Goal: Task Accomplishment & Management: Use online tool/utility

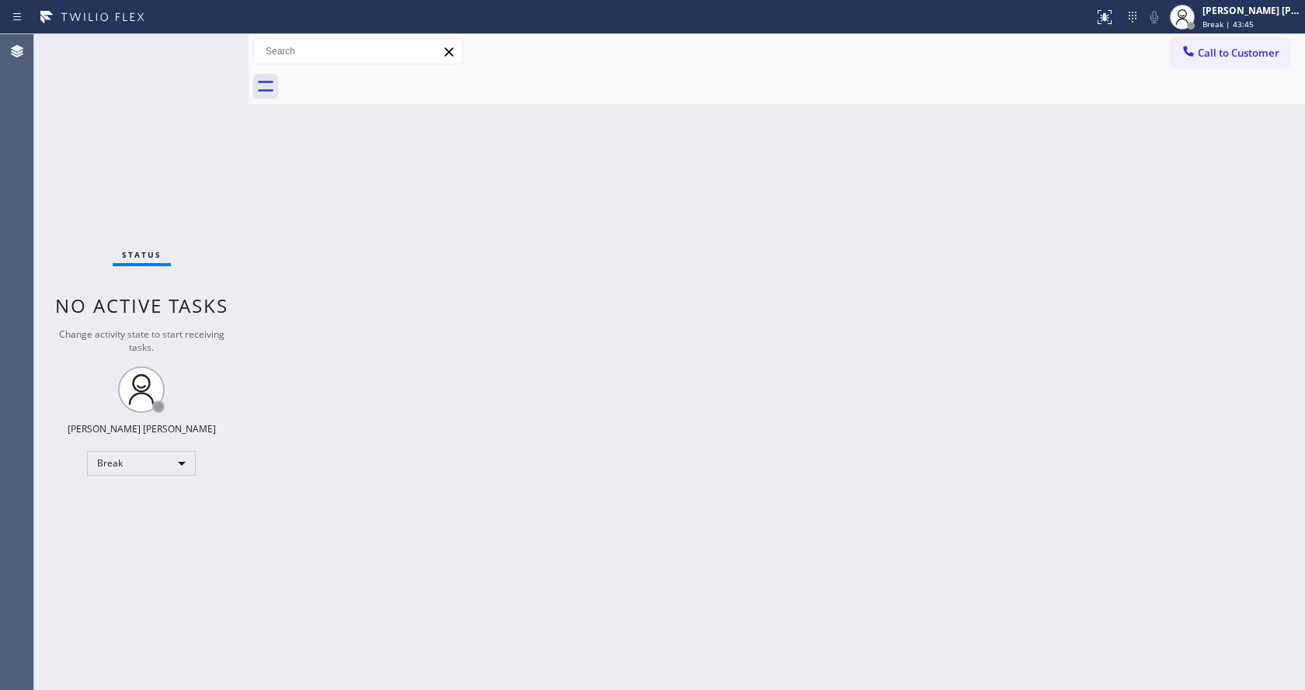
click at [1150, 196] on div "Back to Dashboard Change Sender ID Customers Technicians Select a contact Outbo…" at bounding box center [777, 362] width 1056 height 656
click at [1121, 273] on div "Back to Dashboard Change Sender ID Customers Technicians Select a contact Outbo…" at bounding box center [777, 362] width 1056 height 656
click at [1138, 240] on div "Back to Dashboard Change Sender ID Customers Technicians Select a contact Outbo…" at bounding box center [777, 362] width 1056 height 656
click at [1236, 24] on span "Break | 59:56" at bounding box center [1227, 24] width 51 height 11
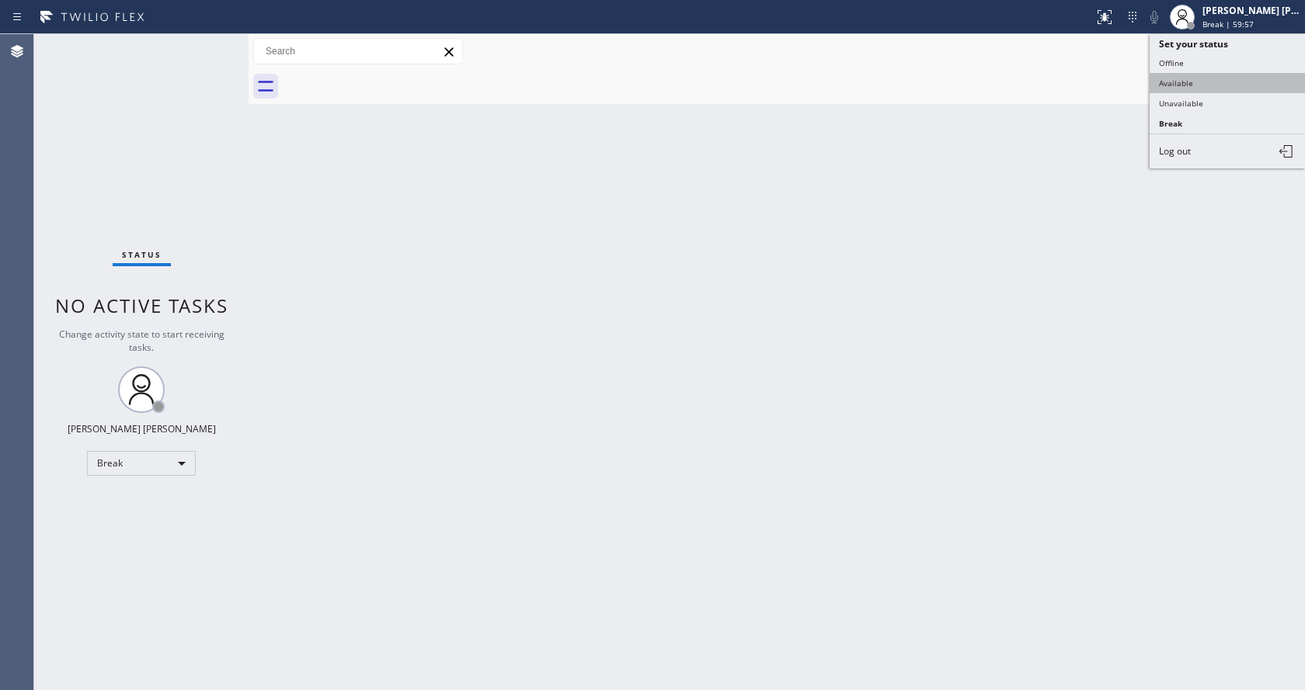
click at [1194, 79] on button "Available" at bounding box center [1226, 83] width 155 height 20
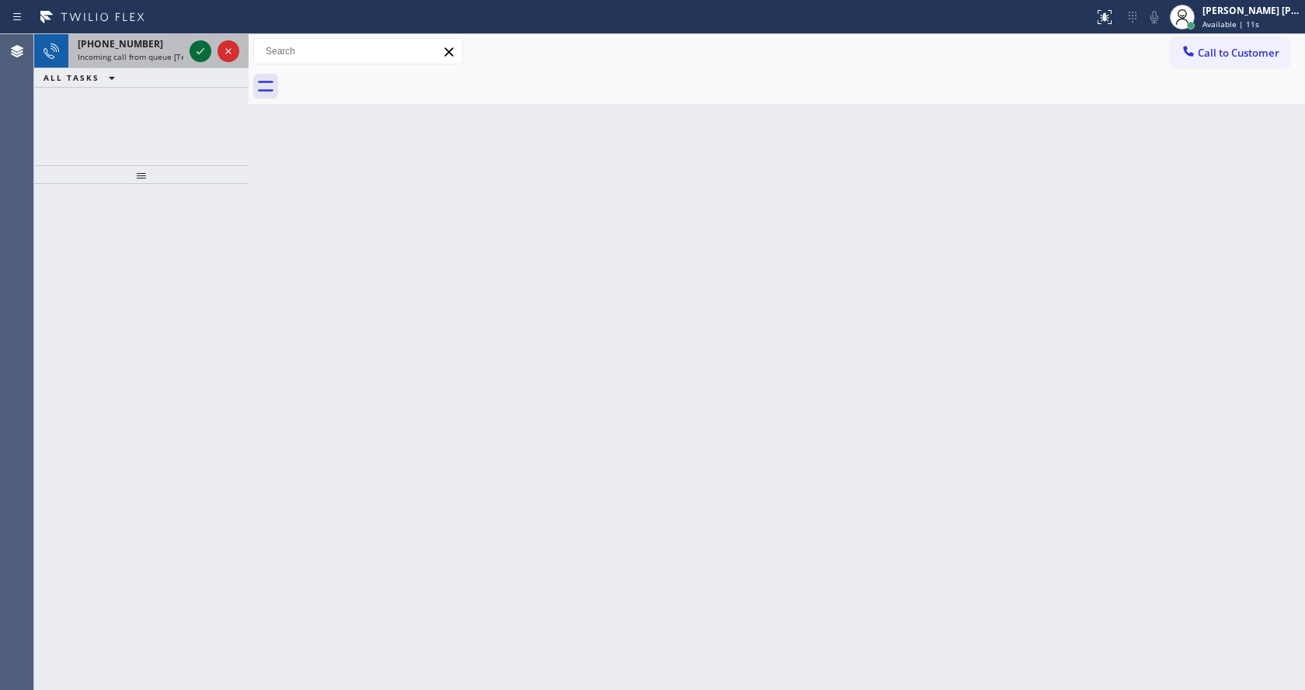
click at [196, 50] on icon at bounding box center [200, 51] width 19 height 19
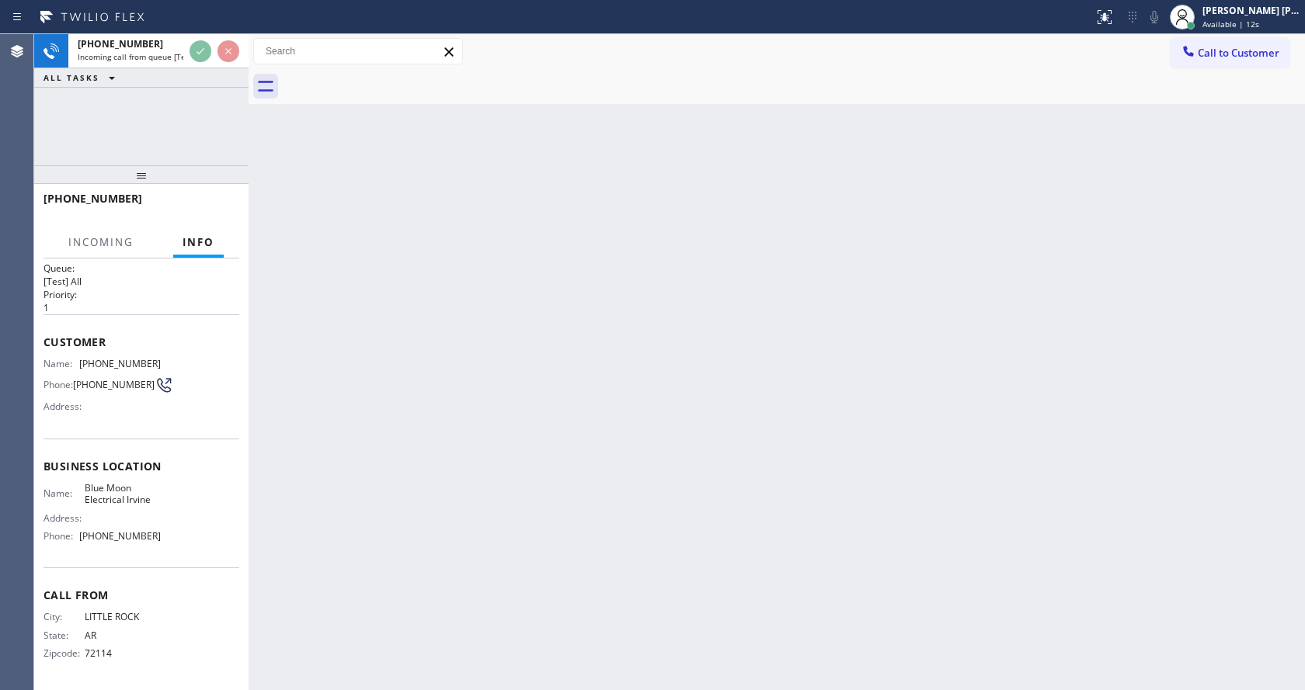
scroll to position [20, 0]
click at [615, 440] on div "Back to Dashboard Change Sender ID Customers Technicians Select a contact Outbo…" at bounding box center [777, 362] width 1056 height 656
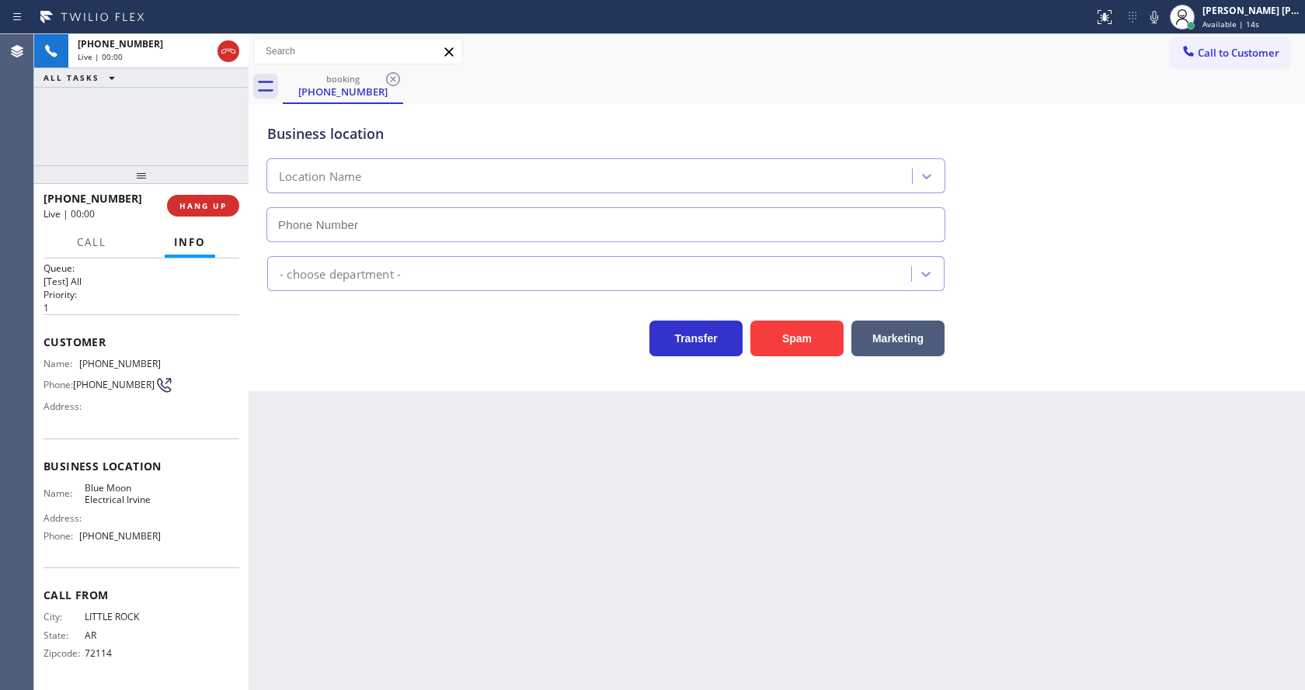
type input "(949) 438-5263"
drag, startPoint x: 326, startPoint y: 462, endPoint x: 503, endPoint y: 472, distance: 177.3
click at [326, 462] on div "Back to Dashboard Change Sender ID Customers Technicians Select a contact Outbo…" at bounding box center [777, 362] width 1056 height 656
click at [783, 349] on button "Spam" at bounding box center [796, 339] width 93 height 36
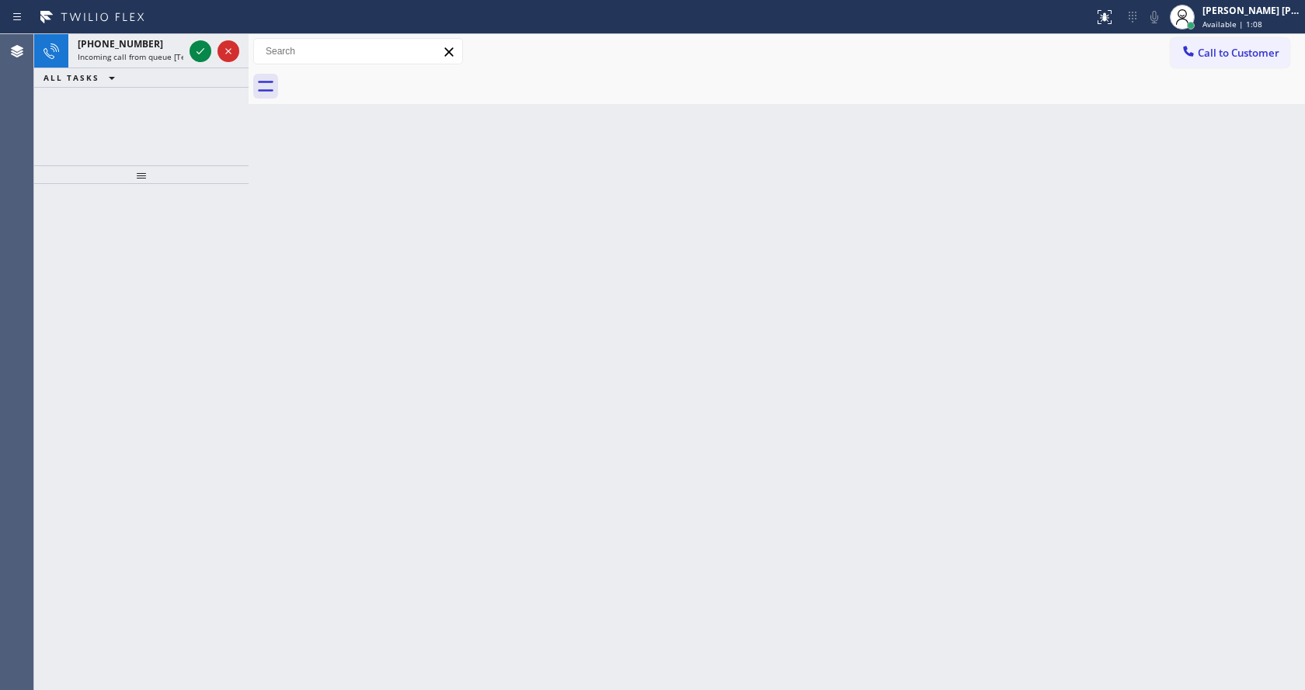
click at [134, 69] on div "ALL TASKS ALL TASKS ACTIVE TASKS TASKS IN WRAP UP" at bounding box center [141, 77] width 214 height 19
click at [142, 55] on span "Incoming call from queue [Test] All" at bounding box center [142, 56] width 129 height 11
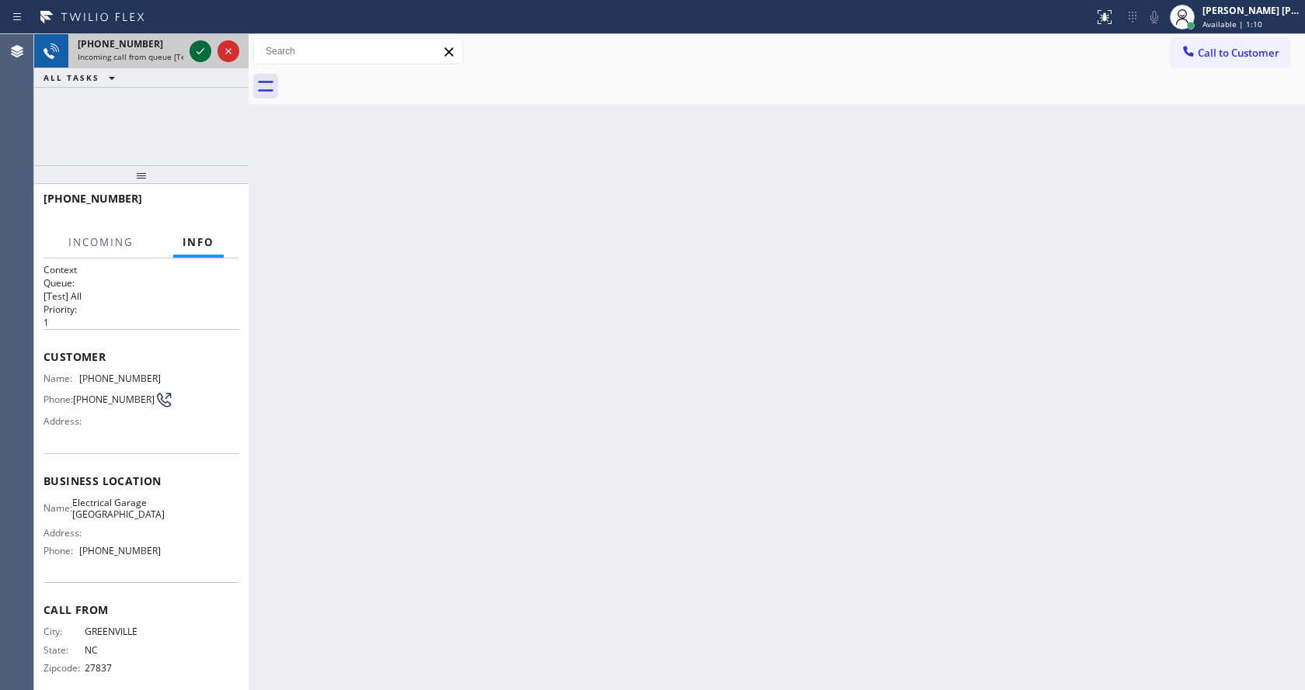
click at [197, 57] on icon at bounding box center [200, 51] width 19 height 19
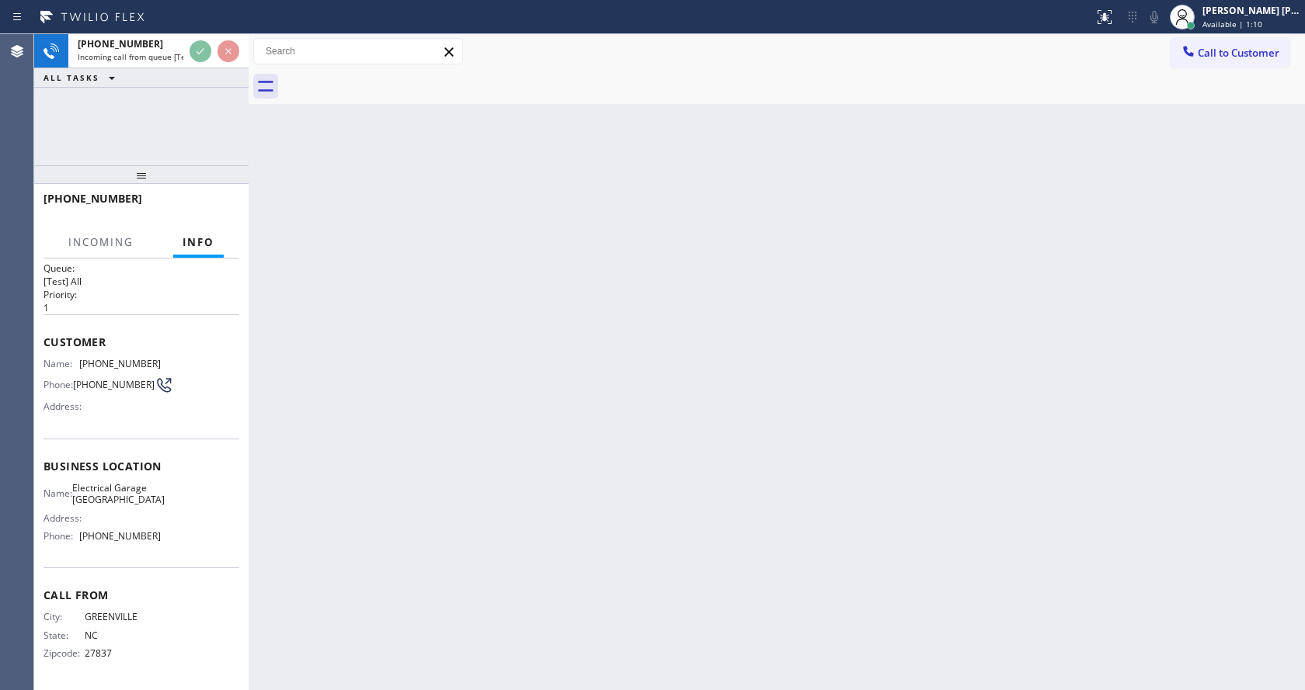
scroll to position [32, 0]
click at [541, 552] on div "Back to Dashboard Change Sender ID Customers Technicians Select a contact Outbo…" at bounding box center [777, 362] width 1056 height 656
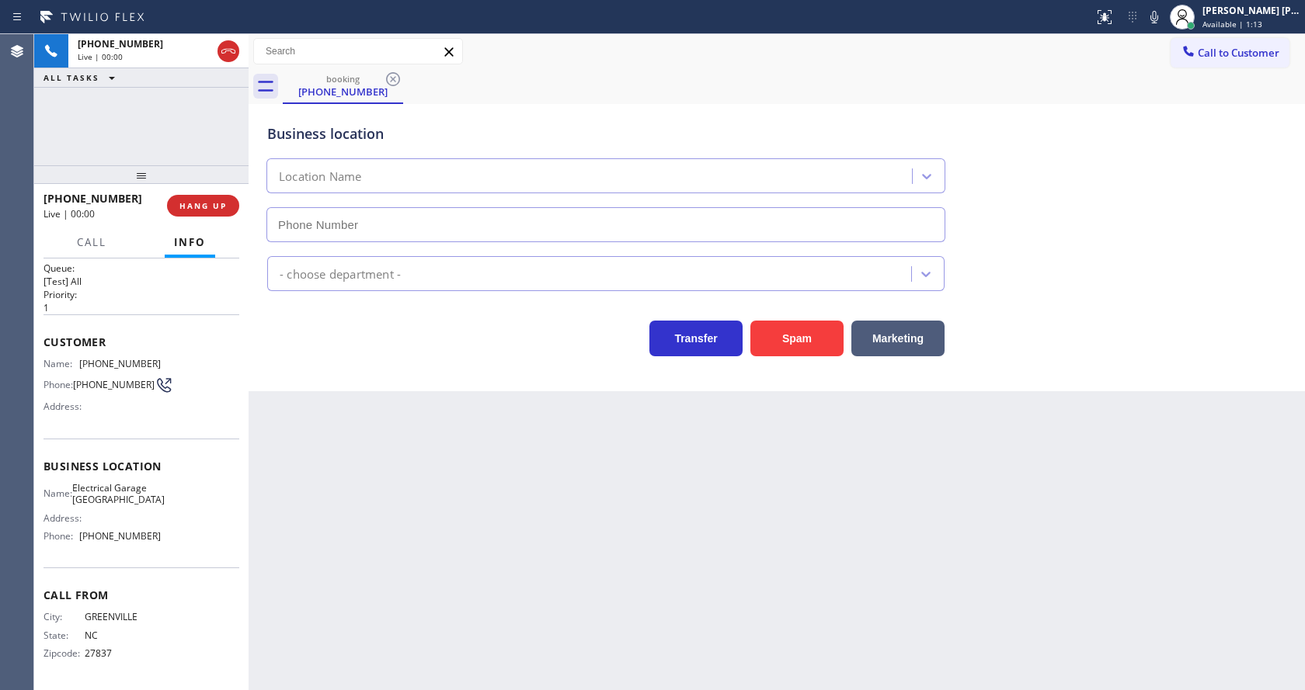
type input "[PHONE_NUMBER]"
click at [304, 330] on div "Transfer Spam Marketing" at bounding box center [605, 334] width 683 height 43
click at [214, 217] on div "+12524134773 Live | 00:08 HANG UP" at bounding box center [141, 206] width 196 height 40
click at [210, 203] on span "HANG UP" at bounding box center [202, 205] width 47 height 11
click at [540, 587] on div "Back to Dashboard Change Sender ID Customers Technicians Select a contact Outbo…" at bounding box center [777, 362] width 1056 height 656
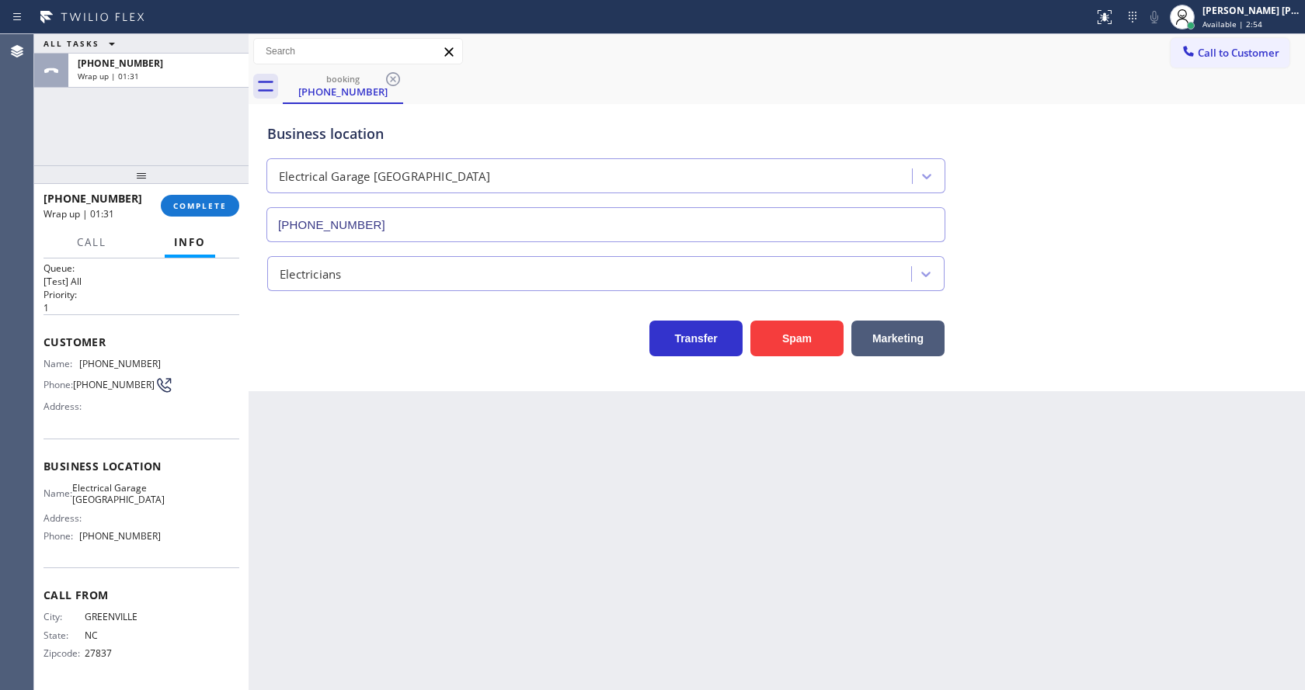
click at [339, 349] on div "Transfer Spam Marketing" at bounding box center [605, 334] width 683 height 43
click at [195, 194] on div "+12524134773 Wrap up | 01:31 COMPLETE" at bounding box center [141, 206] width 196 height 40
click at [195, 196] on button "COMPLETE" at bounding box center [200, 206] width 78 height 22
click at [596, 315] on div "Transfer Spam Marketing" at bounding box center [605, 334] width 683 height 43
click at [164, 204] on button "COMPLETE" at bounding box center [200, 206] width 78 height 22
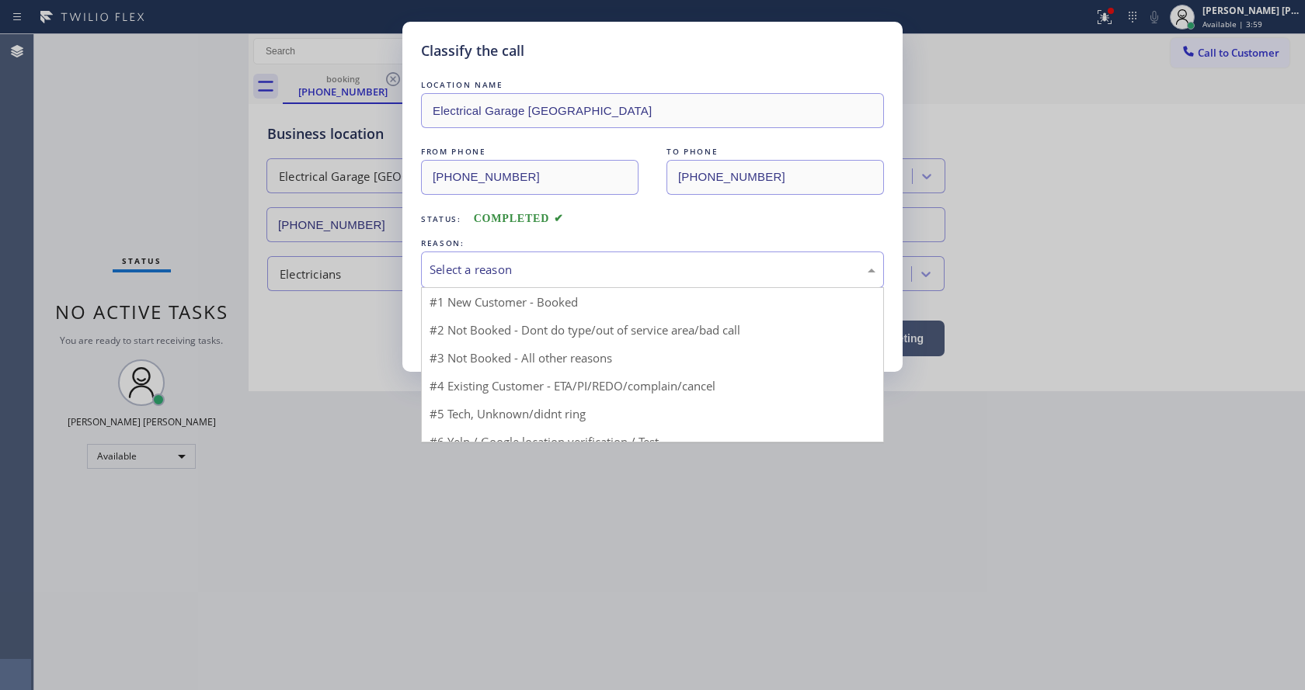
click at [547, 262] on div "Select a reason" at bounding box center [652, 270] width 446 height 18
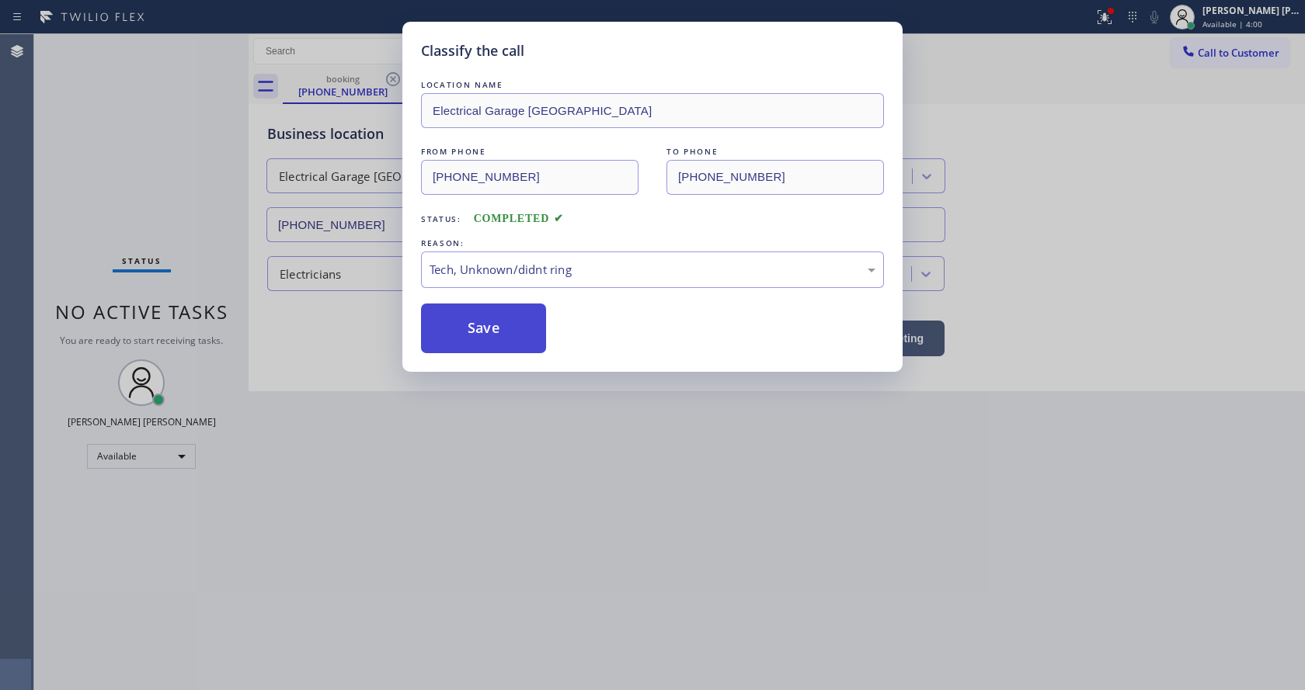
click at [490, 346] on button "Save" at bounding box center [483, 329] width 125 height 50
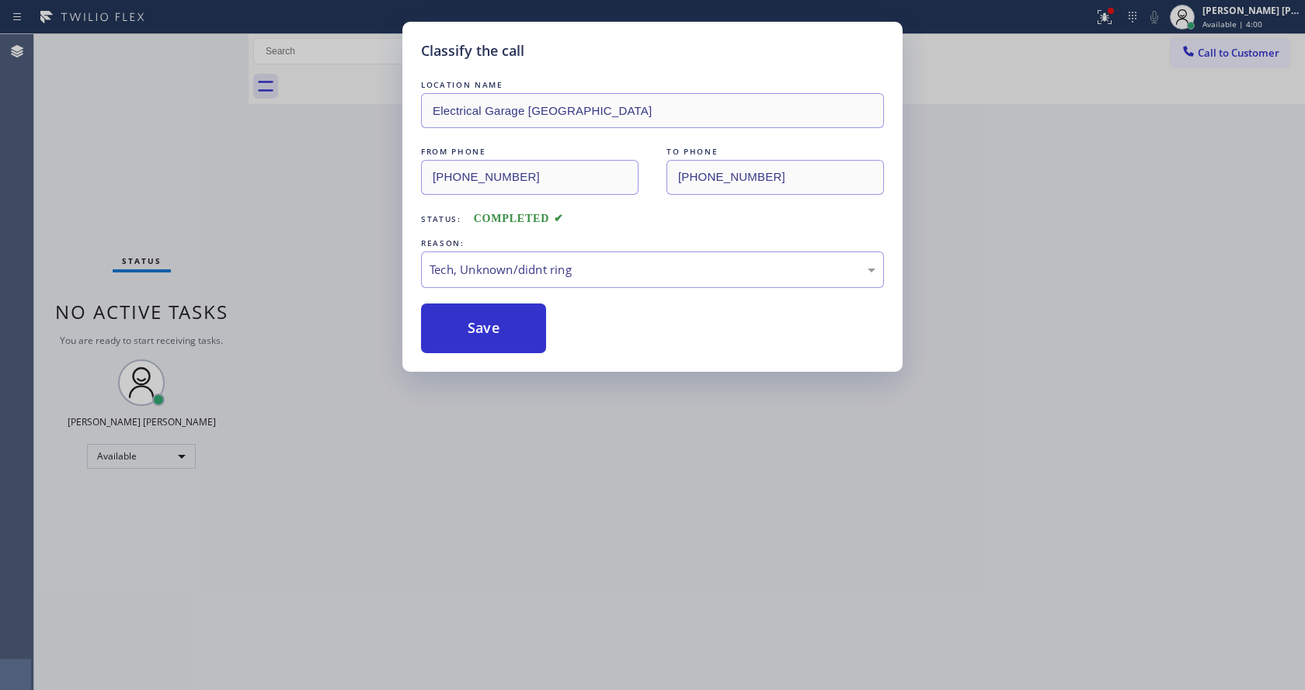
click at [465, 534] on div "Classify the call LOCATION NAME Electrical Garage Costa Mesa FROM PHONE (252) 4…" at bounding box center [652, 345] width 1305 height 690
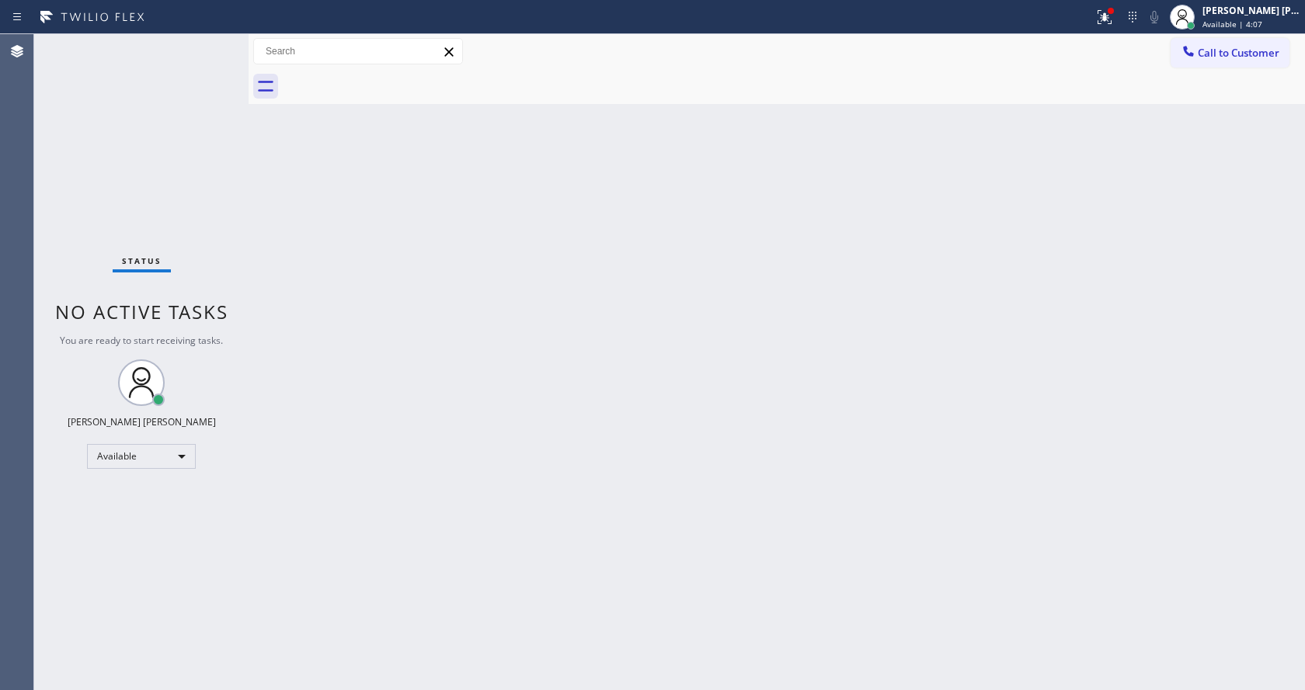
click at [1093, 182] on div "Back to Dashboard Change Sender ID Customers Technicians Select a contact Outbo…" at bounding box center [777, 362] width 1056 height 656
drag, startPoint x: 1112, startPoint y: 8, endPoint x: 1111, endPoint y: 36, distance: 28.0
click at [1112, 9] on icon at bounding box center [1104, 17] width 19 height 19
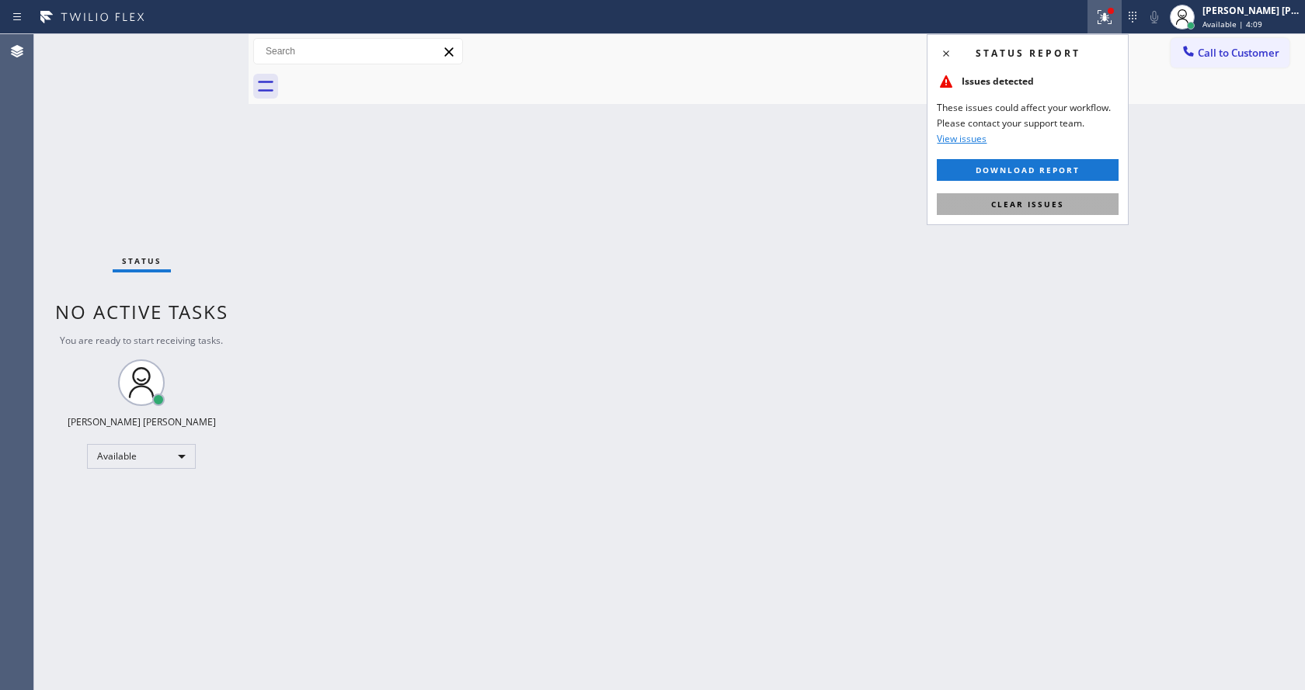
click at [1048, 200] on span "Clear issues" at bounding box center [1027, 204] width 73 height 11
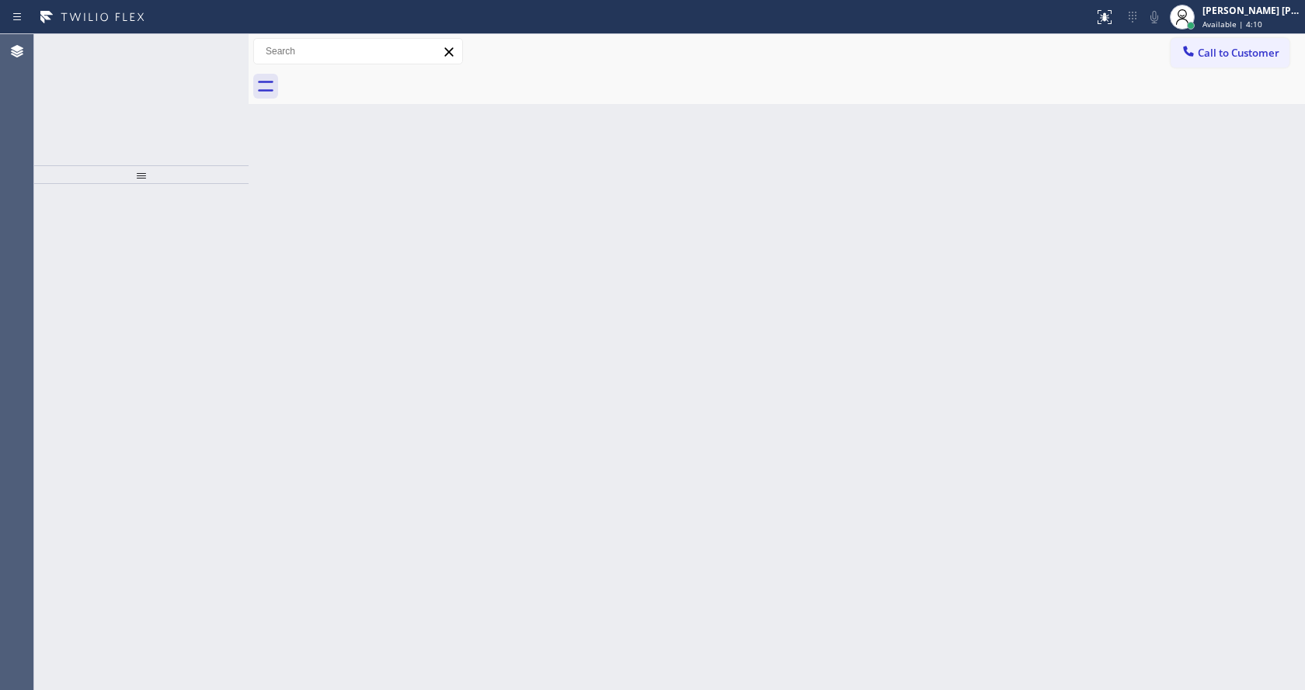
click at [879, 318] on div "Back to Dashboard Change Sender ID Customers Technicians Select a contact Outbo…" at bounding box center [777, 362] width 1056 height 656
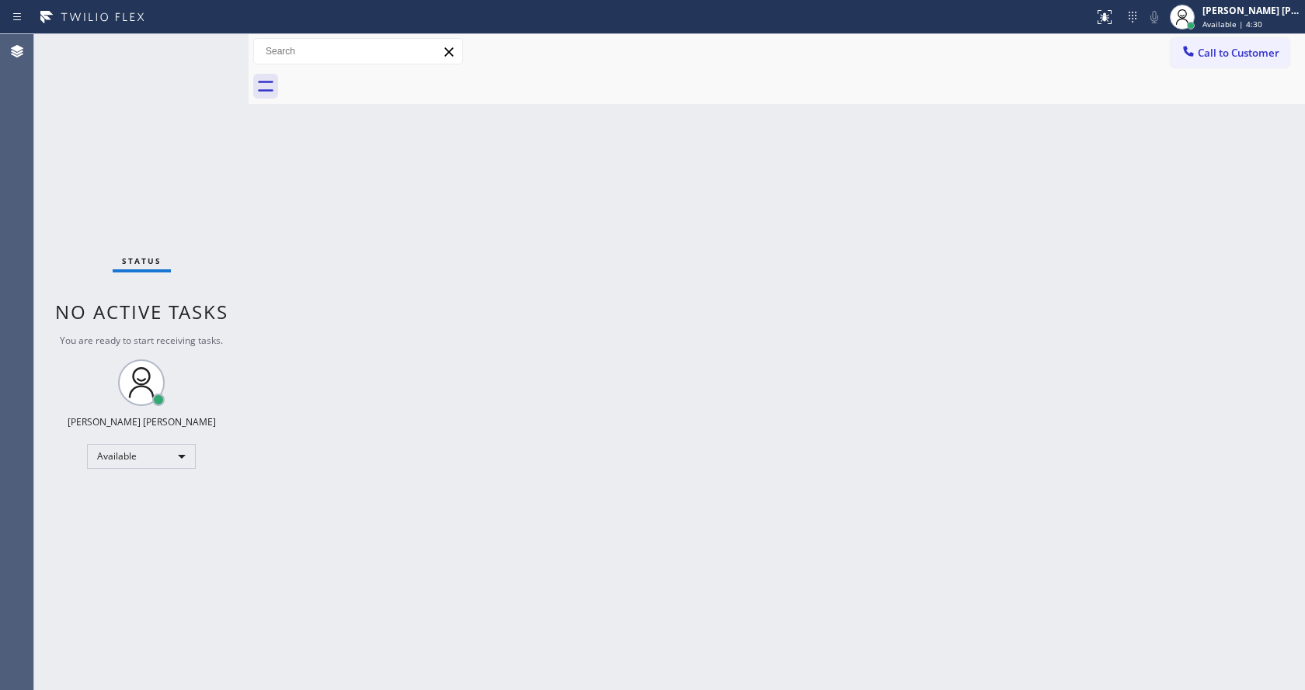
click at [196, 113] on div "Status No active tasks You are ready to start receiving tasks. [PERSON_NAME] [P…" at bounding box center [141, 362] width 214 height 656
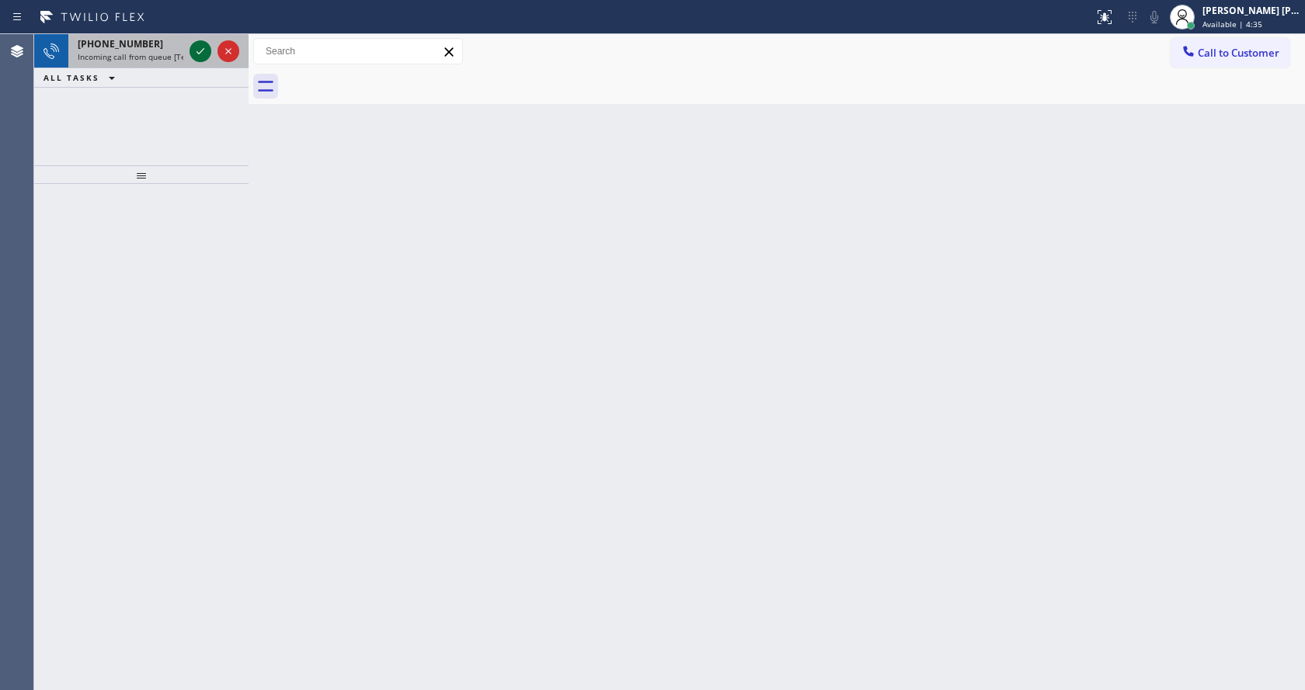
click at [205, 41] on button at bounding box center [200, 51] width 22 height 22
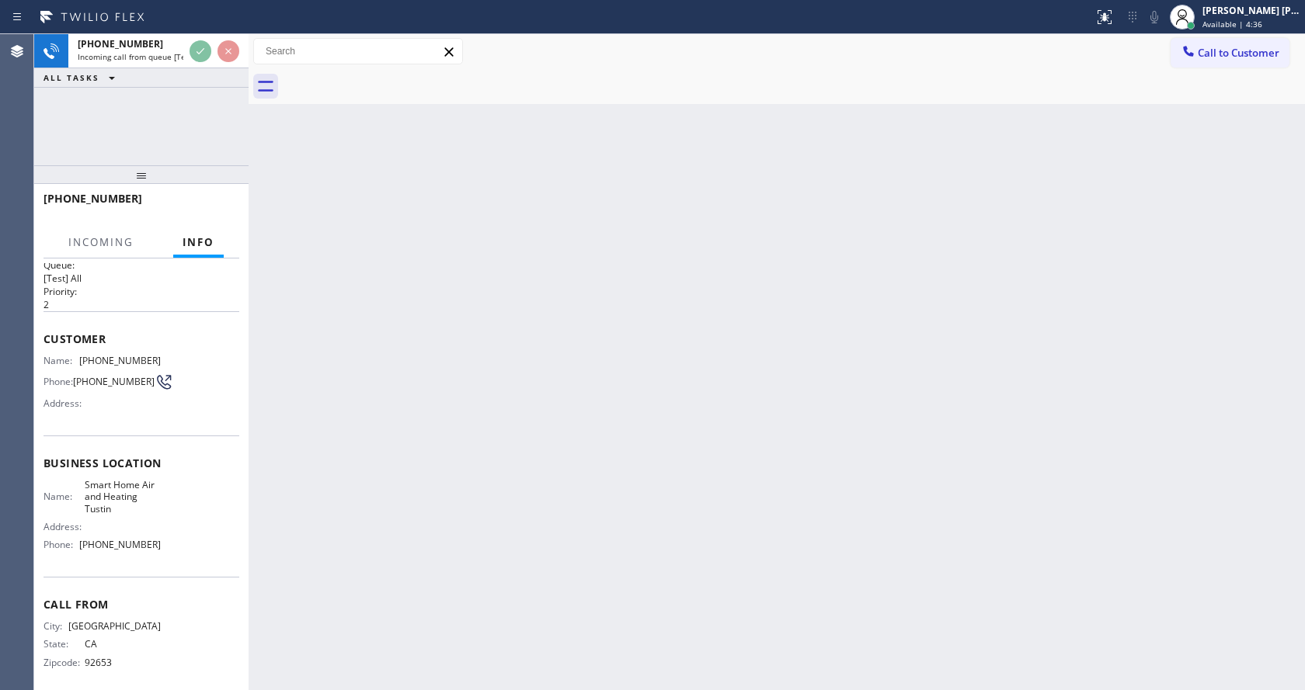
scroll to position [32, 0]
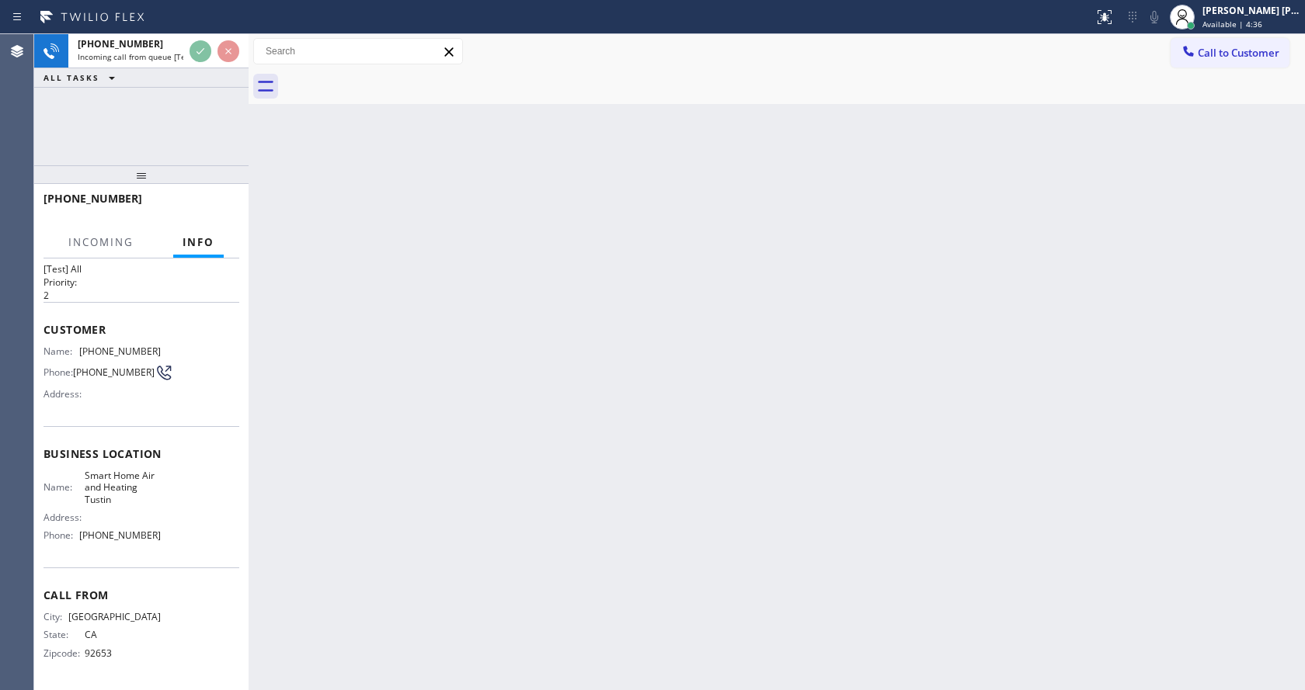
drag, startPoint x: 544, startPoint y: 335, endPoint x: 555, endPoint y: 351, distance: 19.0
click at [547, 339] on div "Back to Dashboard Change Sender ID Customers Technicians Select a contact Outbo…" at bounding box center [777, 362] width 1056 height 656
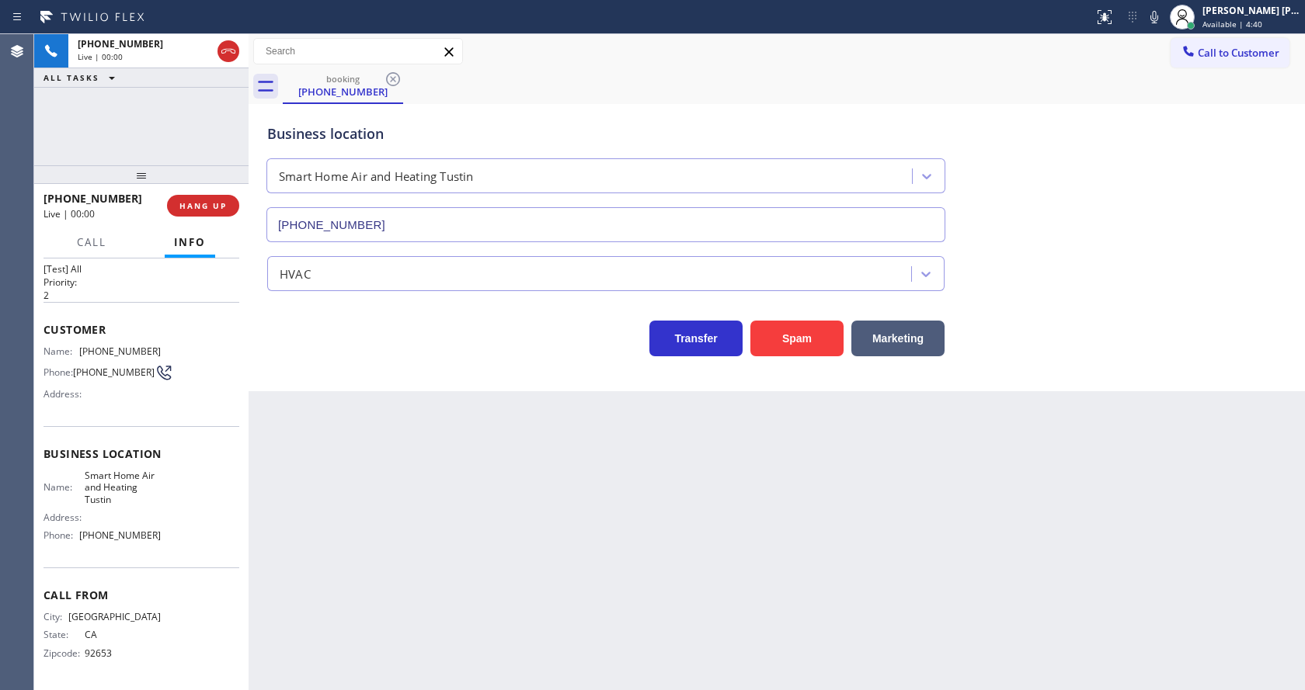
type input "(714) 844-8403"
click at [791, 342] on button "Spam" at bounding box center [796, 339] width 93 height 36
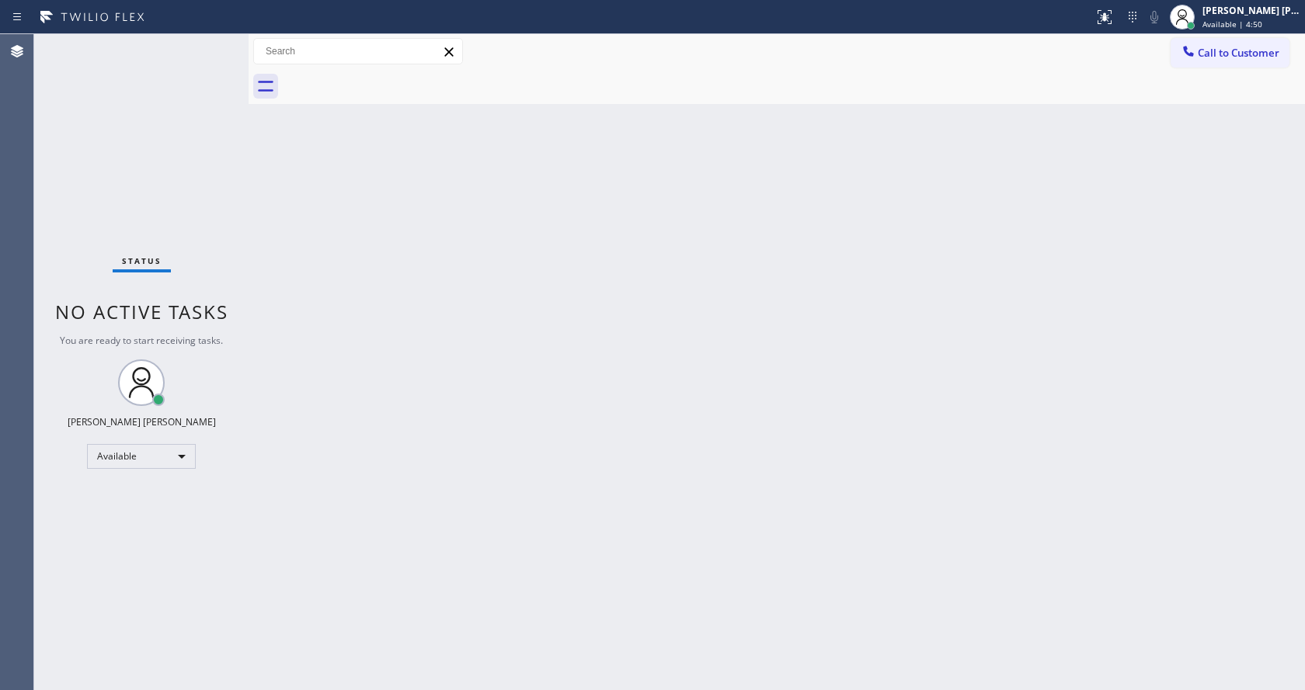
click at [501, 401] on div "Back to Dashboard Change Sender ID Customers Technicians Select a contact Outbo…" at bounding box center [777, 362] width 1056 height 656
click at [862, 251] on div "Back to Dashboard Change Sender ID Customers Technicians Select a contact Outbo…" at bounding box center [777, 362] width 1056 height 656
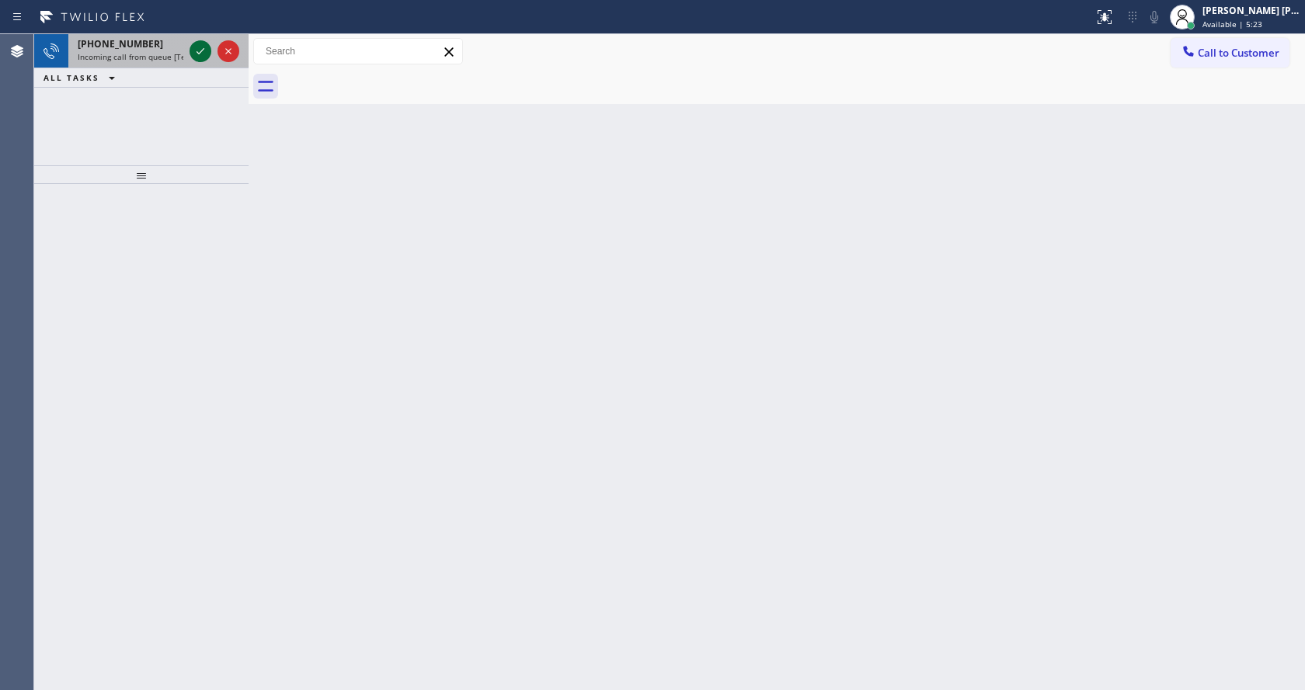
click at [205, 43] on icon at bounding box center [200, 51] width 19 height 19
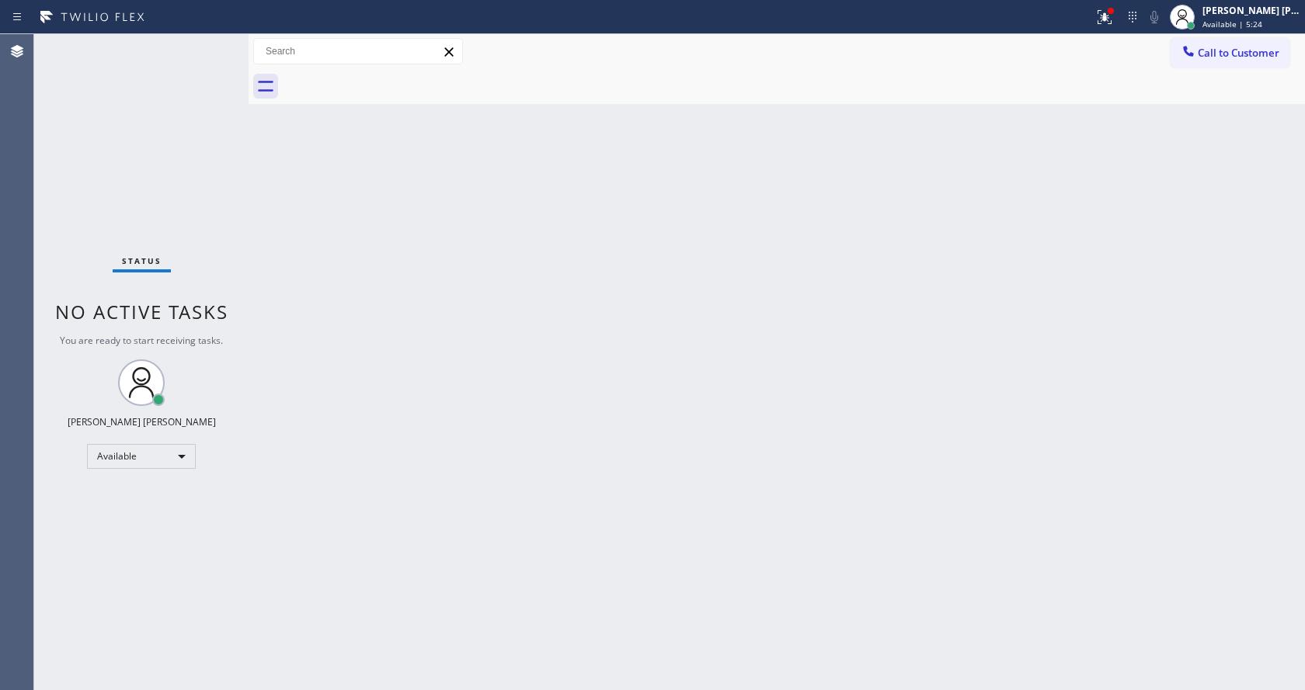
click at [383, 315] on div "Back to Dashboard Change Sender ID Customers Technicians Select a contact Outbo…" at bounding box center [777, 362] width 1056 height 656
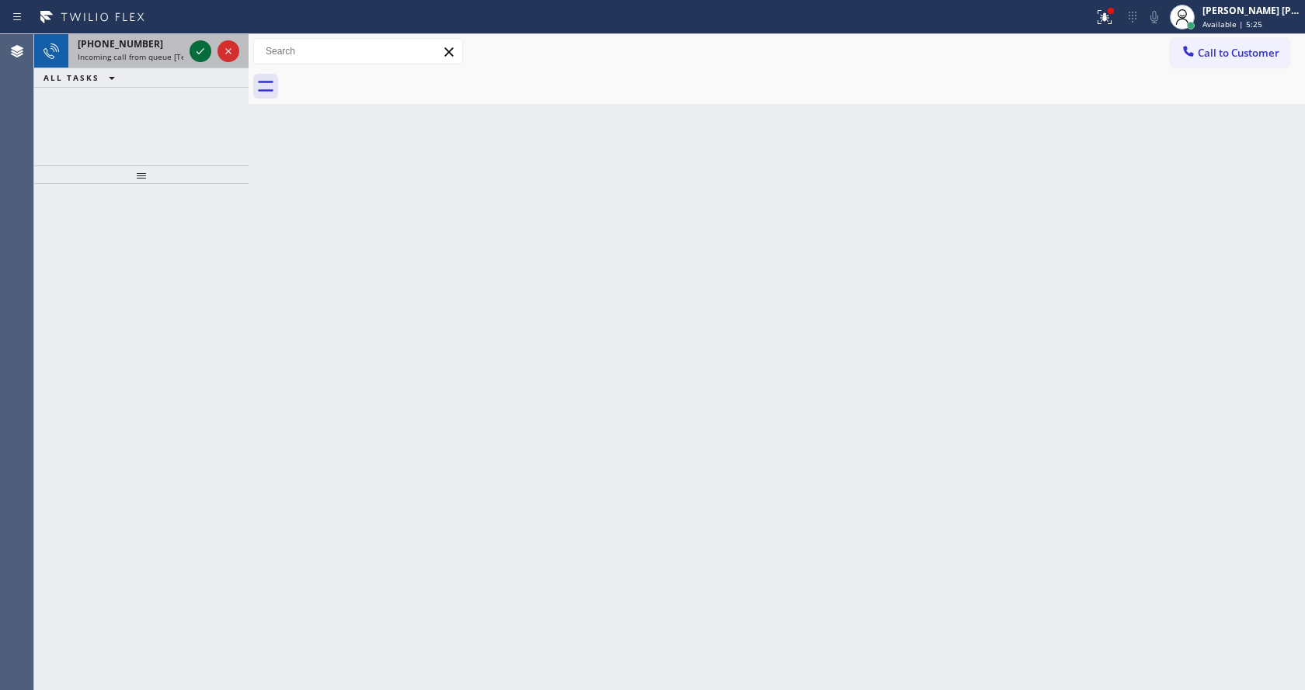
click at [196, 43] on icon at bounding box center [200, 51] width 19 height 19
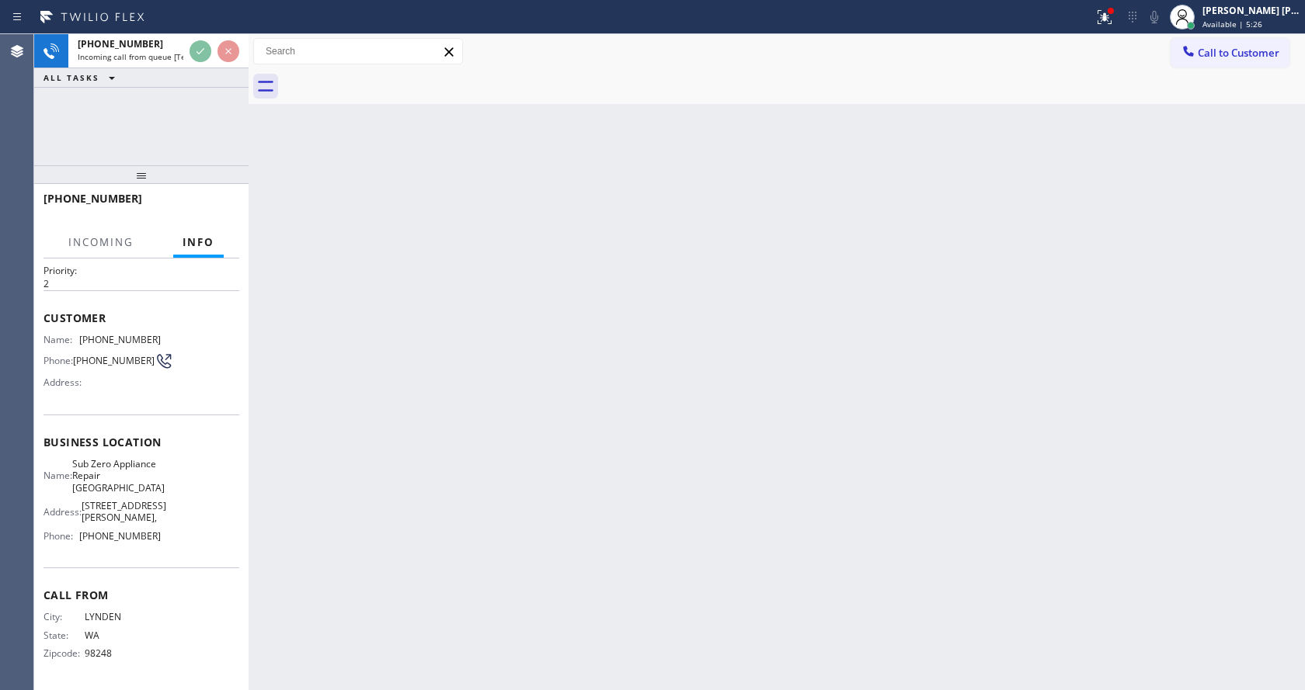
scroll to position [44, 0]
click at [551, 464] on div "Back to Dashboard Change Sender ID Customers Technicians Select a contact Outbo…" at bounding box center [777, 362] width 1056 height 656
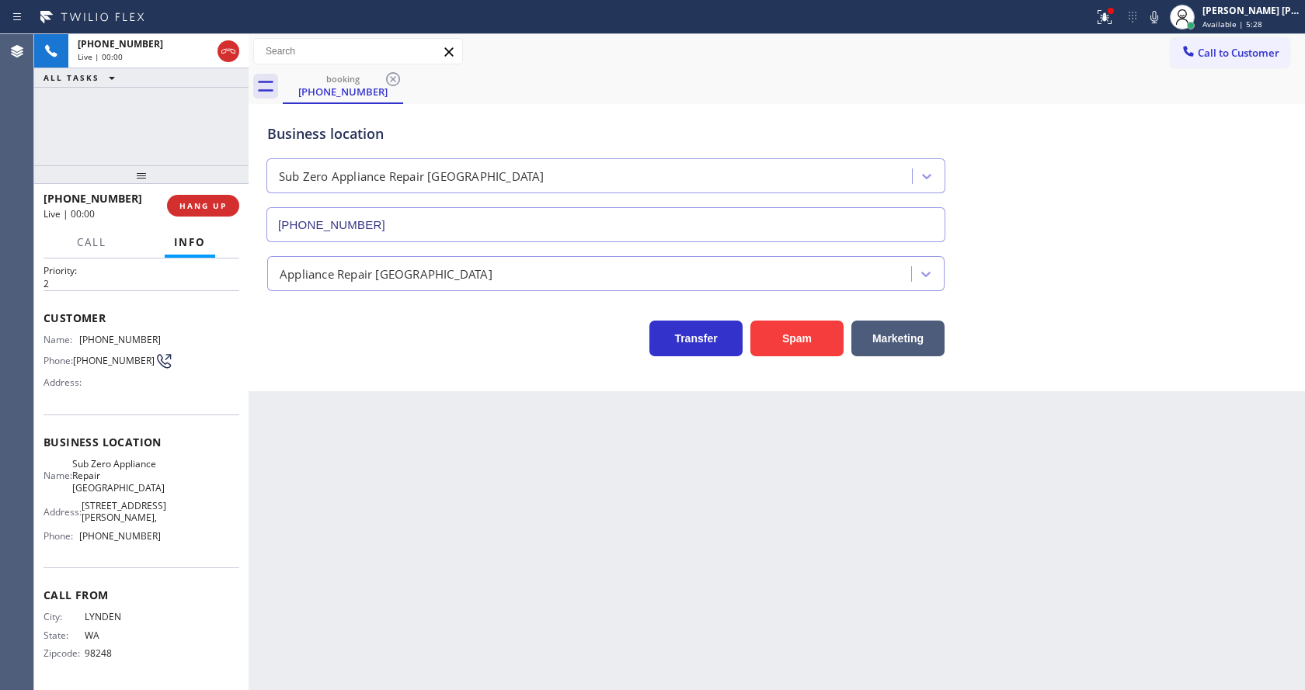
type input "(360) 205-1831"
click at [424, 489] on div "Back to Dashboard Change Sender ID Customers Technicians Select a contact Outbo…" at bounding box center [777, 362] width 1056 height 656
click at [262, 402] on div "Back to Dashboard Change Sender ID Customers Technicians Select a contact Outbo…" at bounding box center [777, 362] width 1056 height 656
click at [539, 537] on div "Back to Dashboard Change Sender ID Customers Technicians Select a contact Outbo…" at bounding box center [777, 362] width 1056 height 656
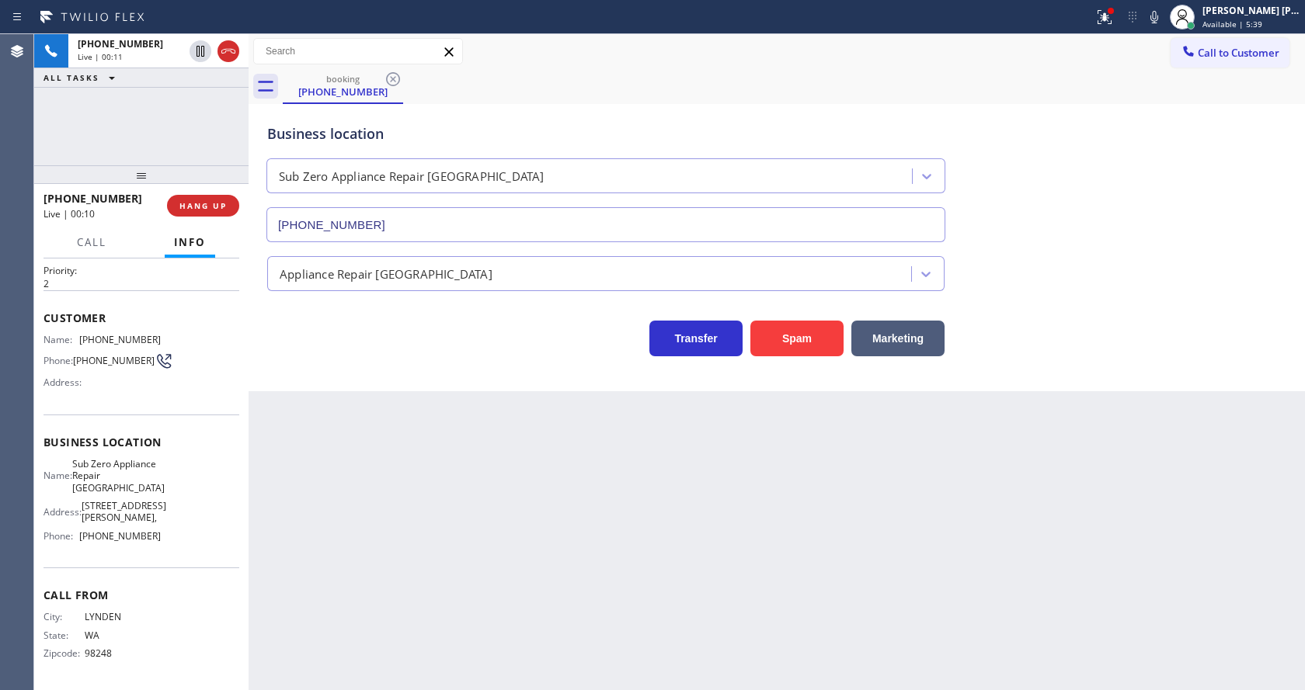
drag, startPoint x: 347, startPoint y: 415, endPoint x: 380, endPoint y: 473, distance: 66.8
click at [347, 415] on div "Back to Dashboard Change Sender ID Customers Technicians Select a contact Outbo…" at bounding box center [777, 362] width 1056 height 656
click at [77, 392] on div "Name: (360) 389-6605 Phone: (360) 389-6605 Address:" at bounding box center [101, 364] width 117 height 61
drag, startPoint x: 75, startPoint y: 331, endPoint x: 176, endPoint y: 332, distance: 101.0
click at [176, 334] on div "Name: (360) 389-6605 Phone: (360) 389-6605 Address:" at bounding box center [141, 364] width 196 height 61
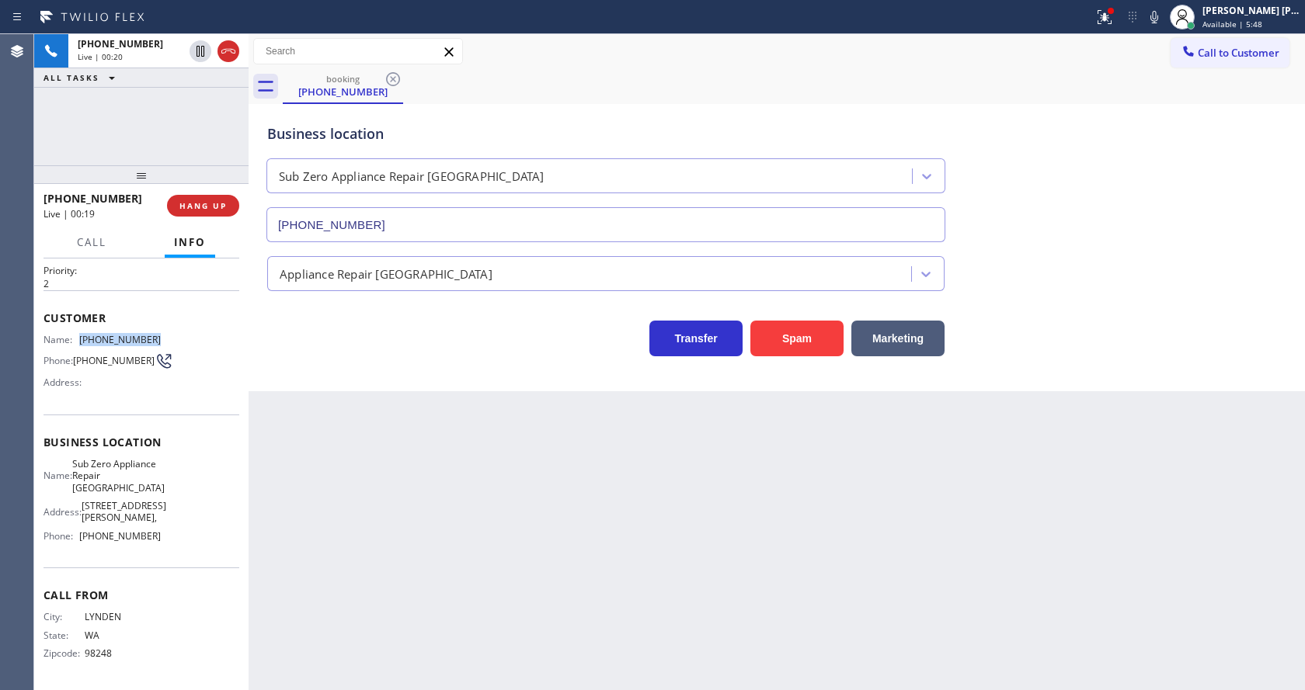
copy div "(360) 389-6605"
click at [391, 493] on div "Back to Dashboard Change Sender ID Customers Technicians Select a contact Outbo…" at bounding box center [777, 362] width 1056 height 656
click at [190, 486] on div "Name: Sub Zero Appliance Repair Bellingham Address: 2410 James St, Phone: (360)…" at bounding box center [141, 503] width 196 height 91
drag, startPoint x: 78, startPoint y: 459, endPoint x: 143, endPoint y: 500, distance: 76.5
click at [143, 494] on div "Name: Sub Zero Appliance Repair Bellingham" at bounding box center [101, 476] width 117 height 36
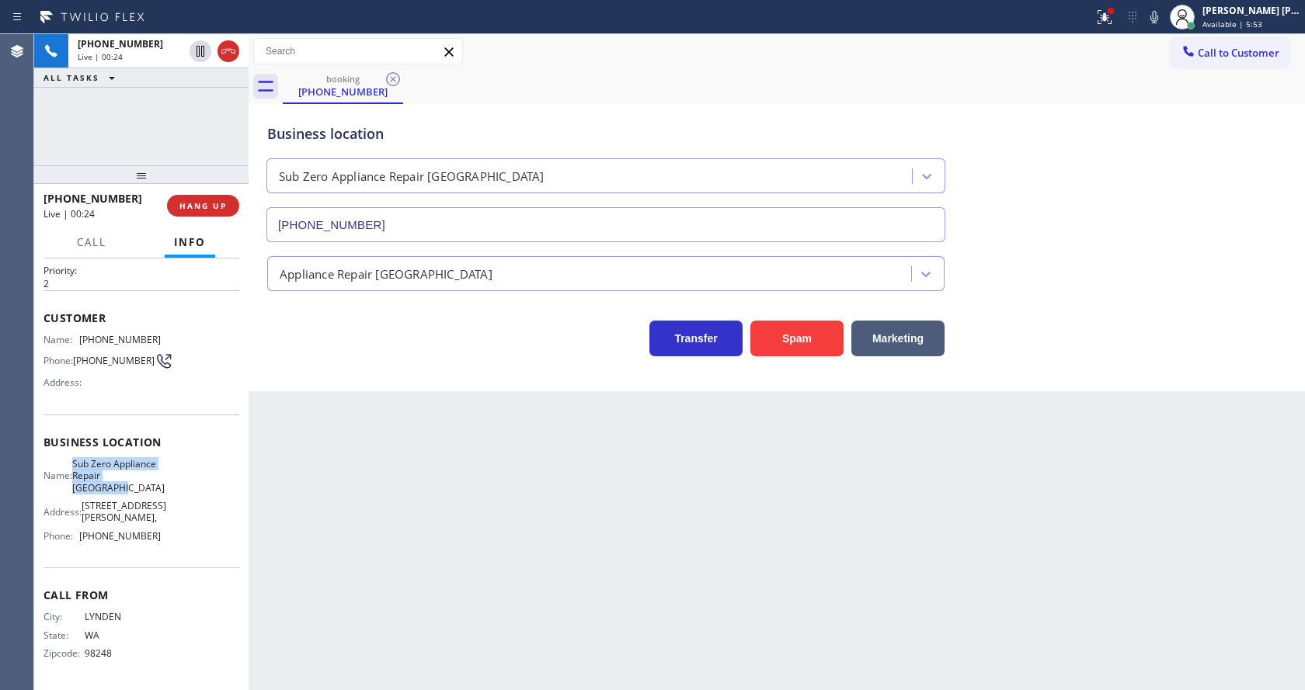
copy span "Sub Zero Appliance Repair Bellingham"
drag, startPoint x: 415, startPoint y: 524, endPoint x: 412, endPoint y: 547, distance: 23.4
click at [413, 539] on div "Back to Dashboard Change Sender ID Customers Technicians Select a contact Outbo…" at bounding box center [777, 362] width 1056 height 656
click at [108, 494] on span "Sub Zero Appliance Repair Bellingham" at bounding box center [118, 476] width 92 height 36
drag, startPoint x: 77, startPoint y: 536, endPoint x: 163, endPoint y: 538, distance: 86.2
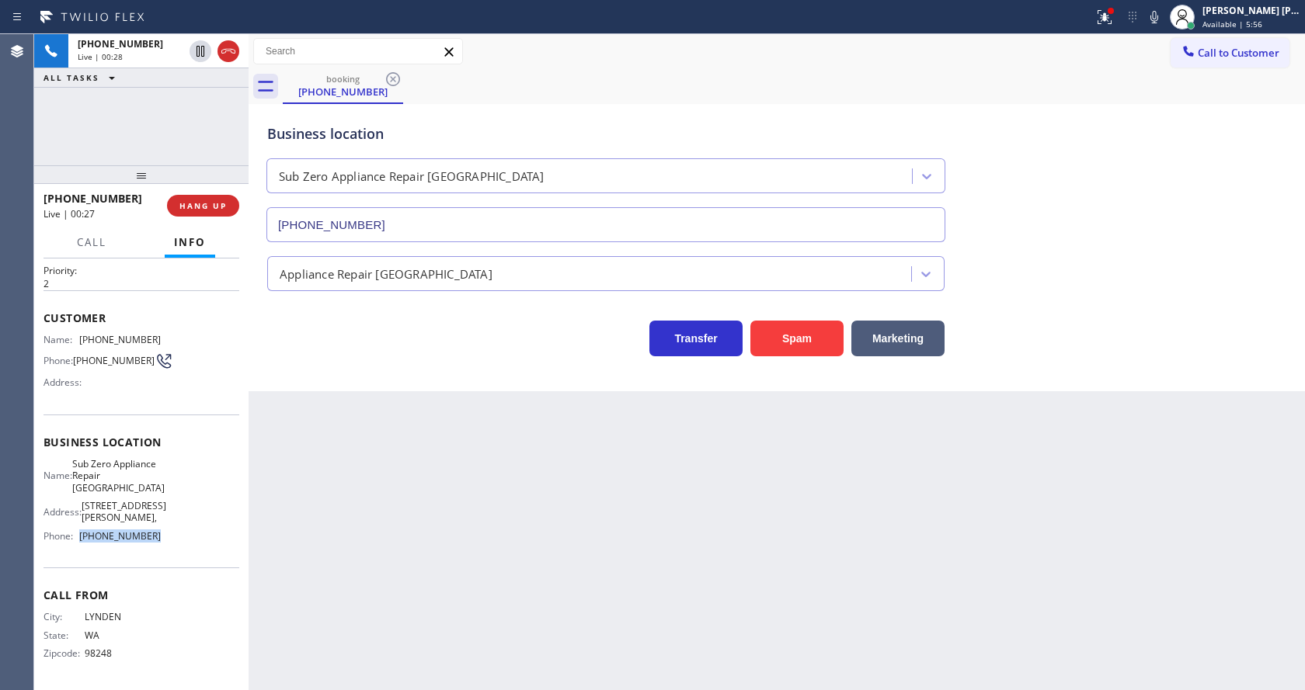
click at [163, 538] on div "Name: Sub Zero Appliance Repair Bellingham Address: 2410 James St, Phone: (360)…" at bounding box center [141, 503] width 196 height 91
copy div "(360) 205-1831"
click at [366, 550] on div "Back to Dashboard Change Sender ID Customers Technicians Select a contact Outbo…" at bounding box center [777, 362] width 1056 height 656
click at [357, 687] on div "Back to Dashboard Change Sender ID Customers Technicians Select a contact Outbo…" at bounding box center [777, 362] width 1056 height 656
click at [1104, 21] on icon at bounding box center [1104, 17] width 19 height 19
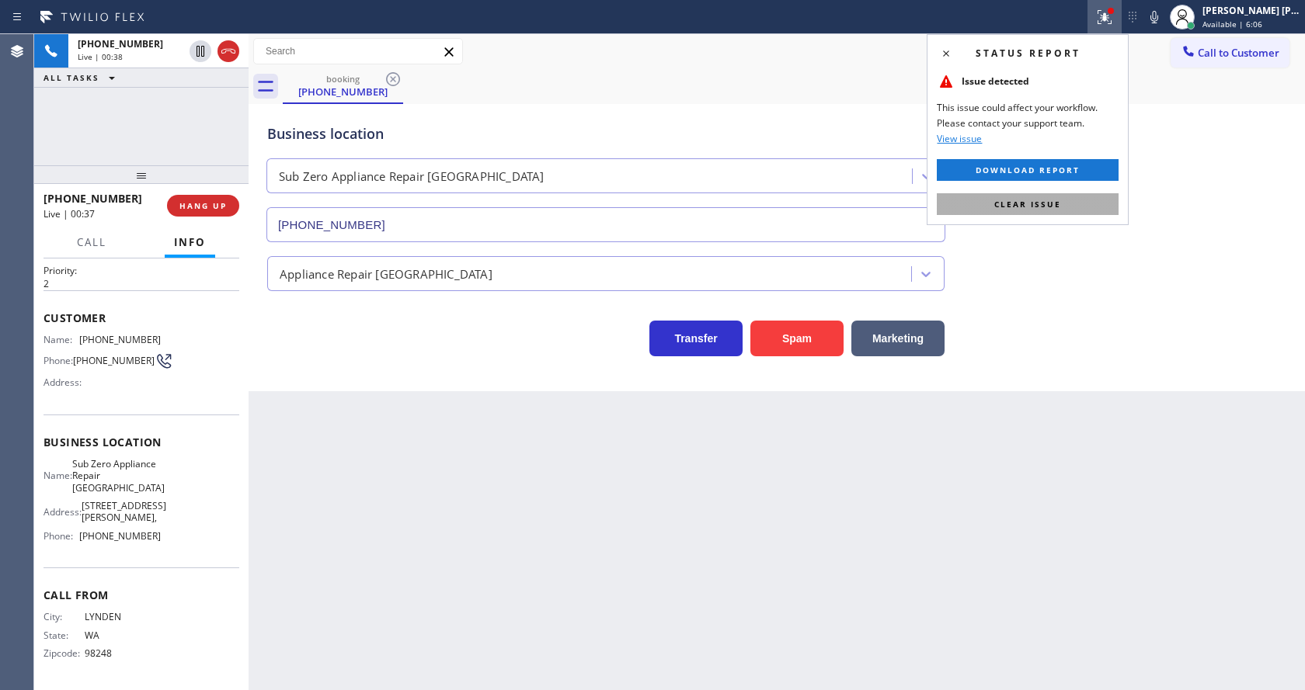
click at [1047, 206] on span "Clear issue" at bounding box center [1027, 204] width 67 height 11
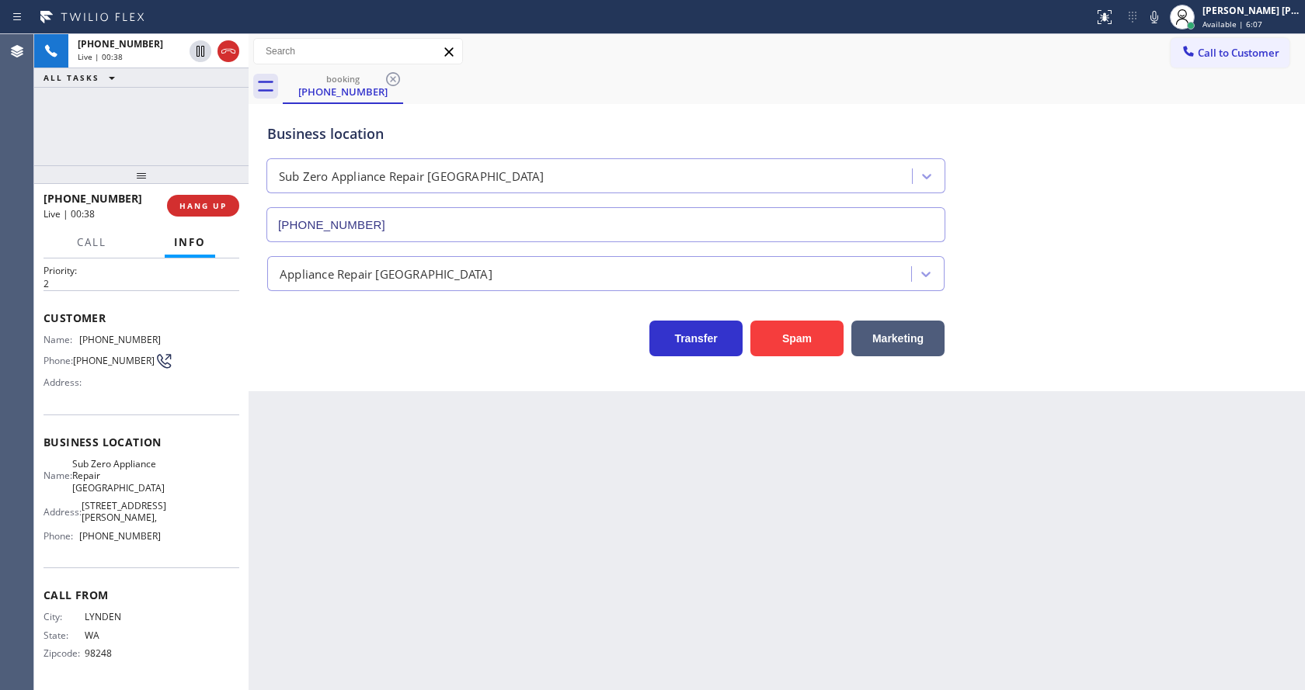
click at [1159, 29] on div "Status report No issues detected If you experience an issue, please download th…" at bounding box center [1195, 17] width 217 height 34
click at [1158, 14] on icon at bounding box center [1154, 17] width 8 height 12
drag, startPoint x: 822, startPoint y: 518, endPoint x: 1142, endPoint y: 595, distance: 328.3
click at [829, 519] on div "Back to Dashboard Change Sender ID Customers Technicians Select a contact Outbo…" at bounding box center [777, 362] width 1056 height 656
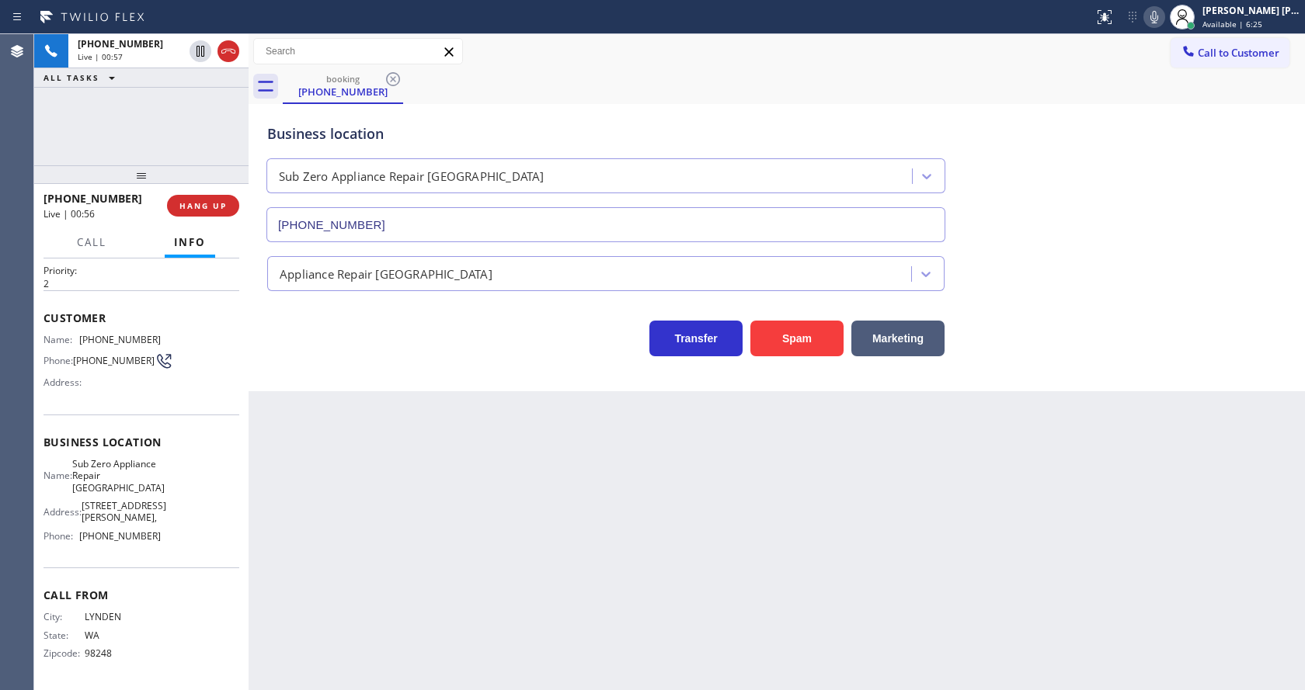
click at [714, 551] on div "Back to Dashboard Change Sender ID Customers Technicians Select a contact Outbo…" at bounding box center [777, 362] width 1056 height 656
click at [303, 544] on div "Back to Dashboard Change Sender ID Customers Technicians Select a contact Outbo…" at bounding box center [777, 362] width 1056 height 656
click at [603, 496] on div "Back to Dashboard Change Sender ID Customers Technicians Select a contact Outbo…" at bounding box center [777, 362] width 1056 height 656
click at [490, 485] on div "Back to Dashboard Change Sender ID Customers Technicians Select a contact Outbo…" at bounding box center [777, 362] width 1056 height 656
click at [603, 519] on div "Back to Dashboard Change Sender ID Customers Technicians Select a contact Outbo…" at bounding box center [777, 362] width 1056 height 656
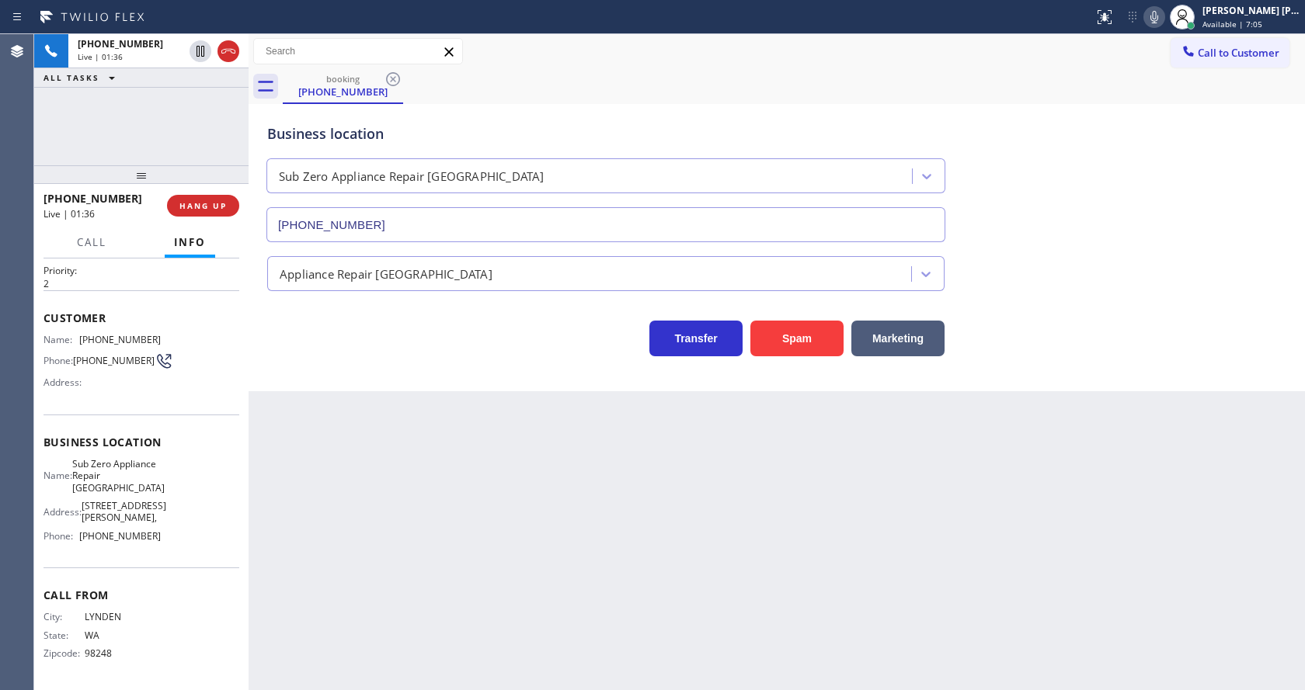
click at [266, 480] on div "Back to Dashboard Change Sender ID Customers Technicians Select a contact Outbo…" at bounding box center [777, 362] width 1056 height 656
click at [569, 516] on div "Back to Dashboard Change Sender ID Customers Technicians Select a contact Outbo…" at bounding box center [777, 362] width 1056 height 656
click at [467, 376] on div "Business location Sub Zero Appliance Repair Bellingham (360) 205-1831 Appliance…" at bounding box center [777, 247] width 1056 height 287
click at [580, 550] on div "Back to Dashboard Change Sender ID Customers Technicians Select a contact Outbo…" at bounding box center [777, 362] width 1056 height 656
click at [1156, 13] on icon at bounding box center [1154, 17] width 19 height 19
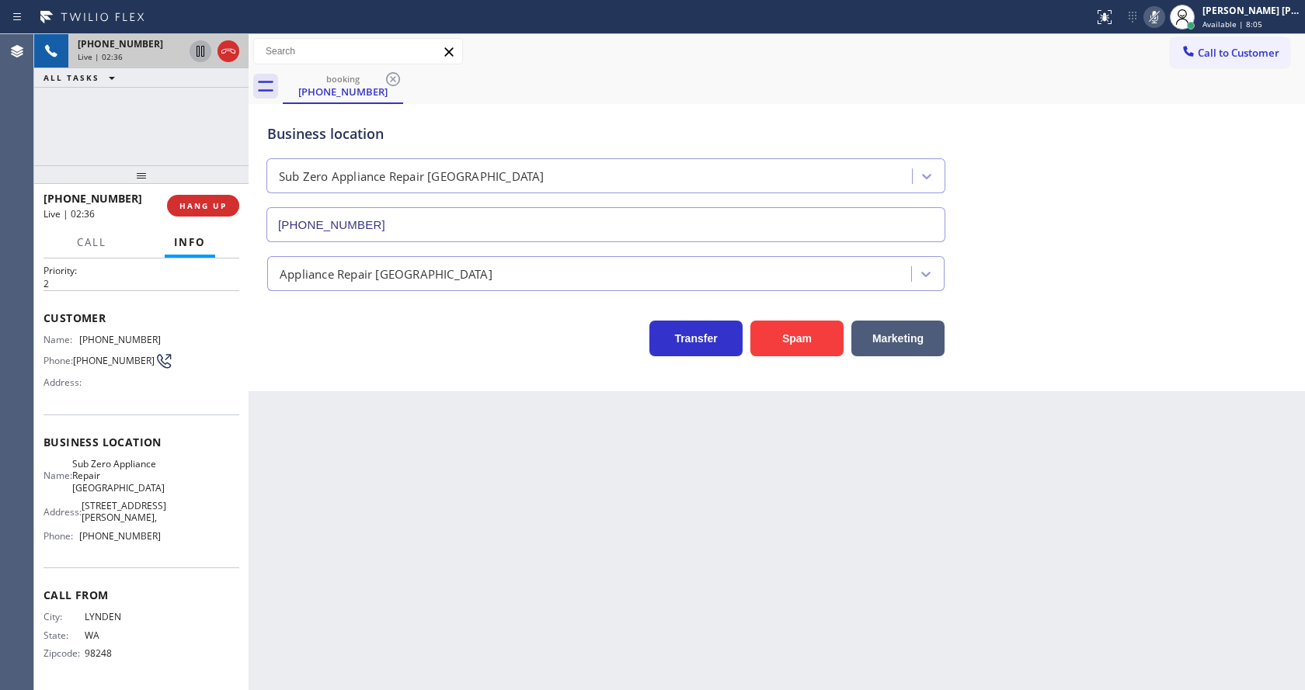
click at [200, 50] on icon at bounding box center [200, 51] width 8 height 11
click at [457, 530] on div "Back to Dashboard Change Sender ID Customers Technicians Select a contact Outbo…" at bounding box center [777, 362] width 1056 height 656
click at [214, 89] on div "+13603896605 Live | 03:37 ALL TASKS ALL TASKS ACTIVE TASKS TASKS IN WRAP UP" at bounding box center [141, 99] width 214 height 131
click at [195, 45] on icon at bounding box center [200, 51] width 19 height 19
click at [1161, 16] on icon at bounding box center [1154, 17] width 19 height 19
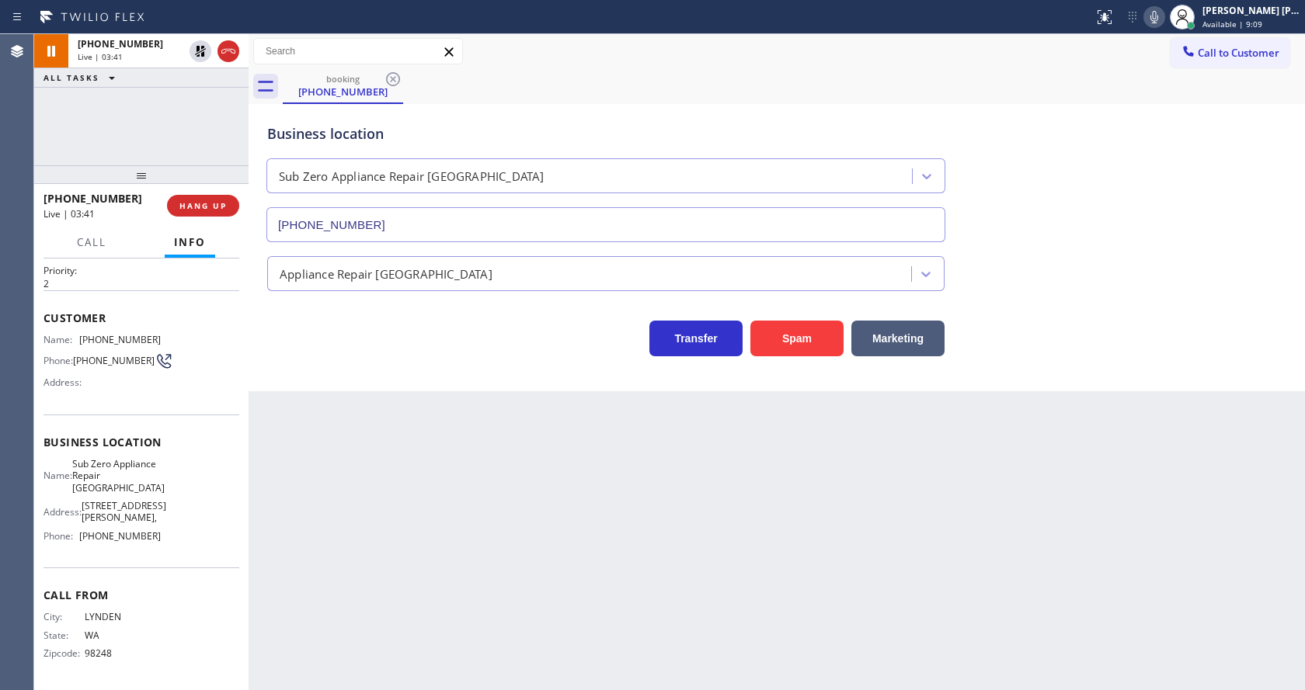
click at [1177, 148] on div "Business location Sub Zero Appliance Repair Bellingham (360) 205-1831" at bounding box center [776, 172] width 1025 height 141
click at [459, 645] on div "Back to Dashboard Change Sender ID Customers Technicians Select a contact Outbo…" at bounding box center [777, 362] width 1056 height 656
click at [366, 371] on div "Business location Sub Zero Appliance Repair Bellingham (360) 205-1831 Appliance…" at bounding box center [777, 247] width 1056 height 287
click at [675, 598] on div "Back to Dashboard Change Sender ID Customers Technicians Select a contact Outbo…" at bounding box center [777, 362] width 1056 height 656
click at [334, 442] on div "Back to Dashboard Change Sender ID Customers Technicians Select a contact Outbo…" at bounding box center [777, 362] width 1056 height 656
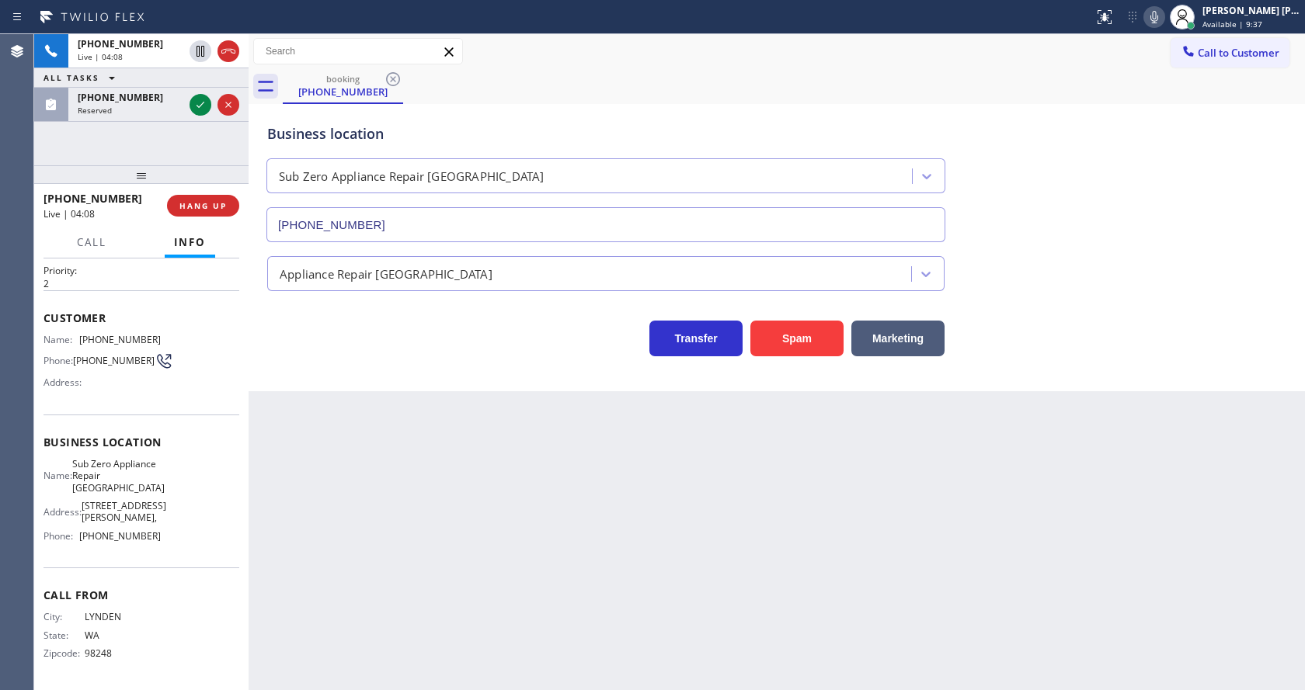
click at [764, 541] on div "Back to Dashboard Change Sender ID Customers Technicians Select a contact Outbo…" at bounding box center [777, 362] width 1056 height 656
click at [445, 516] on div "Back to Dashboard Change Sender ID Customers Technicians Select a contact Outbo…" at bounding box center [777, 362] width 1056 height 656
click at [648, 481] on div "Back to Dashboard Change Sender ID Customers Technicians Select a contact Outbo…" at bounding box center [777, 362] width 1056 height 656
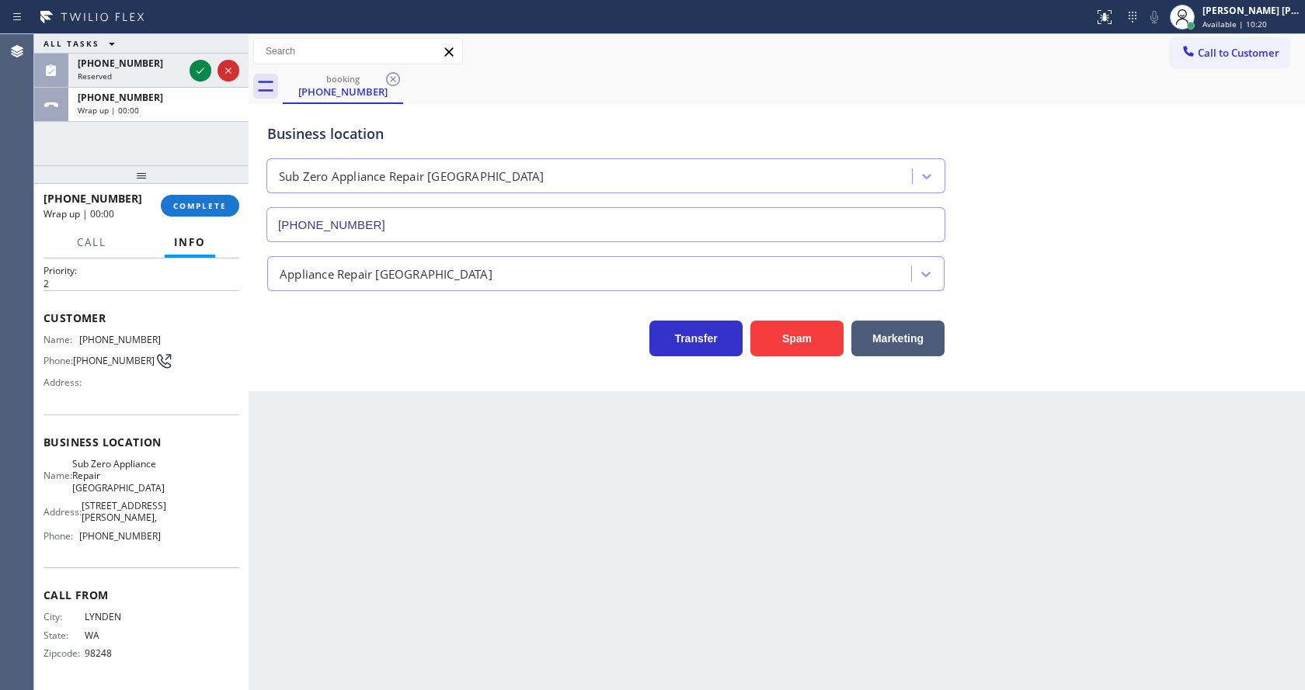
click at [426, 579] on div "Back to Dashboard Change Sender ID Customers Technicians Select a contact Outbo…" at bounding box center [777, 362] width 1056 height 656
click at [197, 71] on icon at bounding box center [200, 70] width 19 height 19
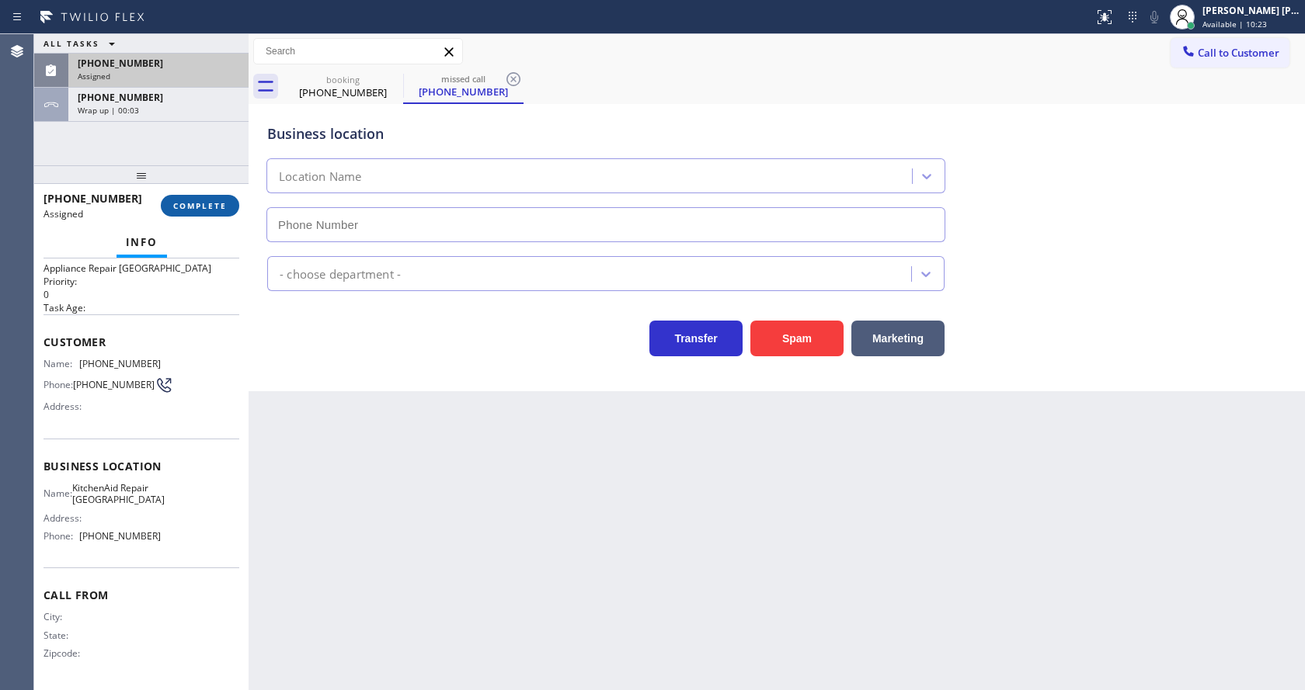
type input "(305) 676-0519"
click at [205, 196] on button "COMPLETE" at bounding box center [200, 206] width 78 height 22
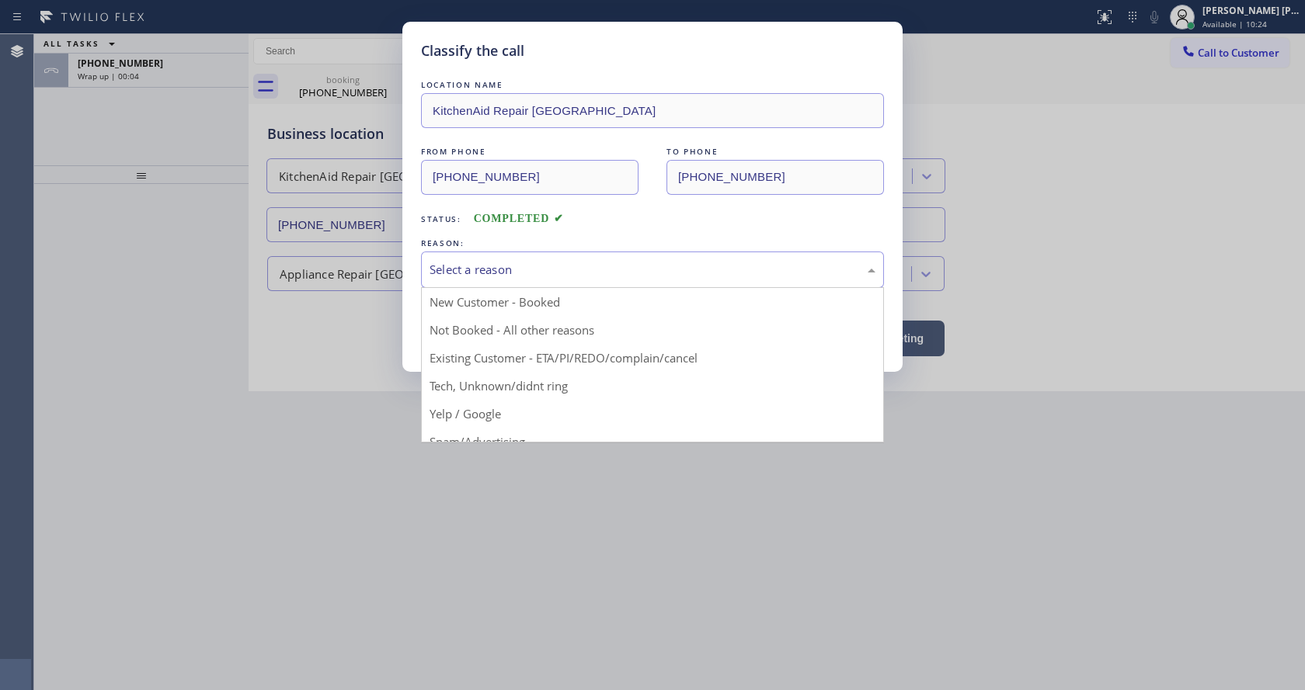
click at [495, 272] on div "Select a reason" at bounding box center [652, 270] width 446 height 18
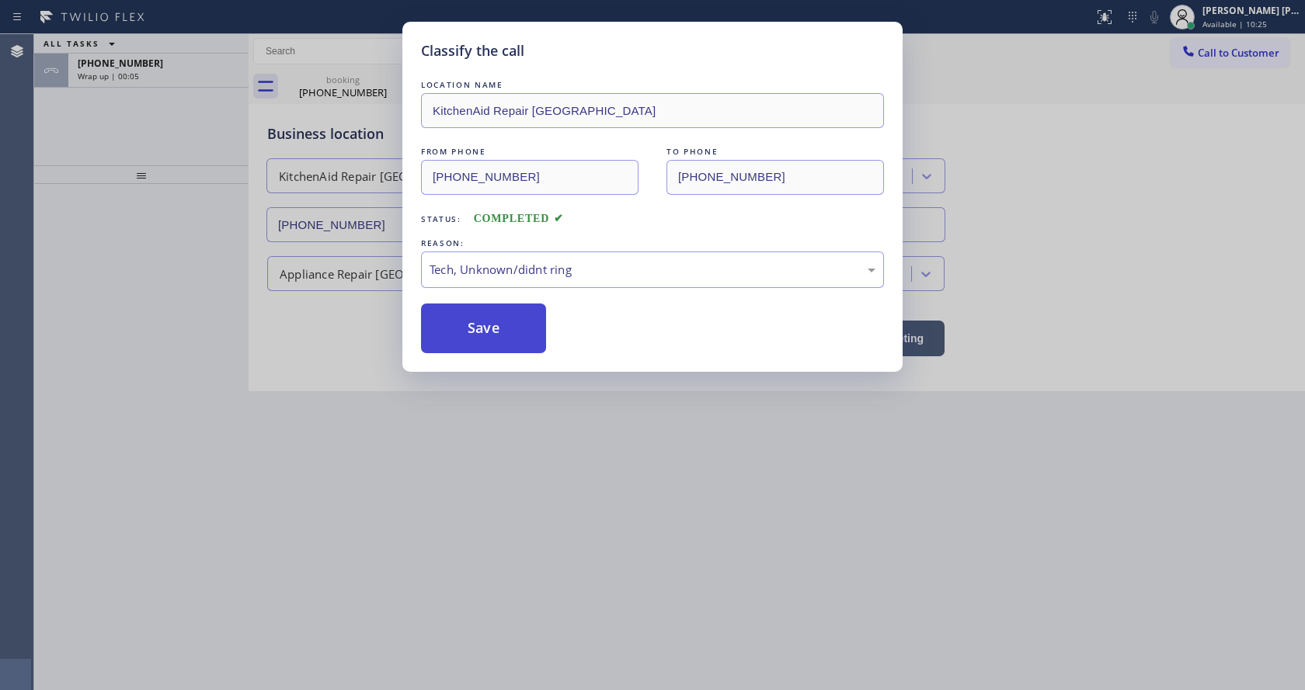
click at [484, 317] on button "Save" at bounding box center [483, 329] width 125 height 50
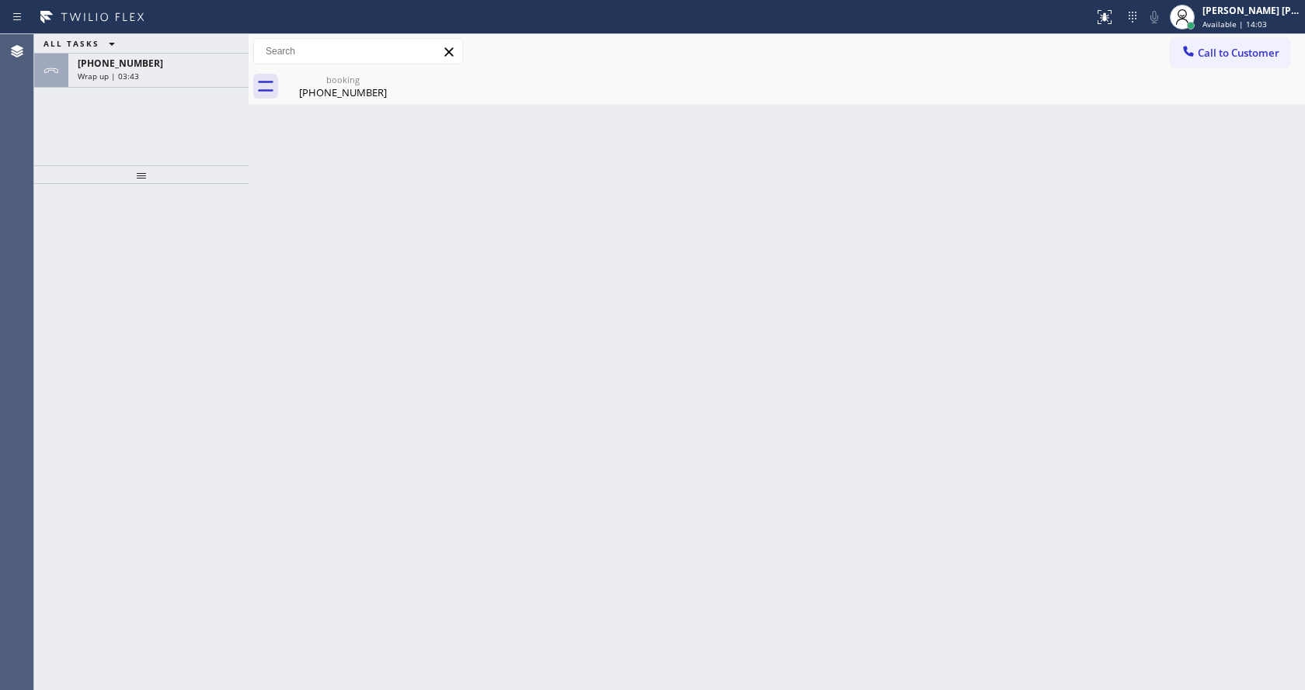
click at [438, 410] on div "Back to Dashboard Change Sender ID Customers Technicians Select a contact Outbo…" at bounding box center [777, 362] width 1056 height 656
click at [165, 75] on div "Wrap up | 03:43" at bounding box center [159, 76] width 162 height 11
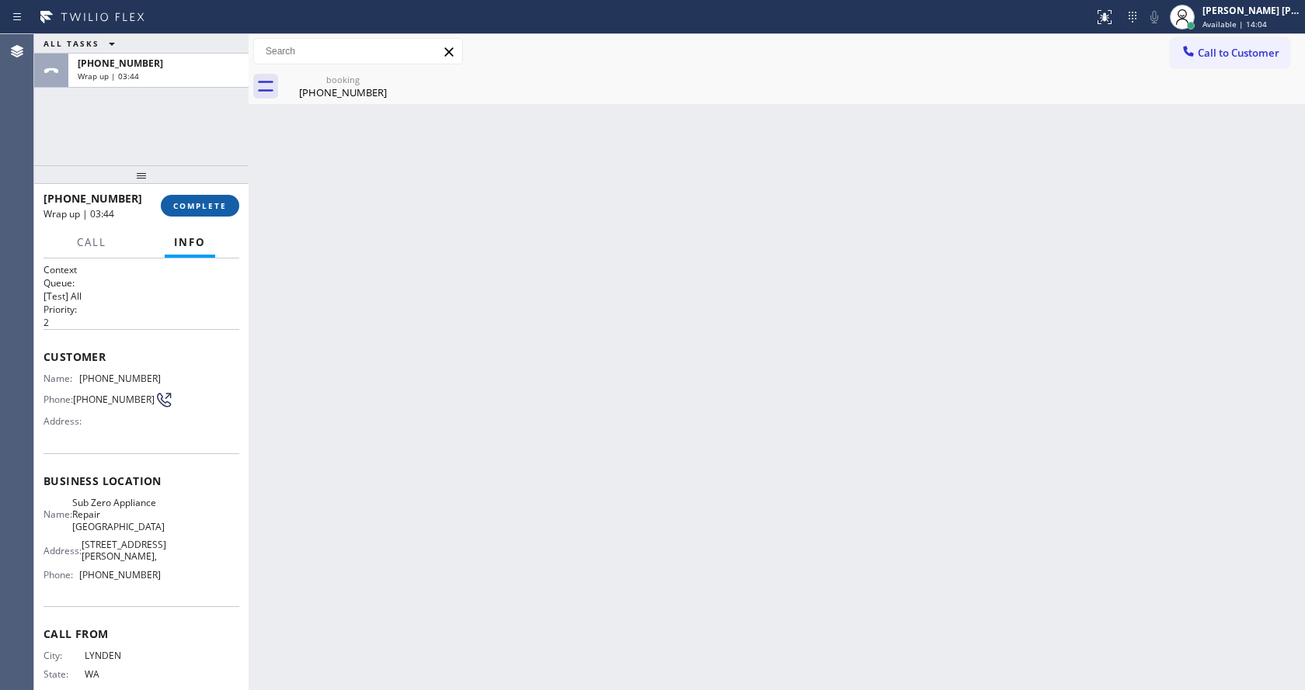
click at [187, 203] on span "COMPLETE" at bounding box center [200, 205] width 54 height 11
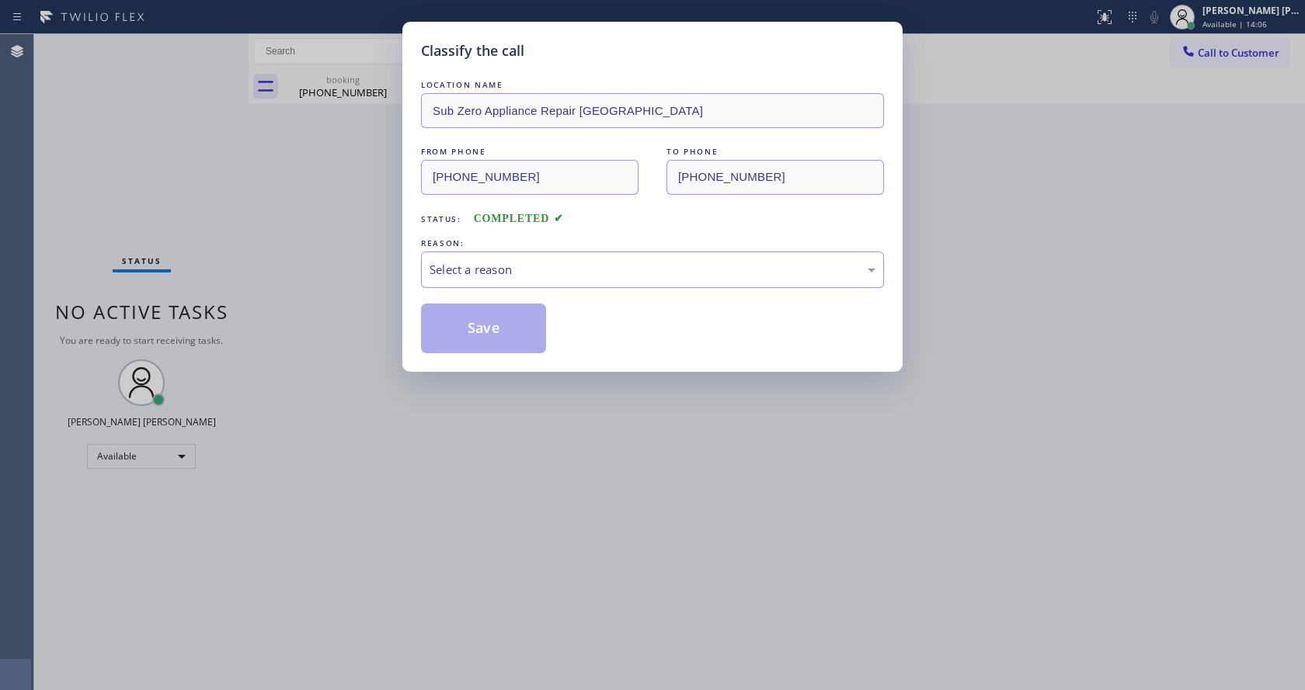
click at [535, 291] on div "LOCATION NAME Sub Zero Appliance Repair Bellingham FROM PHONE (360) 389-6605 TO…" at bounding box center [652, 215] width 463 height 276
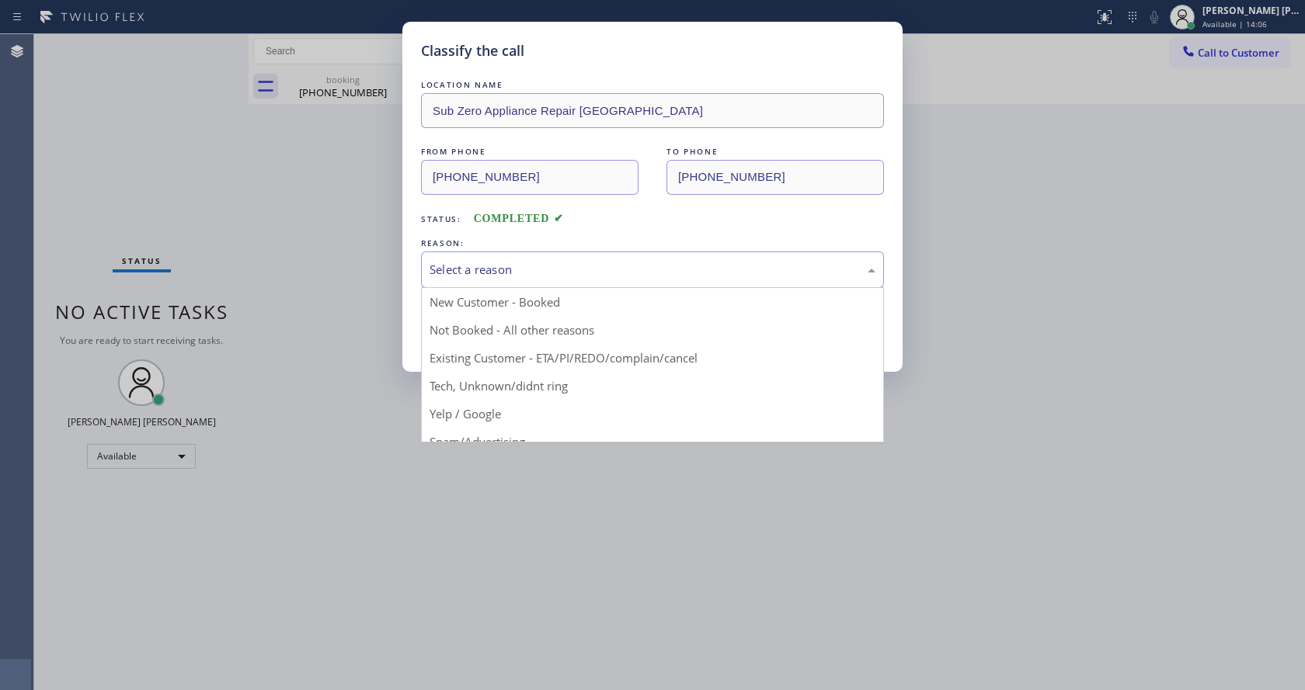
click at [521, 280] on div "Select a reason" at bounding box center [652, 270] width 463 height 36
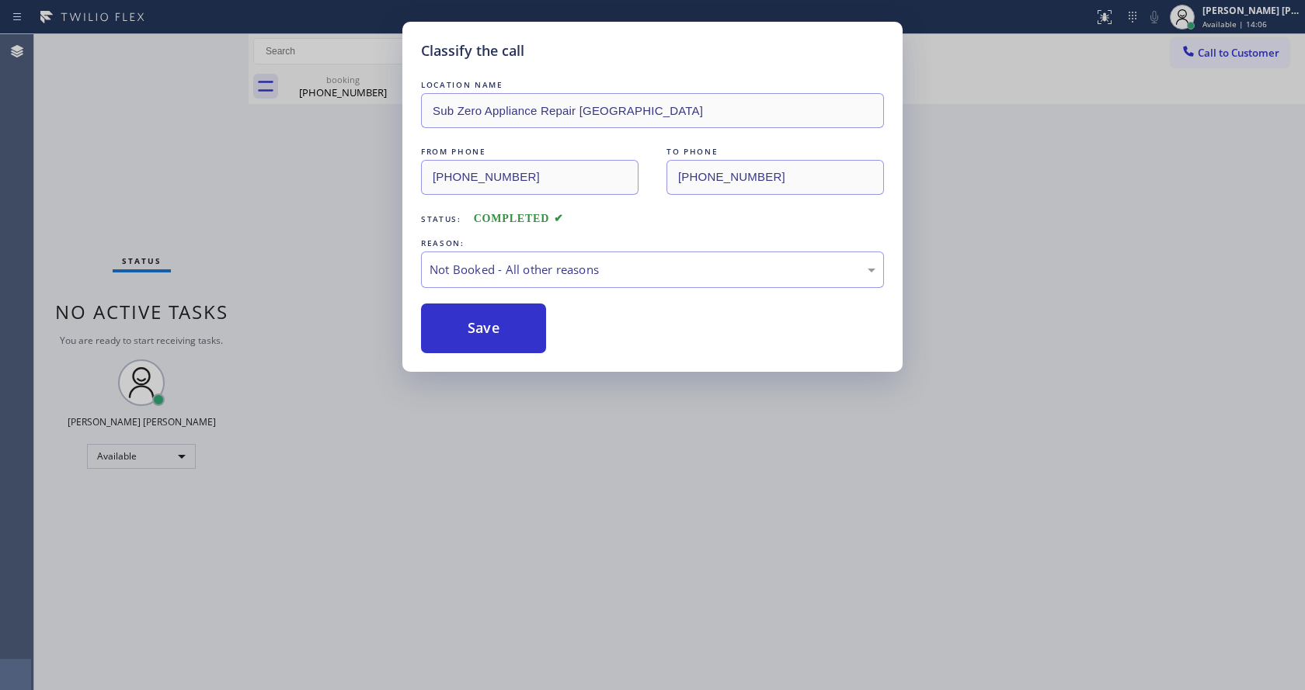
click at [479, 329] on button "Save" at bounding box center [483, 329] width 125 height 50
click at [573, 444] on div "Classify the call LOCATION NAME Sub Zero Appliance Repair Bellingham FROM PHONE…" at bounding box center [652, 345] width 1305 height 690
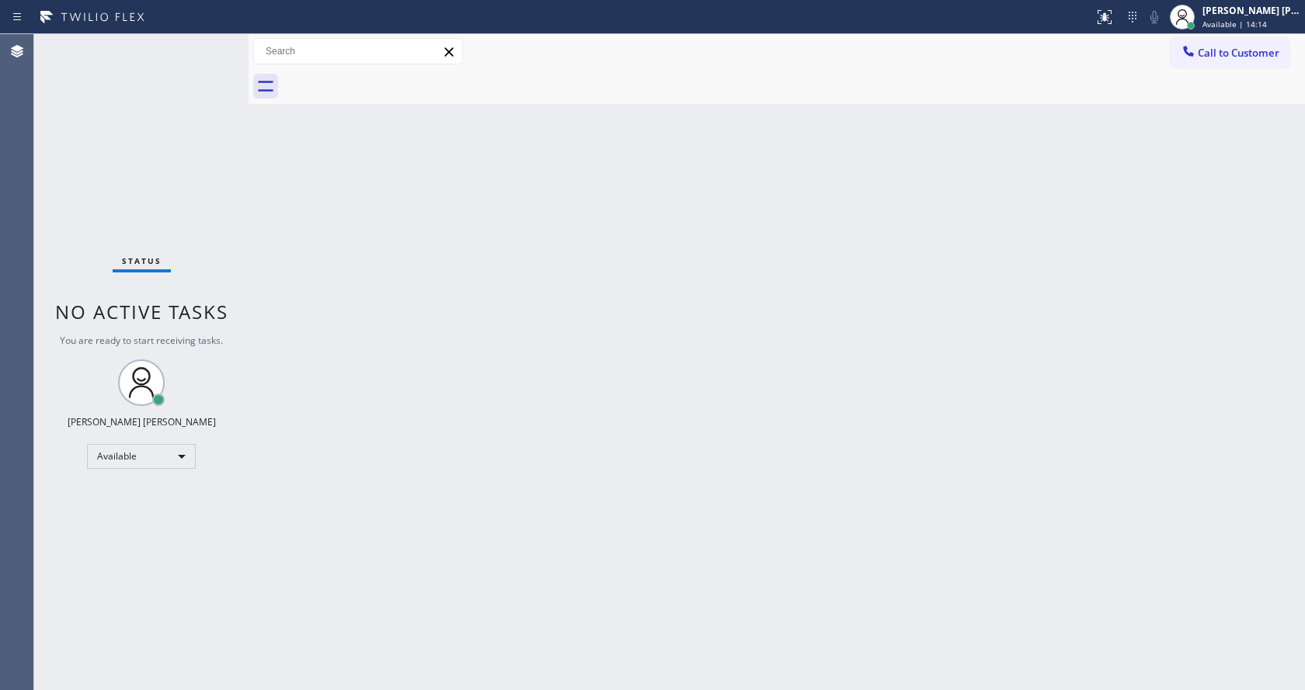
drag, startPoint x: 278, startPoint y: 254, endPoint x: 273, endPoint y: 201, distance: 53.0
click at [278, 254] on div "Back to Dashboard Change Sender ID Customers Technicians Select a contact Outbo…" at bounding box center [777, 362] width 1056 height 656
click at [1229, 19] on span "Available | 14:15" at bounding box center [1234, 24] width 64 height 11
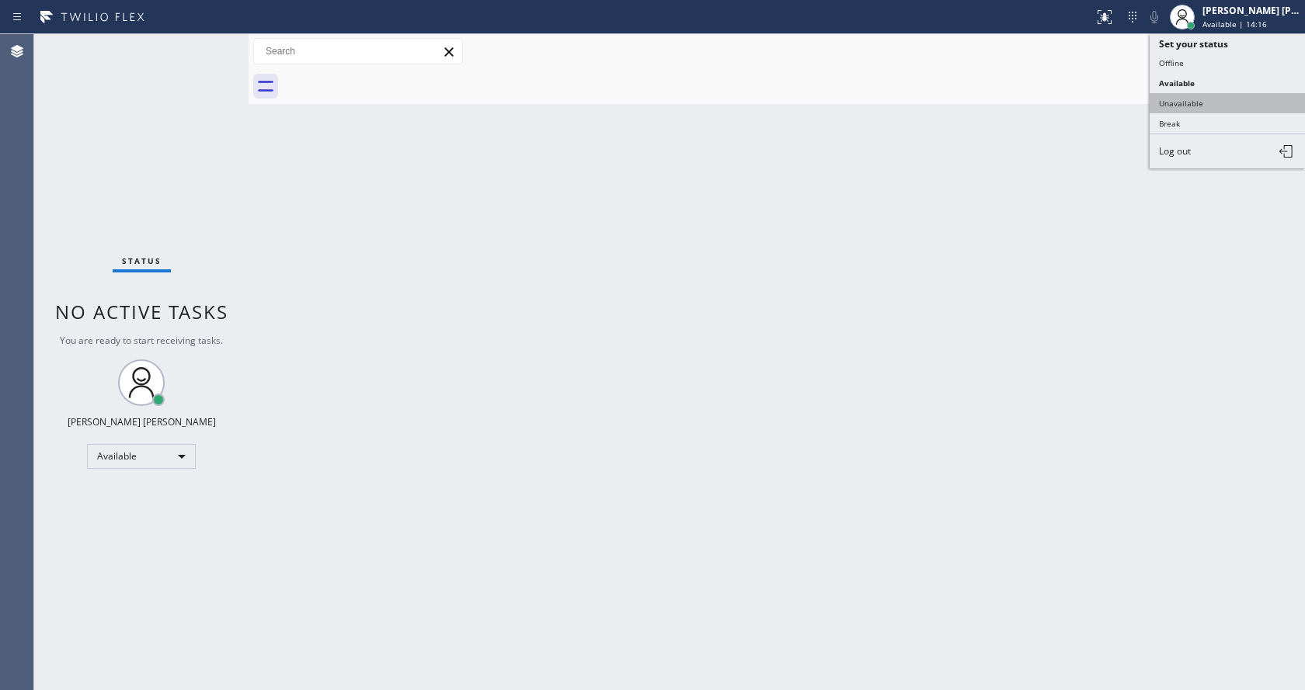
click at [1208, 96] on button "Unavailable" at bounding box center [1226, 103] width 155 height 20
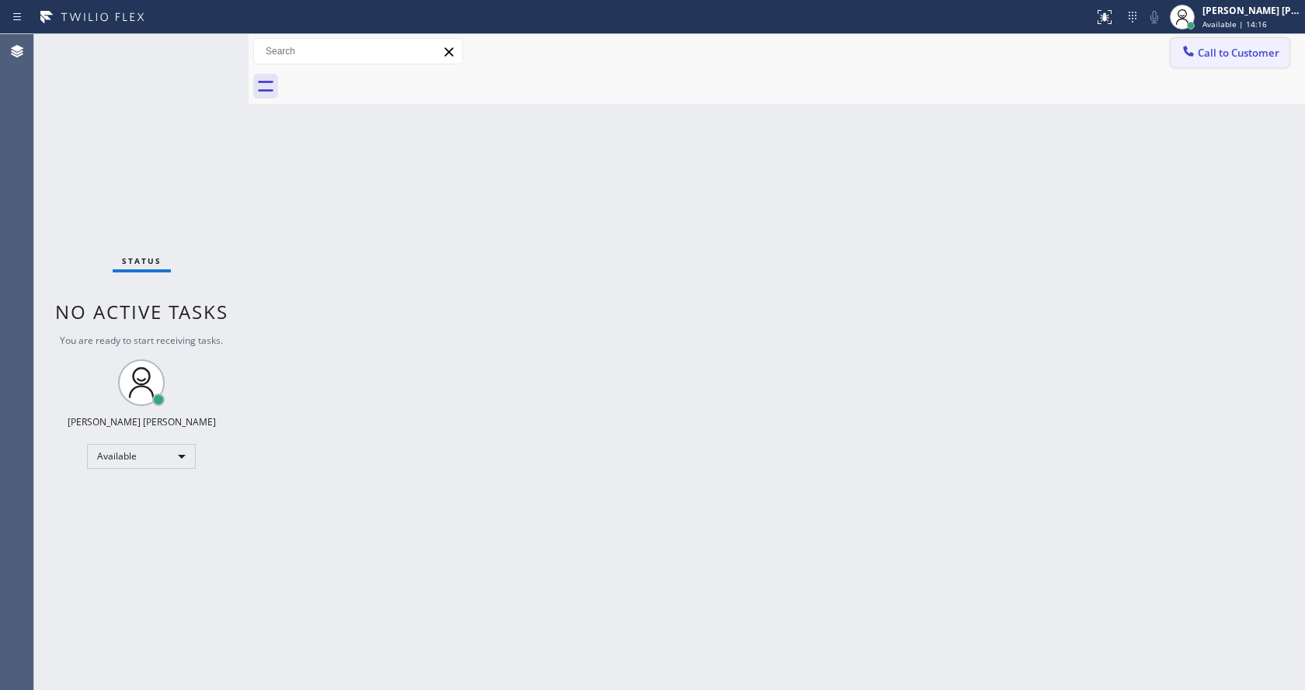
click at [1223, 54] on span "Call to Customer" at bounding box center [1238, 53] width 82 height 14
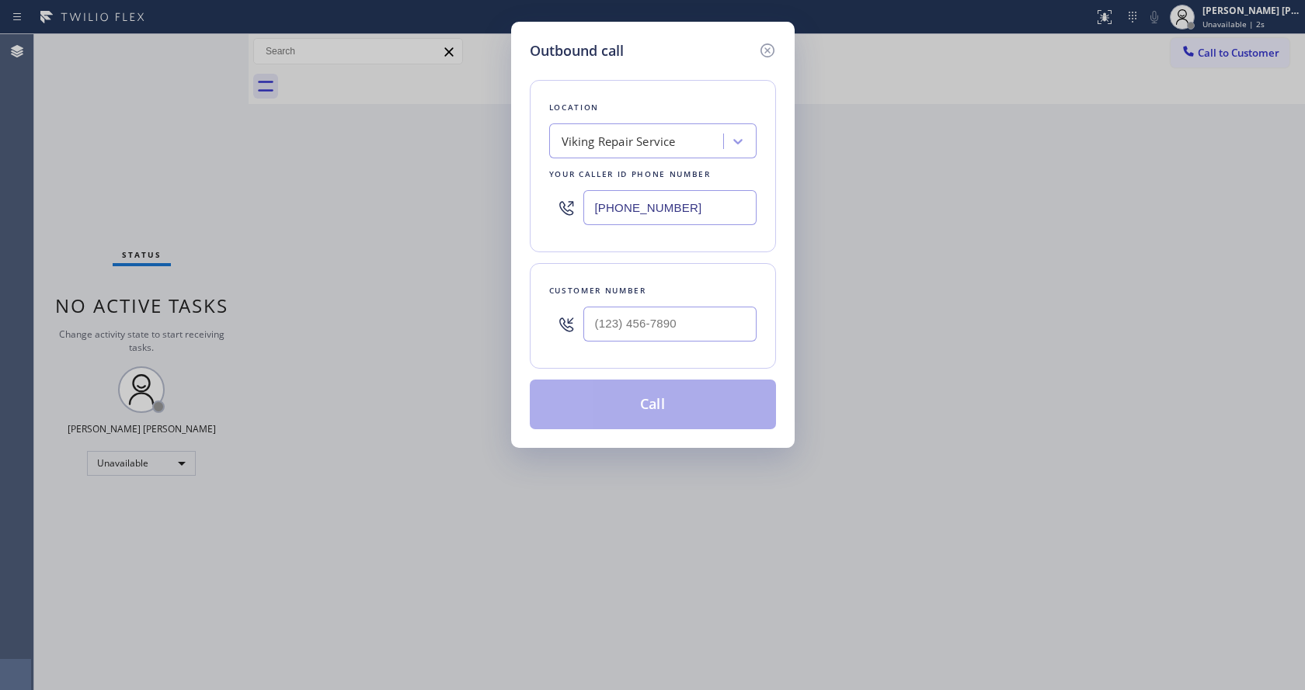
click at [663, 200] on input "(323) 416-2342" at bounding box center [669, 207] width 173 height 35
paste input "323) 416-2342"
type input "(323) 416-2342"
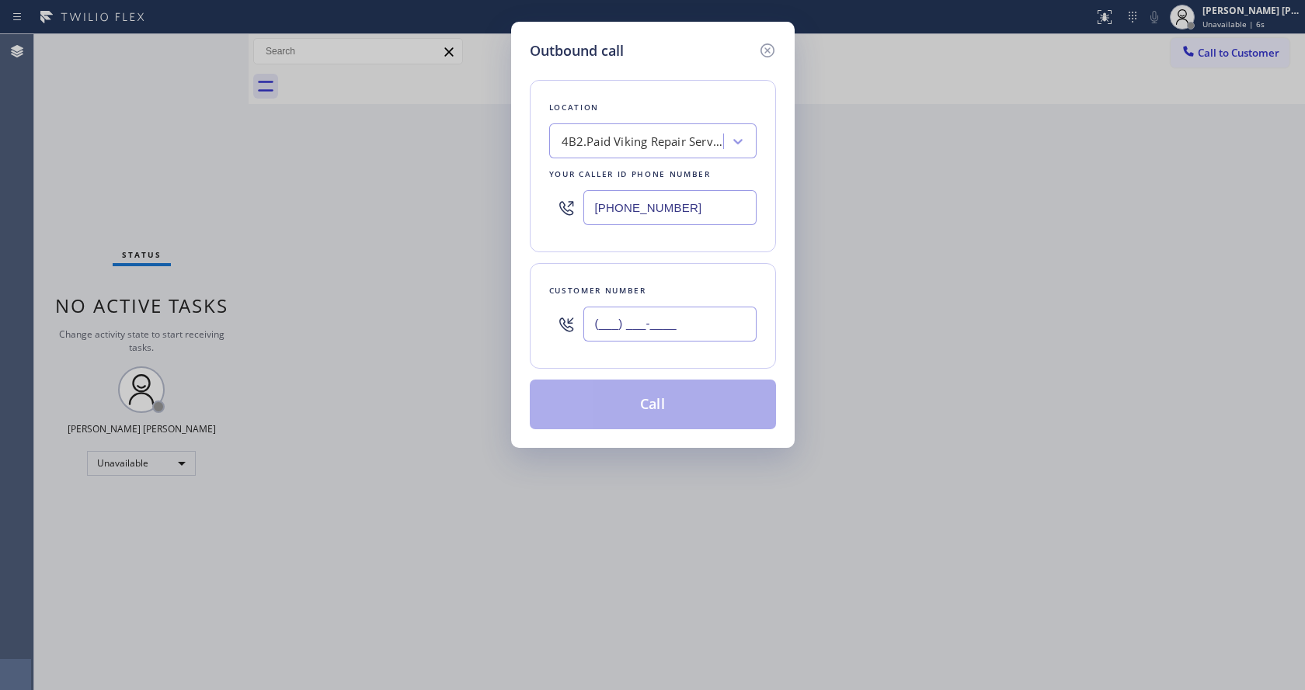
click at [621, 319] on input "(___) ___-____" at bounding box center [669, 324] width 173 height 35
paste input "310) 349-7898"
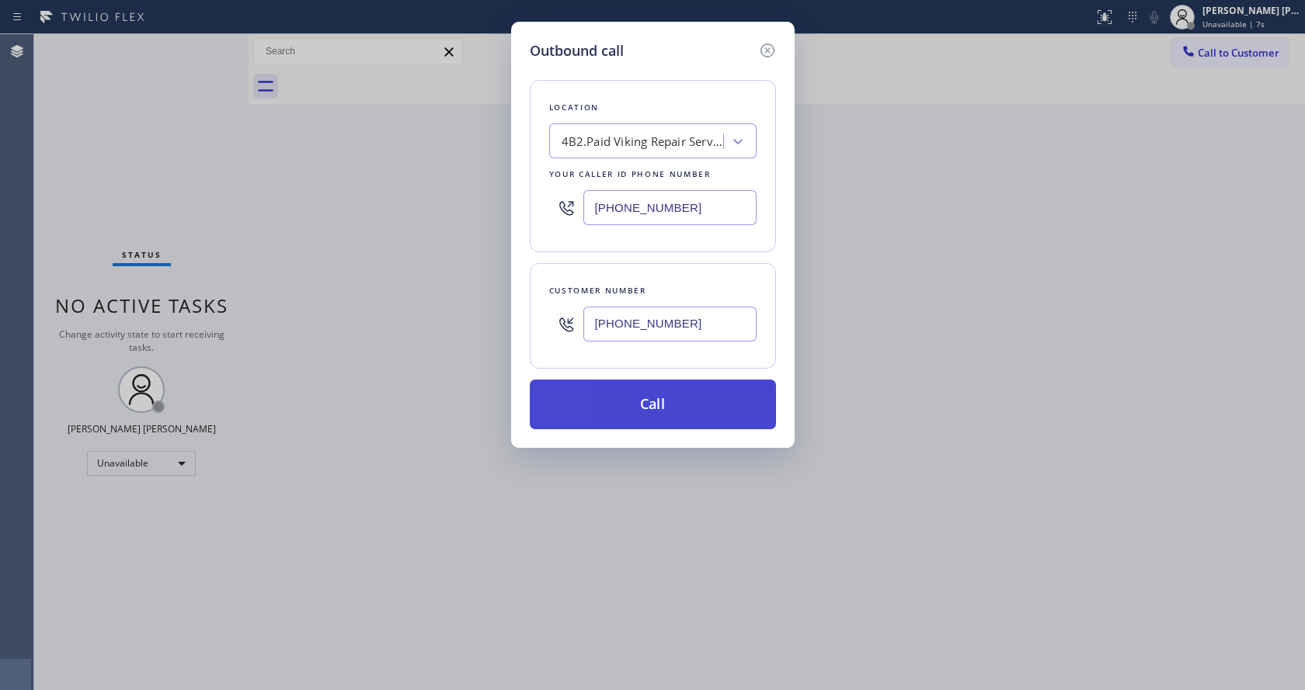
type input "(310) 349-7898"
click at [619, 411] on button "Call" at bounding box center [653, 405] width 246 height 50
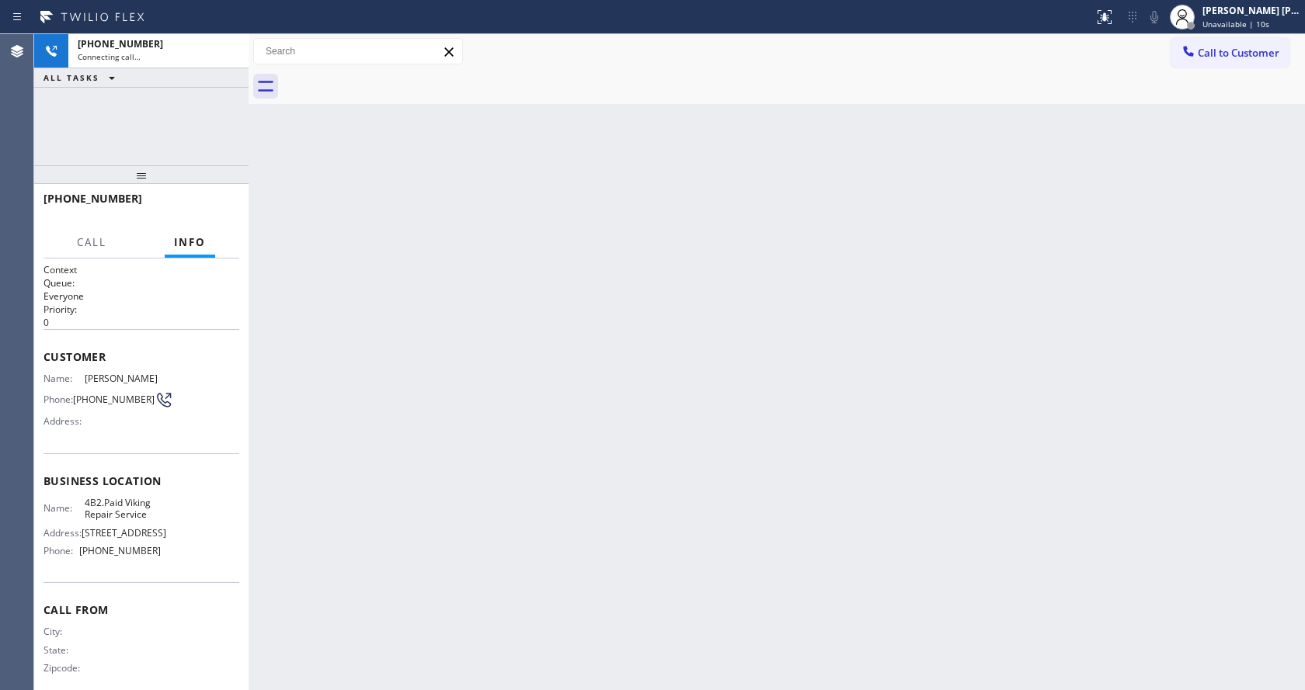
drag, startPoint x: 313, startPoint y: 213, endPoint x: 304, endPoint y: 200, distance: 16.2
click at [313, 213] on div "Back to Dashboard Change Sender ID Customers Technicians Select a contact Outbo…" at bounding box center [777, 362] width 1056 height 656
click at [502, 510] on div "Back to Dashboard Change Sender ID Customers Technicians Select a contact Outbo…" at bounding box center [777, 362] width 1056 height 656
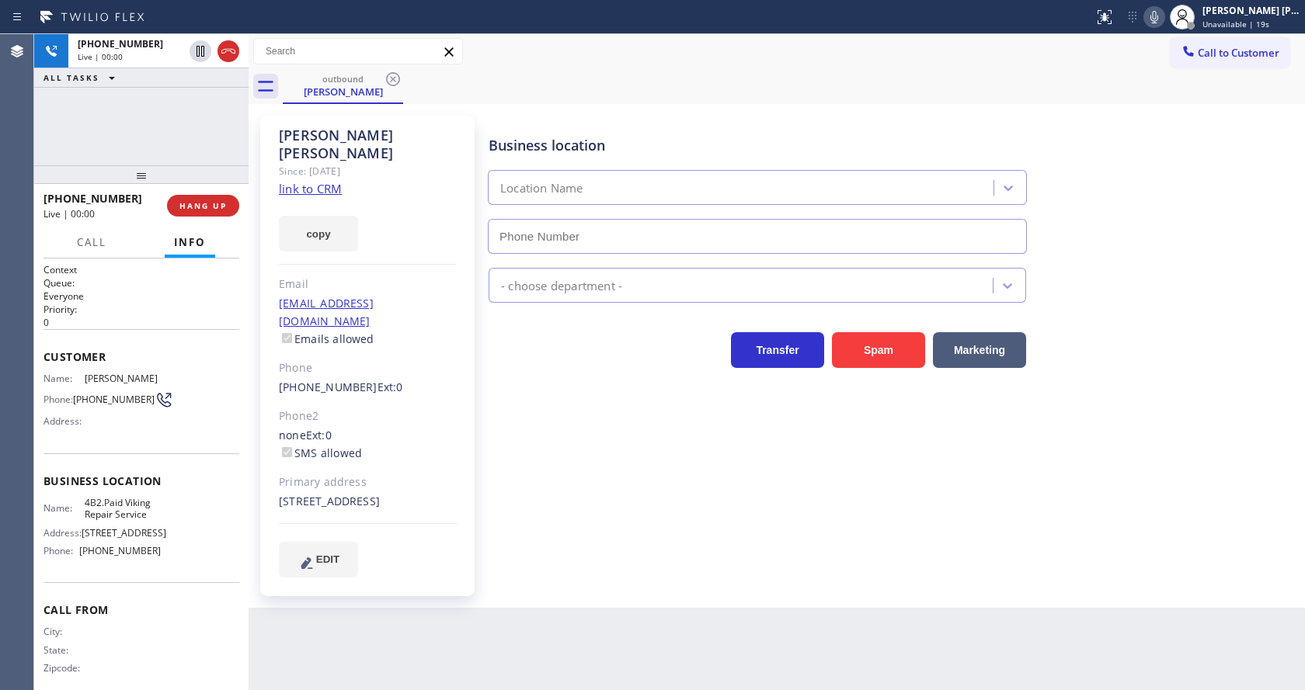
type input "(323) 416-2342"
click at [552, 535] on div "Business location Viking Repair Service (323) 416-2342 Appliance Repair High En…" at bounding box center [892, 347] width 815 height 454
click at [205, 206] on span "HANG UP" at bounding box center [202, 205] width 47 height 11
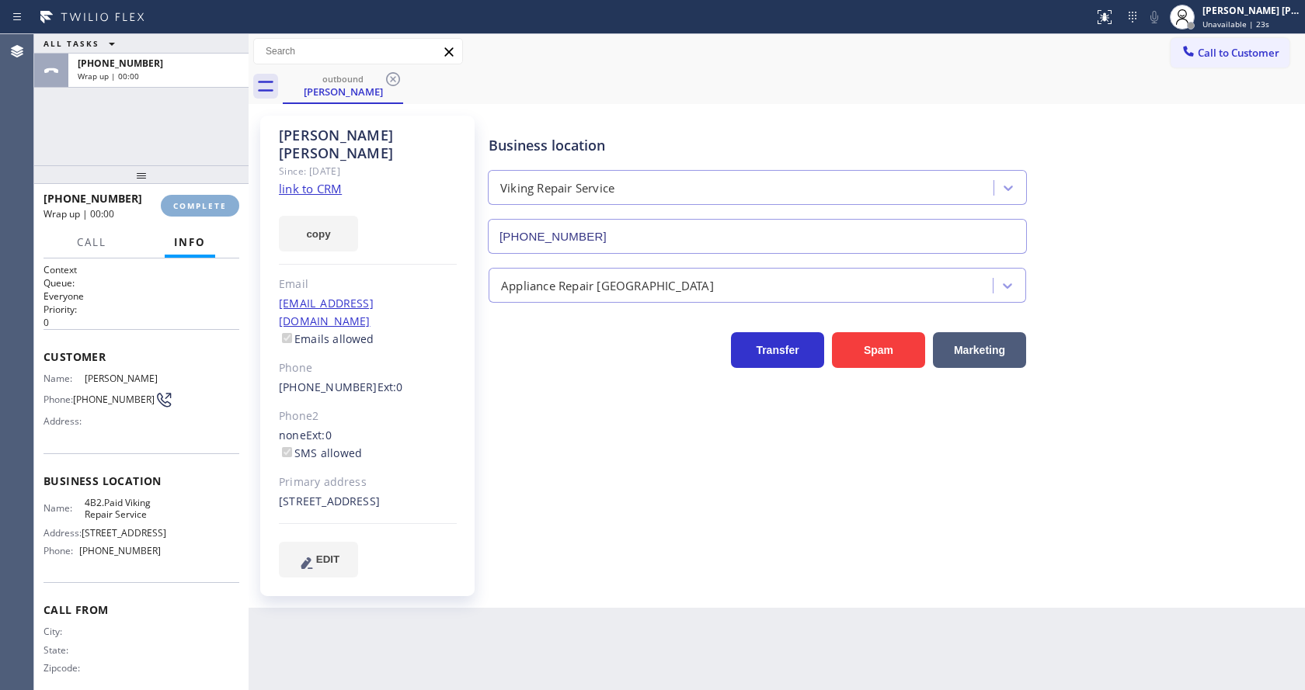
click at [205, 206] on span "COMPLETE" at bounding box center [200, 205] width 54 height 11
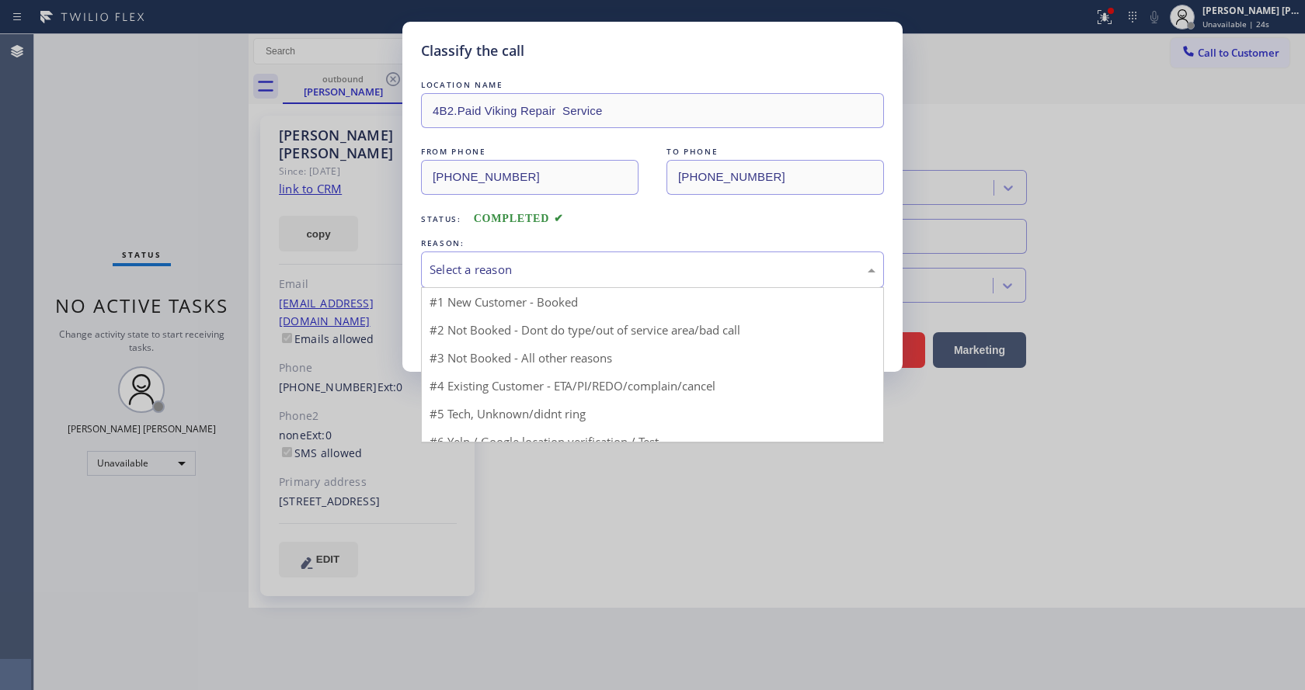
click at [459, 269] on div "Select a reason" at bounding box center [652, 270] width 446 height 18
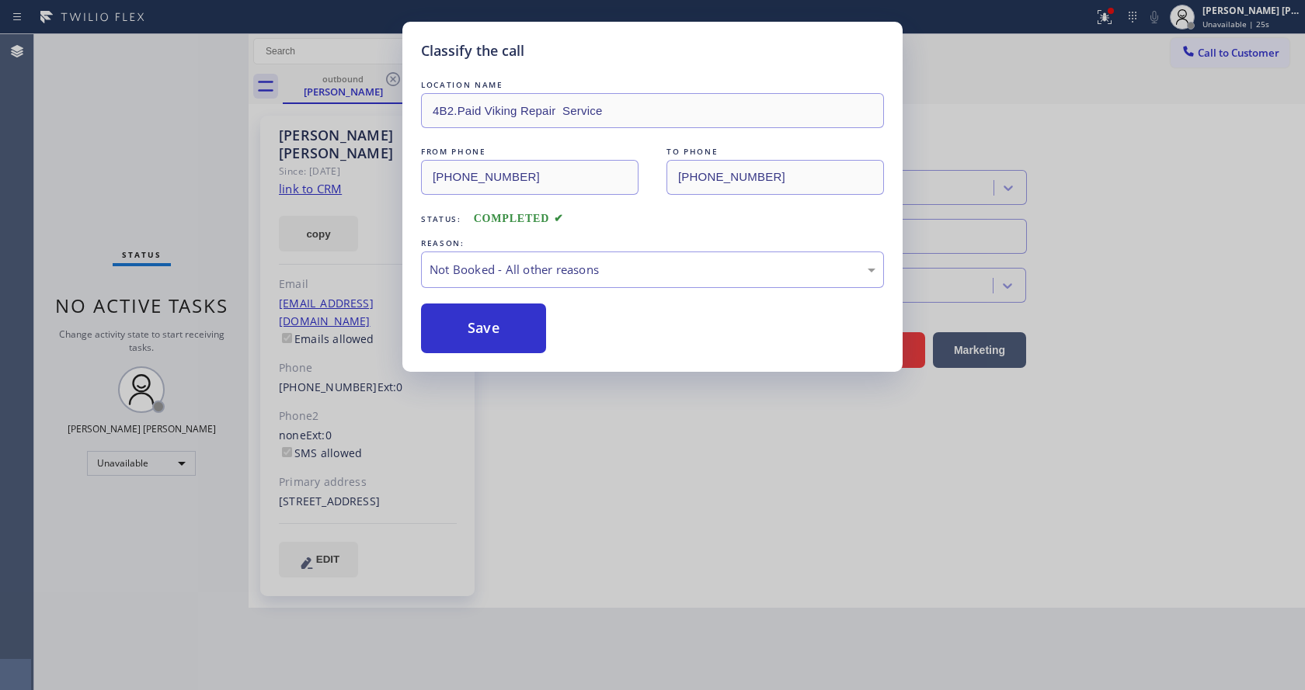
click at [462, 326] on button "Save" at bounding box center [483, 329] width 125 height 50
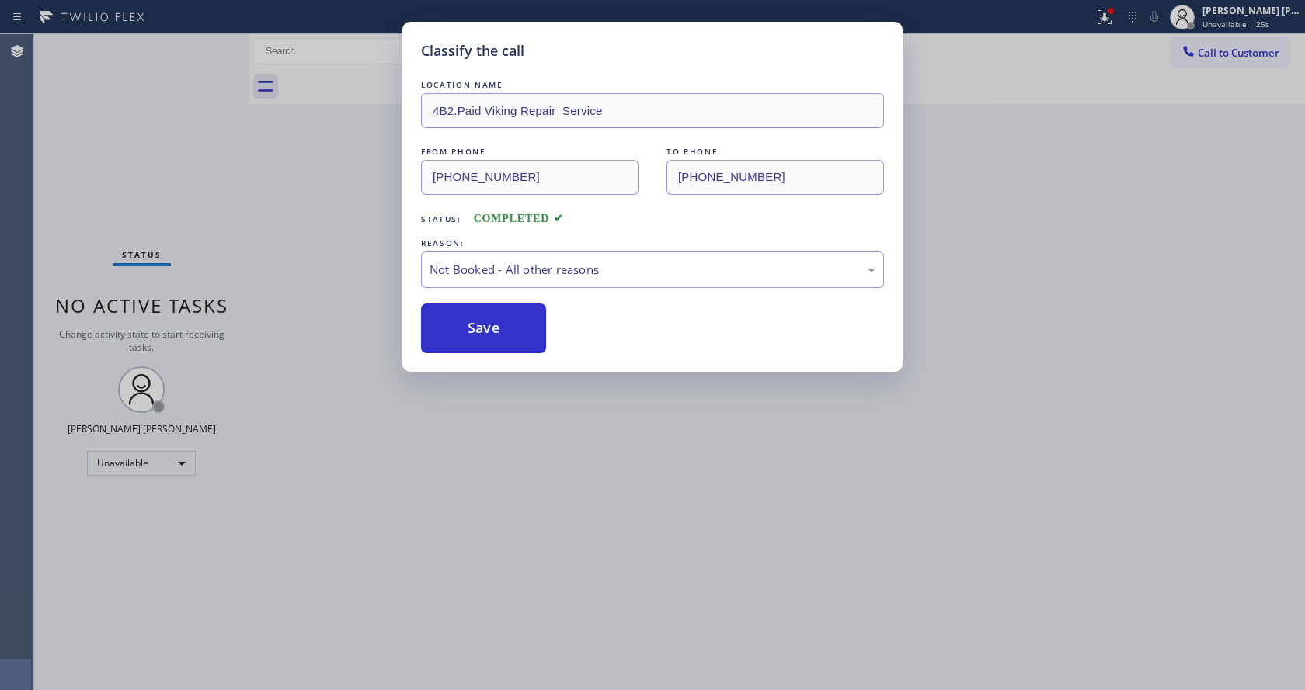
click at [518, 450] on div "Classify the call LOCATION NAME 4B2.Paid Viking Repair Service FROM PHONE (323)…" at bounding box center [652, 345] width 1305 height 690
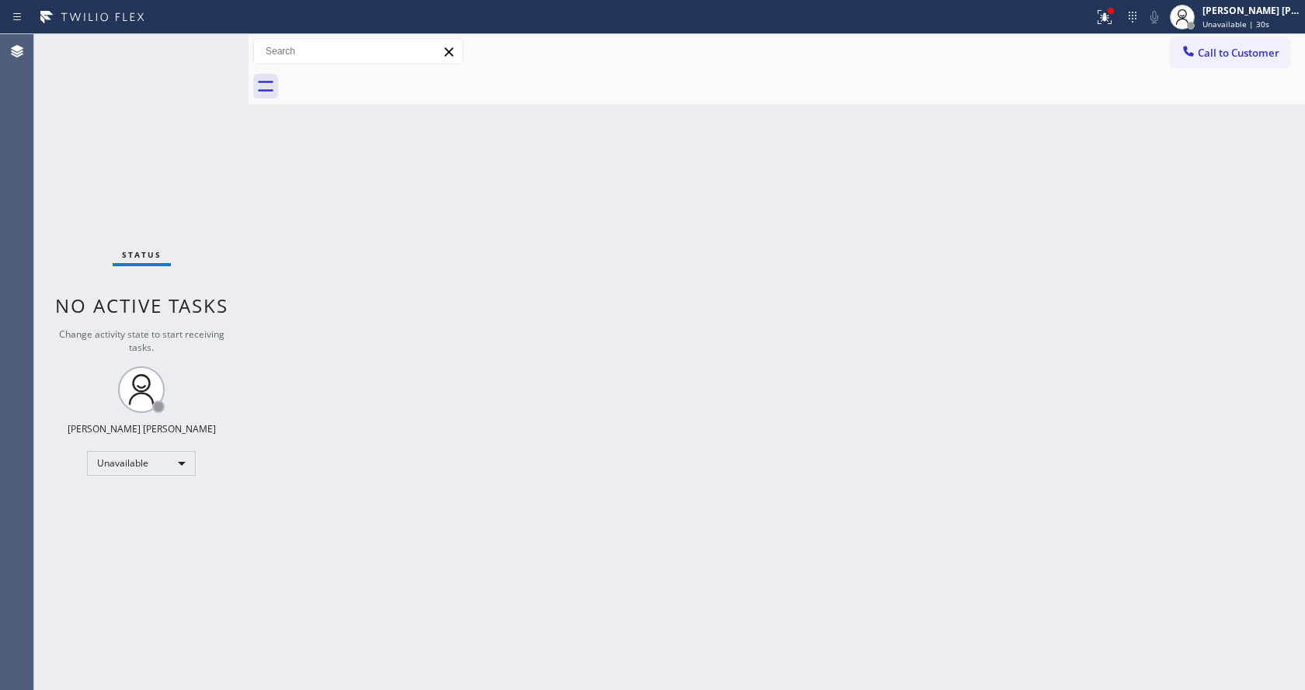
click at [279, 283] on div "Back to Dashboard Change Sender ID Customers Technicians Select a contact Outbo…" at bounding box center [777, 362] width 1056 height 656
click at [812, 349] on div "Back to Dashboard Change Sender ID Customers Technicians Select a contact Outbo…" at bounding box center [777, 362] width 1056 height 656
click at [1105, 19] on icon at bounding box center [1104, 17] width 19 height 19
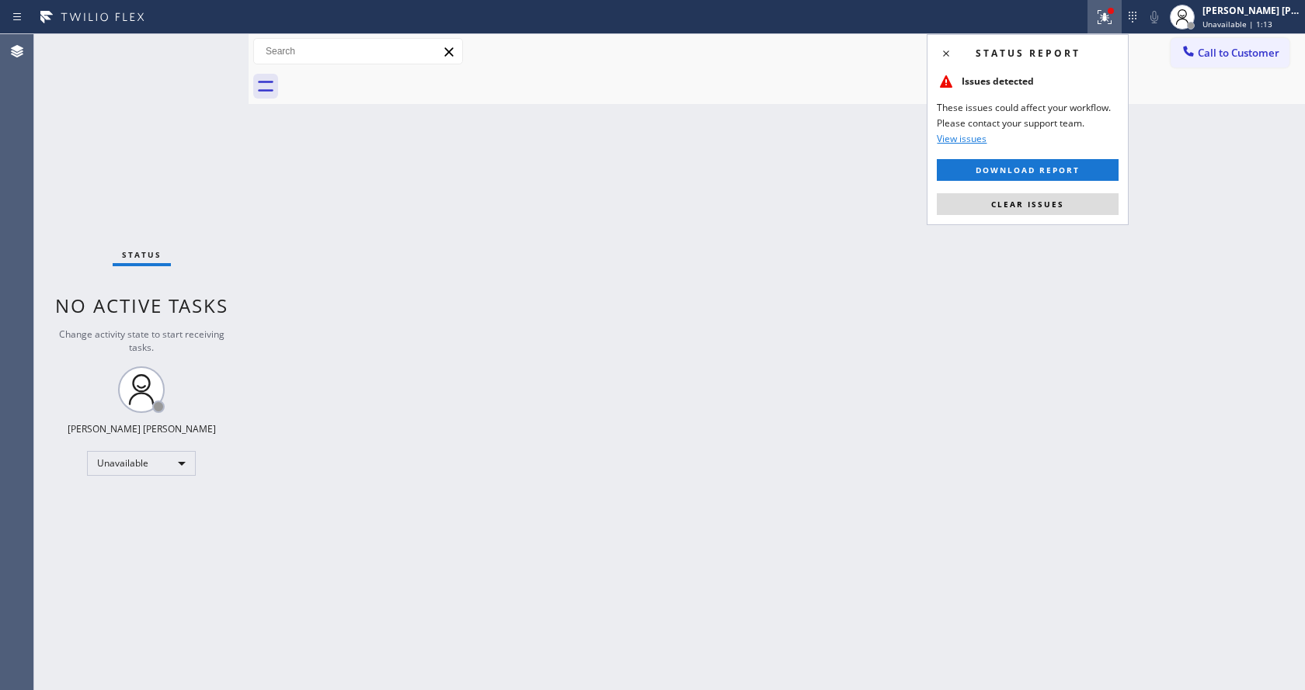
click at [1054, 192] on div "Status report Issues detected These issues could affect your workflow. Please c…" at bounding box center [1027, 129] width 202 height 191
click at [1054, 197] on button "Clear issues" at bounding box center [1028, 204] width 182 height 22
drag, startPoint x: 1170, startPoint y: 139, endPoint x: 1183, endPoint y: 130, distance: 15.5
click at [1176, 136] on div "Back to Dashboard Change Sender ID Customers Technicians Select a contact Outbo…" at bounding box center [777, 362] width 1056 height 656
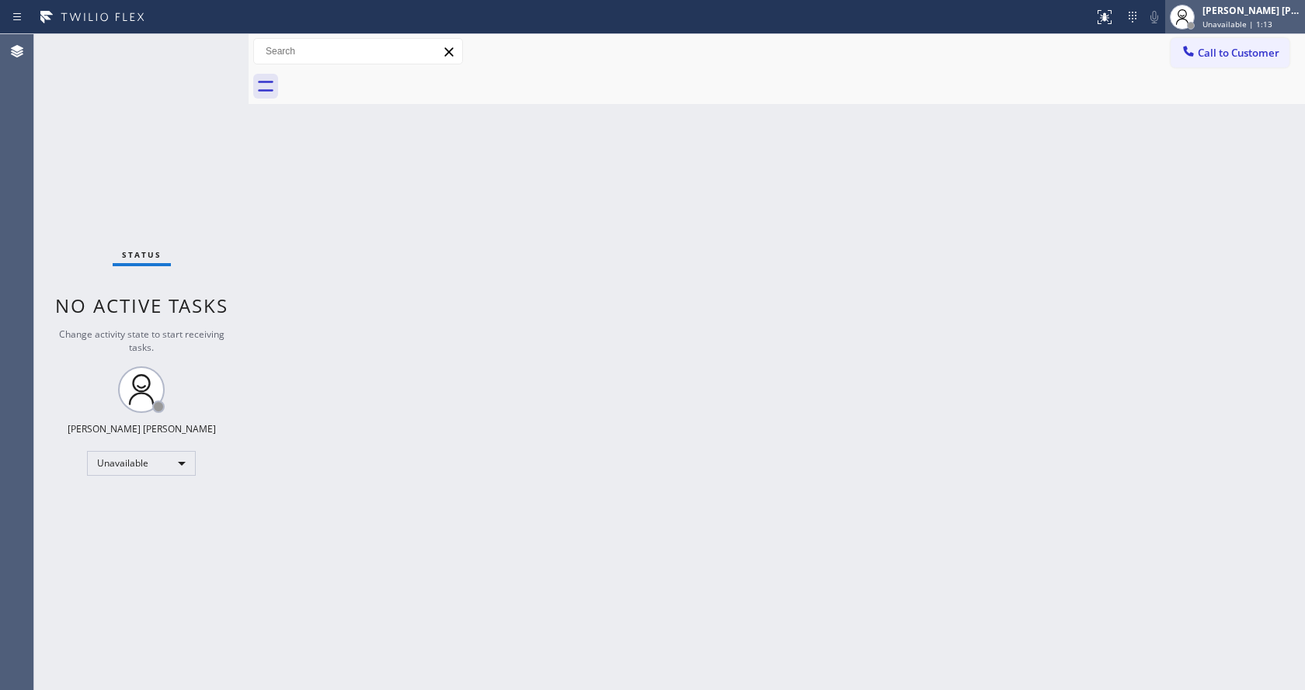
click at [1240, 12] on div "[PERSON_NAME] [PERSON_NAME]" at bounding box center [1251, 10] width 98 height 13
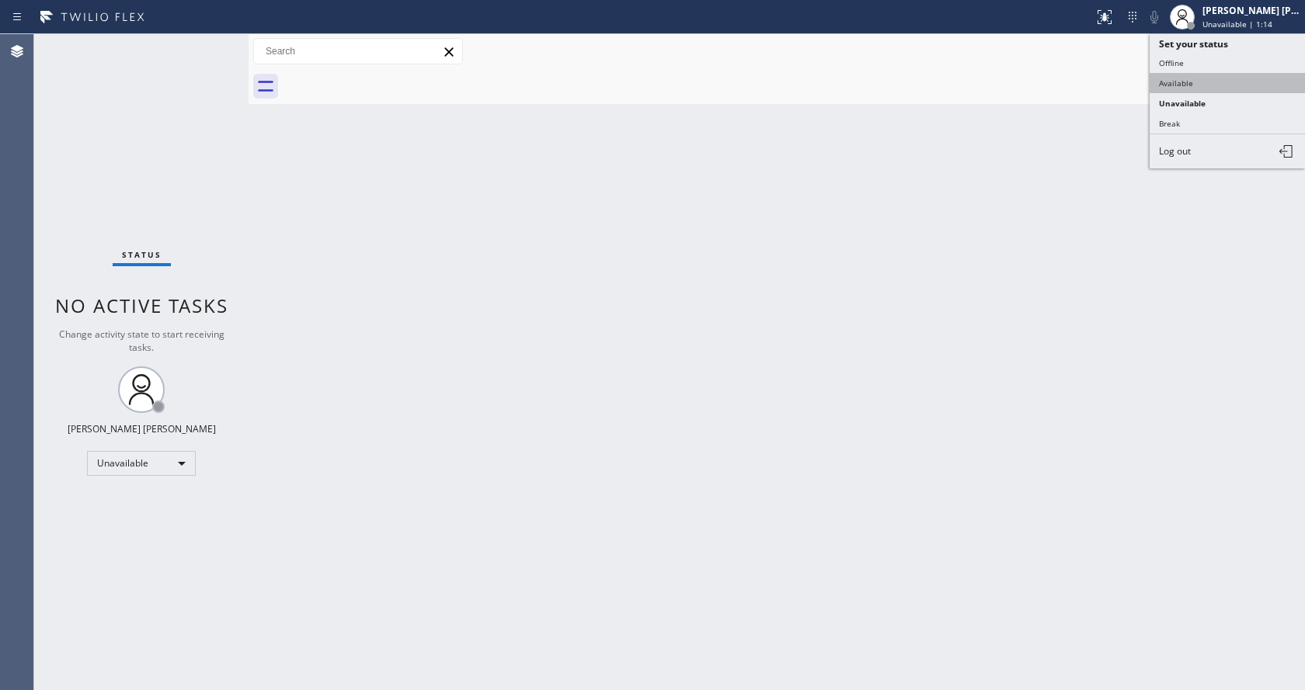
click at [1207, 77] on button "Available" at bounding box center [1226, 83] width 155 height 20
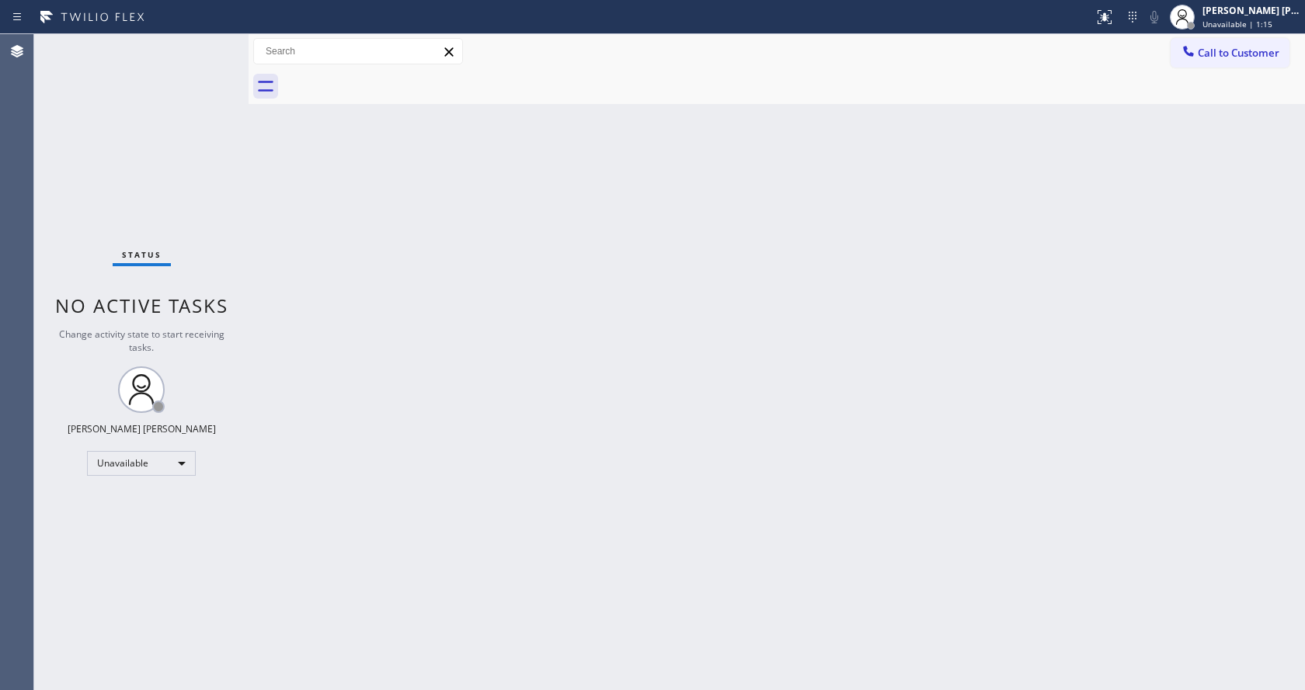
click at [598, 398] on div "Back to Dashboard Change Sender ID Customers Technicians Select a contact Outbo…" at bounding box center [777, 362] width 1056 height 656
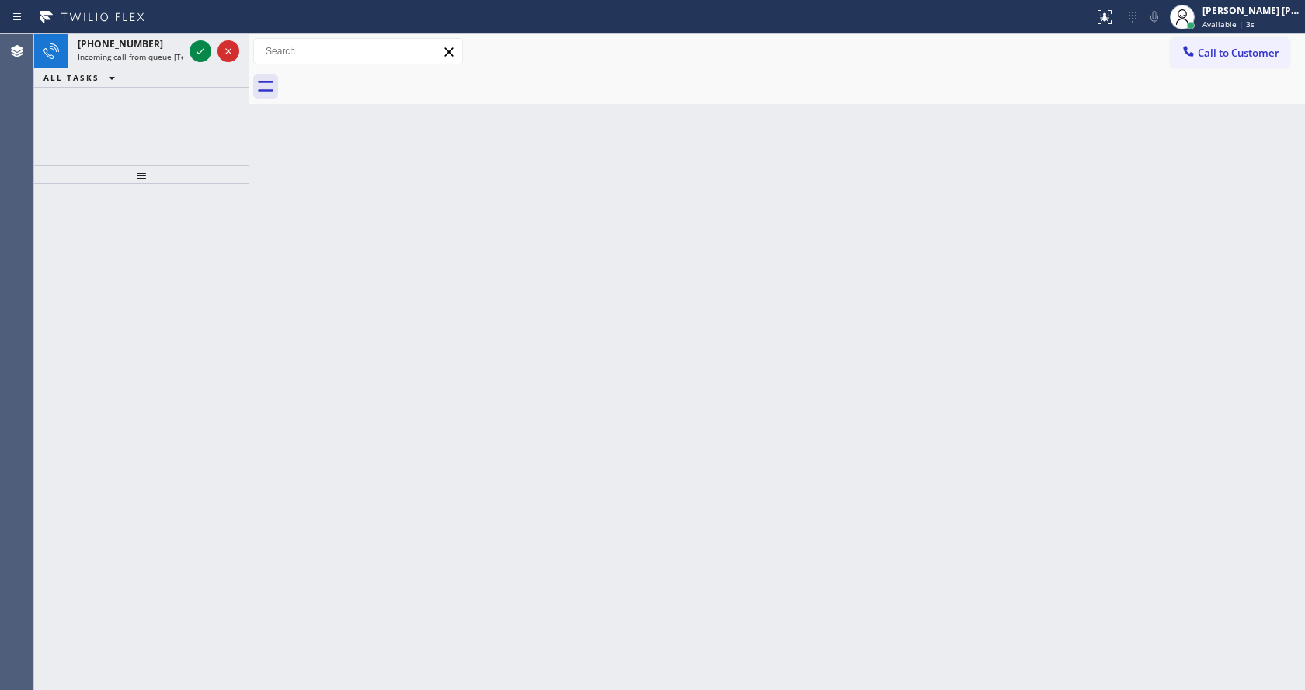
drag, startPoint x: 152, startPoint y: 60, endPoint x: 200, endPoint y: 73, distance: 49.9
click at [152, 60] on span "Incoming call from queue [Test] All" at bounding box center [142, 56] width 129 height 11
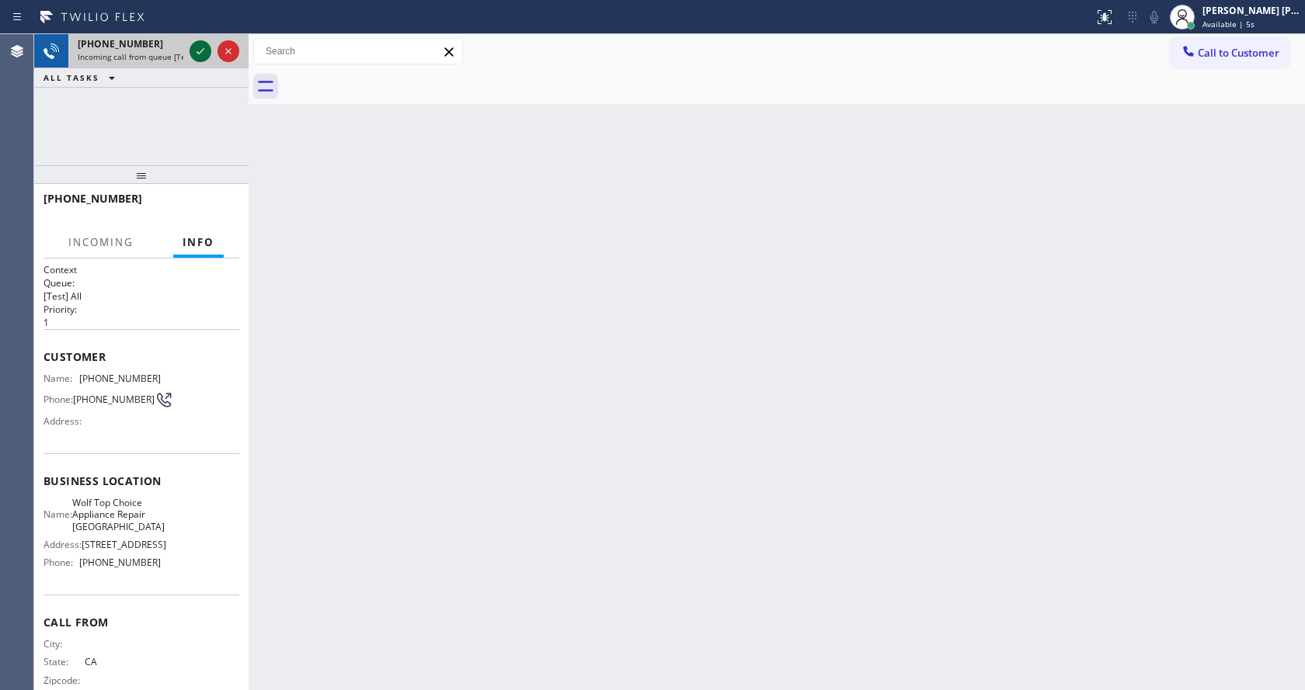
click at [201, 52] on icon at bounding box center [200, 51] width 8 height 6
click at [468, 482] on div "Back to Dashboard Change Sender ID Customers Technicians Select a contact Outbo…" at bounding box center [777, 362] width 1056 height 656
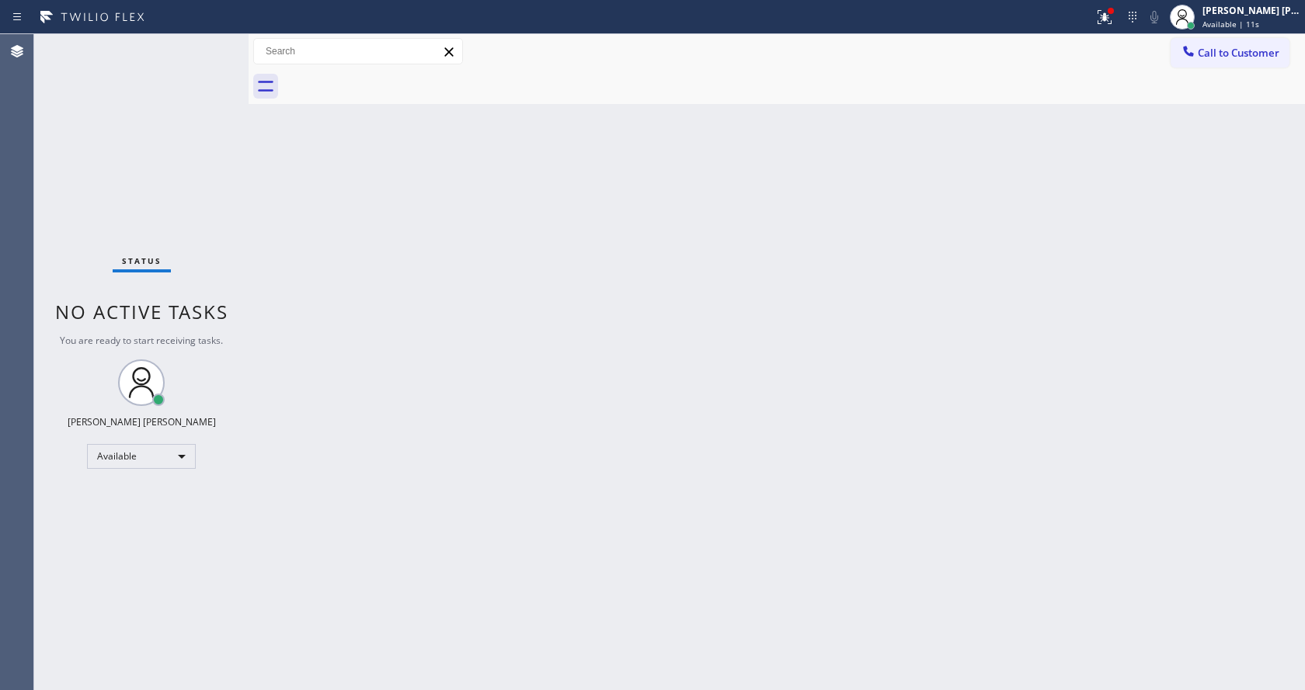
click at [224, 213] on div "Status No active tasks You are ready to start receiving tasks. [PERSON_NAME] [P…" at bounding box center [141, 362] width 214 height 656
click at [1241, 57] on span "Call to Customer" at bounding box center [1238, 53] width 82 height 14
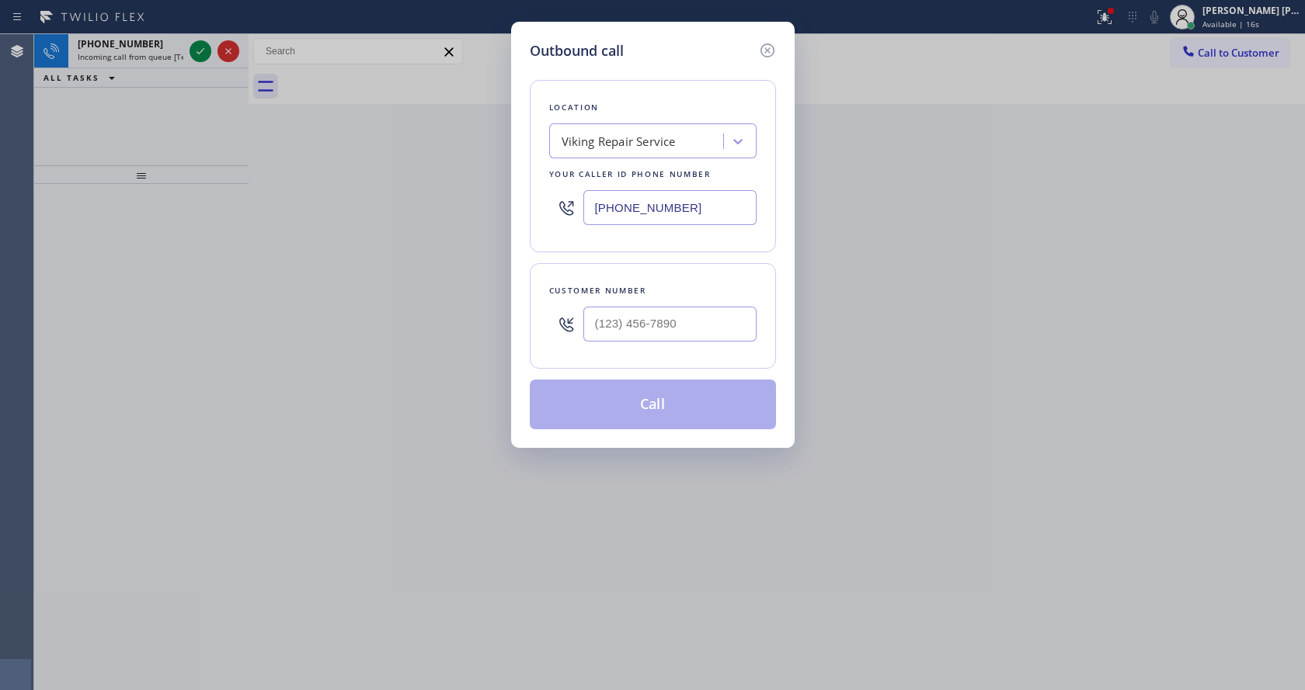
click at [620, 206] on input "(323) 416-2342" at bounding box center [669, 207] width 173 height 35
paste input "360) 205-1831"
type input "(360) 205-1831"
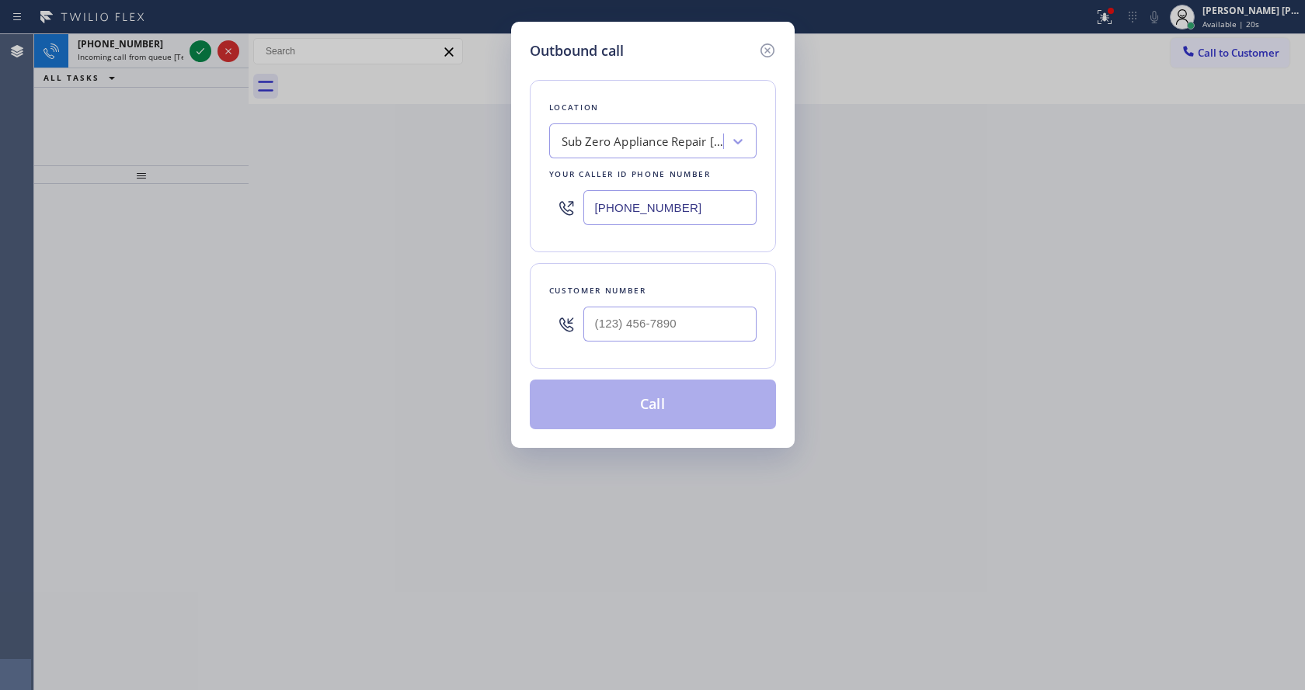
click at [666, 335] on input "text" at bounding box center [669, 324] width 173 height 35
paste input "360) 389-6605"
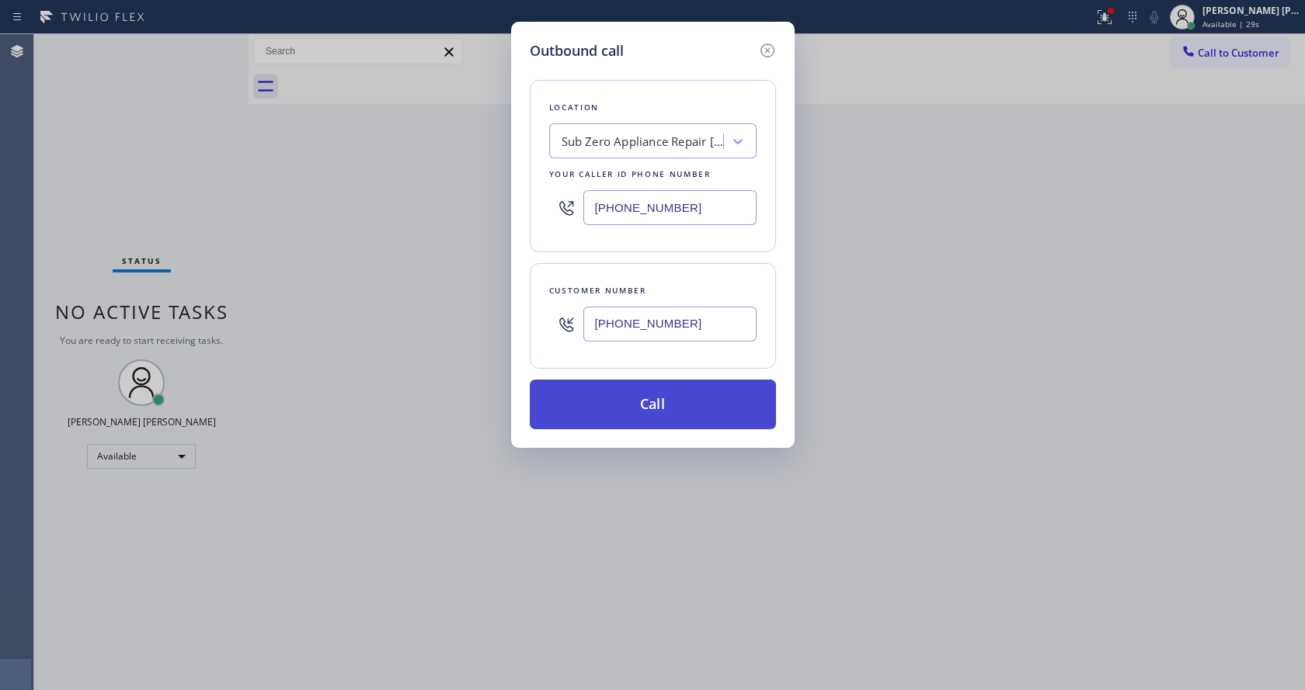
type input "(360) 389-6605"
click at [648, 403] on button "Call" at bounding box center [653, 405] width 246 height 50
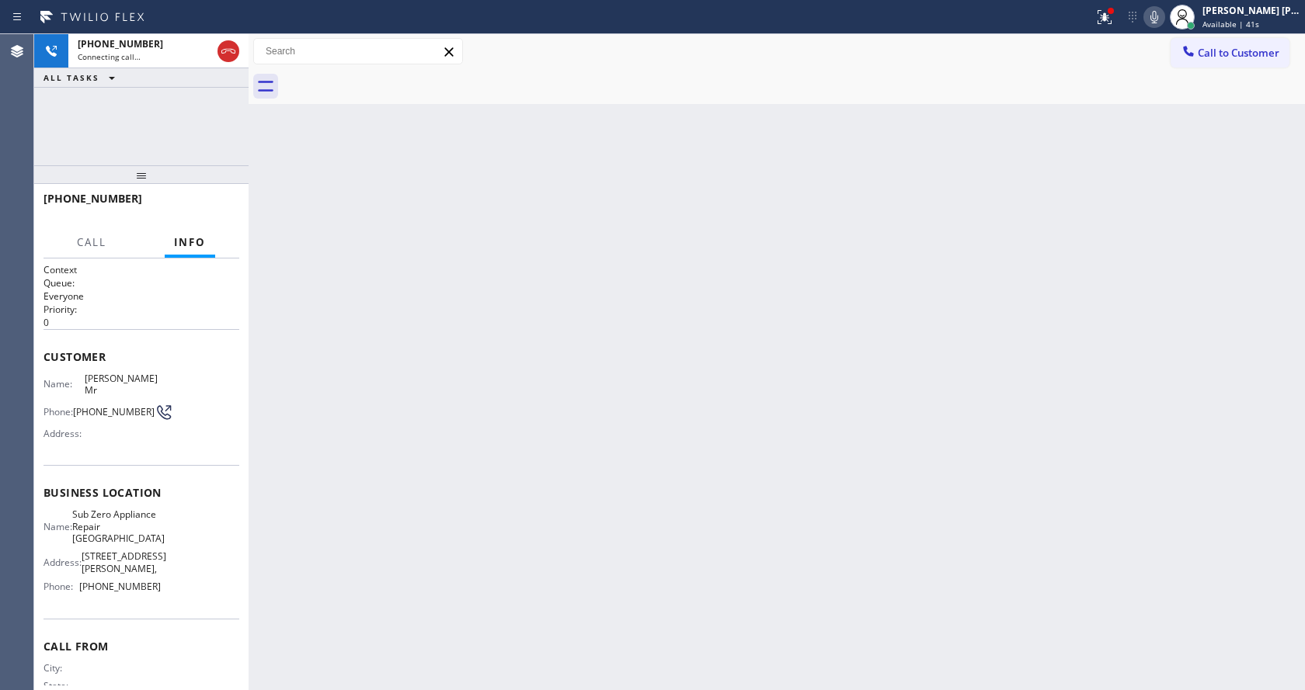
click at [543, 437] on div "Back to Dashboard Change Sender ID Customers Technicians Select a contact Outbo…" at bounding box center [777, 362] width 1056 height 656
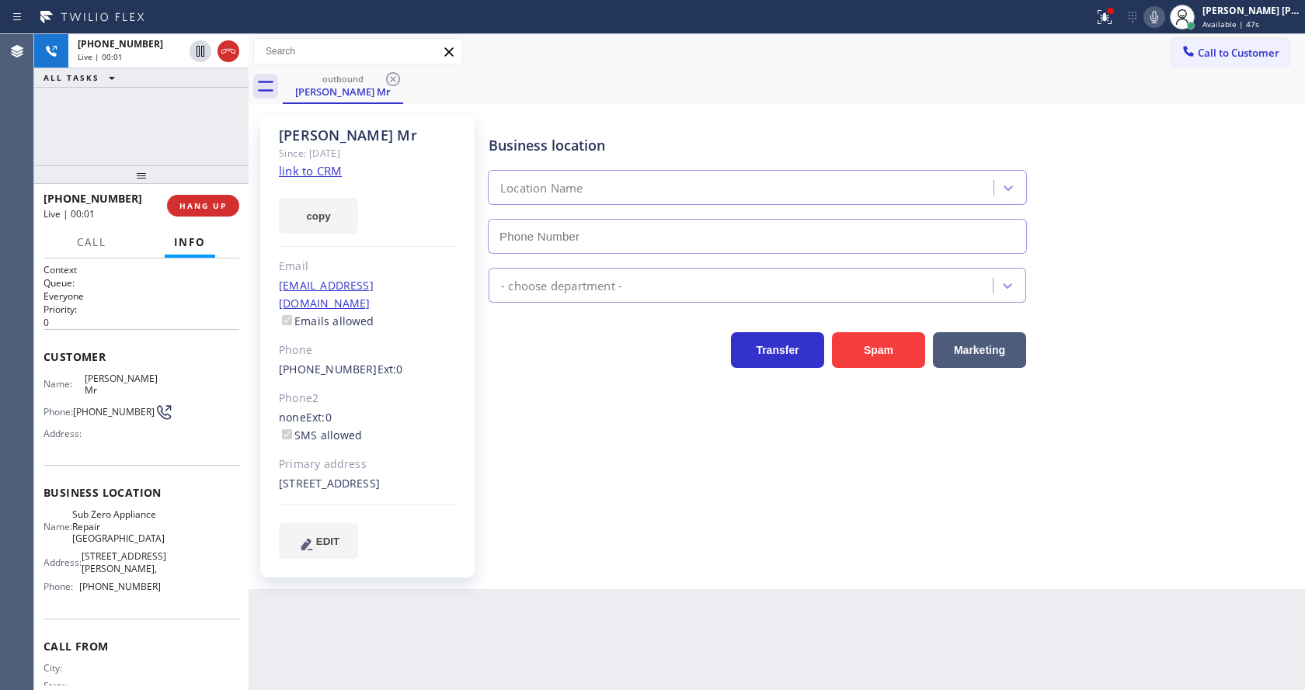
type input "(360) 205-1831"
click at [566, 473] on div "Business location Sub Zero Appliance Repair Bellingham (360) 205-1831 Appliance…" at bounding box center [892, 337] width 815 height 435
click at [725, 532] on div "Business location Sub Zero Appliance Repair Bellingham (360) 205-1831 Appliance…" at bounding box center [892, 337] width 815 height 435
click at [339, 649] on div "Back to Dashboard Change Sender ID Customers Technicians Select a contact Outbo…" at bounding box center [777, 362] width 1056 height 656
click at [515, 497] on div "Business location Sub Zero Appliance Repair Bellingham (360) 205-1831 Appliance…" at bounding box center [892, 337] width 815 height 435
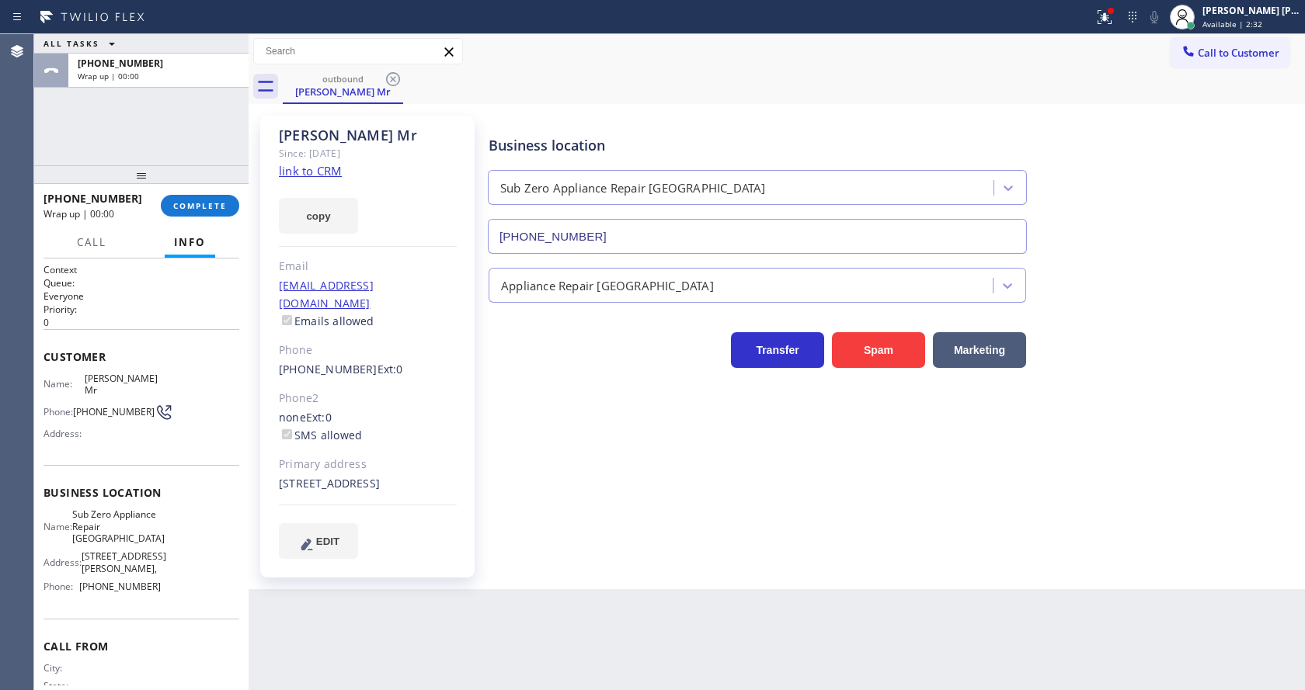
click at [165, 250] on button "Info" at bounding box center [190, 243] width 50 height 30
click at [199, 220] on div "+13603896605 Wrap up | 01:07 COMPLETE" at bounding box center [141, 206] width 196 height 40
click at [193, 203] on span "COMPLETE" at bounding box center [200, 205] width 54 height 11
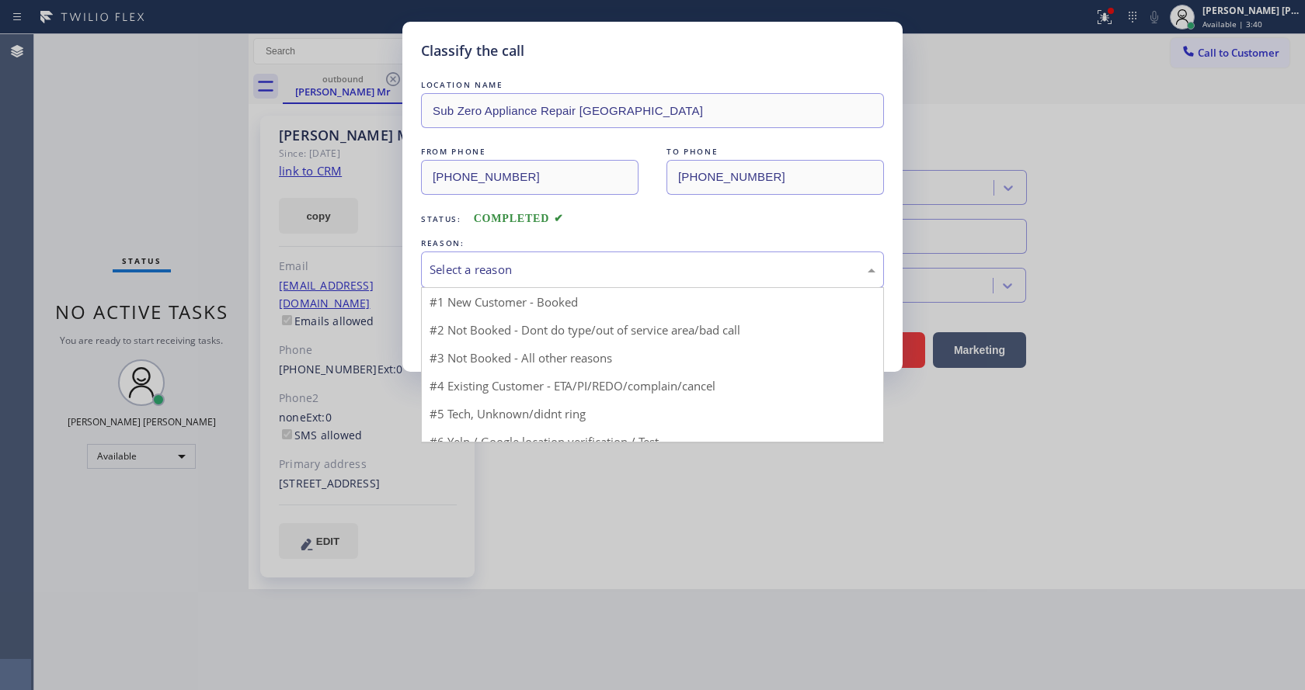
drag, startPoint x: 434, startPoint y: 263, endPoint x: 470, endPoint y: 276, distance: 37.8
click at [463, 274] on div "Select a reason" at bounding box center [652, 270] width 446 height 18
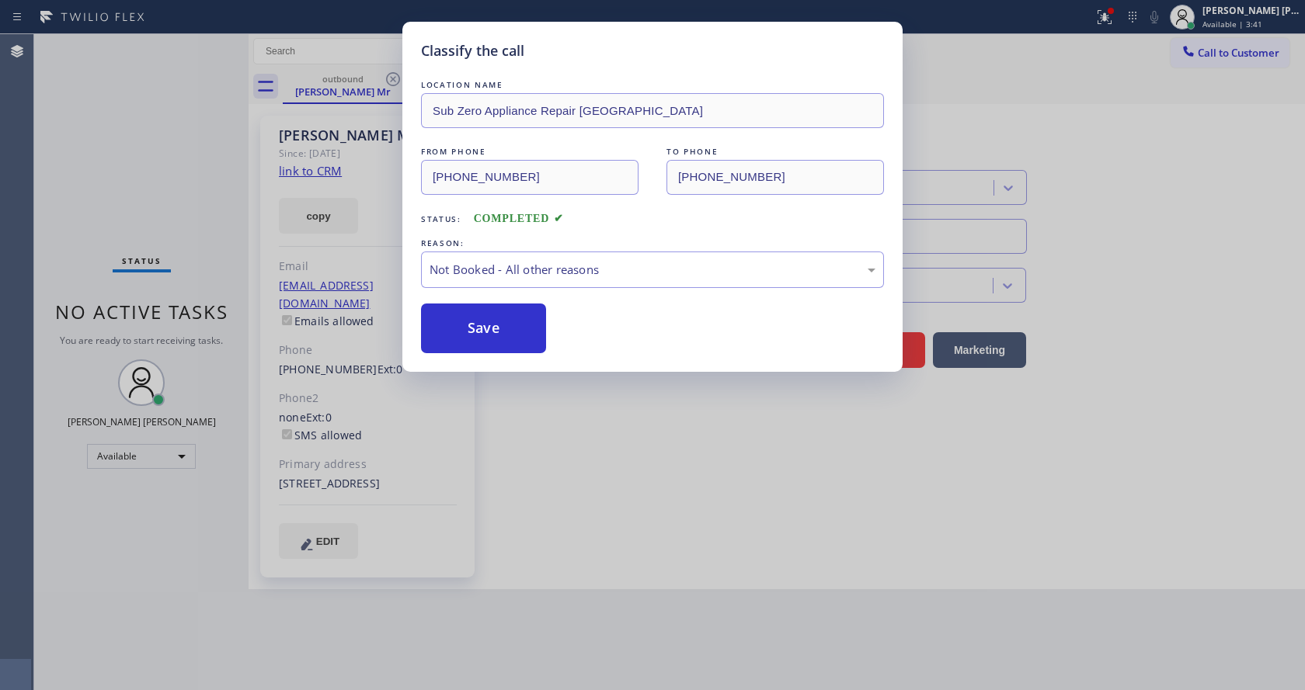
click at [476, 328] on button "Save" at bounding box center [483, 329] width 125 height 50
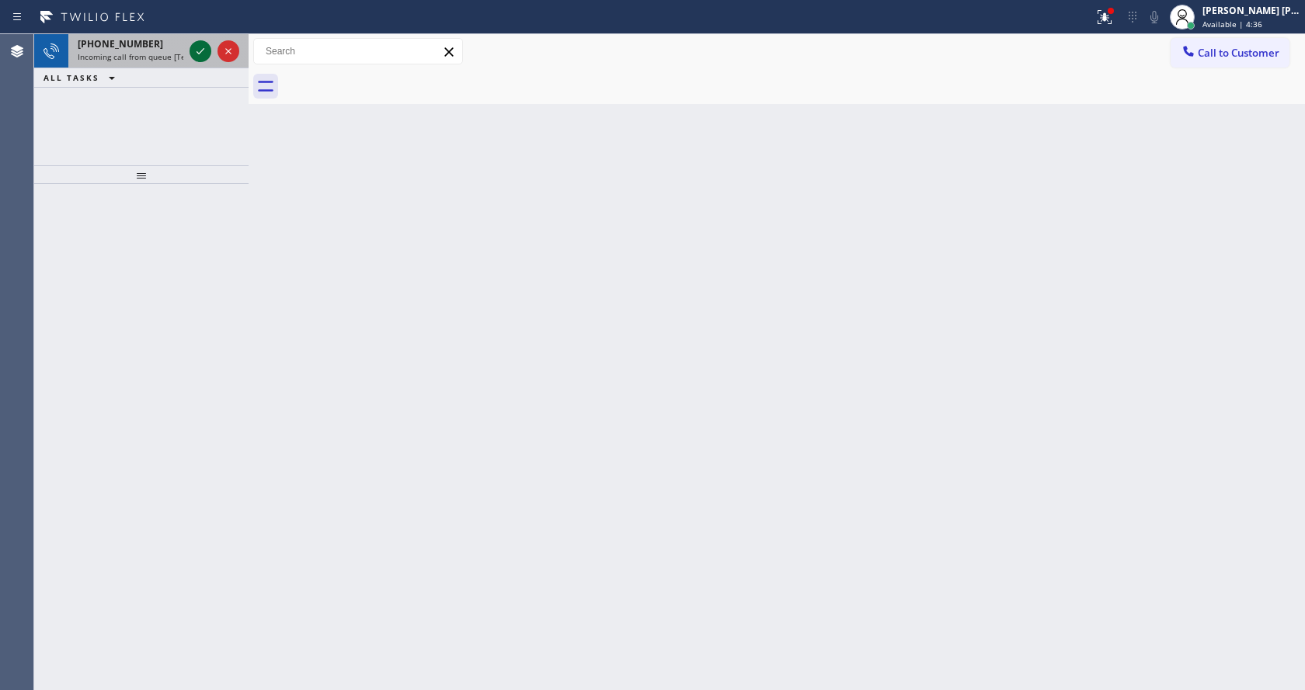
click at [204, 48] on icon at bounding box center [200, 51] width 19 height 19
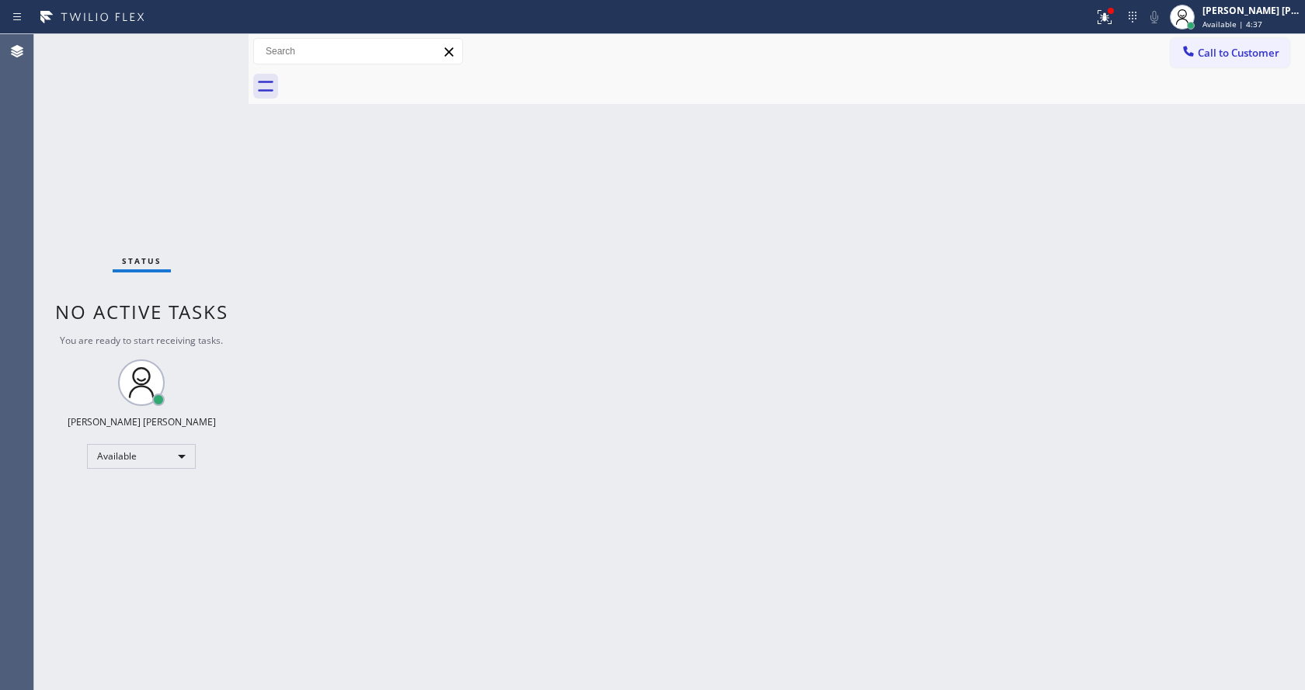
drag, startPoint x: 485, startPoint y: 311, endPoint x: 216, endPoint y: 16, distance: 399.6
click at [482, 296] on div "Back to Dashboard Change Sender ID Customers Technicians Select a contact Outbo…" at bounding box center [777, 362] width 1056 height 656
click at [618, 511] on div "Back to Dashboard Change Sender ID Customers Technicians Select a contact Outbo…" at bounding box center [777, 362] width 1056 height 656
click at [208, 235] on div "Status No active tasks You are ready to start receiving tasks. [PERSON_NAME] [P…" at bounding box center [141, 362] width 214 height 656
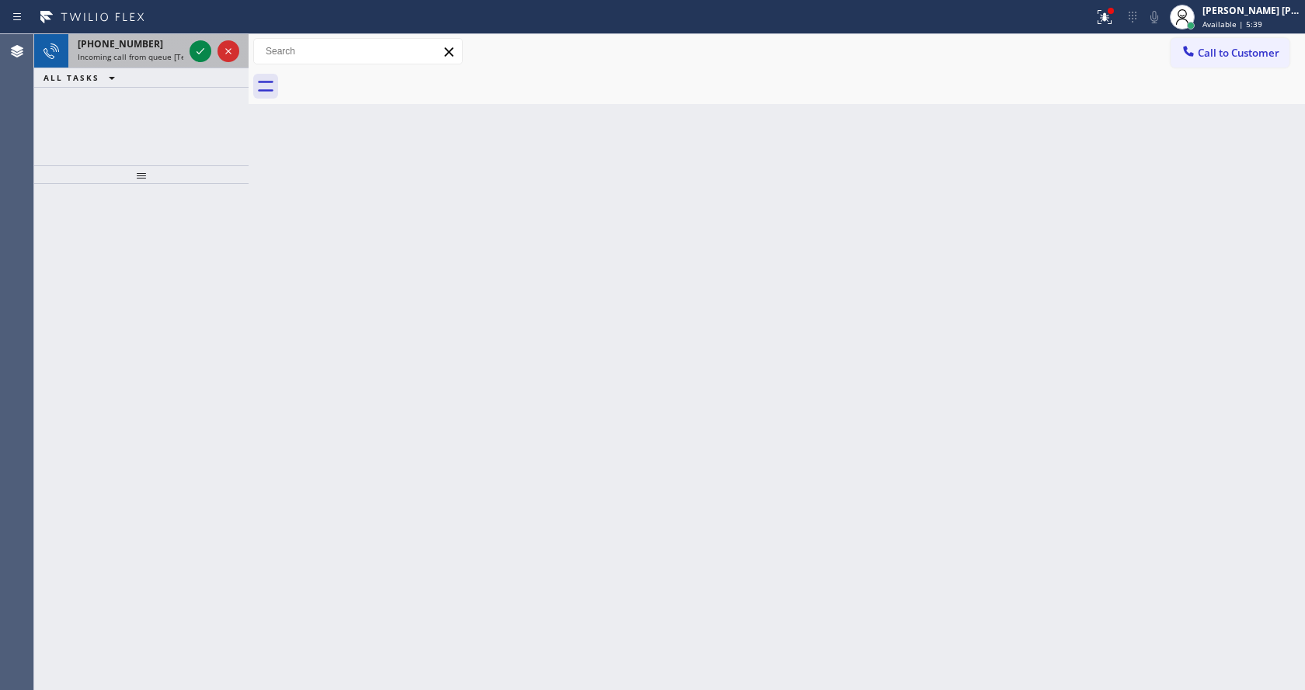
click at [155, 52] on span "Incoming call from queue [Test] All" at bounding box center [142, 56] width 129 height 11
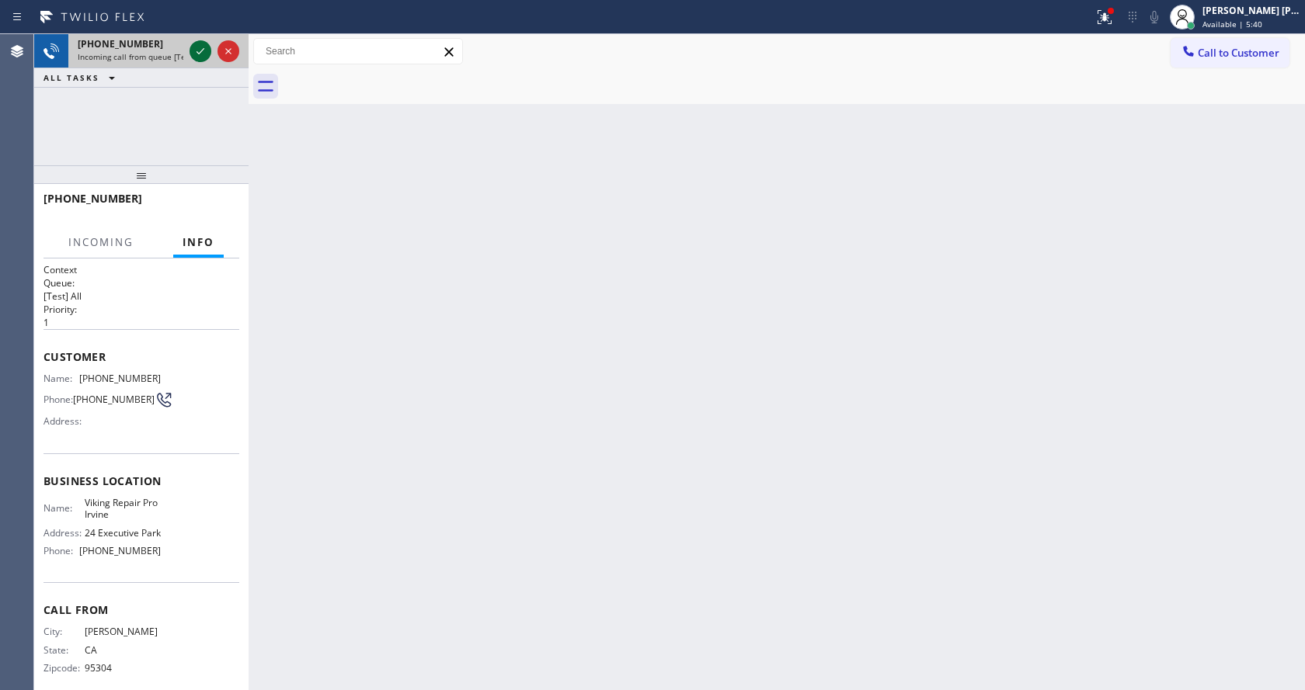
click at [194, 51] on icon at bounding box center [200, 51] width 19 height 19
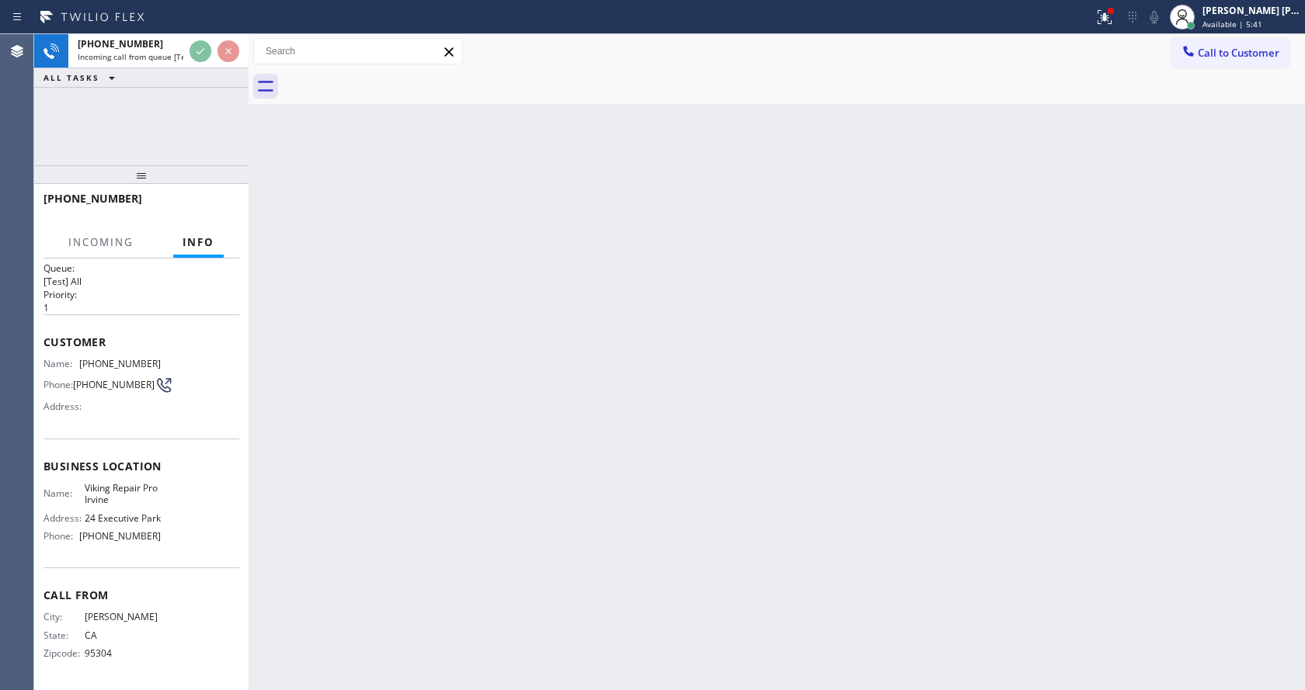
click at [585, 452] on div "Back to Dashboard Change Sender ID Customers Technicians Select a contact Outbo…" at bounding box center [777, 362] width 1056 height 656
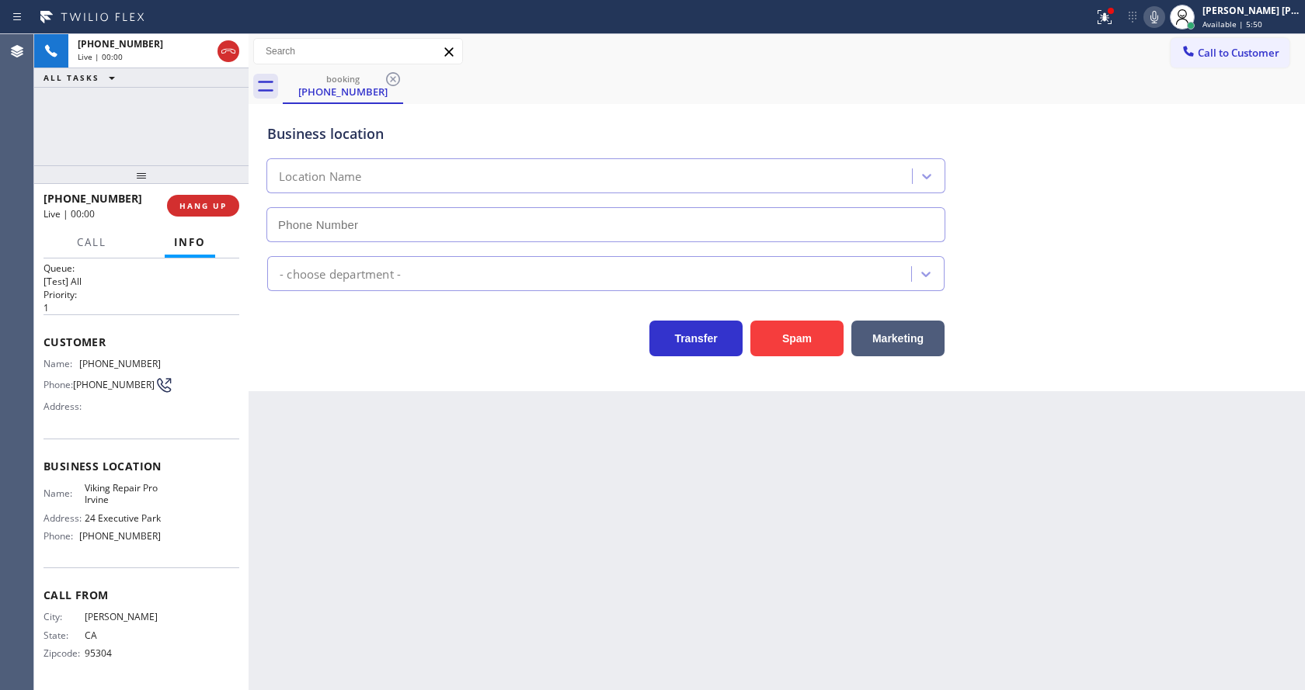
type input "[PHONE_NUMBER]"
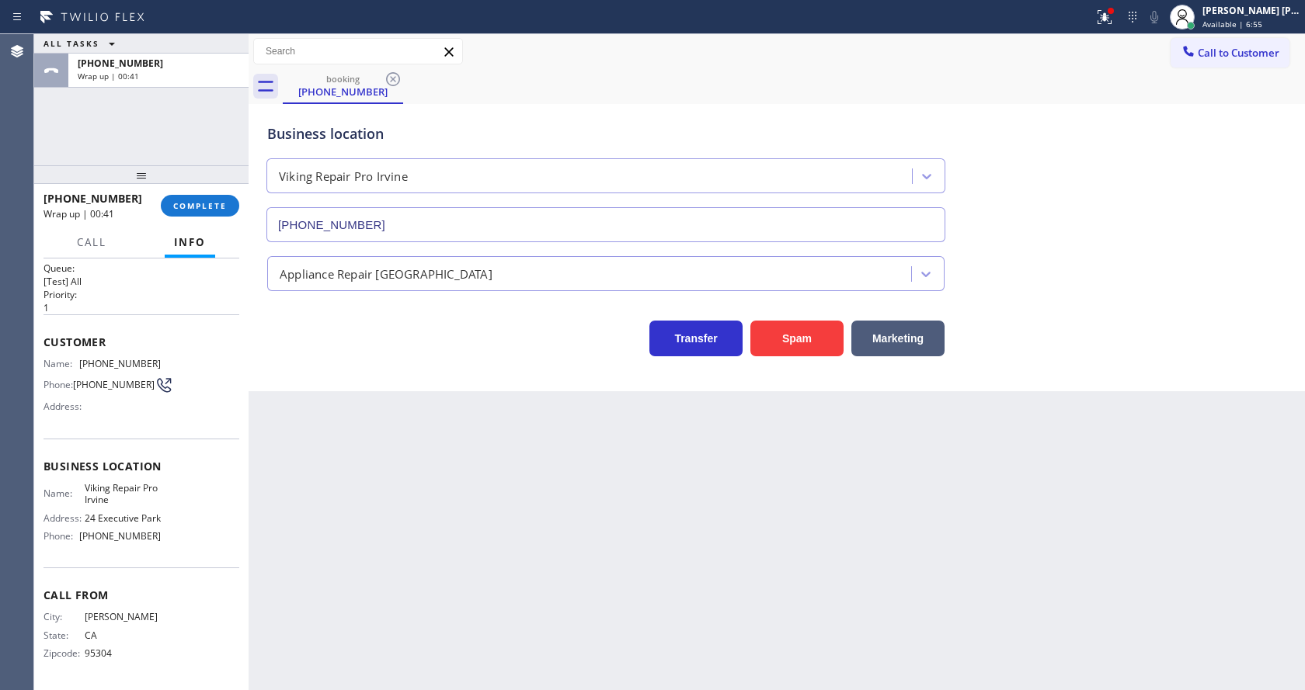
click at [473, 462] on div "Back to Dashboard Change Sender ID Customers Technicians Select a contact Outbo…" at bounding box center [777, 362] width 1056 height 656
drag, startPoint x: 349, startPoint y: 388, endPoint x: 345, endPoint y: 381, distance: 8.7
click at [349, 388] on div "Business location Viking Repair Pro Irvine (949) 649-4919 Appliance Repair High…" at bounding box center [777, 247] width 1056 height 287
click at [187, 193] on div "+12092214332 Wrap up | 00:48 COMPLETE" at bounding box center [141, 206] width 196 height 40
click at [190, 210] on span "COMPLETE" at bounding box center [200, 205] width 54 height 11
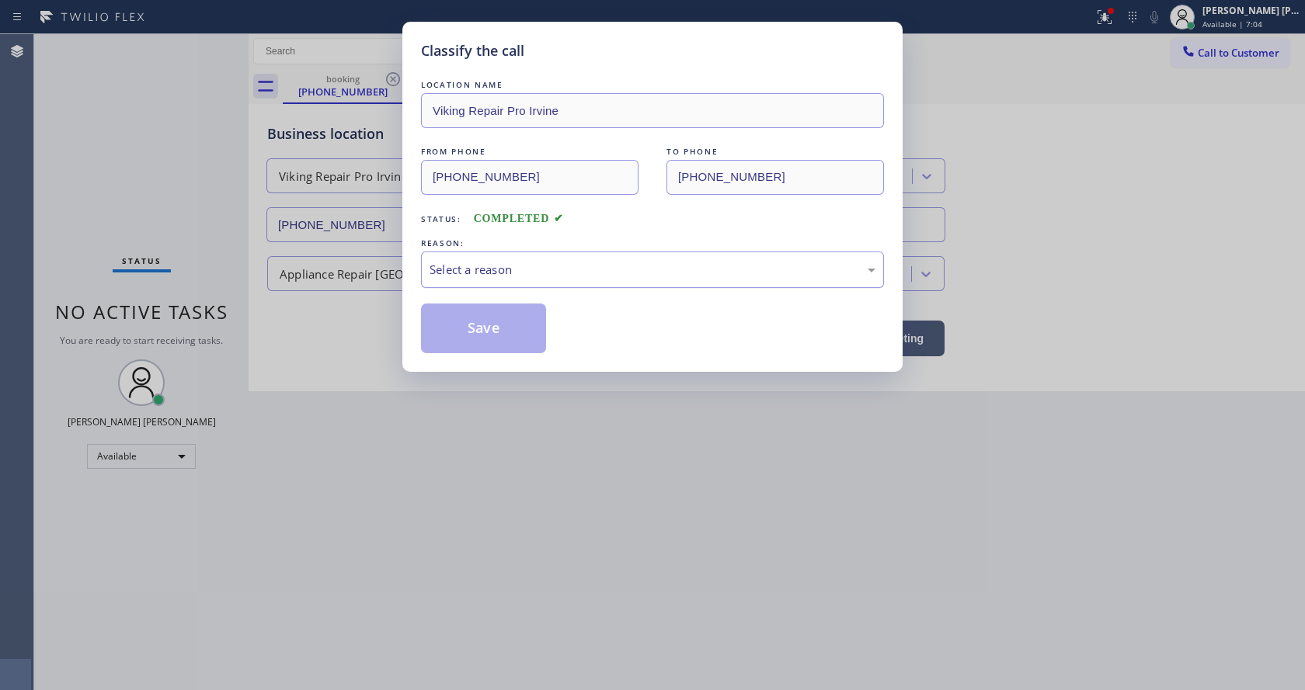
click at [516, 282] on div "Select a reason" at bounding box center [652, 270] width 463 height 36
click at [487, 330] on button "Save" at bounding box center [483, 329] width 125 height 50
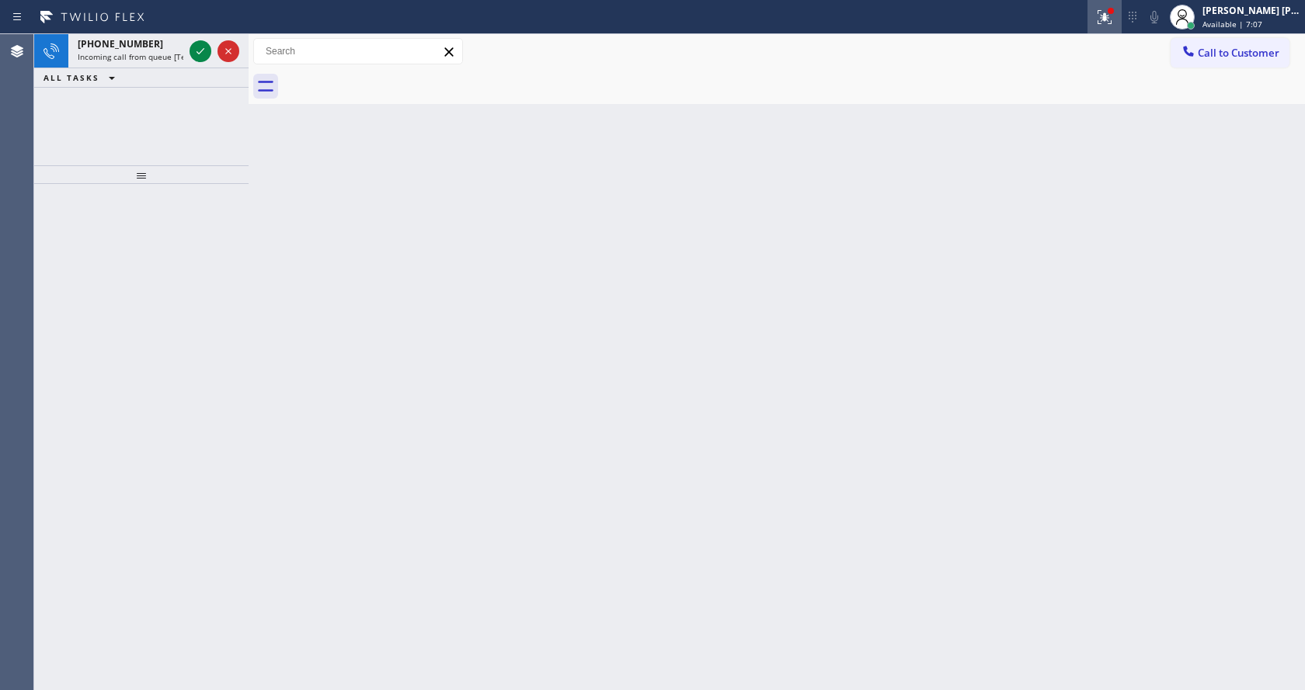
click at [1110, 16] on icon at bounding box center [1104, 17] width 19 height 19
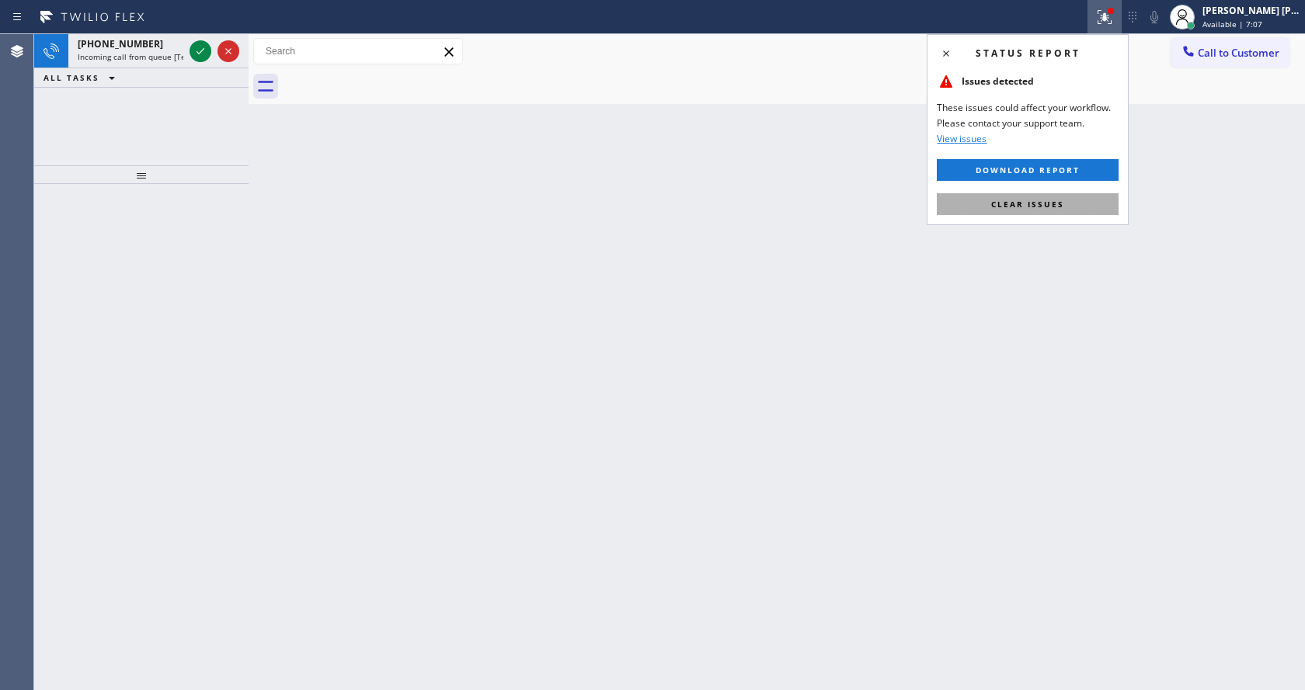
click at [1049, 203] on span "Clear issues" at bounding box center [1027, 204] width 73 height 11
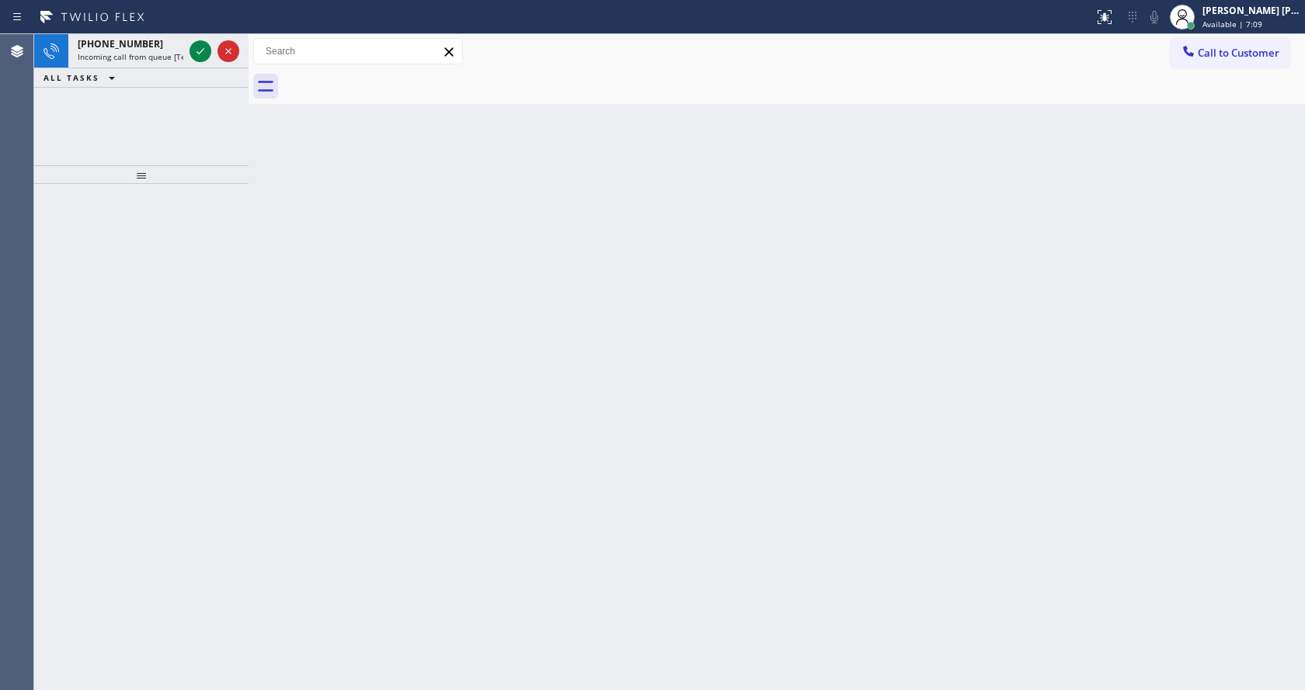
click at [192, 599] on div at bounding box center [141, 437] width 214 height 506
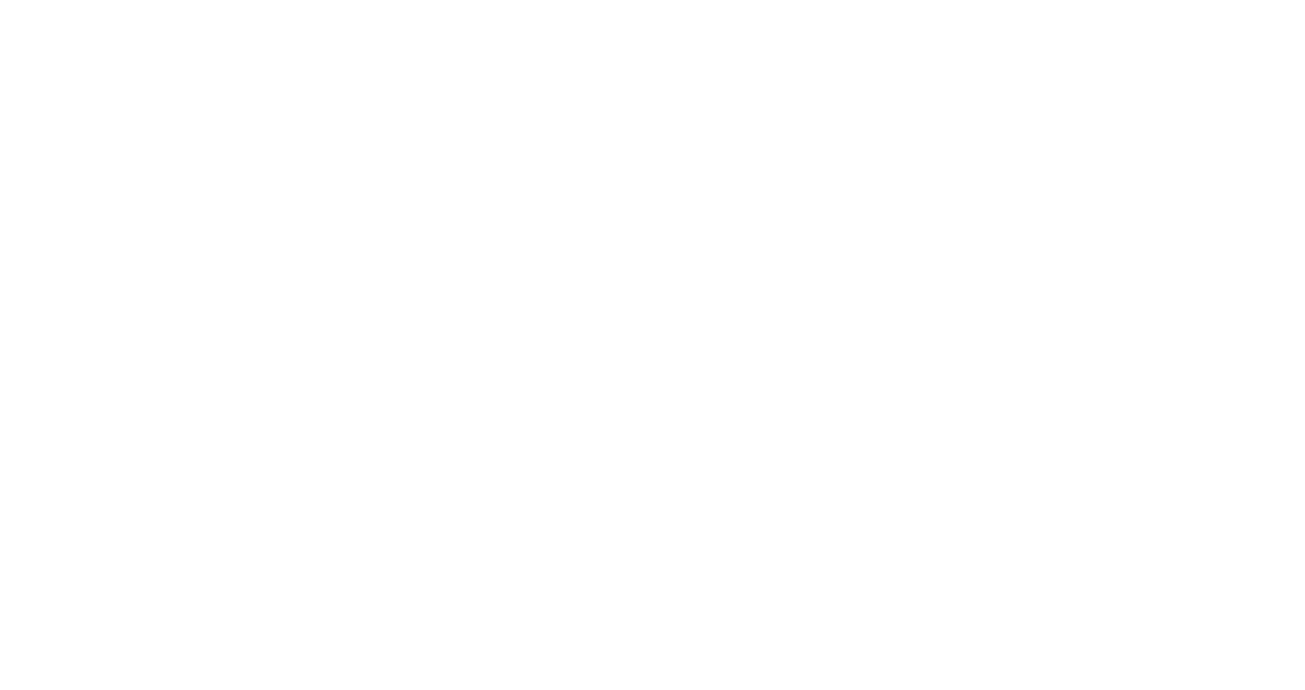
click at [525, 476] on div at bounding box center [652, 345] width 1305 height 690
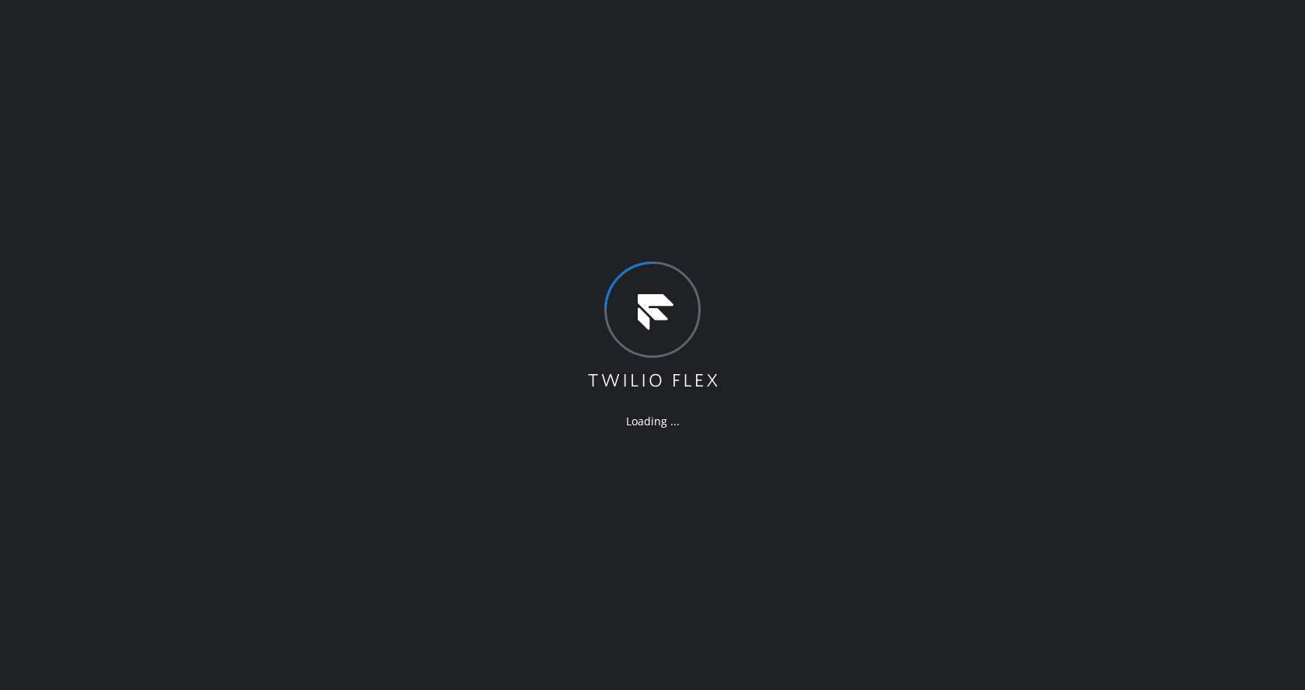
click at [288, 169] on div "Loading ..." at bounding box center [652, 345] width 1305 height 690
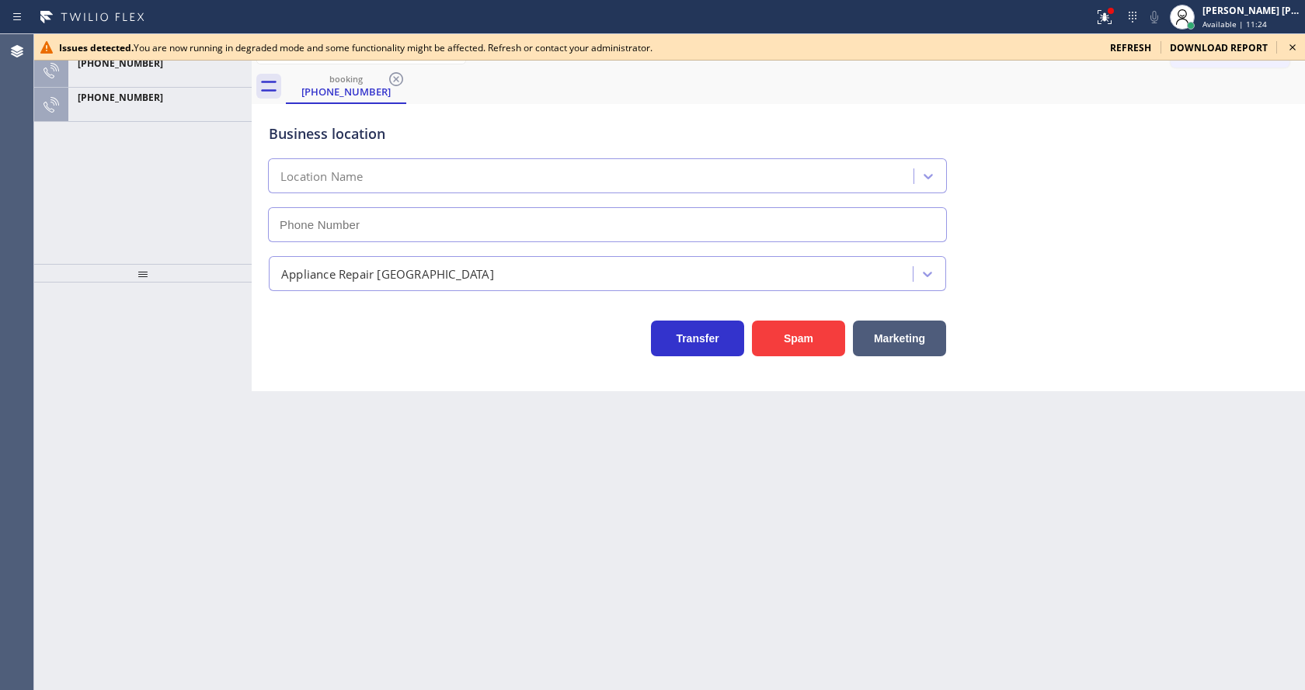
click at [186, 162] on div "ALL TASKS ALL TASKS ACTIVE TASKS TASKS IN WRAP UP +14156372197 +14156372197" at bounding box center [142, 149] width 217 height 230
type input "[PHONE_NUMBER]"
click at [182, 120] on div "+14156372197" at bounding box center [156, 105] width 177 height 34
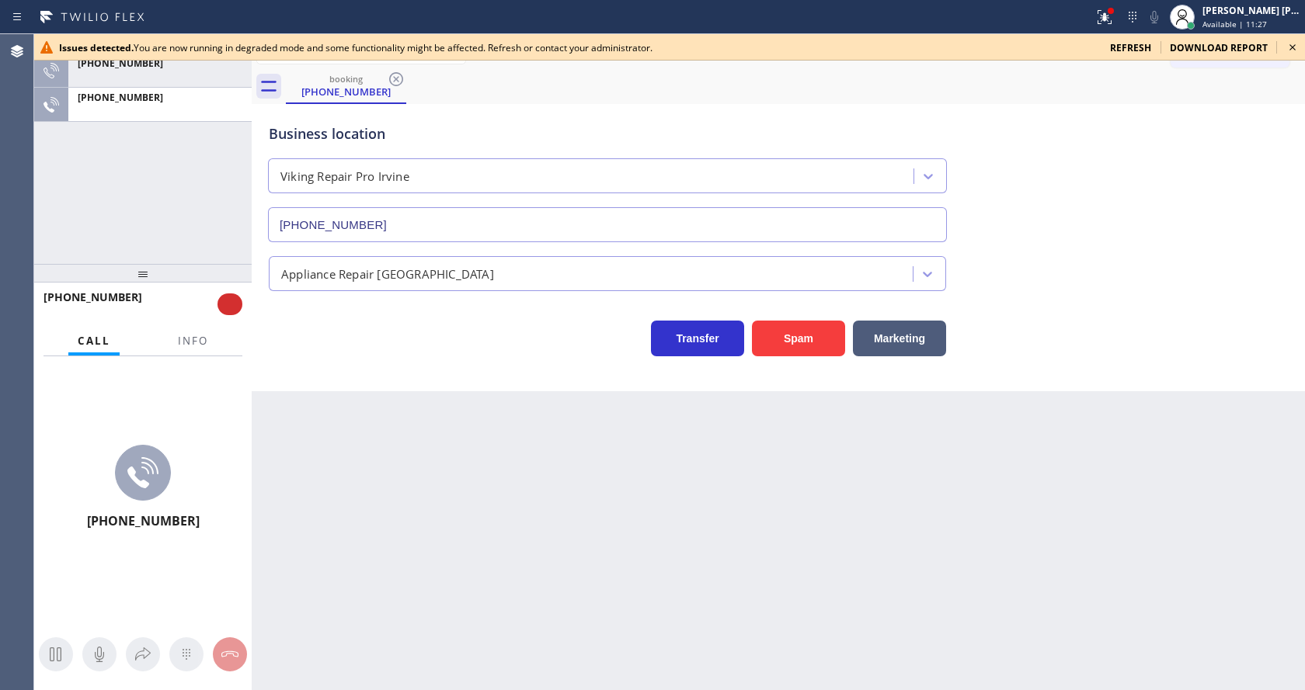
click at [1292, 47] on icon at bounding box center [1292, 47] width 6 height 6
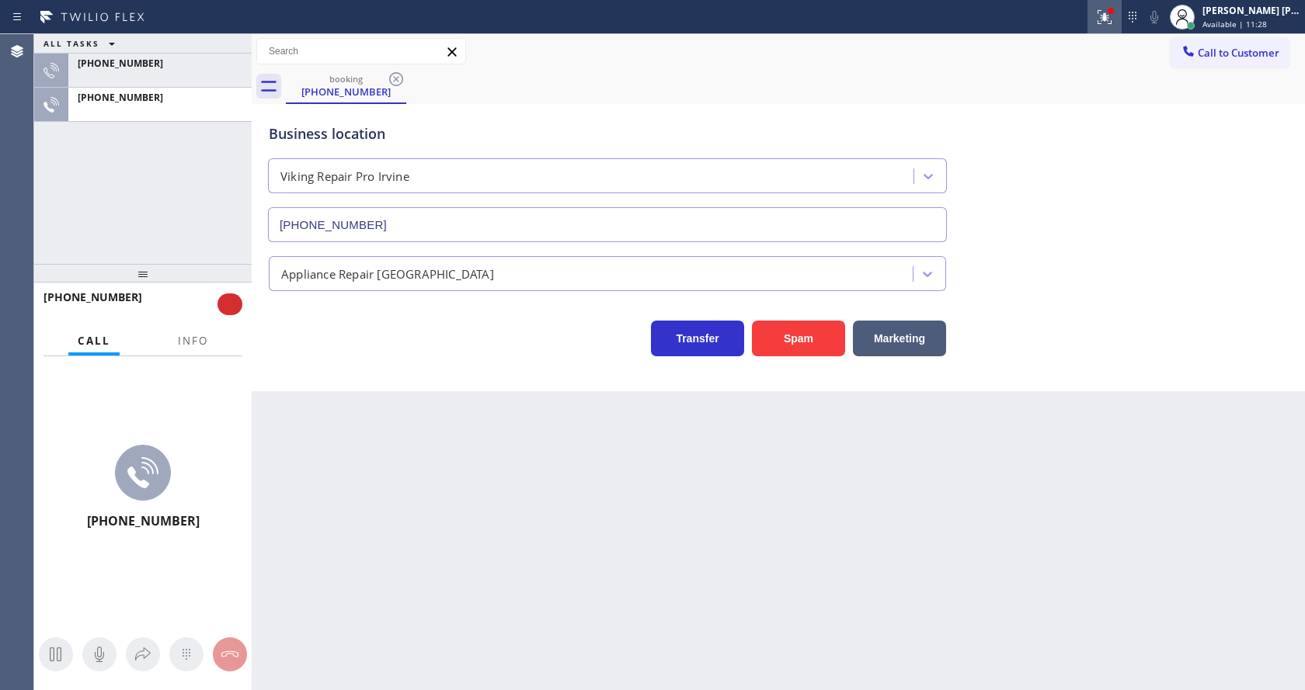
click at [1109, 14] on icon at bounding box center [1104, 14] width 9 height 5
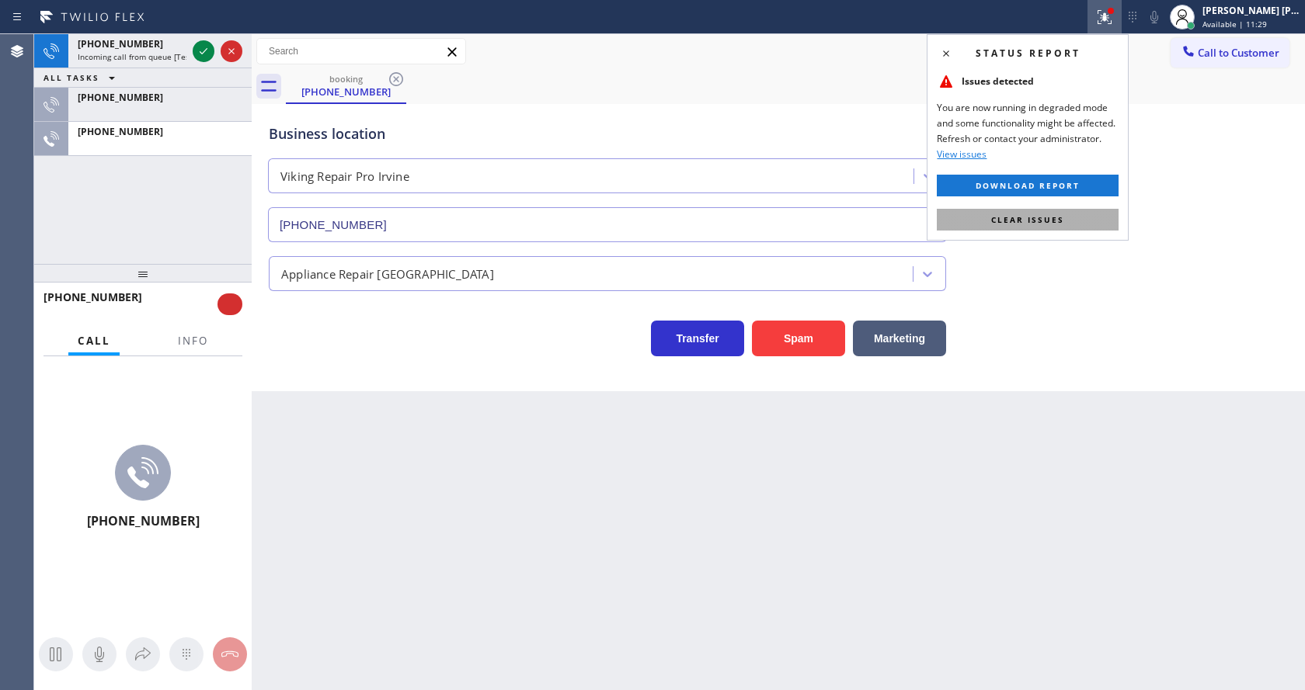
click at [1048, 218] on span "Clear issues" at bounding box center [1027, 219] width 73 height 11
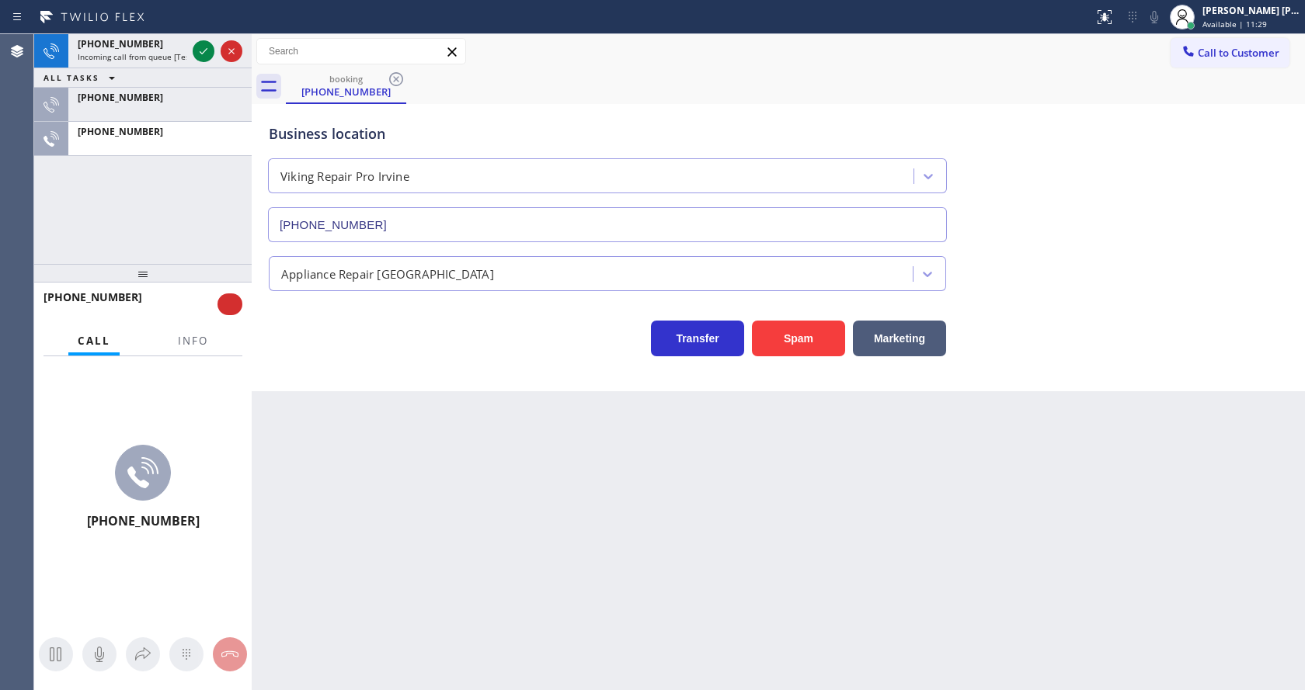
drag, startPoint x: 1117, startPoint y: 231, endPoint x: 1093, endPoint y: 230, distance: 23.3
click at [1111, 231] on div "Business location Viking Repair Pro Irvine (949) 649-4919" at bounding box center [778, 172] width 1025 height 141
click at [1223, 14] on div "[PERSON_NAME] [PERSON_NAME]" at bounding box center [1251, 10] width 98 height 13
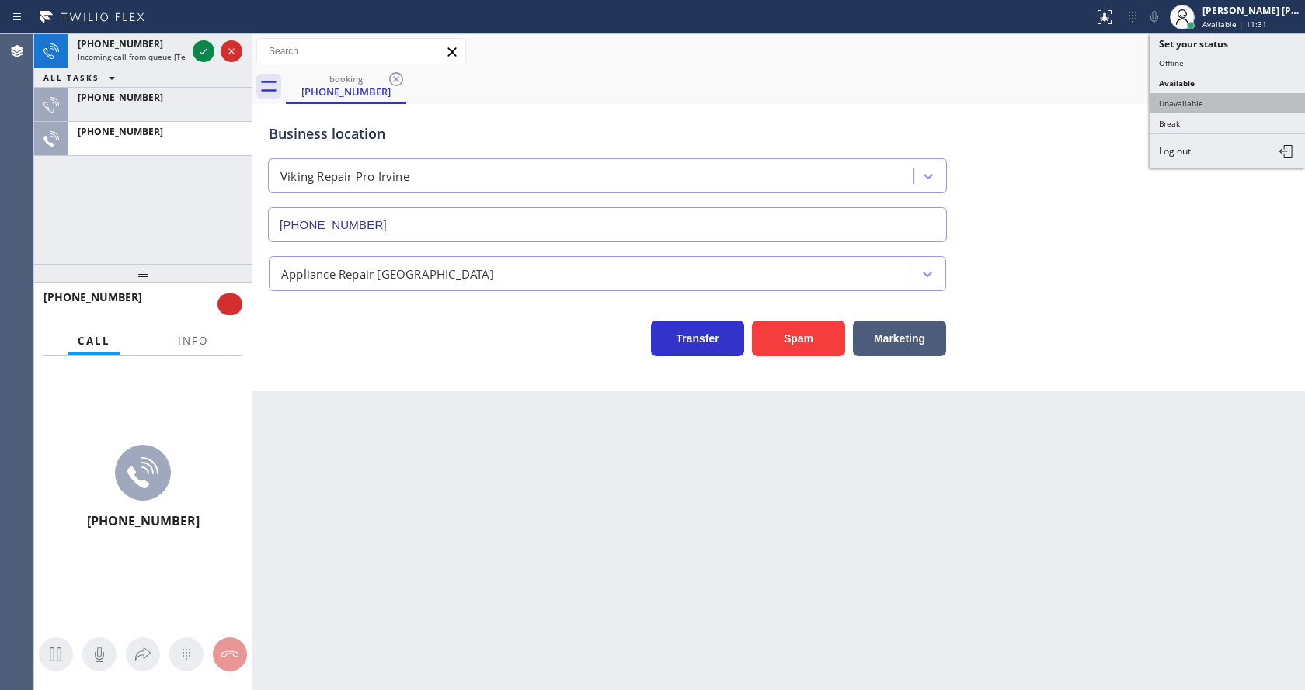
click at [1204, 109] on button "Unavailable" at bounding box center [1226, 103] width 155 height 20
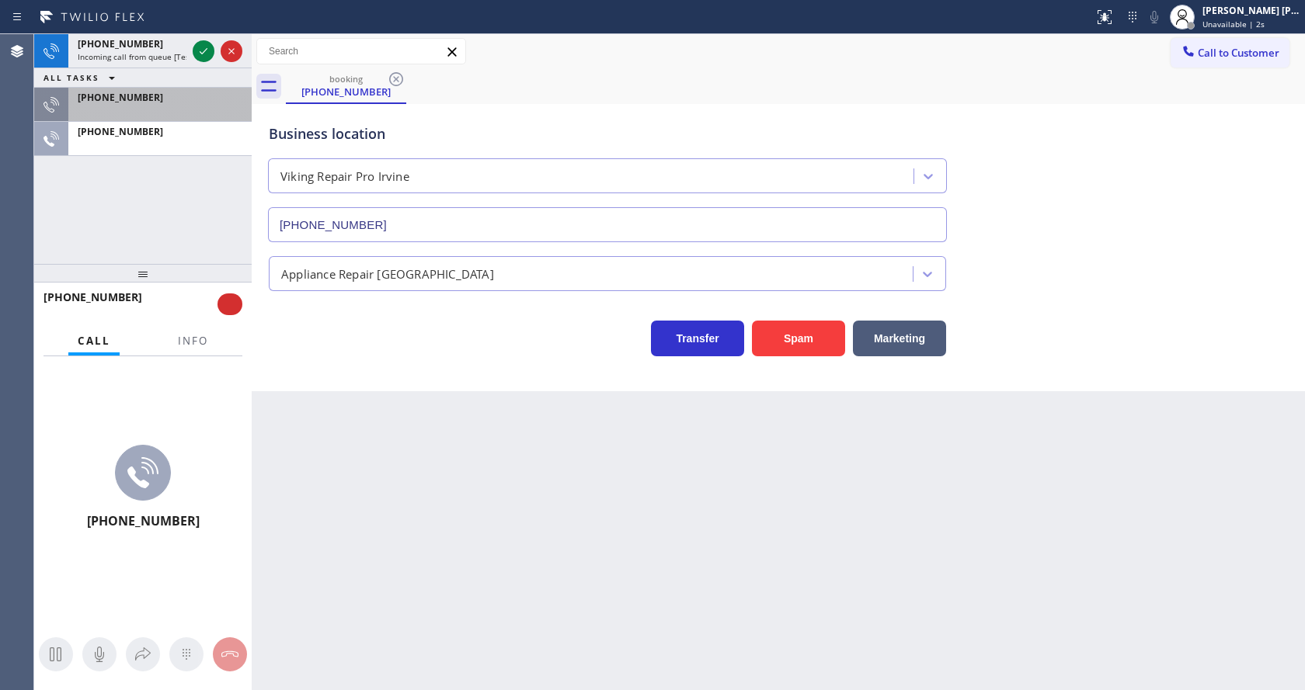
click at [164, 105] on div at bounding box center [160, 110] width 165 height 11
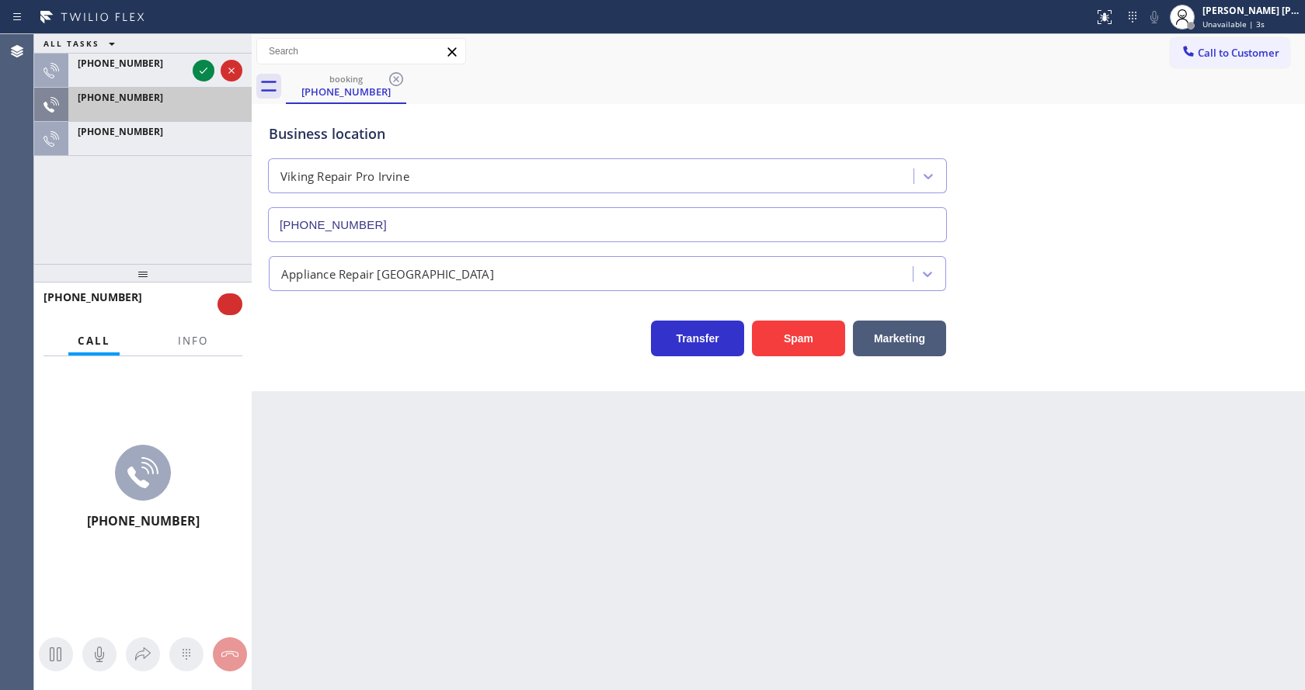
click at [164, 105] on div at bounding box center [160, 110] width 165 height 11
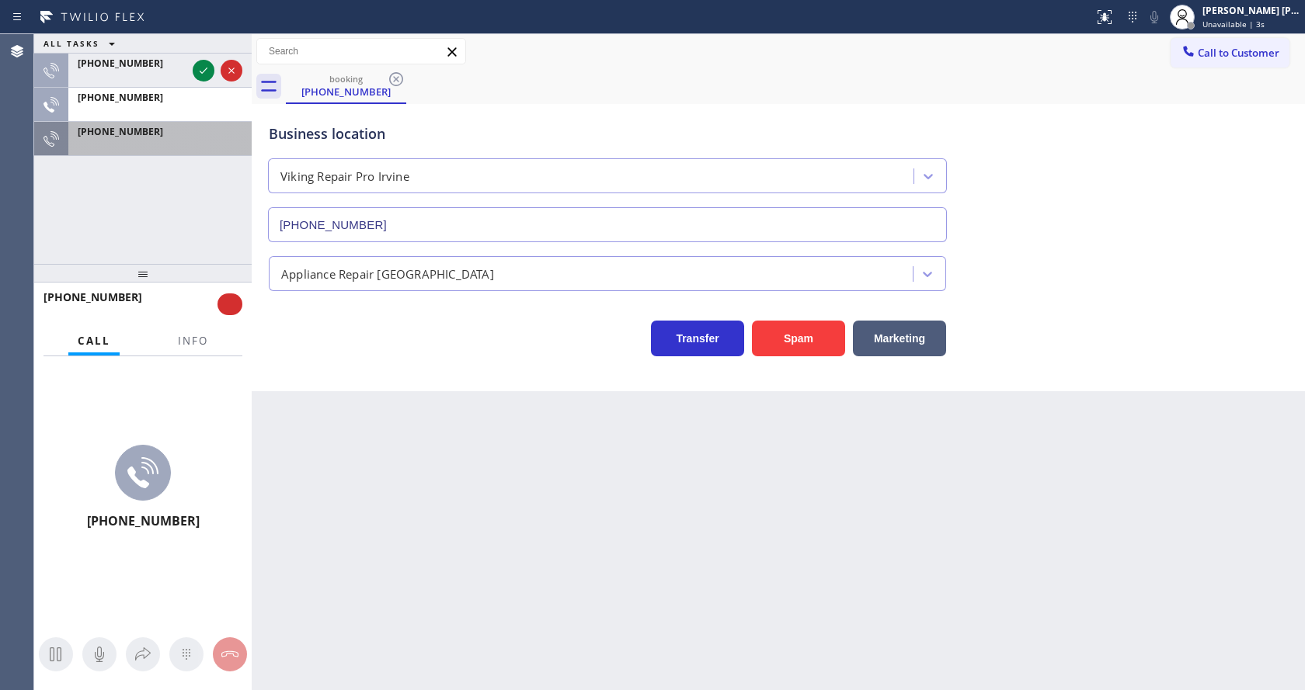
click at [172, 126] on div "+14156372197" at bounding box center [160, 131] width 165 height 13
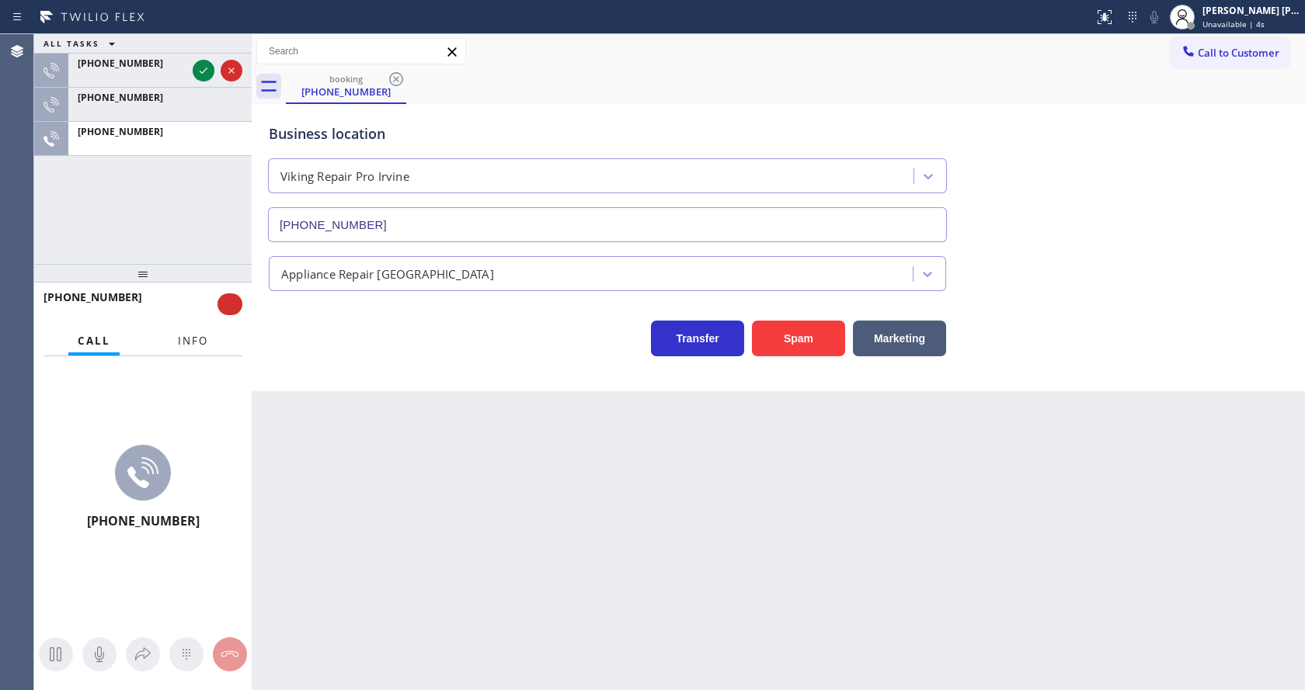
click at [201, 331] on button "Info" at bounding box center [193, 341] width 49 height 30
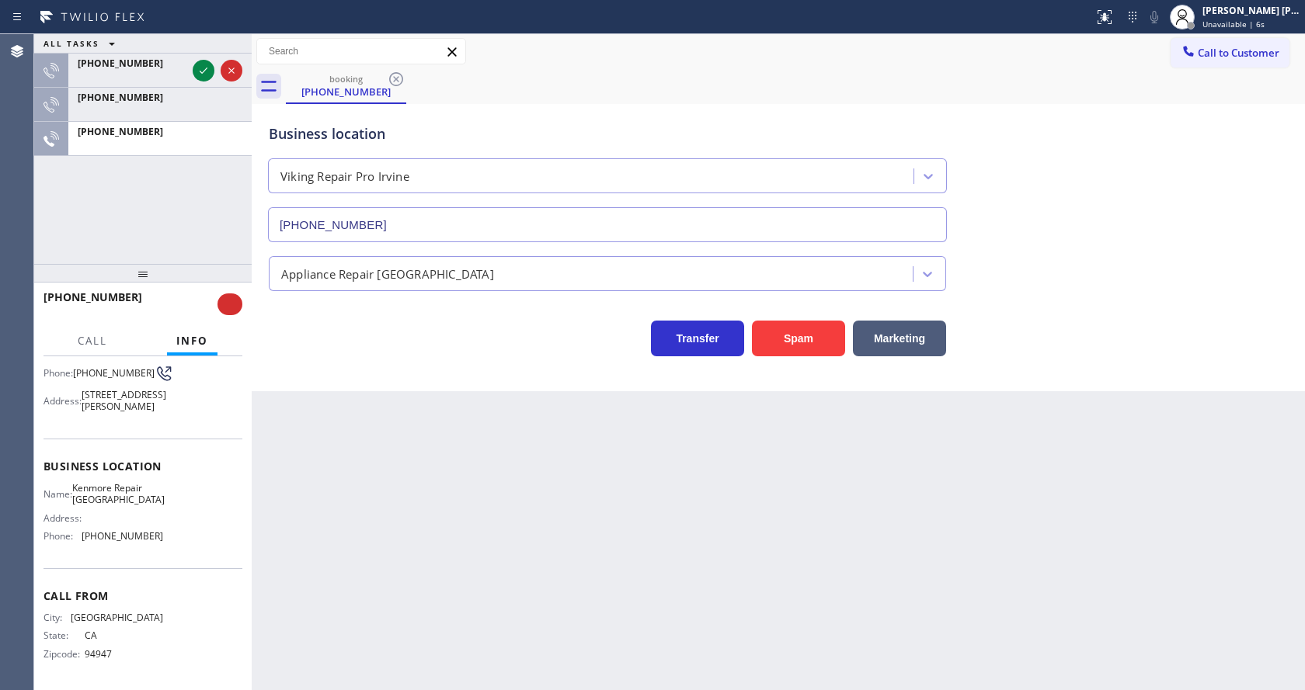
scroll to position [155, 0]
click at [179, 301] on div "+14156372197" at bounding box center [124, 297] width 163 height 15
click at [142, 268] on div at bounding box center [142, 273] width 217 height 19
drag, startPoint x: 137, startPoint y: 281, endPoint x: 158, endPoint y: 196, distance: 88.0
click at [158, 264] on div at bounding box center [142, 273] width 217 height 19
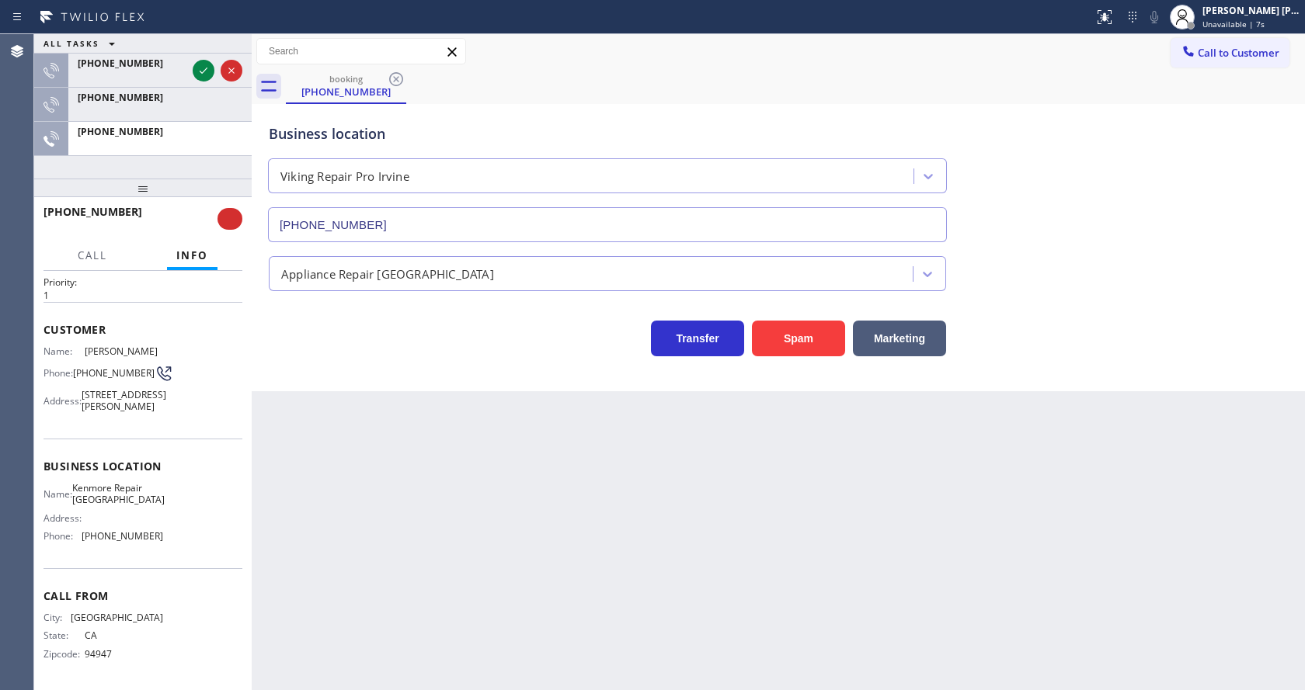
scroll to position [69, 0]
click at [186, 302] on div "Customer Name: Jennifer Kelley Phone: (415) 637-2197 Address: 650 Delancey Stre…" at bounding box center [142, 370] width 199 height 136
click at [117, 266] on div "Call Info" at bounding box center [142, 256] width 199 height 31
click at [77, 241] on button "Call" at bounding box center [92, 256] width 48 height 30
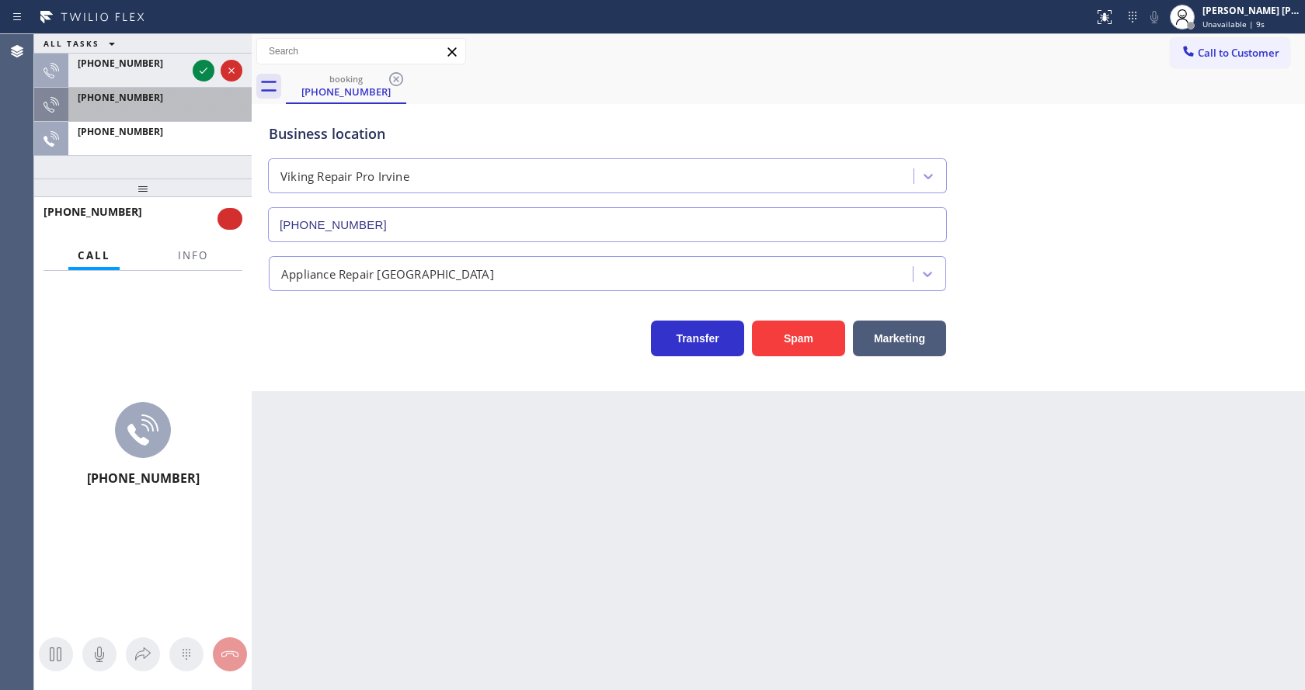
click at [157, 121] on div "+14156372197" at bounding box center [142, 105] width 217 height 34
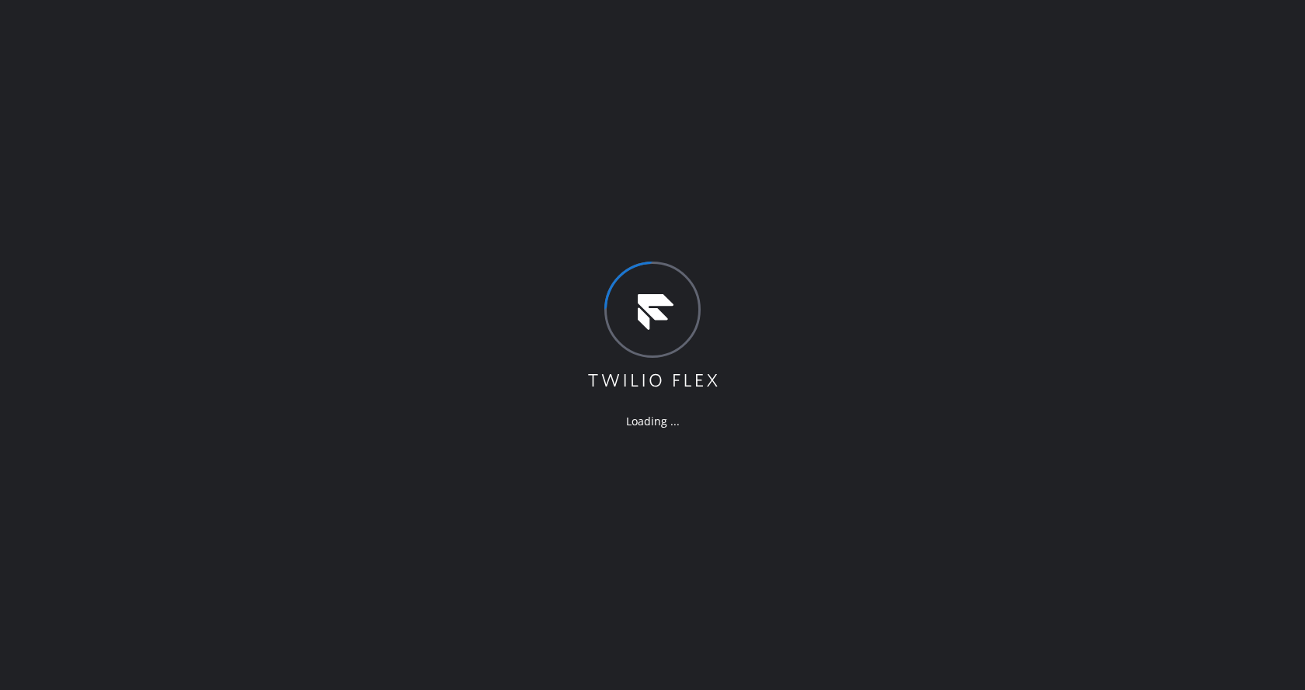
click at [337, 268] on div "Loading ..." at bounding box center [652, 345] width 1305 height 690
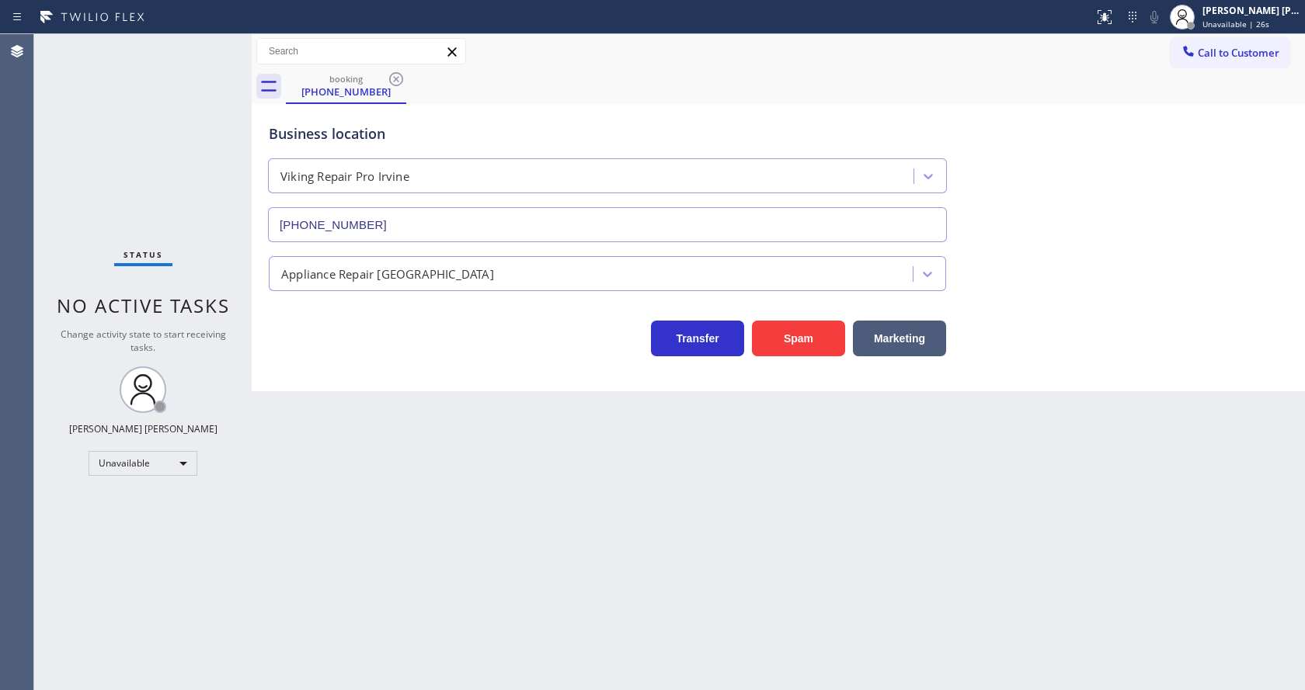
type input "[PHONE_NUMBER]"
click at [207, 278] on div "Status No active tasks Change activity state to start receiving tasks. [PERSON_…" at bounding box center [142, 362] width 217 height 656
click at [391, 83] on icon at bounding box center [396, 79] width 14 height 14
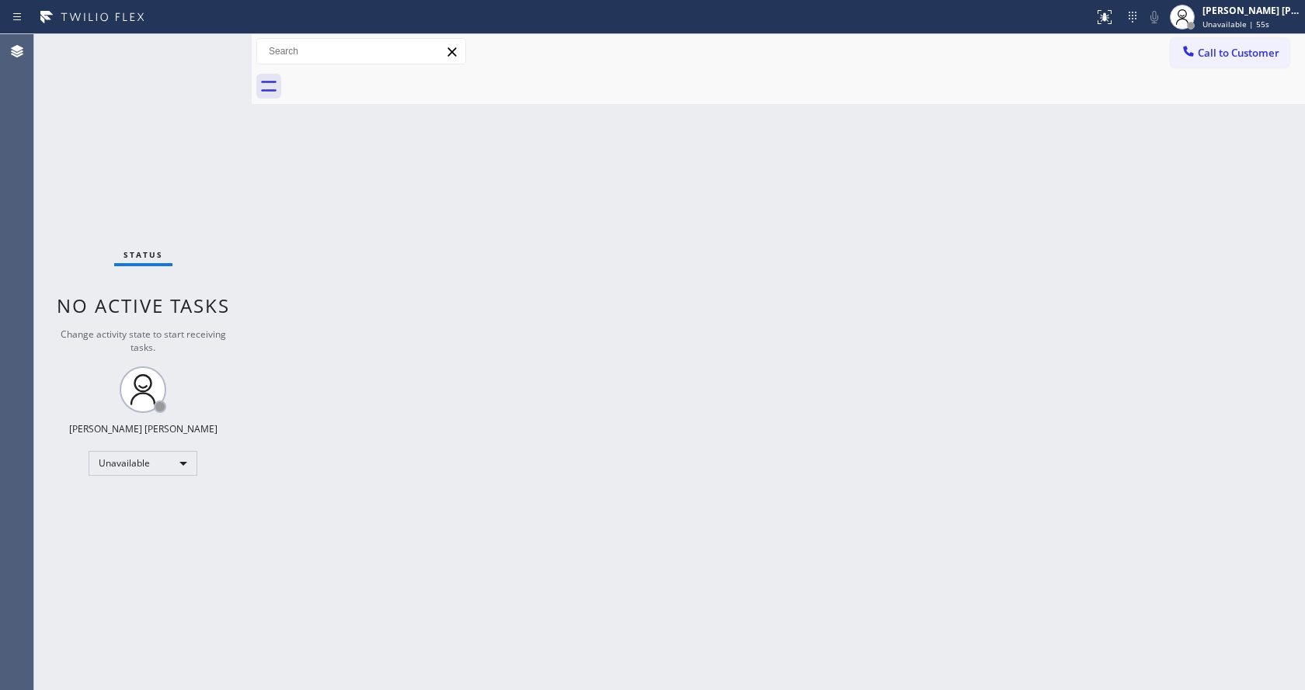
click at [580, 427] on div "Back to Dashboard Change Sender ID Customers Technicians Select a contact Outbo…" at bounding box center [778, 362] width 1053 height 656
click at [269, 213] on div "Back to Dashboard Change Sender ID Customers Technicians Select a contact Outbo…" at bounding box center [778, 362] width 1053 height 656
click at [1258, 20] on span "Unavailable | 1:11" at bounding box center [1237, 24] width 70 height 11
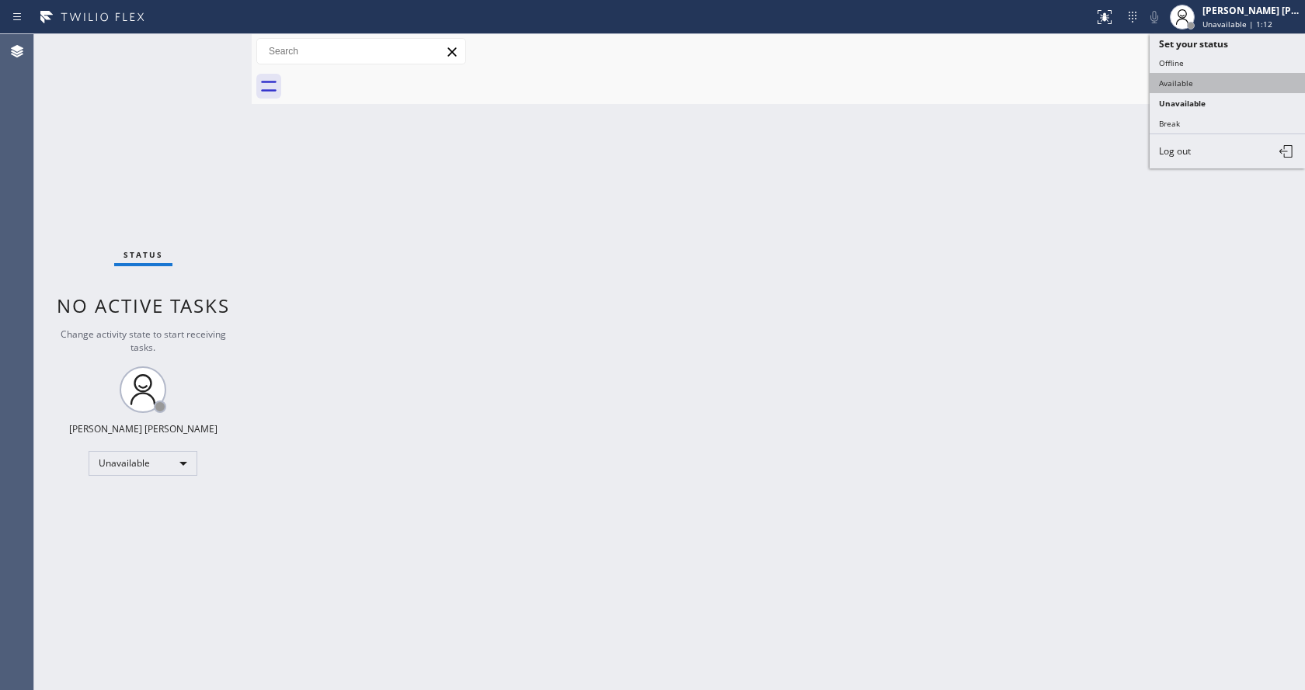
click at [1222, 80] on button "Available" at bounding box center [1226, 83] width 155 height 20
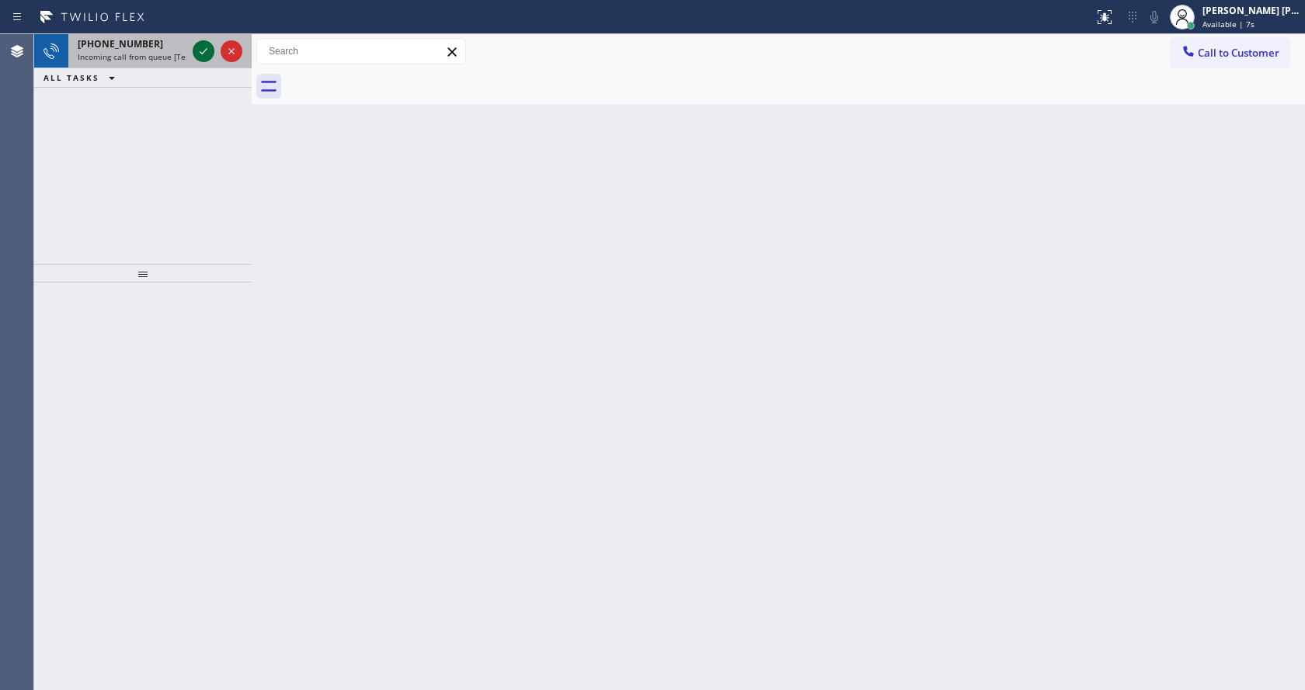
click at [202, 47] on icon at bounding box center [203, 51] width 19 height 19
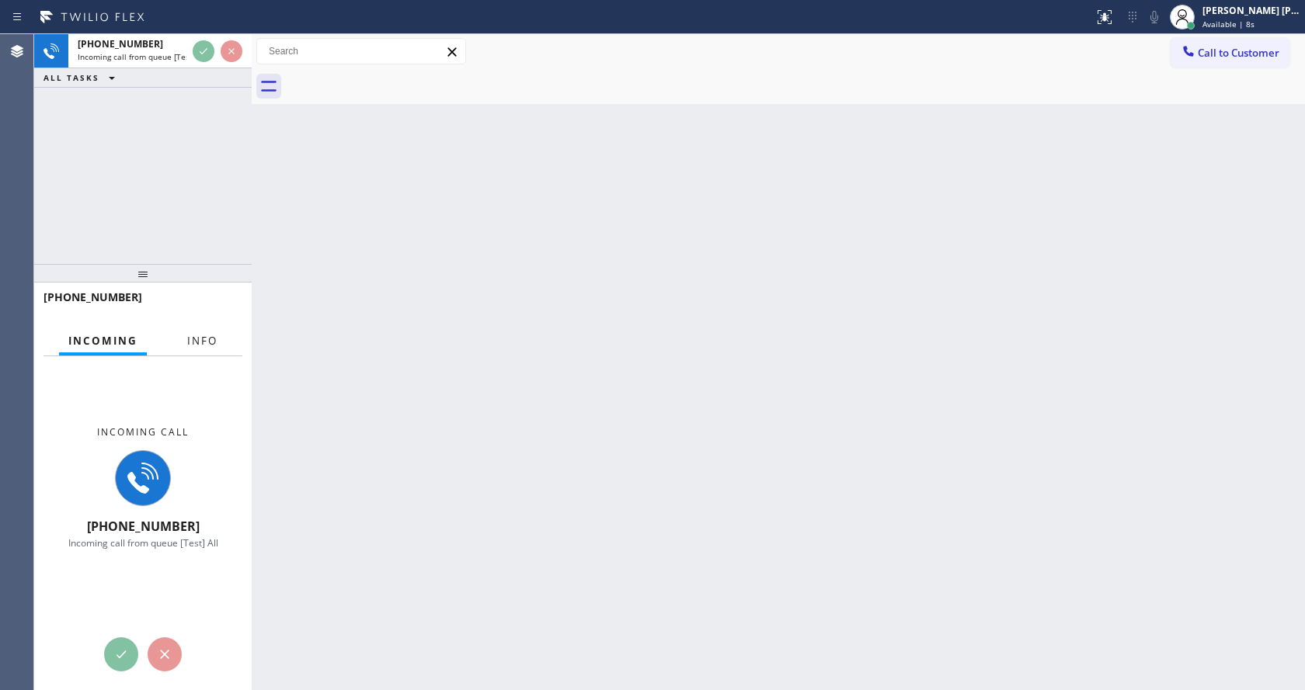
click at [203, 343] on span "Info" at bounding box center [202, 341] width 30 height 14
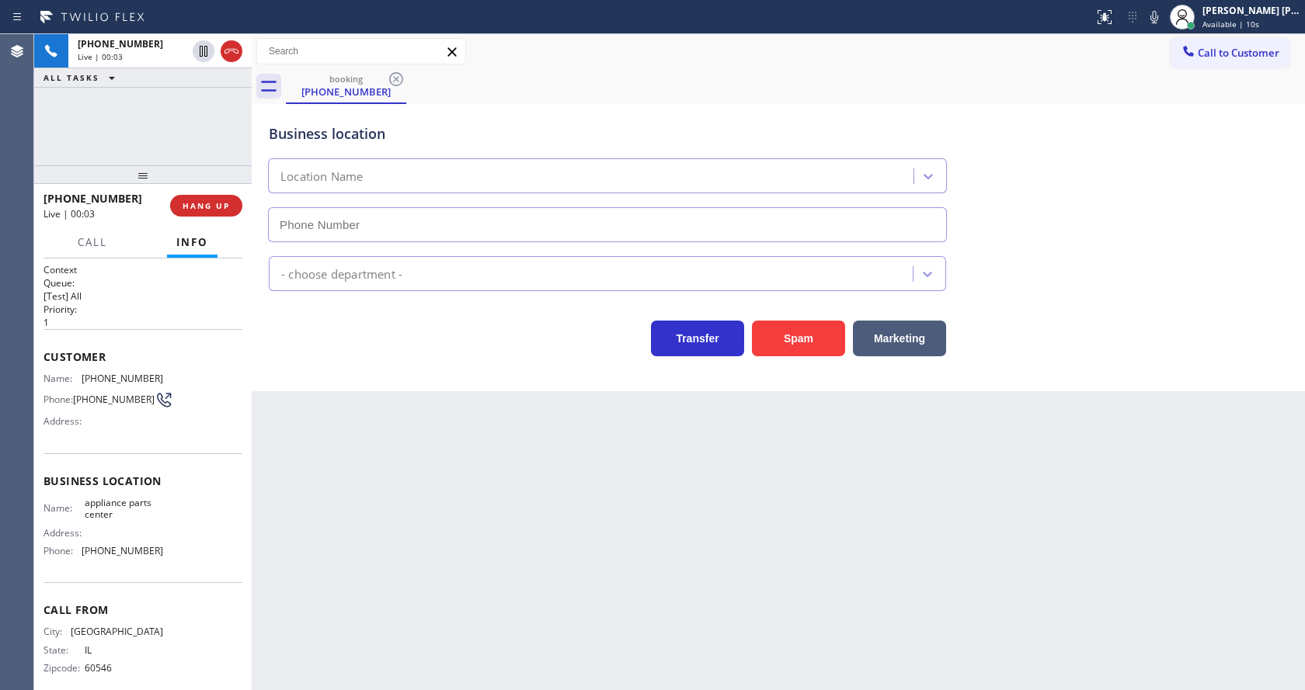
drag, startPoint x: 144, startPoint y: 275, endPoint x: 158, endPoint y: 117, distance: 158.3
click at [158, 117] on div "[PHONE_NUMBER] Live | 00:03 ALL TASKS ALL TASKS ACTIVE TASKS TASKS IN WRAP UP […" at bounding box center [142, 362] width 217 height 656
type input "[PHONE_NUMBER]"
click at [478, 480] on div "Back to Dashboard Change Sender ID Customers Technicians Select a contact Outbo…" at bounding box center [778, 362] width 1053 height 656
click at [502, 512] on div "Back to Dashboard Change Sender ID Customers Technicians Select a contact Outbo…" at bounding box center [778, 362] width 1053 height 656
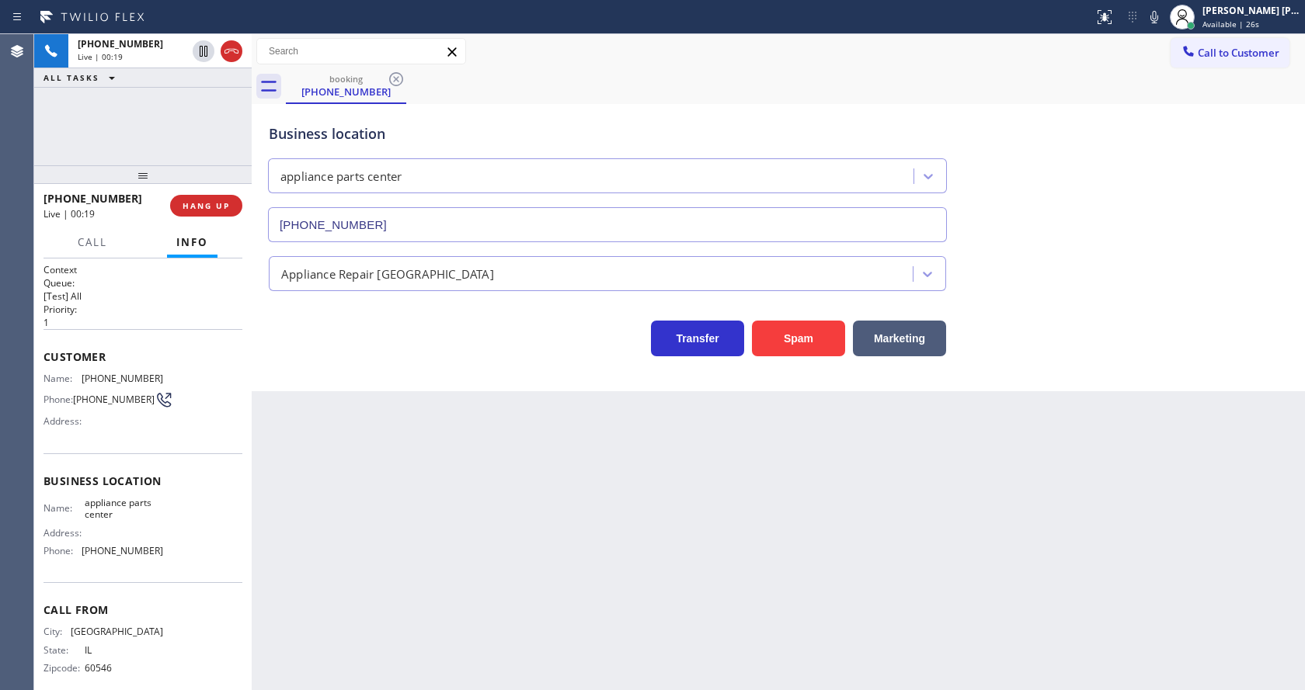
click at [735, 575] on div "Back to Dashboard Change Sender ID Customers Technicians Select a contact Outbo…" at bounding box center [778, 362] width 1053 height 656
click at [338, 461] on div "Back to Dashboard Change Sender ID Customers Technicians Select a contact Outbo…" at bounding box center [778, 362] width 1053 height 656
click at [698, 450] on div "Back to Dashboard Change Sender ID Customers Technicians Select a contact Outbo…" at bounding box center [778, 362] width 1053 height 656
click at [96, 236] on span "Call" at bounding box center [93, 242] width 30 height 14
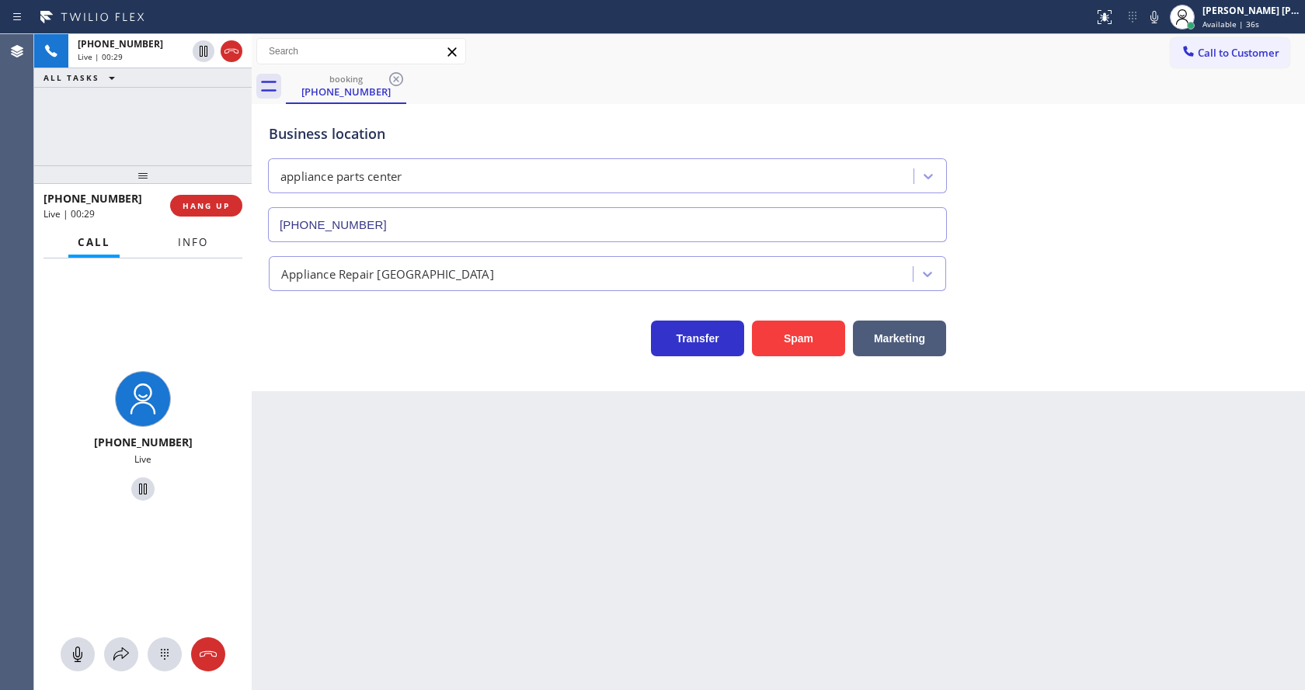
click at [203, 243] on span "Info" at bounding box center [193, 242] width 30 height 14
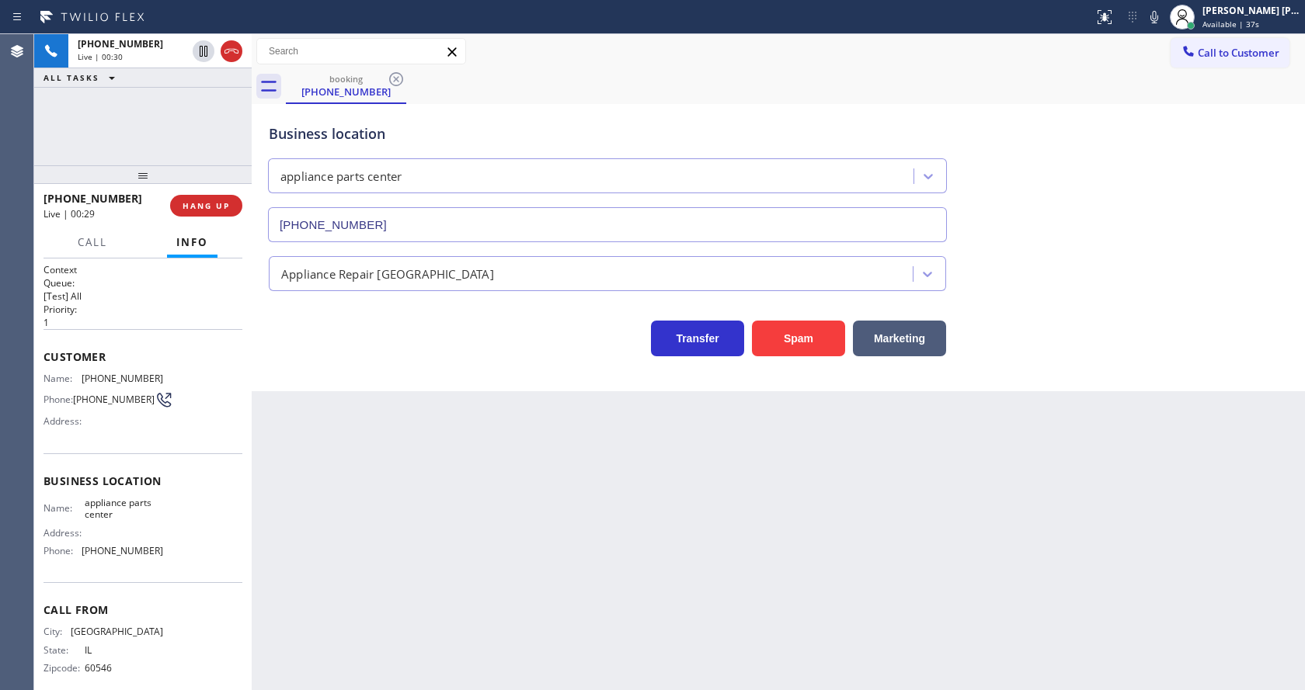
click at [523, 582] on div "Back to Dashboard Change Sender ID Customers Technicians Select a contact Outbo…" at bounding box center [778, 362] width 1053 height 656
click at [252, 395] on div at bounding box center [252, 362] width 0 height 656
click at [119, 129] on div "[PHONE_NUMBER] Live | 00:32 ALL TASKS ALL TASKS ACTIVE TASKS TASKS IN WRAP UP" at bounding box center [142, 99] width 217 height 131
click at [205, 199] on button "HANG UP" at bounding box center [206, 206] width 72 height 22
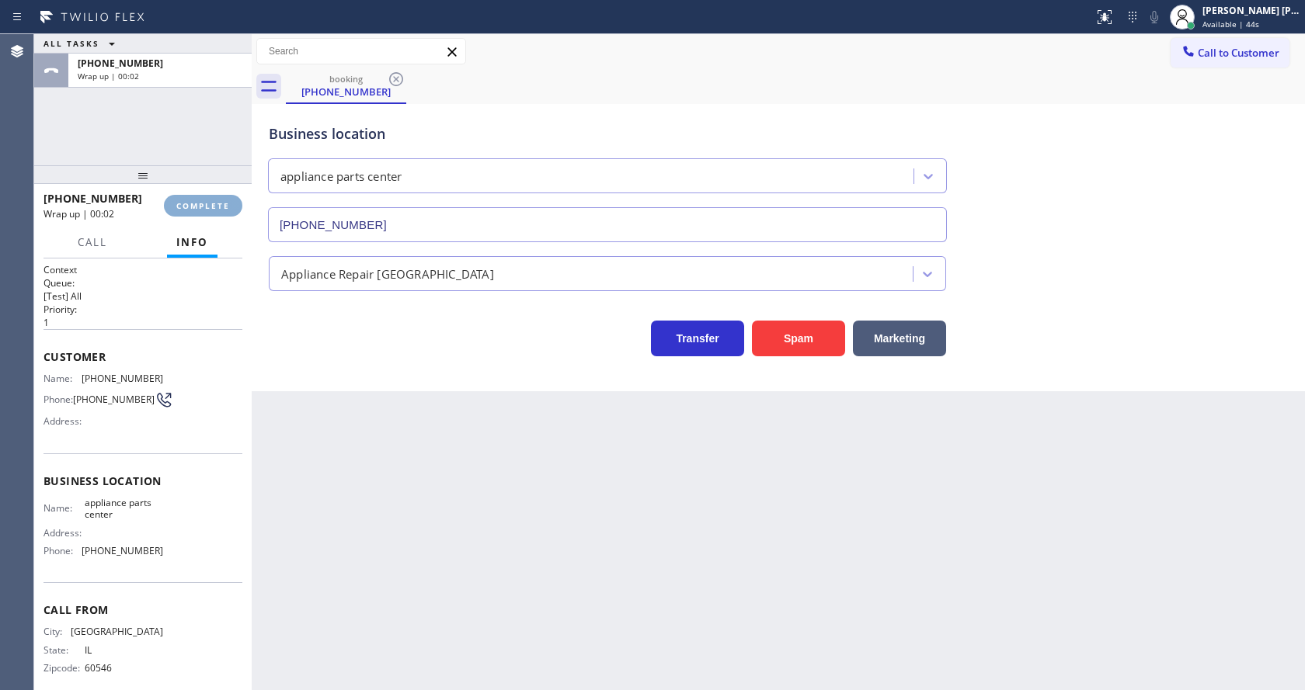
click at [205, 199] on button "COMPLETE" at bounding box center [203, 206] width 78 height 22
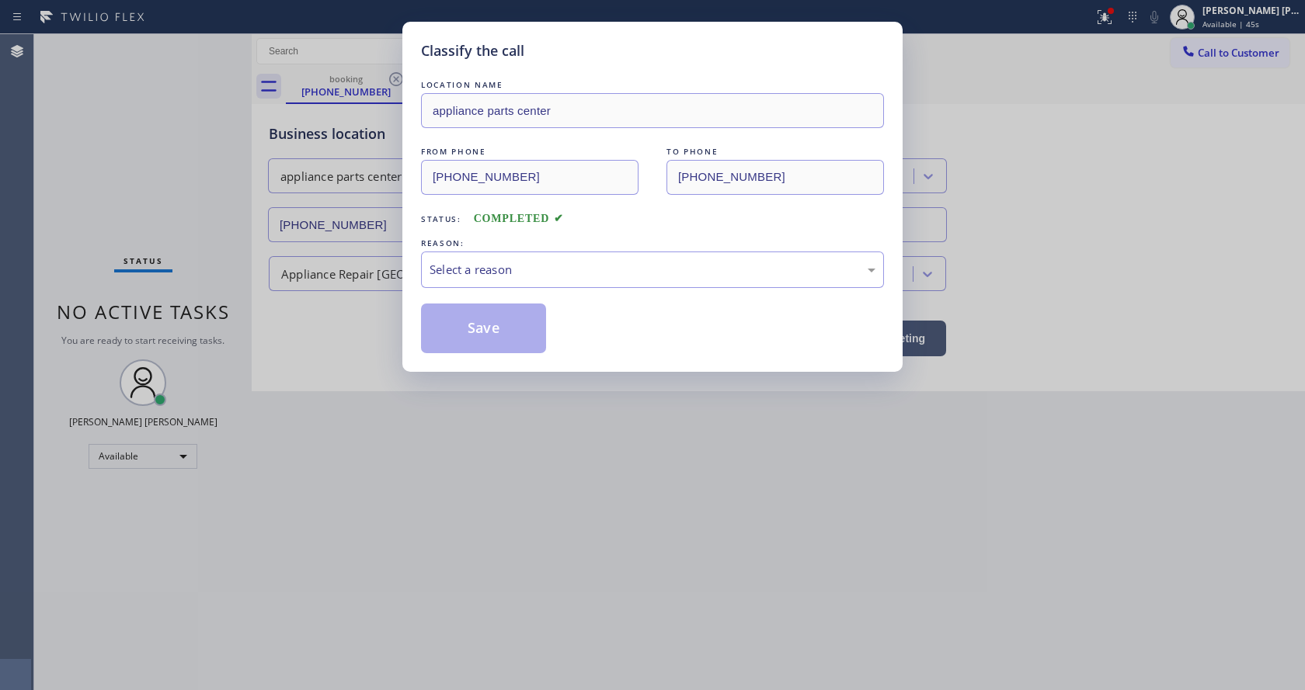
click at [205, 199] on div "Classify the call LOCATION NAME appliance parts center FROM PHONE [PHONE_NUMBER…" at bounding box center [652, 345] width 1305 height 690
click at [456, 258] on div "Select a reason" at bounding box center [652, 270] width 463 height 36
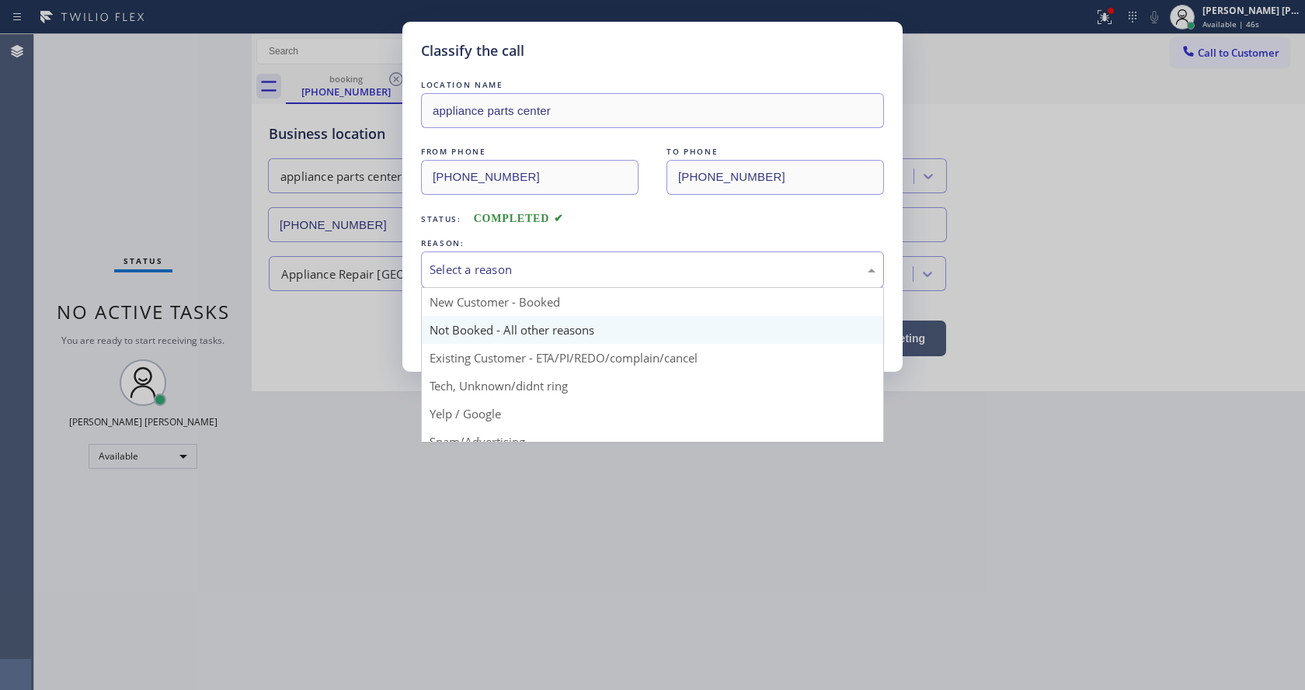
click at [469, 325] on button "Save" at bounding box center [483, 329] width 125 height 50
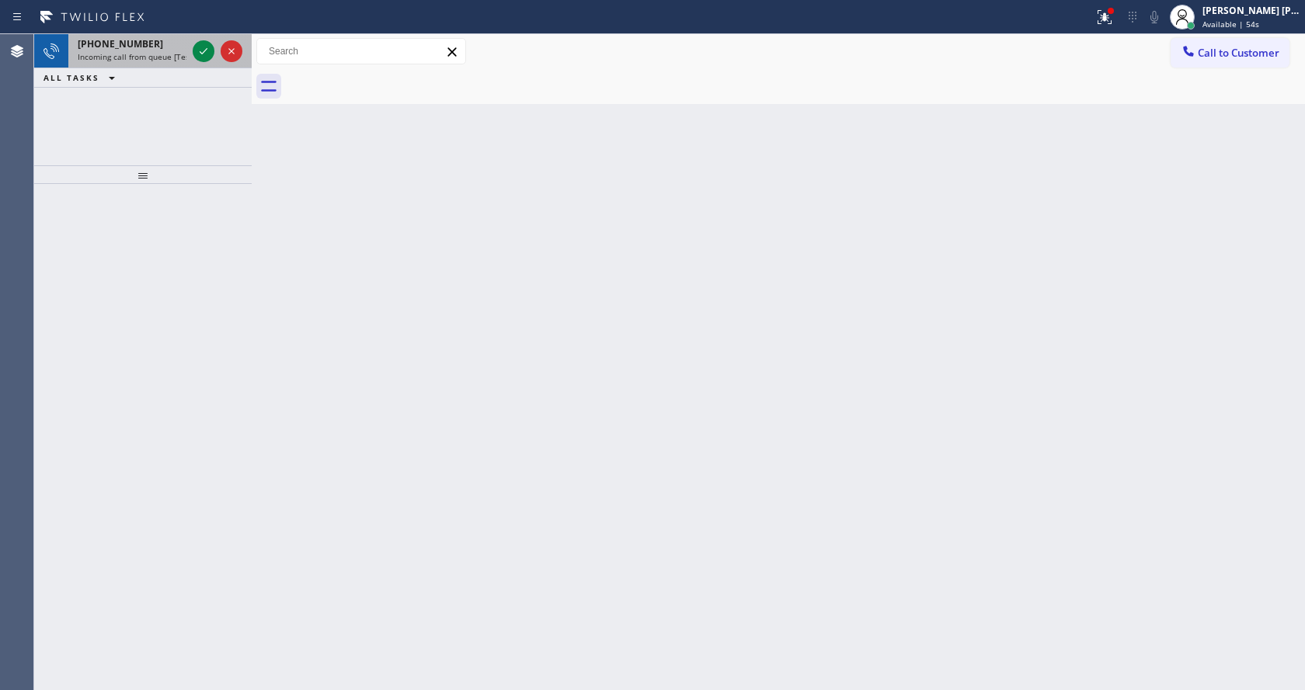
click at [217, 54] on div at bounding box center [217, 51] width 56 height 34
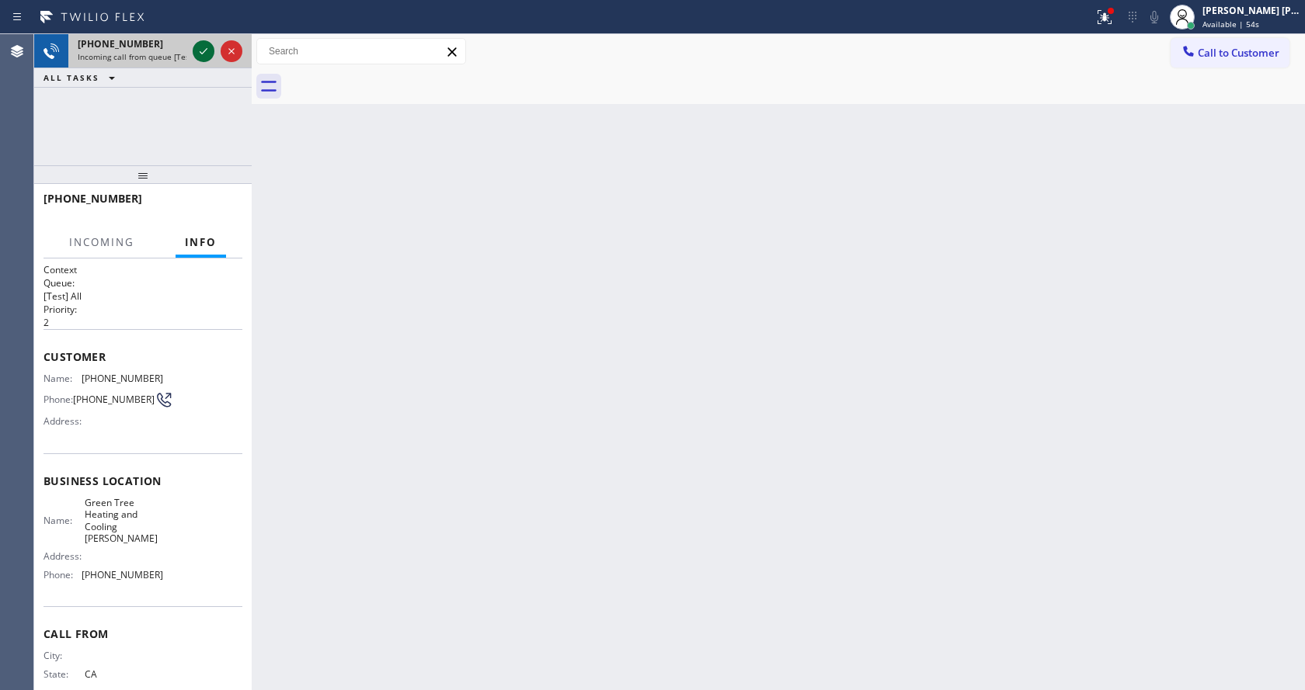
click at [207, 50] on icon at bounding box center [203, 51] width 19 height 19
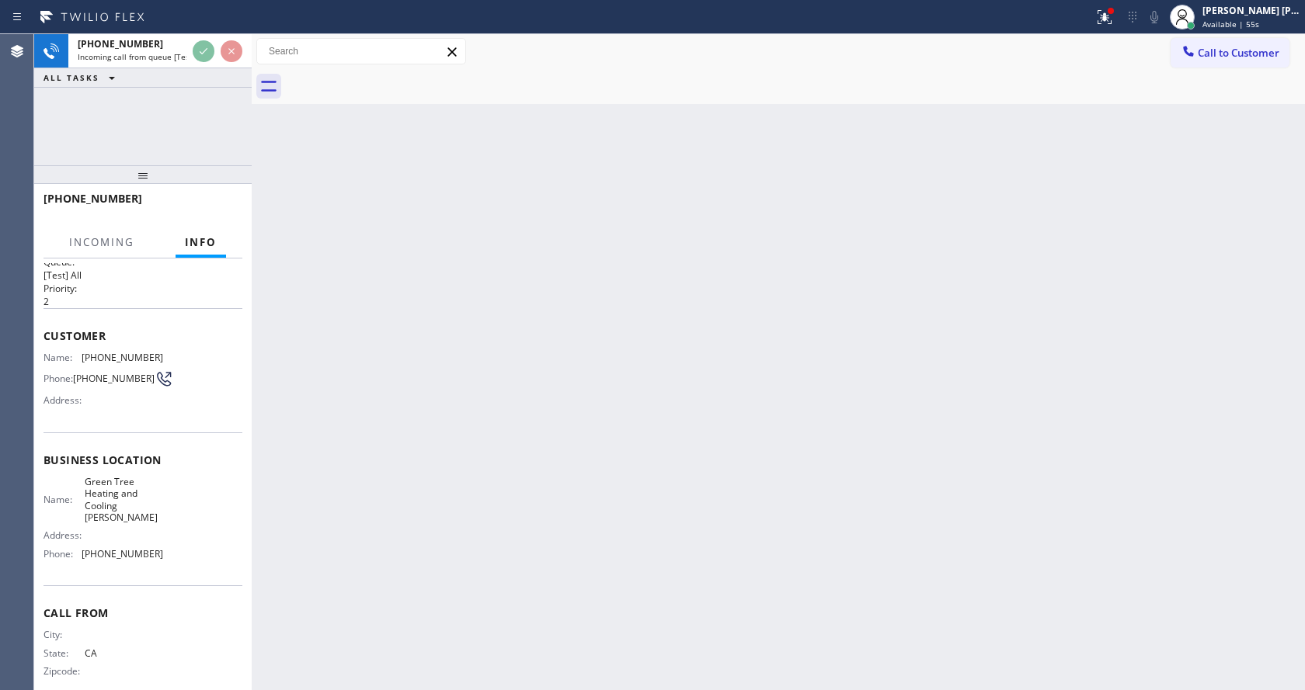
scroll to position [32, 0]
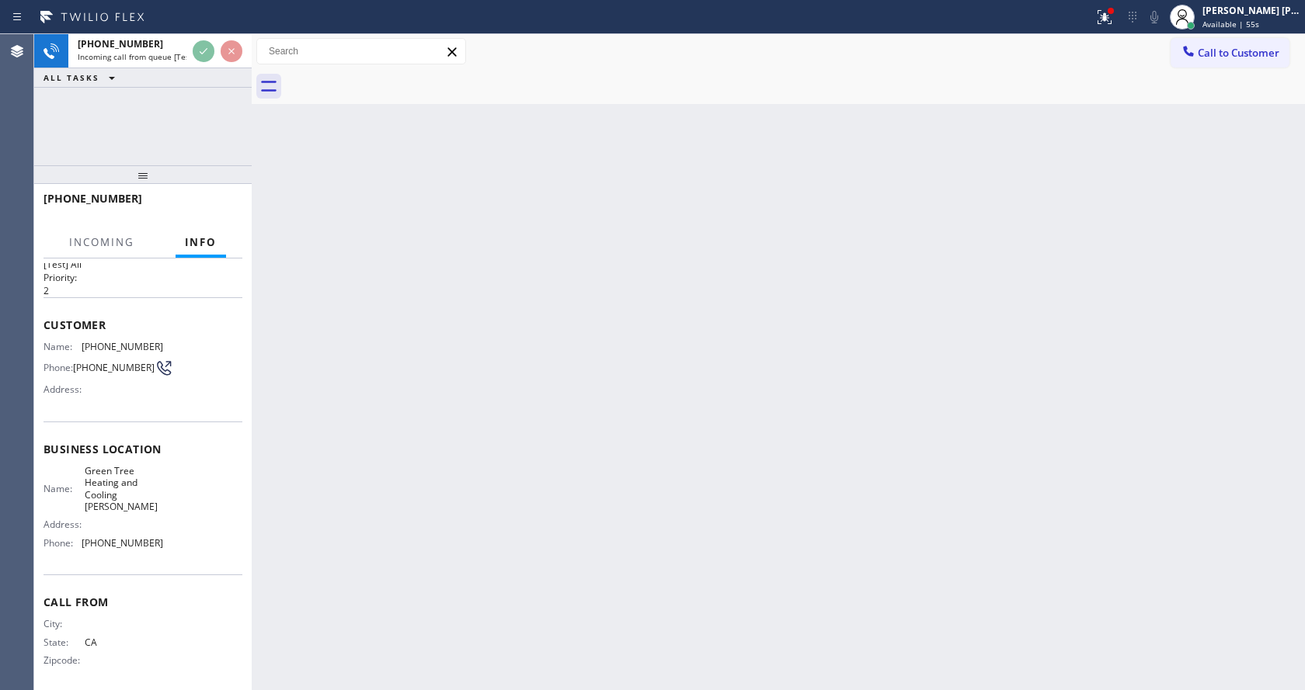
click at [367, 470] on div "Back to Dashboard Change Sender ID Customers Technicians Select a contact Outbo…" at bounding box center [778, 362] width 1053 height 656
click at [552, 544] on div "Back to Dashboard Change Sender ID Customers Technicians Select a contact Outbo…" at bounding box center [778, 362] width 1053 height 656
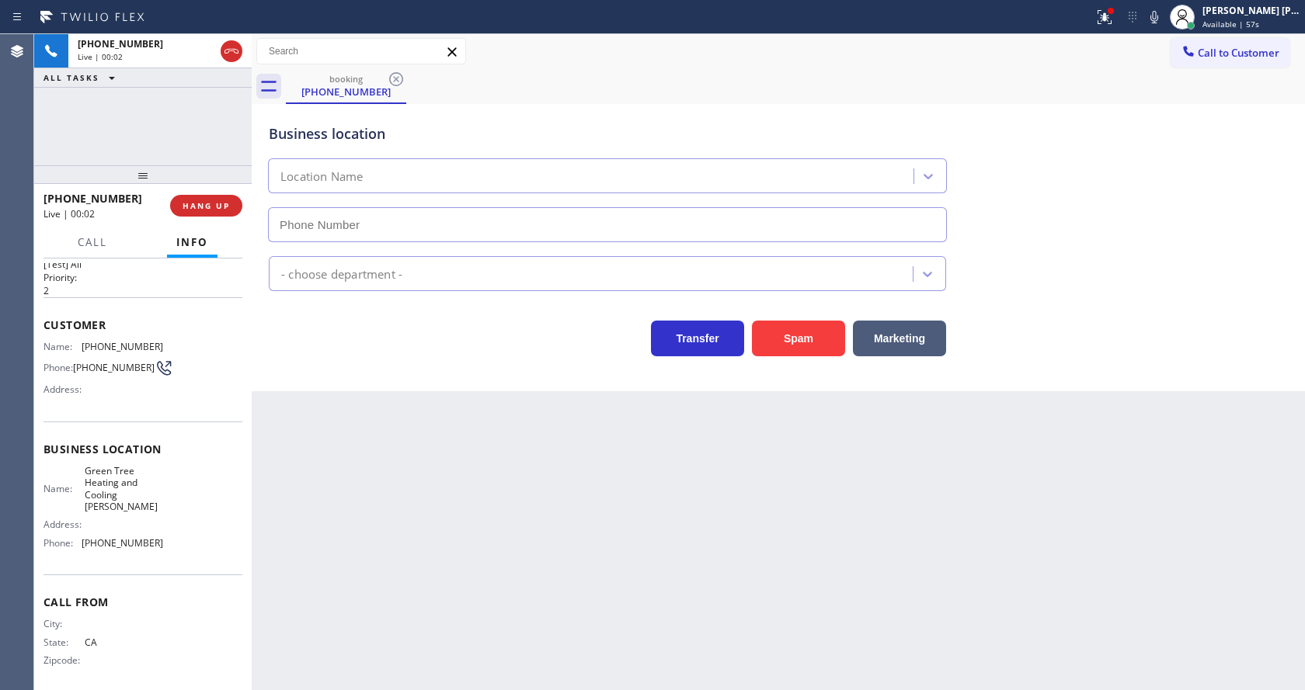
type input "[PHONE_NUMBER]"
click at [779, 351] on button "Spam" at bounding box center [798, 339] width 93 height 36
click at [283, 624] on div "Back to Dashboard Change Sender ID Customers Technicians Select a contact Outbo…" at bounding box center [778, 362] width 1053 height 656
click at [355, 684] on div "Back to Dashboard Change Sender ID Customers Technicians Select a contact Outbo…" at bounding box center [778, 362] width 1053 height 656
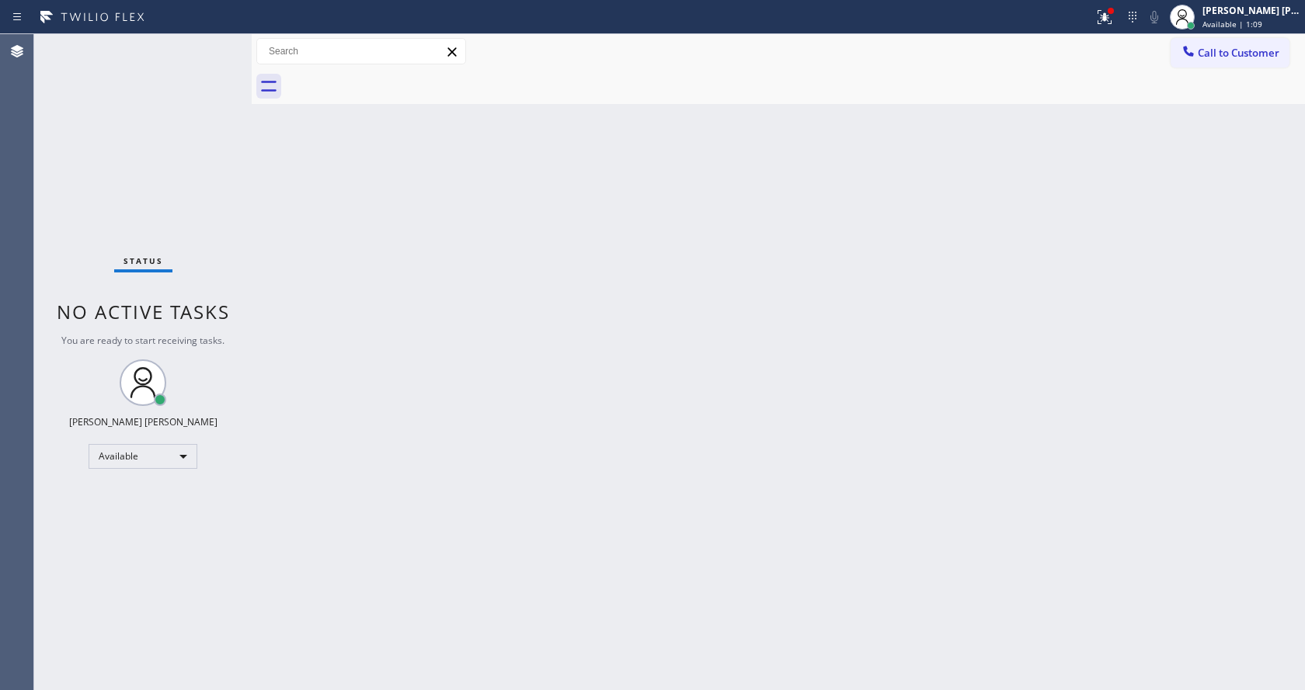
click at [680, 461] on div "Back to Dashboard Change Sender ID Customers Technicians Select a contact Outbo…" at bounding box center [778, 362] width 1053 height 656
drag, startPoint x: 267, startPoint y: 217, endPoint x: 267, endPoint y: 167, distance: 50.5
click at [267, 217] on div "Back to Dashboard Change Sender ID Customers Technicians Select a contact Outbo…" at bounding box center [778, 362] width 1053 height 656
click at [1112, 0] on button at bounding box center [1104, 17] width 34 height 34
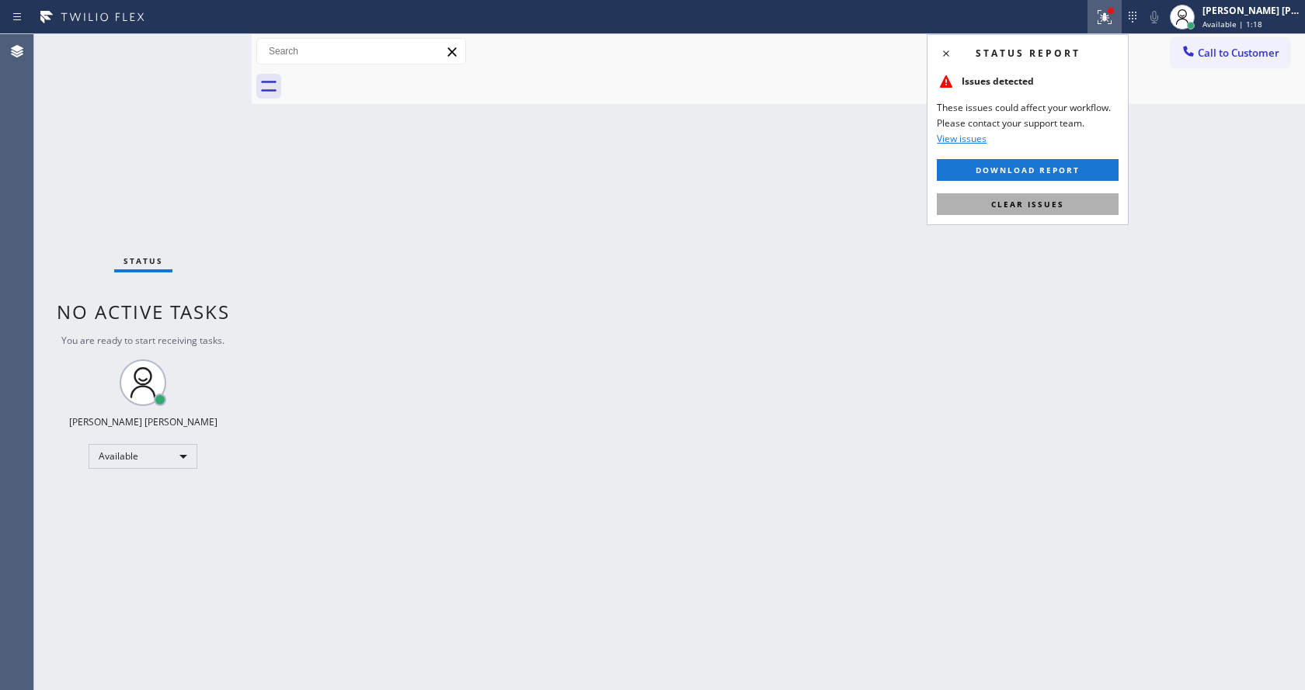
click at [1061, 202] on span "Clear issues" at bounding box center [1027, 204] width 73 height 11
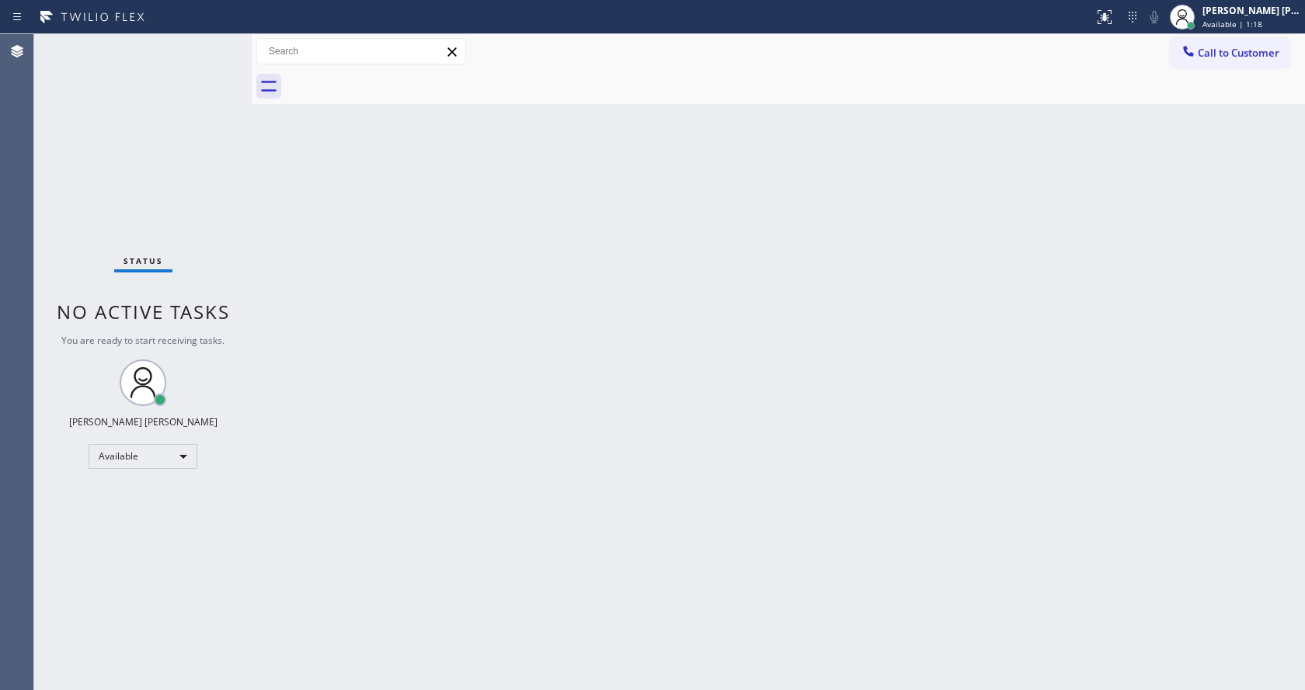
click at [1061, 202] on div "Back to Dashboard Change Sender ID Customers Technicians Select a contact Outbo…" at bounding box center [778, 362] width 1053 height 656
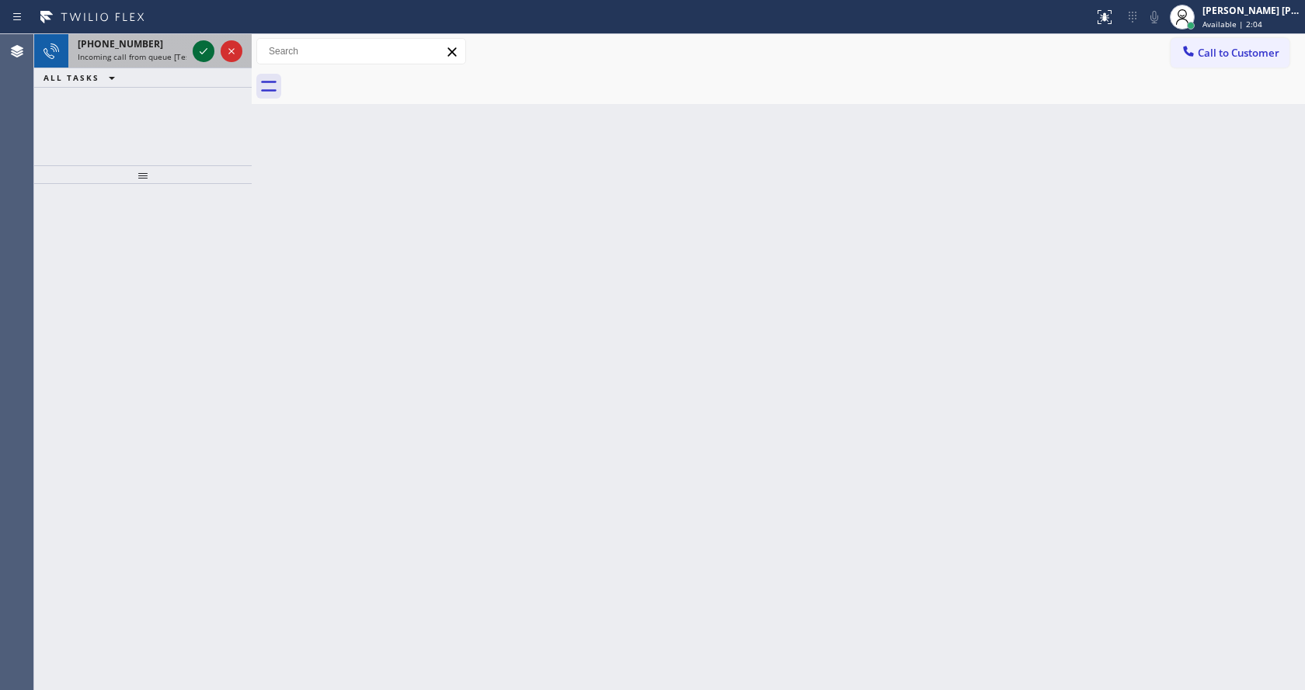
click at [199, 50] on icon at bounding box center [203, 51] width 19 height 19
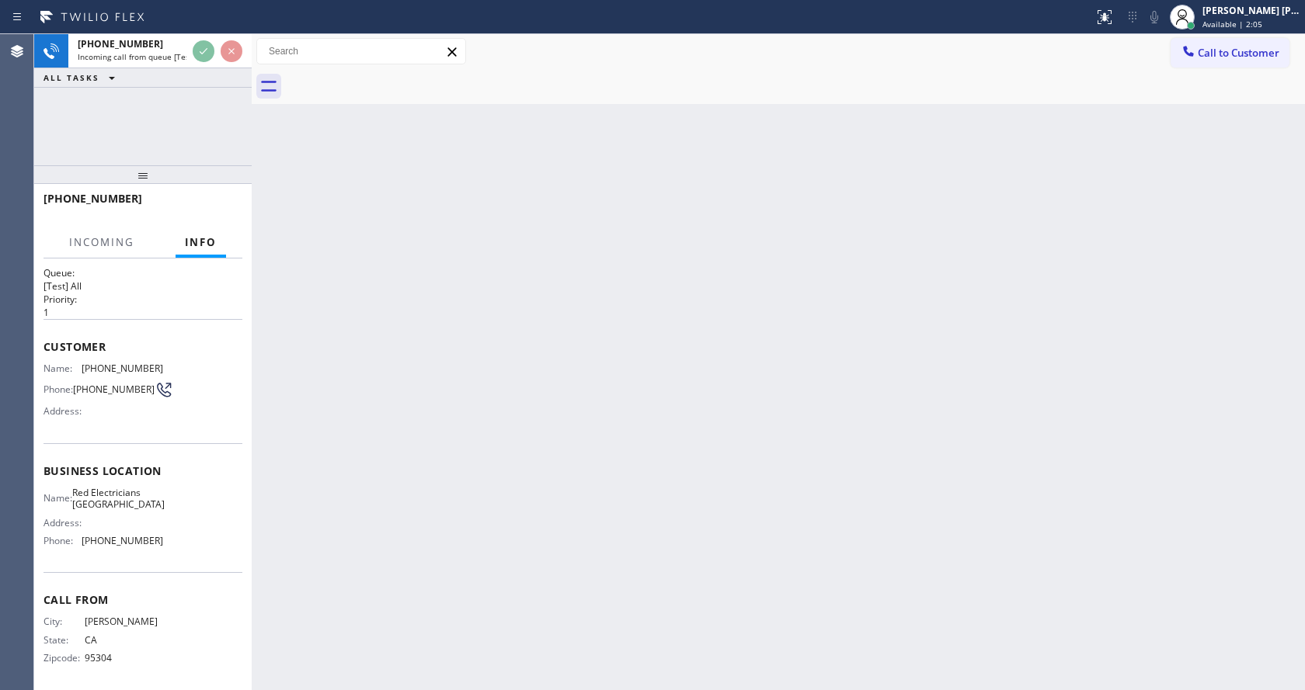
scroll to position [20, 0]
click at [508, 461] on div "Back to Dashboard Change Sender ID Customers Technicians Select a contact Outbo…" at bounding box center [778, 362] width 1053 height 656
click at [631, 403] on div "Back to Dashboard Change Sender ID Customers Technicians Select a contact Outbo…" at bounding box center [778, 362] width 1053 height 656
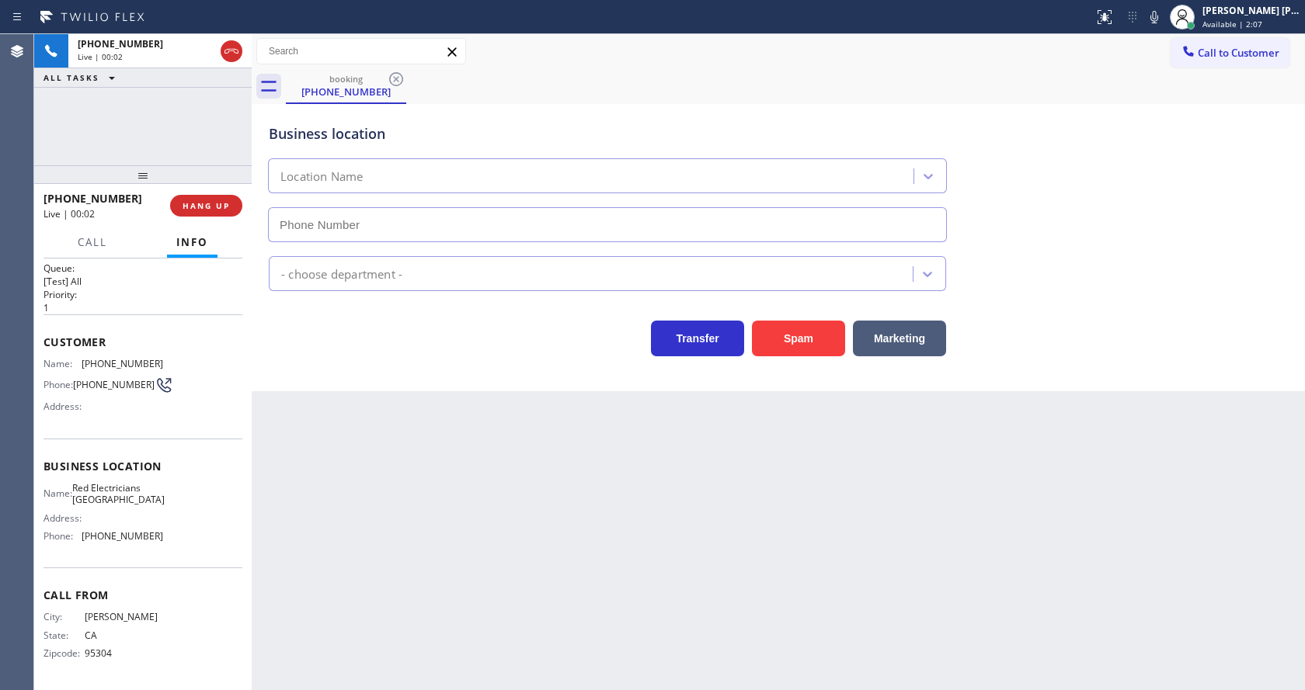
type input "[PHONE_NUMBER]"
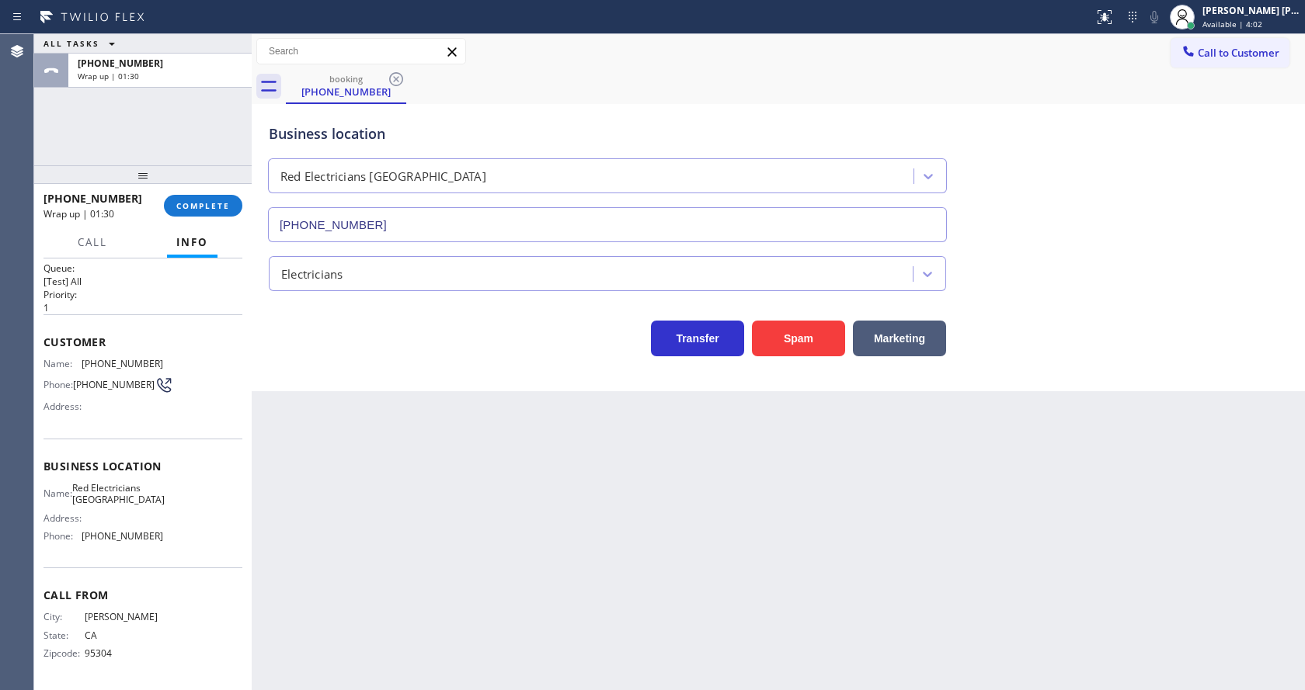
click at [399, 373] on div "Business location Red Electricians [GEOGRAPHIC_DATA] [PHONE_NUMBER] Electrician…" at bounding box center [778, 247] width 1053 height 287
click at [196, 203] on span "COMPLETE" at bounding box center [203, 205] width 54 height 11
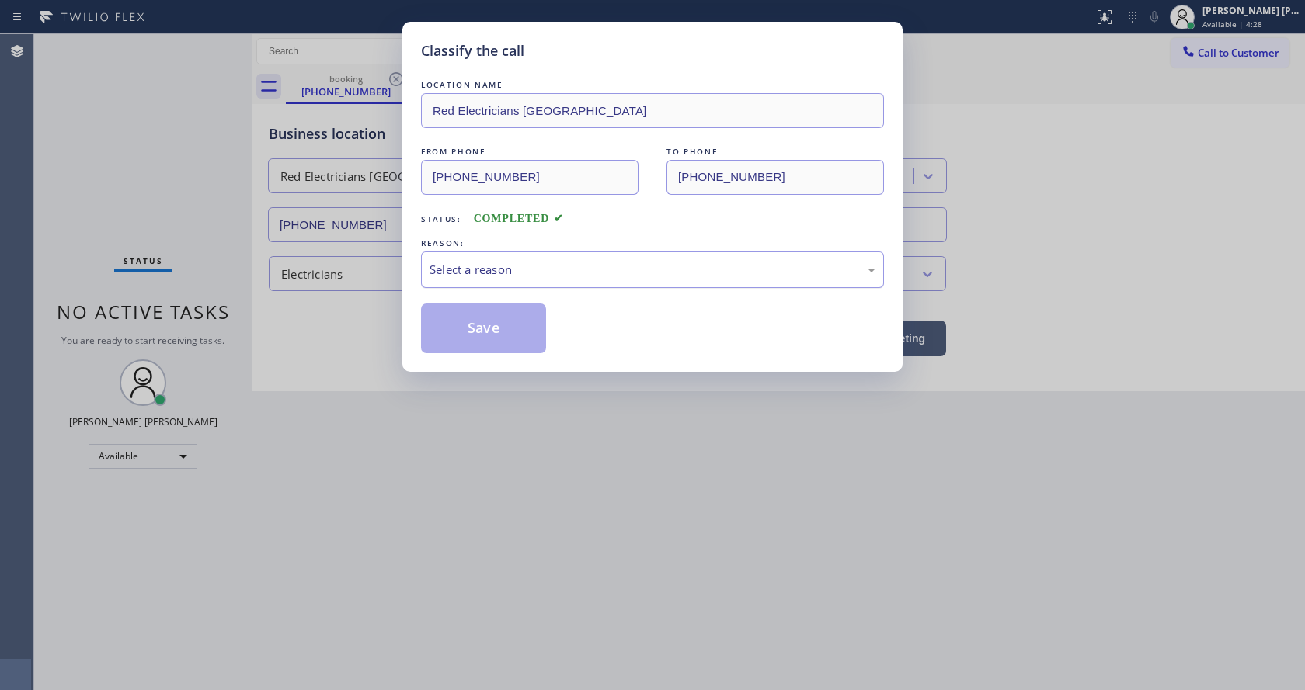
drag, startPoint x: 520, startPoint y: 267, endPoint x: 526, endPoint y: 280, distance: 13.6
click at [526, 280] on div "Select a reason" at bounding box center [652, 270] width 463 height 36
click at [473, 332] on button "Save" at bounding box center [483, 329] width 125 height 50
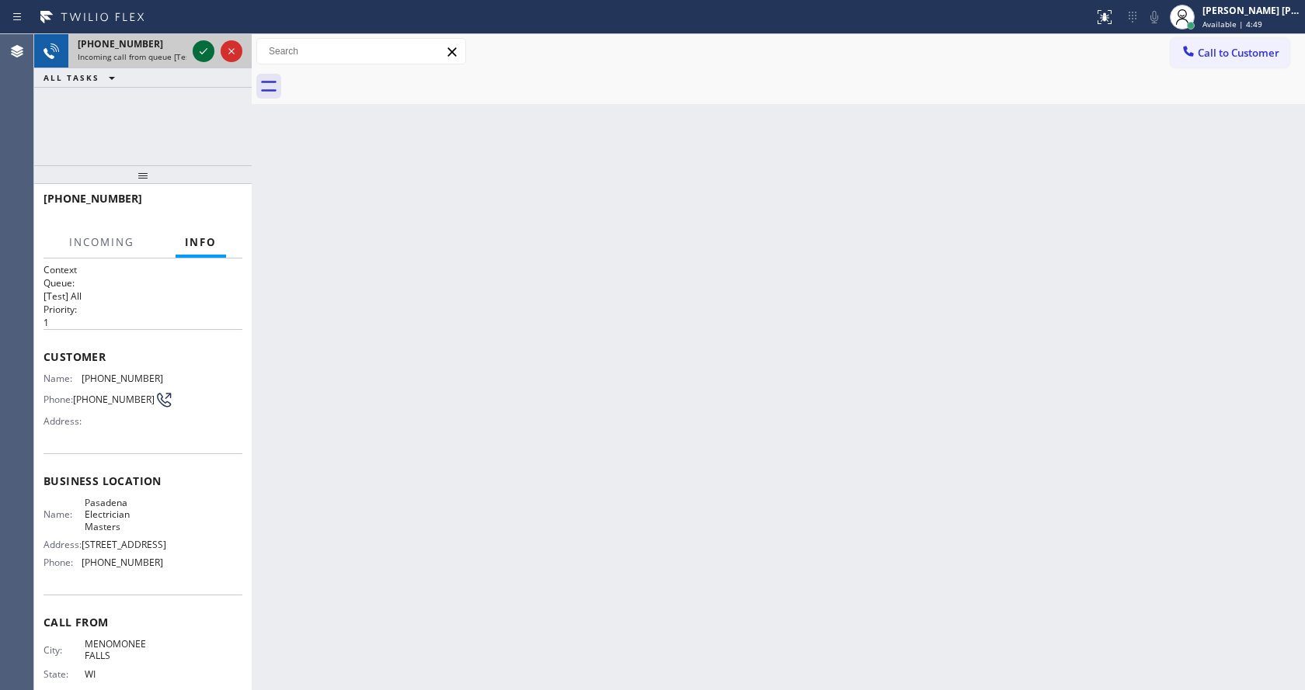
click at [207, 49] on icon at bounding box center [204, 51] width 8 height 6
click at [623, 538] on div "Back to Dashboard Change Sender ID Customers Technicians Select a contact Outbo…" at bounding box center [778, 362] width 1053 height 656
click at [456, 527] on div "Back to Dashboard Change Sender ID Customers Technicians Select a contact Outbo…" at bounding box center [778, 362] width 1053 height 656
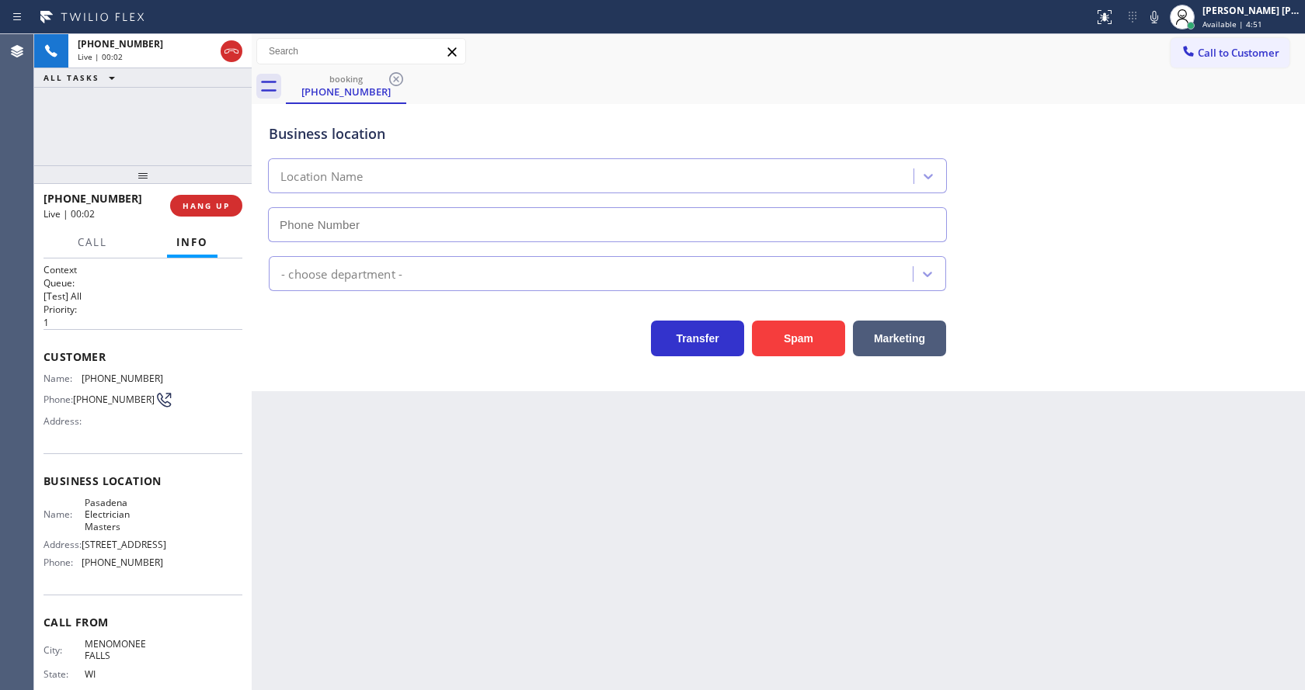
type input "[PHONE_NUMBER]"
click at [437, 470] on div "Back to Dashboard Change Sender ID Customers Technicians Select a contact Outbo…" at bounding box center [778, 362] width 1053 height 656
click at [470, 502] on div "Back to Dashboard Change Sender ID Customers Technicians Select a contact Outbo…" at bounding box center [778, 362] width 1053 height 656
drag, startPoint x: 262, startPoint y: 409, endPoint x: 506, endPoint y: 395, distance: 244.2
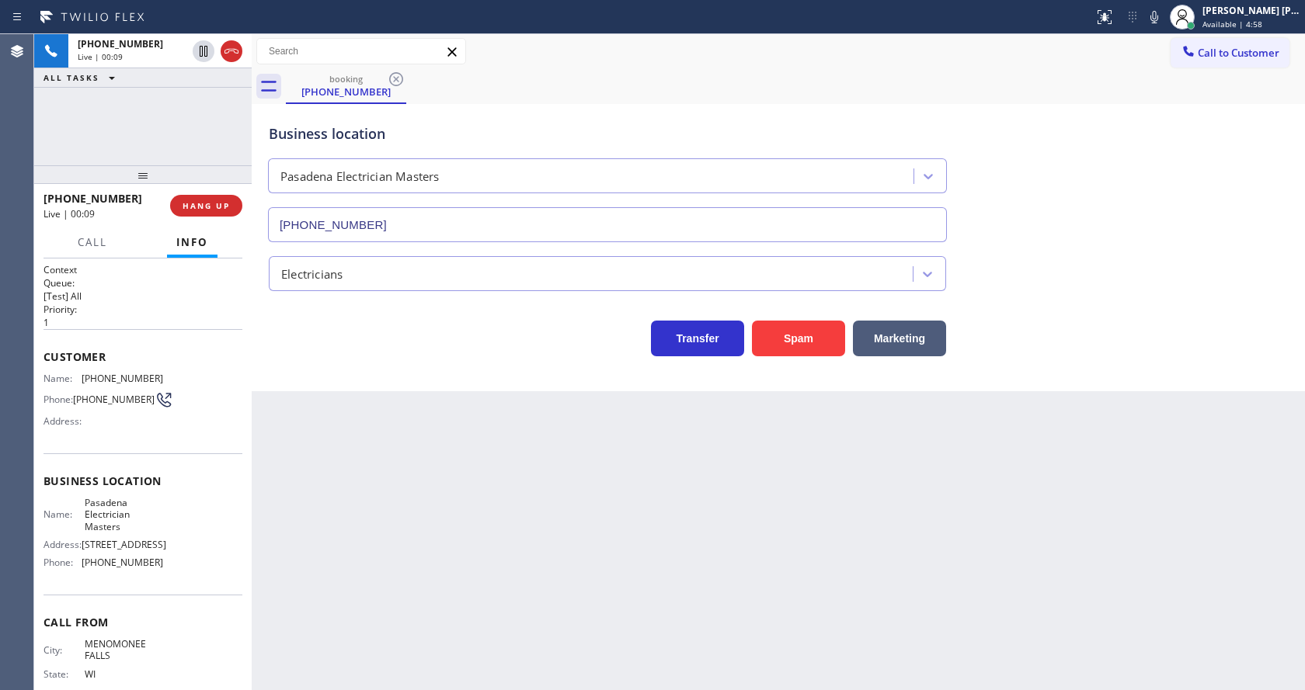
click at [262, 409] on div "Back to Dashboard Change Sender ID Customers Technicians Select a contact Outbo…" at bounding box center [778, 362] width 1053 height 656
click at [793, 335] on button "Spam" at bounding box center [798, 339] width 93 height 36
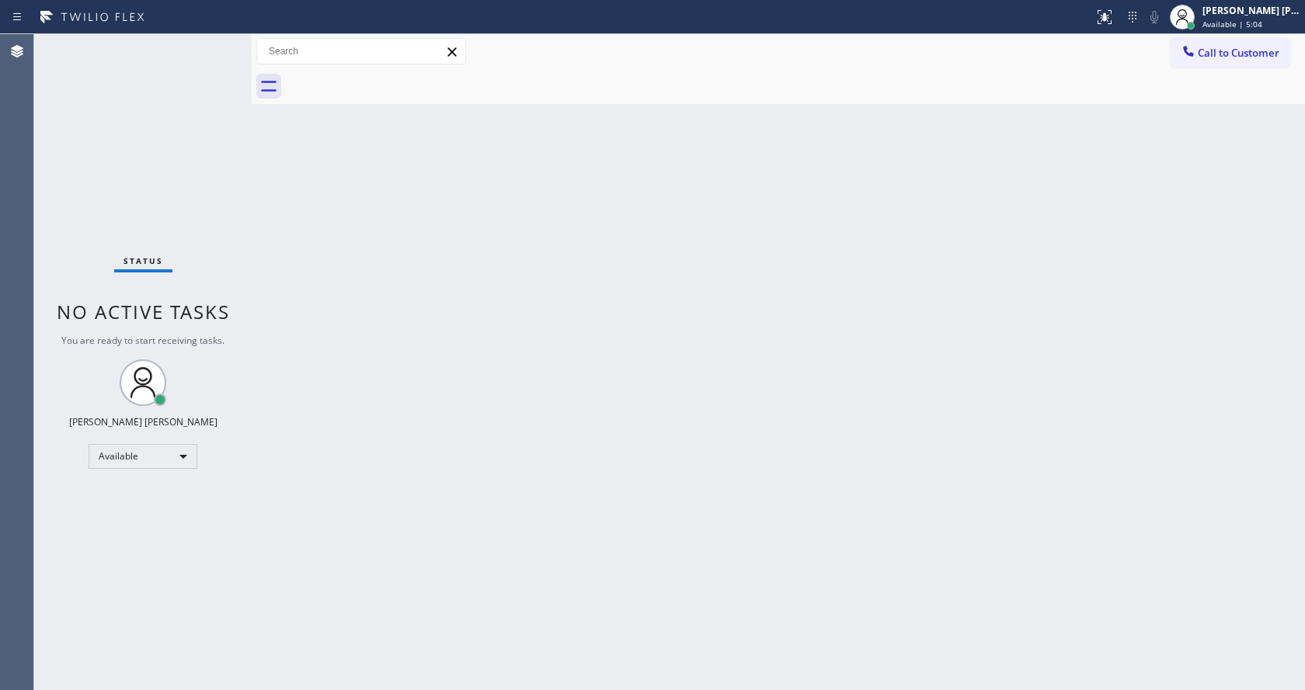
click at [293, 215] on div "Back to Dashboard Change Sender ID Customers Technicians Select a contact Outbo…" at bounding box center [778, 362] width 1053 height 656
click at [539, 396] on div "Back to Dashboard Change Sender ID Customers Technicians Select a contact Outbo…" at bounding box center [778, 362] width 1053 height 656
drag, startPoint x: 679, startPoint y: 393, endPoint x: 617, endPoint y: 464, distance: 94.7
click at [679, 393] on div "Back to Dashboard Change Sender ID Customers Technicians Select a contact Outbo…" at bounding box center [778, 362] width 1053 height 656
click at [725, 433] on div "Back to Dashboard Change Sender ID Customers Technicians Select a contact Outbo…" at bounding box center [778, 362] width 1053 height 656
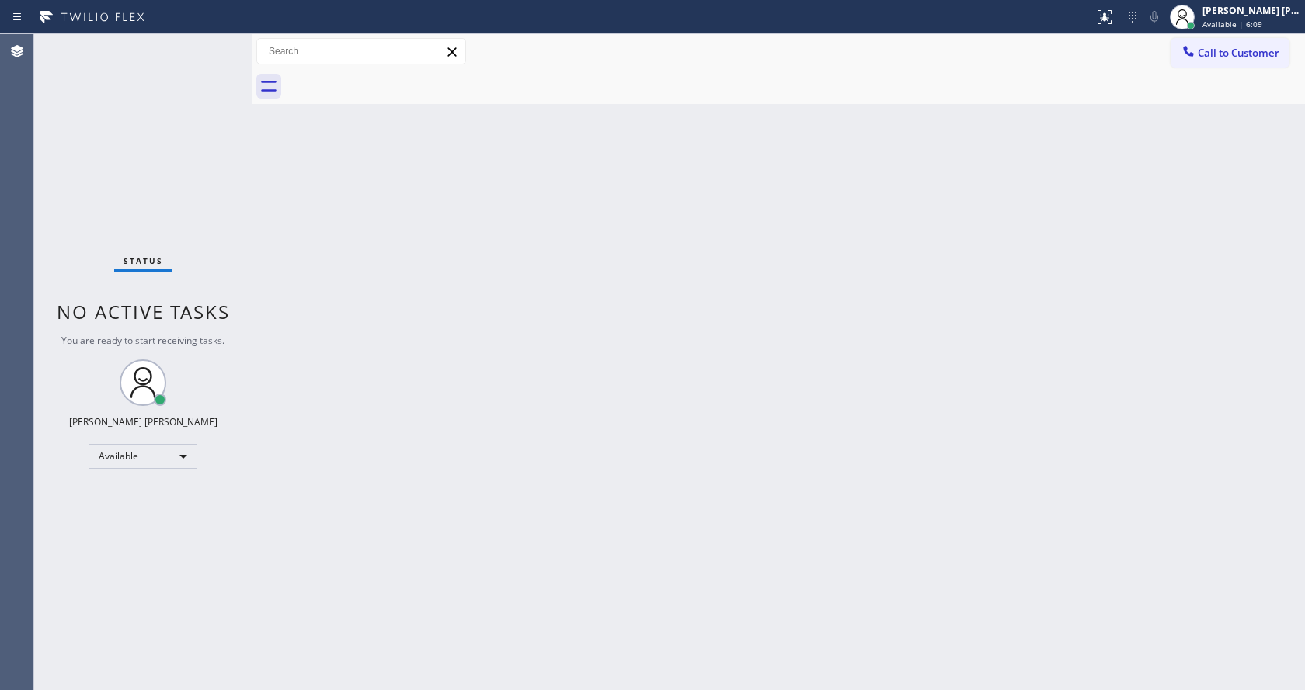
click at [953, 252] on div "Back to Dashboard Change Sender ID Customers Technicians Select a contact Outbo…" at bounding box center [778, 362] width 1053 height 656
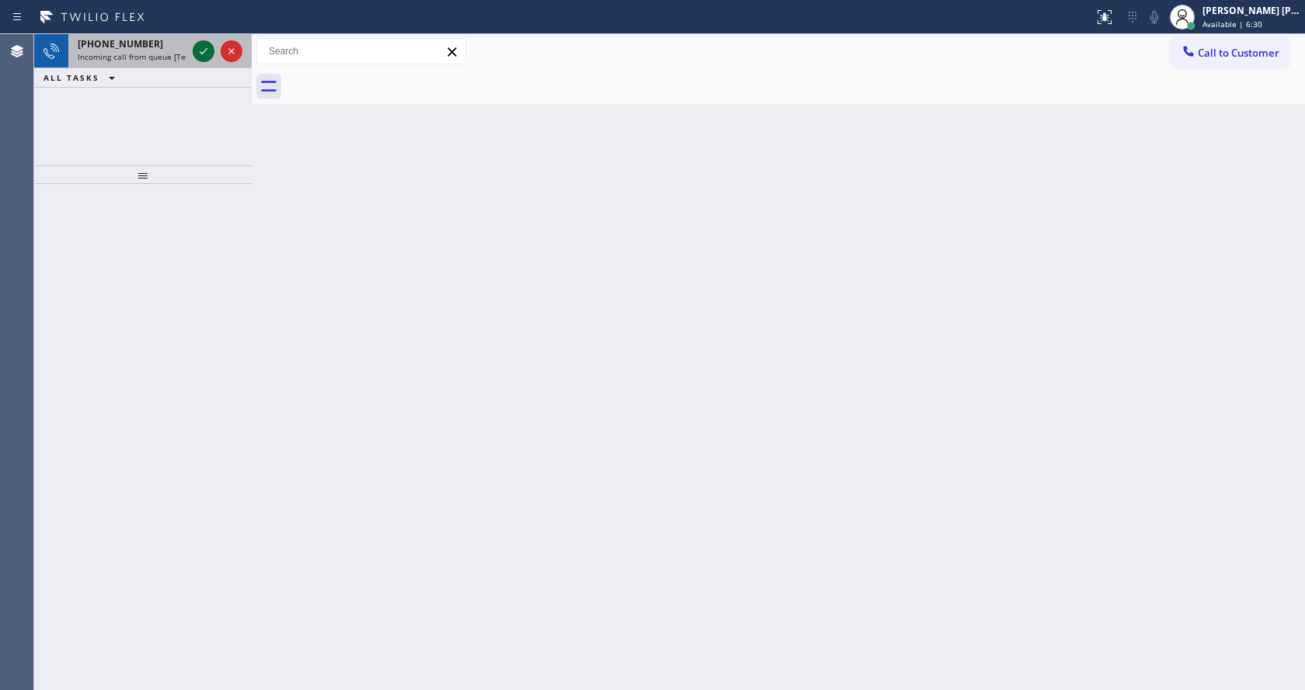
click at [198, 53] on icon at bounding box center [203, 51] width 19 height 19
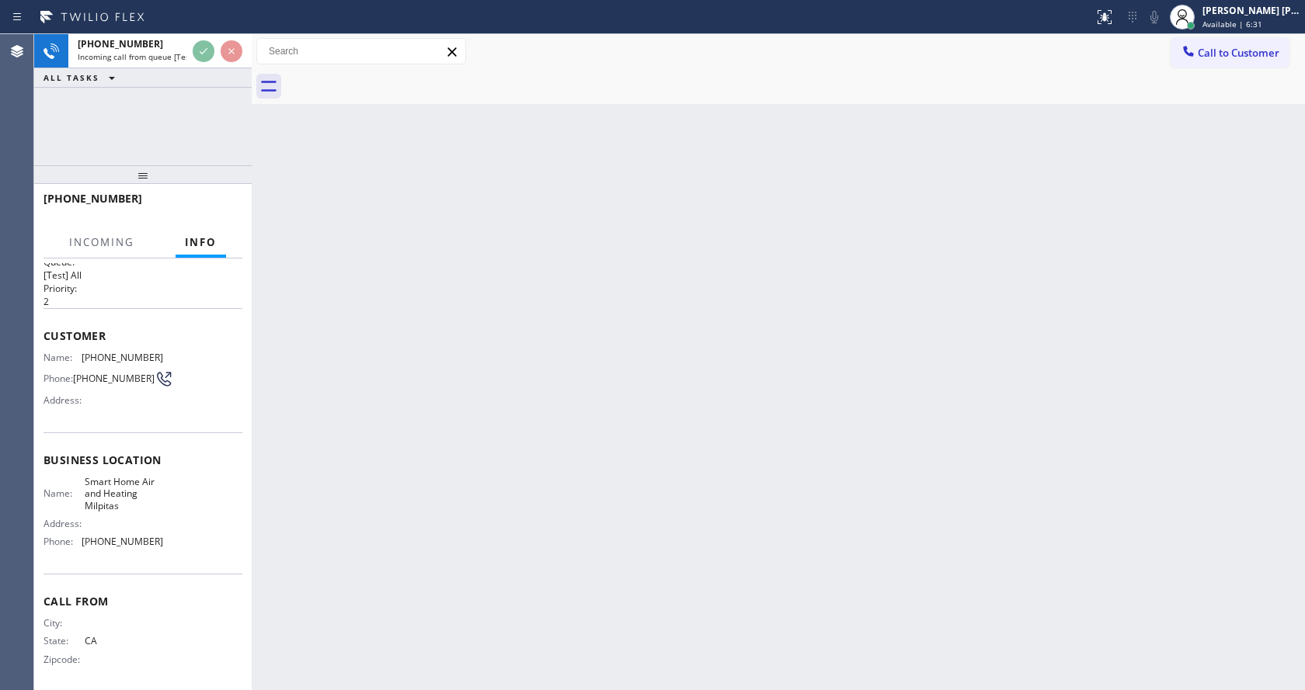
scroll to position [32, 0]
click at [488, 394] on div "Back to Dashboard Change Sender ID Customers Technicians Select a contact Outbo…" at bounding box center [778, 362] width 1053 height 656
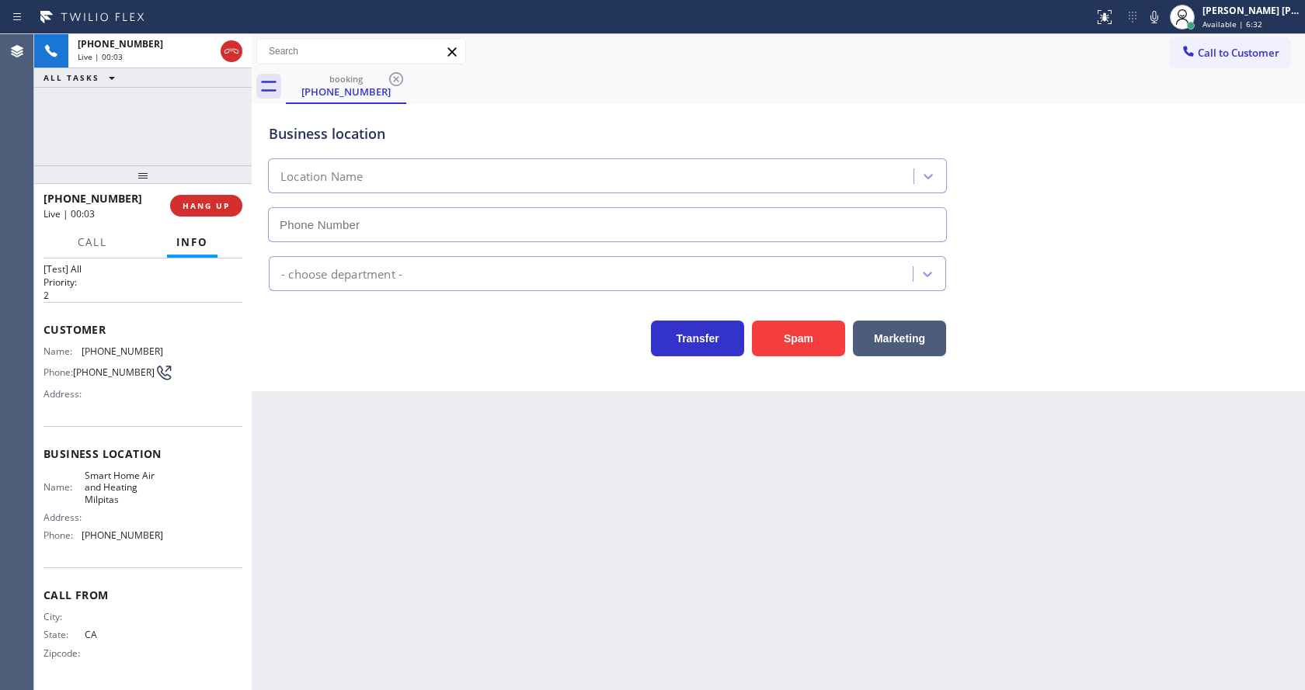
type input "[PHONE_NUMBER]"
click at [186, 203] on span "HANG UP" at bounding box center [205, 205] width 47 height 11
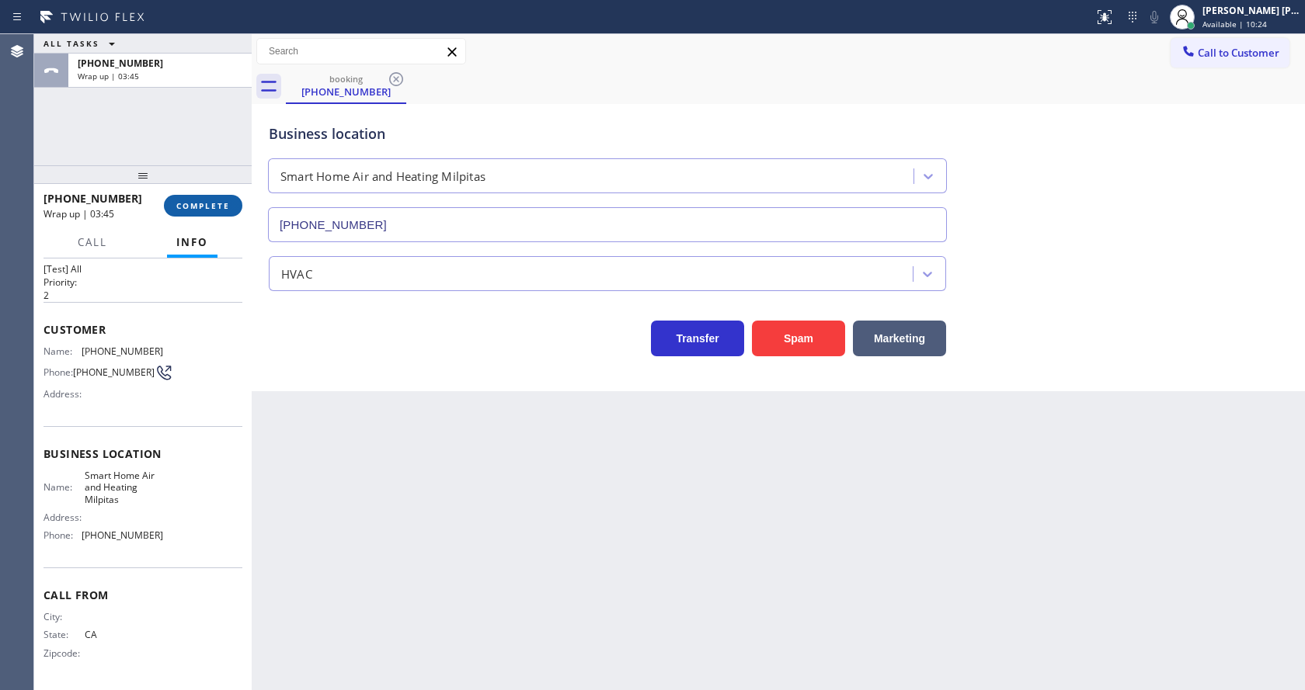
click at [185, 199] on button "COMPLETE" at bounding box center [203, 206] width 78 height 22
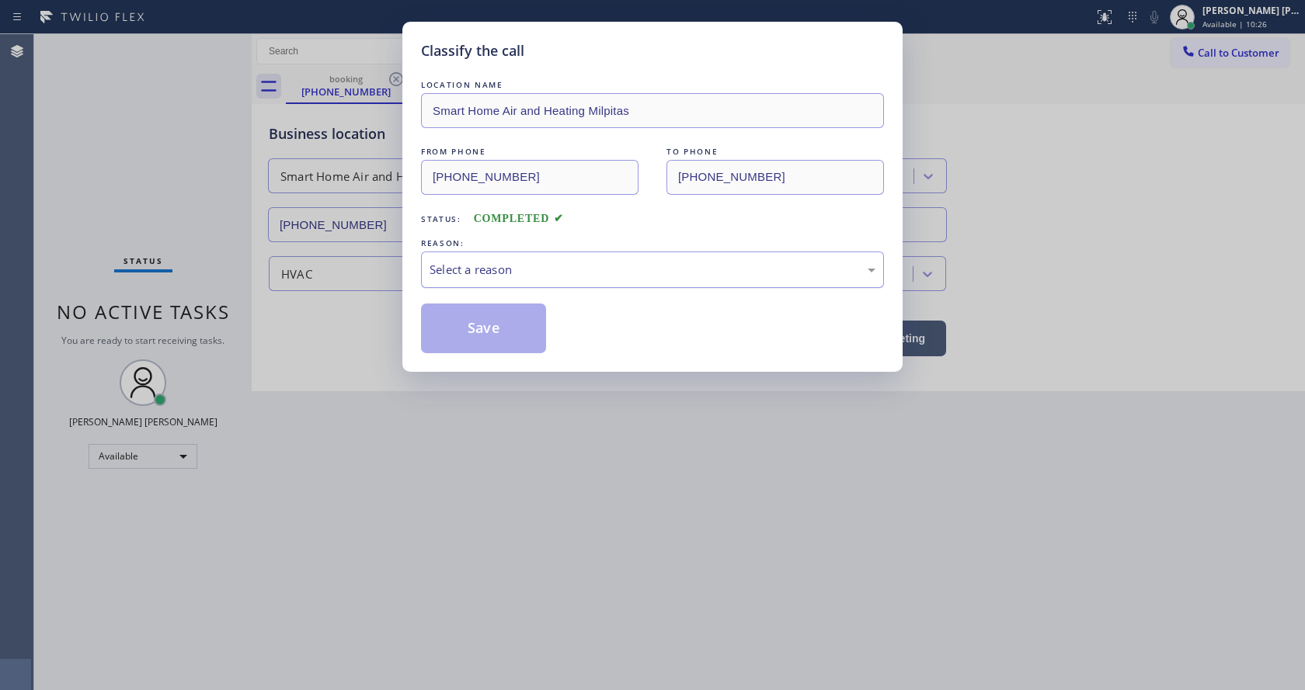
click at [464, 262] on div "Select a reason" at bounding box center [652, 270] width 446 height 18
click at [488, 339] on button "Save" at bounding box center [483, 329] width 125 height 50
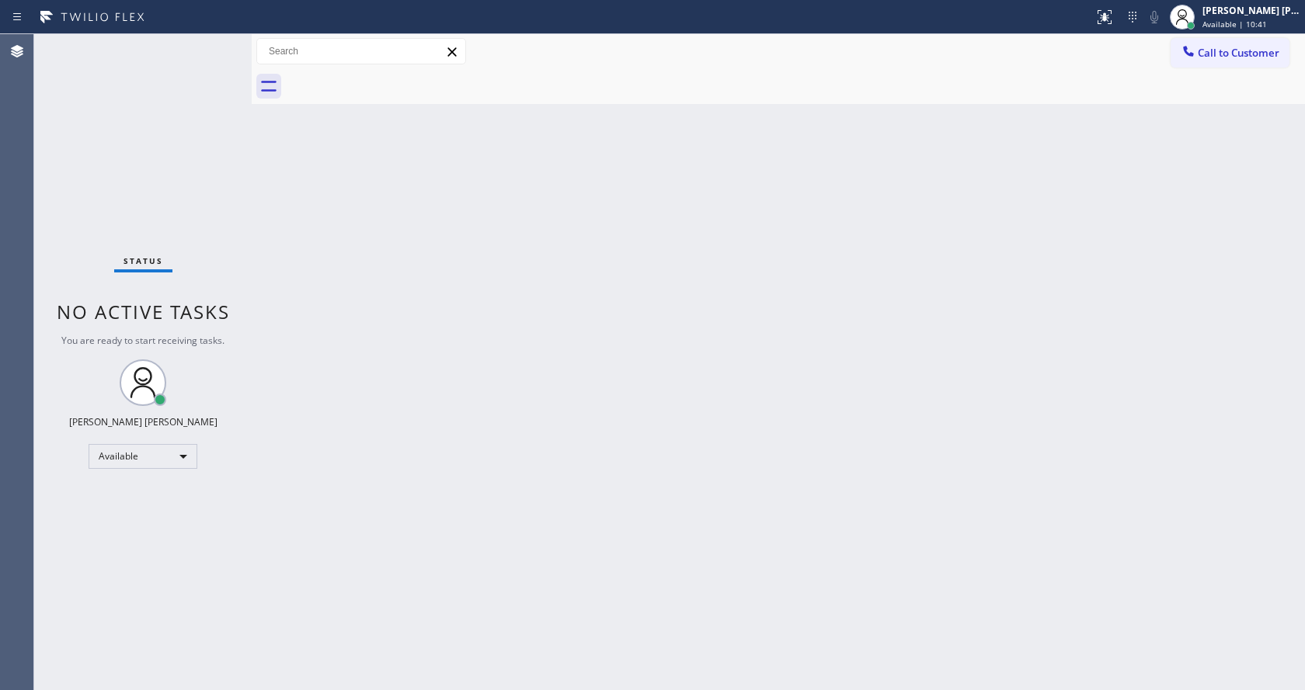
click at [252, 118] on div at bounding box center [252, 362] width 0 height 656
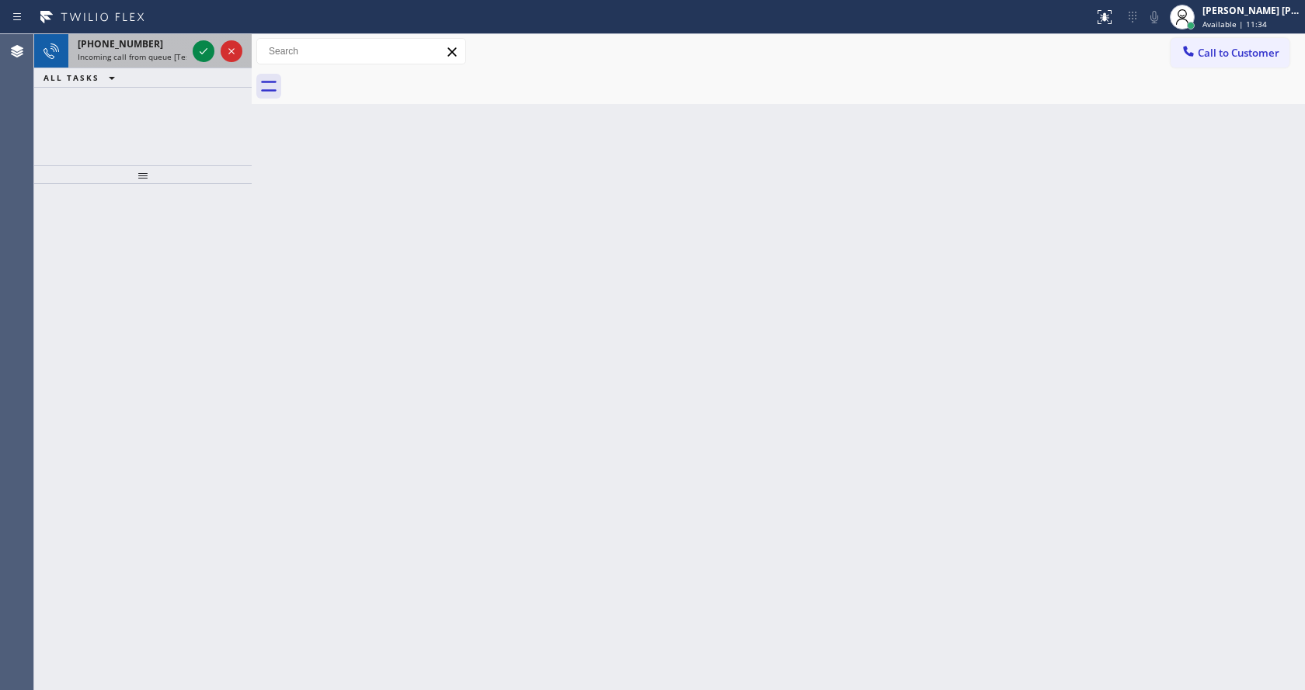
click at [159, 50] on div "[PHONE_NUMBER] Incoming call from queue [Test] All" at bounding box center [128, 51] width 121 height 34
click at [154, 46] on div "[PHONE_NUMBER]" at bounding box center [132, 43] width 109 height 13
click at [158, 49] on div "[PHONE_NUMBER]" at bounding box center [132, 43] width 109 height 13
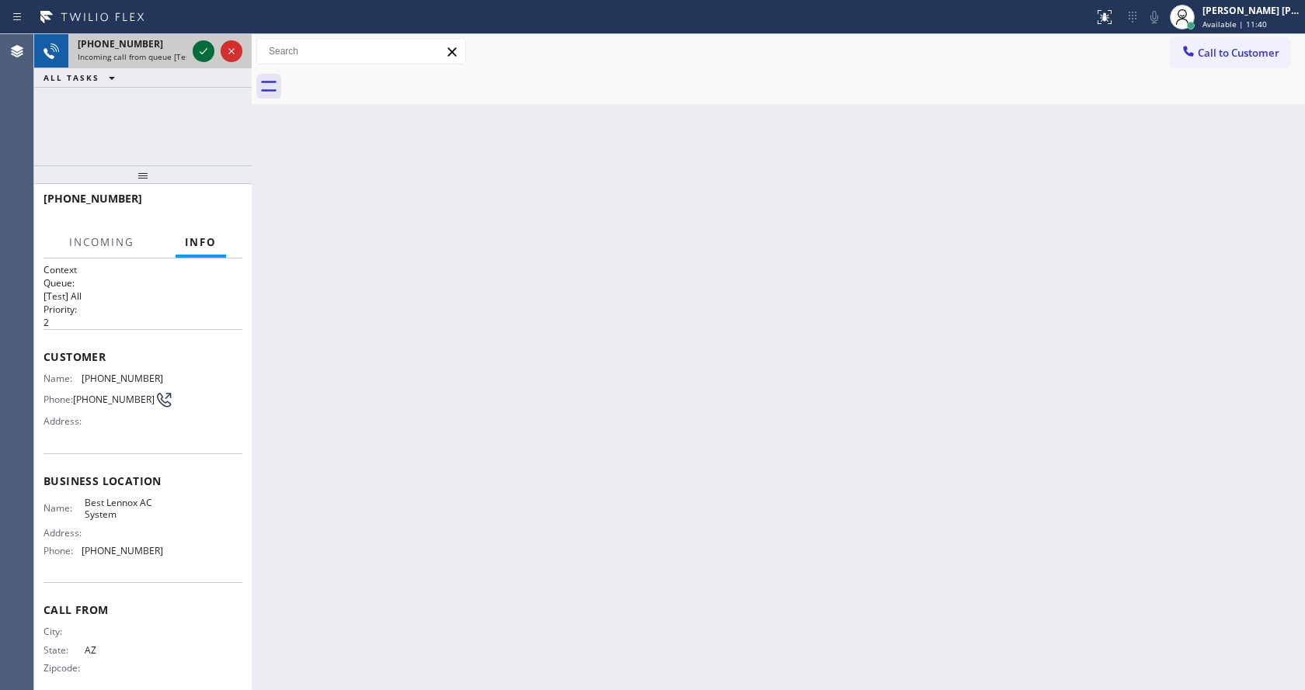
click at [198, 51] on icon at bounding box center [203, 51] width 19 height 19
click at [518, 350] on div "Back to Dashboard Change Sender ID Customers Technicians Select a contact Outbo…" at bounding box center [778, 362] width 1053 height 656
click at [375, 358] on div "Back to Dashboard Change Sender ID Customers Technicians Select a contact Outbo…" at bounding box center [778, 362] width 1053 height 656
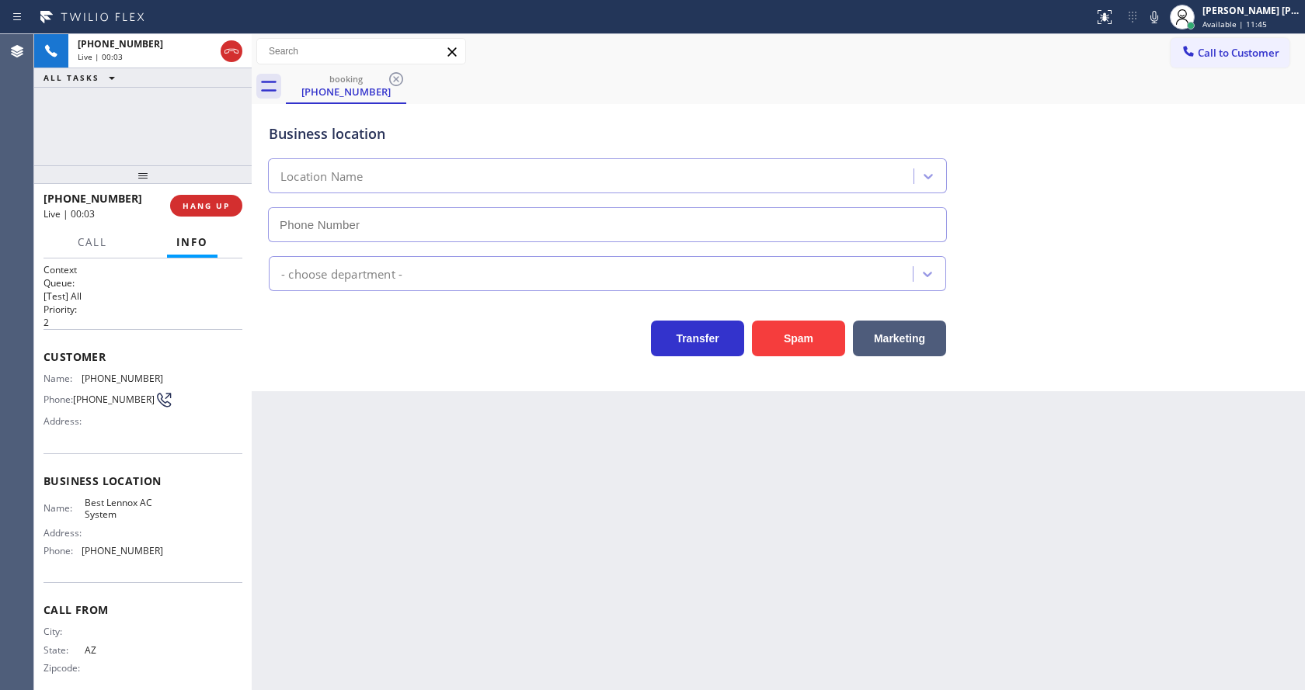
type input "[PHONE_NUMBER]"
click at [468, 445] on div "Back to Dashboard Change Sender ID Customers Technicians Select a contact Outbo…" at bounding box center [778, 362] width 1053 height 656
click at [400, 681] on div "Back to Dashboard Change Sender ID Customers Technicians Select a contact Outbo…" at bounding box center [778, 362] width 1053 height 656
drag, startPoint x: 723, startPoint y: 588, endPoint x: 600, endPoint y: 629, distance: 129.4
click at [716, 586] on div "Back to Dashboard Change Sender ID Customers Technicians Select a contact Outbo…" at bounding box center [778, 362] width 1053 height 656
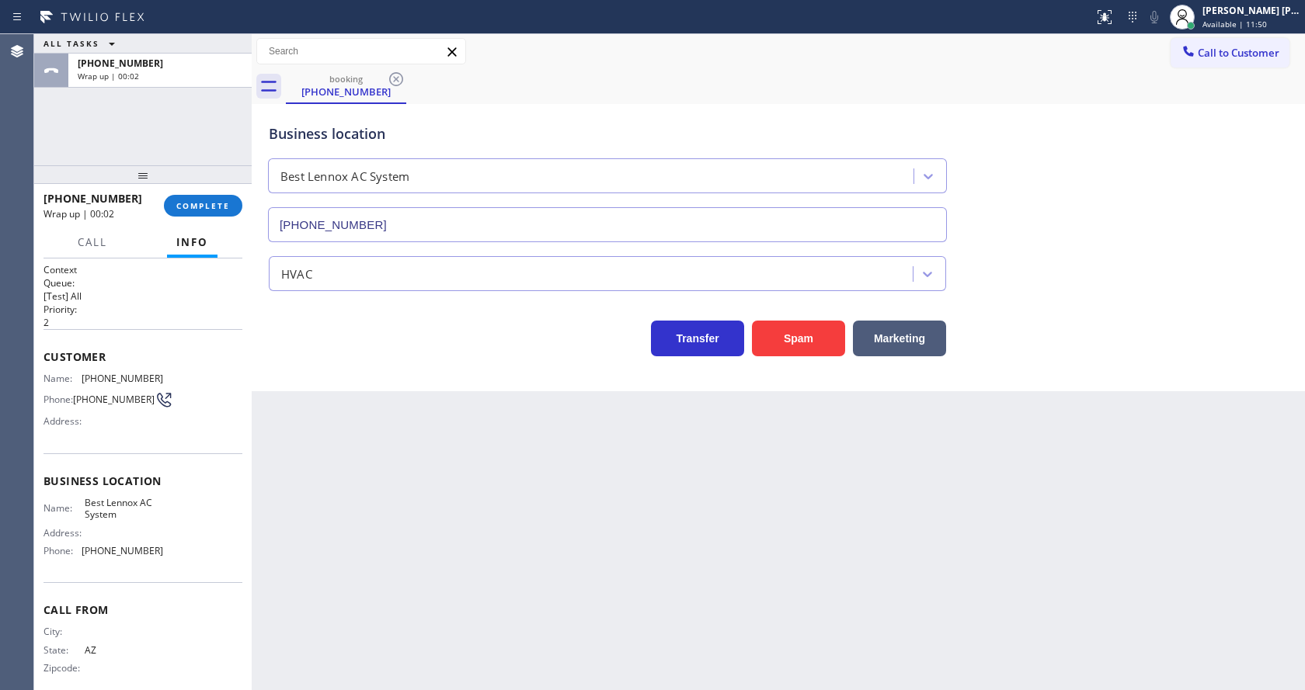
click at [344, 265] on div "HVAC" at bounding box center [592, 273] width 639 height 27
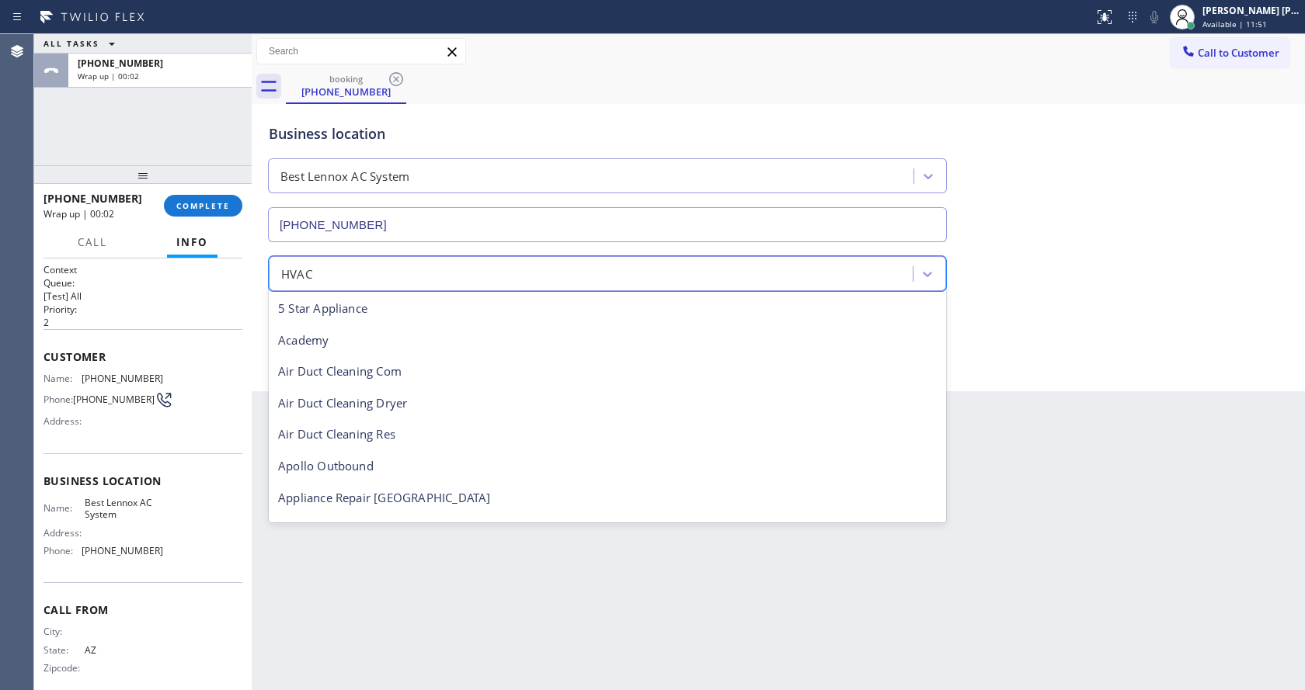
scroll to position [191, 0]
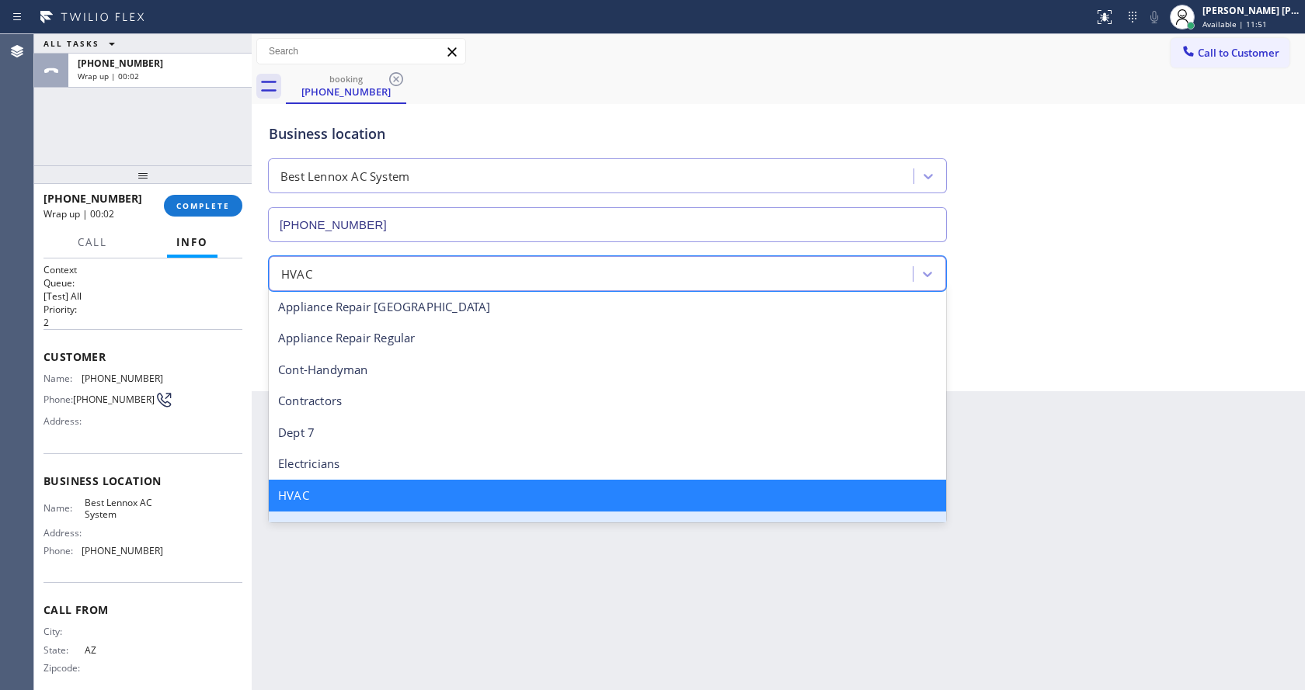
click at [433, 572] on div "Back to Dashboard Change Sender ID Customers Technicians Select a contact Outbo…" at bounding box center [778, 362] width 1053 height 656
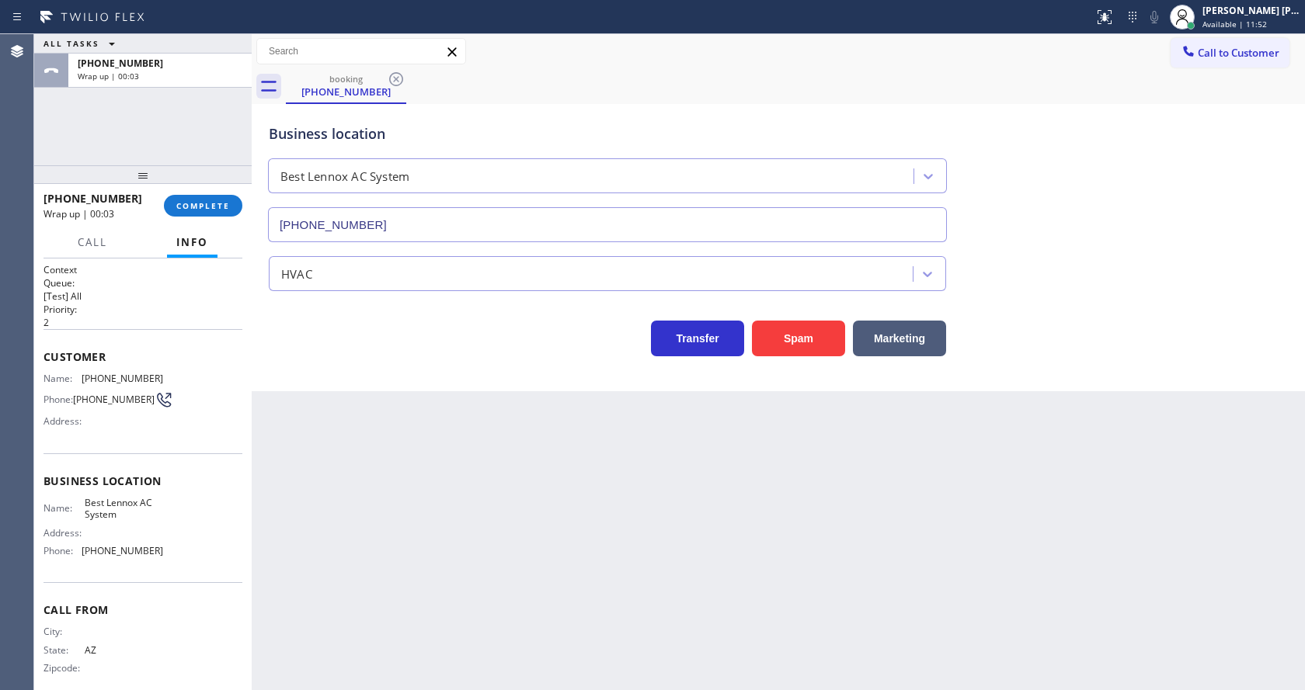
click at [516, 603] on div "Back to Dashboard Change Sender ID Customers Technicians Select a contact Outbo…" at bounding box center [778, 362] width 1053 height 656
click at [184, 200] on span "COMPLETE" at bounding box center [203, 205] width 54 height 11
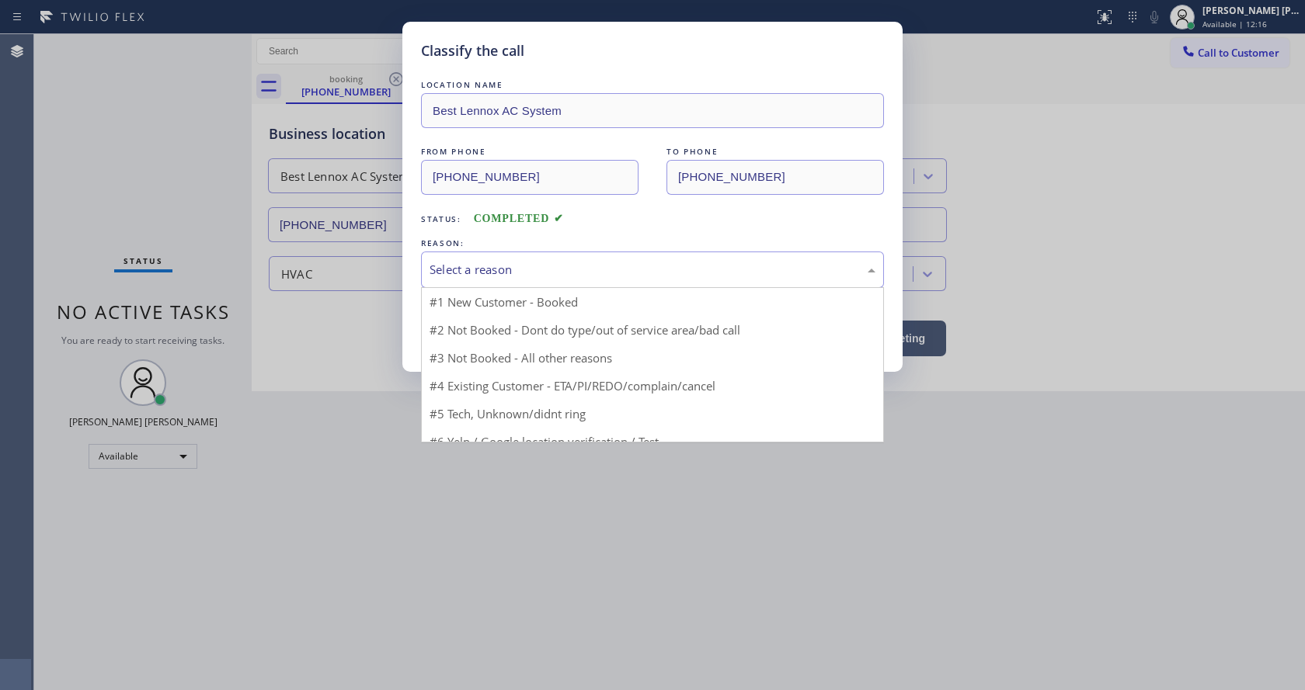
click at [476, 265] on div "Select a reason" at bounding box center [652, 270] width 446 height 18
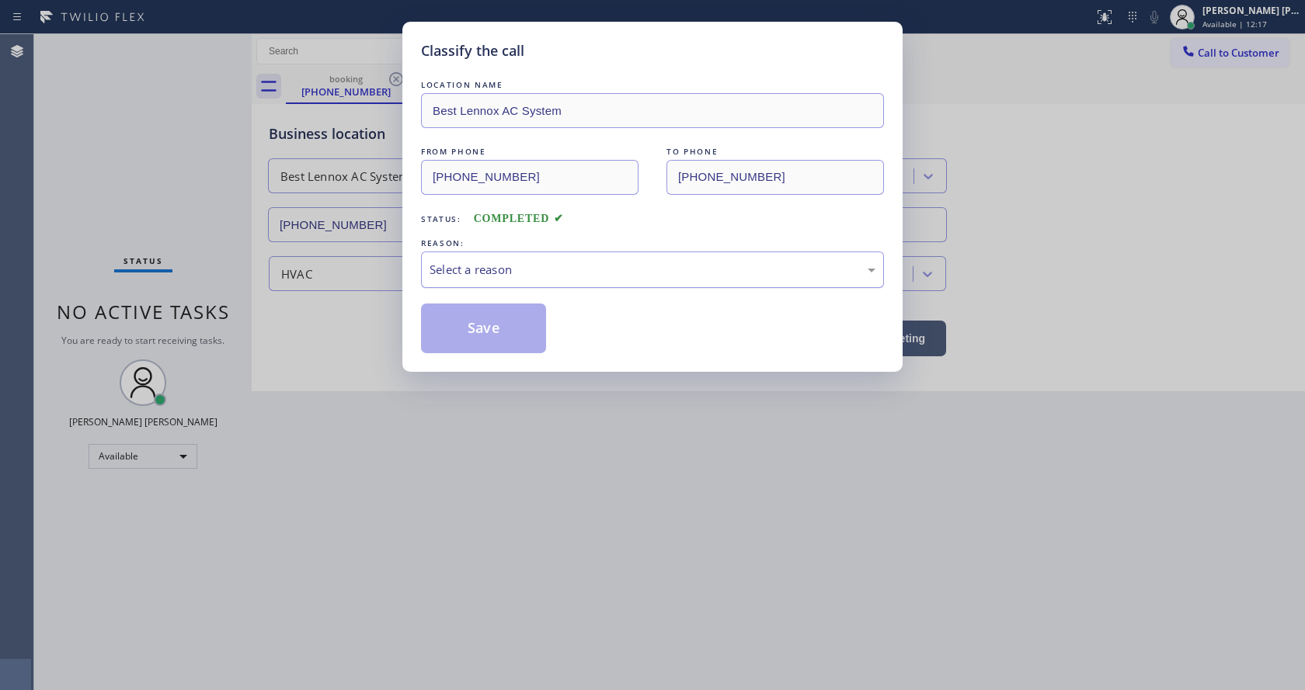
click at [492, 272] on div "Select a reason" at bounding box center [652, 270] width 446 height 18
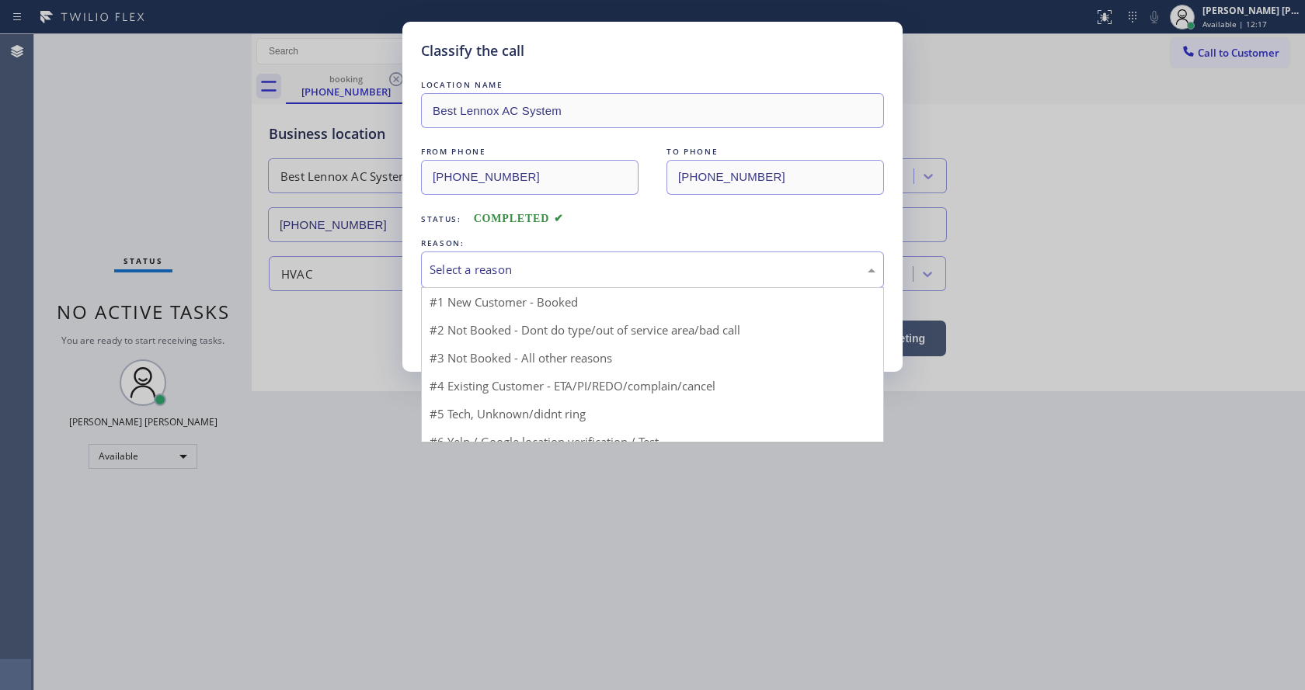
click at [492, 272] on div "Select a reason" at bounding box center [652, 270] width 446 height 18
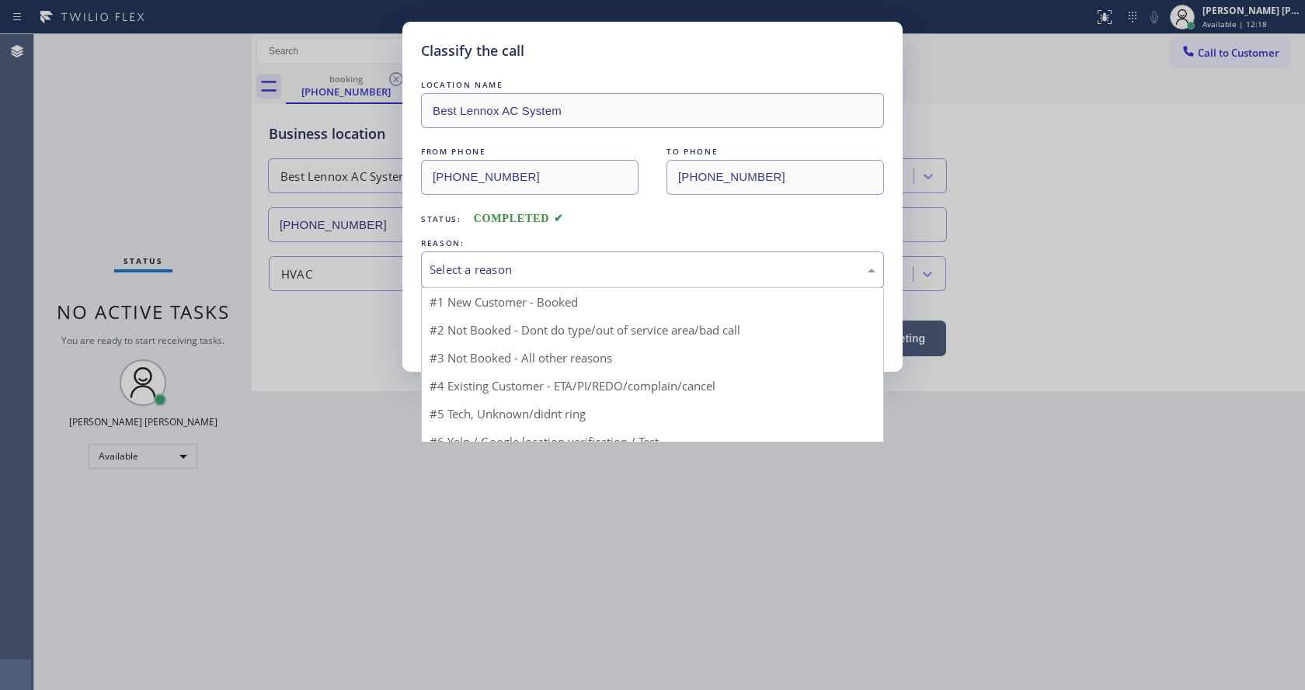
click at [492, 272] on div "Select a reason" at bounding box center [652, 270] width 446 height 18
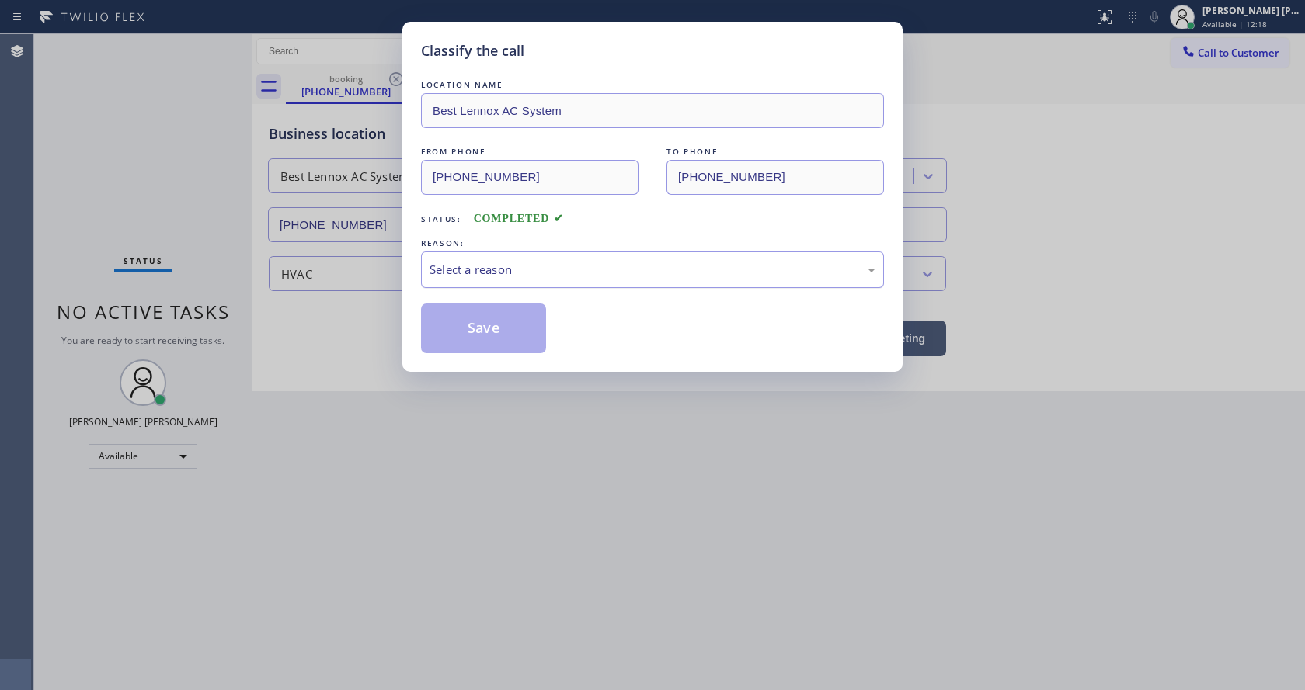
click at [492, 272] on div "Select a reason" at bounding box center [652, 270] width 446 height 18
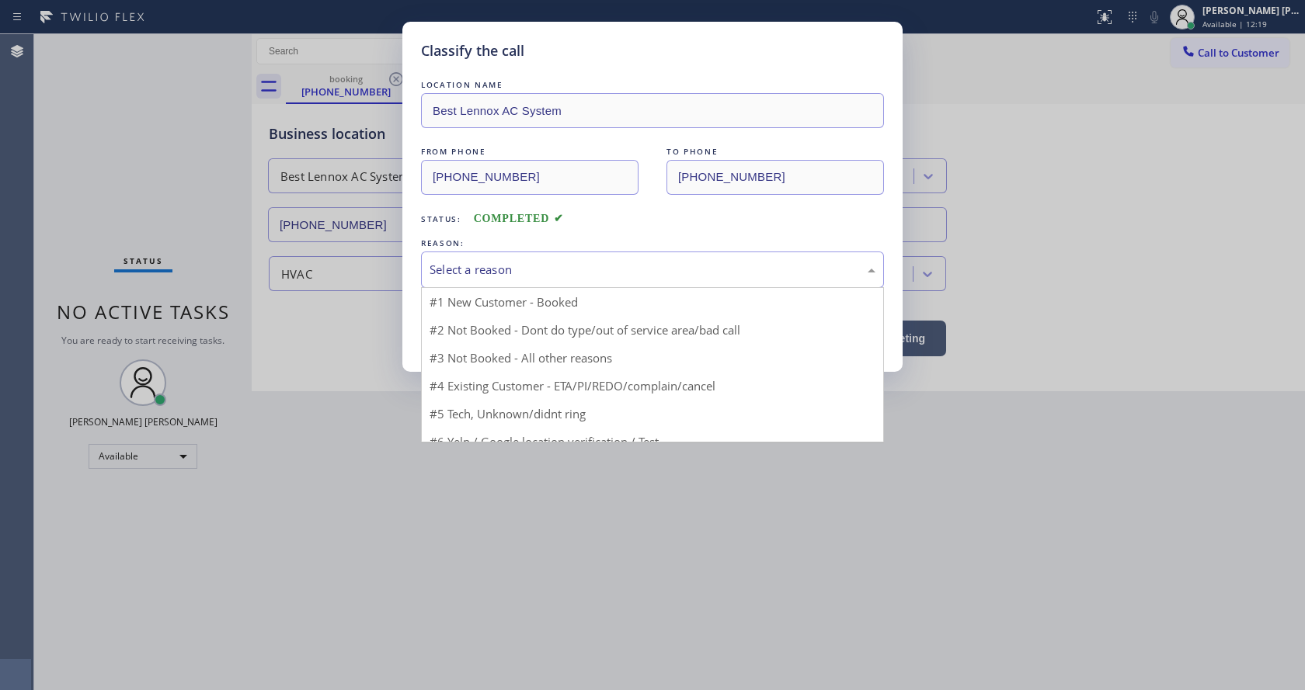
click at [492, 272] on div "Select a reason" at bounding box center [652, 270] width 446 height 18
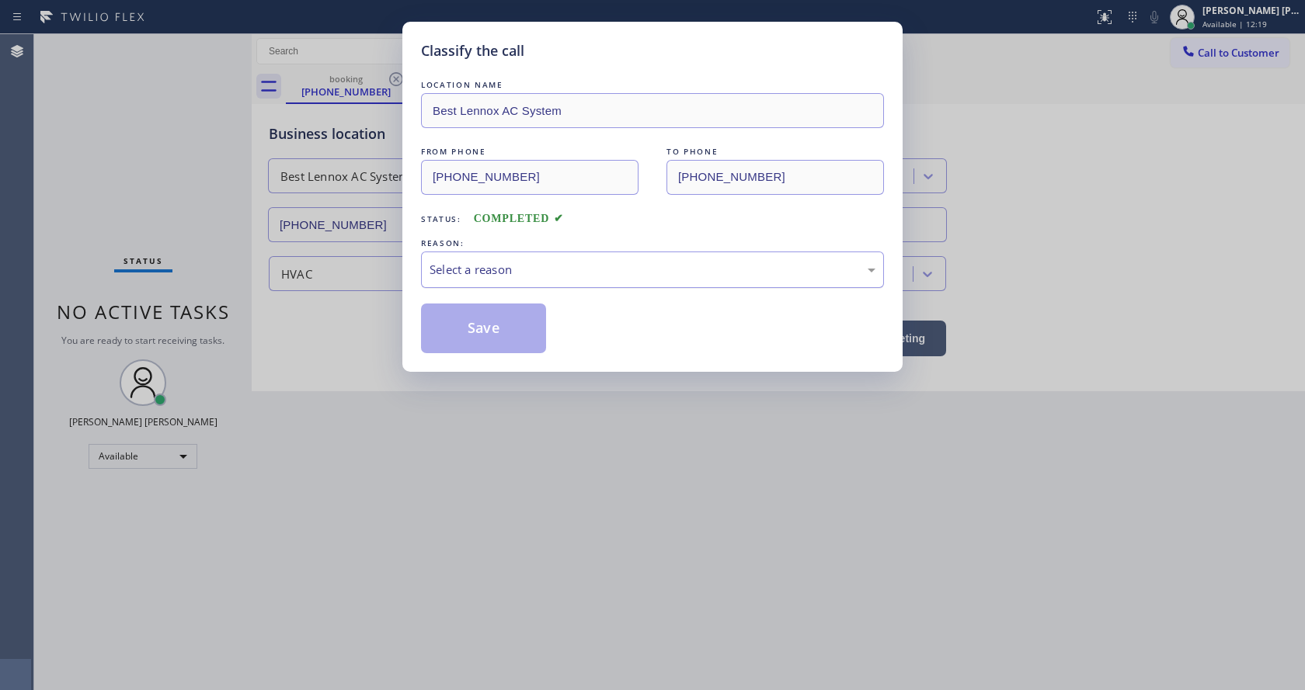
click at [492, 272] on div "Select a reason" at bounding box center [652, 270] width 446 height 18
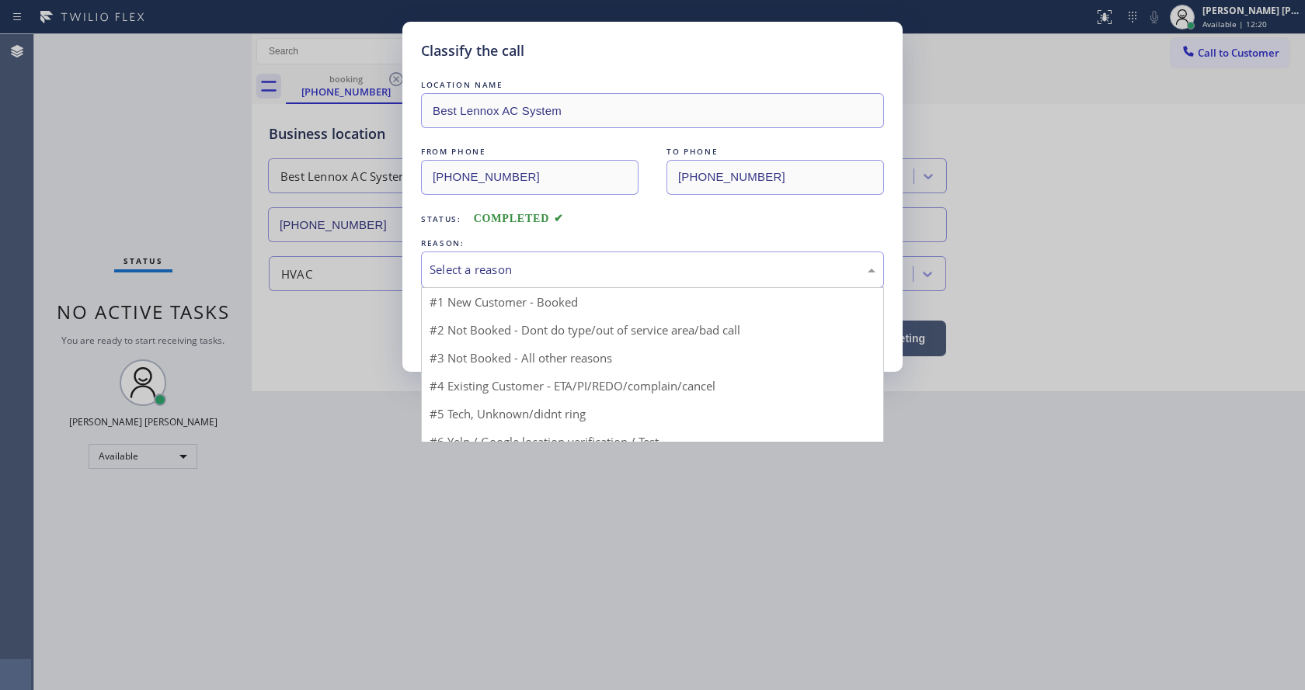
click at [492, 272] on div "Select a reason" at bounding box center [652, 270] width 446 height 18
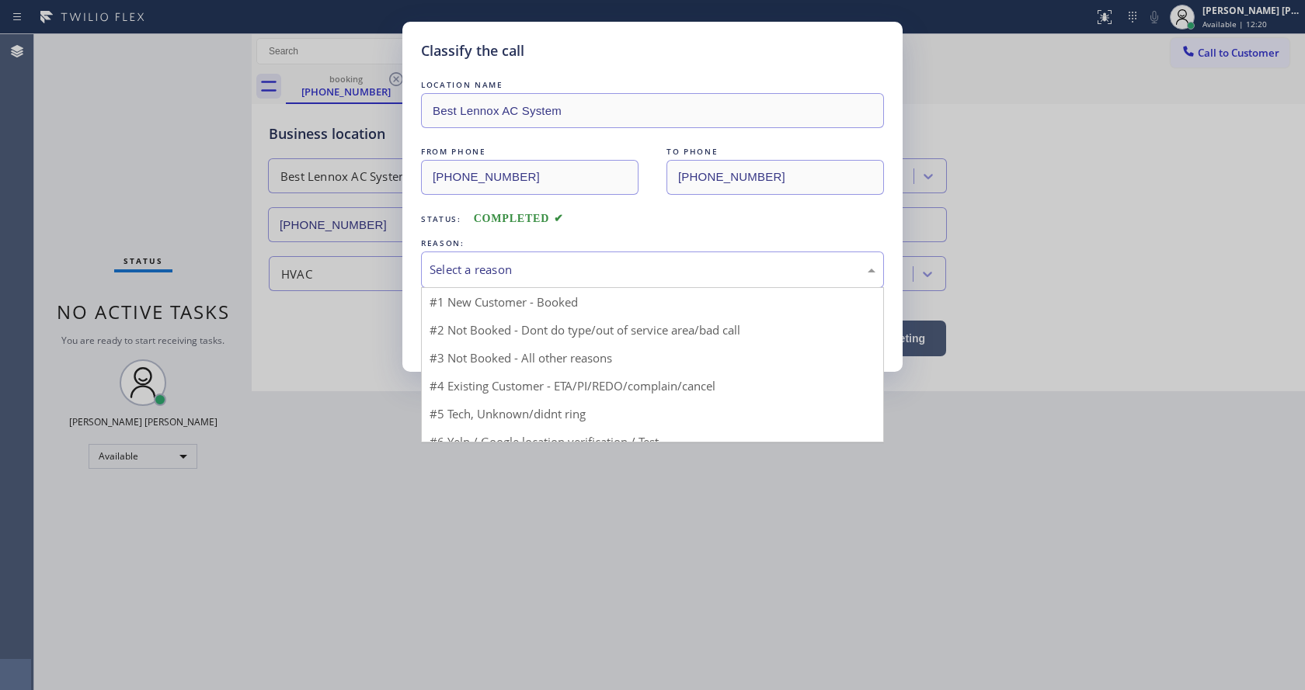
click at [492, 272] on div "Select a reason" at bounding box center [652, 270] width 446 height 18
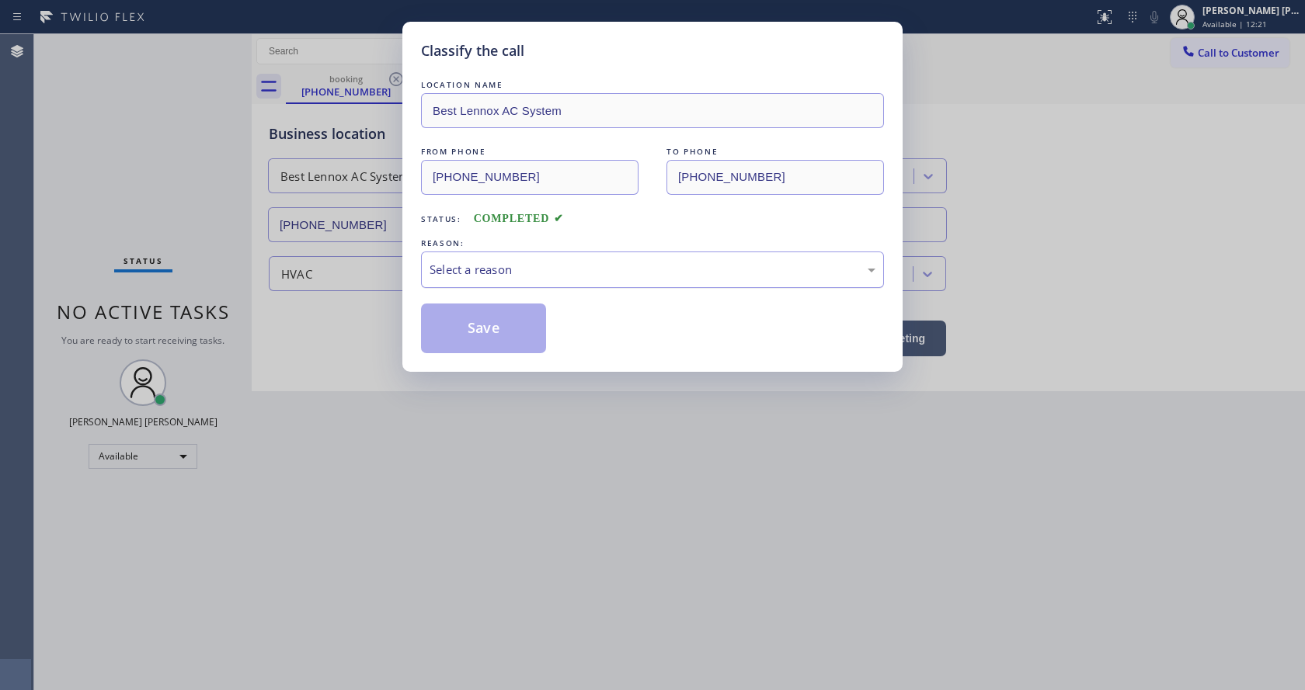
click at [492, 272] on div "Select a reason" at bounding box center [652, 270] width 446 height 18
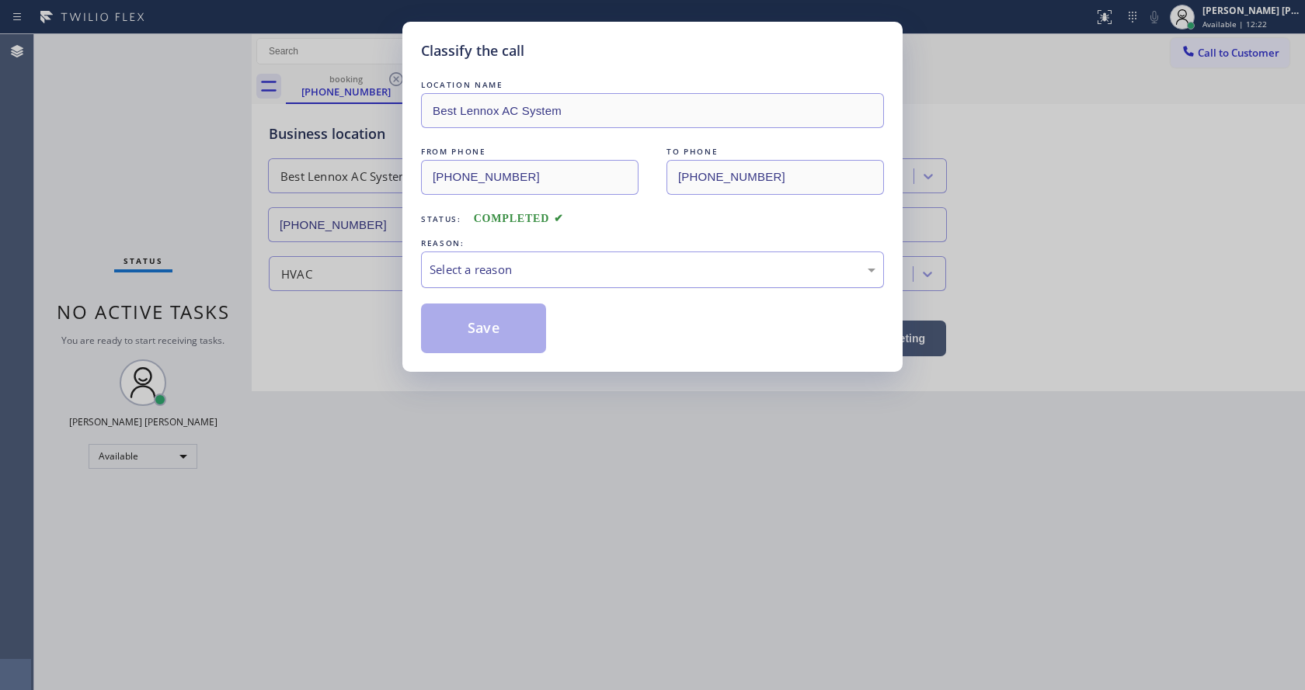
click at [492, 272] on div "Select a reason" at bounding box center [652, 270] width 446 height 18
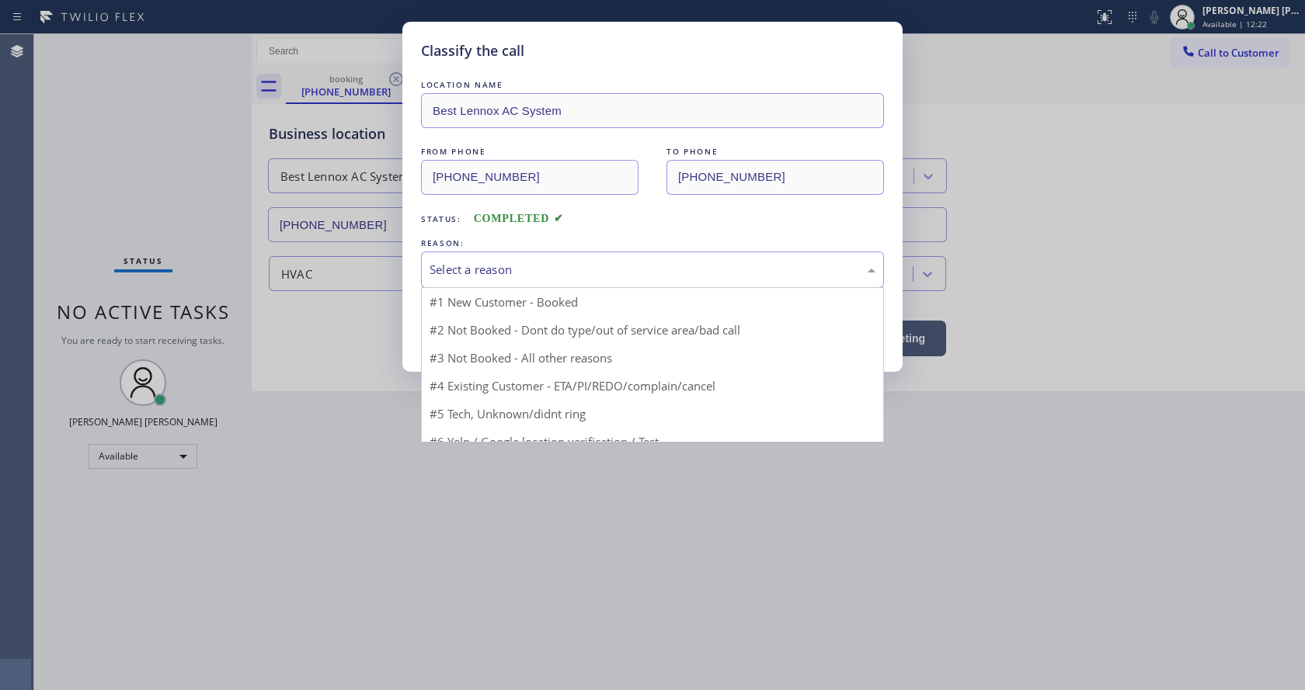
click at [492, 272] on div "Select a reason" at bounding box center [652, 270] width 446 height 18
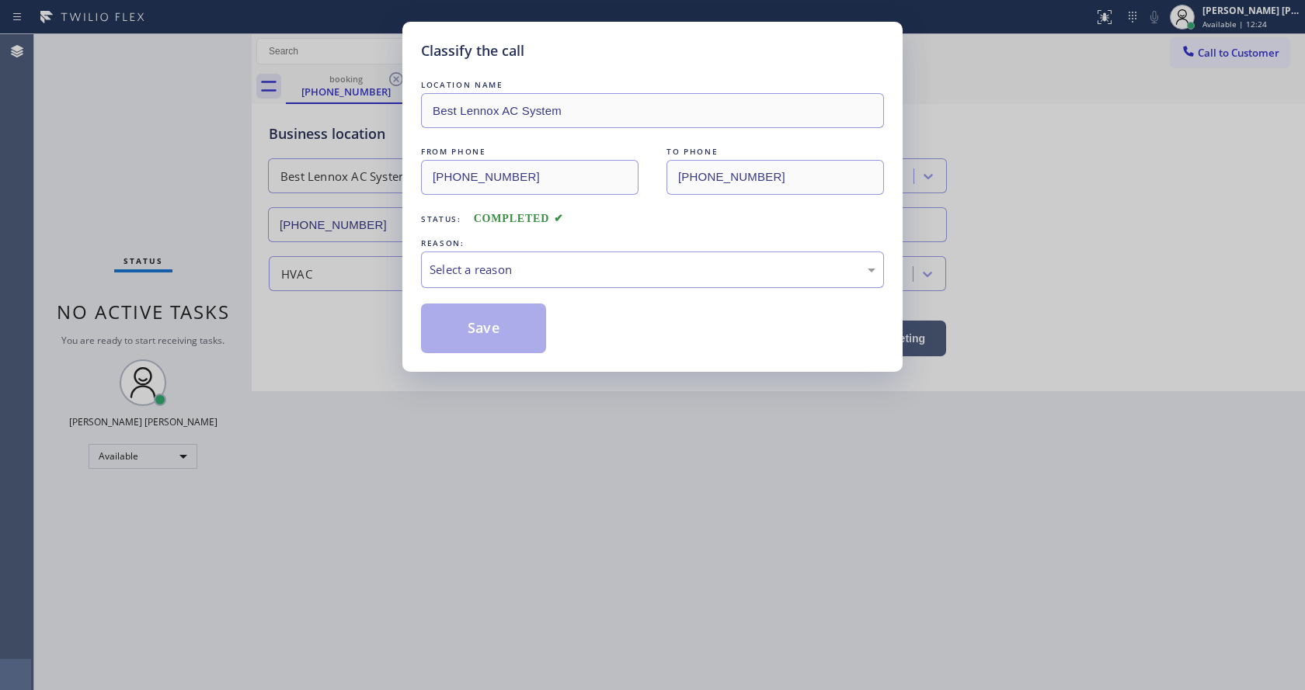
click at [492, 272] on div "Select a reason" at bounding box center [652, 270] width 446 height 18
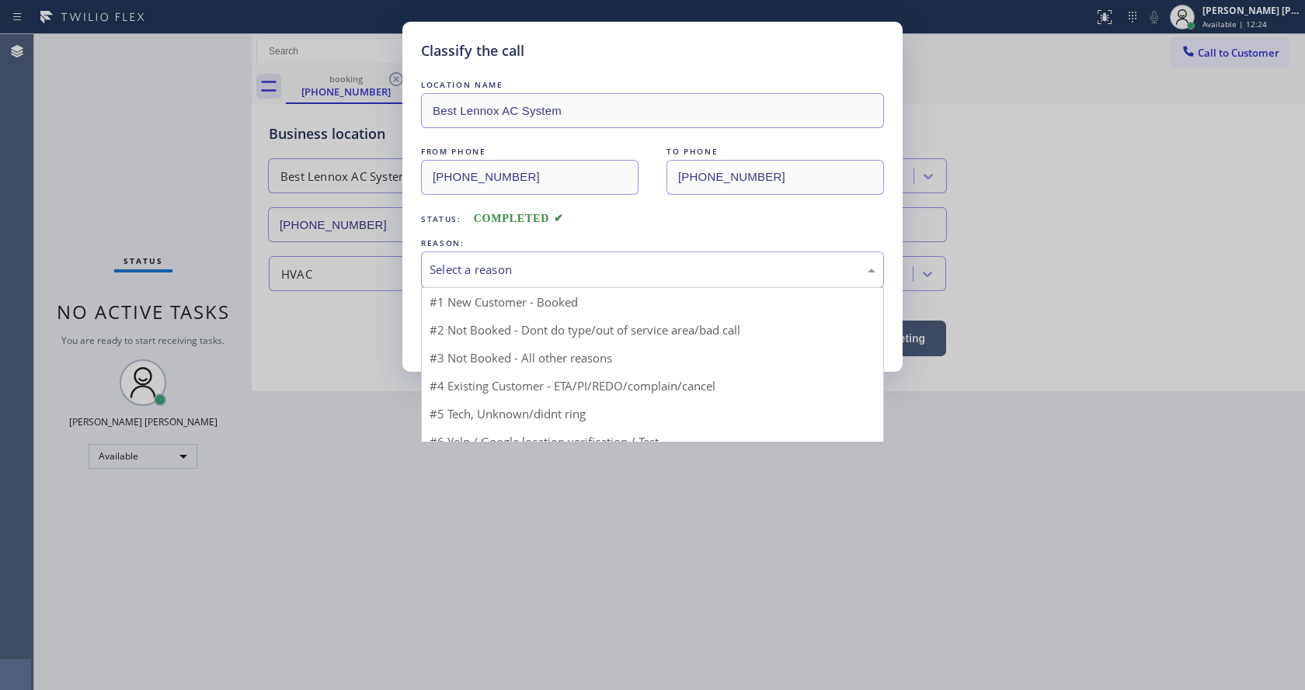
click at [492, 272] on div "Select a reason" at bounding box center [652, 270] width 446 height 18
click at [492, 263] on div "Select a reason" at bounding box center [652, 270] width 446 height 18
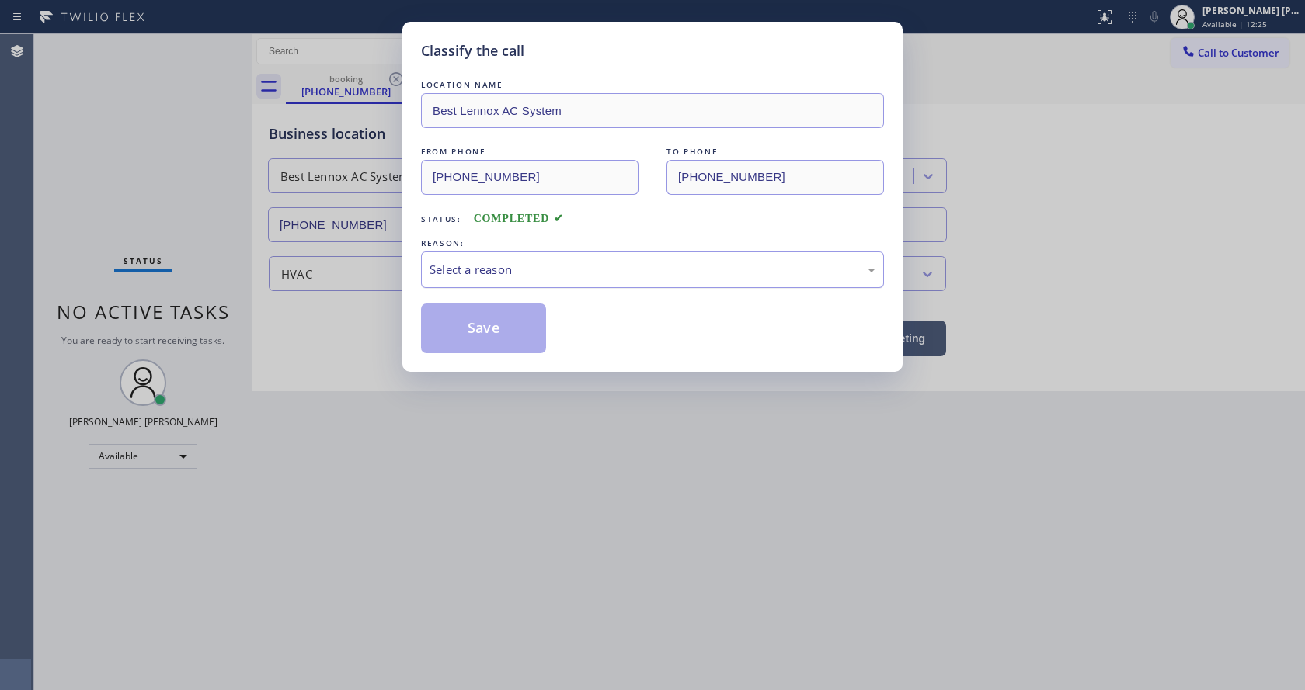
click at [492, 263] on div "Select a reason" at bounding box center [652, 270] width 446 height 18
click at [492, 262] on div "Select a reason" at bounding box center [652, 270] width 446 height 18
click at [488, 259] on div "Select a reason" at bounding box center [652, 270] width 463 height 36
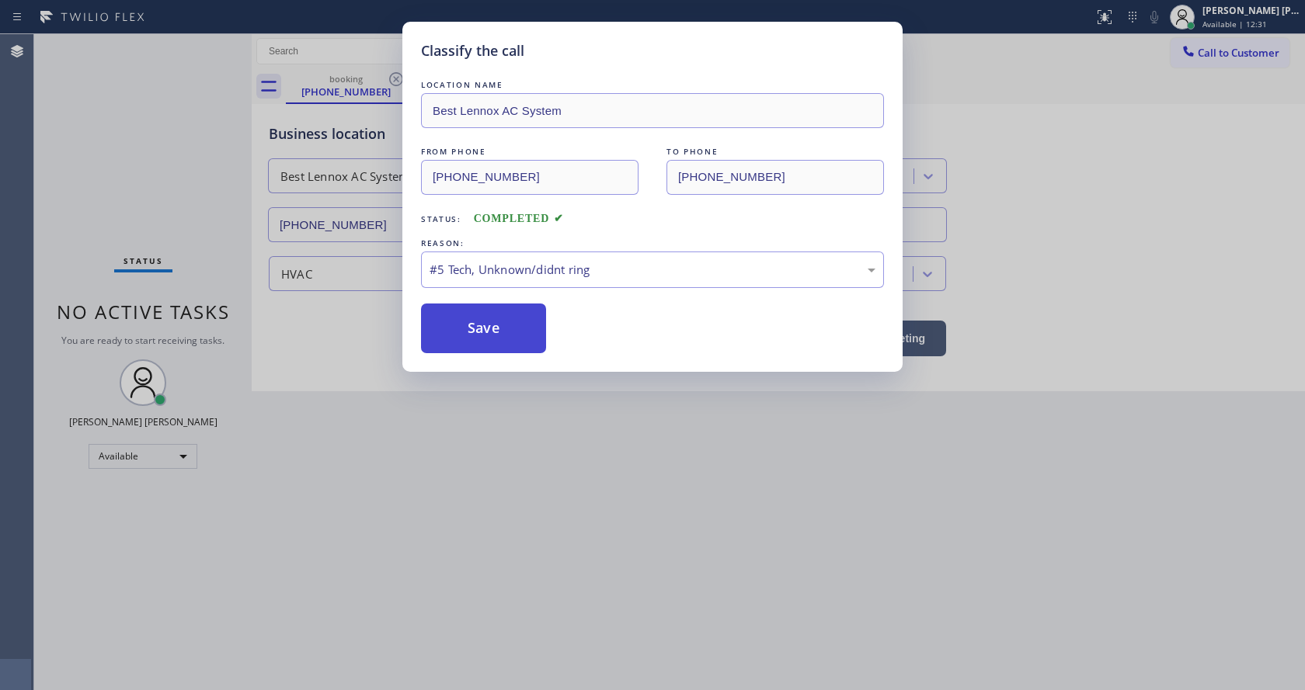
click at [495, 339] on button "Save" at bounding box center [483, 329] width 125 height 50
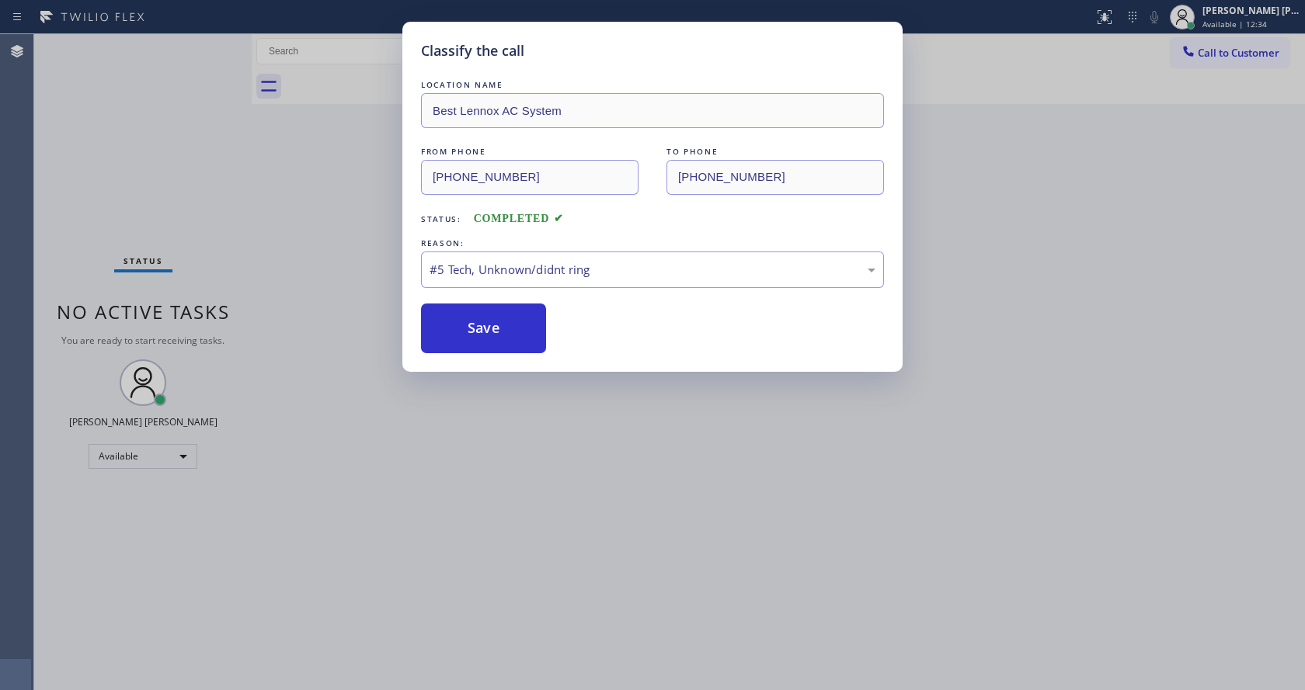
click at [162, 47] on div "Classify the call LOCATION NAME Best Lennox AC System FROM PHONE [PHONE_NUMBER]…" at bounding box center [652, 345] width 1305 height 690
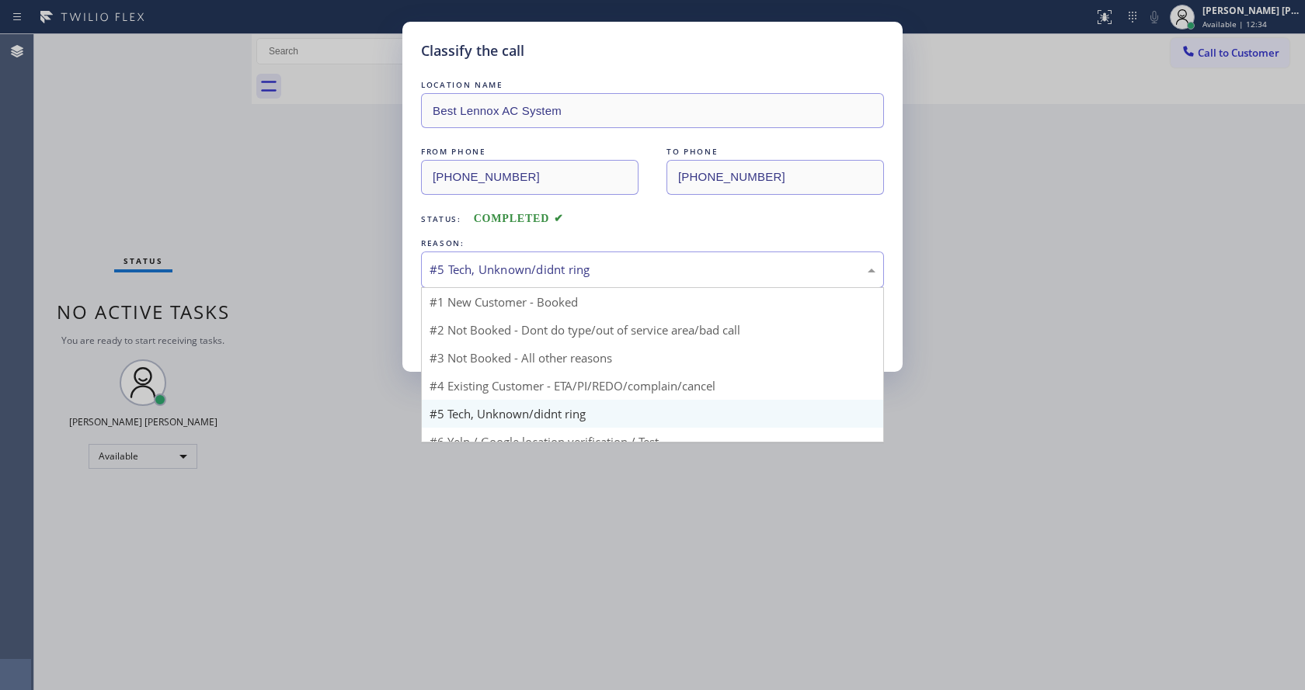
click at [488, 276] on div "#5 Tech, Unknown/didnt ring" at bounding box center [652, 270] width 446 height 18
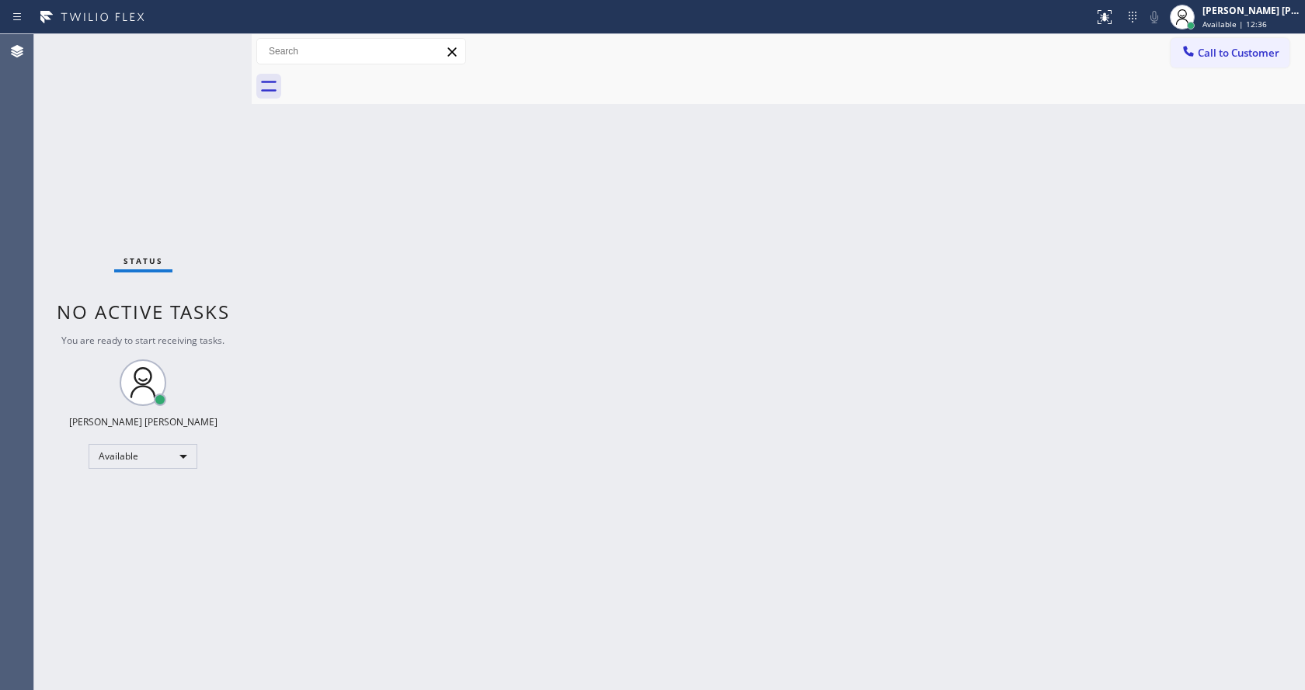
click at [479, 327] on div "Back to Dashboard Change Sender ID Customers Technicians Select a contact Outbo…" at bounding box center [778, 362] width 1053 height 656
click at [487, 450] on div "Back to Dashboard Change Sender ID Customers Technicians Select a contact Outbo…" at bounding box center [778, 362] width 1053 height 656
click at [739, 453] on div "Back to Dashboard Change Sender ID Customers Technicians Select a contact Outbo…" at bounding box center [778, 362] width 1053 height 656
click at [509, 389] on div "Back to Dashboard Change Sender ID Customers Technicians Select a contact Outbo…" at bounding box center [778, 362] width 1053 height 656
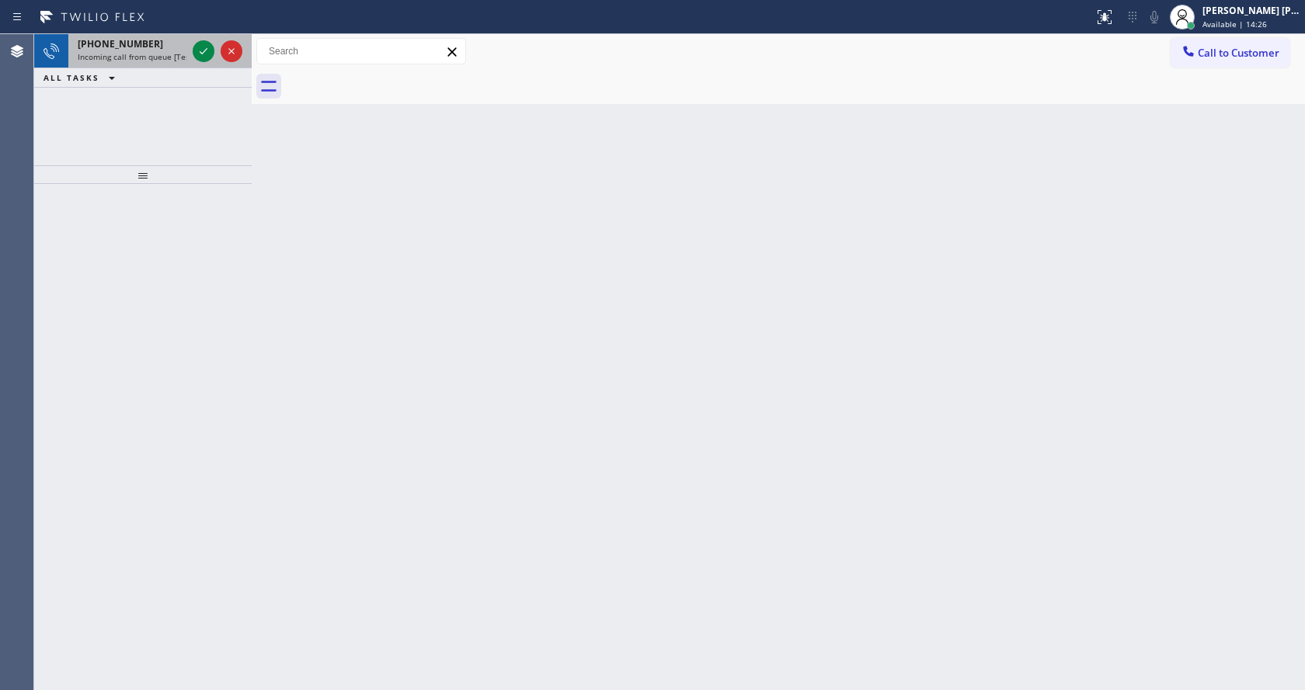
click at [140, 61] on span "Incoming call from queue [Test] All" at bounding box center [142, 56] width 129 height 11
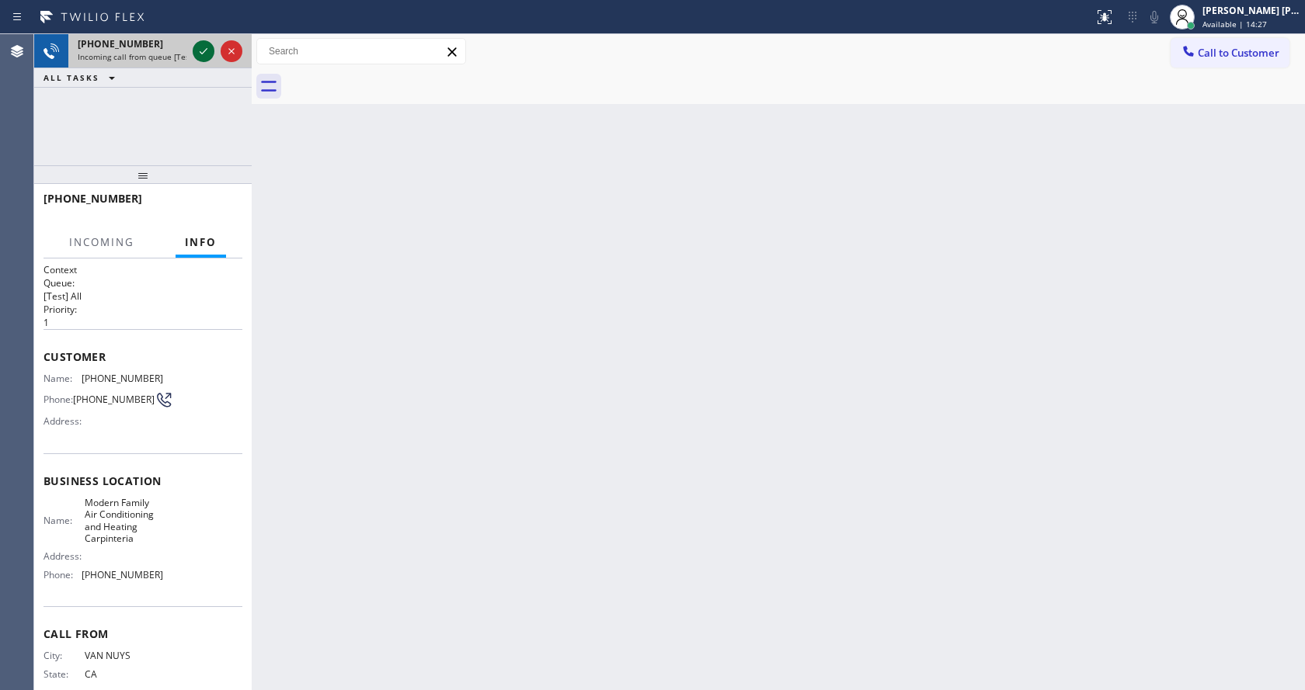
click at [201, 50] on icon at bounding box center [203, 51] width 19 height 19
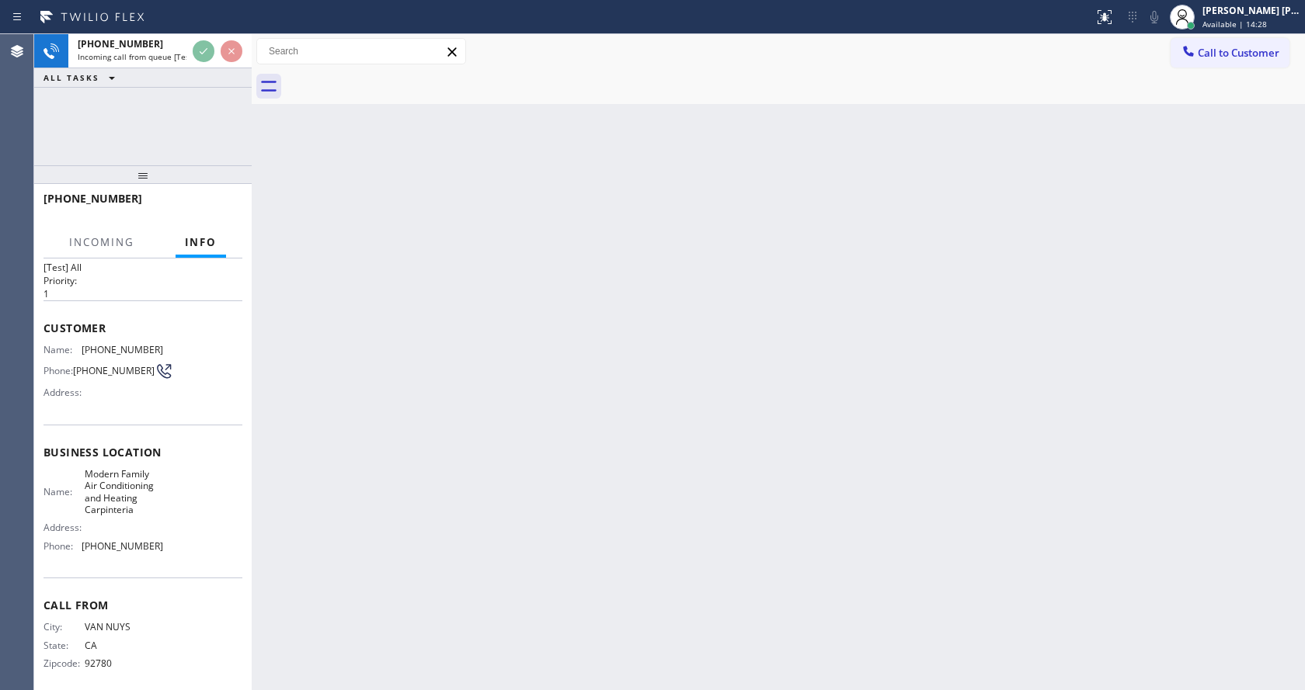
scroll to position [44, 0]
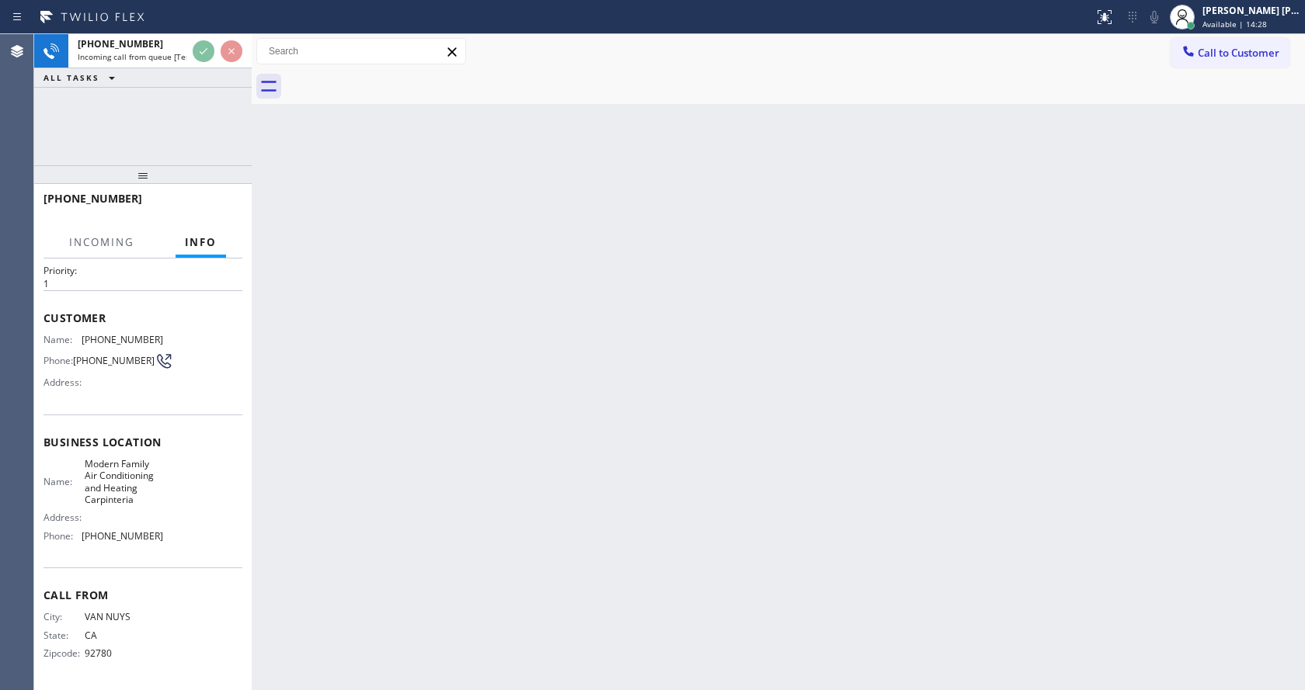
click at [348, 412] on div "Back to Dashboard Change Sender ID Customers Technicians Select a contact Outbo…" at bounding box center [778, 362] width 1053 height 656
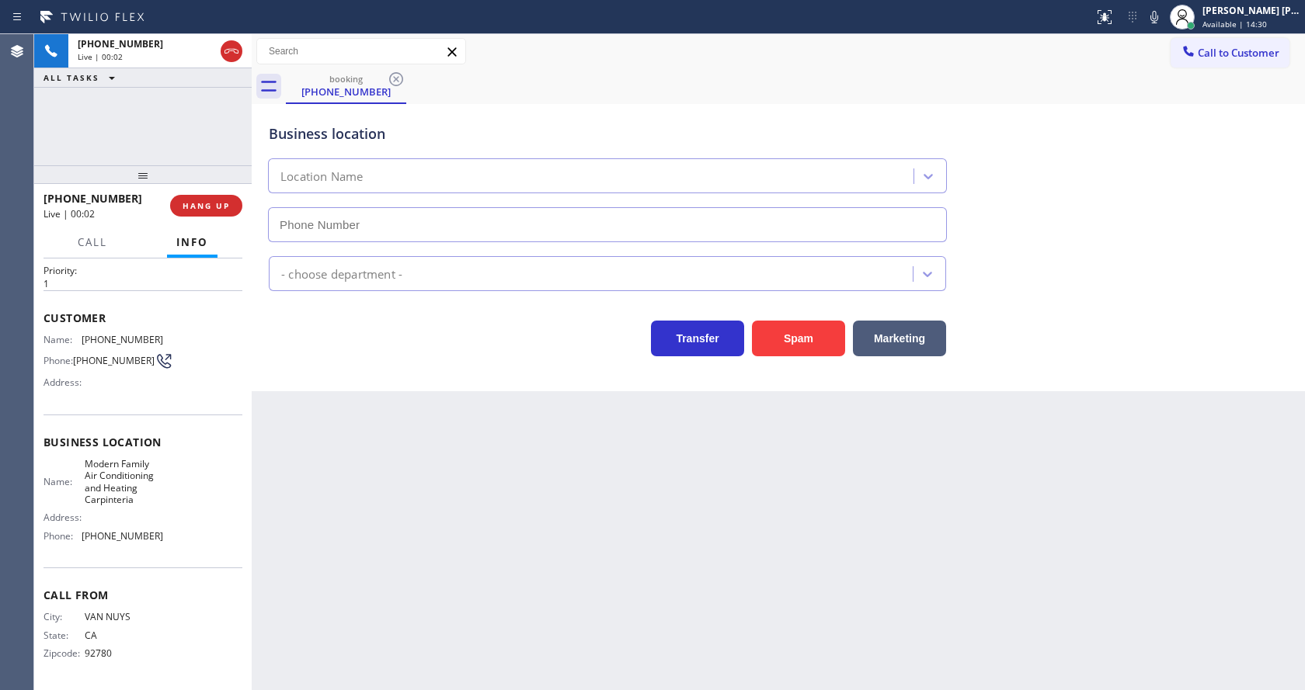
type input "[PHONE_NUMBER]"
click at [494, 566] on div "Back to Dashboard Change Sender ID Customers Technicians Select a contact Outbo…" at bounding box center [778, 362] width 1053 height 656
click at [436, 539] on div "Back to Dashboard Change Sender ID Customers Technicians Select a contact Outbo…" at bounding box center [778, 362] width 1053 height 656
drag, startPoint x: 296, startPoint y: 391, endPoint x: 666, endPoint y: 302, distance: 380.9
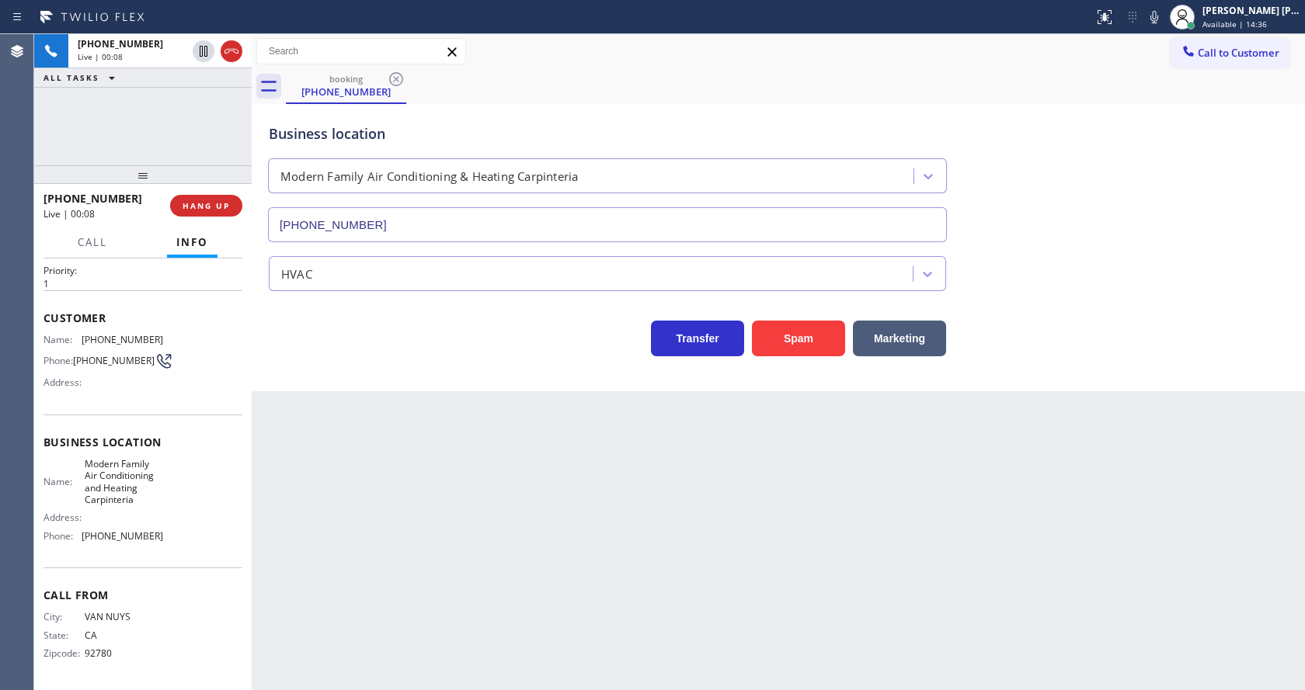
click at [296, 391] on div "Business location Modern Family Air Conditioning & Heating Carpinteria [PHONE_N…" at bounding box center [778, 247] width 1053 height 287
click at [1162, 24] on icon at bounding box center [1154, 17] width 19 height 19
click at [1153, 285] on div "HVAC" at bounding box center [778, 270] width 1025 height 41
click at [447, 532] on div "Back to Dashboard Change Sender ID Customers Technicians Select a contact Outbo…" at bounding box center [778, 362] width 1053 height 656
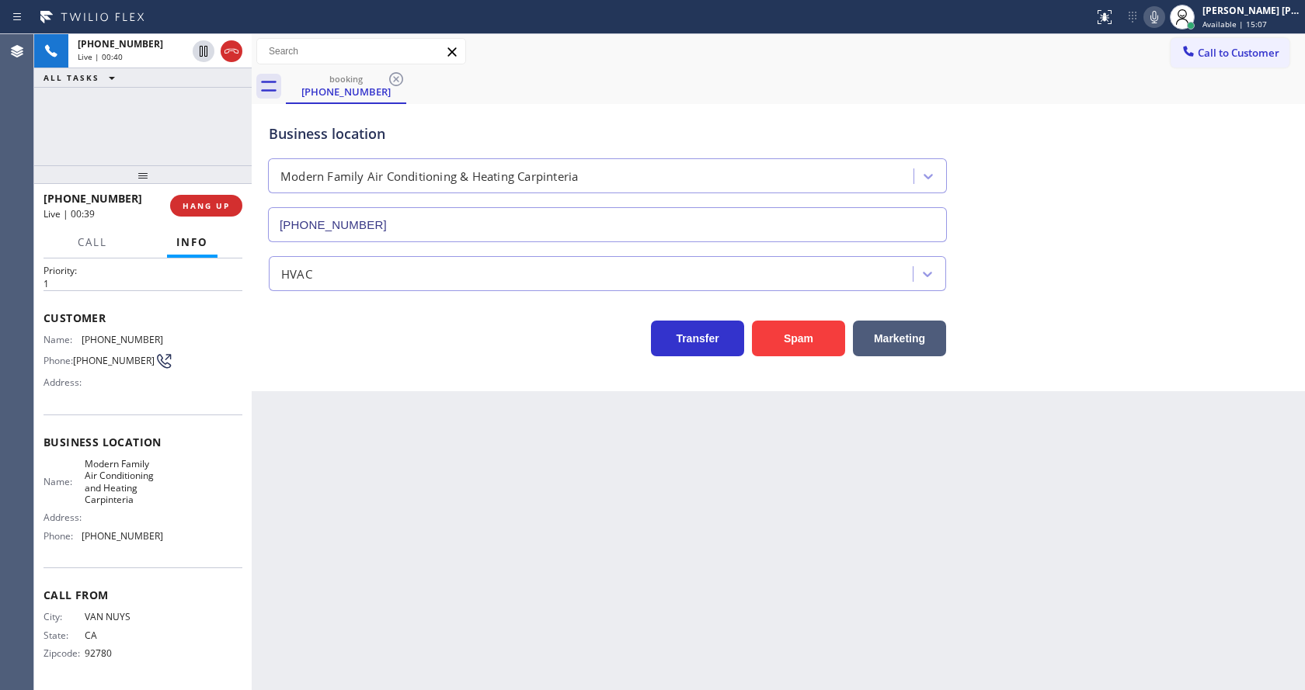
click at [128, 461] on span "Modern Family Air Conditioning and Heating Carpinteria" at bounding box center [124, 482] width 78 height 48
drag, startPoint x: 78, startPoint y: 336, endPoint x: 166, endPoint y: 335, distance: 88.5
click at [166, 335] on div "Name: [PHONE_NUMBER] Phone: [PHONE_NUMBER] Address:" at bounding box center [142, 364] width 199 height 61
copy div "[PHONE_NUMBER]"
click at [364, 477] on div "Back to Dashboard Change Sender ID Customers Technicians Select a contact Outbo…" at bounding box center [778, 362] width 1053 height 656
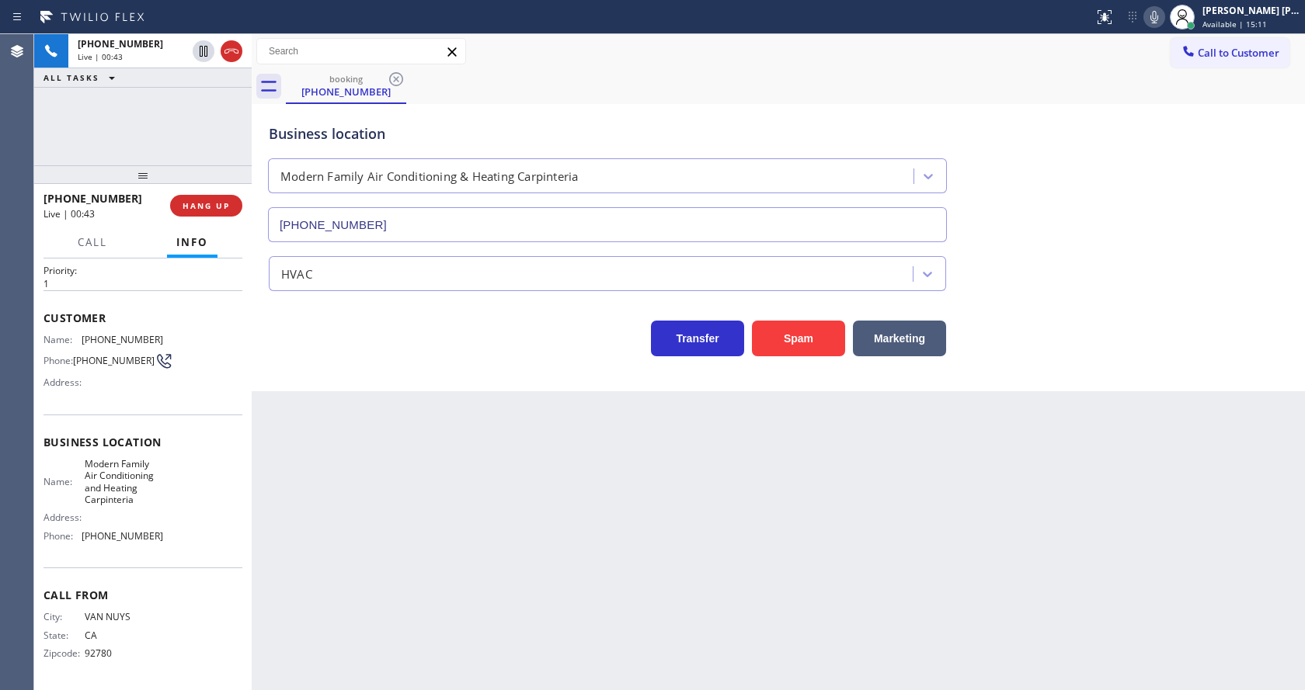
click at [310, 508] on div "Back to Dashboard Change Sender ID Customers Technicians Select a contact Outbo…" at bounding box center [778, 362] width 1053 height 656
click at [340, 686] on div "Back to Dashboard Change Sender ID Customers Technicians Select a contact Outbo…" at bounding box center [778, 362] width 1053 height 656
click at [305, 547] on div "Back to Dashboard Change Sender ID Customers Technicians Select a contact Outbo…" at bounding box center [778, 362] width 1053 height 656
click at [145, 525] on div "Name: Modern Family Air Conditioning and Heating Carpinteria Address: Phone: [P…" at bounding box center [103, 503] width 120 height 91
click at [325, 461] on div "Back to Dashboard Change Sender ID Customers Technicians Select a contact Outbo…" at bounding box center [778, 362] width 1053 height 656
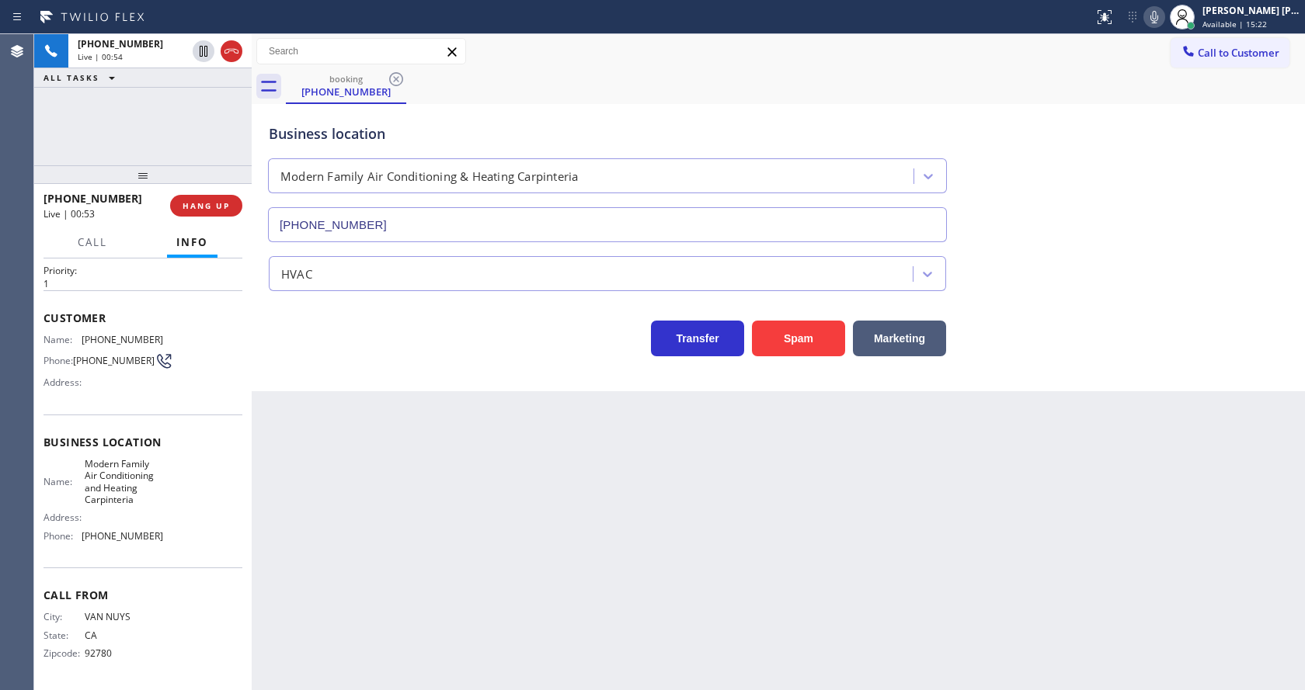
click at [190, 417] on div "Business location Name: Modern Family Air Conditioning and Heating Carpinteria …" at bounding box center [142, 492] width 199 height 154
drag, startPoint x: 81, startPoint y: 459, endPoint x: 144, endPoint y: 502, distance: 76.5
click at [144, 502] on div "Name: Modern Family Air Conditioning and Heating Carpinteria" at bounding box center [103, 482] width 120 height 48
copy span "Modern Family Air Conditioning and Heating Carpinteria"
drag, startPoint x: 472, startPoint y: 568, endPoint x: 409, endPoint y: 670, distance: 120.3
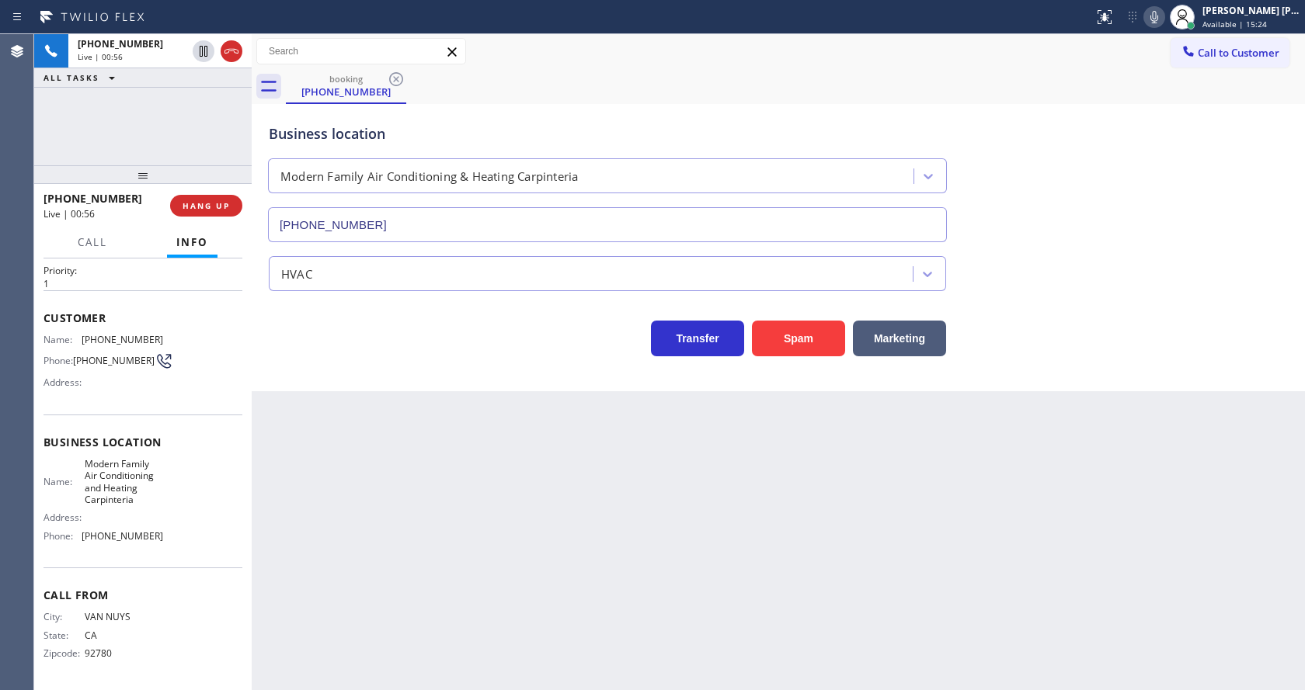
click at [454, 587] on div "Back to Dashboard Change Sender ID Customers Technicians Select a contact Outbo…" at bounding box center [778, 362] width 1053 height 656
drag, startPoint x: 100, startPoint y: 504, endPoint x: 93, endPoint y: 508, distance: 8.0
click at [100, 504] on span "Modern Family Air Conditioning and Heating Carpinteria" at bounding box center [124, 482] width 78 height 48
drag, startPoint x: 80, startPoint y: 536, endPoint x: 150, endPoint y: 540, distance: 70.0
click at [150, 540] on div "Phone: [PHONE_NUMBER]" at bounding box center [103, 536] width 120 height 12
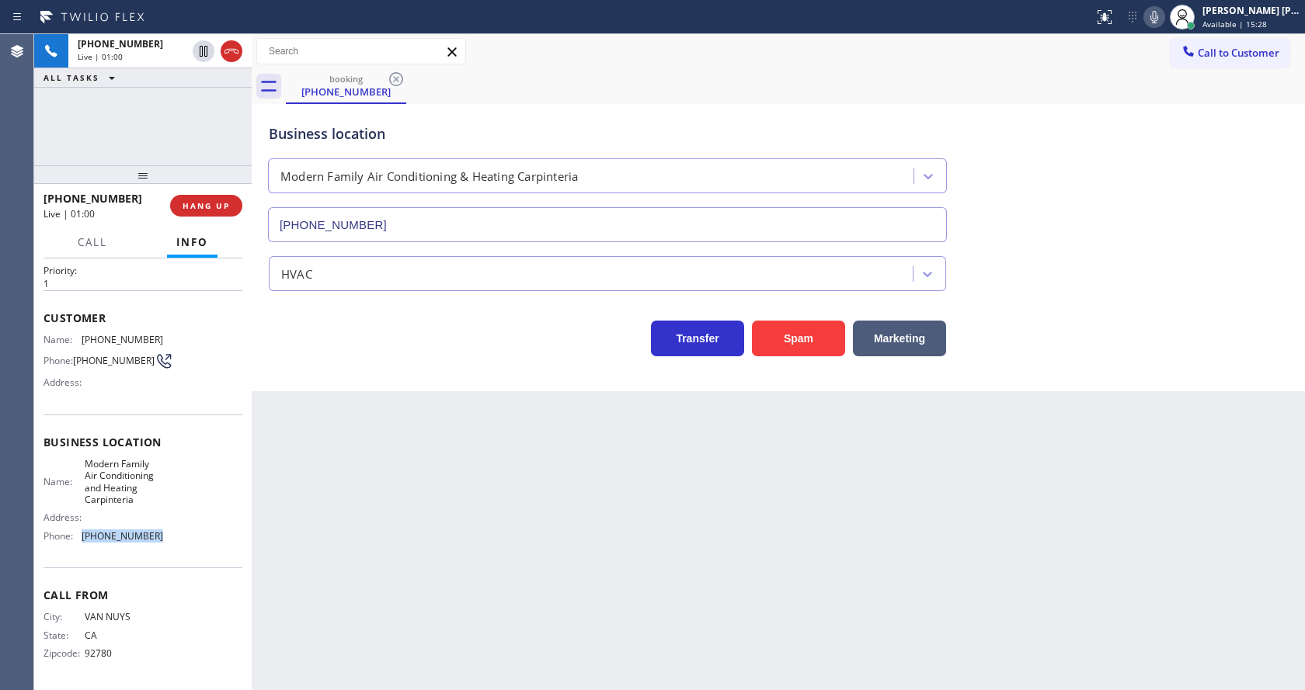
copy div "[PHONE_NUMBER]"
click at [396, 522] on div "Back to Dashboard Change Sender ID Customers Technicians Select a contact Outbo…" at bounding box center [778, 362] width 1053 height 656
click at [405, 570] on div "Back to Dashboard Change Sender ID Customers Technicians Select a contact Outbo…" at bounding box center [778, 362] width 1053 height 656
click at [1158, 21] on icon at bounding box center [1154, 17] width 8 height 12
click at [207, 46] on icon at bounding box center [204, 51] width 8 height 11
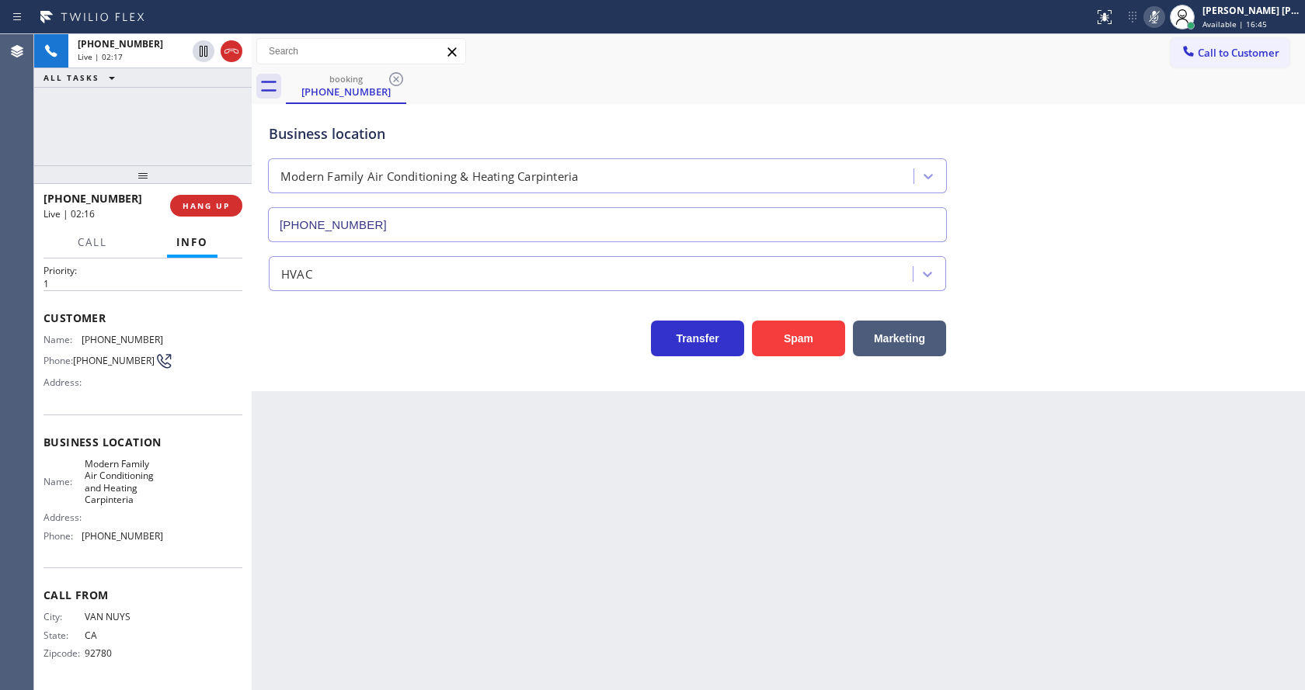
click at [321, 522] on div "Back to Dashboard Change Sender ID Customers Technicians Select a contact Outbo…" at bounding box center [778, 362] width 1053 height 656
click at [384, 572] on div "Back to Dashboard Change Sender ID Customers Technicians Select a contact Outbo…" at bounding box center [778, 362] width 1053 height 656
drag, startPoint x: 709, startPoint y: 611, endPoint x: 670, endPoint y: 610, distance: 38.8
click at [709, 611] on div "Back to Dashboard Change Sender ID Customers Technicians Select a contact Outbo…" at bounding box center [778, 362] width 1053 height 656
click at [335, 393] on div "Back to Dashboard Change Sender ID Customers Technicians Select a contact Outbo…" at bounding box center [778, 362] width 1053 height 656
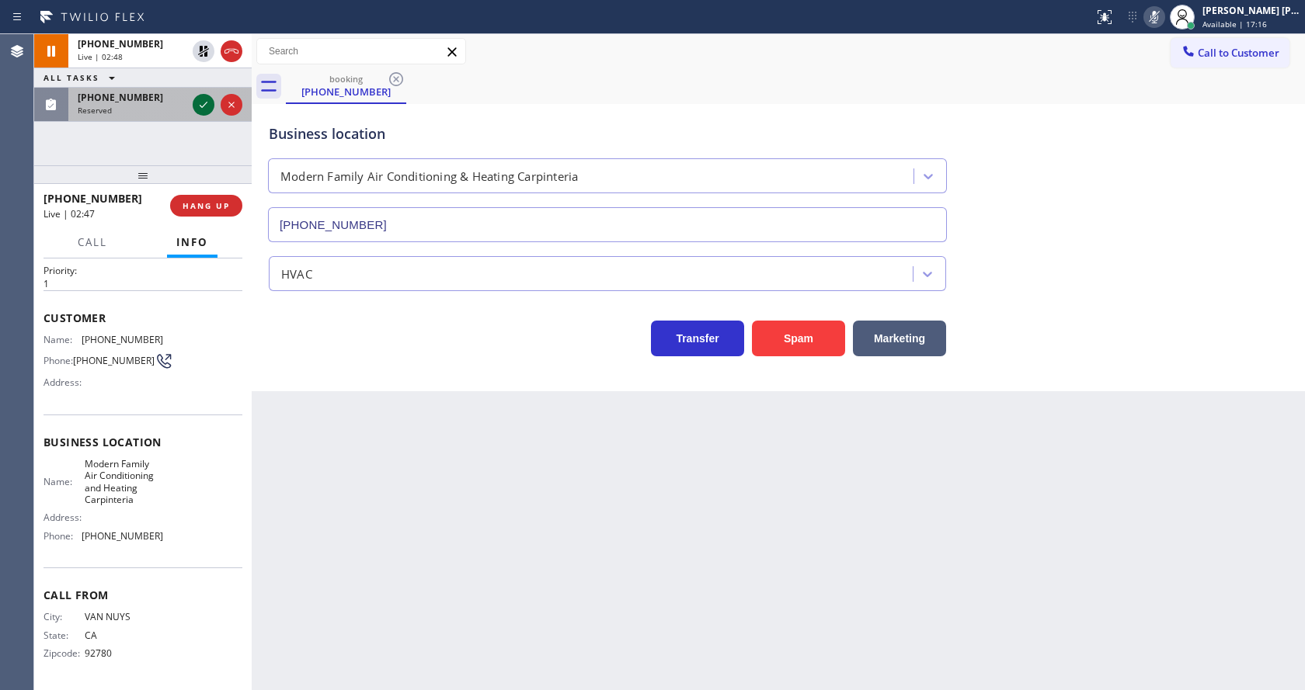
click at [200, 107] on icon at bounding box center [203, 105] width 19 height 19
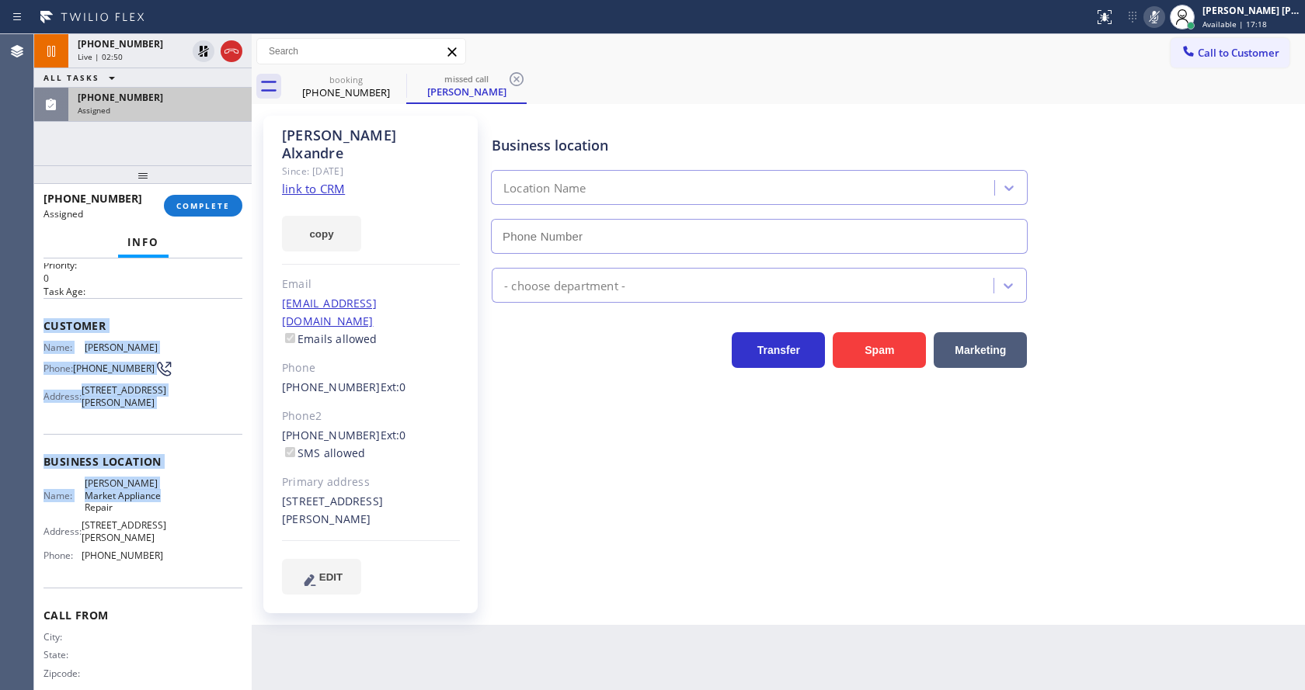
type input "[PHONE_NUMBER]"
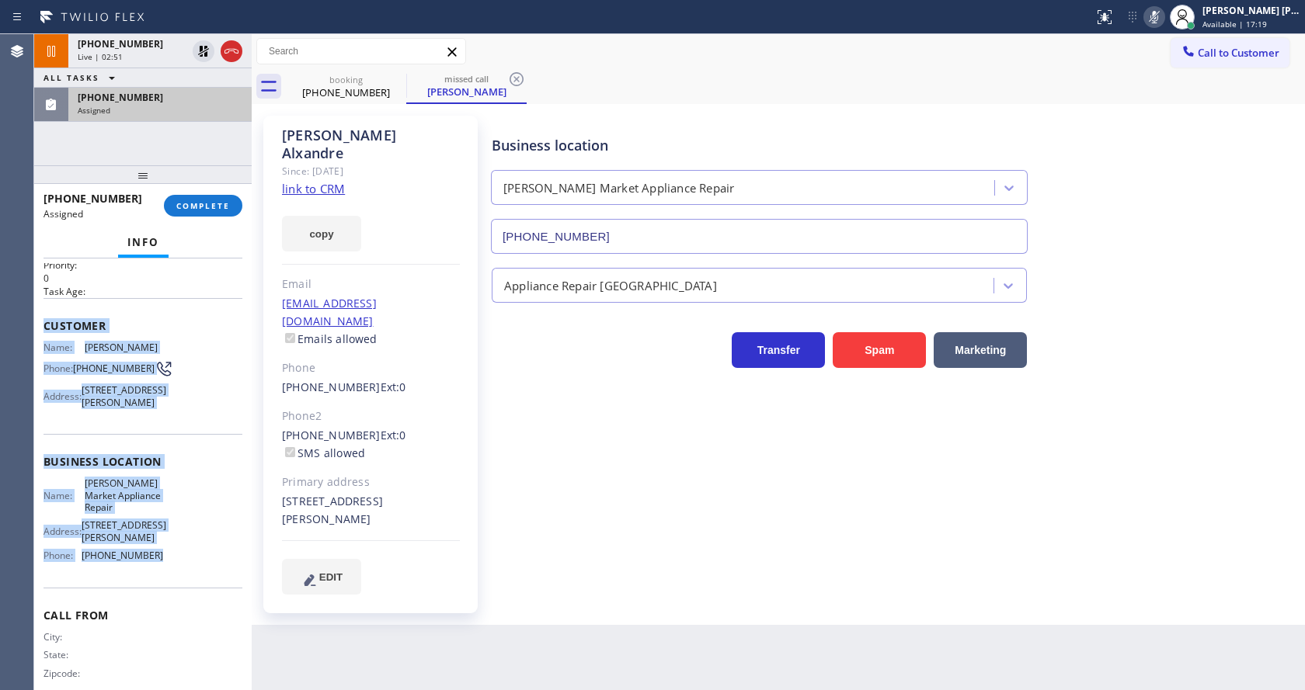
drag, startPoint x: 39, startPoint y: 322, endPoint x: 164, endPoint y: 562, distance: 270.6
click at [164, 562] on div "Context Queue: Appliance Repair High End Priority: 0 Task Age: Customer Name: […" at bounding box center [142, 475] width 217 height 432
copy div "Customer Name: [PERSON_NAME] Phone: [PHONE_NUMBER] Address: [STREET_ADDRESS][PE…"
click at [187, 211] on button "COMPLETE" at bounding box center [203, 206] width 78 height 22
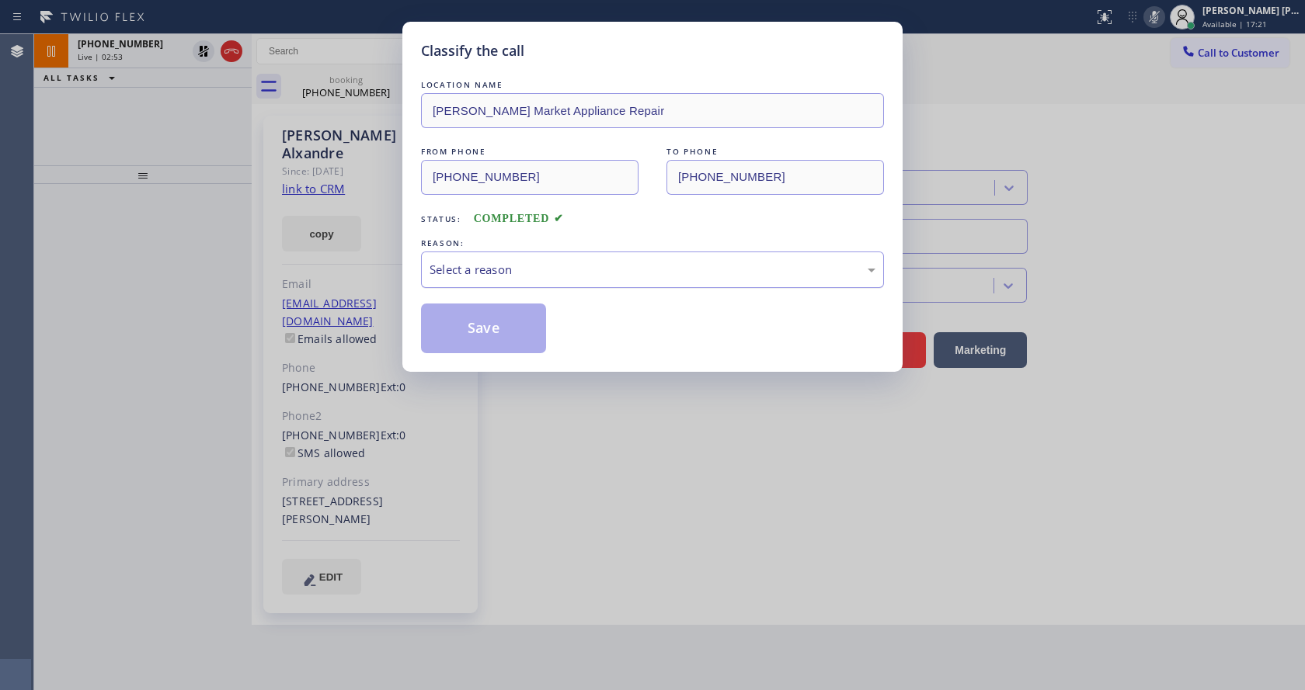
click at [465, 269] on div "Select a reason" at bounding box center [652, 270] width 446 height 18
click at [462, 318] on button "Save" at bounding box center [483, 329] width 125 height 50
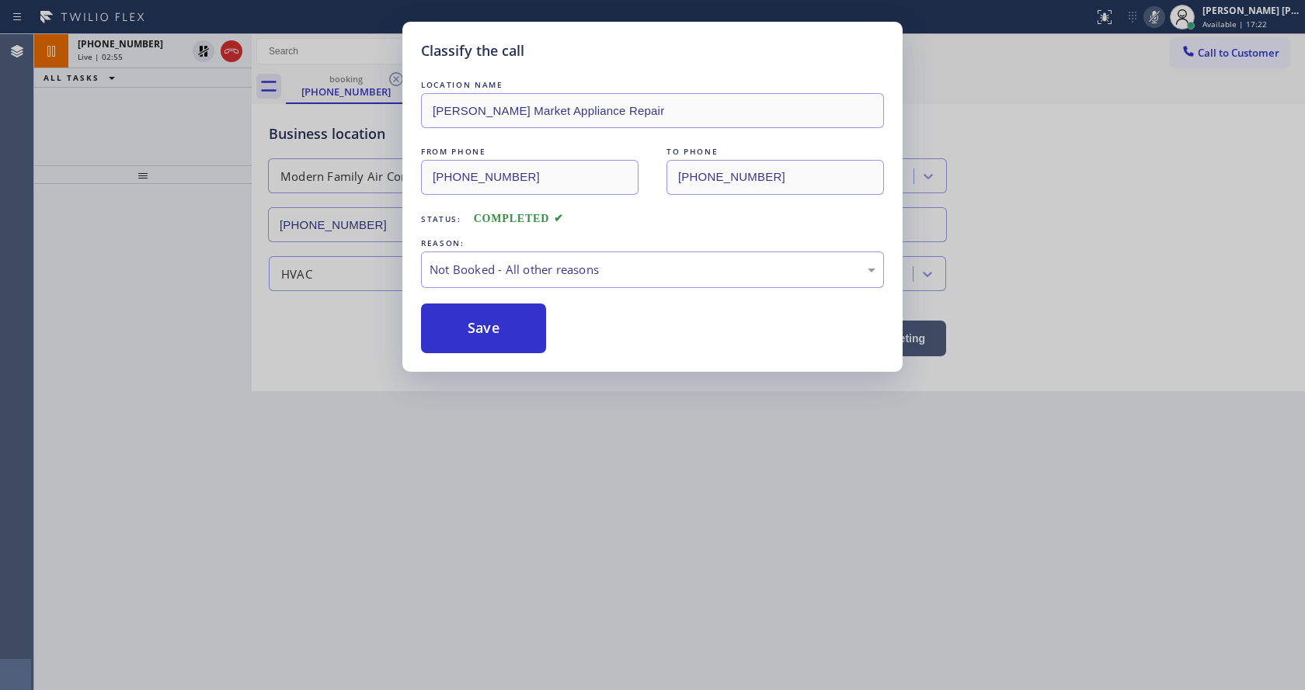
click at [547, 478] on div "Classify the call LOCATION NAME [PERSON_NAME] Market Appliance Repair FROM PHON…" at bounding box center [652, 345] width 1305 height 690
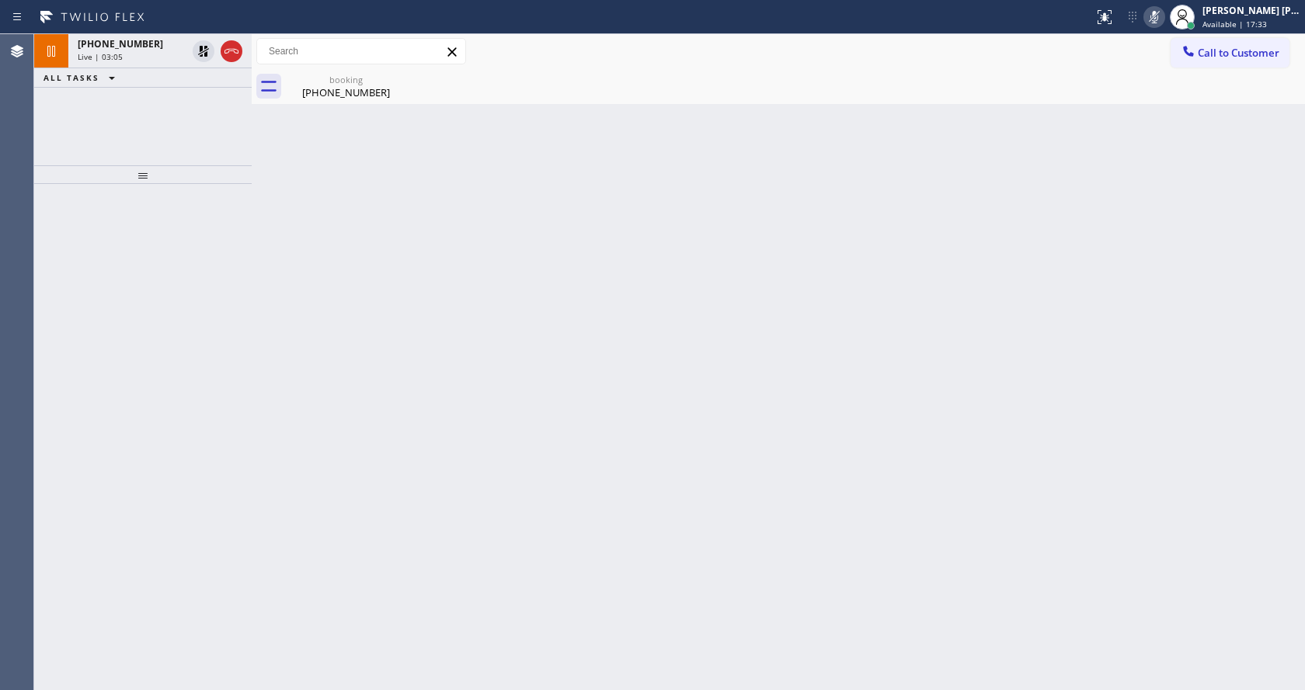
click at [356, 342] on div "Back to Dashboard Change Sender ID Customers Technicians Select a contact Outbo…" at bounding box center [778, 362] width 1053 height 656
click at [304, 70] on div "booking [PHONE_NUMBER]" at bounding box center [345, 86] width 117 height 35
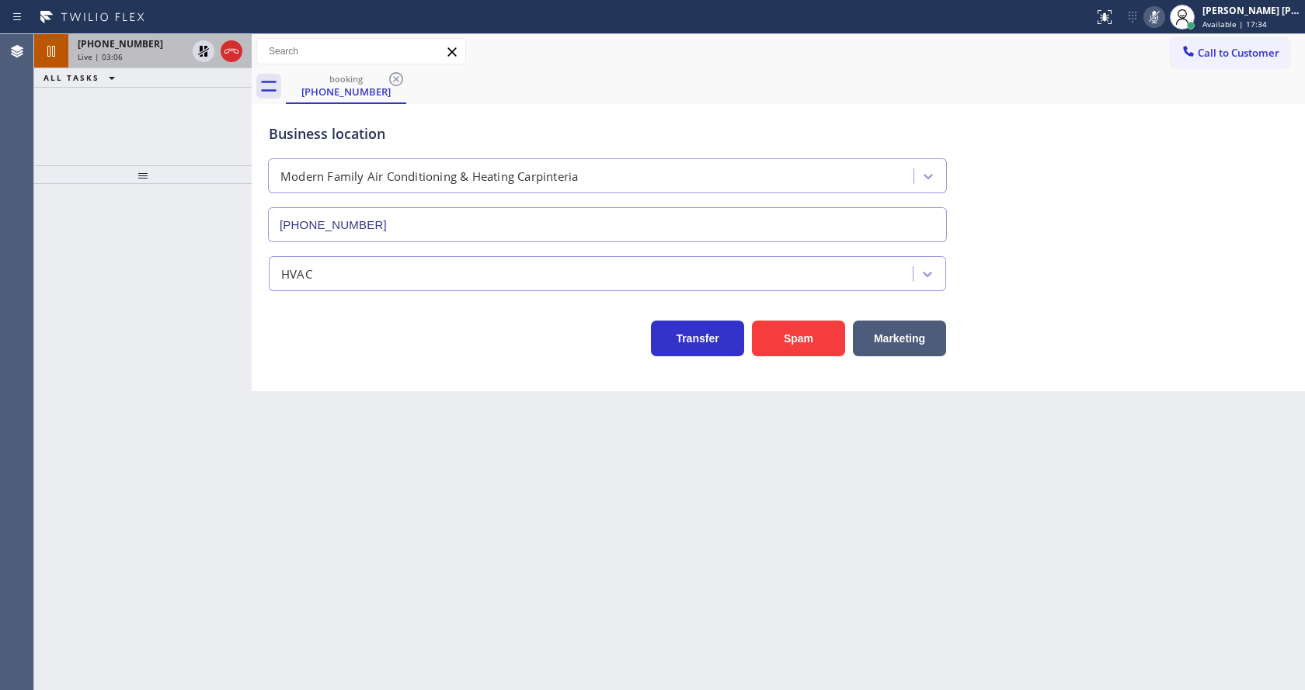
click at [151, 57] on div "Live | 03:06" at bounding box center [132, 56] width 109 height 11
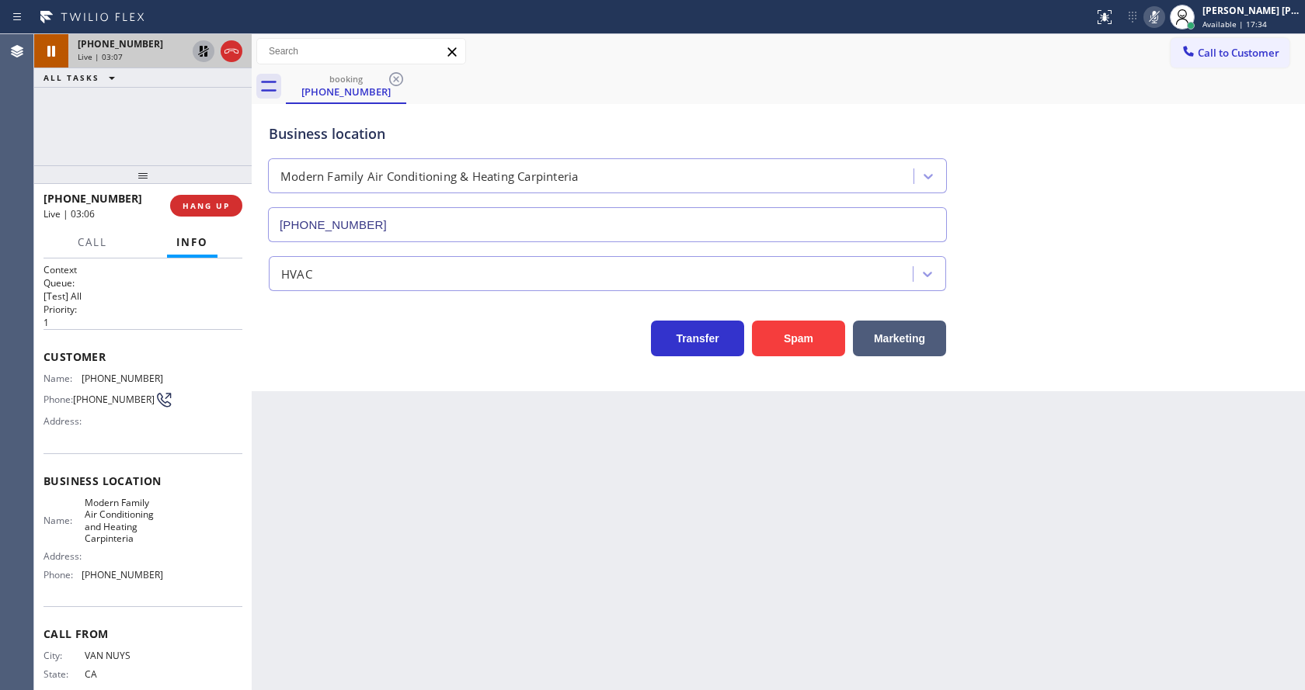
click at [202, 47] on icon at bounding box center [203, 51] width 11 height 11
click at [1156, 19] on icon at bounding box center [1154, 17] width 19 height 19
click at [1165, 101] on div "booking [PHONE_NUMBER]" at bounding box center [795, 86] width 1019 height 35
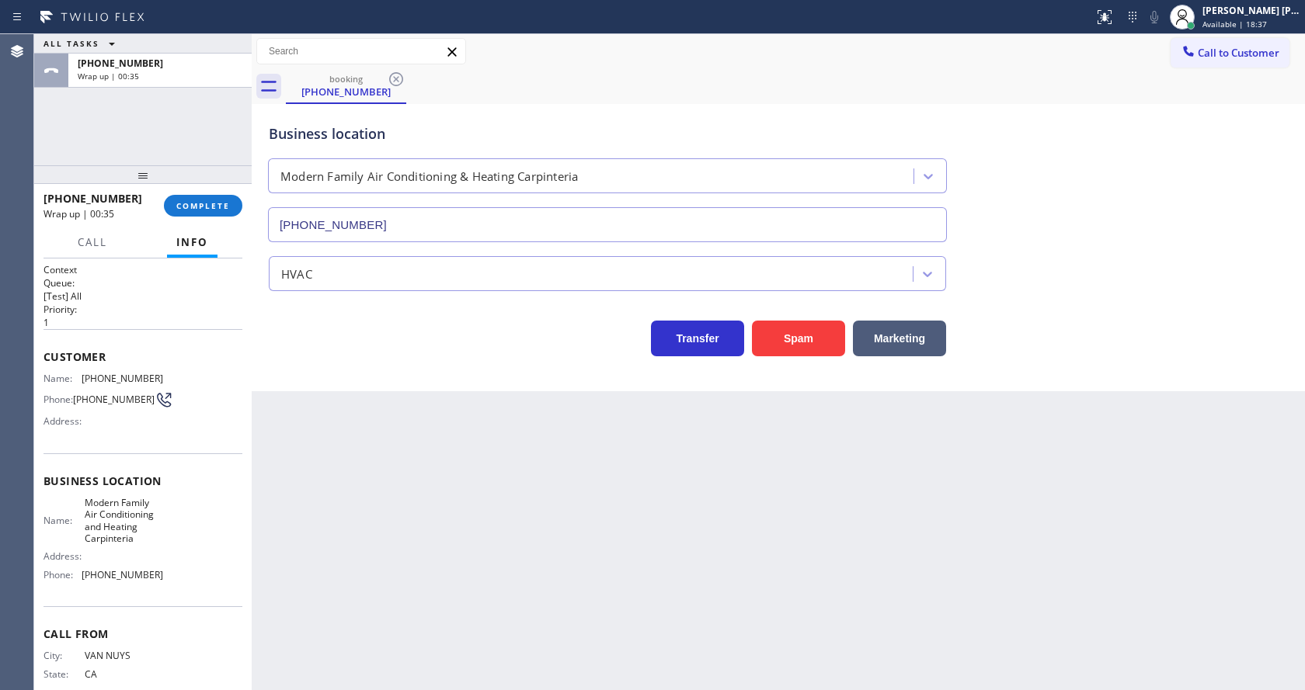
click at [488, 421] on div "Back to Dashboard Change Sender ID Customers Technicians Select a contact Outbo…" at bounding box center [778, 362] width 1053 height 656
click at [781, 499] on div "Back to Dashboard Change Sender ID Customers Technicians Select a contact Outbo…" at bounding box center [778, 362] width 1053 height 656
click at [199, 193] on div "[PHONE_NUMBER] Wrap up | 01:07 COMPLETE" at bounding box center [142, 206] width 199 height 40
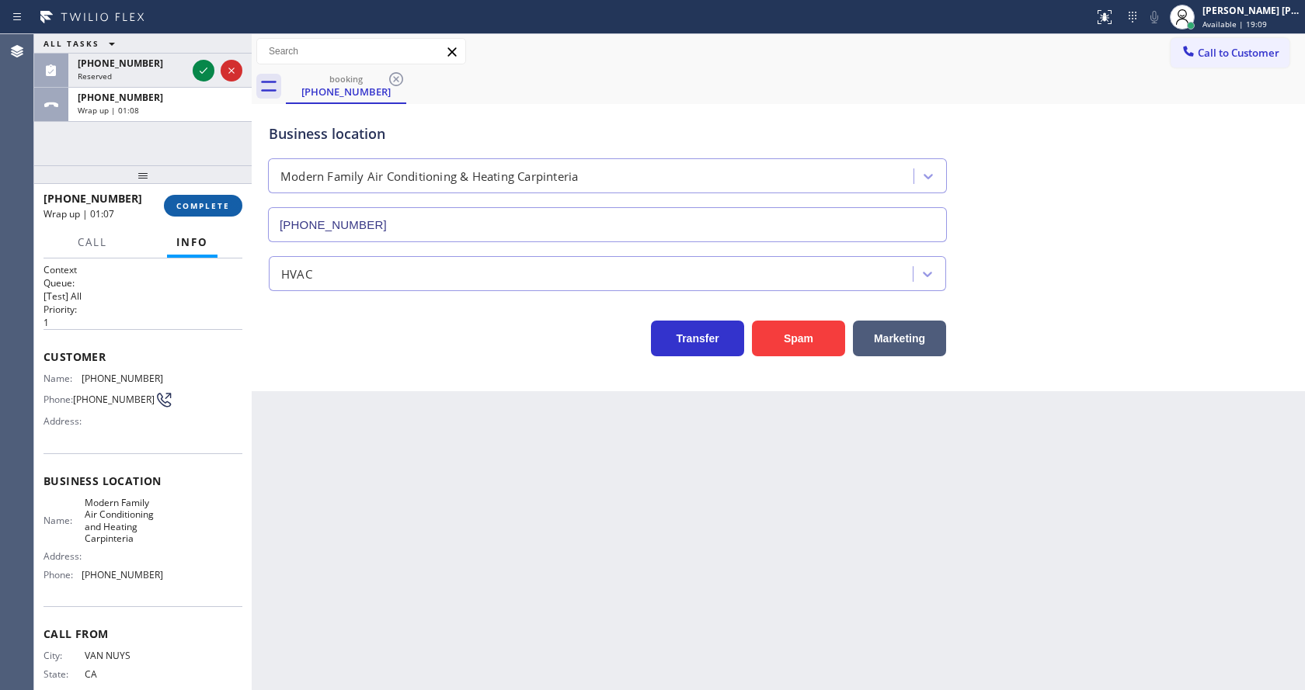
click at [201, 209] on span "COMPLETE" at bounding box center [203, 205] width 54 height 11
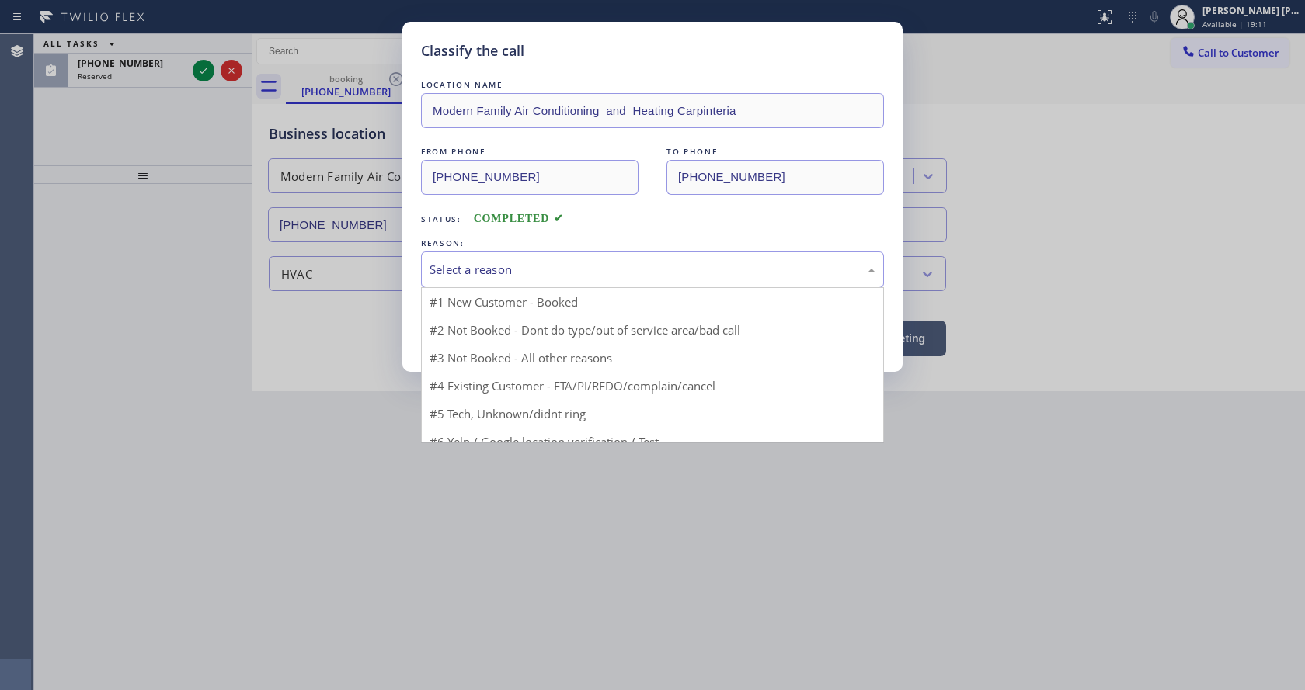
click at [464, 272] on div "Select a reason" at bounding box center [652, 270] width 446 height 18
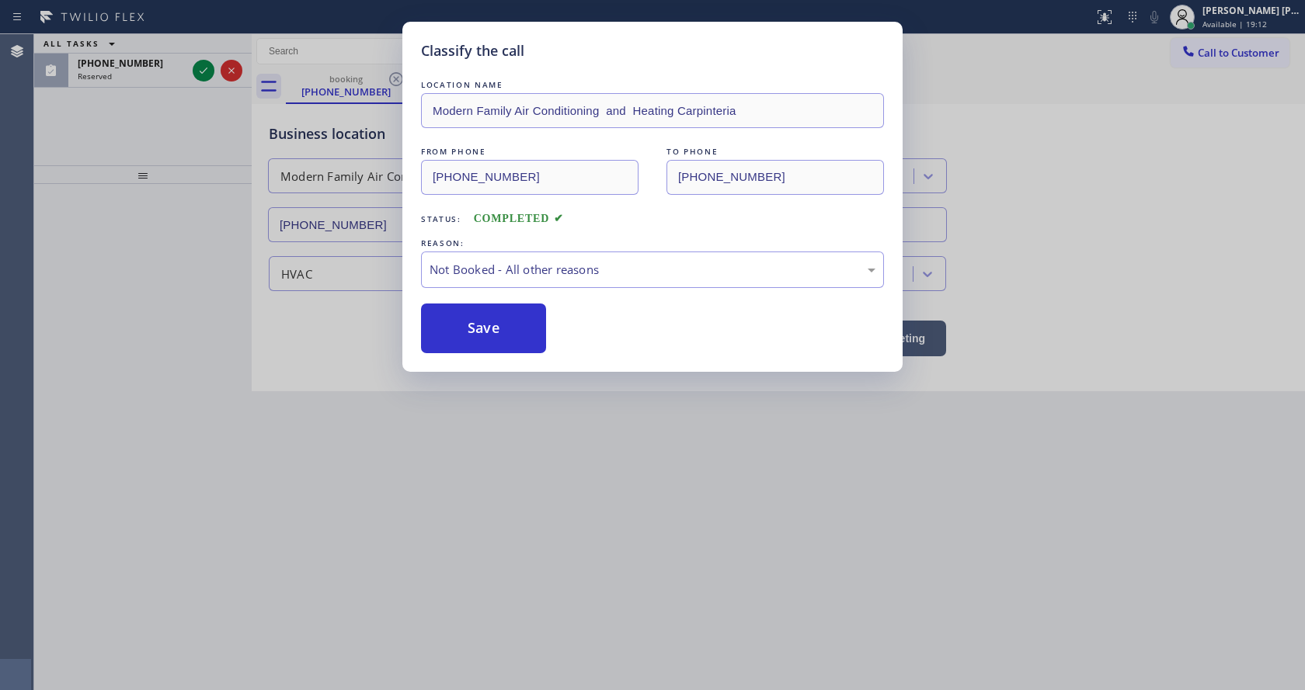
click at [469, 328] on button "Save" at bounding box center [483, 329] width 125 height 50
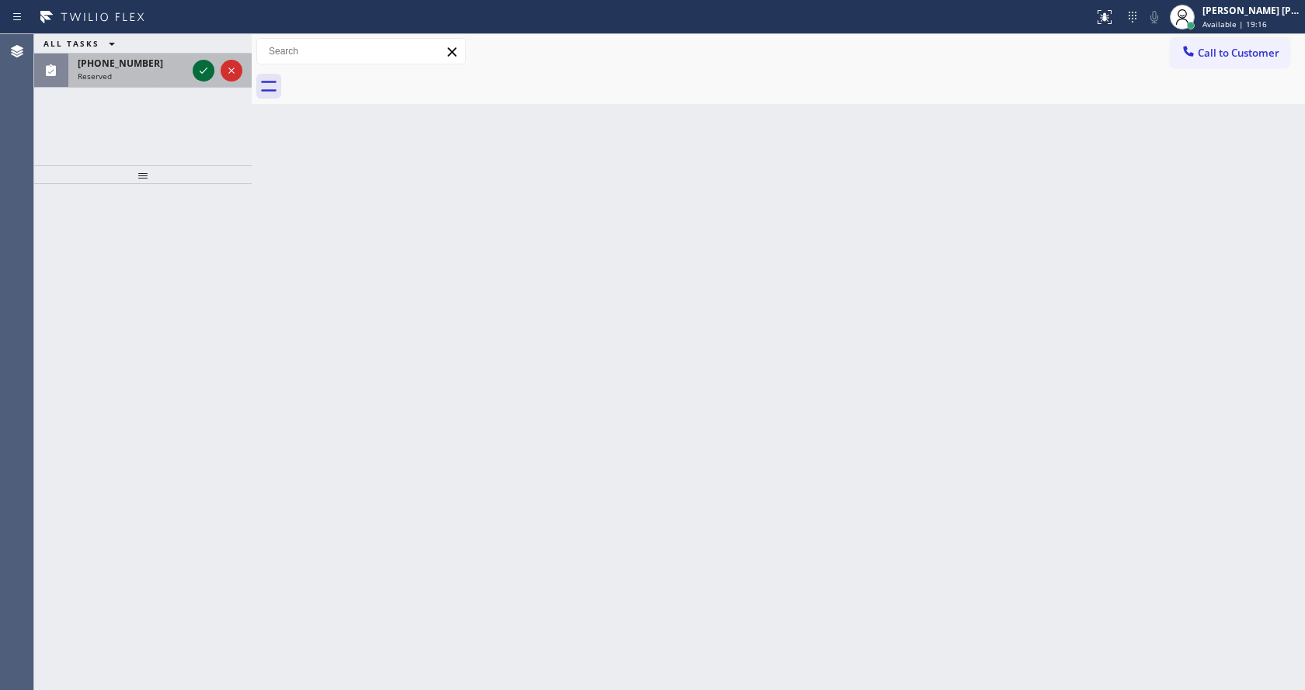
click at [204, 68] on icon at bounding box center [203, 70] width 19 height 19
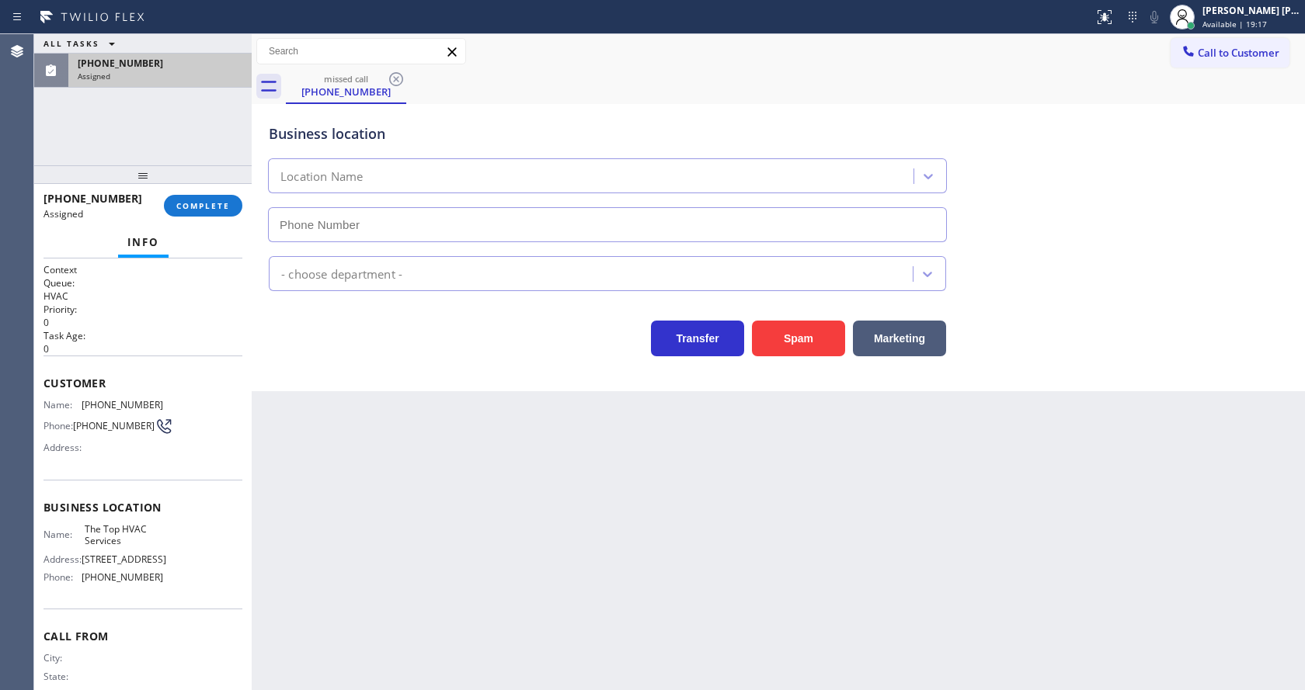
type input "[PHONE_NUMBER]"
click at [194, 194] on div "[PHONE_NUMBER] Assigned COMPLETE" at bounding box center [142, 206] width 199 height 40
click at [194, 202] on span "COMPLETE" at bounding box center [203, 205] width 54 height 11
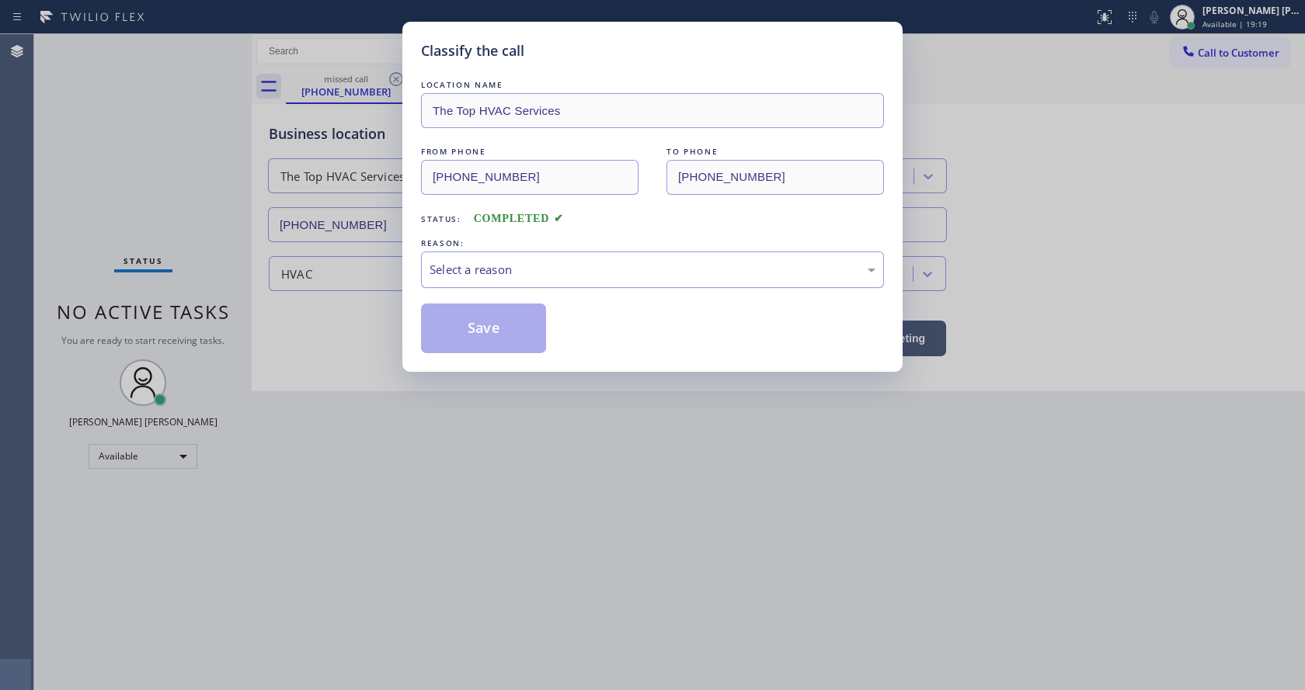
click at [456, 269] on div "Select a reason" at bounding box center [652, 270] width 446 height 18
click at [482, 331] on button "Save" at bounding box center [483, 329] width 125 height 50
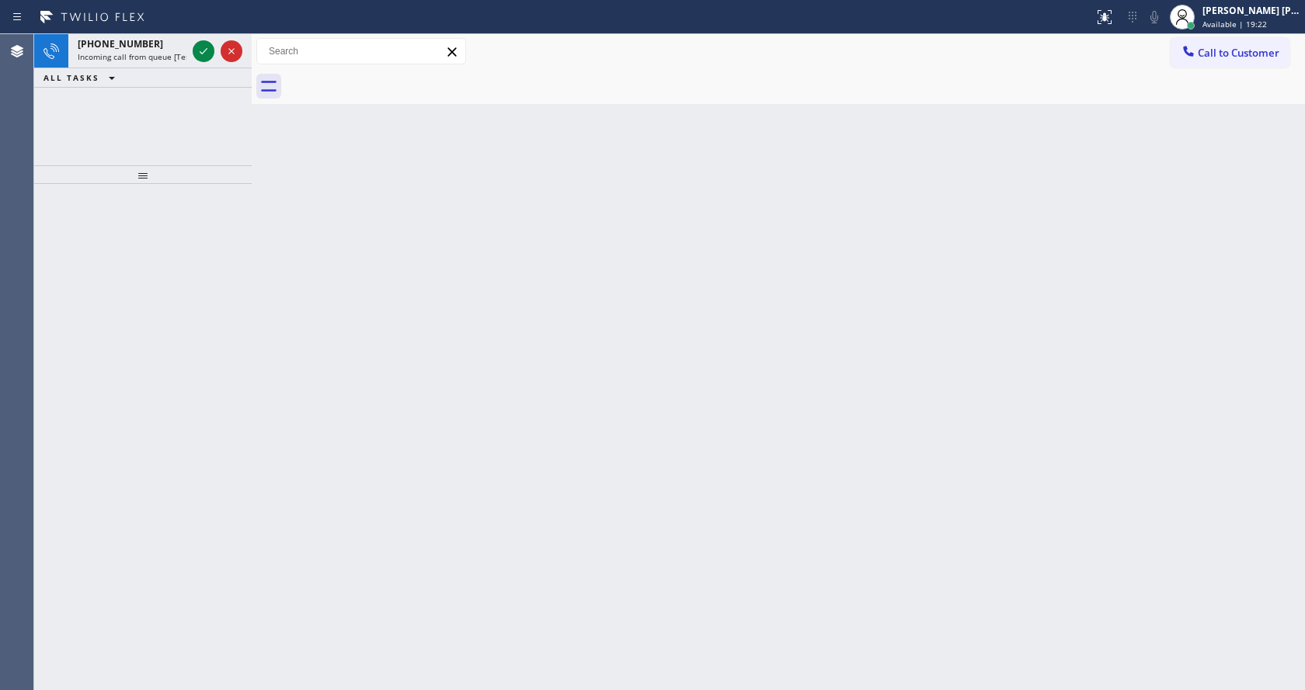
click at [136, 71] on div "ALL TASKS ALL TASKS ACTIVE TASKS TASKS IN WRAP UP" at bounding box center [142, 77] width 217 height 19
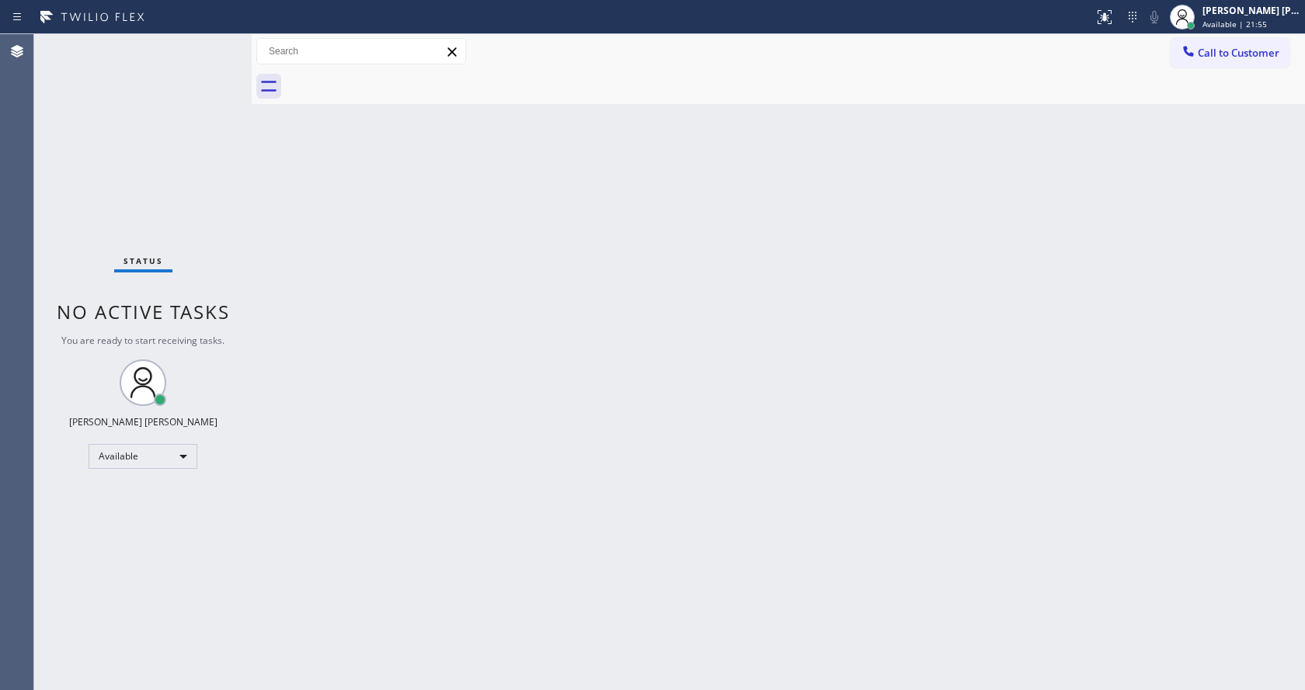
click at [322, 294] on div "Back to Dashboard Change Sender ID Customers Technicians Select a contact Outbo…" at bounding box center [778, 362] width 1053 height 656
drag, startPoint x: 889, startPoint y: 280, endPoint x: 916, endPoint y: 274, distance: 27.1
click at [889, 280] on div "Back to Dashboard Change Sender ID Customers Technicians Select a contact Outbo…" at bounding box center [778, 362] width 1053 height 656
click at [766, 262] on div "Back to Dashboard Change Sender ID Customers Technicians Select a contact Outbo…" at bounding box center [778, 362] width 1053 height 656
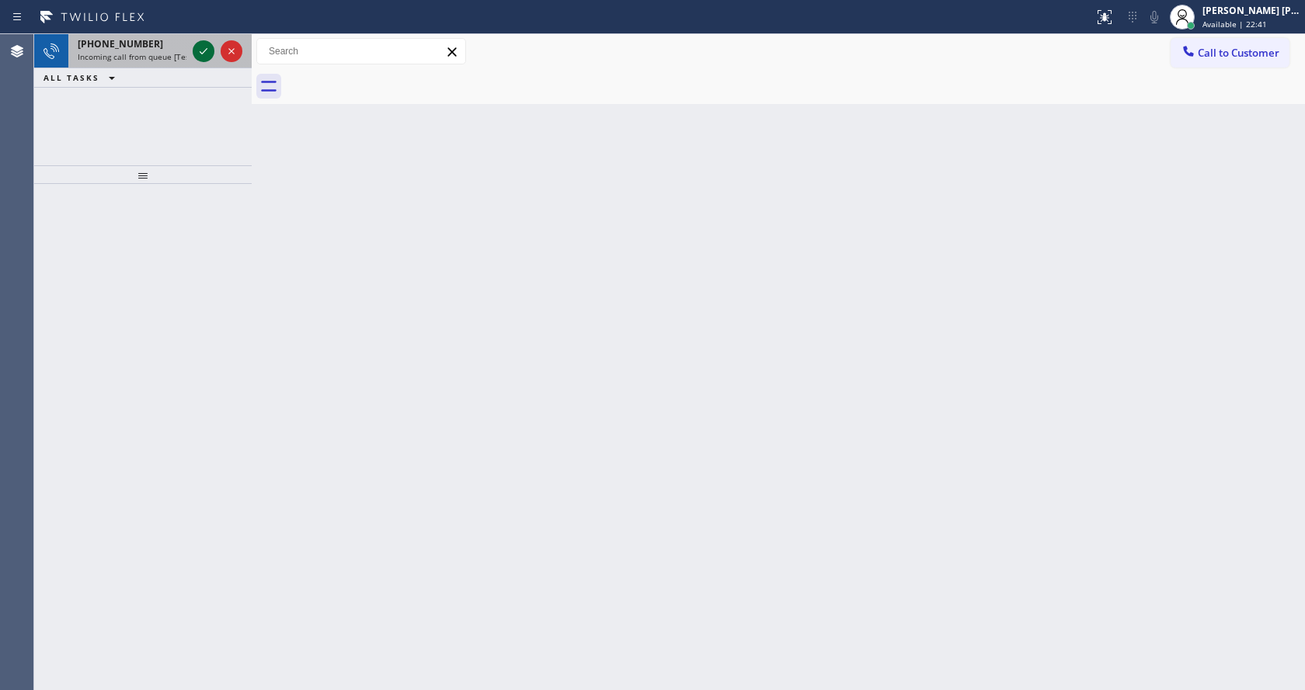
click at [213, 50] on div at bounding box center [204, 51] width 22 height 19
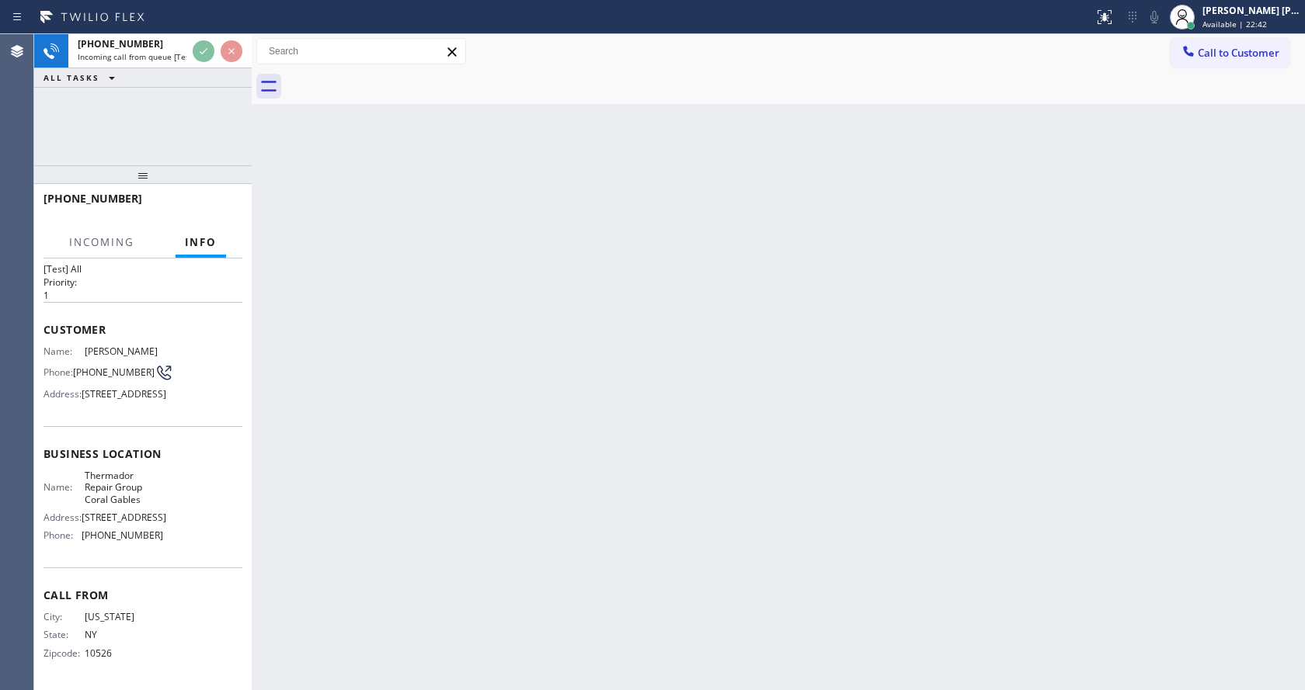
scroll to position [80, 0]
click at [780, 426] on div "Back to Dashboard Change Sender ID Customers Technicians Select a contact Outbo…" at bounding box center [778, 362] width 1053 height 656
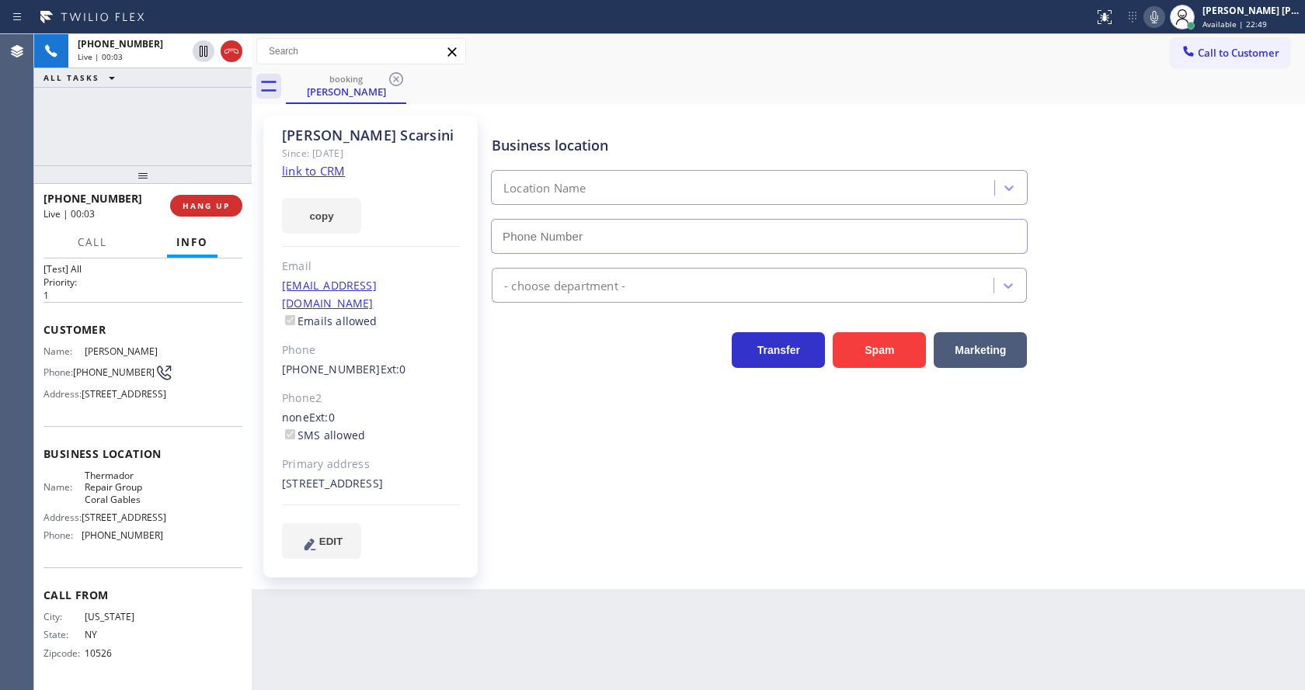
type input "[PHONE_NUMBER]"
click at [310, 169] on link "link to CRM" at bounding box center [313, 171] width 63 height 16
click at [519, 450] on div "Business location Thermador Repair Group Coral Gables [PHONE_NUMBER] Appliance …" at bounding box center [894, 337] width 812 height 435
click at [603, 577] on div "Business location Thermador Repair Group Coral Gables [PHONE_NUMBER] Appliance …" at bounding box center [894, 353] width 812 height 466
click at [1154, 16] on icon at bounding box center [1154, 17] width 19 height 19
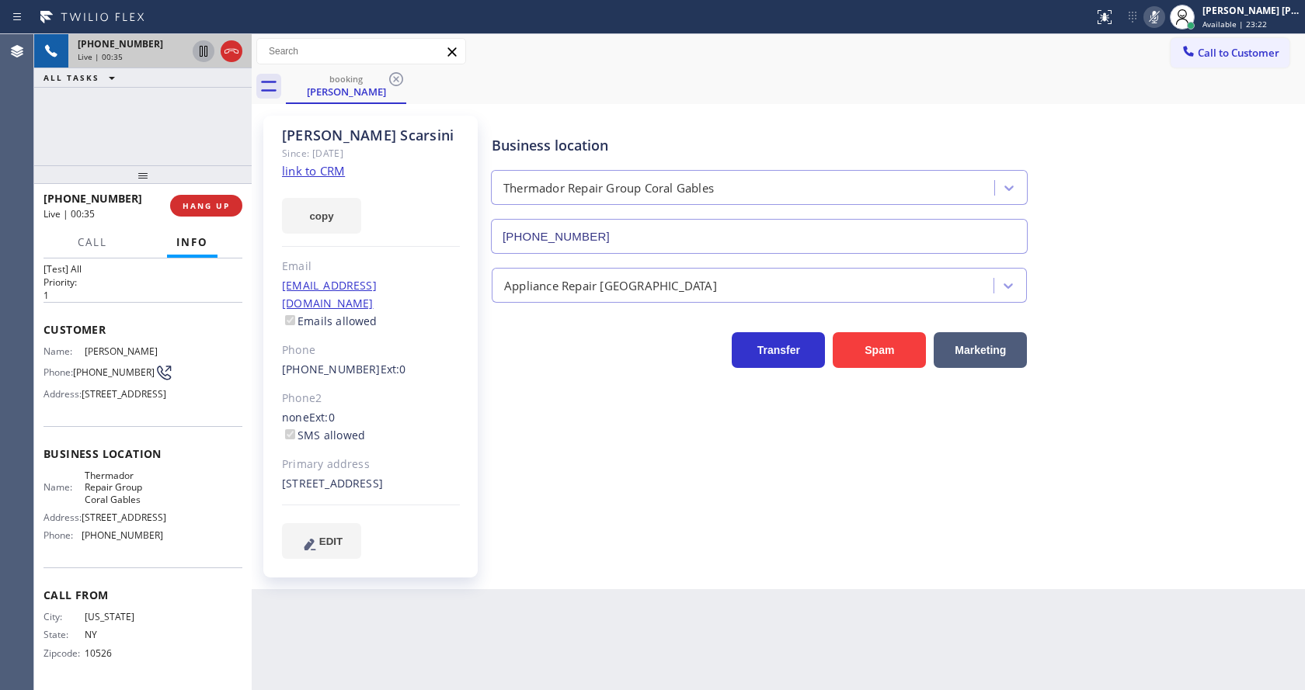
click at [203, 46] on icon at bounding box center [203, 51] width 19 height 19
click at [552, 528] on div "Business location Thermador Repair Group Coral Gables [PHONE_NUMBER] Appliance …" at bounding box center [894, 337] width 812 height 435
click at [1112, 268] on div "Appliance Repair [GEOGRAPHIC_DATA]" at bounding box center [894, 282] width 812 height 41
click at [561, 371] on div "Business location Thermador Repair Group Coral Gables [PHONE_NUMBER] Appliance …" at bounding box center [894, 337] width 812 height 435
click at [1170, 205] on div "Business location Thermador Repair Group Coral Gables [PHONE_NUMBER]" at bounding box center [894, 183] width 812 height 141
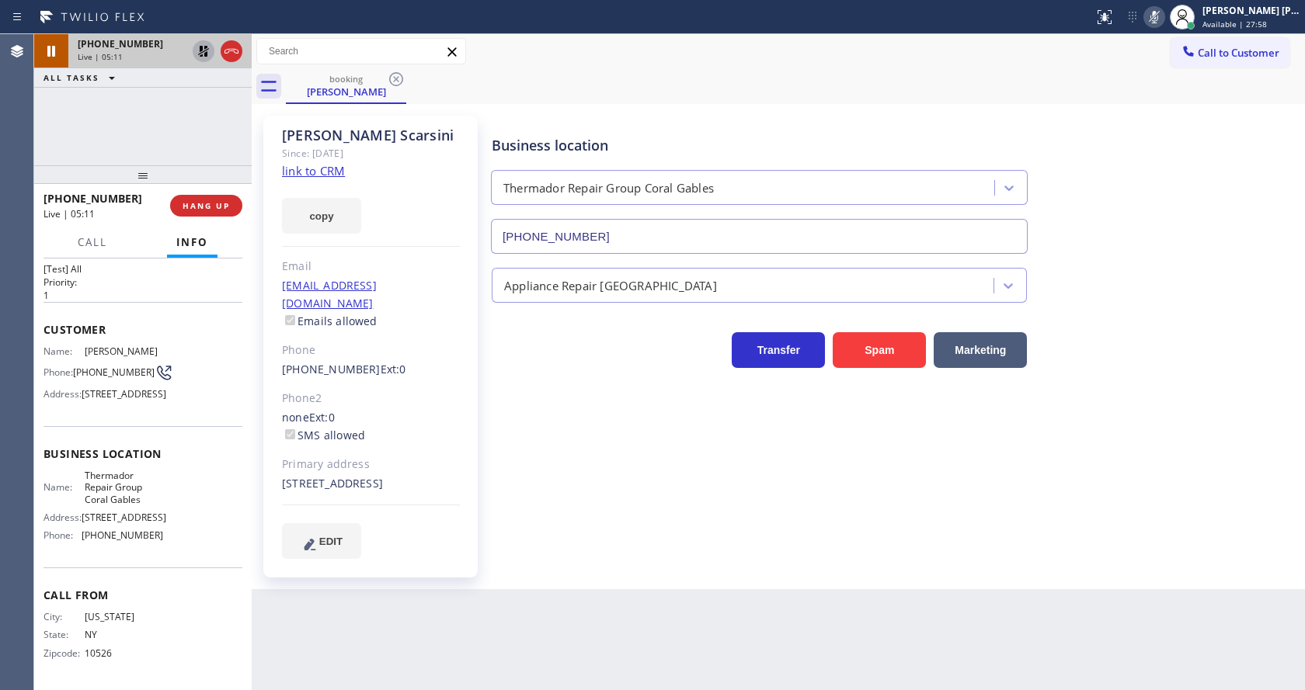
click at [200, 48] on icon at bounding box center [203, 51] width 11 height 11
drag, startPoint x: 1158, startPoint y: 13, endPoint x: 1158, endPoint y: 76, distance: 62.9
click at [1158, 35] on div "Status report No issues detected If you experience an issue, please download th…" at bounding box center [652, 345] width 1305 height 690
click at [1142, 176] on div "Business location Thermador Repair Group Coral Gables [PHONE_NUMBER]" at bounding box center [894, 183] width 812 height 141
click at [616, 513] on div "Business location Thermador Repair Group Coral Gables [PHONE_NUMBER] Appliance …" at bounding box center [894, 337] width 812 height 435
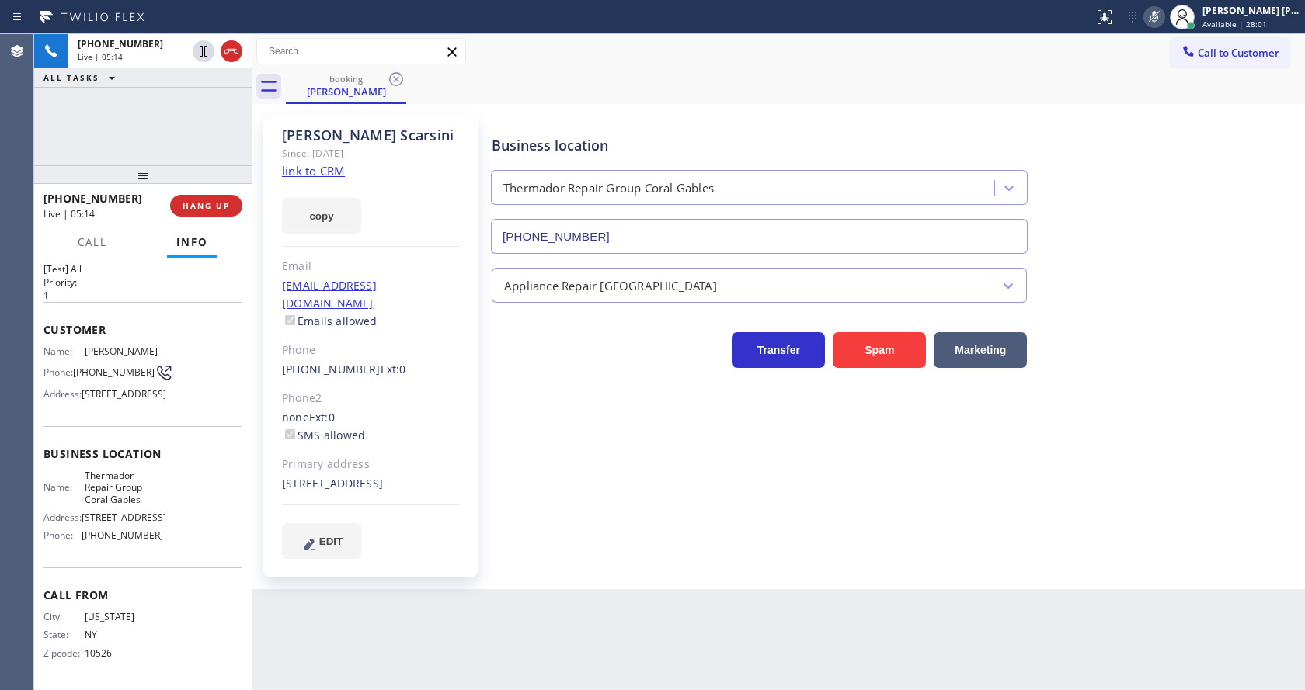
click at [1156, 12] on icon at bounding box center [1154, 17] width 19 height 19
click at [544, 547] on div "Business location Thermador Repair Group Coral Gables [PHONE_NUMBER] Appliance …" at bounding box center [894, 337] width 812 height 435
click at [1144, 187] on div "Business location Thermador Repair Group Coral Gables [PHONE_NUMBER]" at bounding box center [894, 183] width 812 height 141
click at [641, 503] on div "Business location Thermador Repair Group Coral Gables [PHONE_NUMBER] Appliance …" at bounding box center [894, 337] width 812 height 435
click at [146, 127] on div "[PHONE_NUMBER] Live | 05:21 ALL TASKS ALL TASKS ACTIVE TASKS TASKS IN WRAP UP" at bounding box center [142, 99] width 217 height 131
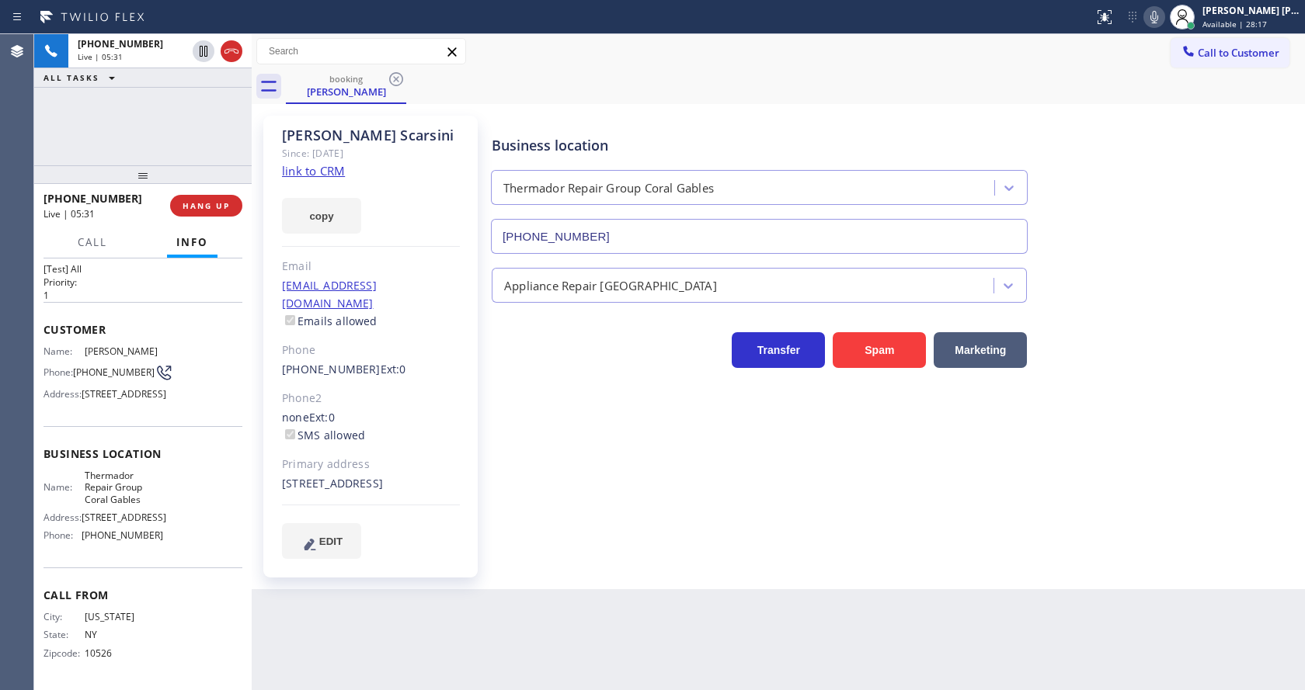
click at [666, 494] on div "Business location Thermador Repair Group Coral Gables [PHONE_NUMBER] Appliance …" at bounding box center [894, 337] width 812 height 435
click at [197, 123] on div "[PHONE_NUMBER] Live | 05:33 ALL TASKS ALL TASKS ACTIVE TASKS TASKS IN WRAP UP" at bounding box center [142, 99] width 217 height 131
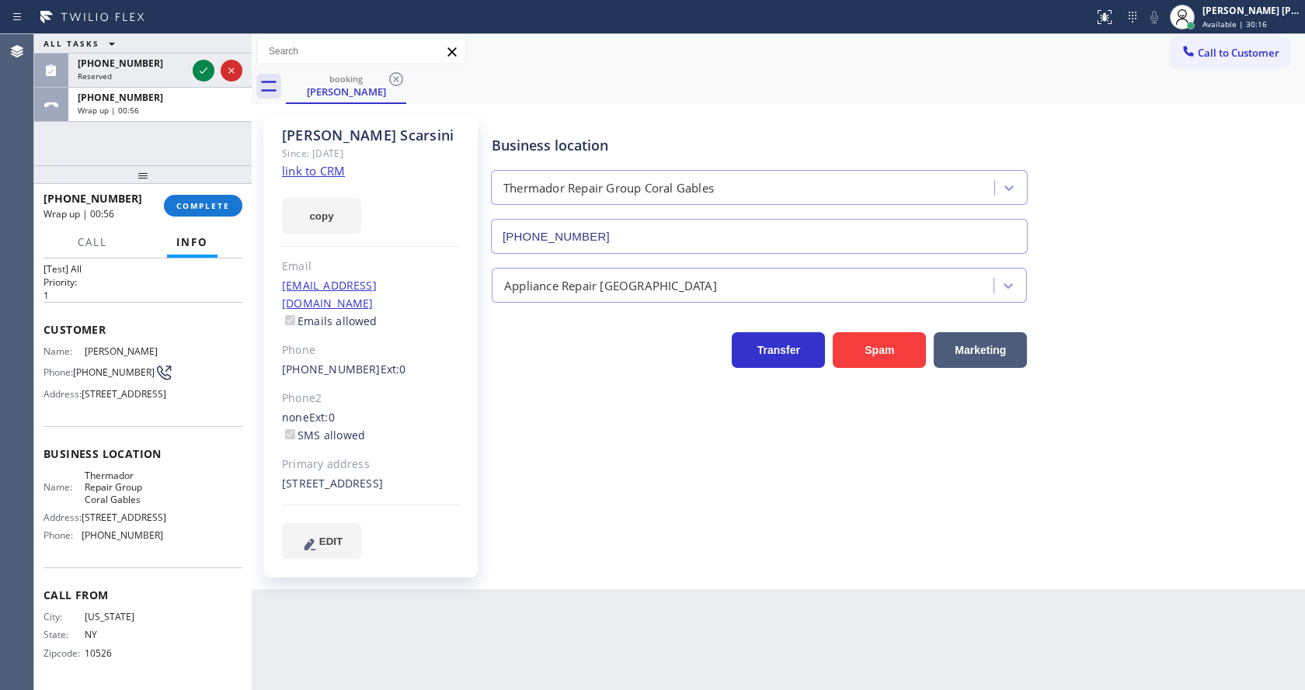
click at [194, 193] on div "[PHONE_NUMBER] Wrap up | 00:56 COMPLETE" at bounding box center [142, 206] width 199 height 40
click at [194, 203] on span "COMPLETE" at bounding box center [203, 205] width 54 height 11
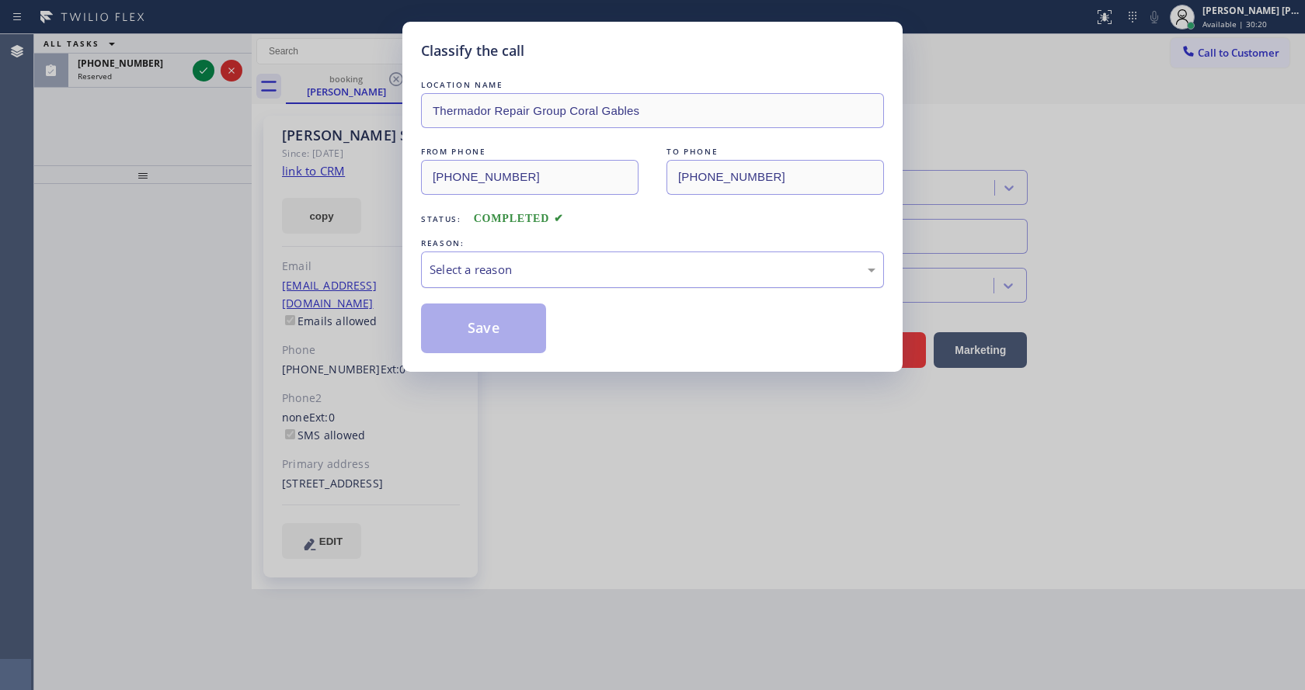
click at [471, 270] on div "Select a reason" at bounding box center [652, 270] width 446 height 18
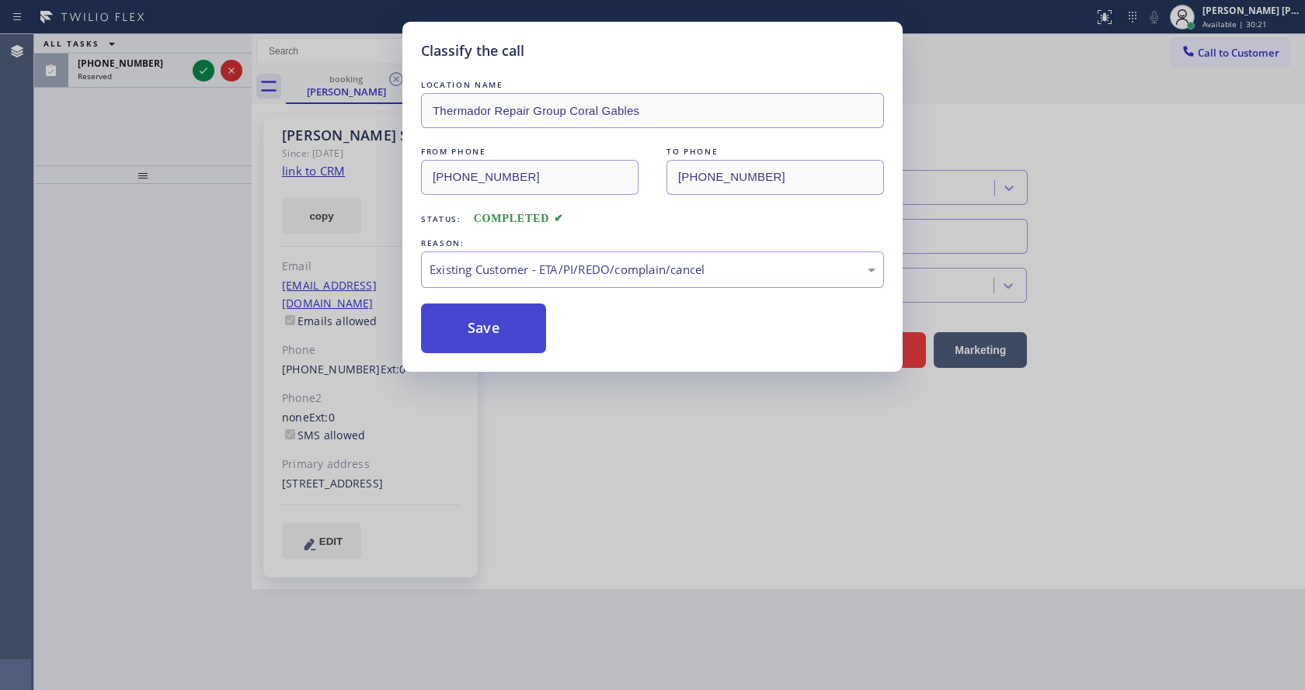
click at [481, 317] on button "Save" at bounding box center [483, 329] width 125 height 50
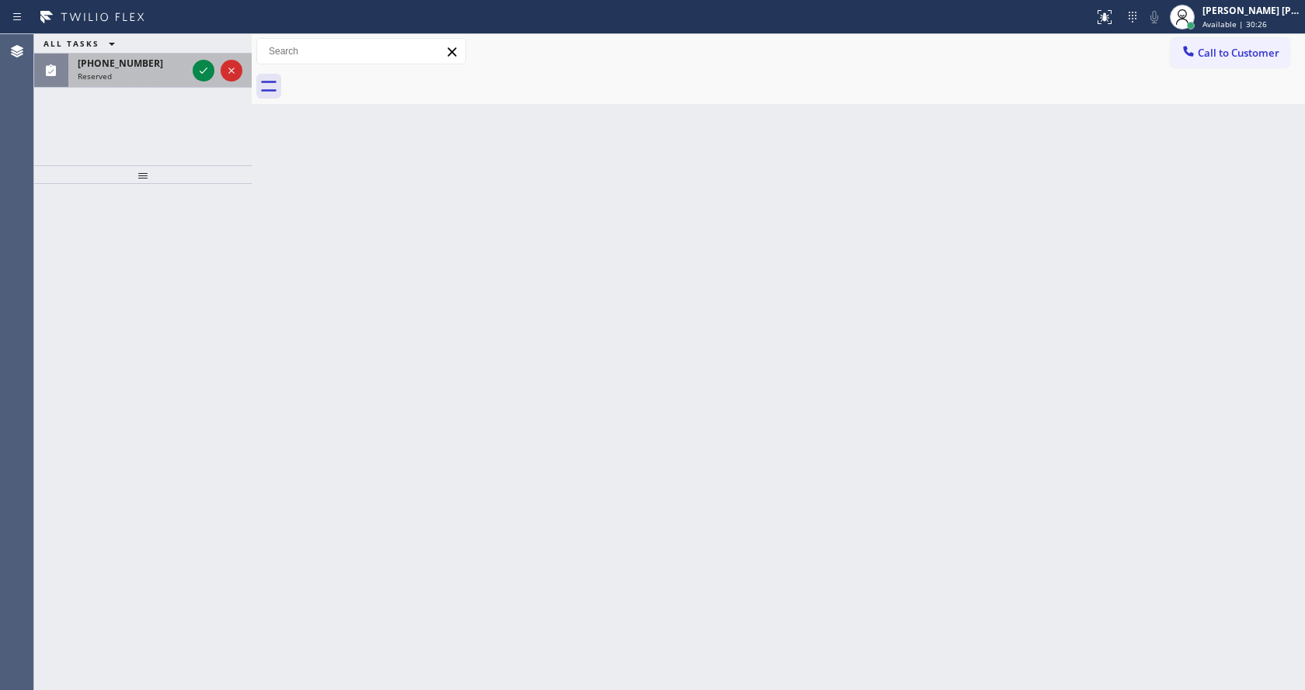
click at [167, 62] on div "[PHONE_NUMBER]" at bounding box center [132, 63] width 109 height 13
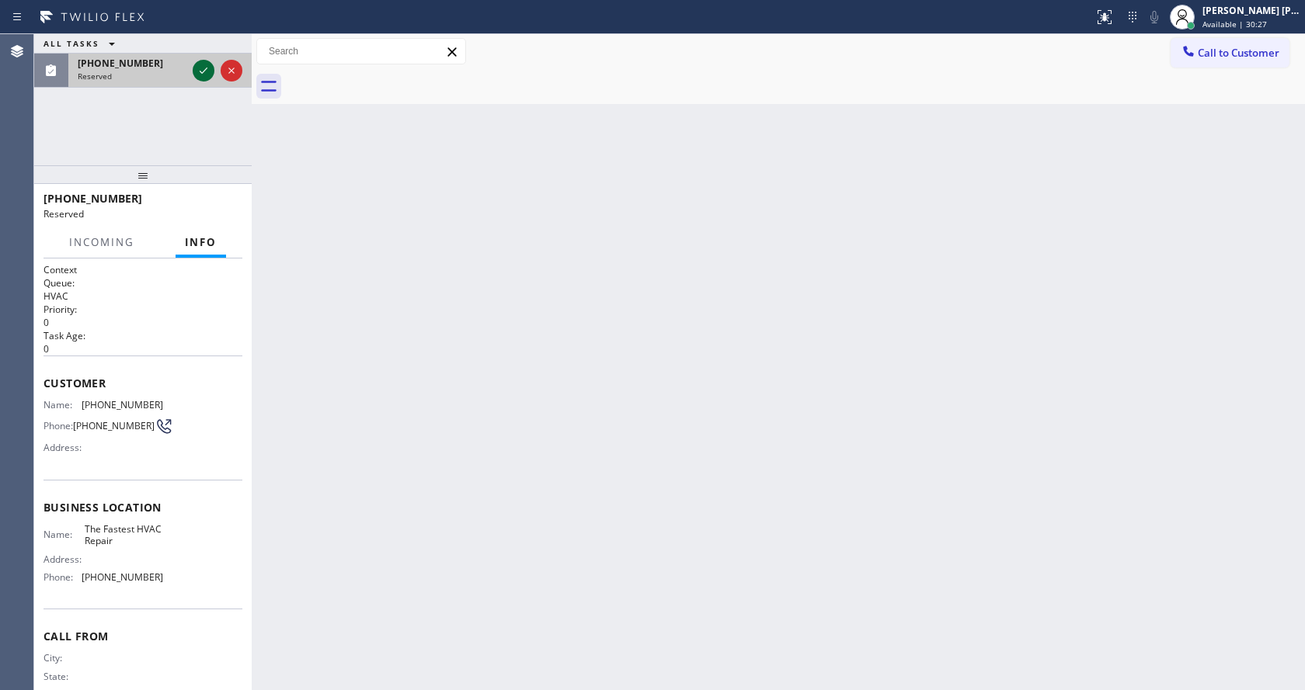
click at [199, 75] on icon at bounding box center [203, 70] width 19 height 19
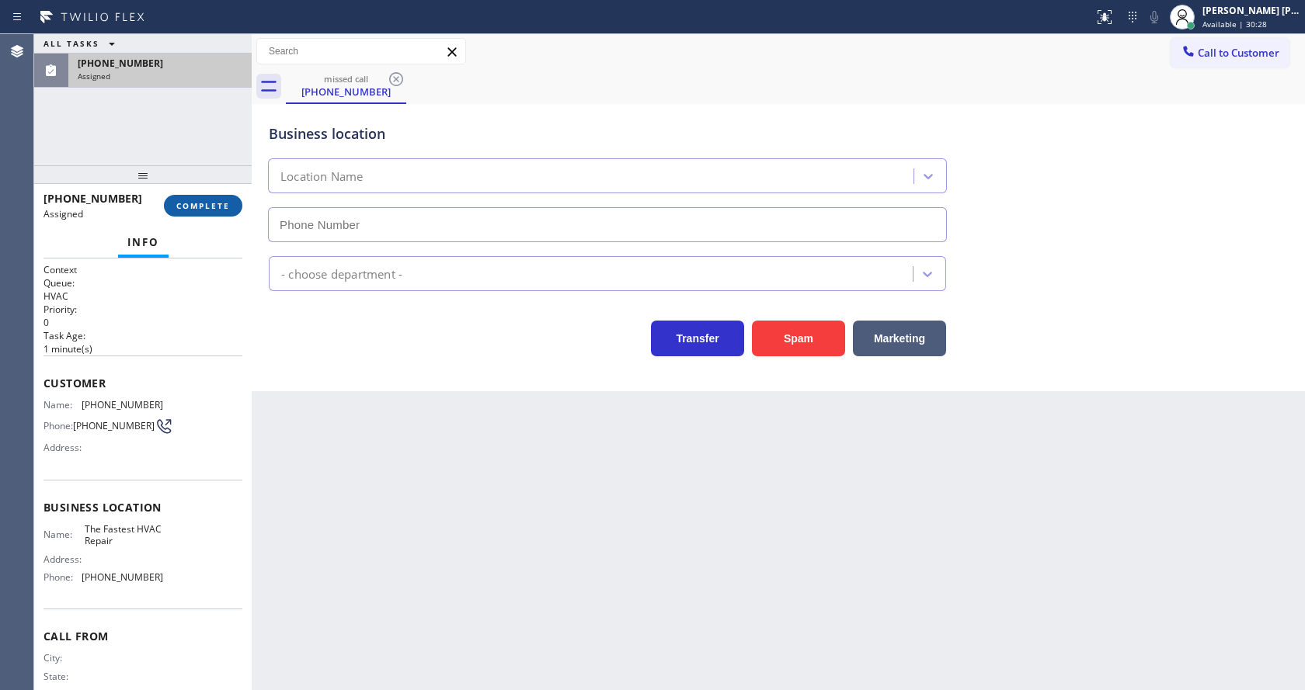
type input "[PHONE_NUMBER]"
click at [203, 196] on button "COMPLETE" at bounding box center [203, 206] width 78 height 22
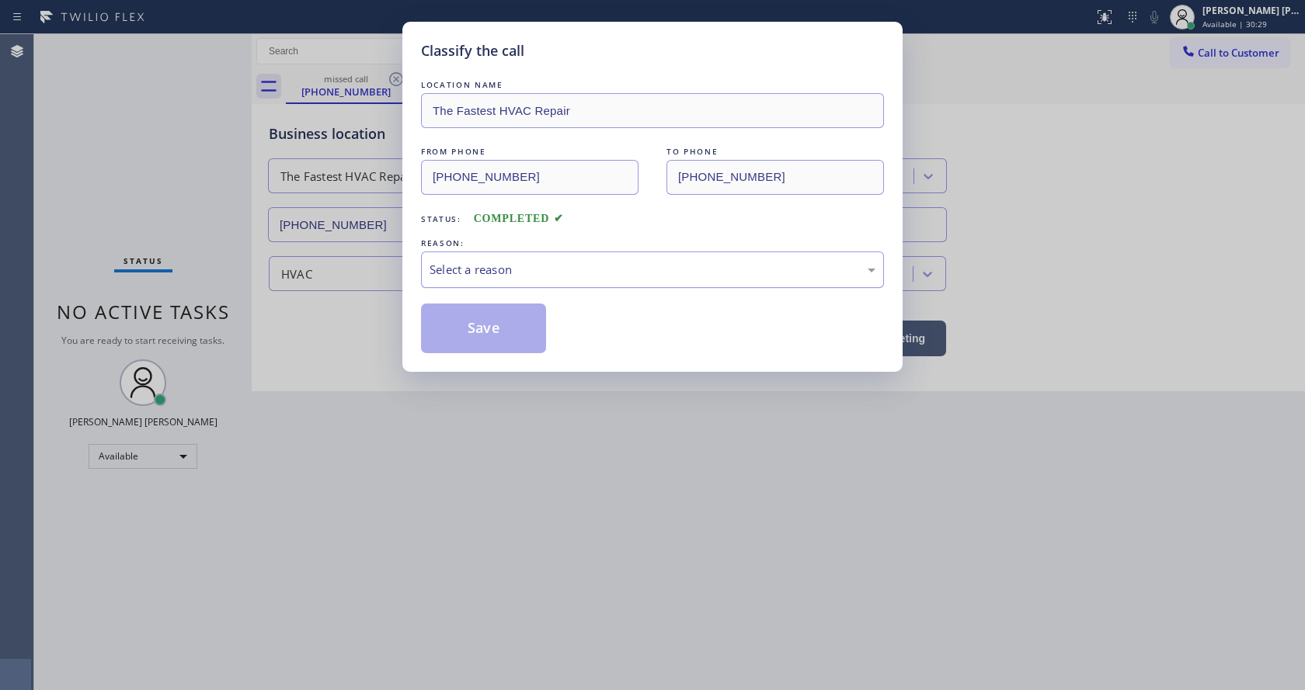
click at [436, 273] on div "Select a reason" at bounding box center [652, 270] width 446 height 18
click at [467, 315] on button "Save" at bounding box center [483, 329] width 125 height 50
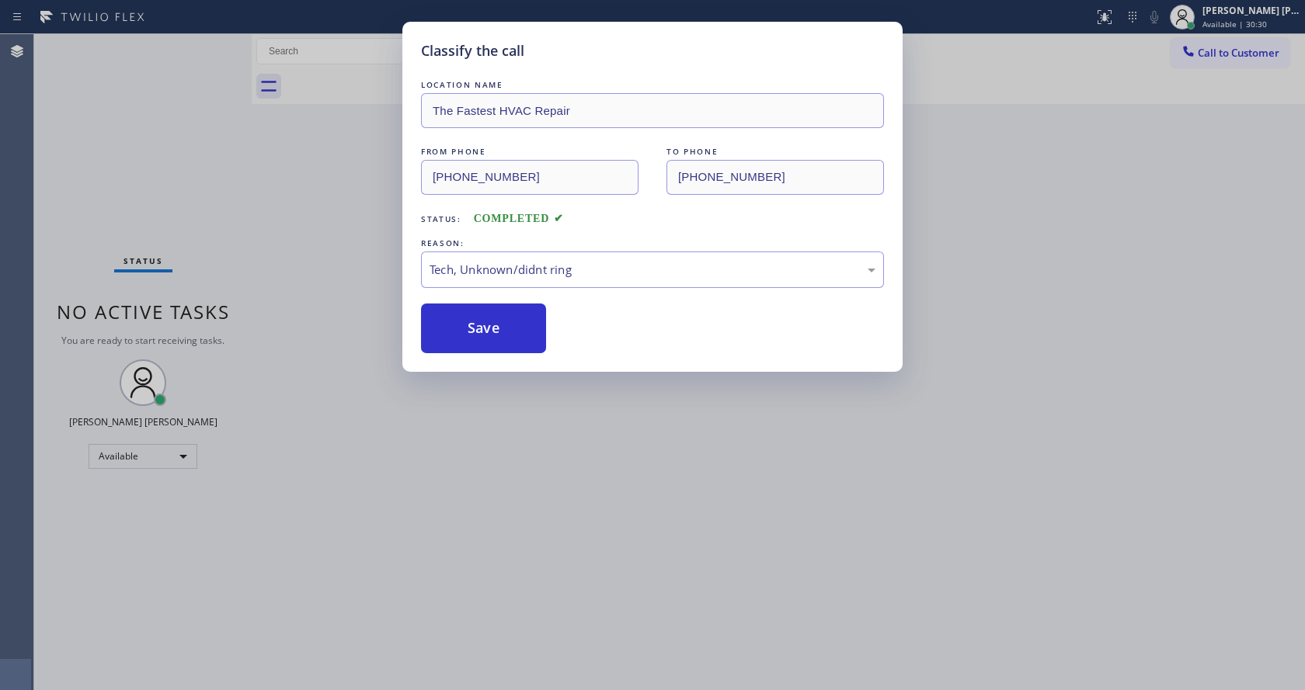
drag, startPoint x: 537, startPoint y: 513, endPoint x: 513, endPoint y: 622, distance: 111.4
click at [537, 526] on div "Classify the call LOCATION NAME The Fastest HVAC Repair FROM PHONE [PHONE_NUMBE…" at bounding box center [652, 345] width 1305 height 690
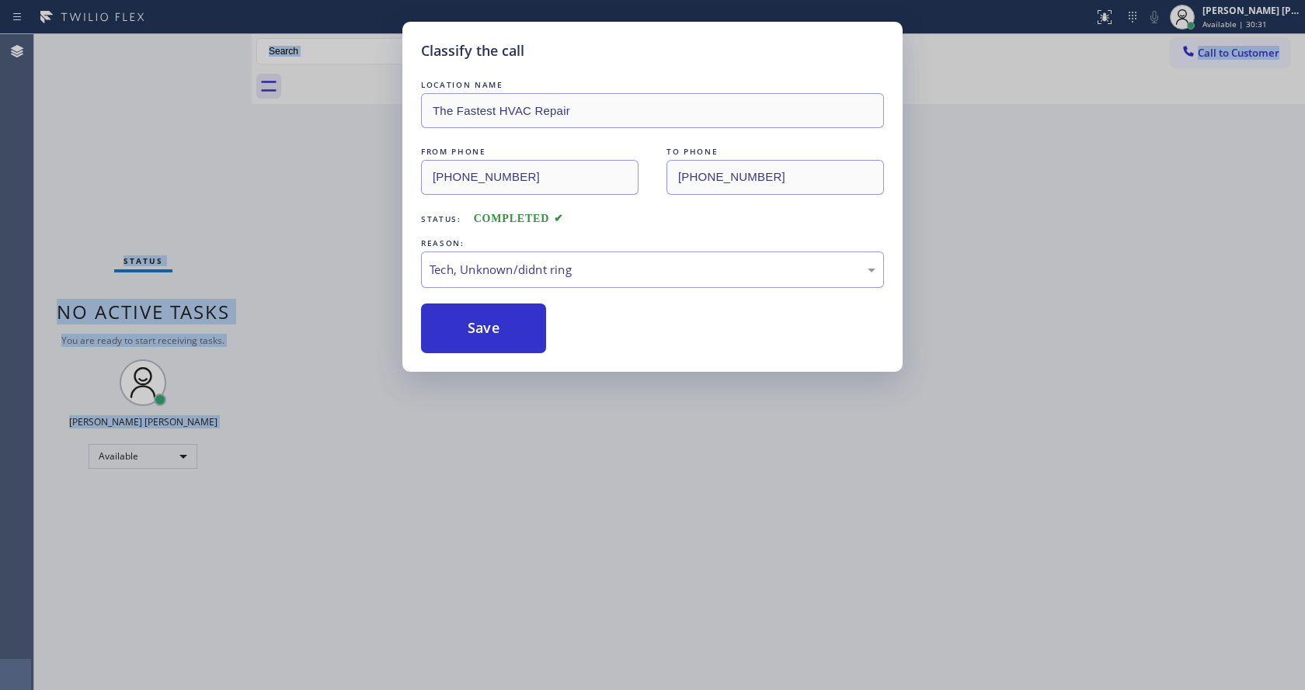
click at [495, 690] on html "Status report No issues detected If you experience an issue, please download th…" at bounding box center [652, 345] width 1305 height 690
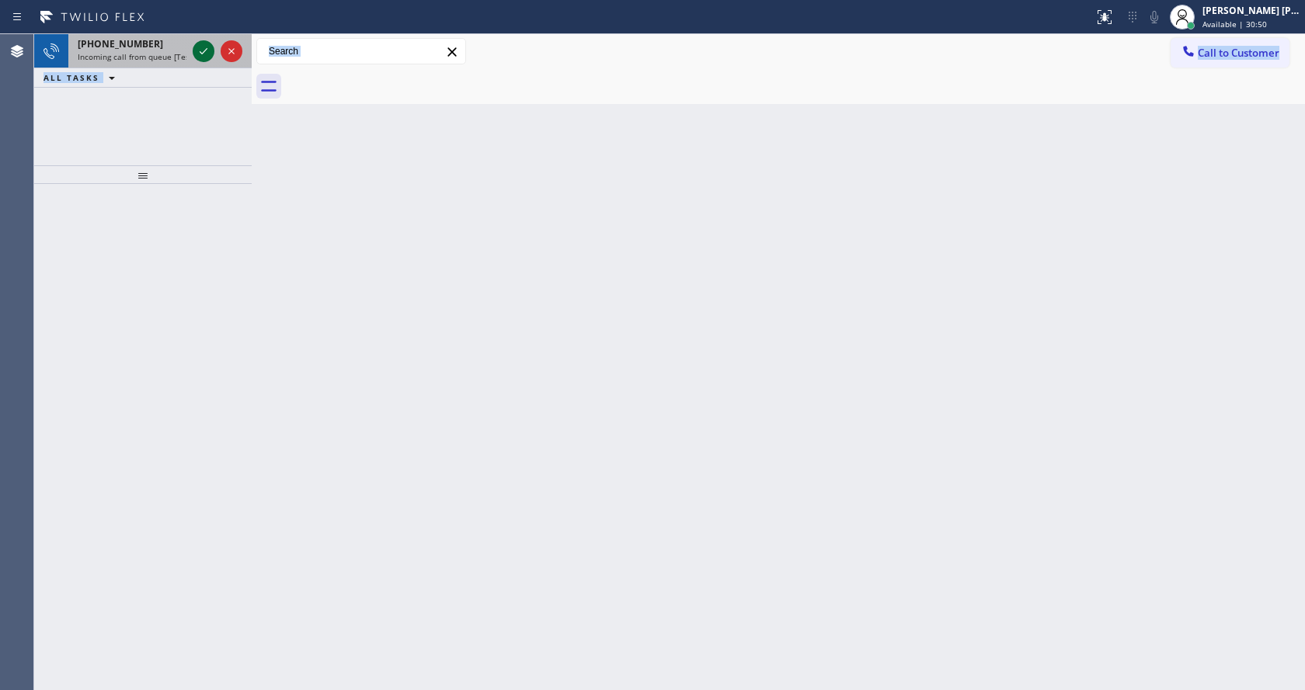
click at [207, 50] on icon at bounding box center [203, 51] width 19 height 19
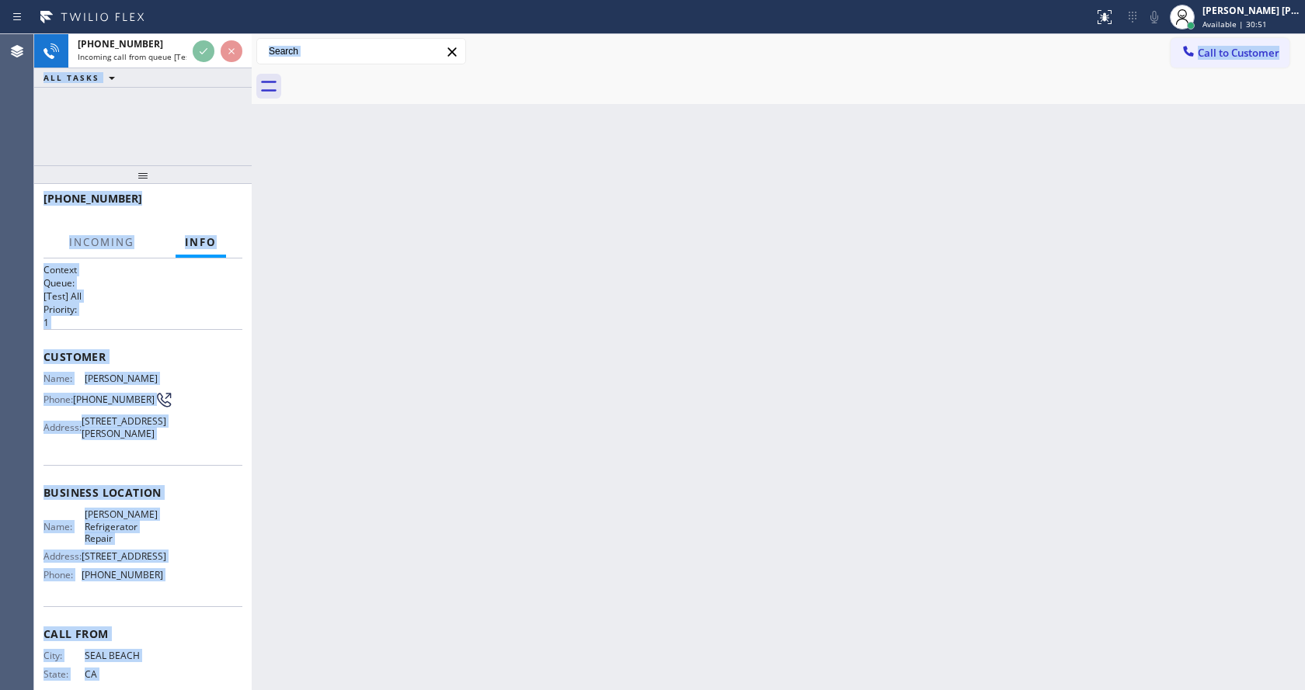
click at [148, 342] on div "Customer Name: [PERSON_NAME] Phone: [PHONE_NUMBER] Address: [STREET_ADDRESS][PE…" at bounding box center [142, 397] width 199 height 136
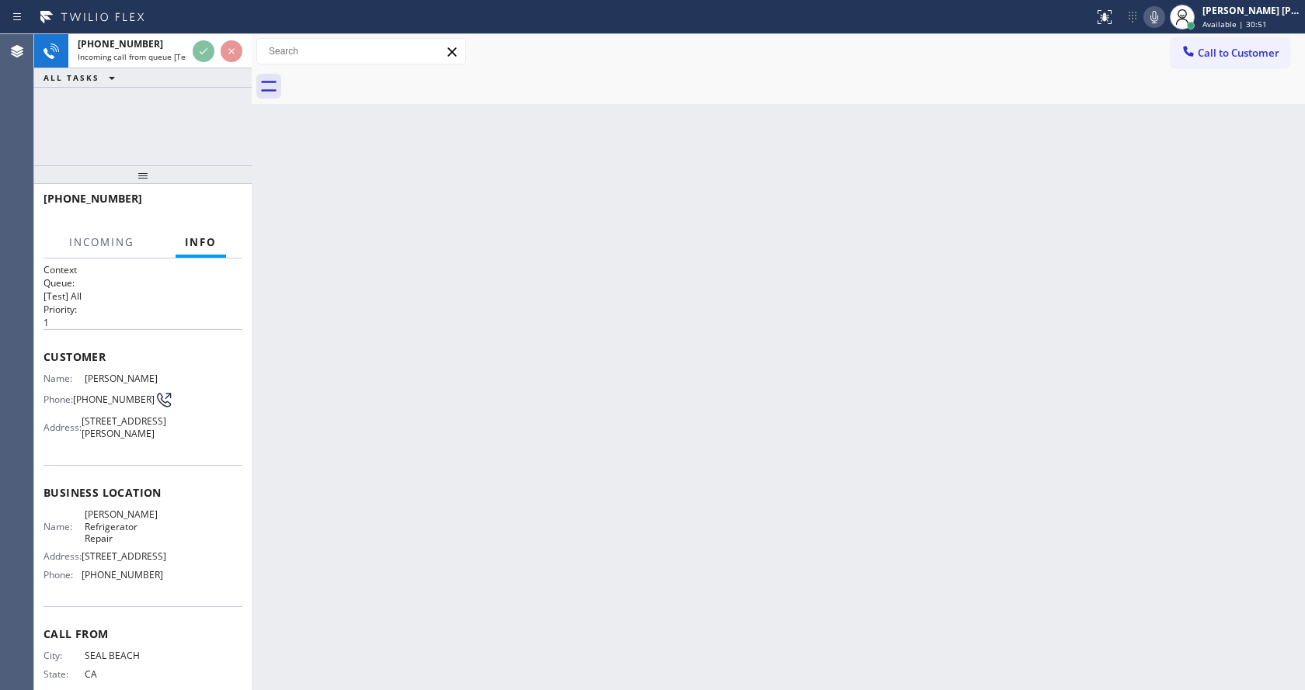
click at [486, 547] on div "Back to Dashboard Change Sender ID Customers Technicians Select a contact Outbo…" at bounding box center [778, 362] width 1053 height 656
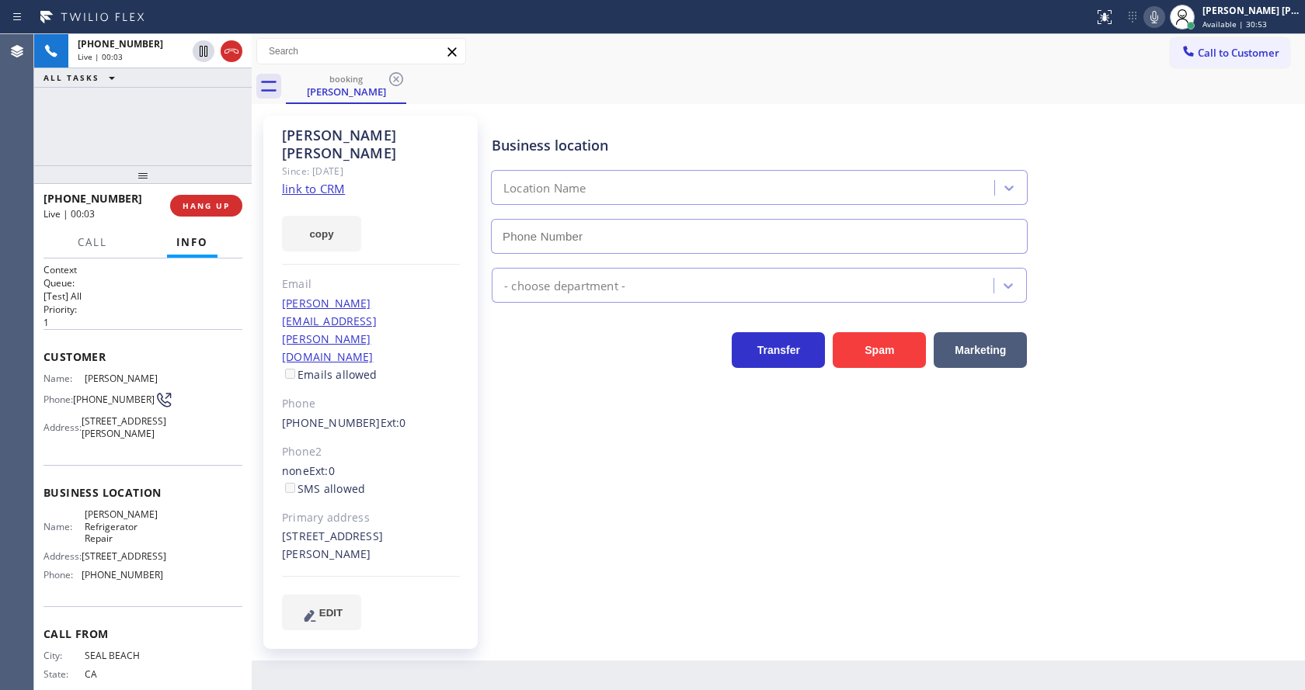
type input "[PHONE_NUMBER]"
drag, startPoint x: 609, startPoint y: 472, endPoint x: 562, endPoint y: 470, distance: 46.7
click at [612, 475] on div "Business location [GEOGRAPHIC_DATA] Refrigerator Repair [PHONE_NUMBER] Applianc…" at bounding box center [894, 373] width 812 height 506
click at [327, 181] on link "link to CRM" at bounding box center [313, 189] width 63 height 16
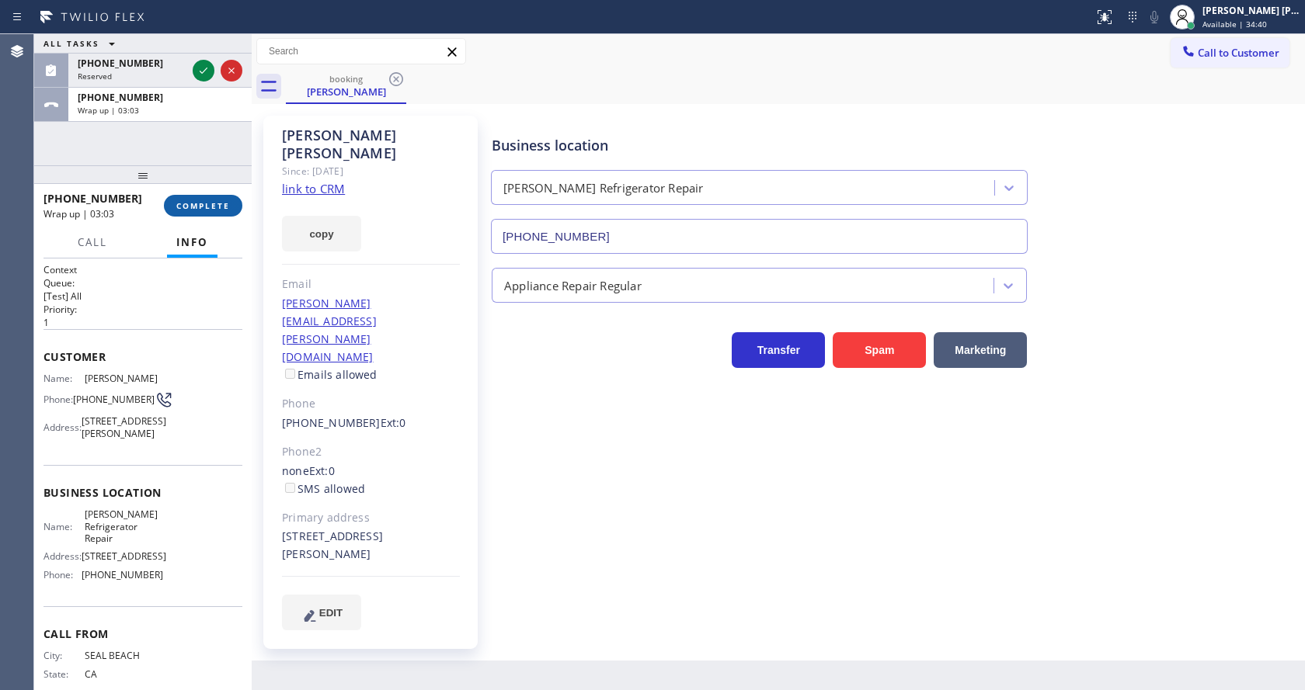
click at [196, 207] on span "COMPLETE" at bounding box center [203, 205] width 54 height 11
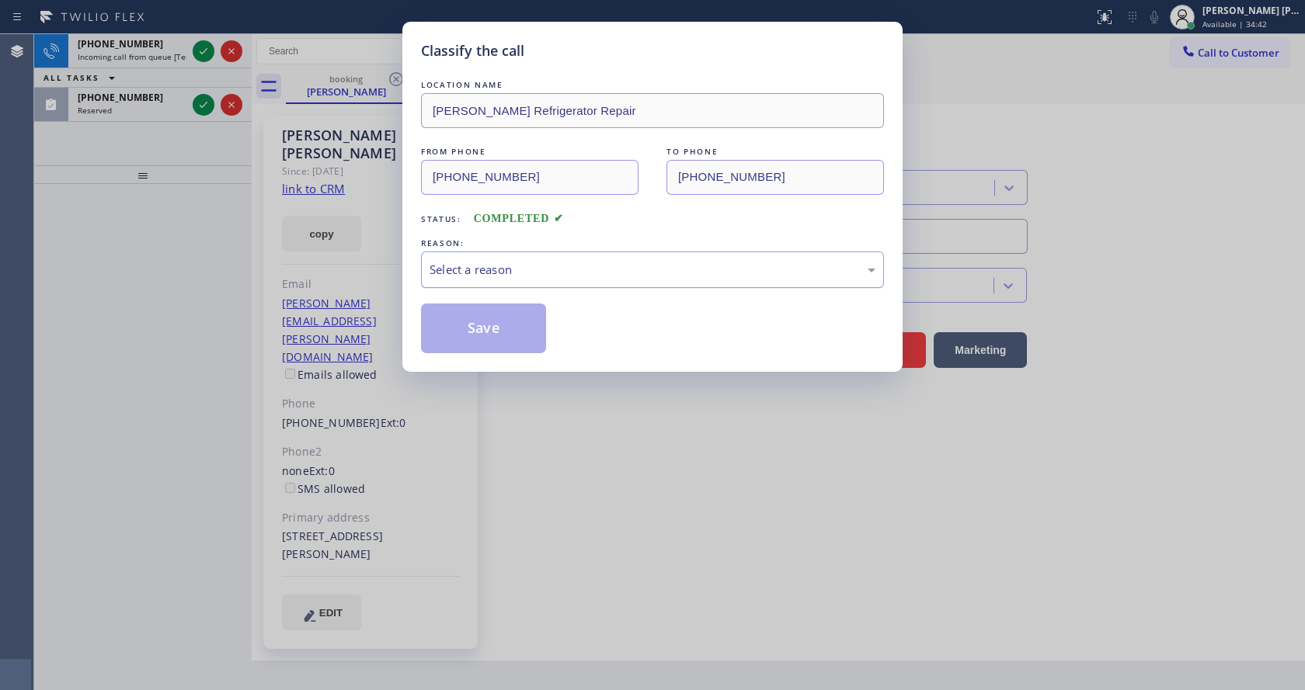
click at [513, 257] on div "Select a reason" at bounding box center [652, 270] width 463 height 36
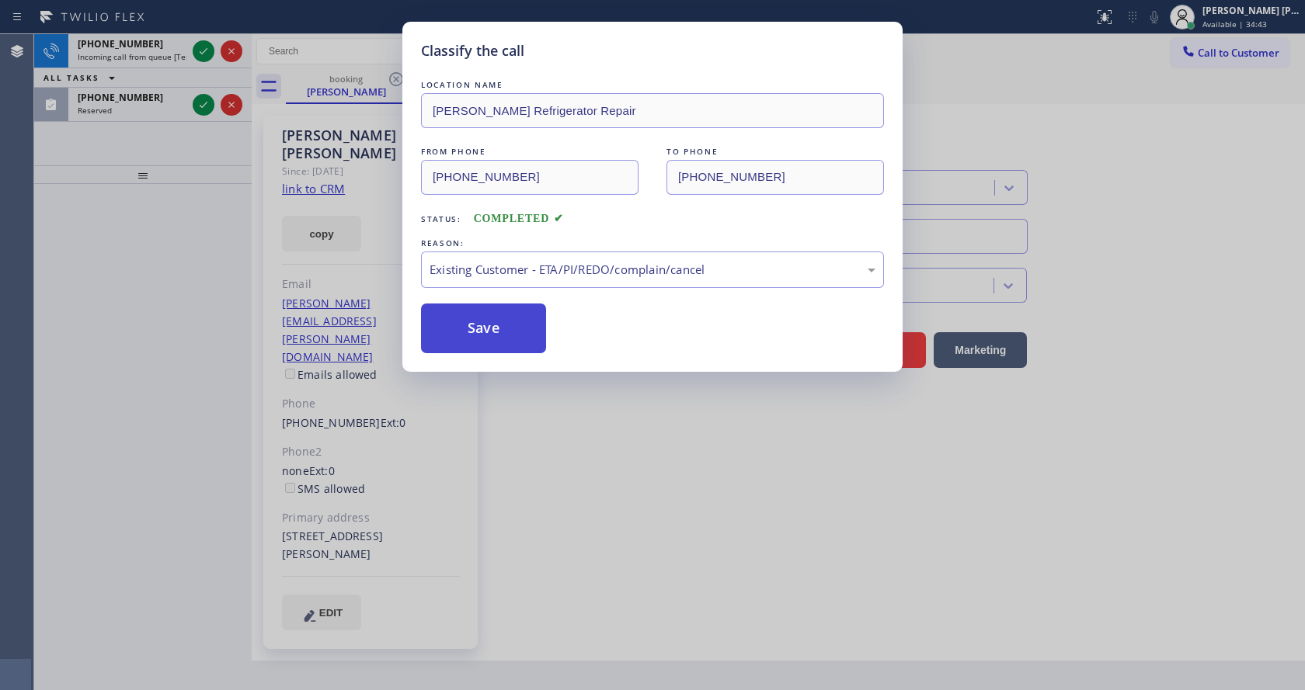
click at [478, 311] on button "Save" at bounding box center [483, 329] width 125 height 50
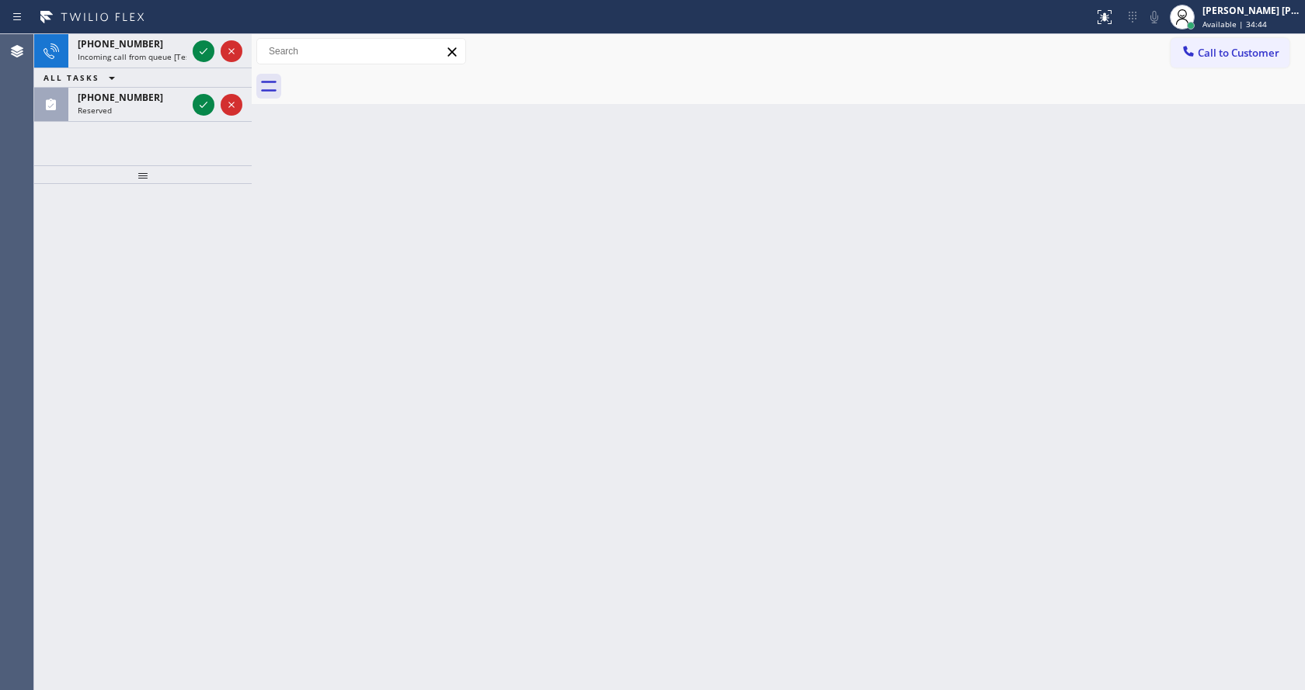
click at [202, 46] on icon at bounding box center [203, 51] width 19 height 19
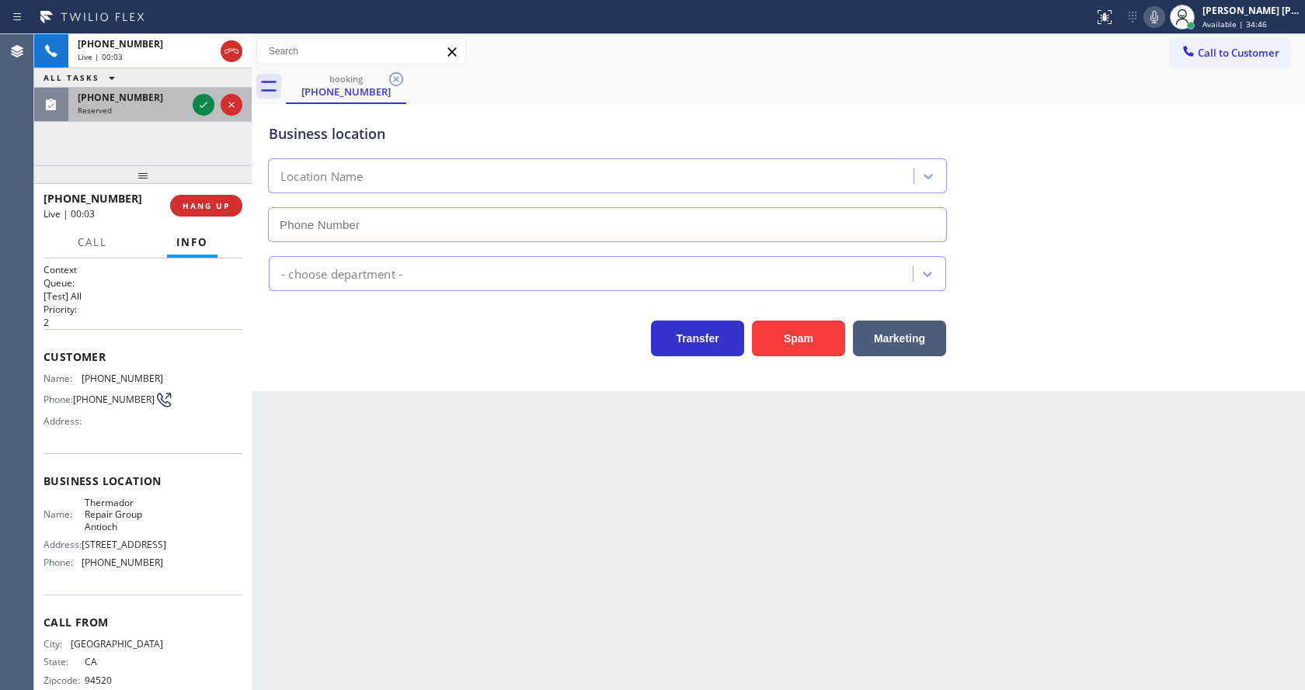
type input "[PHONE_NUMBER]"
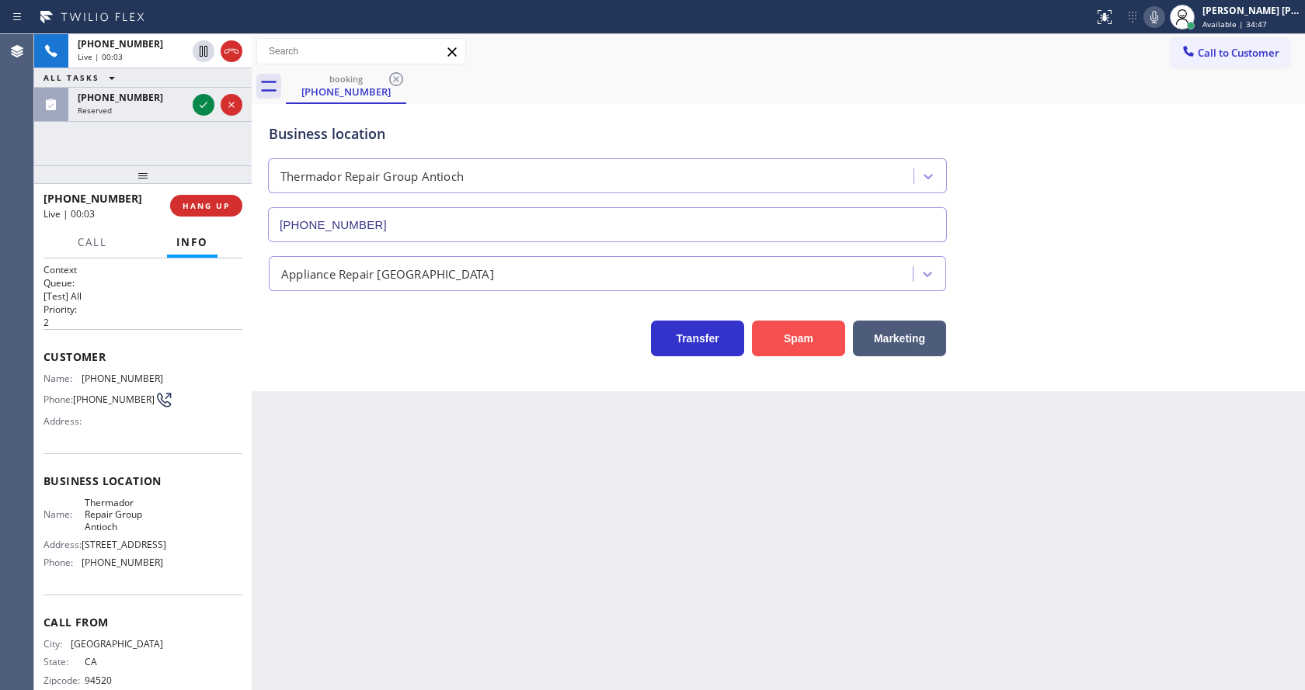
click at [822, 332] on button "Spam" at bounding box center [798, 339] width 93 height 36
click at [202, 96] on icon at bounding box center [203, 105] width 19 height 19
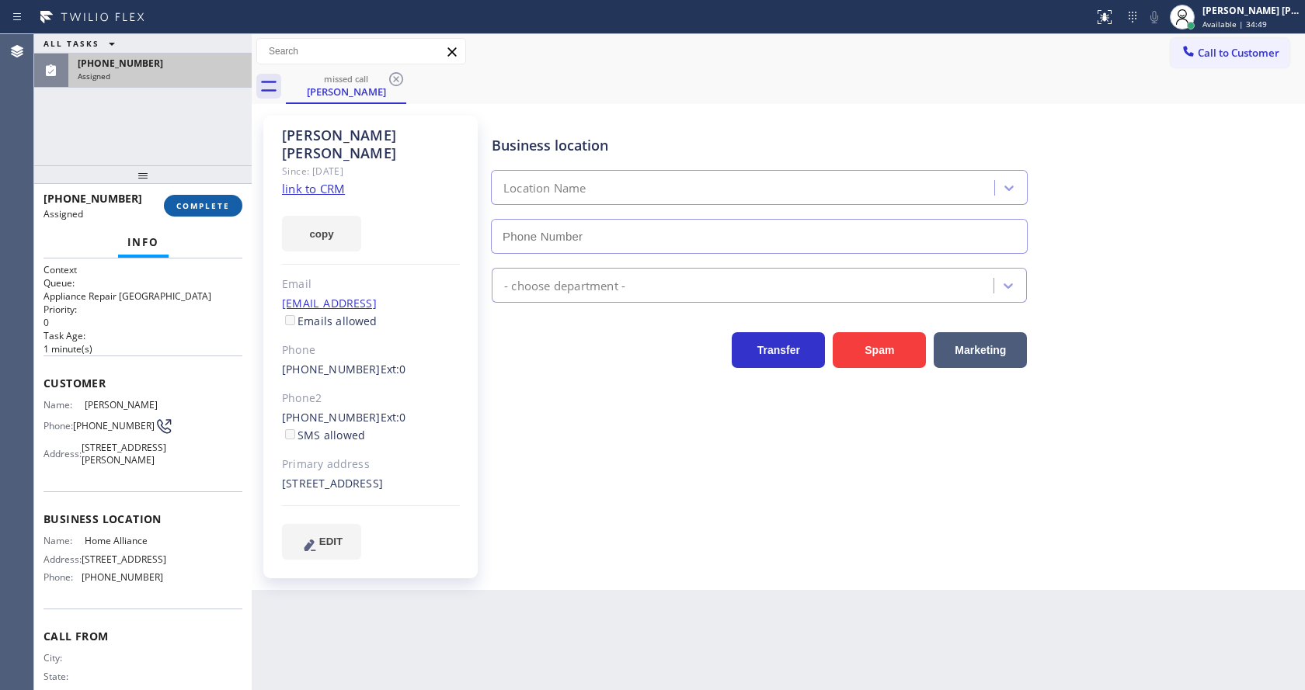
click at [182, 201] on span "COMPLETE" at bounding box center [203, 205] width 54 height 11
type input "[PHONE_NUMBER]"
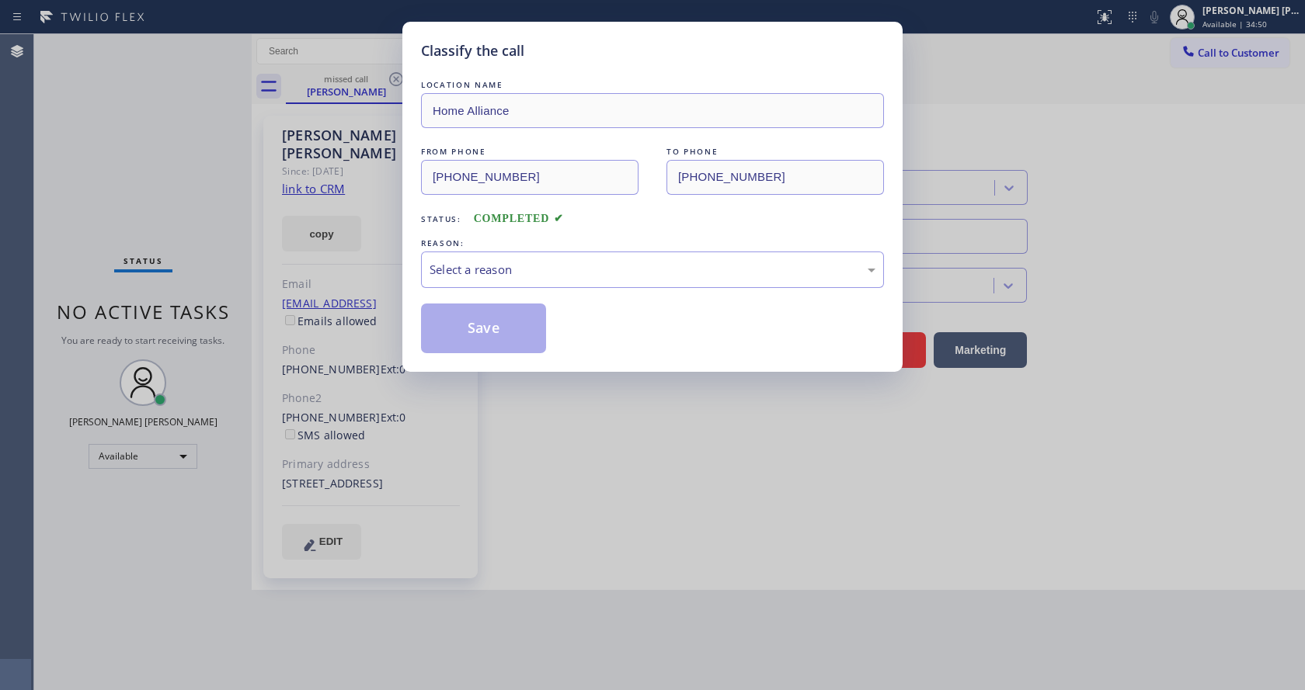
click at [500, 272] on div "Select a reason" at bounding box center [652, 270] width 446 height 18
click at [477, 334] on button "Save" at bounding box center [483, 329] width 125 height 50
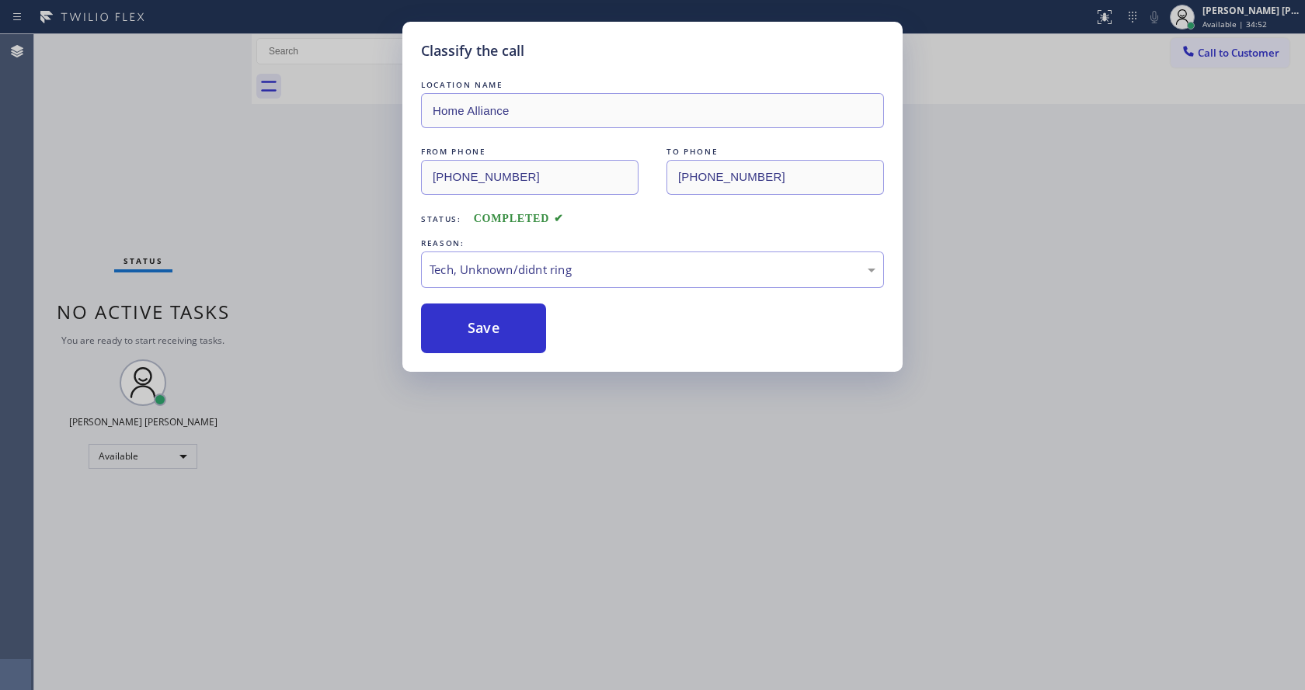
click at [595, 420] on div "Classify the call LOCATION NAME Home Alliance FROM PHONE [PHONE_NUMBER] TO PHON…" at bounding box center [652, 345] width 1305 height 690
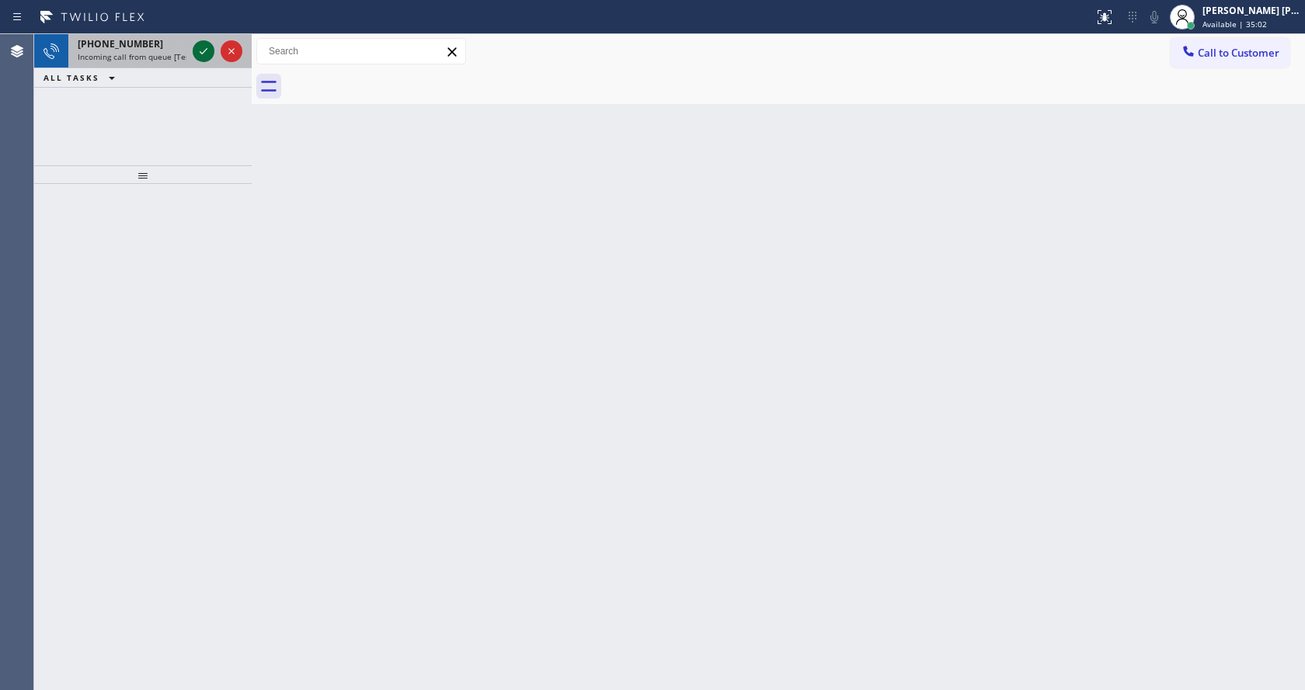
click at [199, 55] on icon at bounding box center [203, 51] width 19 height 19
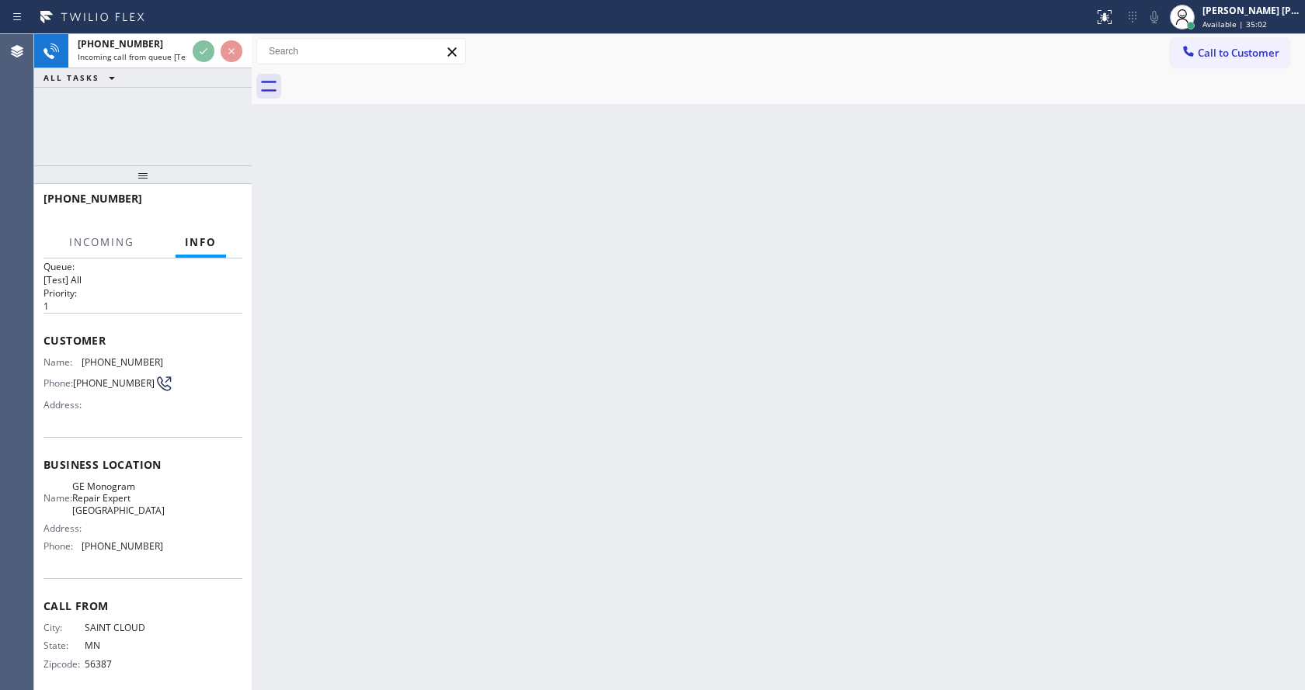
scroll to position [32, 0]
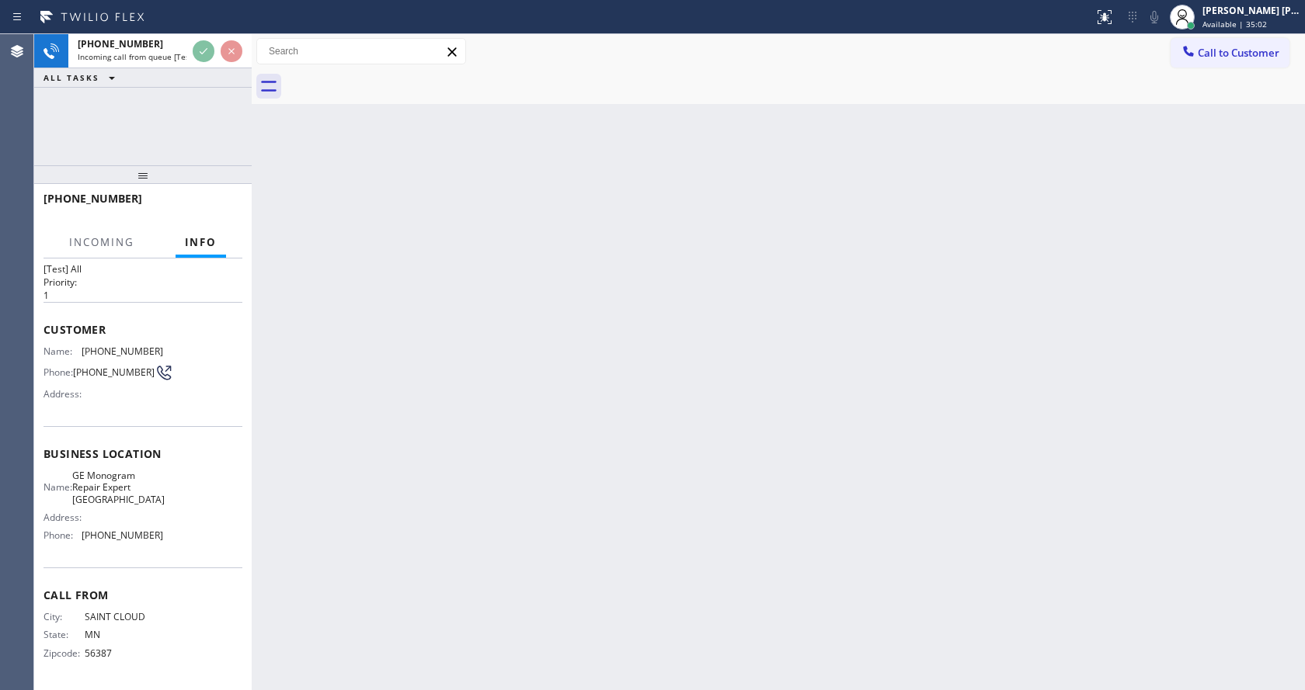
click at [551, 520] on div "Back to Dashboard Change Sender ID Customers Technicians Select a contact Outbo…" at bounding box center [778, 362] width 1053 height 656
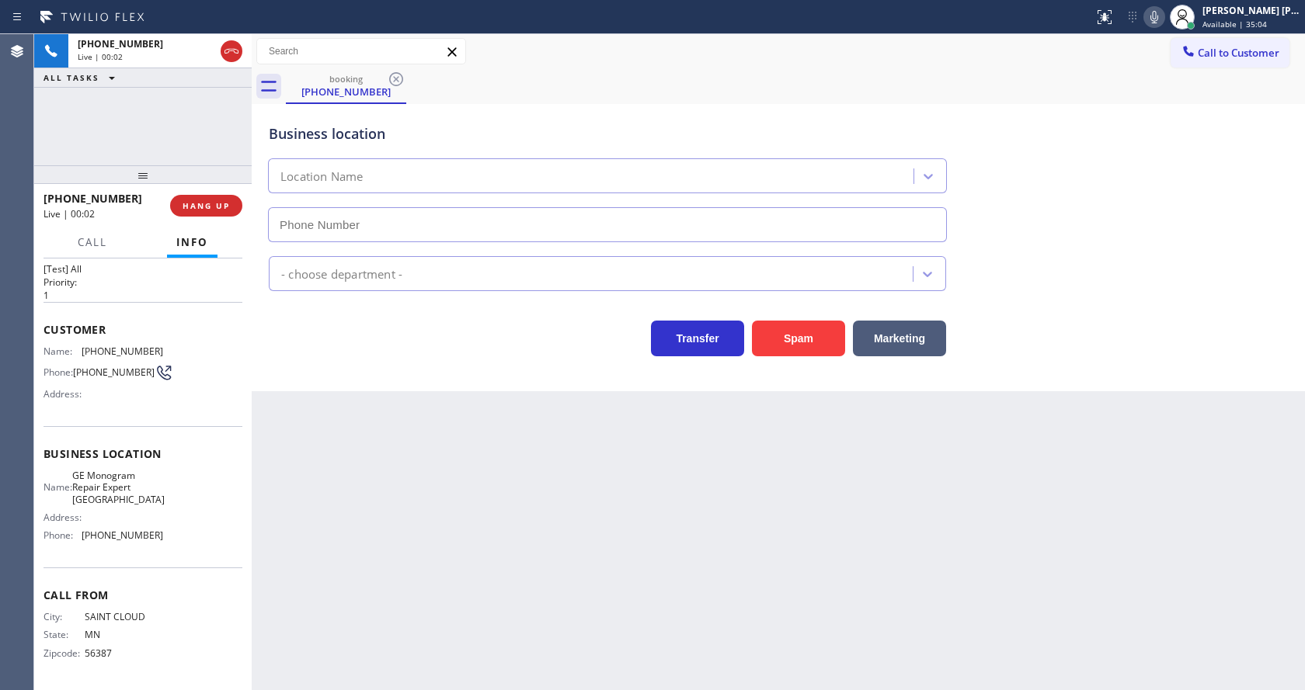
type input "[PHONE_NUMBER]"
click at [294, 443] on div "Back to Dashboard Change Sender ID Customers Technicians Select a contact Outbo…" at bounding box center [778, 362] width 1053 height 656
click at [565, 501] on div "Back to Dashboard Change Sender ID Customers Technicians Select a contact Outbo…" at bounding box center [778, 362] width 1053 height 656
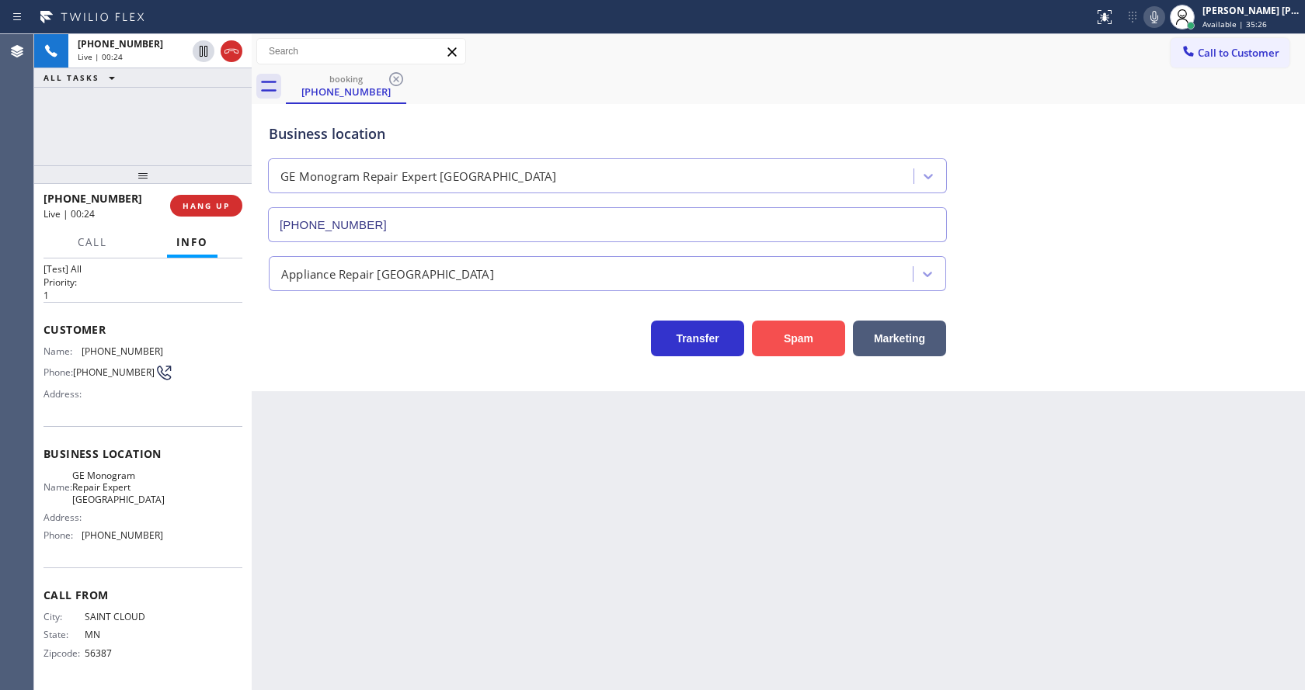
click at [794, 330] on button "Spam" at bounding box center [798, 339] width 93 height 36
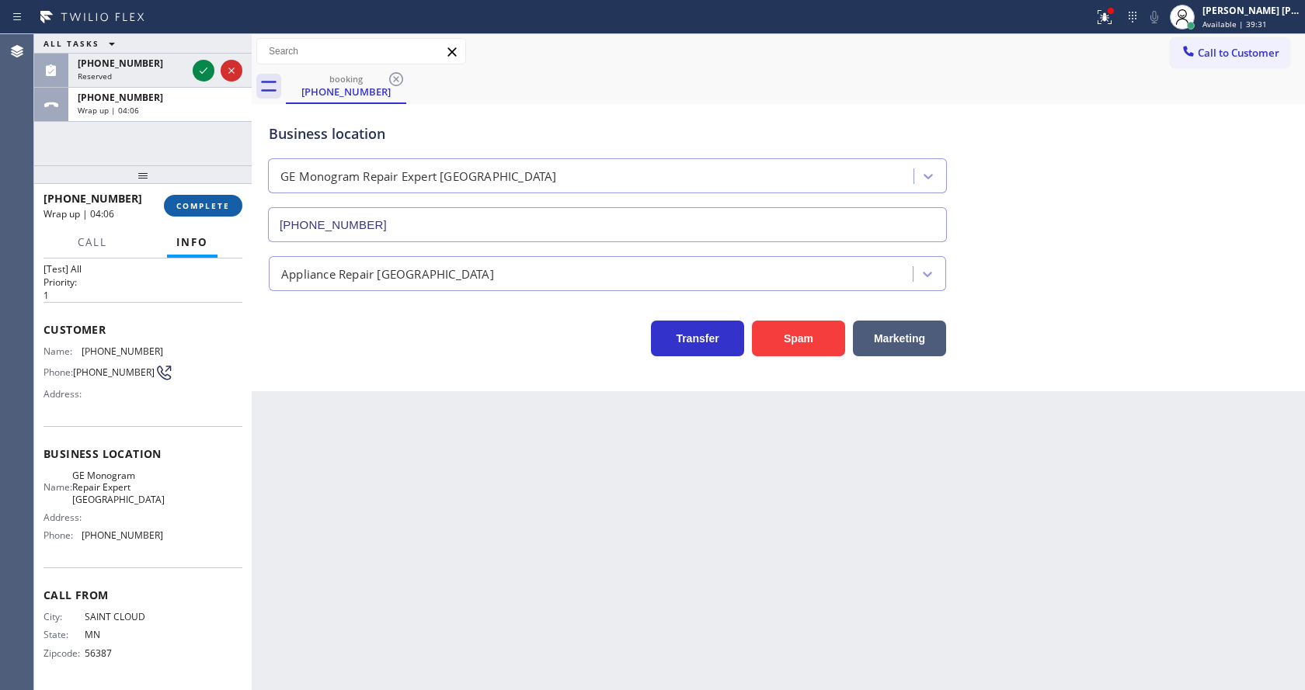
click at [175, 196] on button "COMPLETE" at bounding box center [203, 206] width 78 height 22
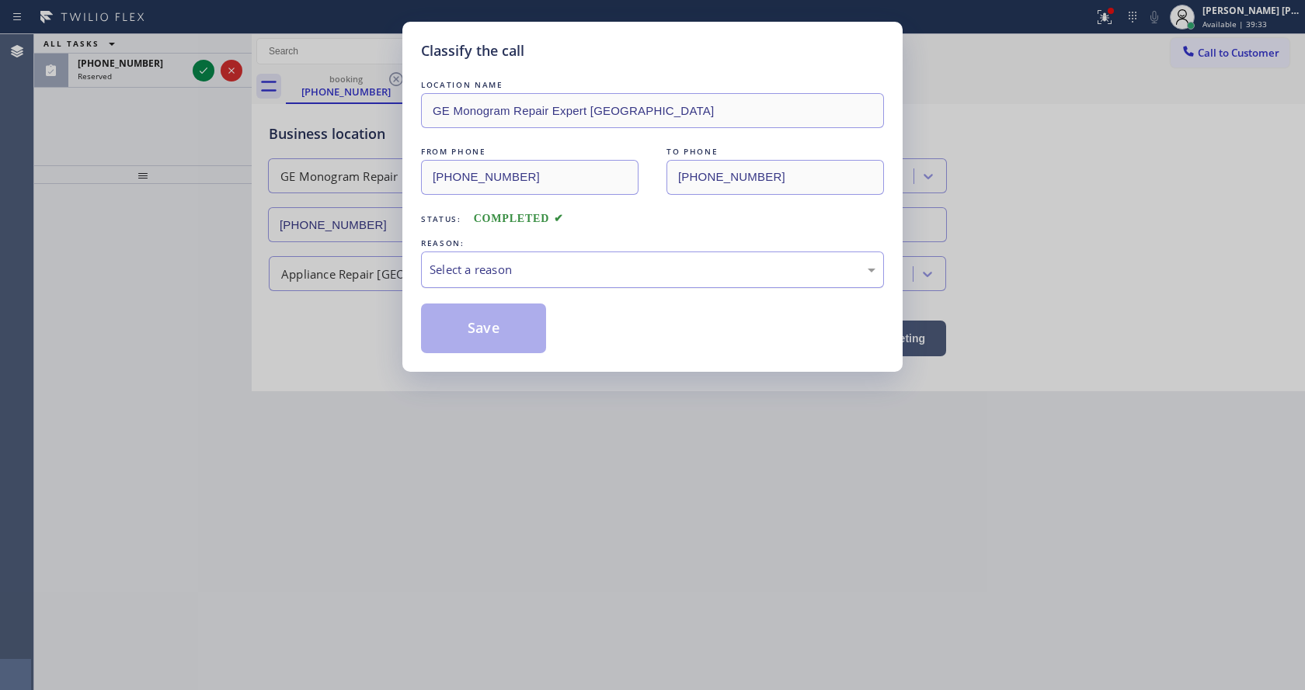
click at [499, 272] on div "Select a reason" at bounding box center [652, 270] width 446 height 18
click at [488, 331] on button "Save" at bounding box center [483, 329] width 125 height 50
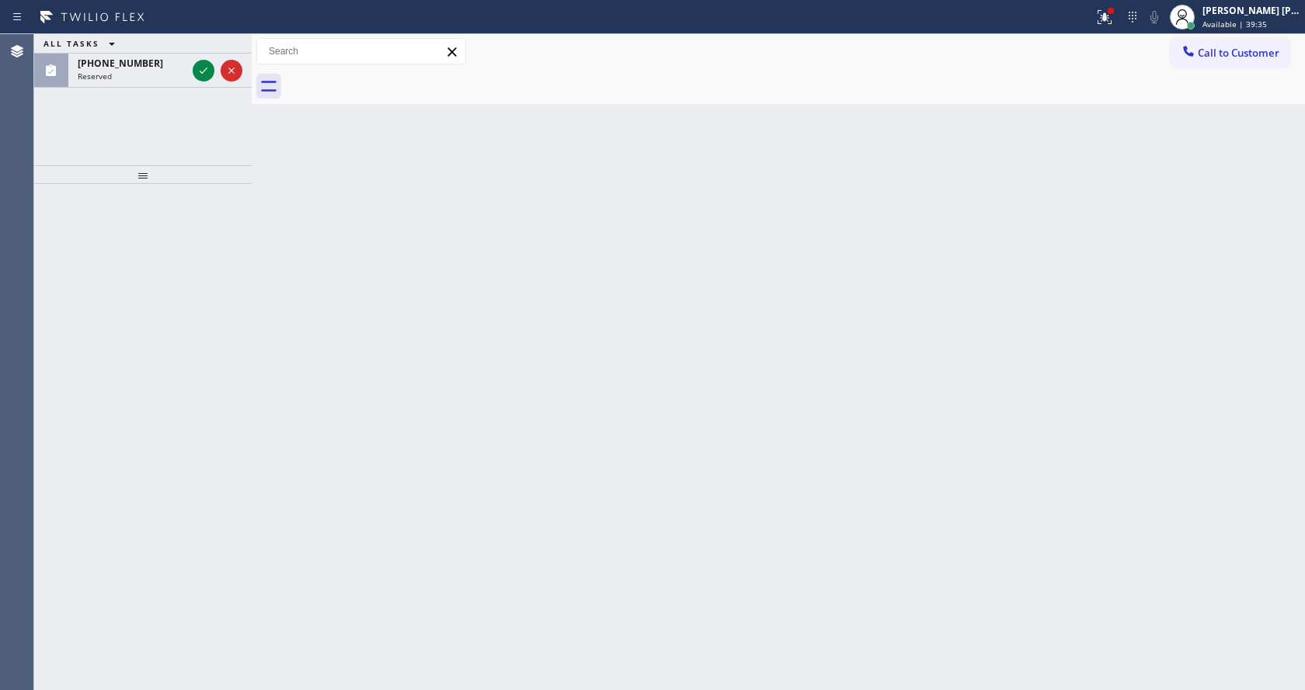
click at [199, 69] on icon at bounding box center [203, 70] width 19 height 19
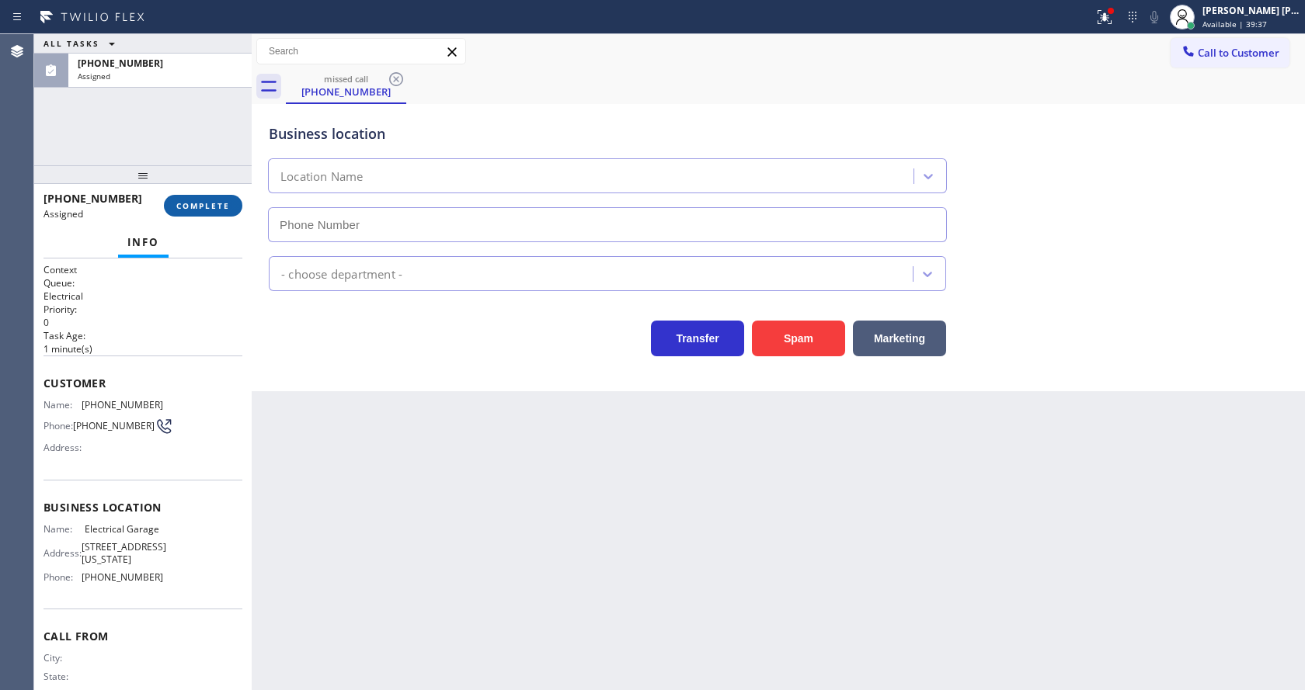
click at [199, 203] on span "COMPLETE" at bounding box center [203, 205] width 54 height 11
type input "[PHONE_NUMBER]"
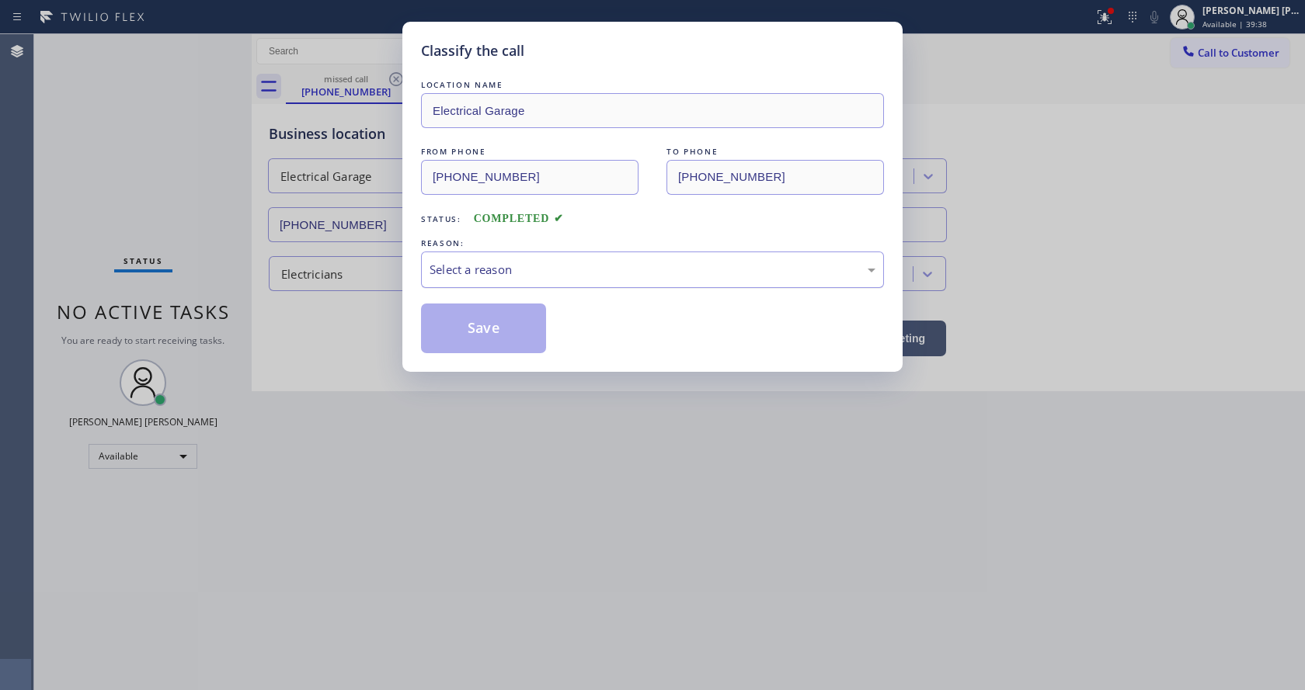
click at [495, 282] on div "Select a reason" at bounding box center [652, 270] width 463 height 36
click at [506, 342] on button "Save" at bounding box center [483, 329] width 125 height 50
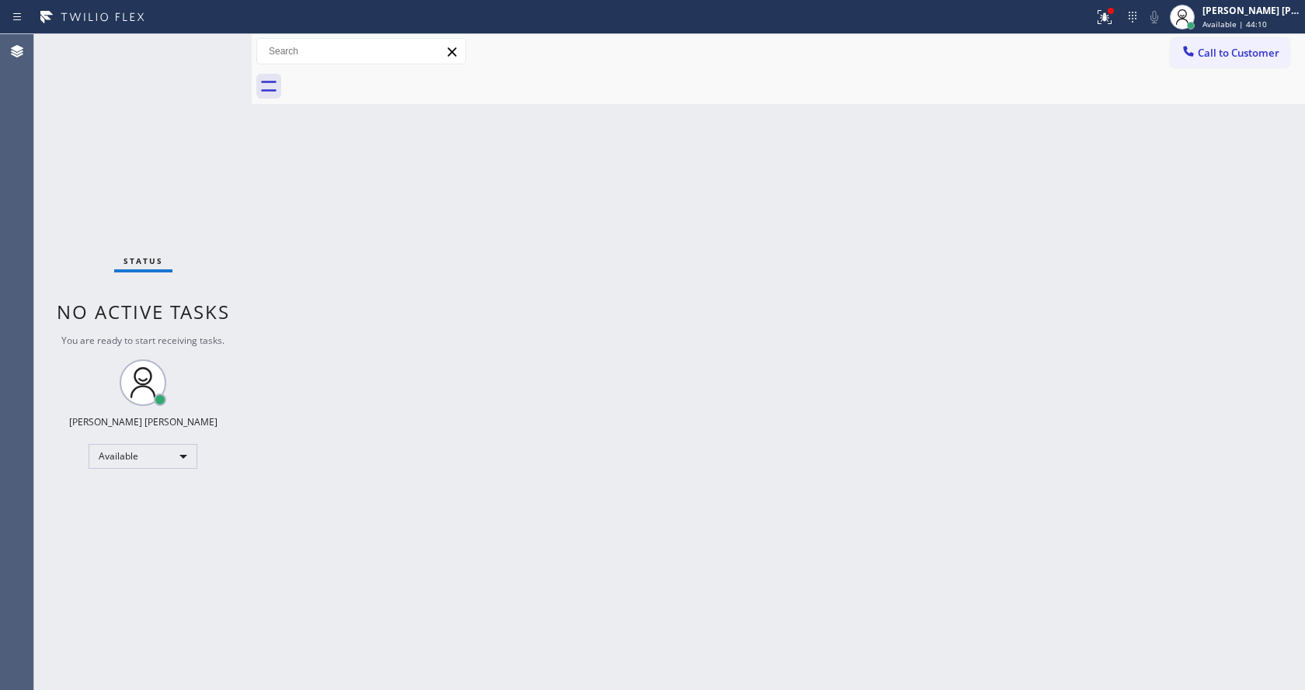
click at [1038, 193] on div "Back to Dashboard Change Sender ID Customers Technicians Select a contact Outbo…" at bounding box center [778, 362] width 1053 height 656
click at [1107, 17] on icon at bounding box center [1104, 14] width 9 height 5
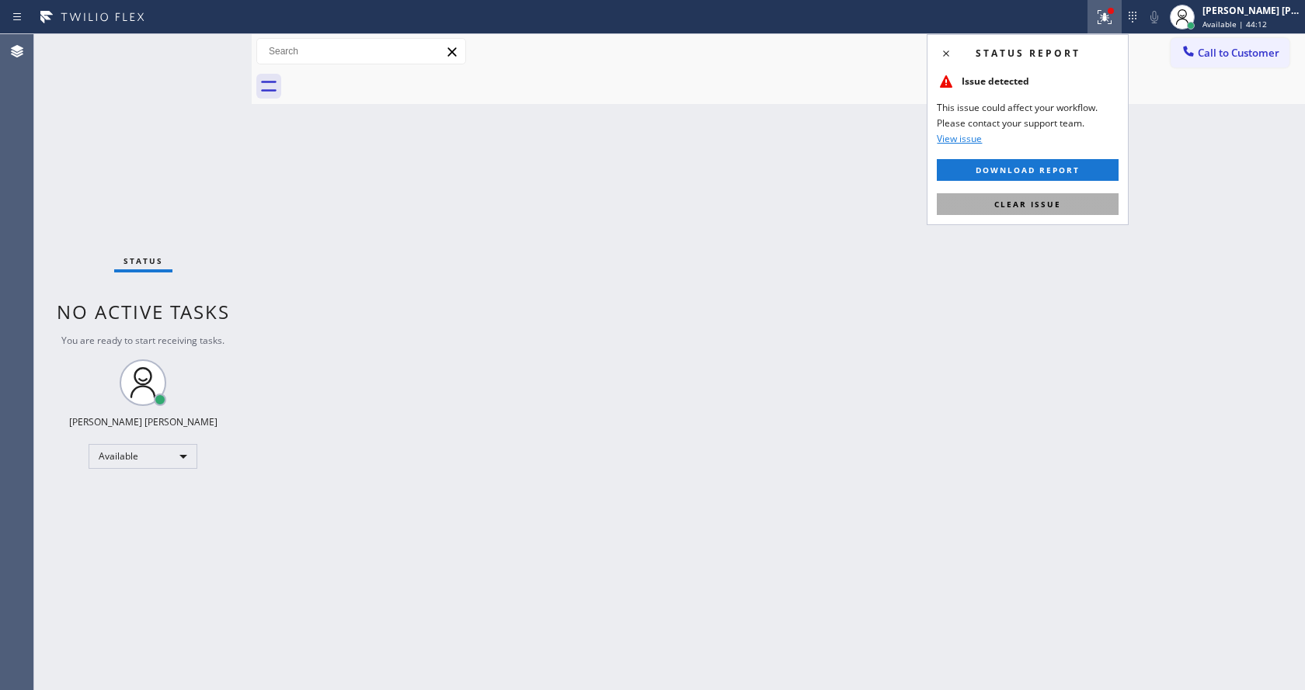
click at [1048, 196] on button "Clear issue" at bounding box center [1028, 204] width 182 height 22
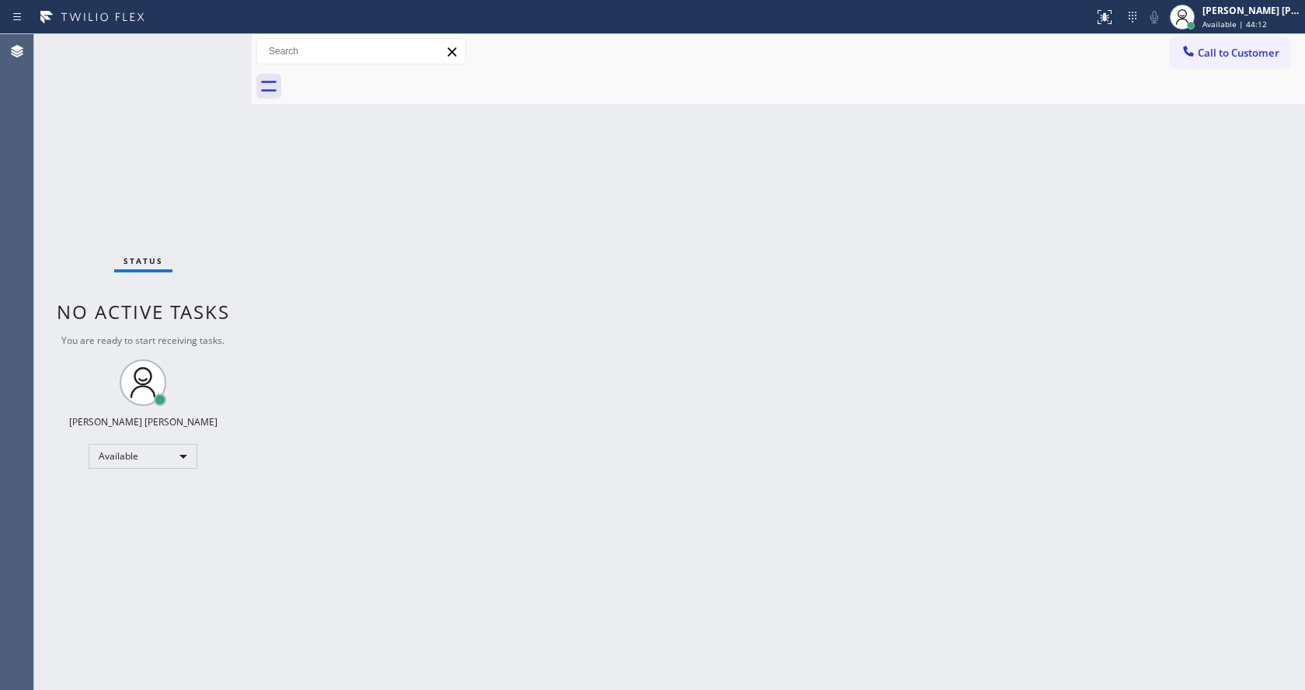
click at [605, 419] on div "Back to Dashboard Change Sender ID Customers Technicians Select a contact Outbo…" at bounding box center [778, 362] width 1053 height 656
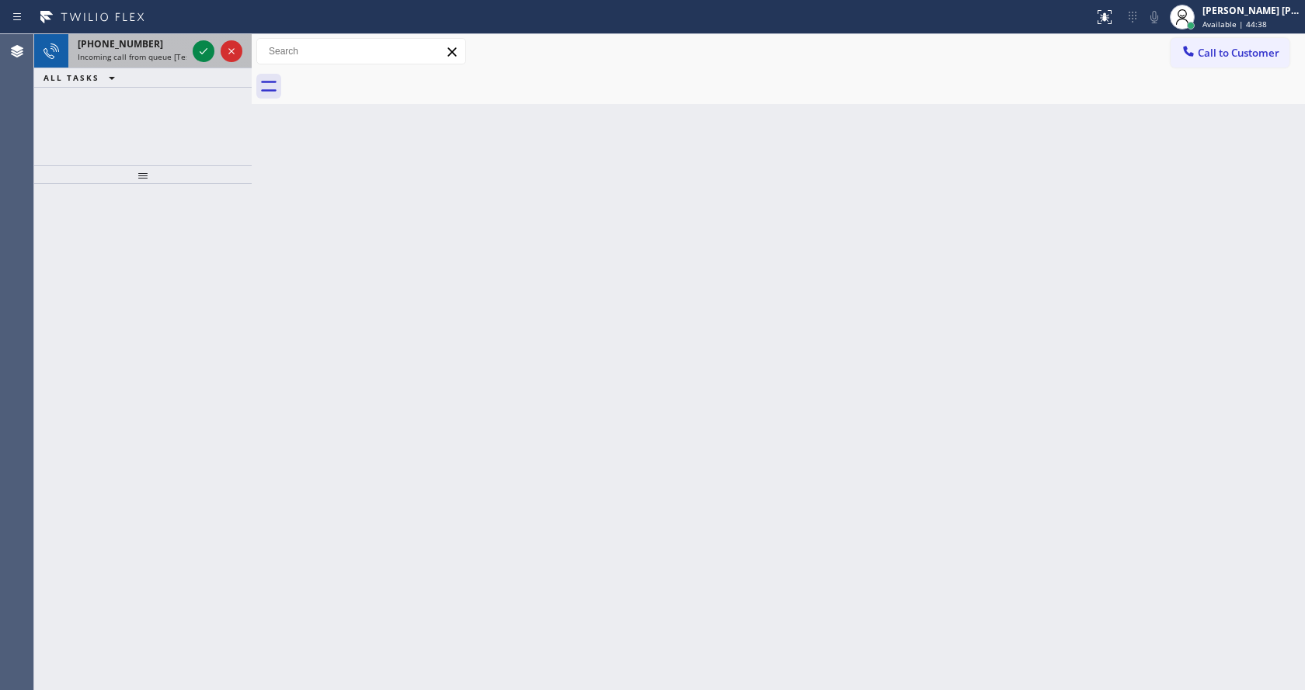
drag, startPoint x: 162, startPoint y: 57, endPoint x: 186, endPoint y: 62, distance: 24.7
click at [162, 57] on span "Incoming call from queue [Test] All" at bounding box center [142, 56] width 129 height 11
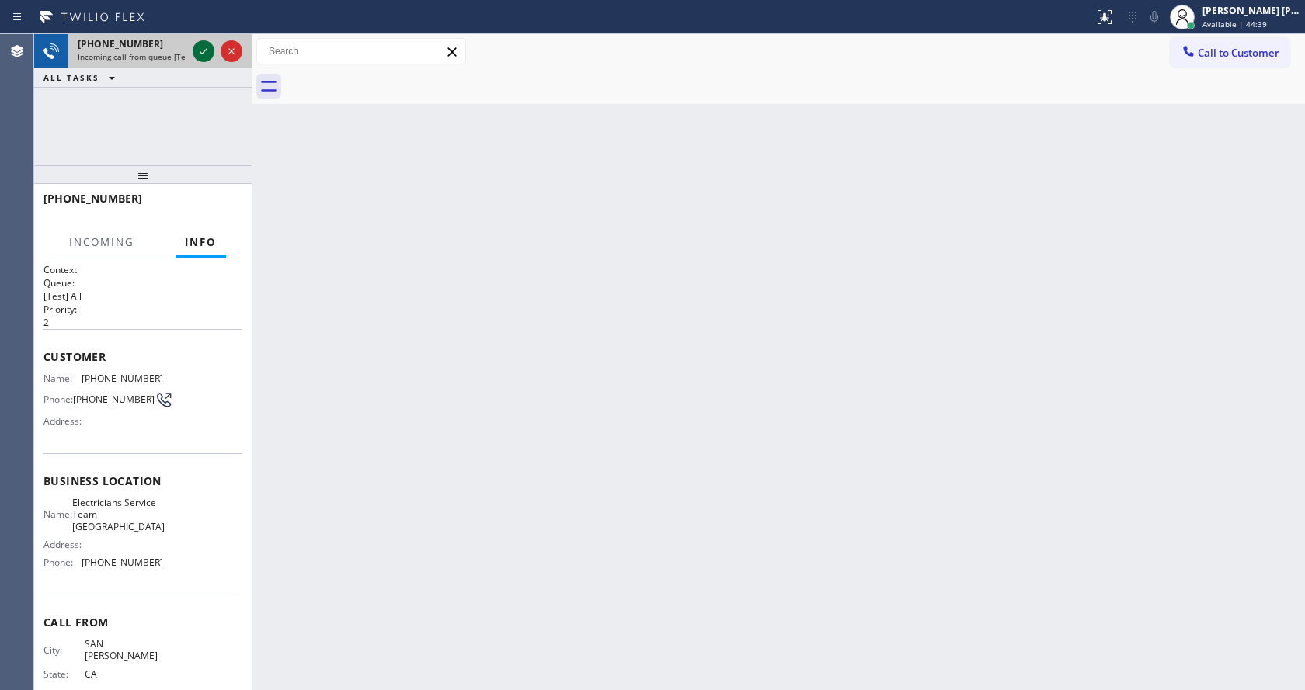
click at [201, 50] on icon at bounding box center [203, 51] width 19 height 19
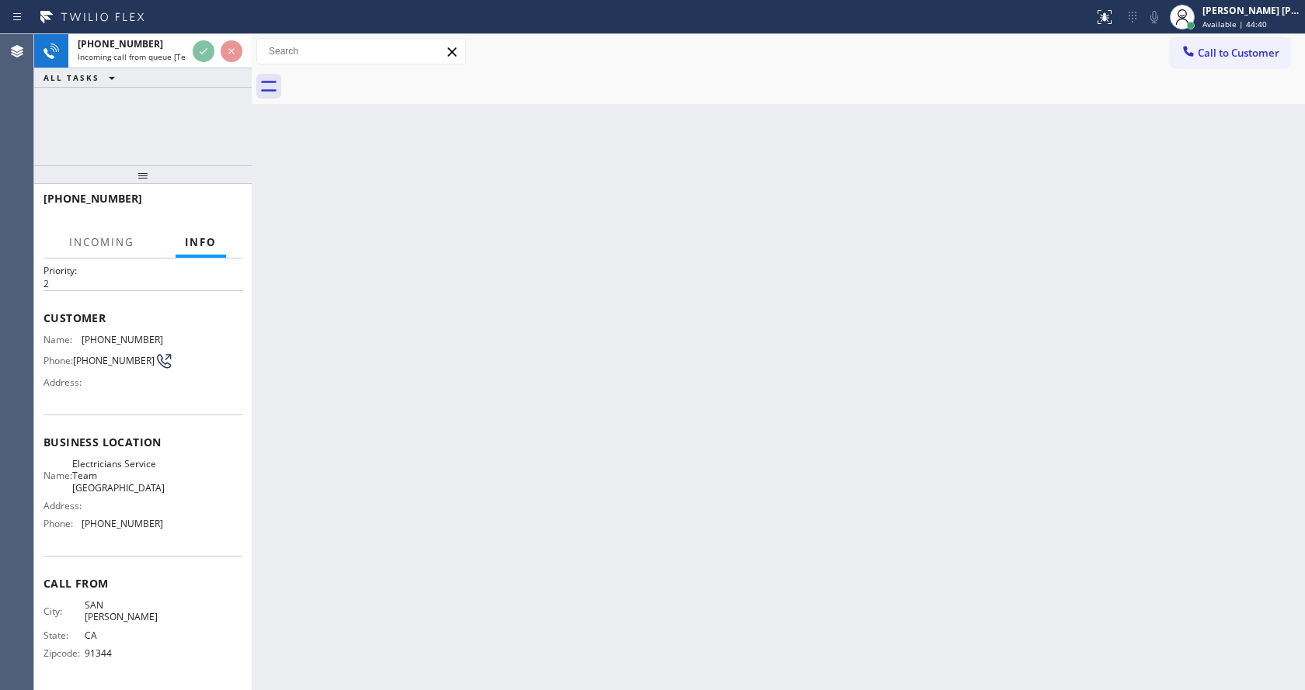
scroll to position [44, 0]
click at [422, 456] on div "Back to Dashboard Change Sender ID Customers Technicians Select a contact Outbo…" at bounding box center [778, 362] width 1053 height 656
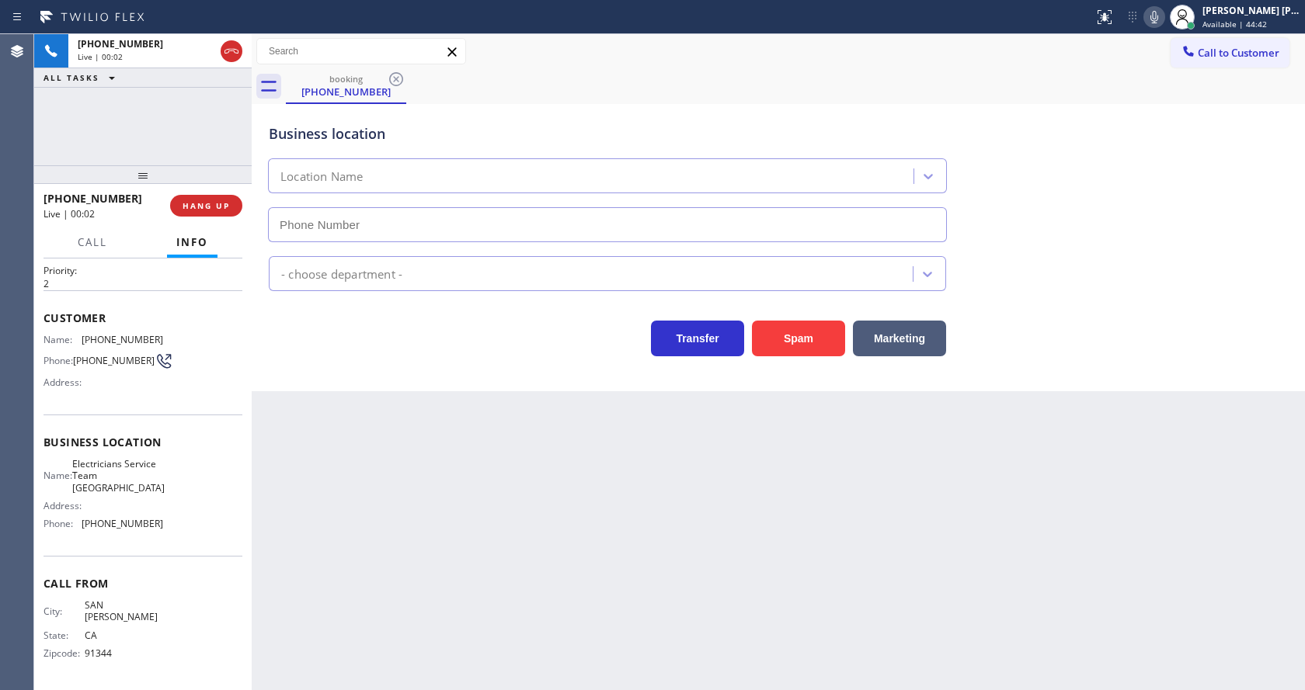
type input "[PHONE_NUMBER]"
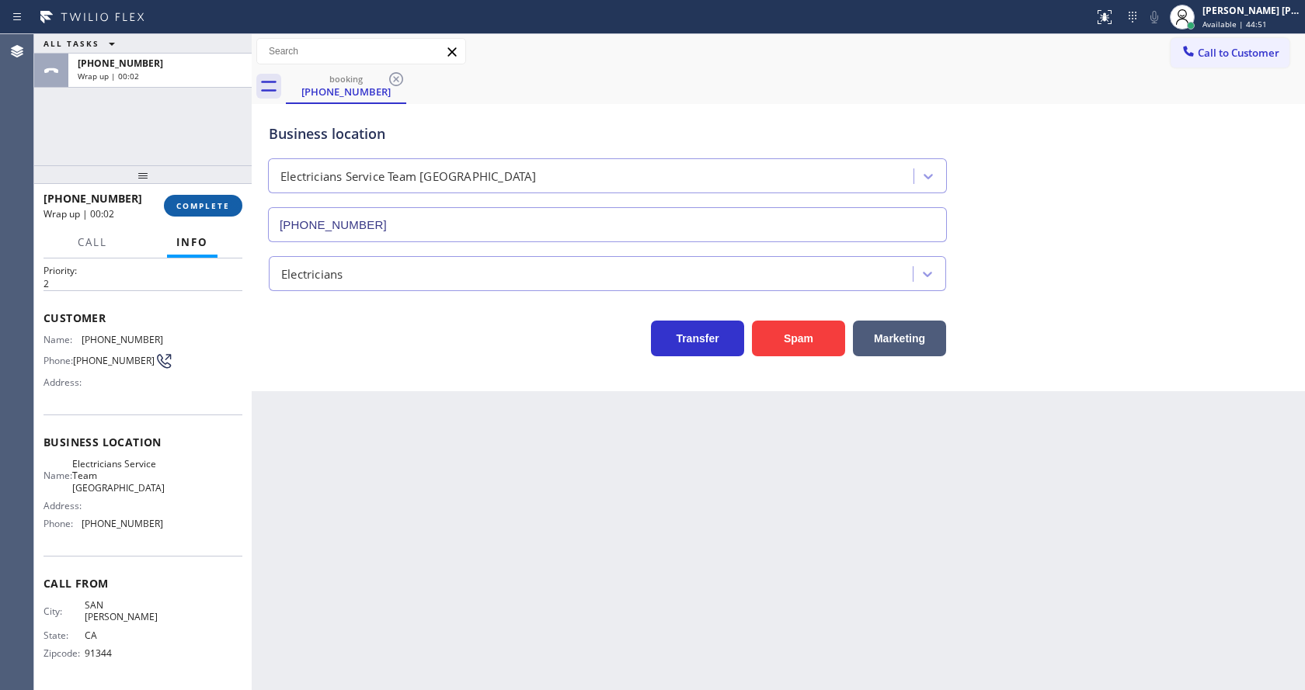
click at [196, 207] on span "COMPLETE" at bounding box center [203, 205] width 54 height 11
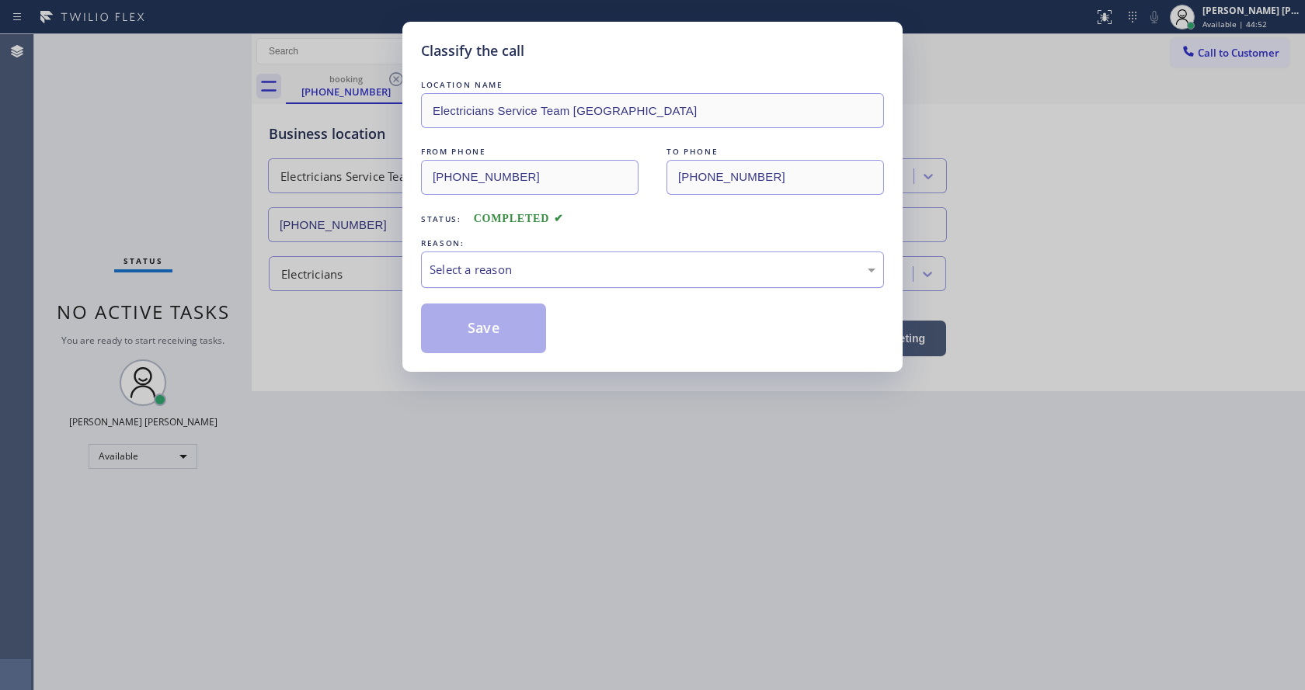
click at [494, 276] on div "Select a reason" at bounding box center [652, 270] width 446 height 18
click at [485, 339] on button "Save" at bounding box center [483, 329] width 125 height 50
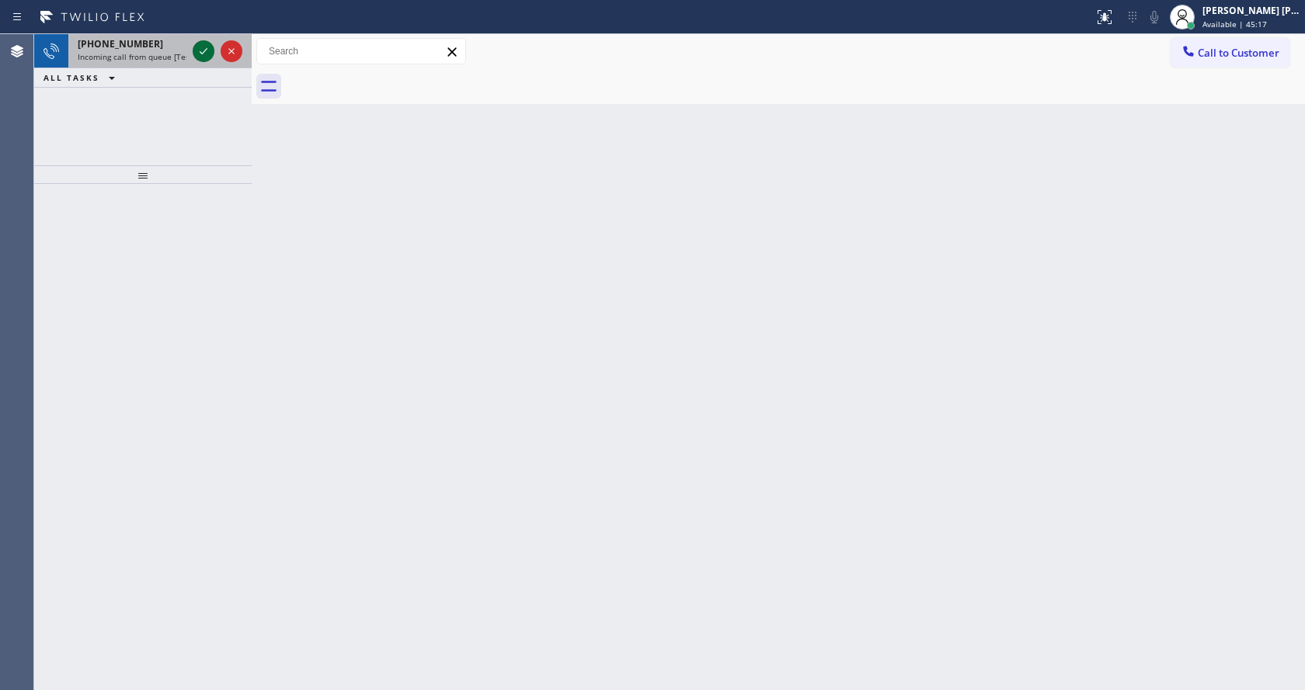
click at [199, 48] on icon at bounding box center [203, 51] width 19 height 19
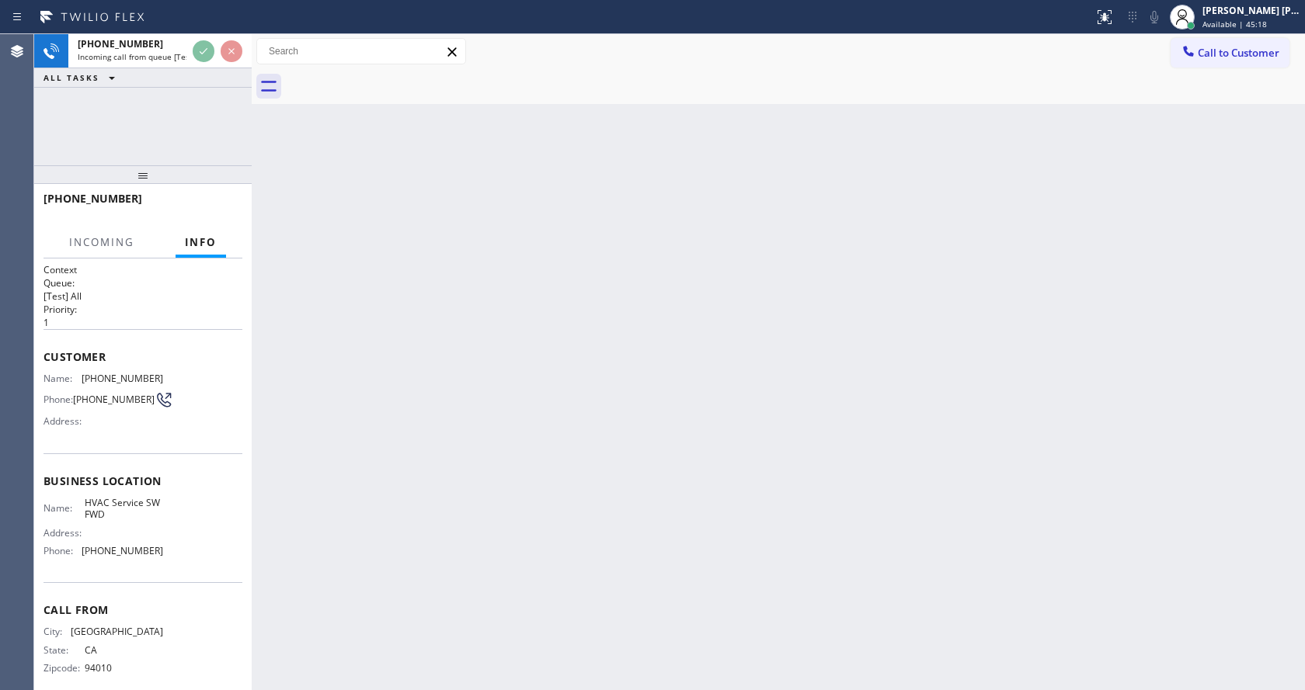
click at [443, 384] on div "Back to Dashboard Change Sender ID Customers Technicians Select a contact Outbo…" at bounding box center [778, 362] width 1053 height 656
drag, startPoint x: 665, startPoint y: 352, endPoint x: 987, endPoint y: 3, distance: 474.8
click at [665, 352] on div "Back to Dashboard Change Sender ID Customers Technicians Select a contact Outbo…" at bounding box center [778, 362] width 1053 height 656
drag, startPoint x: 597, startPoint y: 410, endPoint x: 600, endPoint y: 425, distance: 14.9
click at [599, 411] on div "Back to Dashboard Change Sender ID Customers Technicians Select a contact Outbo…" at bounding box center [778, 362] width 1053 height 656
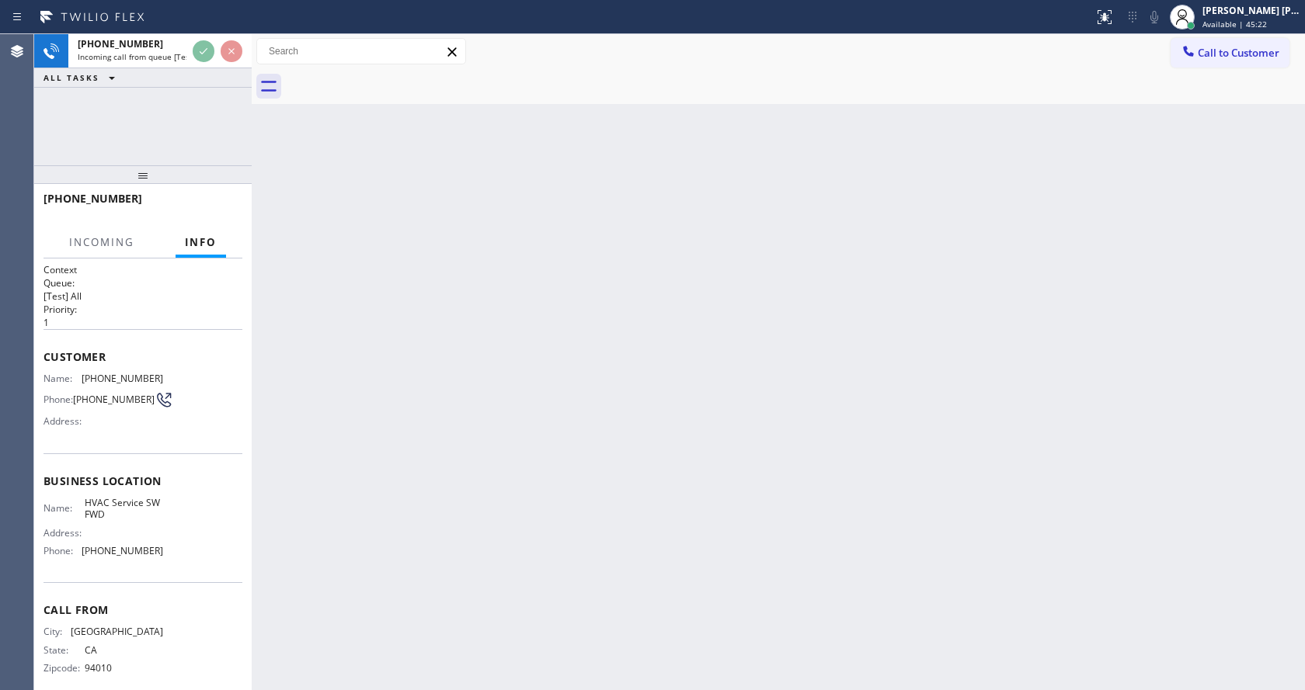
click at [297, 259] on div "Back to Dashboard Change Sender ID Customers Technicians Select a contact Outbo…" at bounding box center [778, 362] width 1053 height 656
click at [931, 225] on div "Back to Dashboard Change Sender ID Customers Technicians Select a contact Outbo…" at bounding box center [778, 362] width 1053 height 656
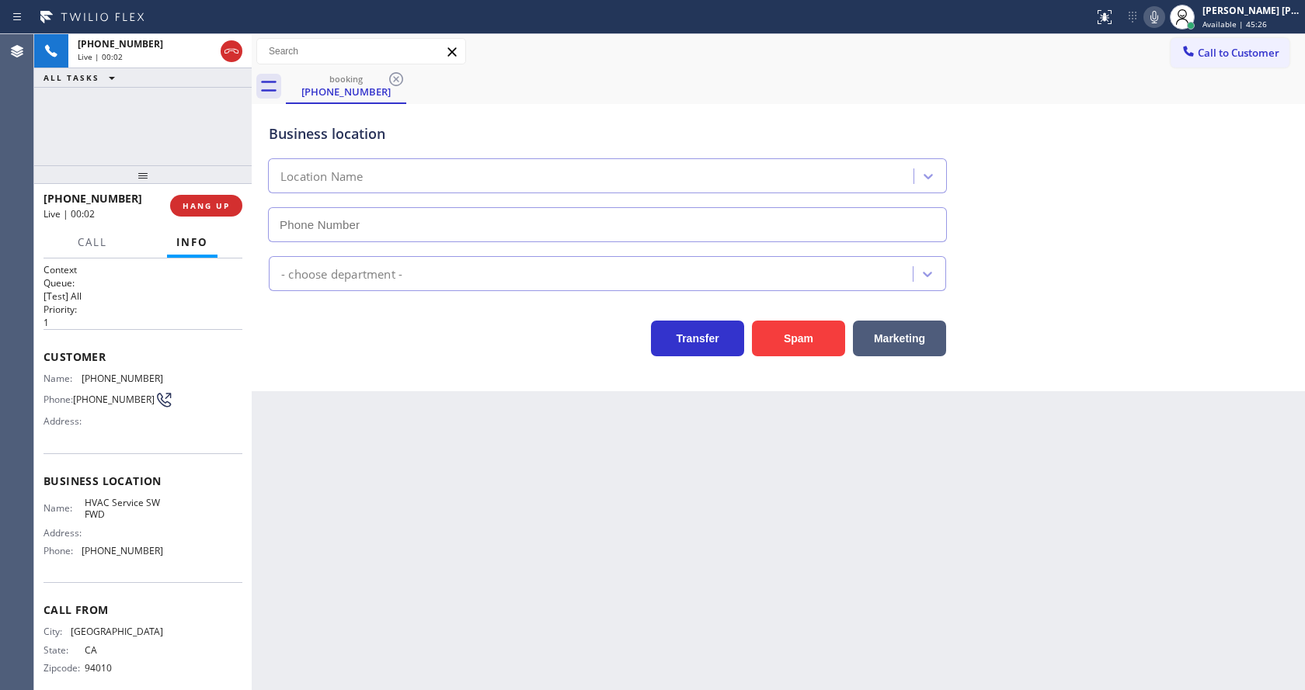
type input "[PHONE_NUMBER]"
click at [225, 216] on button "HANG UP" at bounding box center [206, 206] width 72 height 22
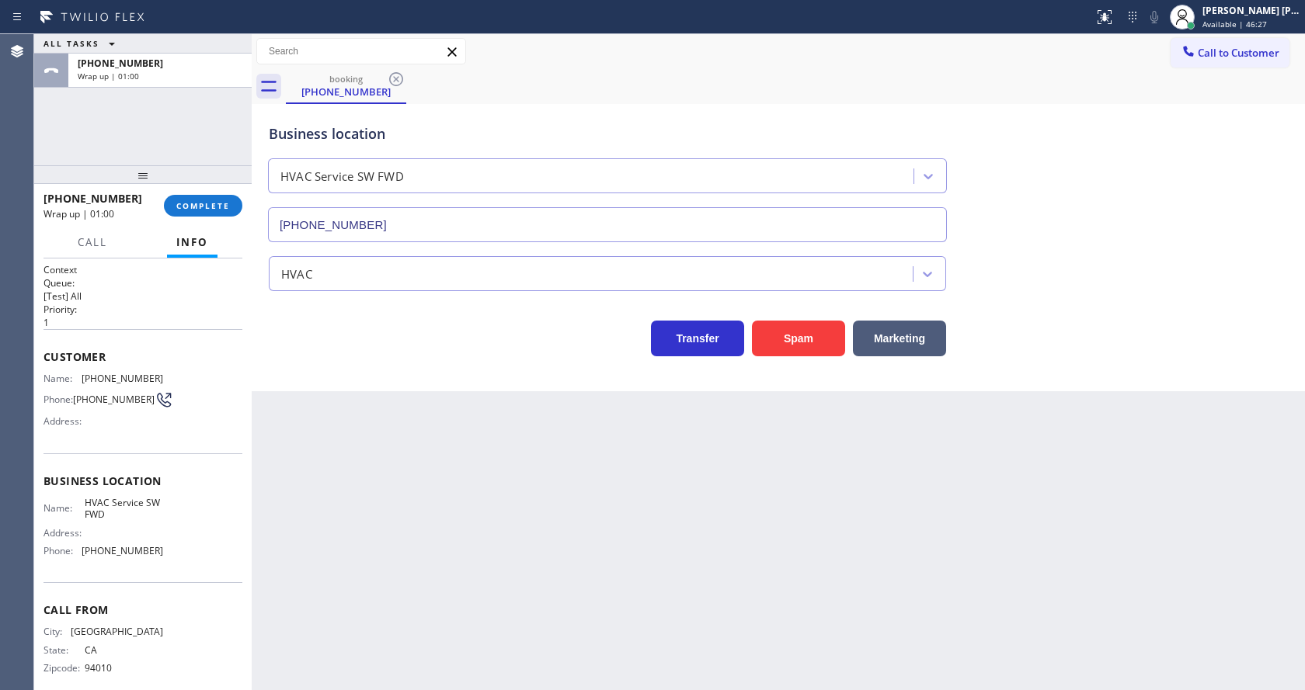
click at [412, 412] on div "Back to Dashboard Change Sender ID Customers Technicians Select a contact Outbo…" at bounding box center [778, 362] width 1053 height 656
click at [203, 212] on button "COMPLETE" at bounding box center [203, 206] width 78 height 22
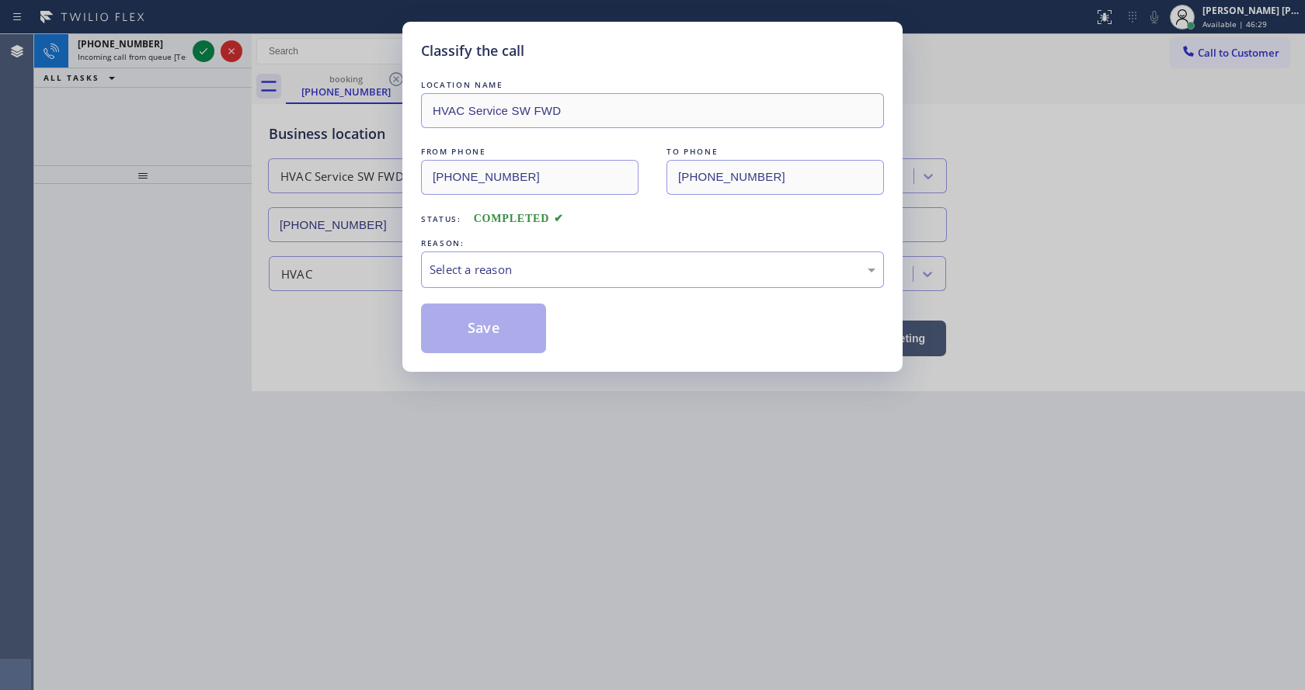
click at [451, 256] on div "Select a reason" at bounding box center [652, 270] width 463 height 36
click at [457, 330] on button "Save" at bounding box center [483, 329] width 125 height 50
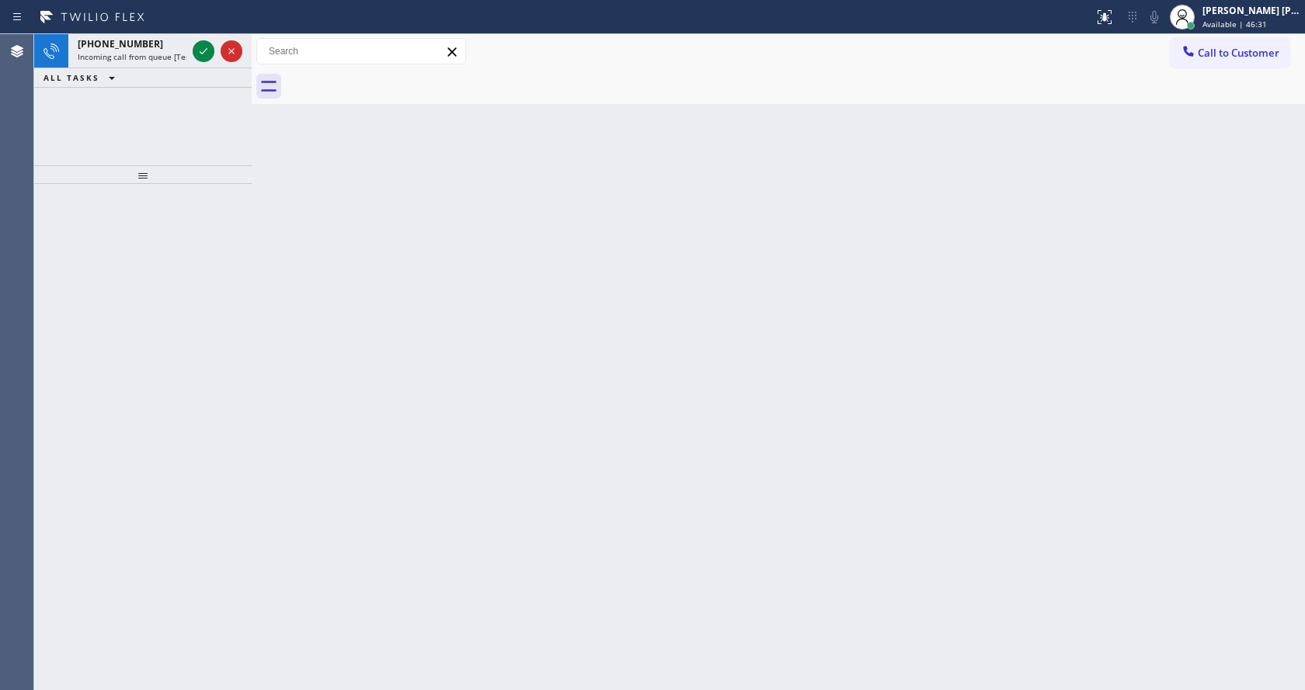
click at [206, 47] on icon at bounding box center [203, 51] width 19 height 19
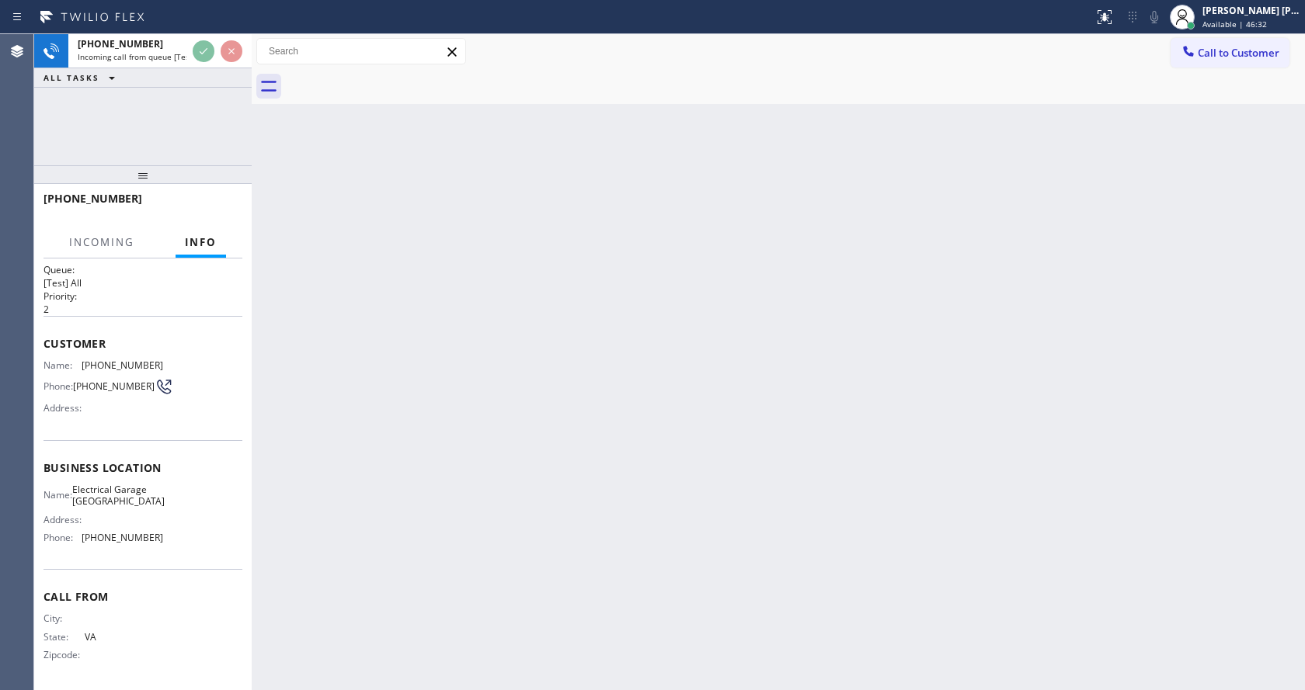
scroll to position [20, 0]
click at [506, 447] on div "Back to Dashboard Change Sender ID Customers Technicians Select a contact Outbo…" at bounding box center [778, 362] width 1053 height 656
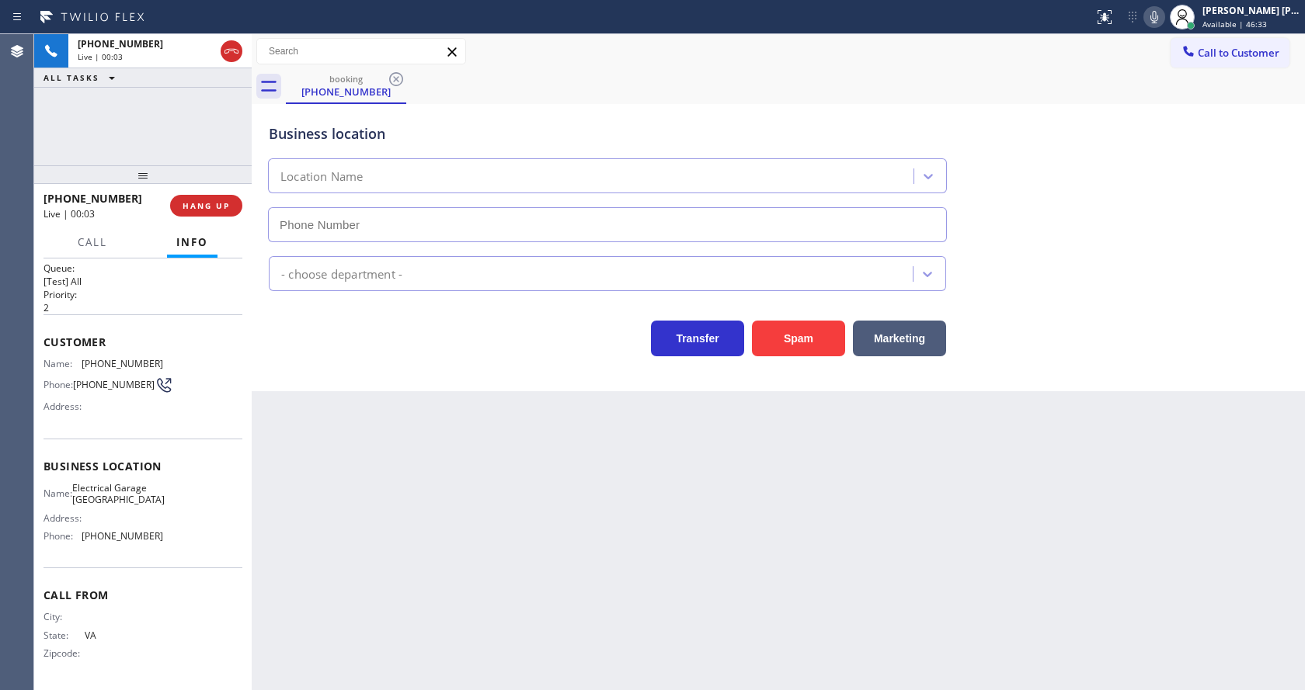
type input "[PHONE_NUMBER]"
click at [499, 527] on div "Back to Dashboard Change Sender ID Customers Technicians Select a contact Outbo…" at bounding box center [778, 362] width 1053 height 656
click at [489, 613] on div "Back to Dashboard Change Sender ID Customers Technicians Select a contact Outbo…" at bounding box center [778, 362] width 1053 height 656
click at [322, 367] on div "Business location Electrical Garage [GEOGRAPHIC_DATA] [PHONE_NUMBER] Electricia…" at bounding box center [778, 247] width 1053 height 287
click at [778, 339] on button "Spam" at bounding box center [798, 339] width 93 height 36
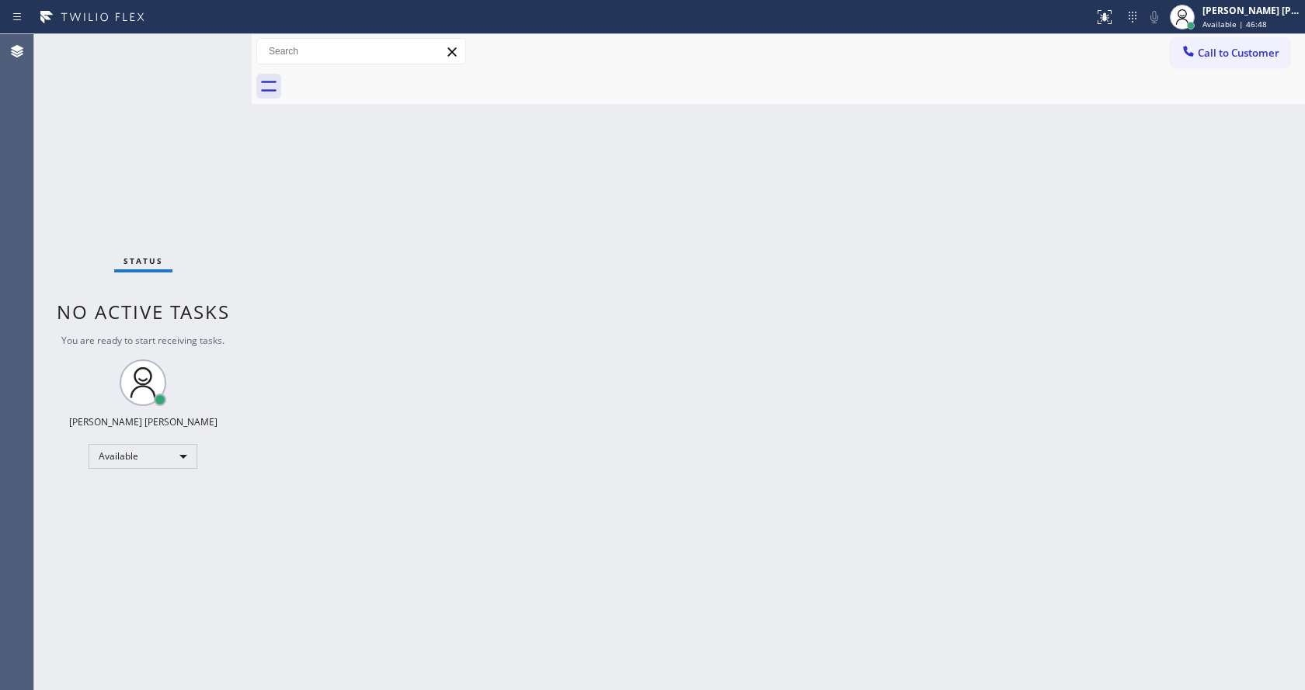
click at [734, 379] on div "Back to Dashboard Change Sender ID Customers Technicians Select a contact Outbo…" at bounding box center [778, 362] width 1053 height 656
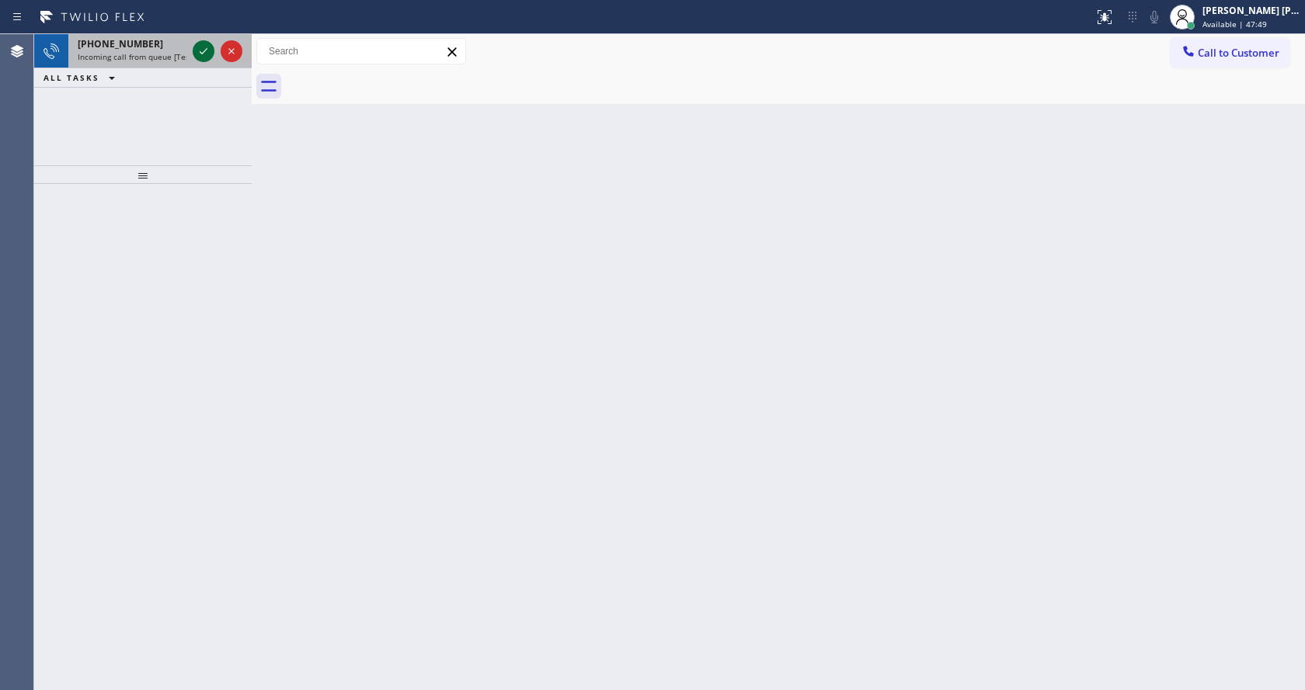
click at [200, 44] on icon at bounding box center [203, 51] width 19 height 19
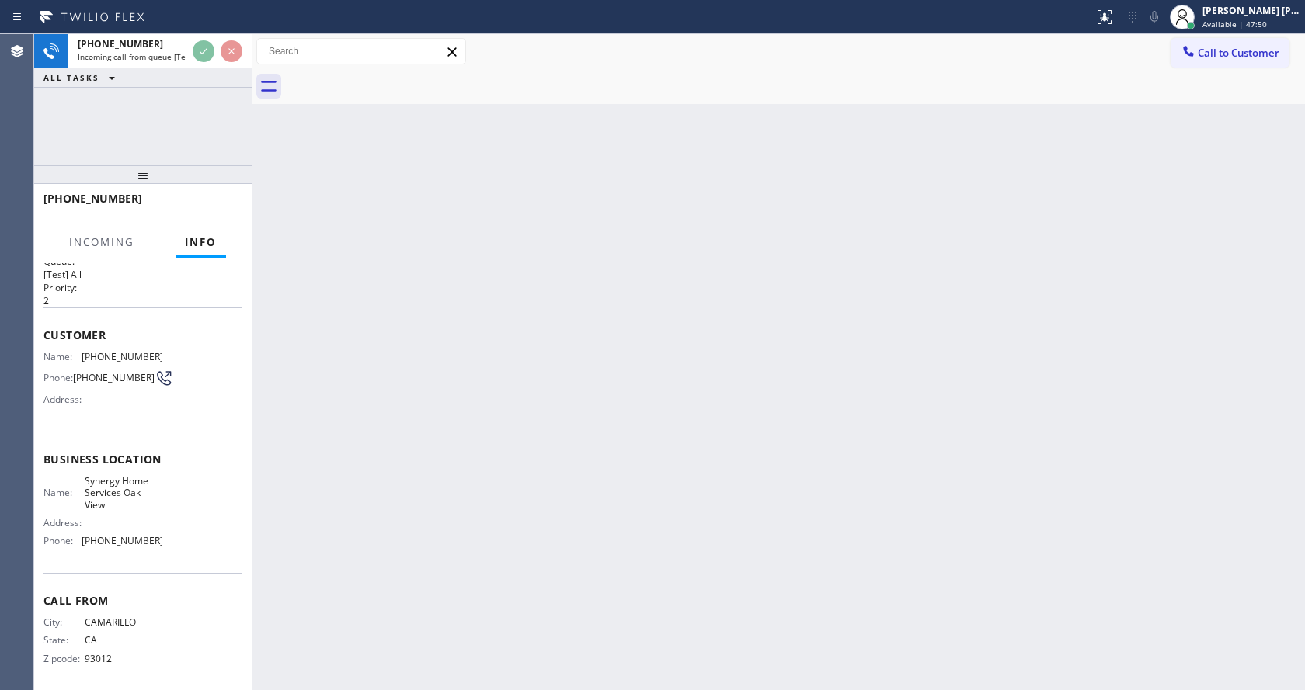
scroll to position [32, 0]
click at [614, 365] on div "Back to Dashboard Change Sender ID Customers Technicians Select a contact Outbo…" at bounding box center [778, 362] width 1053 height 656
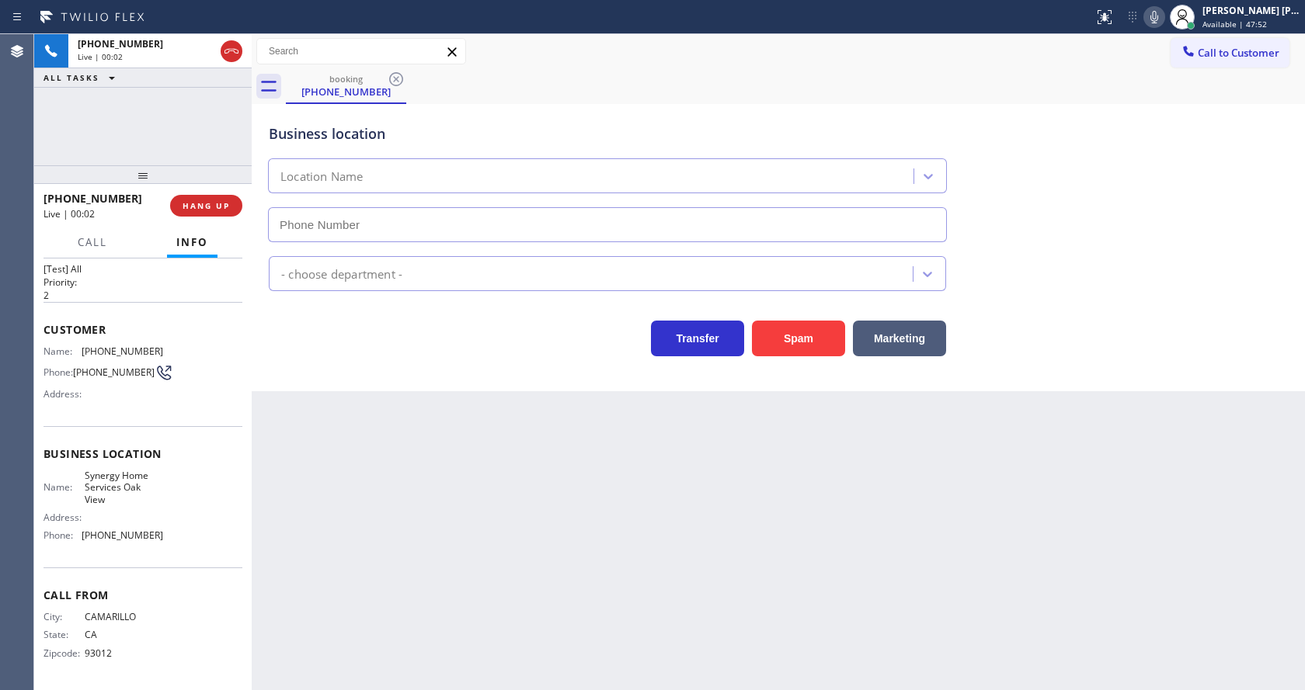
click at [230, 370] on div "Name: [PHONE_NUMBER] Phone: [PHONE_NUMBER] Address:" at bounding box center [142, 376] width 199 height 61
type input "[PHONE_NUMBER]"
click at [814, 324] on button "Spam" at bounding box center [798, 339] width 93 height 36
click at [811, 337] on button "Spam" at bounding box center [798, 339] width 93 height 36
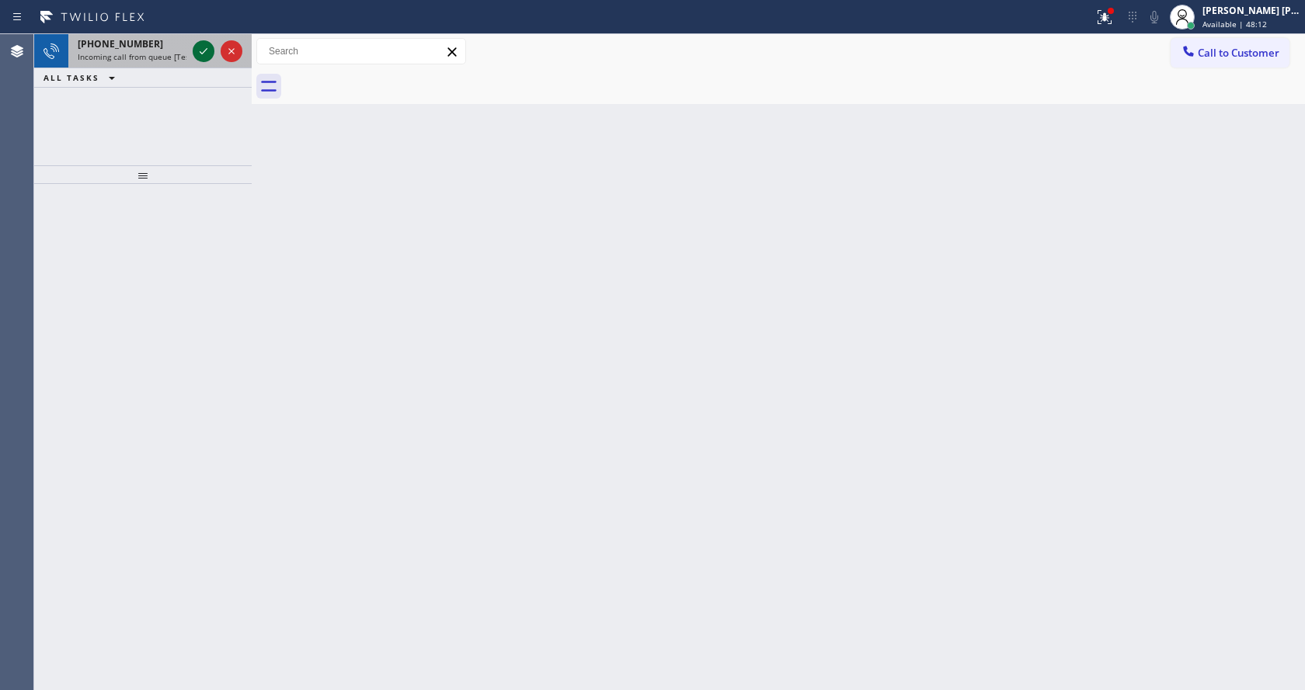
click at [207, 45] on icon at bounding box center [203, 51] width 19 height 19
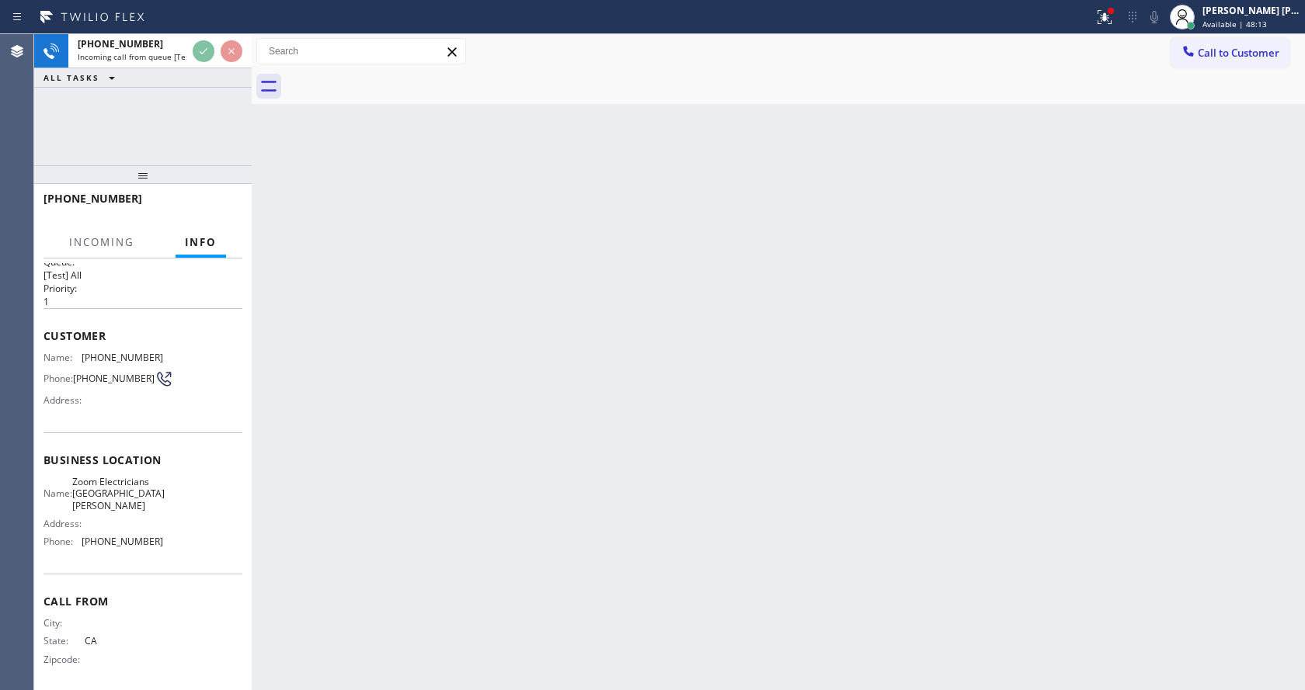
scroll to position [32, 0]
click at [539, 354] on div "Back to Dashboard Change Sender ID Customers Technicians Select a contact Outbo…" at bounding box center [778, 362] width 1053 height 656
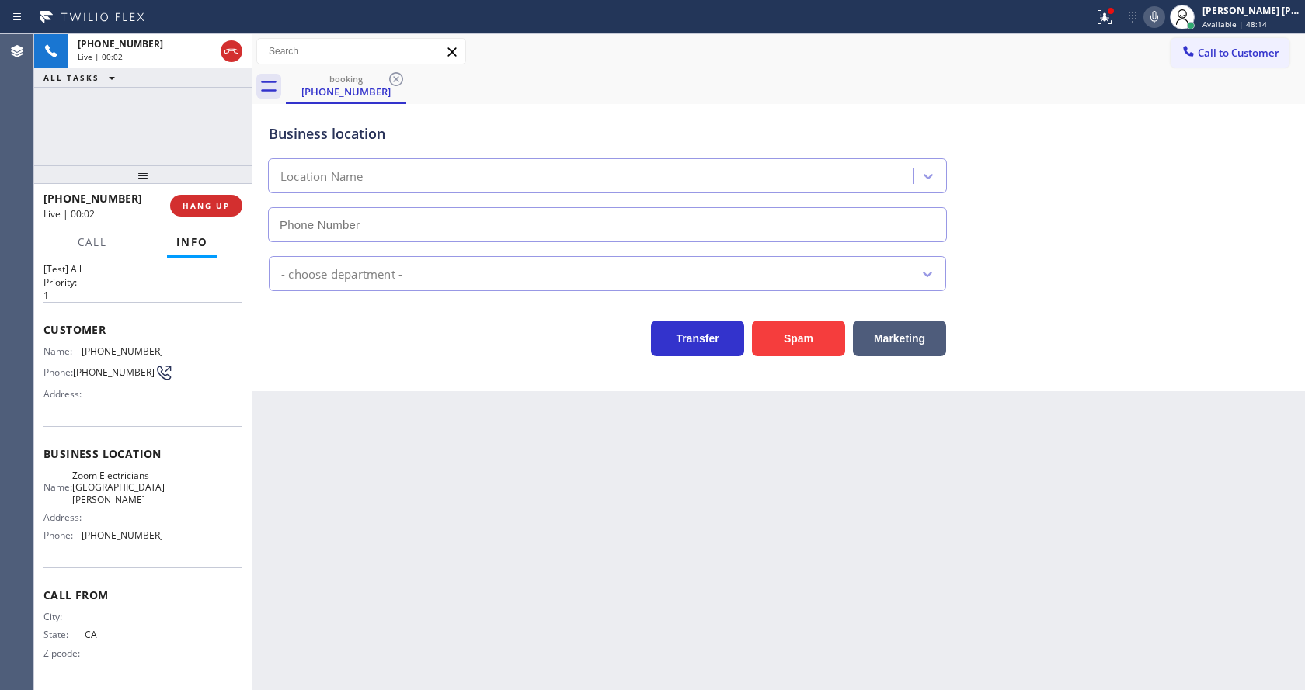
type input "[PHONE_NUMBER]"
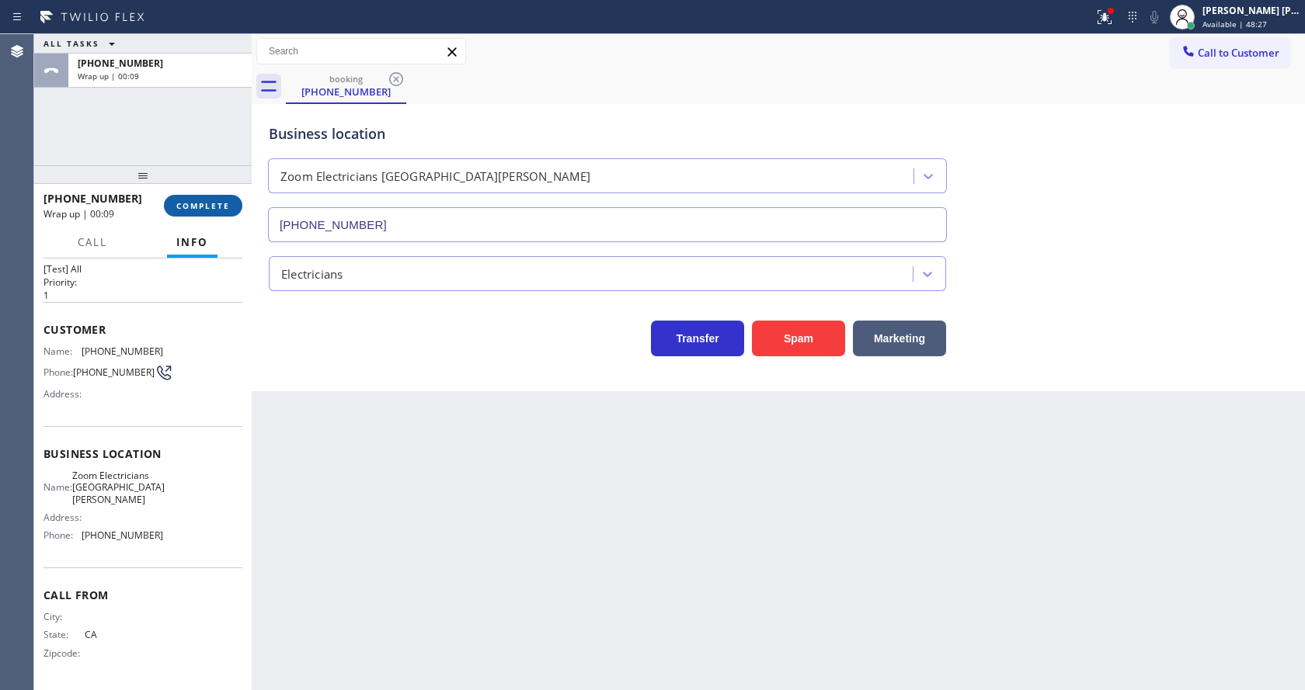
click at [210, 202] on span "COMPLETE" at bounding box center [203, 205] width 54 height 11
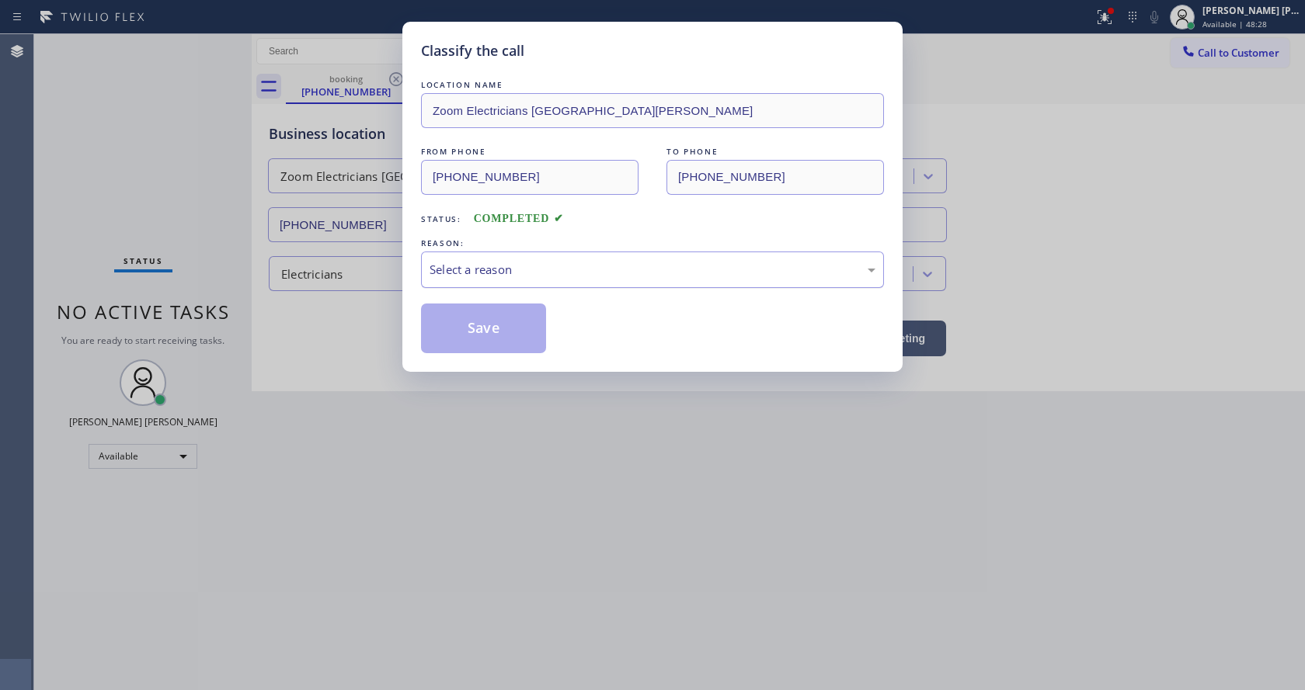
click at [522, 273] on div "Select a reason" at bounding box center [652, 270] width 446 height 18
click at [501, 308] on button "Save" at bounding box center [483, 329] width 125 height 50
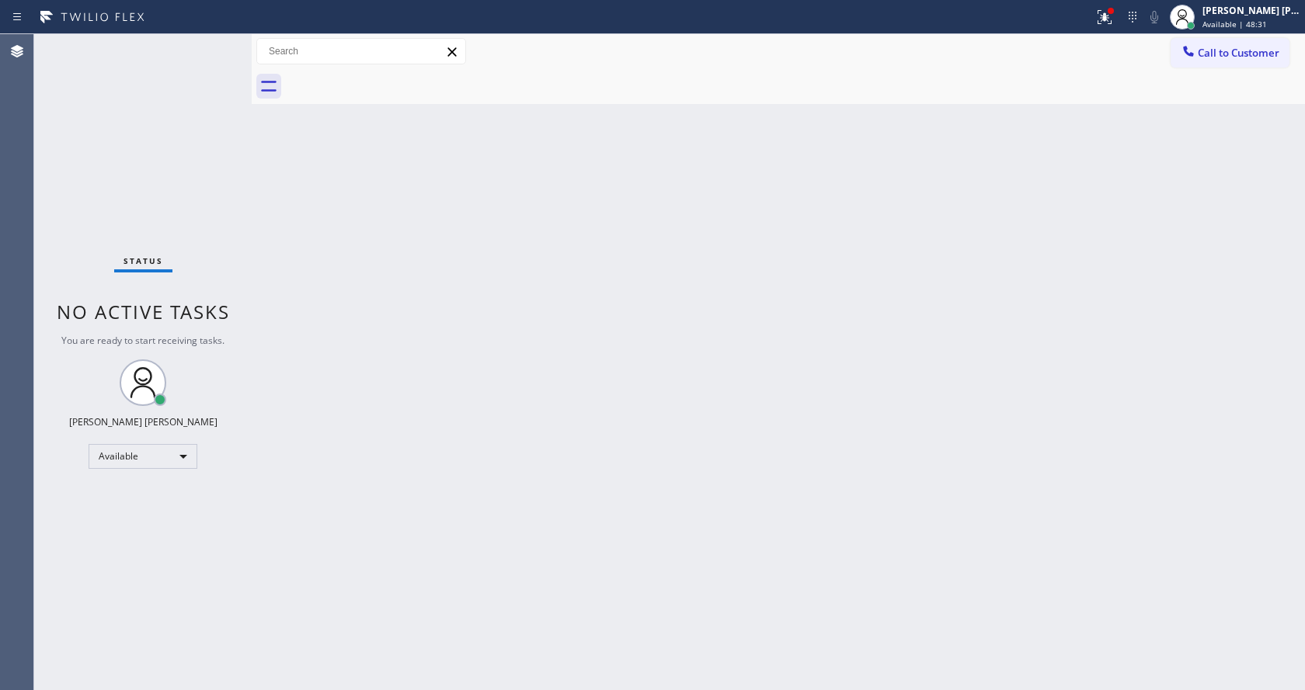
click at [164, 181] on div "Status No active tasks You are ready to start receiving tasks. [PERSON_NAME] [P…" at bounding box center [142, 362] width 217 height 656
click at [429, 405] on div "Back to Dashboard Change Sender ID Customers Technicians Select a contact Outbo…" at bounding box center [778, 362] width 1053 height 656
click at [728, 370] on div "Back to Dashboard Change Sender ID Customers Technicians Select a contact Outbo…" at bounding box center [778, 362] width 1053 height 656
click at [450, 367] on div "Back to Dashboard Change Sender ID Customers Technicians Select a contact Outbo…" at bounding box center [778, 362] width 1053 height 656
click at [1107, 14] on icon at bounding box center [1104, 17] width 19 height 19
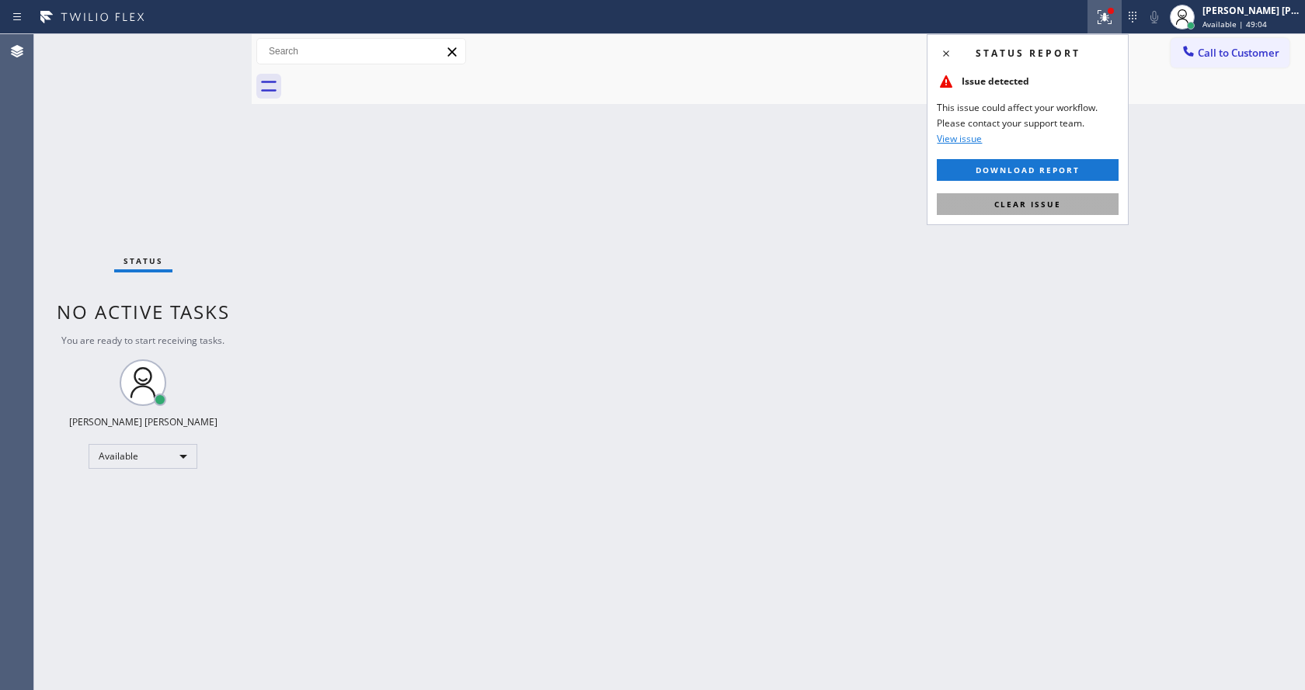
click at [1041, 194] on button "Clear issue" at bounding box center [1028, 204] width 182 height 22
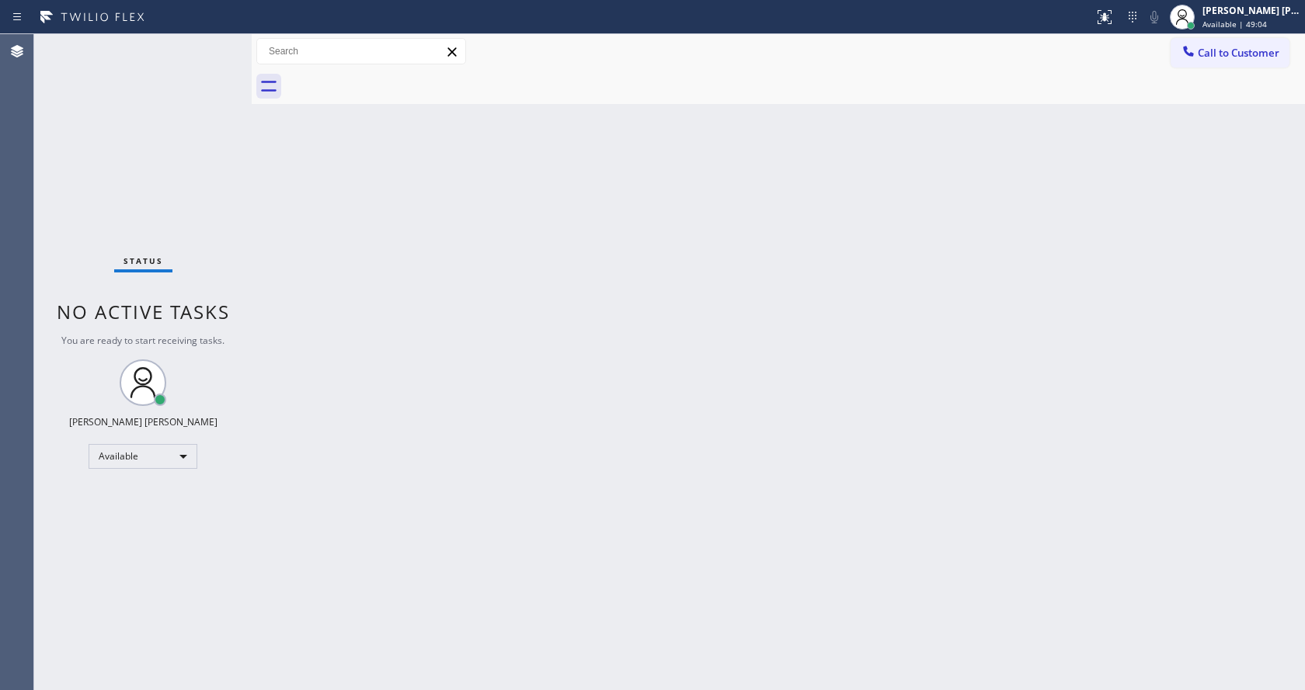
click at [1042, 196] on div "Back to Dashboard Change Sender ID Customers Technicians Select a contact Outbo…" at bounding box center [778, 362] width 1053 height 656
click at [223, 186] on div "Status No active tasks You are ready to start receiving tasks. [PERSON_NAME] [P…" at bounding box center [142, 362] width 217 height 656
click at [506, 526] on div "Back to Dashboard Change Sender ID Customers Technicians Select a contact Outbo…" at bounding box center [778, 362] width 1053 height 656
click at [922, 459] on div "Back to Dashboard Change Sender ID Customers Technicians Select a contact Outbo…" at bounding box center [778, 362] width 1053 height 656
click at [211, 269] on div "Status No active tasks You are ready to start receiving tasks. [PERSON_NAME] [P…" at bounding box center [142, 362] width 217 height 656
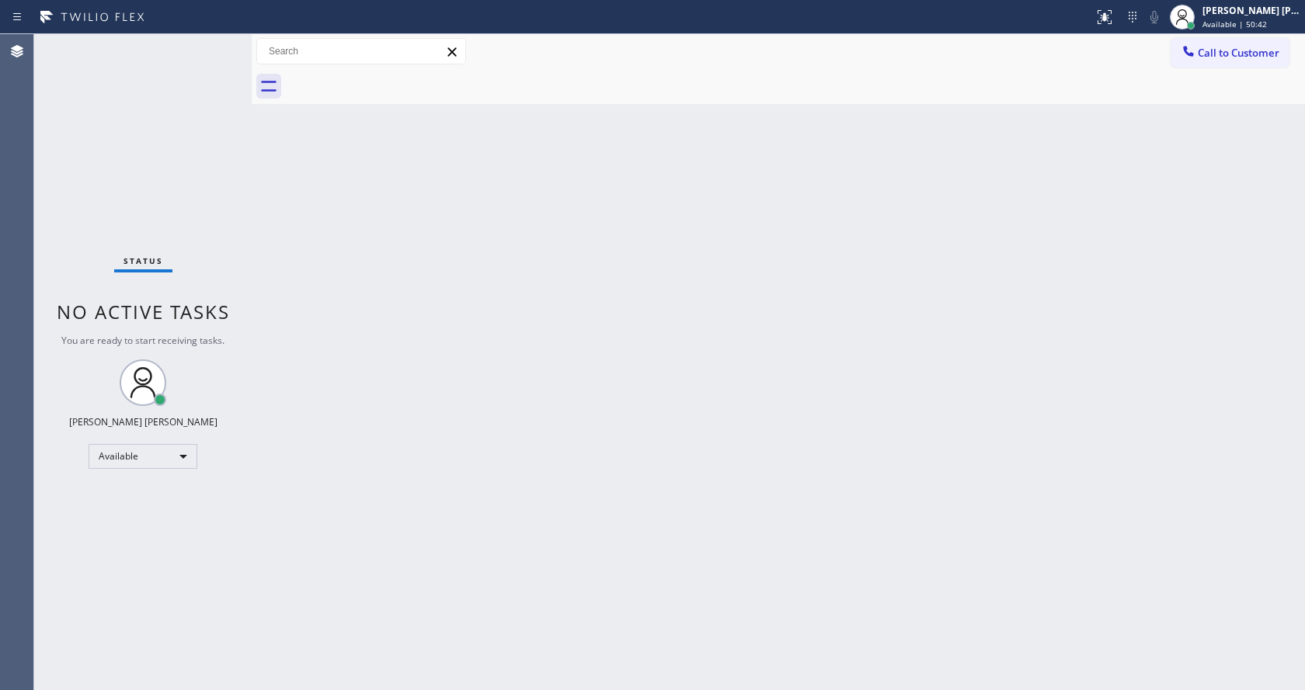
click at [274, 218] on div "Back to Dashboard Change Sender ID Customers Technicians Select a contact Outbo…" at bounding box center [778, 362] width 1053 height 656
drag, startPoint x: 250, startPoint y: 75, endPoint x: 217, endPoint y: 64, distance: 34.4
click at [219, 67] on div "Status No active tasks You are ready to start receiving tasks. [PERSON_NAME] [P…" at bounding box center [669, 362] width 1270 height 656
click at [213, 41] on div "Status No active tasks You are ready to start receiving tasks. [PERSON_NAME] [P…" at bounding box center [141, 362] width 214 height 656
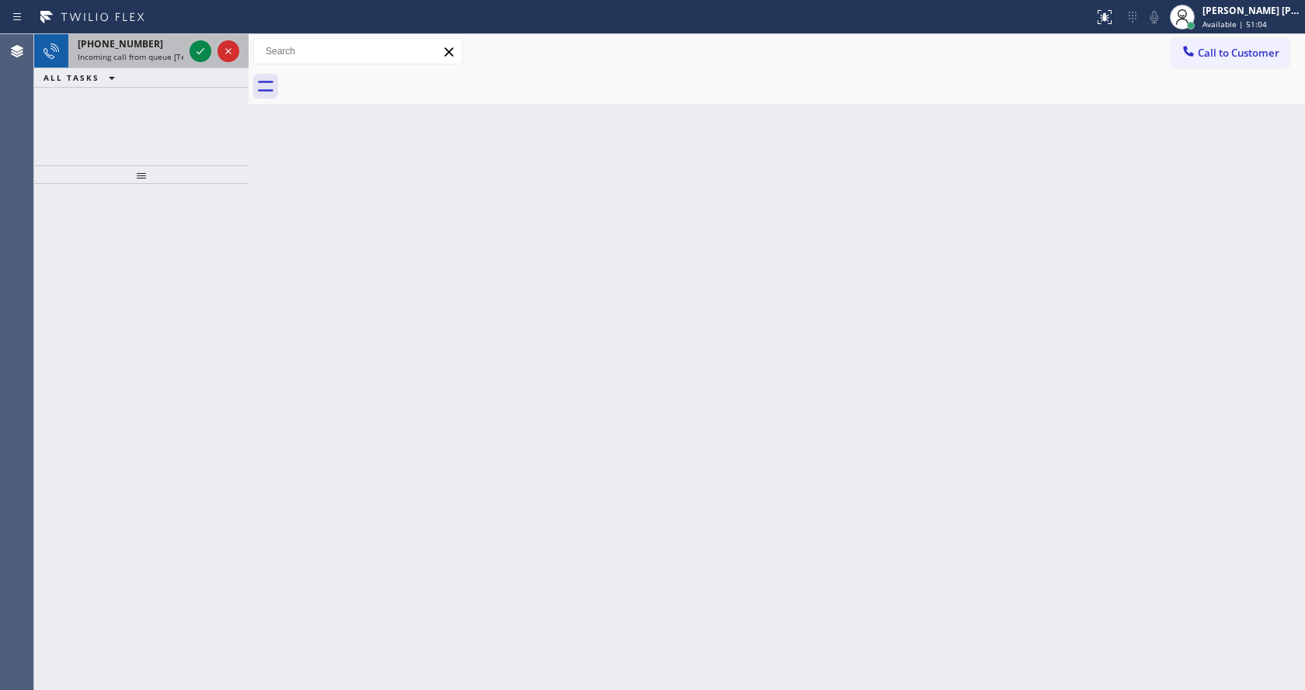
click at [172, 54] on span "Incoming call from queue [Test] All" at bounding box center [142, 56] width 129 height 11
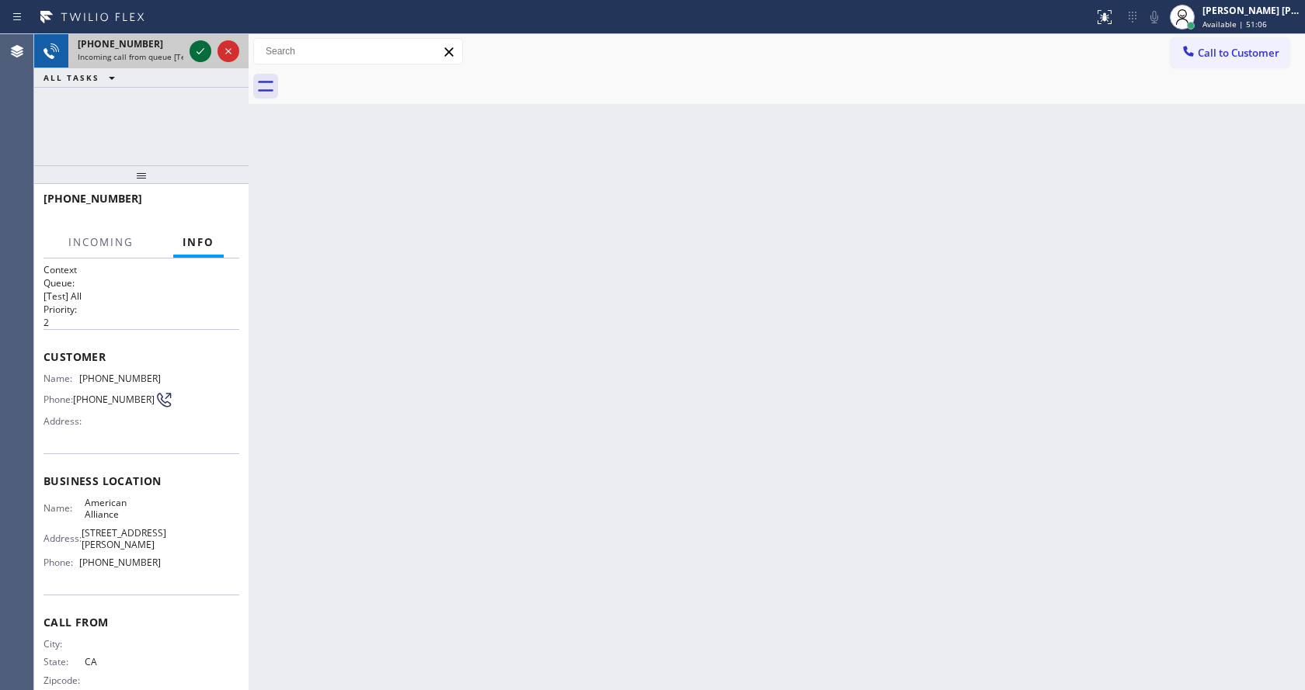
click at [199, 51] on icon at bounding box center [200, 51] width 19 height 19
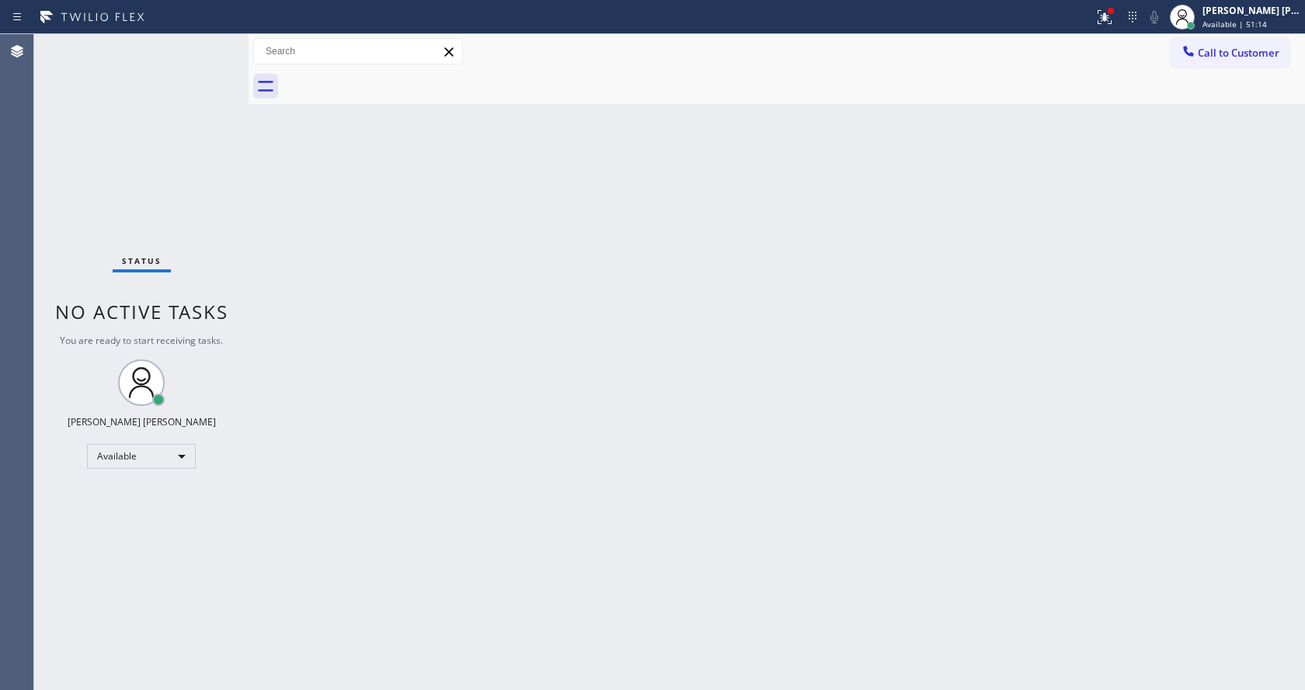
click at [342, 284] on div "Back to Dashboard Change Sender ID Customers Technicians Select a contact Outbo…" at bounding box center [777, 362] width 1056 height 656
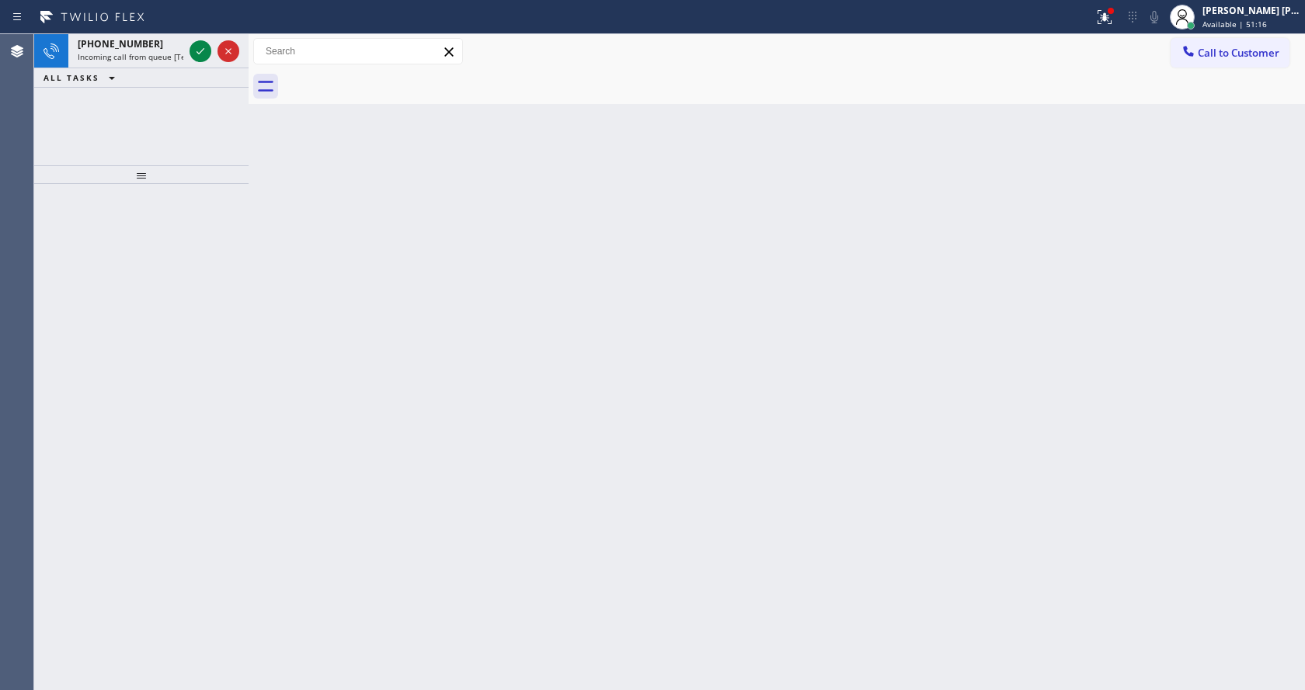
click at [159, 71] on div "ALL TASKS ALL TASKS ACTIVE TASKS TASKS IN WRAP UP" at bounding box center [141, 77] width 214 height 19
click at [161, 57] on span "Incoming call from queue [Test] All" at bounding box center [142, 56] width 129 height 11
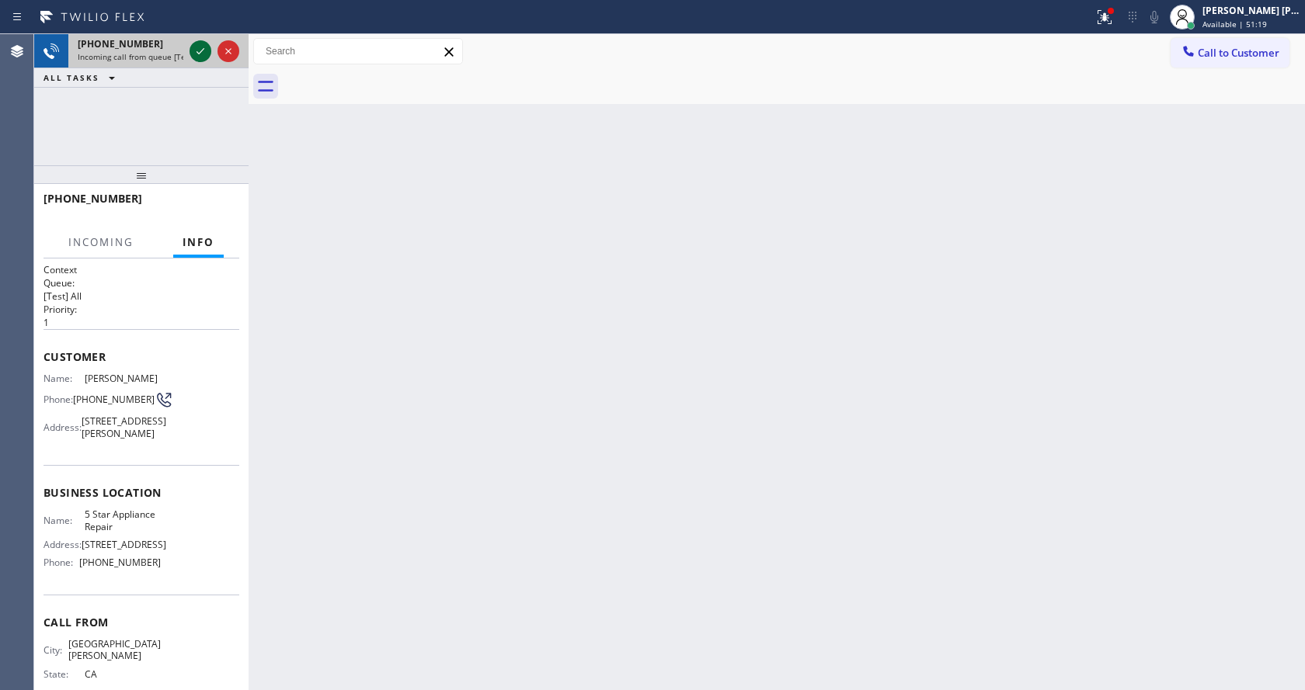
click at [200, 52] on icon at bounding box center [200, 51] width 19 height 19
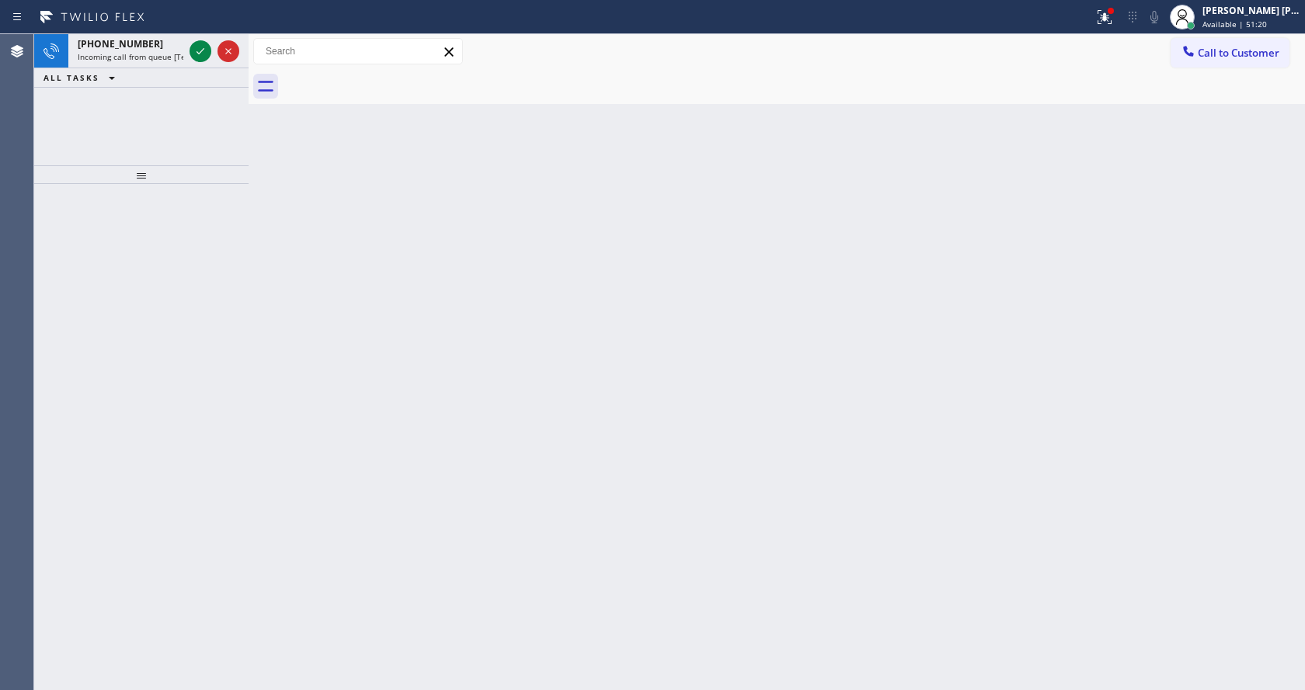
click at [584, 441] on div "Back to Dashboard Change Sender ID Customers Technicians Select a contact Outbo…" at bounding box center [777, 362] width 1056 height 656
click at [171, 47] on div "[PHONE_NUMBER]" at bounding box center [131, 43] width 106 height 13
click at [196, 41] on button at bounding box center [200, 51] width 22 height 22
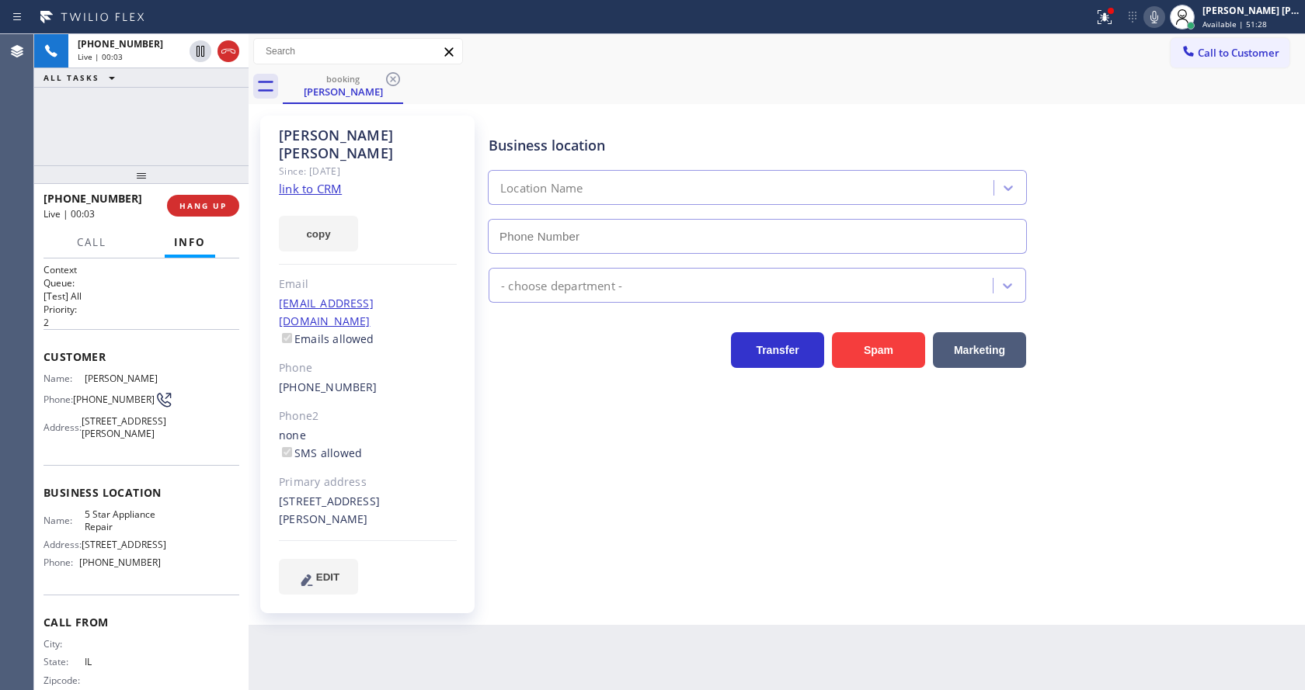
type input "[PHONE_NUMBER]"
click at [580, 487] on div "Business location 5 Star Appliance Repair [PHONE_NUMBER] 5 Star Appliance Trans…" at bounding box center [892, 355] width 815 height 471
click at [315, 181] on link "link to CRM" at bounding box center [310, 189] width 63 height 16
click at [1124, 50] on div "Call to Customer Outbound call Location Search location Your caller id phone nu…" at bounding box center [777, 51] width 1056 height 27
drag, startPoint x: 1111, startPoint y: 10, endPoint x: 1113, endPoint y: 26, distance: 16.4
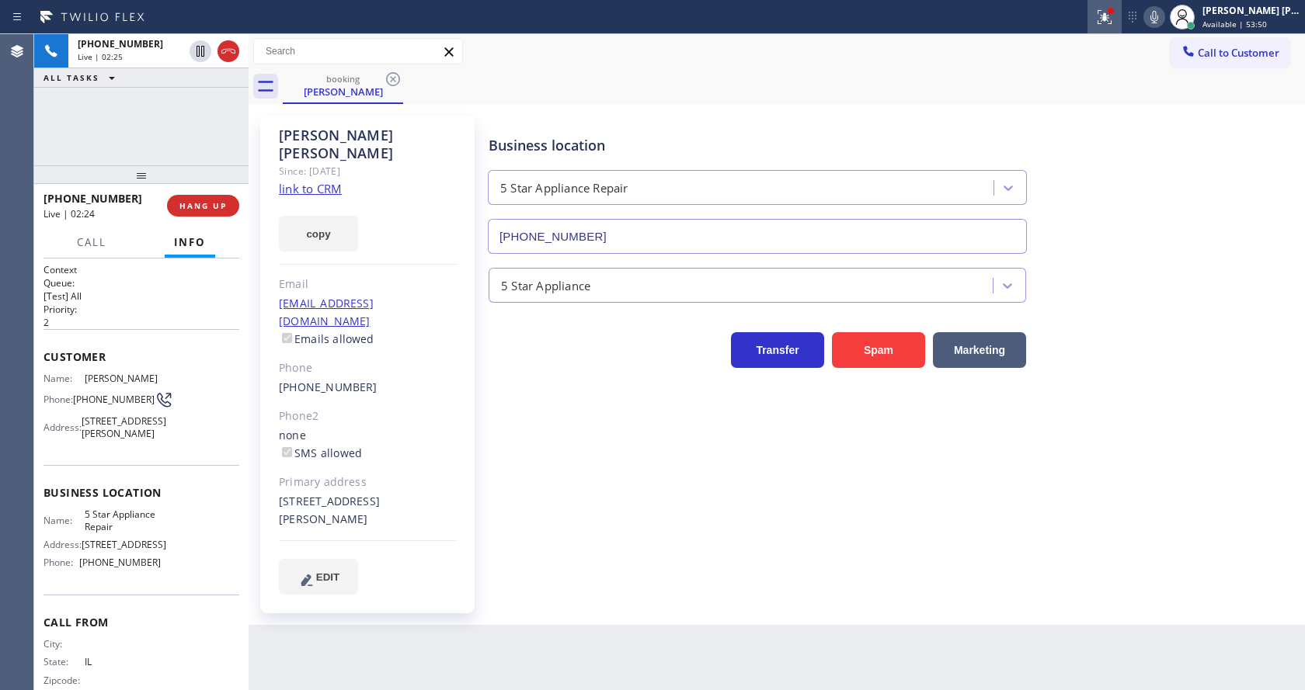
click at [1111, 20] on icon at bounding box center [1104, 17] width 19 height 19
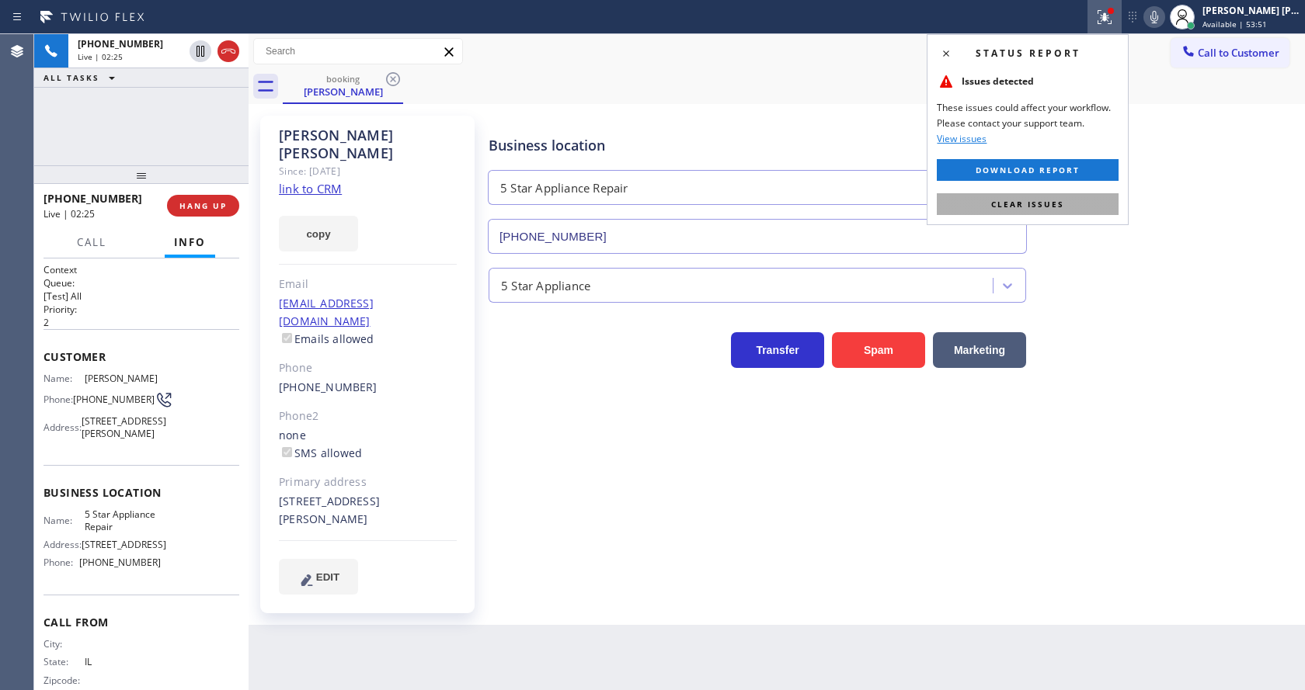
click at [1071, 203] on button "Clear issues" at bounding box center [1028, 204] width 182 height 22
drag, startPoint x: 1177, startPoint y: 206, endPoint x: 1177, endPoint y: 124, distance: 81.5
click at [1177, 206] on div "Business location 5 Star Appliance Repair [PHONE_NUMBER]" at bounding box center [892, 183] width 815 height 141
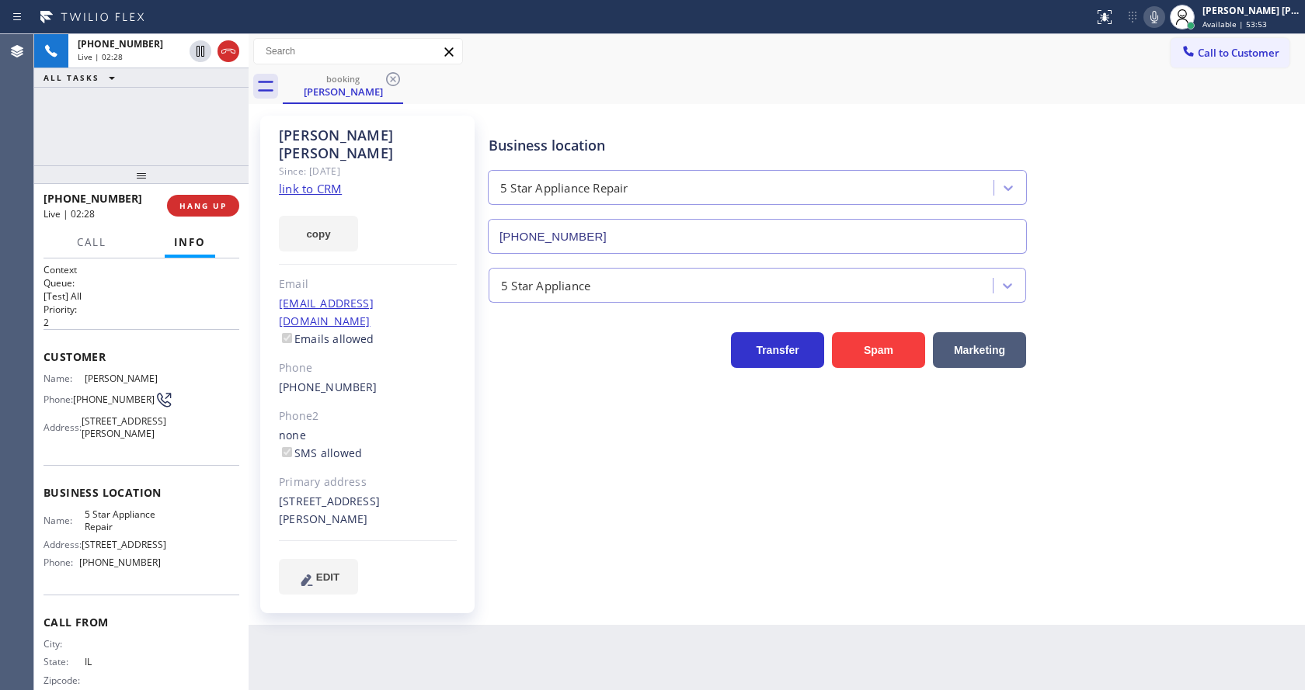
click at [1170, 376] on div "Business location 5 Star Appliance Repair [PHONE_NUMBER] 5 Star Appliance Trans…" at bounding box center [892, 355] width 815 height 471
click at [582, 658] on div "Back to Dashboard Change Sender ID Customers Technicians Select a contact Outbo…" at bounding box center [777, 362] width 1056 height 656
click at [599, 564] on div "Business location 5 Star Appliance Repair [PHONE_NUMBER] 5 Star Appliance Trans…" at bounding box center [892, 371] width 815 height 502
click at [1159, 23] on icon at bounding box center [1154, 17] width 19 height 19
click at [201, 44] on icon at bounding box center [200, 51] width 19 height 19
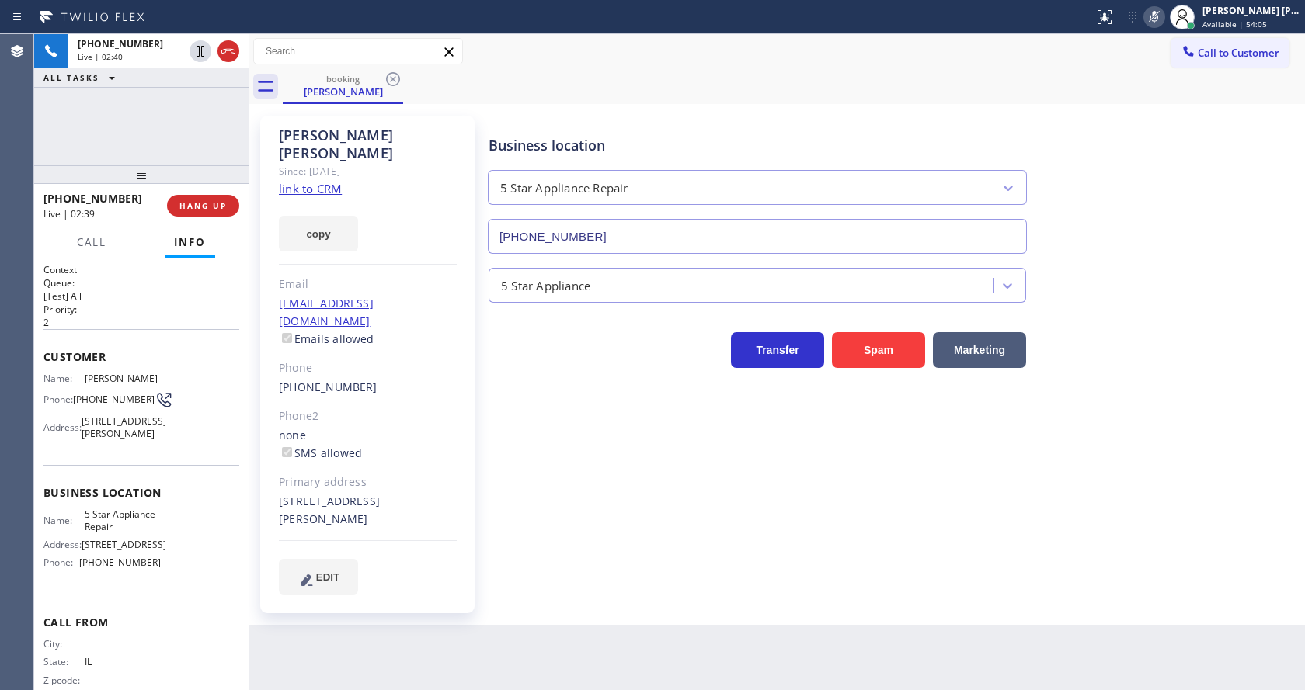
click at [507, 459] on div "Business location 5 Star Appliance Repair [PHONE_NUMBER] 5 Star Appliance Trans…" at bounding box center [892, 355] width 815 height 471
click at [199, 108] on icon at bounding box center [200, 105] width 19 height 19
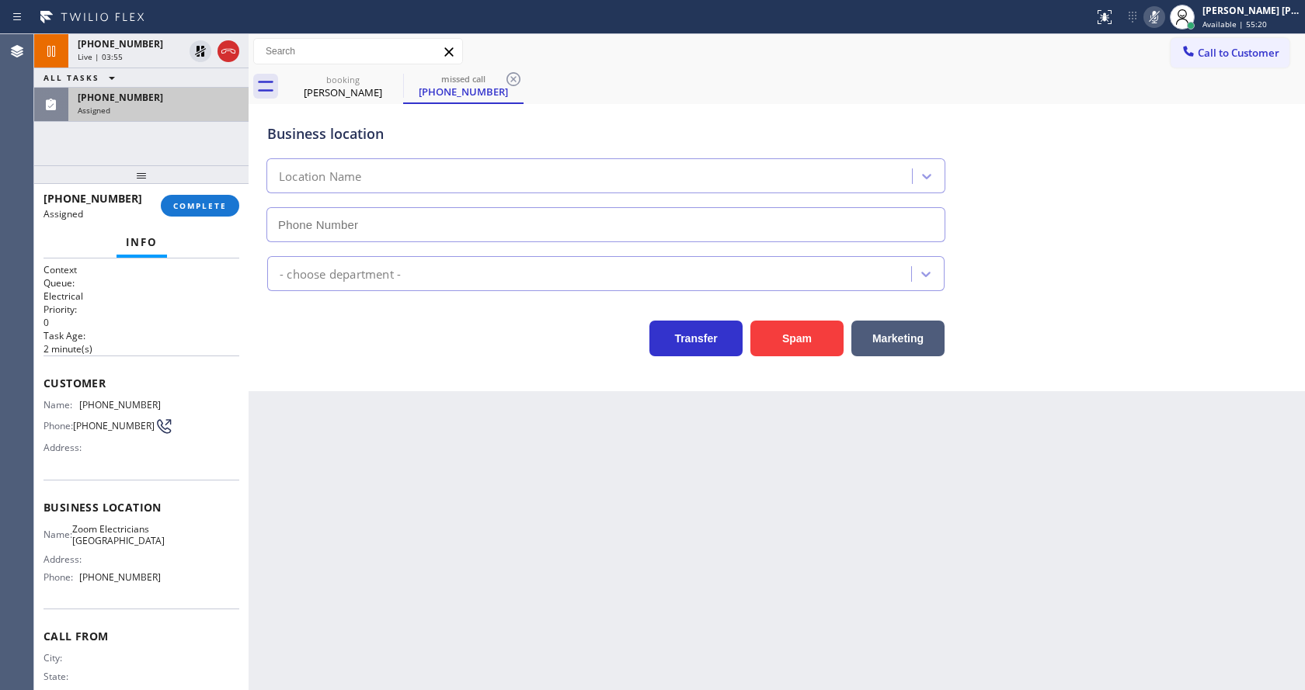
type input "[PHONE_NUMBER]"
click at [193, 208] on span "COMPLETE" at bounding box center [200, 205] width 54 height 11
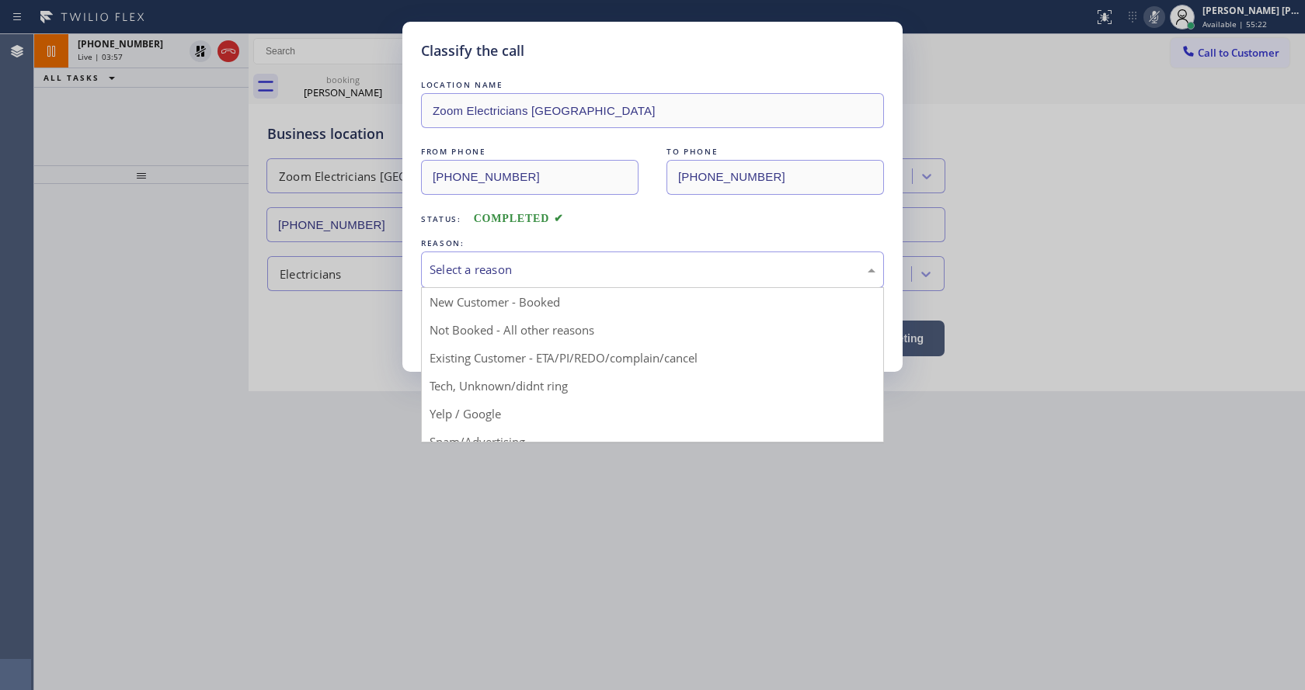
click at [527, 274] on div "Select a reason" at bounding box center [652, 270] width 446 height 18
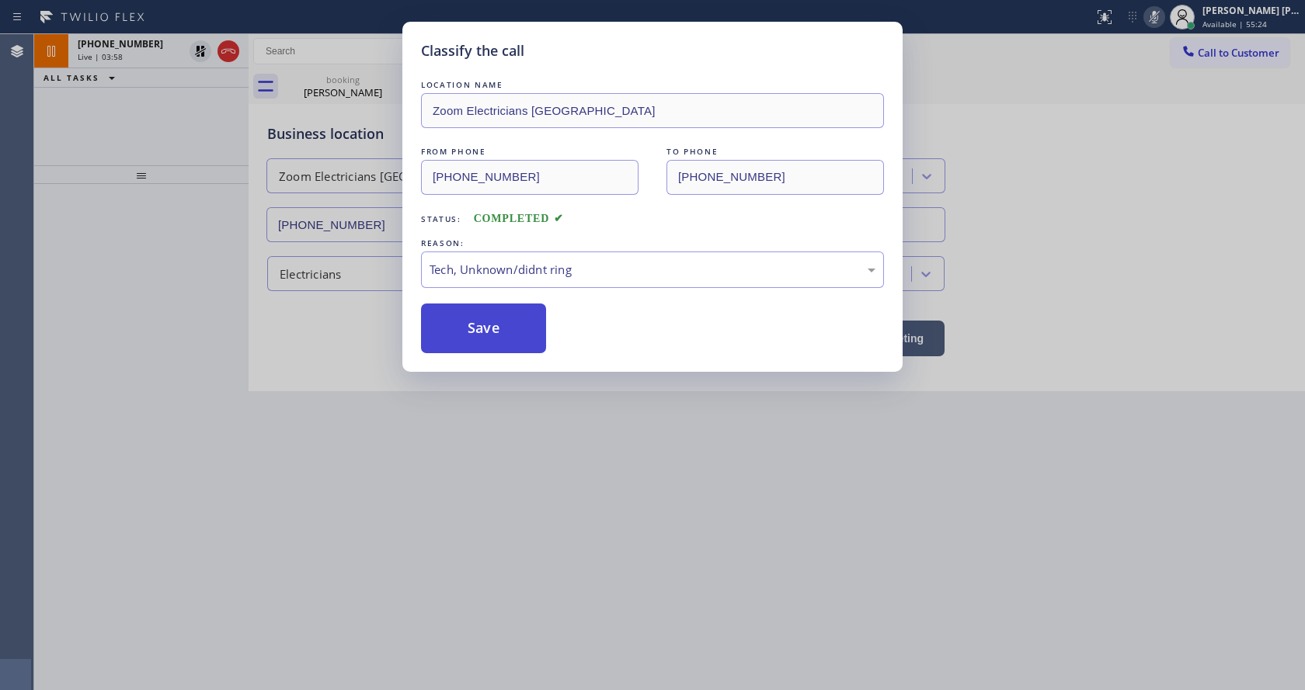
click at [493, 328] on button "Save" at bounding box center [483, 329] width 125 height 50
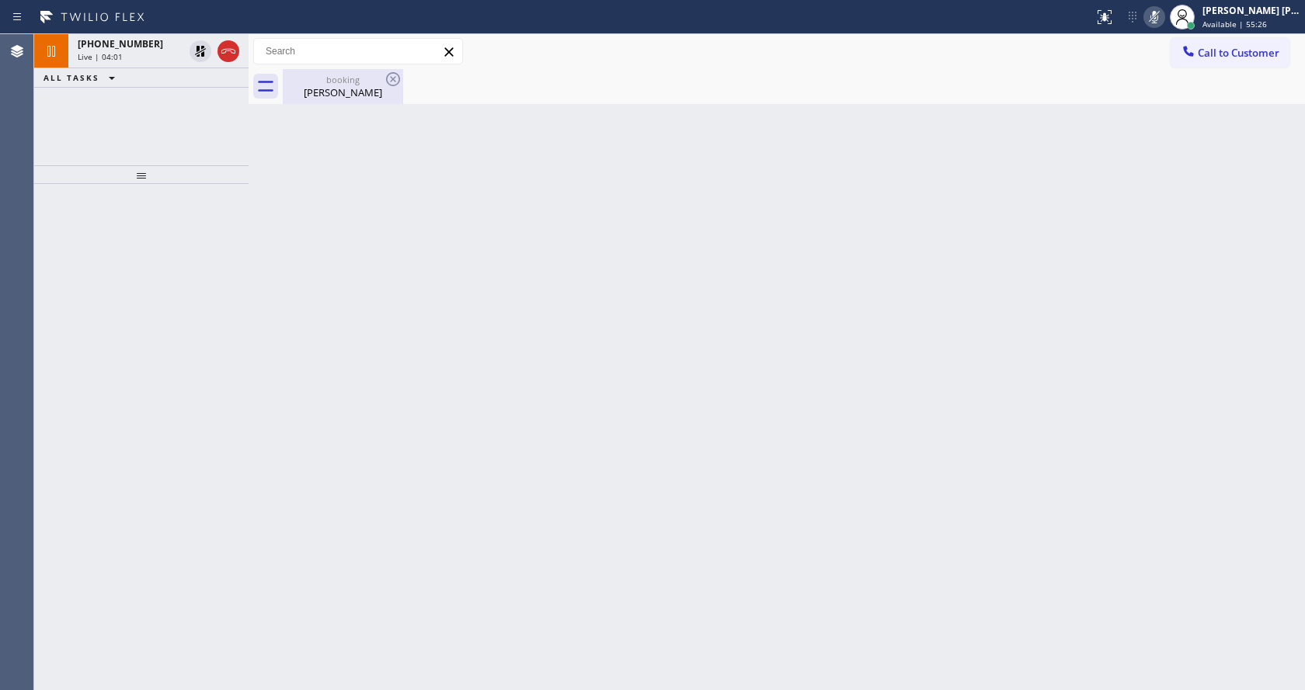
click at [311, 92] on div "[PERSON_NAME]" at bounding box center [342, 92] width 117 height 14
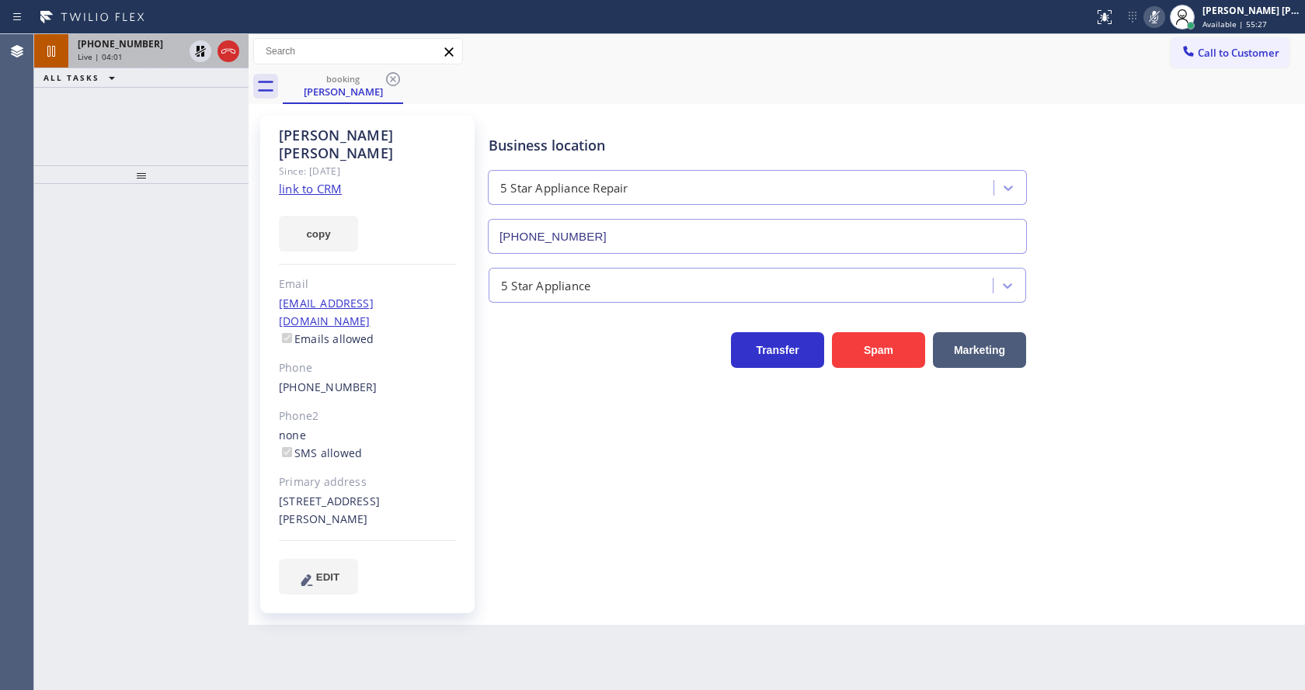
click at [143, 63] on div "[PHONE_NUMBER] Live | 04:01" at bounding box center [127, 51] width 118 height 34
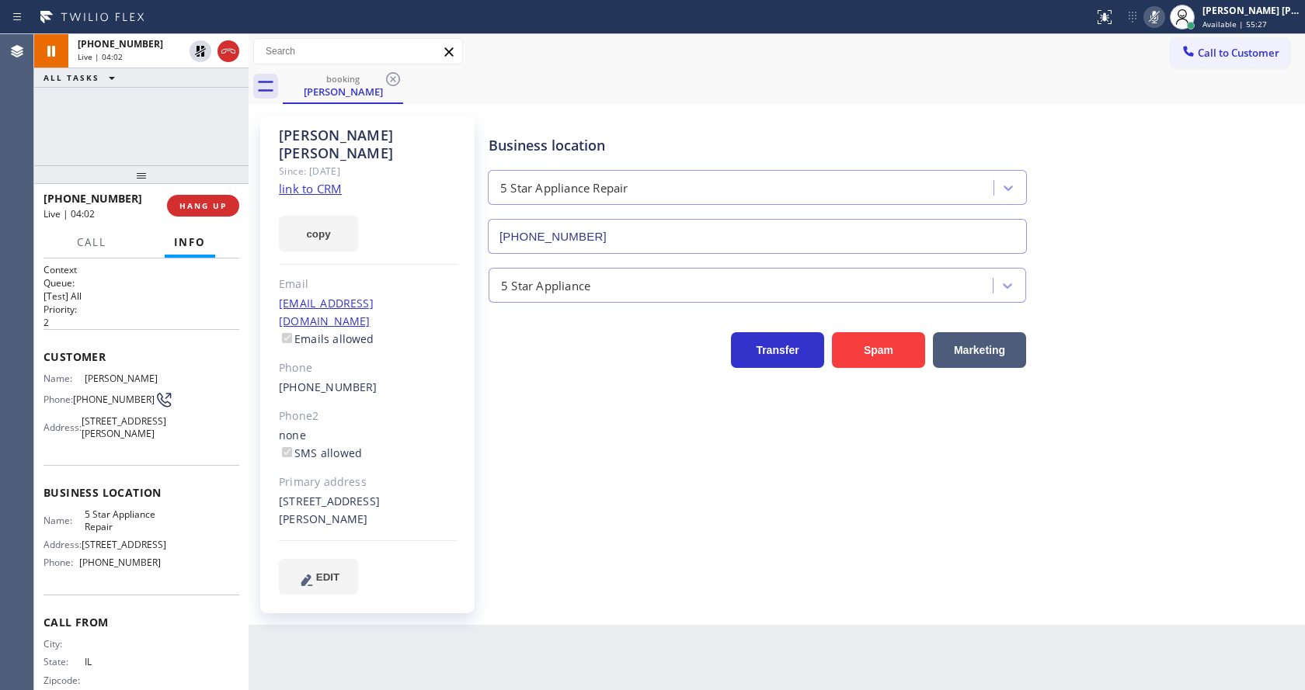
click at [549, 582] on div "Business location 5 Star Appliance Repair [PHONE_NUMBER] 5 Star Appliance Trans…" at bounding box center [892, 371] width 815 height 502
drag, startPoint x: 1184, startPoint y: 150, endPoint x: 1166, endPoint y: 105, distance: 48.7
click at [1184, 150] on div "Business location 5 Star Appliance Repair [PHONE_NUMBER]" at bounding box center [892, 183] width 815 height 141
click at [199, 108] on icon at bounding box center [200, 105] width 19 height 19
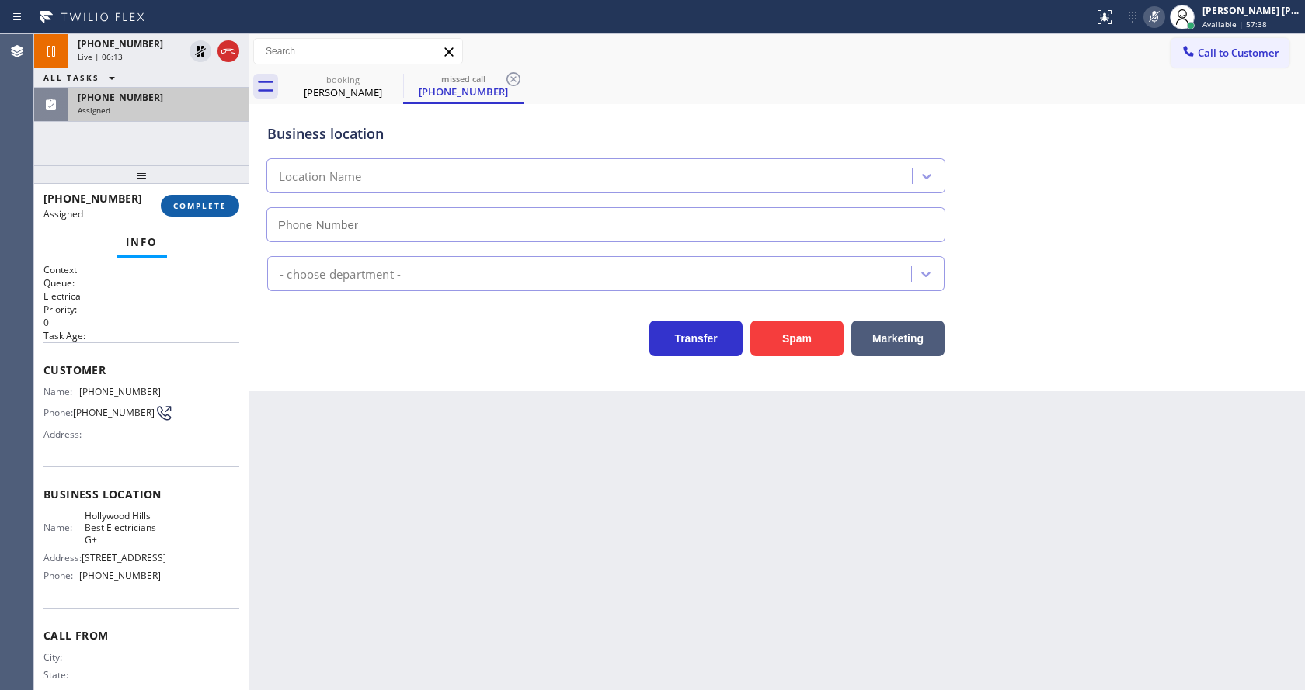
type input "[PHONE_NUMBER]"
click at [201, 210] on span "COMPLETE" at bounding box center [200, 205] width 54 height 11
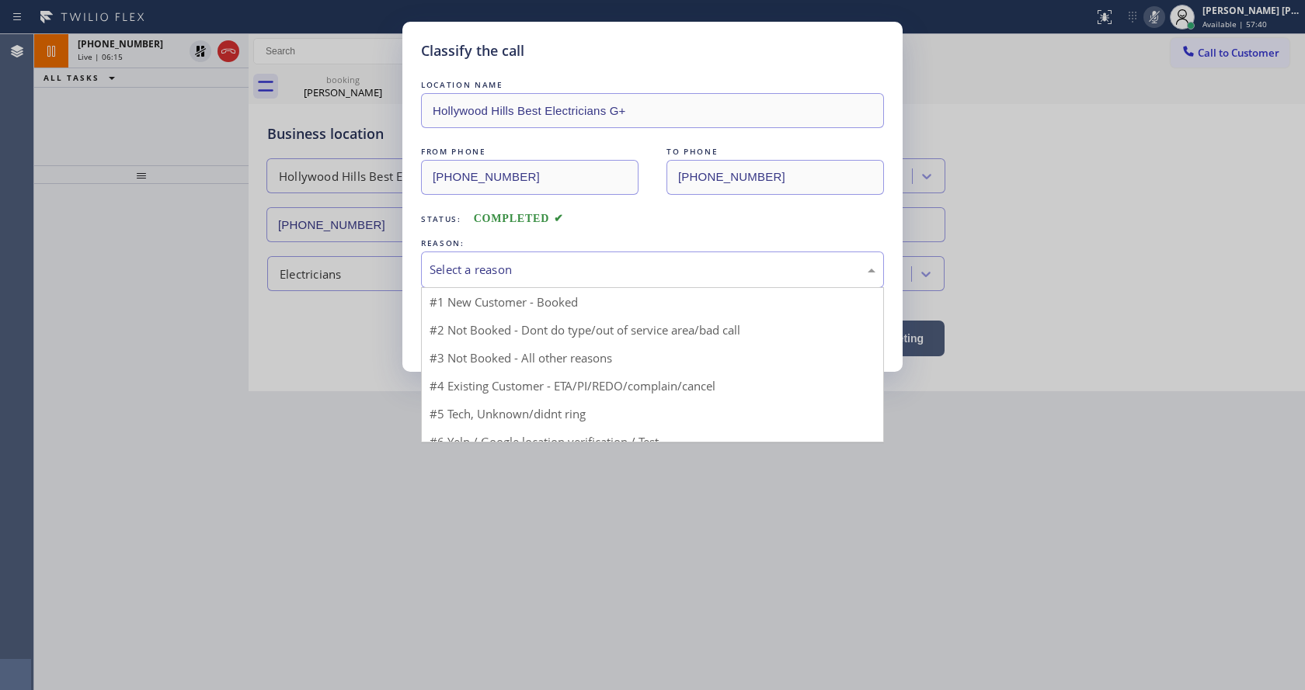
click at [462, 265] on div "Select a reason" at bounding box center [652, 270] width 446 height 18
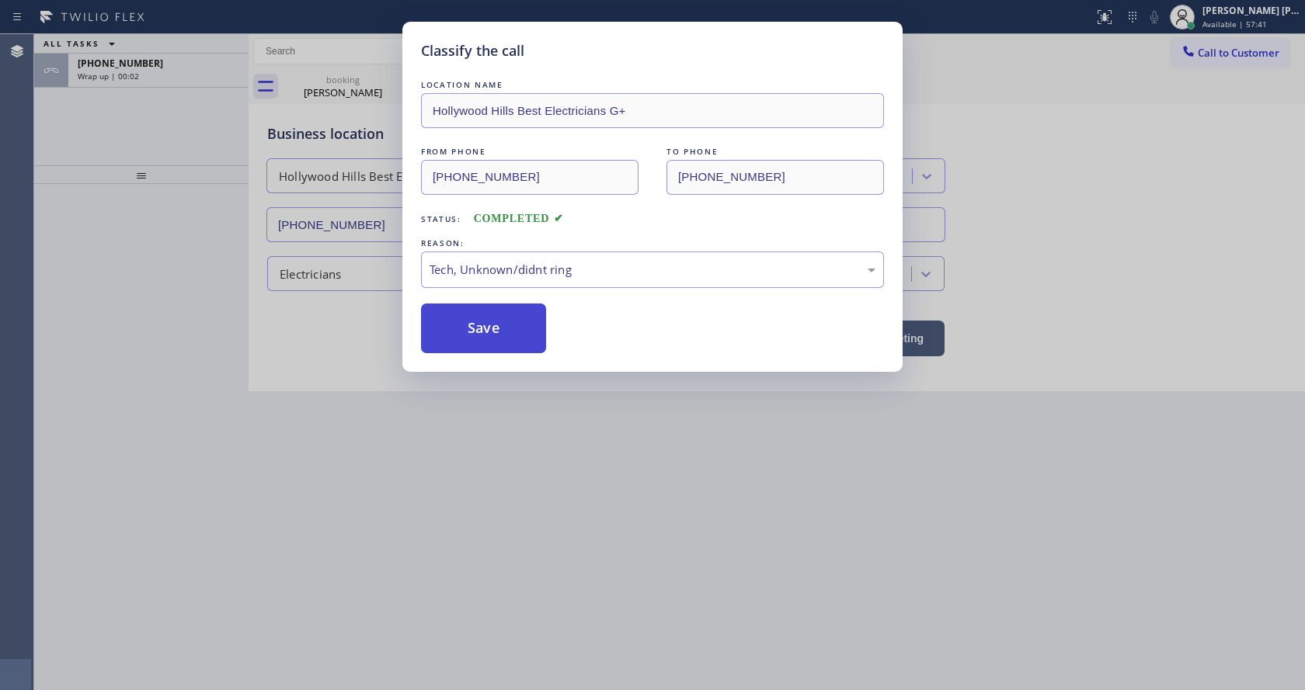
click at [462, 339] on button "Save" at bounding box center [483, 329] width 125 height 50
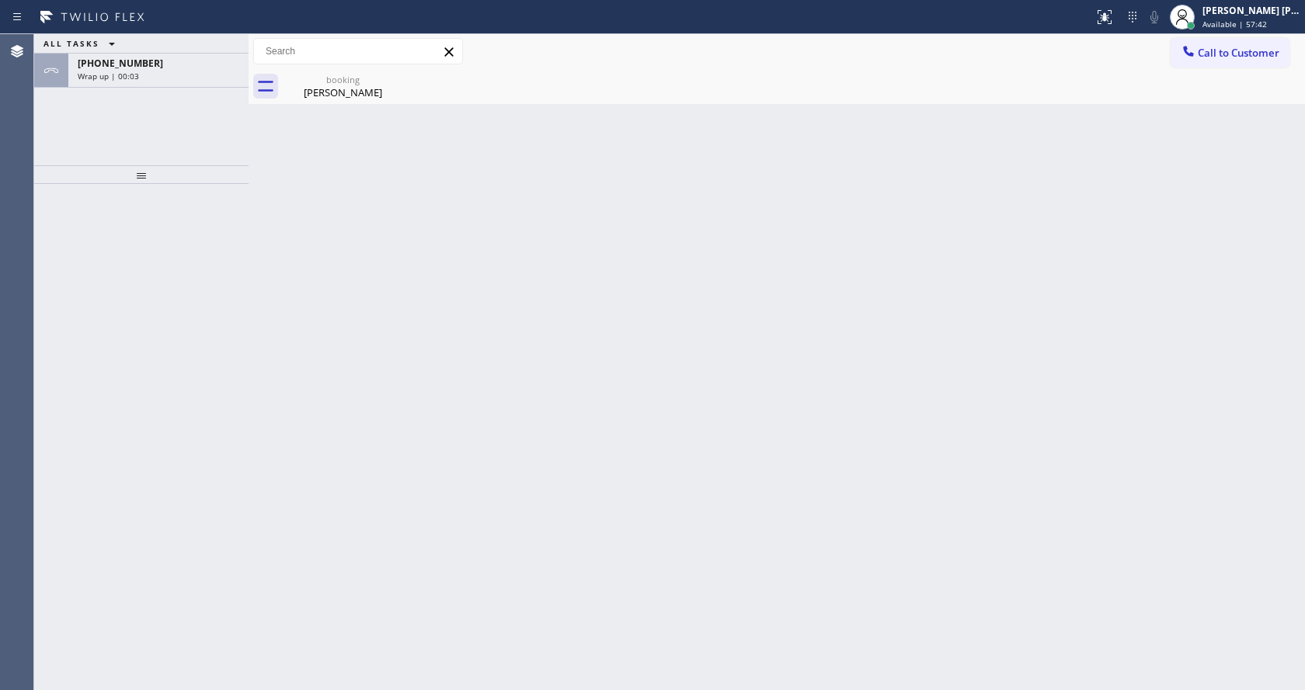
click at [130, 68] on span "[PHONE_NUMBER]" at bounding box center [120, 63] width 85 height 13
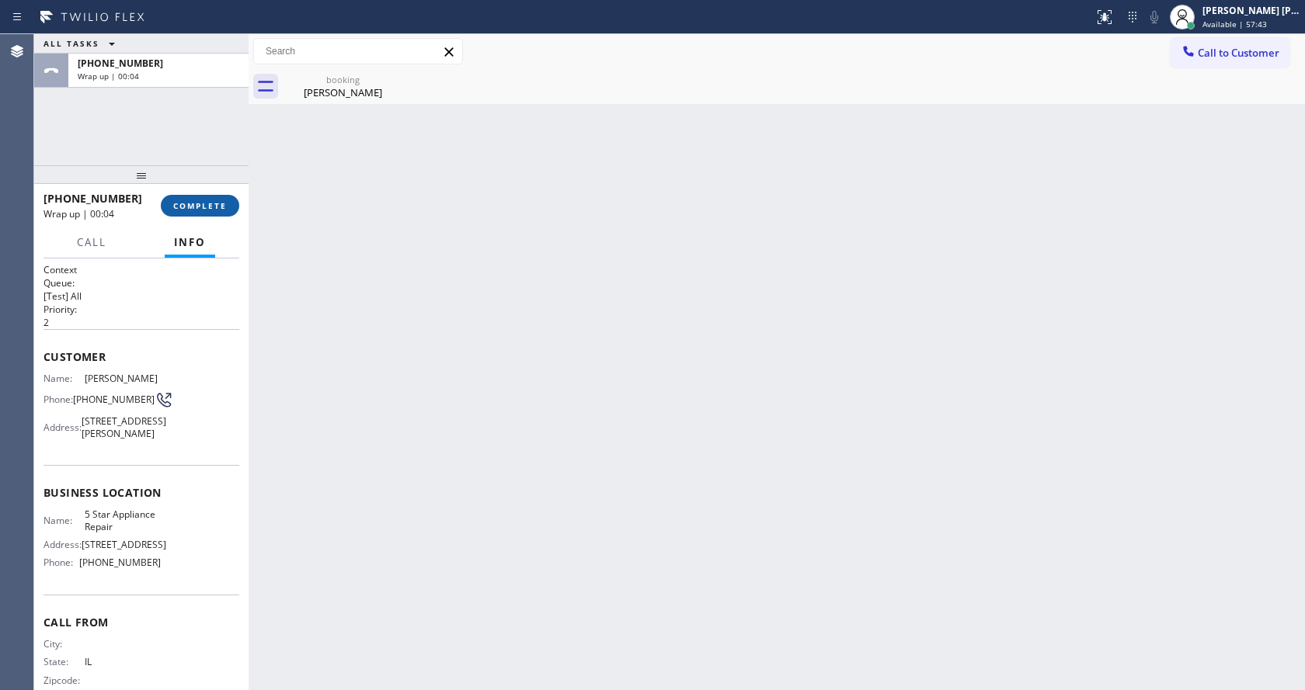
click at [199, 207] on span "COMPLETE" at bounding box center [200, 205] width 54 height 11
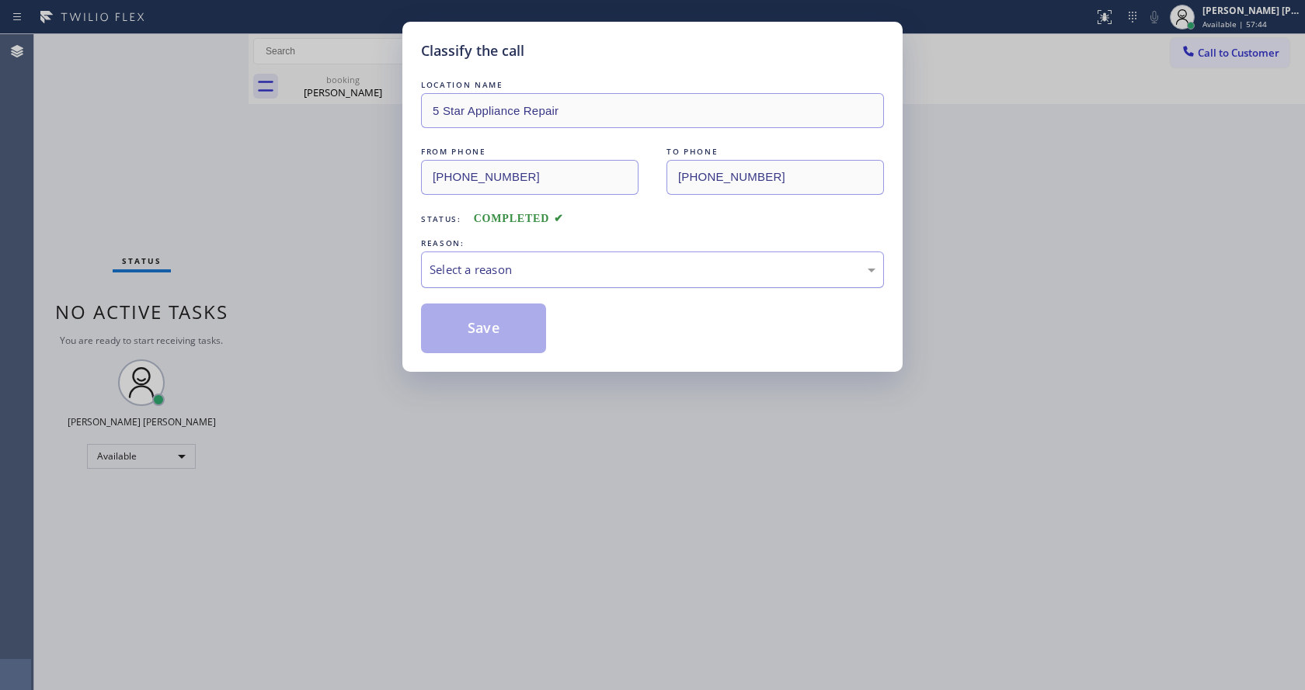
click at [486, 258] on div "Select a reason" at bounding box center [652, 270] width 463 height 36
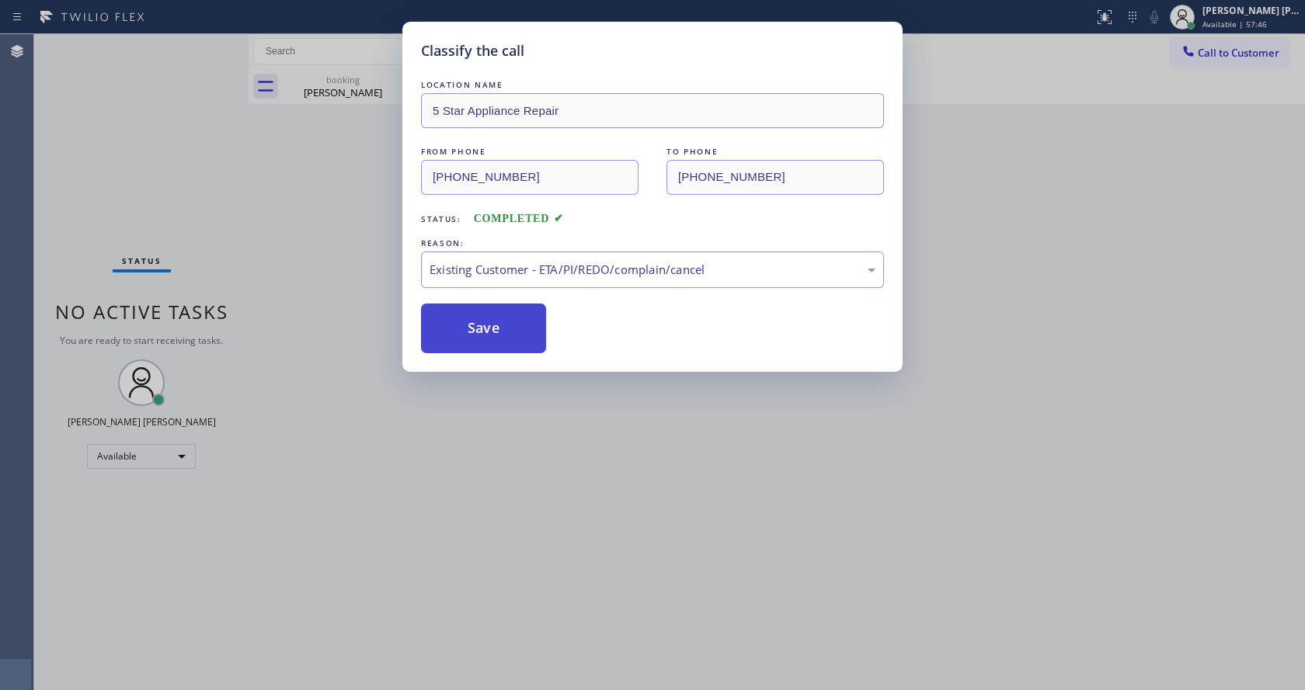
click at [483, 326] on button "Save" at bounding box center [483, 329] width 125 height 50
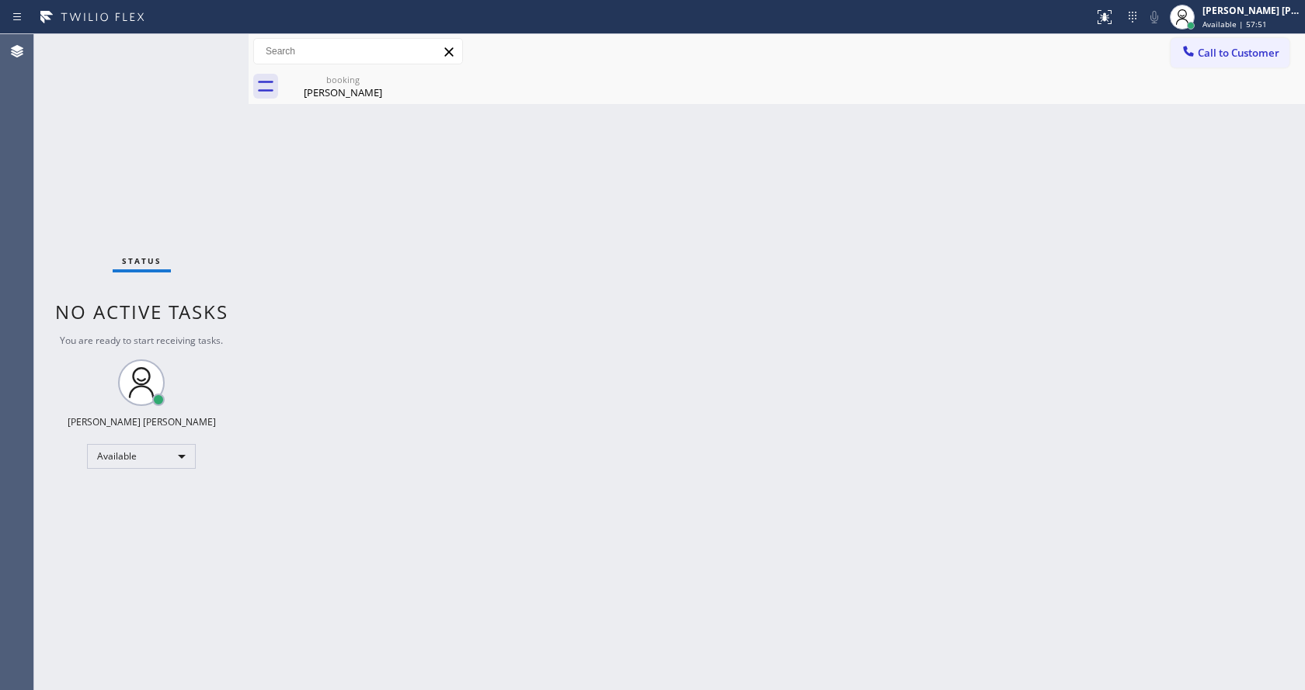
click at [286, 251] on div "Back to Dashboard Change Sender ID Customers Technicians Select a contact Outbo…" at bounding box center [777, 362] width 1056 height 656
click at [392, 79] on icon at bounding box center [393, 79] width 14 height 14
click at [332, 113] on div "Back to Dashboard Change Sender ID Customers Technicians Select a contact Outbo…" at bounding box center [777, 362] width 1056 height 656
click at [341, 84] on div "booking" at bounding box center [342, 80] width 117 height 12
drag, startPoint x: 248, startPoint y: 62, endPoint x: 217, endPoint y: 62, distance: 30.3
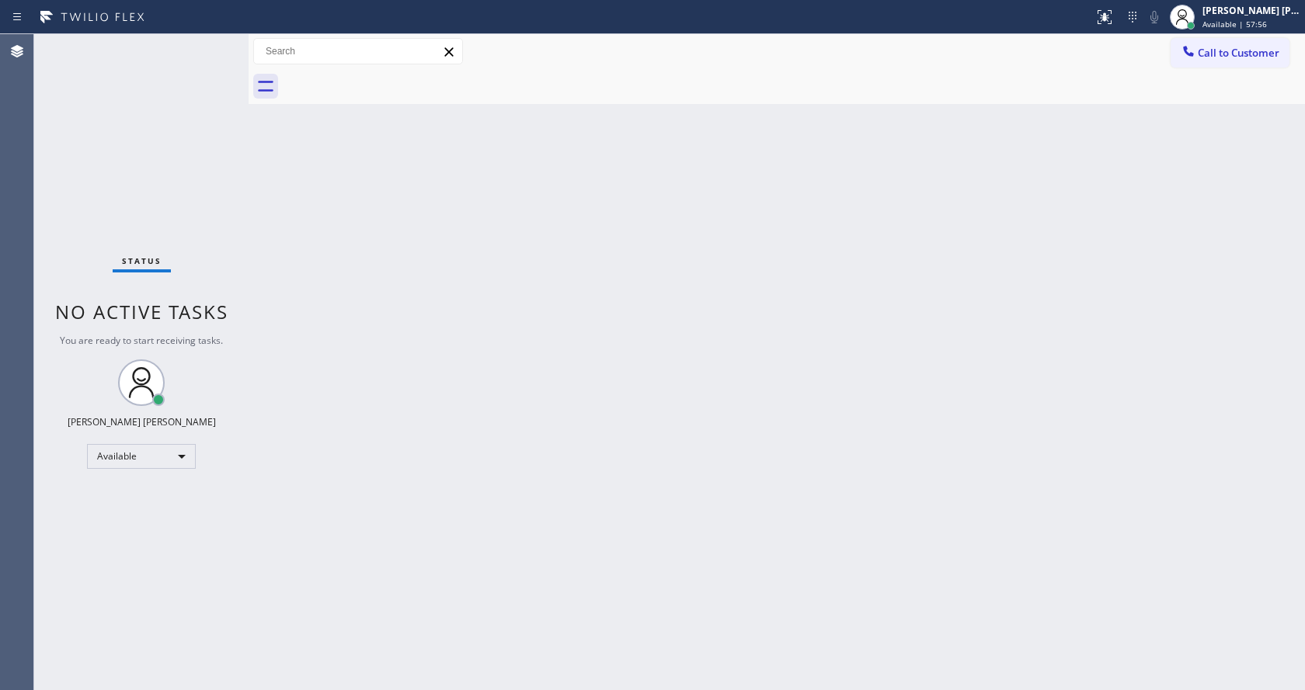
click at [217, 62] on div "Status No active tasks You are ready to start receiving tasks. [PERSON_NAME] [P…" at bounding box center [669, 362] width 1270 height 656
click at [212, 44] on div "Status No active tasks You are ready to start receiving tasks. [PERSON_NAME] [P…" at bounding box center [141, 362] width 214 height 656
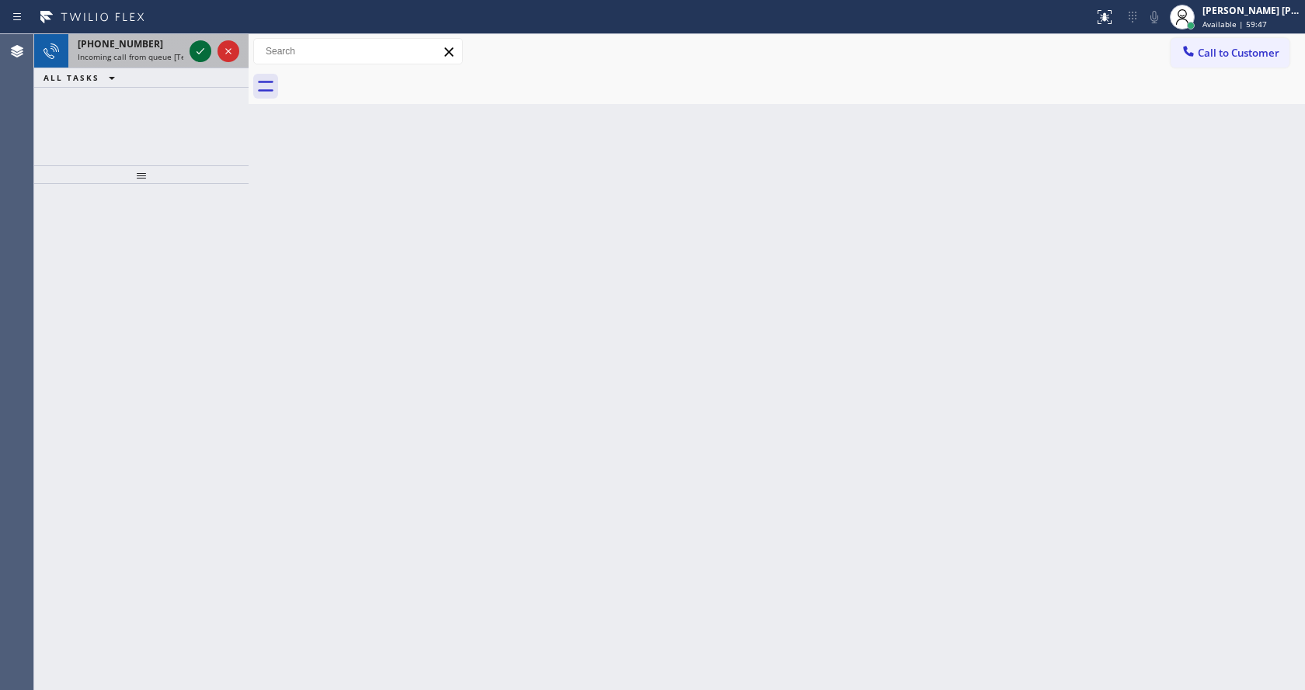
click at [199, 50] on icon at bounding box center [200, 51] width 19 height 19
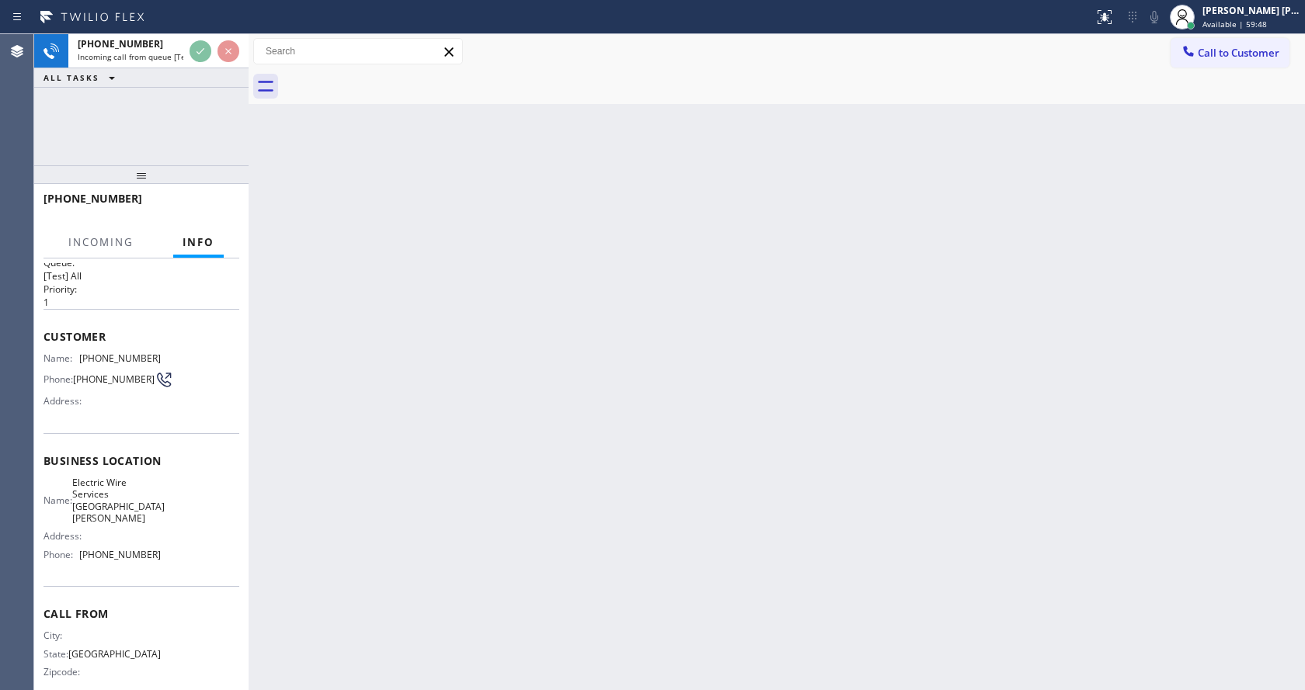
scroll to position [32, 0]
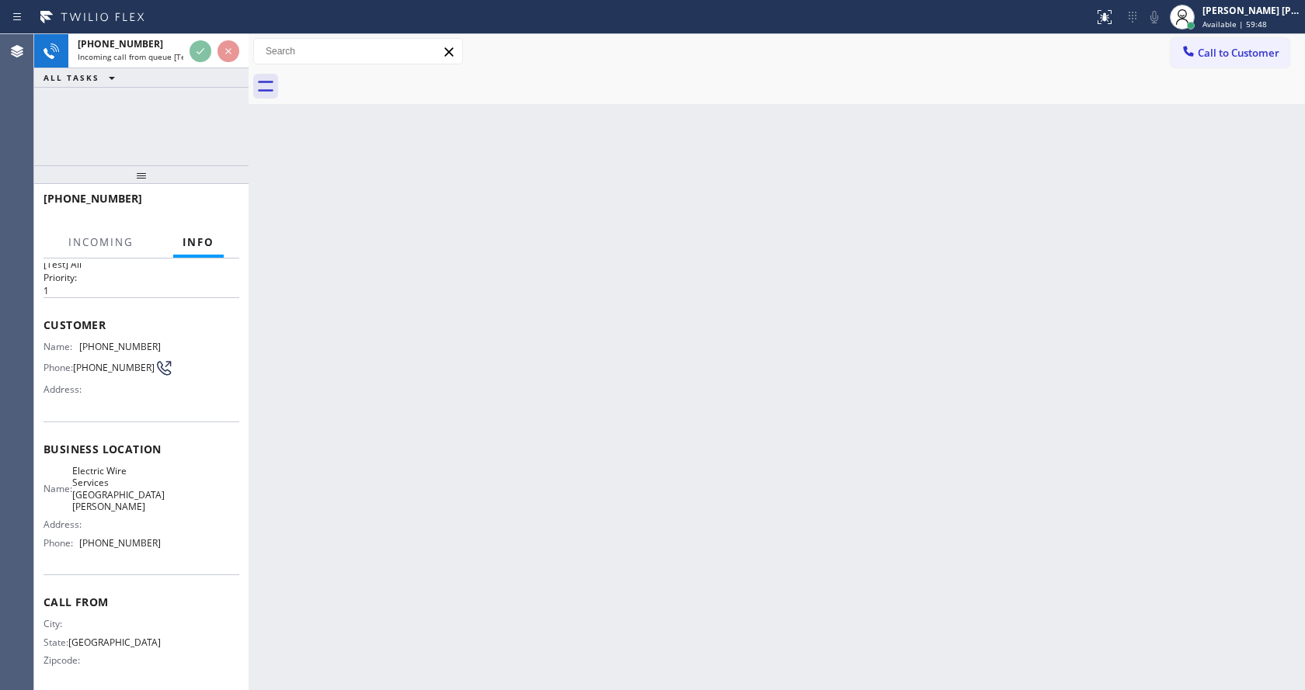
click at [602, 370] on div "Back to Dashboard Change Sender ID Customers Technicians Select a contact Outbo…" at bounding box center [777, 362] width 1056 height 656
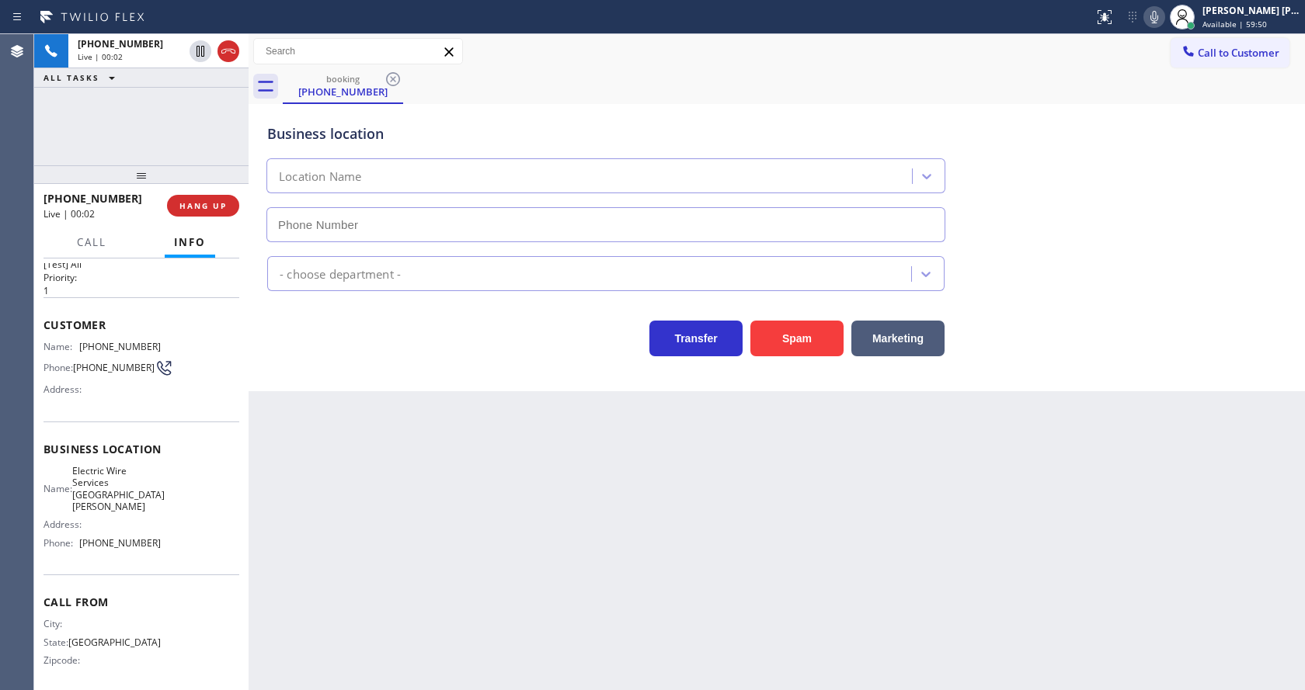
type input "[PHONE_NUMBER]"
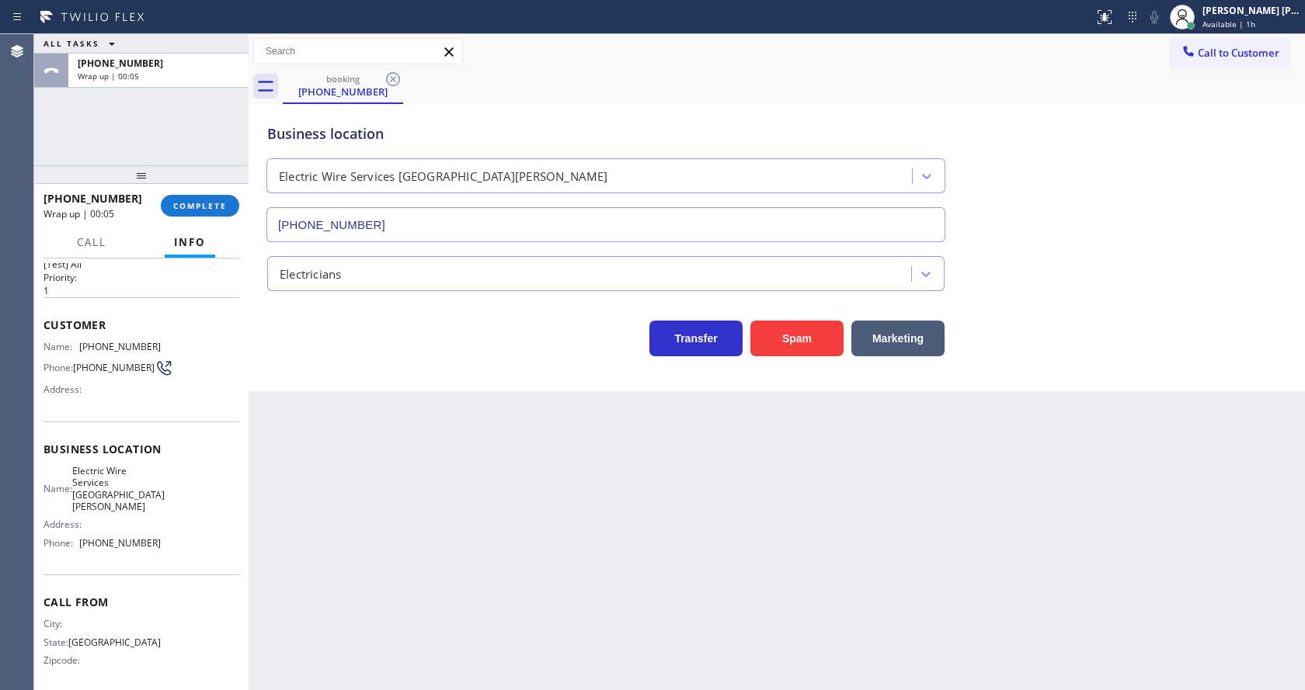
drag, startPoint x: 313, startPoint y: 414, endPoint x: 308, endPoint y: 396, distance: 18.5
click at [313, 414] on div "Back to Dashboard Change Sender ID Customers Technicians Select a contact Outbo…" at bounding box center [777, 362] width 1056 height 656
click at [196, 208] on span "COMPLETE" at bounding box center [200, 205] width 54 height 11
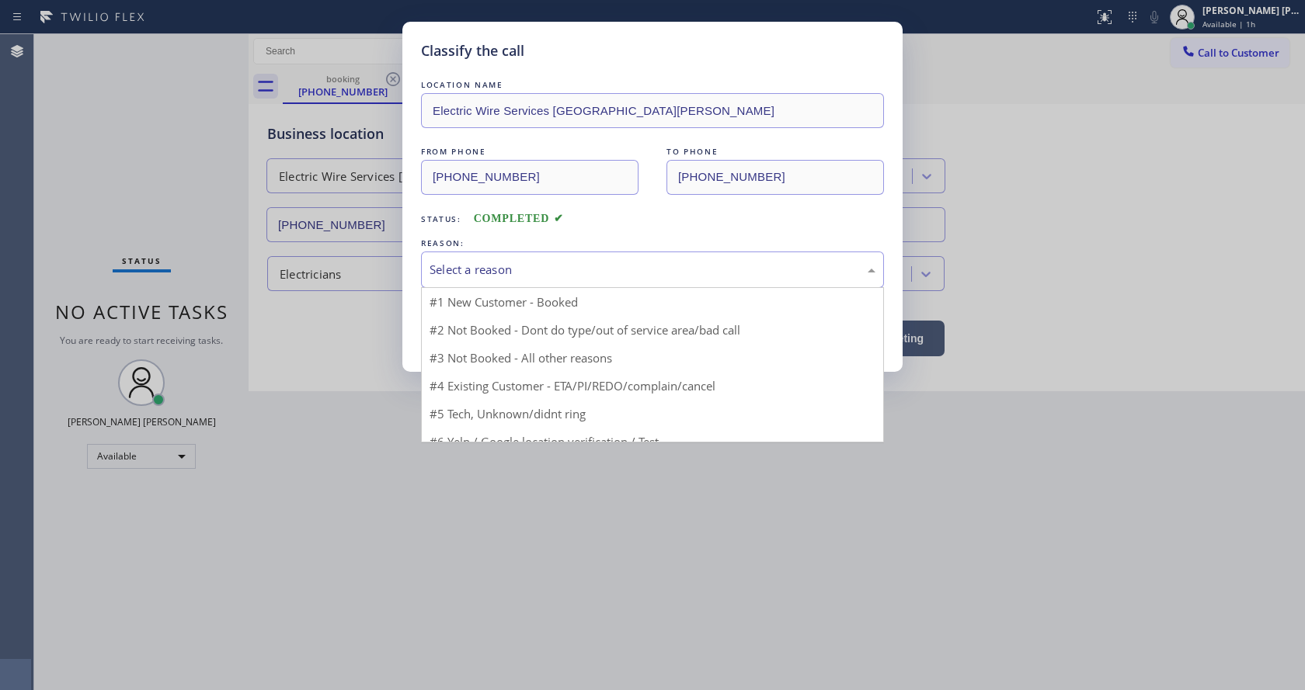
click at [508, 258] on div "Select a reason" at bounding box center [652, 270] width 463 height 36
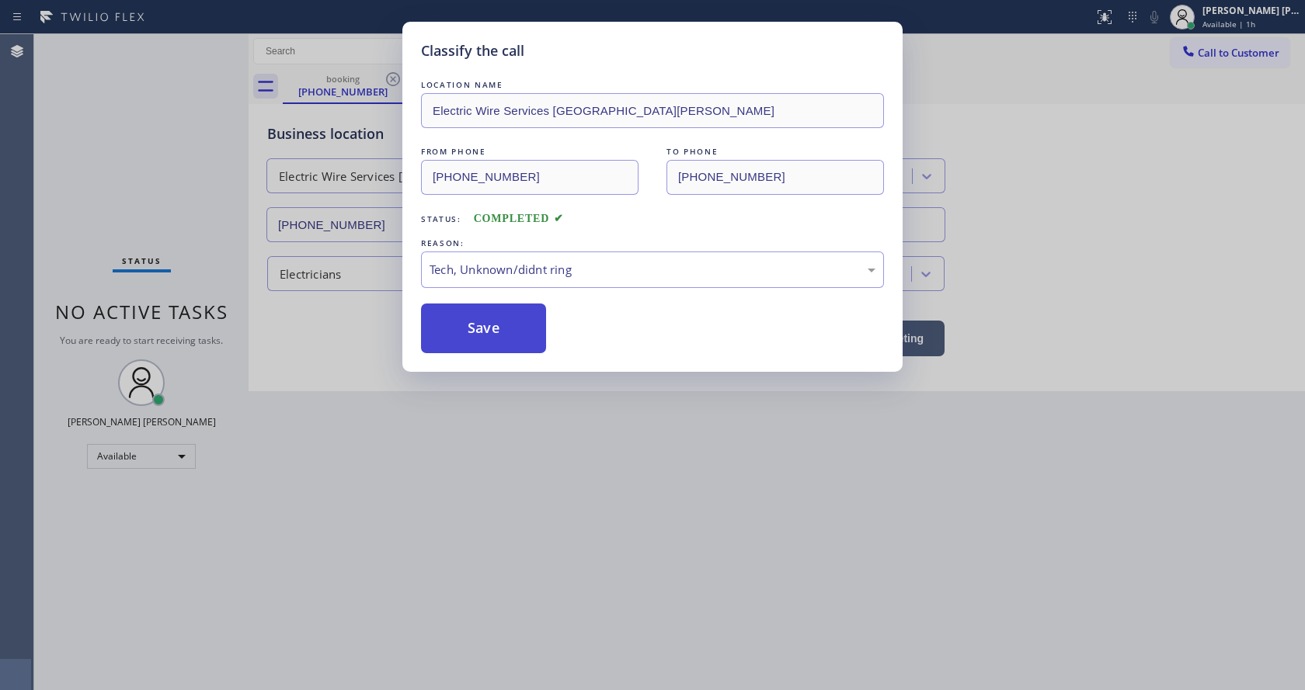
click at [495, 345] on button "Save" at bounding box center [483, 329] width 125 height 50
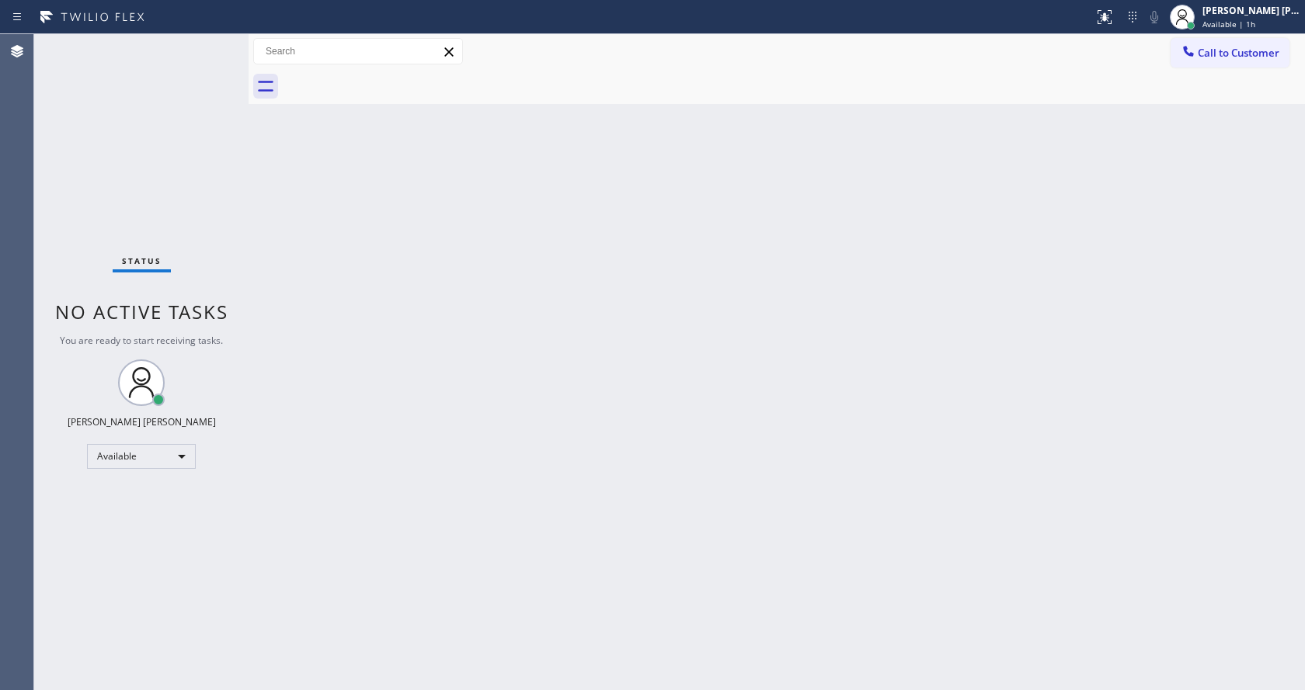
click at [325, 281] on div "Back to Dashboard Change Sender ID Customers Technicians Select a contact Outbo…" at bounding box center [777, 362] width 1056 height 656
click at [177, 56] on div "Status No active tasks You are ready to start receiving tasks. [PERSON_NAME] [P…" at bounding box center [141, 362] width 214 height 656
click at [513, 464] on div "Back to Dashboard Change Sender ID Customers Technicians Select a contact Outbo…" at bounding box center [777, 362] width 1056 height 656
drag, startPoint x: 235, startPoint y: 286, endPoint x: 235, endPoint y: 183, distance: 102.5
click at [235, 286] on div "Status No active tasks You are ready to start receiving tasks. [PERSON_NAME] [P…" at bounding box center [141, 362] width 214 height 656
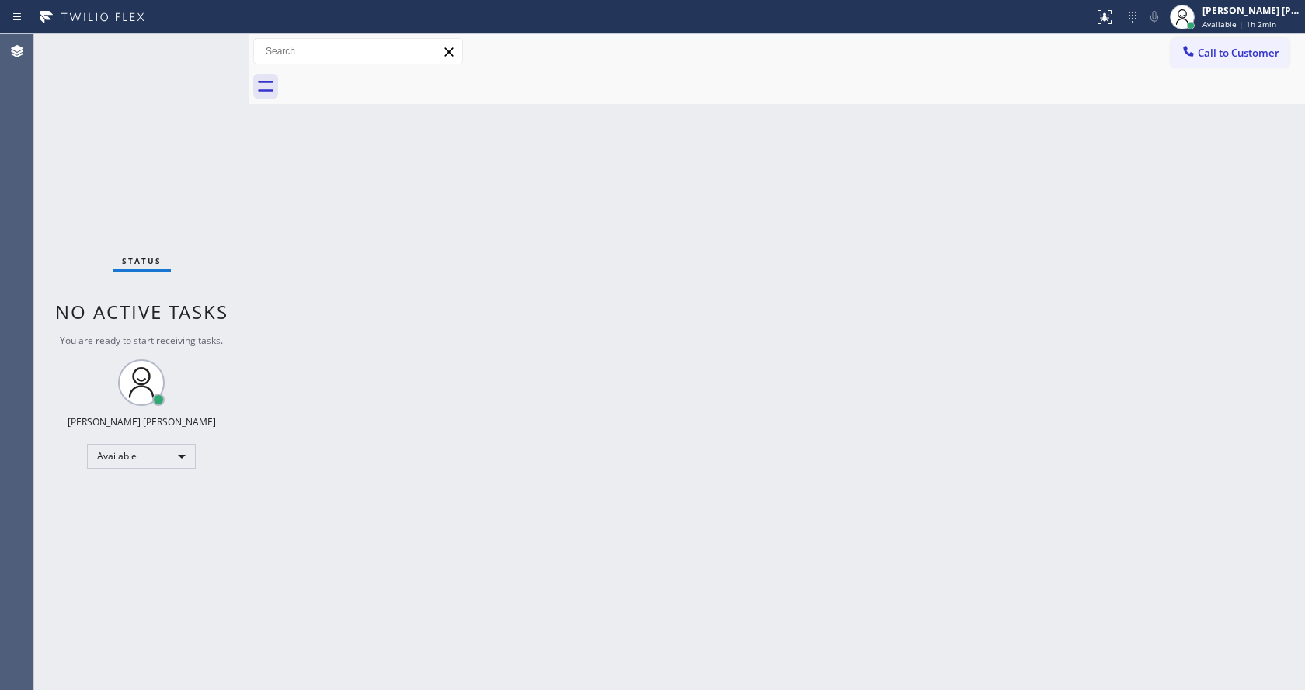
drag, startPoint x: 248, startPoint y: 57, endPoint x: 210, endPoint y: 55, distance: 37.3
click at [210, 55] on div "Status No active tasks You are ready to start receiving tasks. [PERSON_NAME] [P…" at bounding box center [669, 362] width 1270 height 656
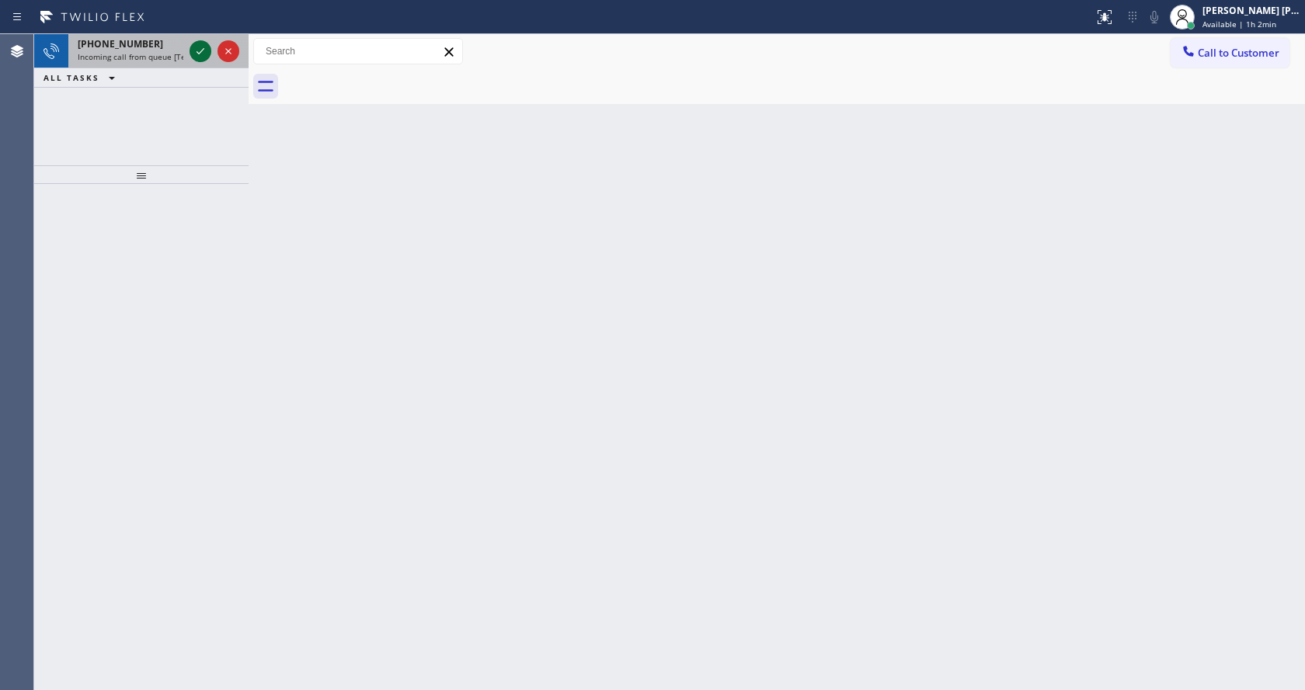
click at [195, 59] on icon at bounding box center [200, 51] width 19 height 19
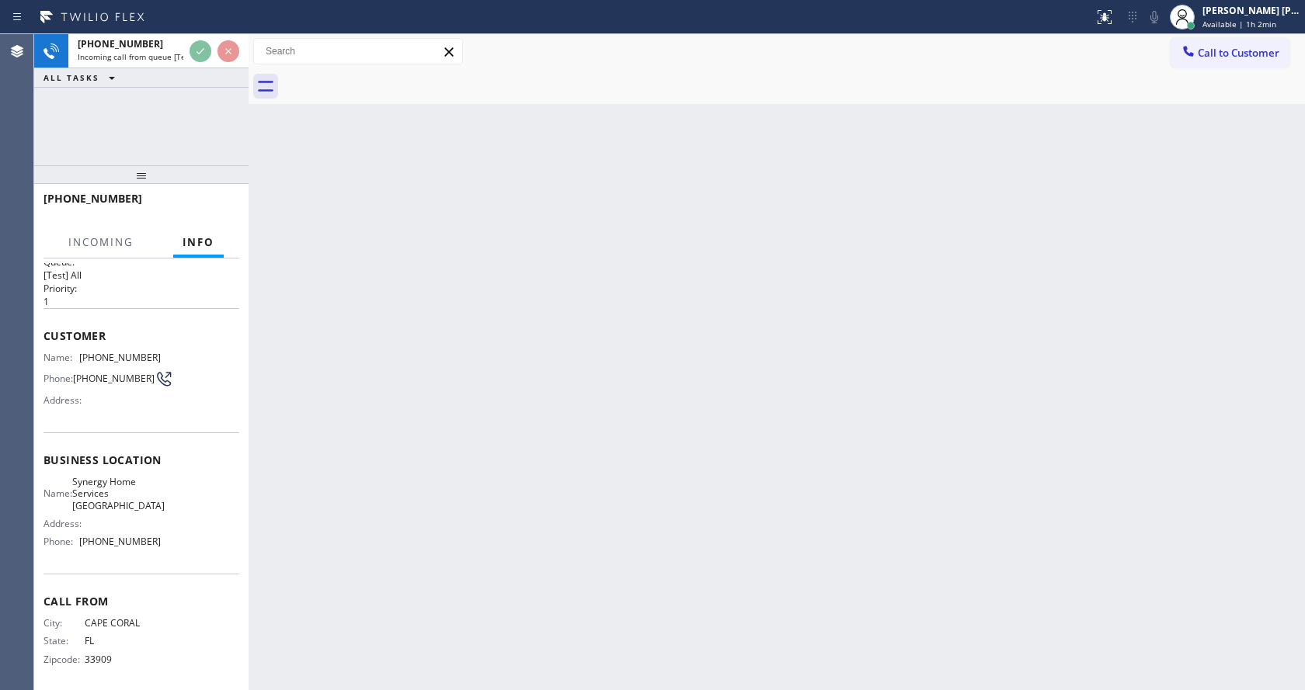
scroll to position [32, 0]
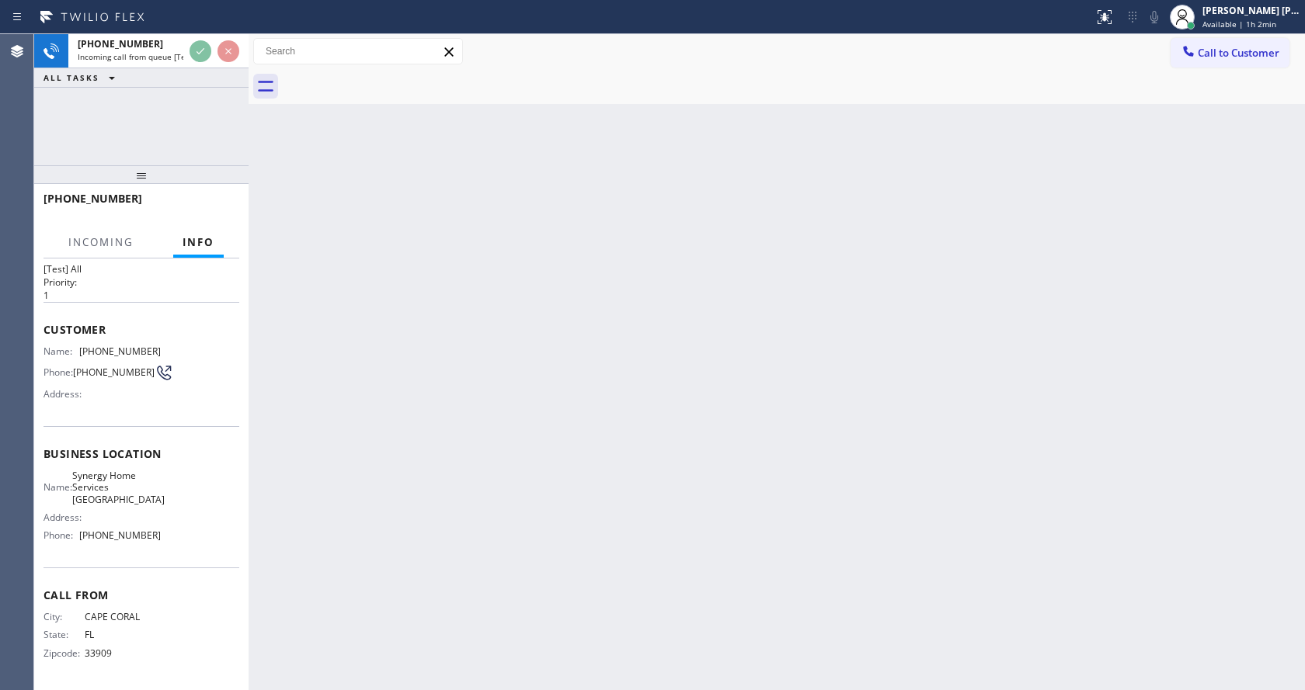
click at [433, 470] on div "Back to Dashboard Change Sender ID Customers Technicians Select a contact Outbo…" at bounding box center [777, 362] width 1056 height 656
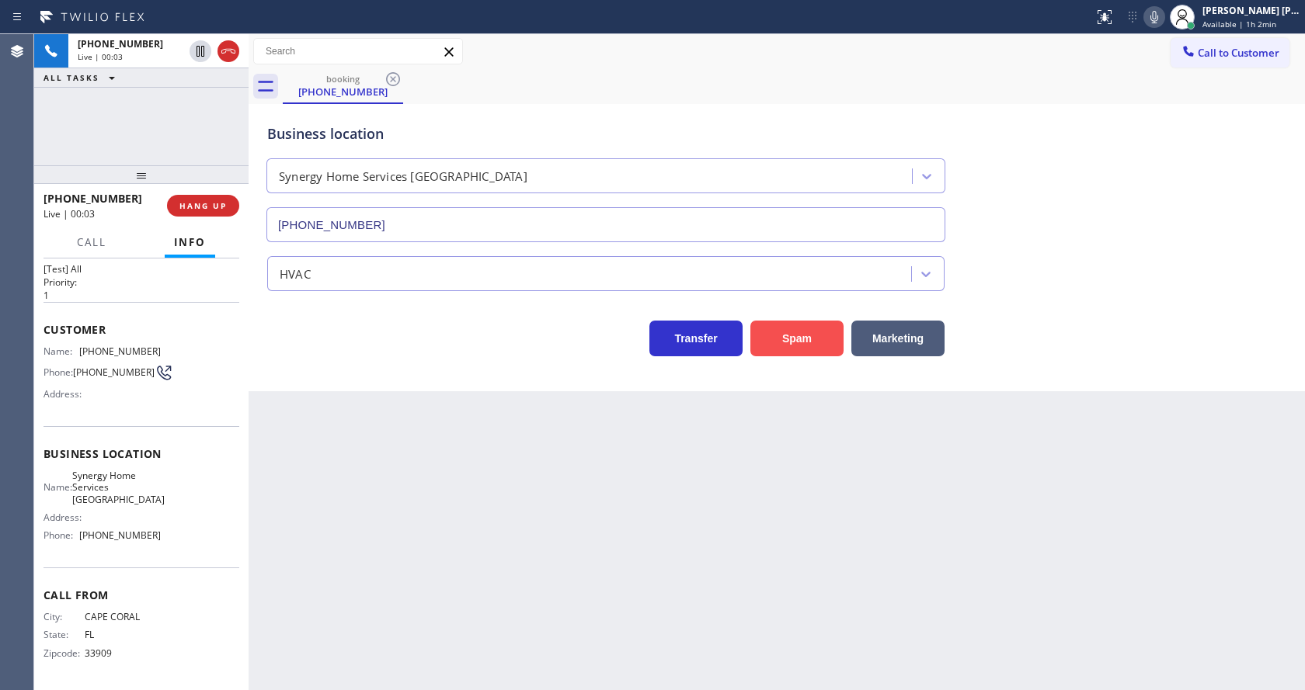
type input "[PHONE_NUMBER]"
click at [787, 346] on button "Spam" at bounding box center [796, 339] width 93 height 36
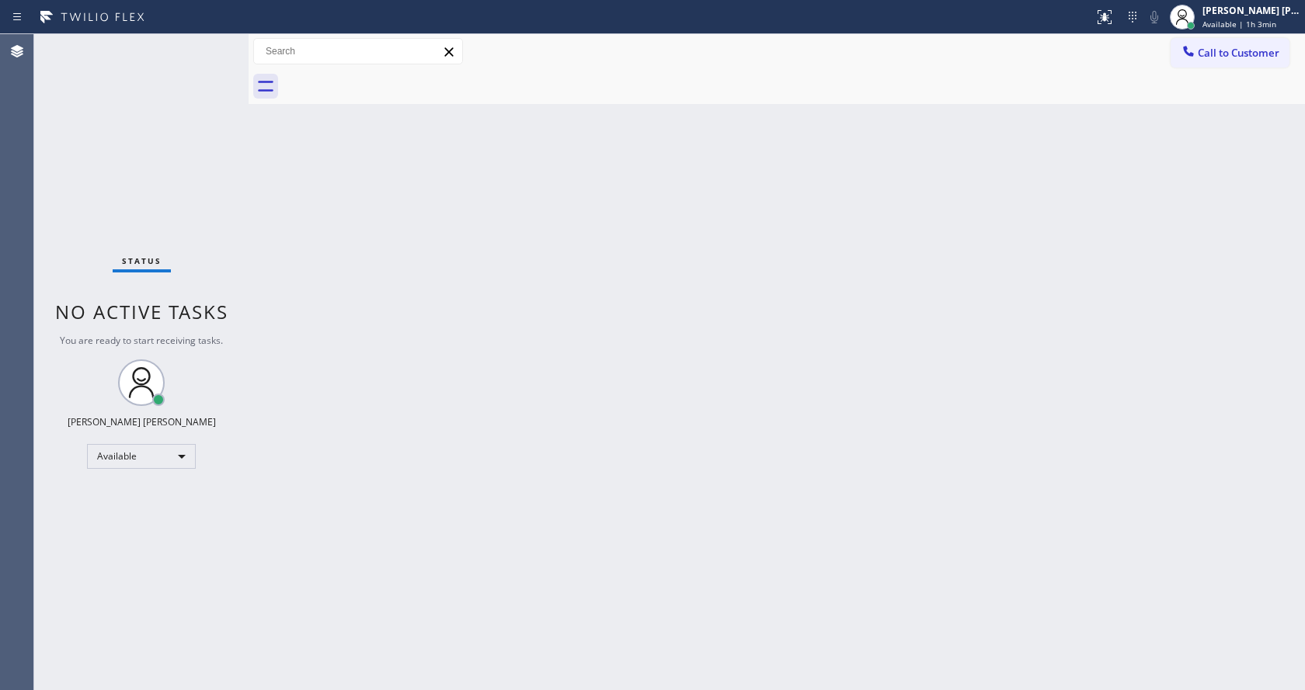
drag, startPoint x: 509, startPoint y: 548, endPoint x: 523, endPoint y: 652, distance: 104.2
click at [509, 548] on div "Back to Dashboard Change Sender ID Customers Technicians Select a contact Outbo…" at bounding box center [777, 362] width 1056 height 656
click at [322, 145] on div "Back to Dashboard Change Sender ID Customers Technicians Select a contact Outbo…" at bounding box center [777, 362] width 1056 height 656
click at [210, 43] on div "Status No active tasks You are ready to start receiving tasks. [PERSON_NAME] [P…" at bounding box center [141, 362] width 214 height 656
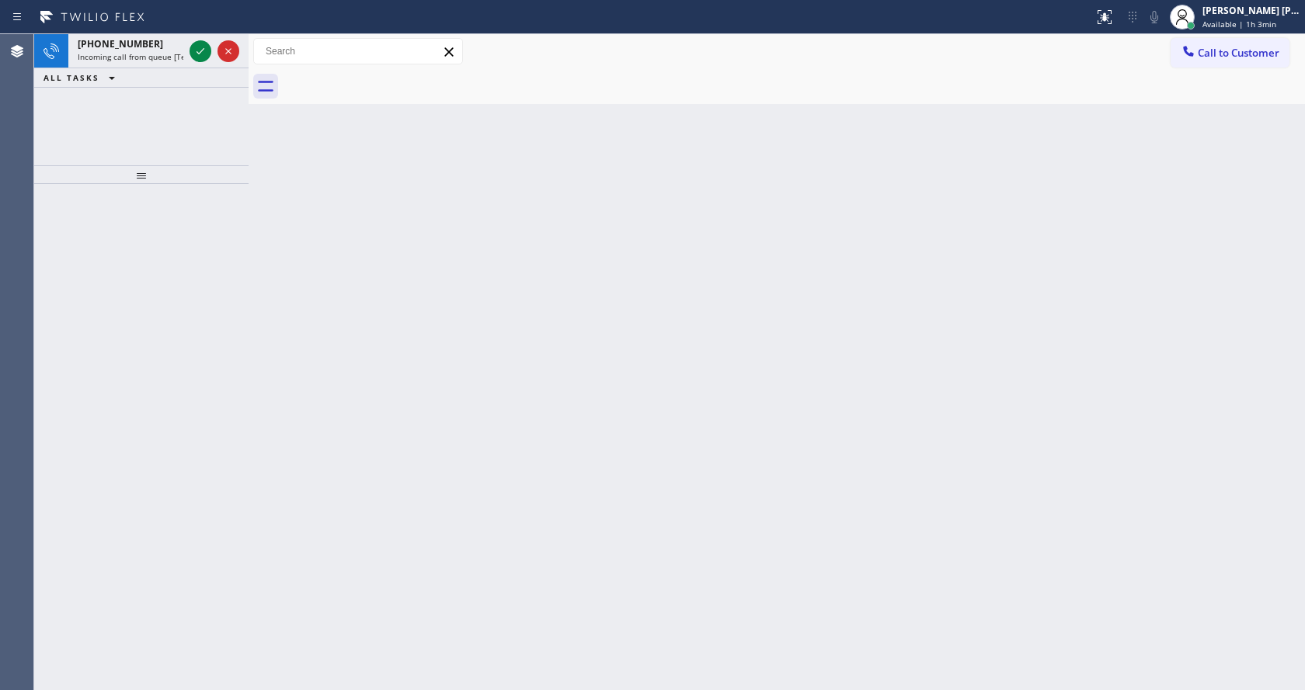
click at [219, 222] on div at bounding box center [141, 437] width 214 height 506
click at [126, 43] on span "[PHONE_NUMBER]" at bounding box center [120, 43] width 85 height 13
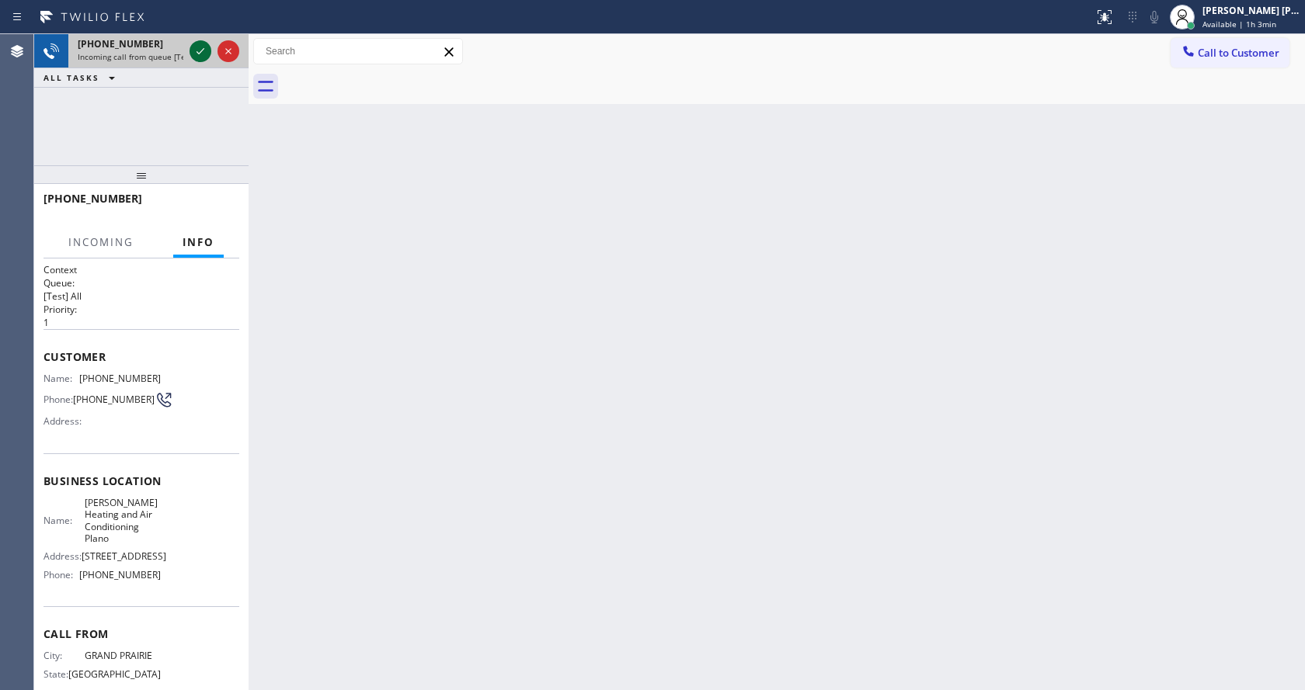
click at [194, 50] on icon at bounding box center [200, 51] width 19 height 19
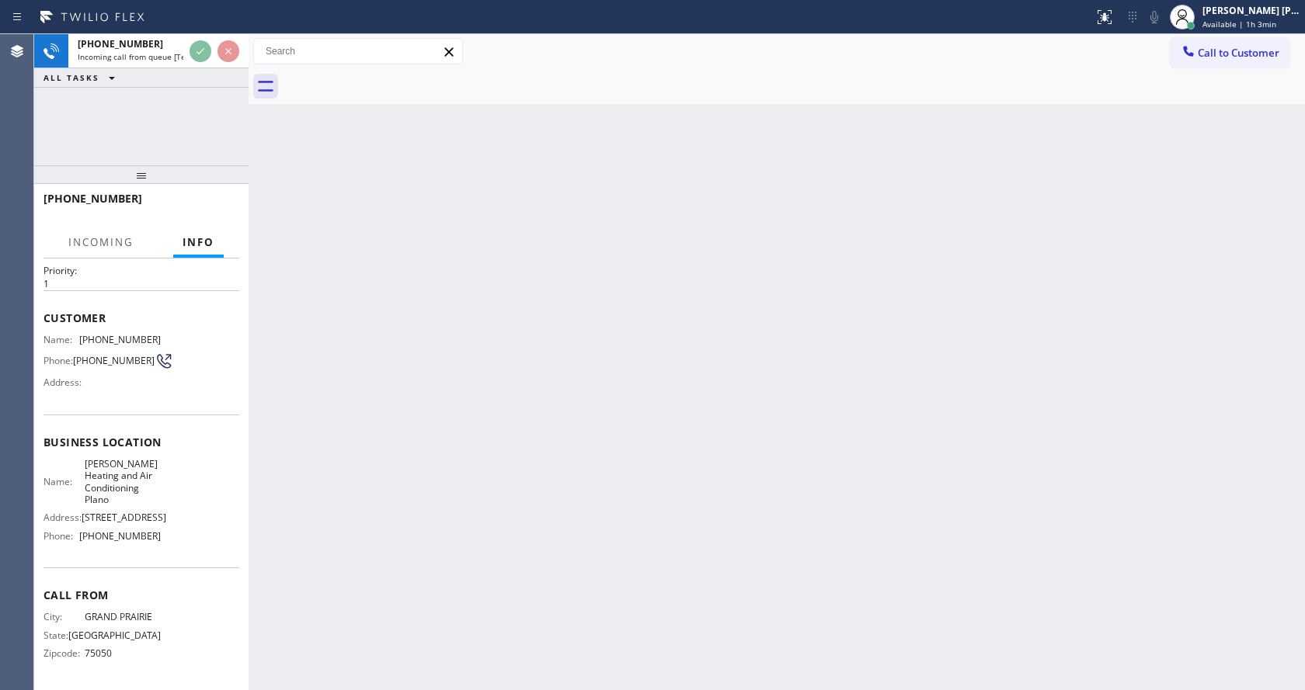
scroll to position [68, 0]
click at [464, 391] on div "Back to Dashboard Change Sender ID Customers Technicians Select a contact Outbo…" at bounding box center [777, 362] width 1056 height 656
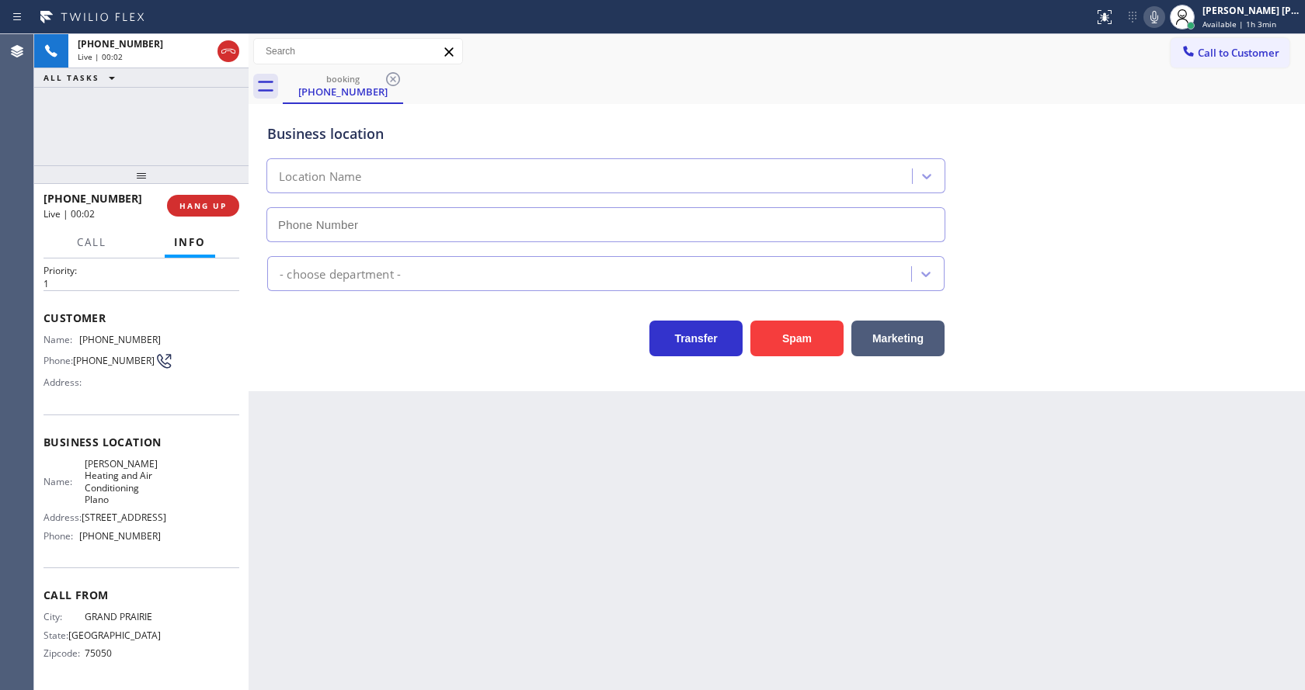
type input "[PHONE_NUMBER]"
click at [451, 476] on div "Back to Dashboard Change Sender ID Customers Technicians Select a contact Outbo…" at bounding box center [777, 362] width 1056 height 656
click at [350, 375] on div "Business location [PERSON_NAME] Heating & Air Conditioning Plano [PHONE_NUMBER]…" at bounding box center [777, 247] width 1056 height 287
click at [1155, 15] on icon at bounding box center [1154, 17] width 19 height 19
click at [1162, 17] on icon at bounding box center [1154, 17] width 19 height 19
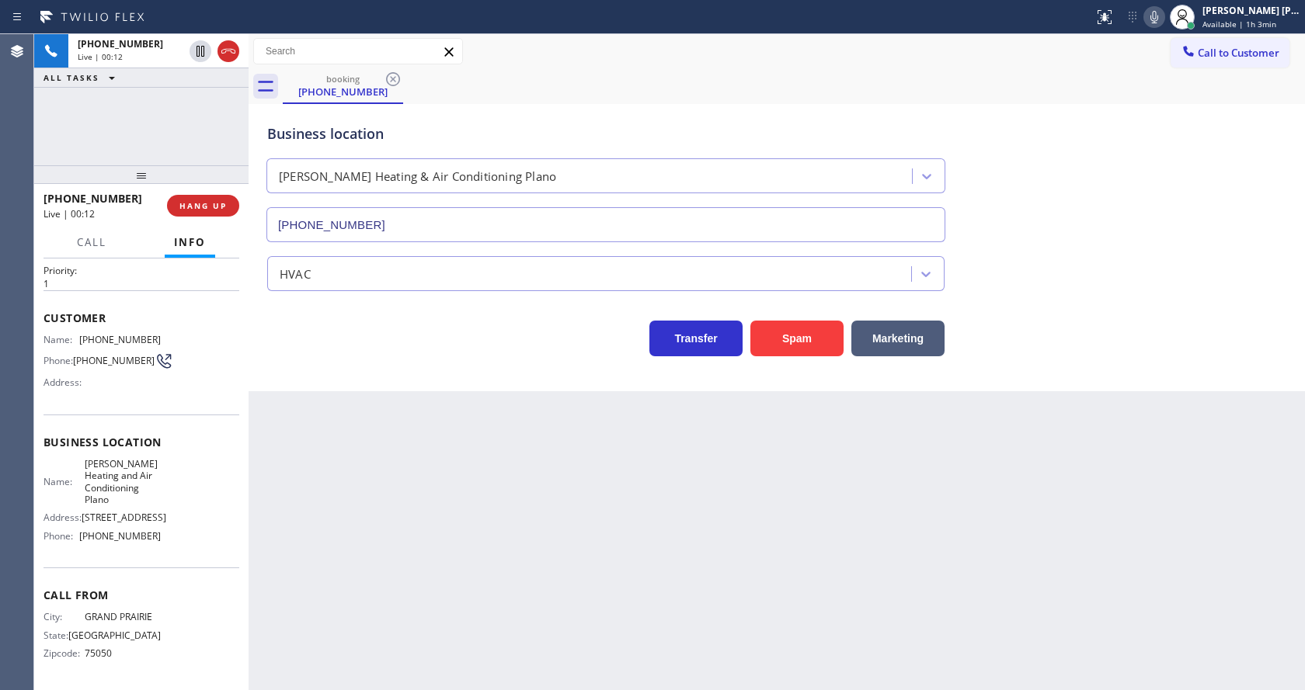
click at [1159, 274] on div "HVAC" at bounding box center [776, 270] width 1025 height 41
click at [466, 567] on div "Back to Dashboard Change Sender ID Customers Technicians Select a contact Outbo…" at bounding box center [777, 362] width 1056 height 656
click at [625, 544] on div "Back to Dashboard Change Sender ID Customers Technicians Select a contact Outbo…" at bounding box center [777, 362] width 1056 height 656
click at [337, 479] on div "Back to Dashboard Change Sender ID Customers Technicians Select a contact Outbo…" at bounding box center [777, 362] width 1056 height 656
click at [327, 438] on div "Back to Dashboard Change Sender ID Customers Technicians Select a contact Outbo…" at bounding box center [777, 362] width 1056 height 656
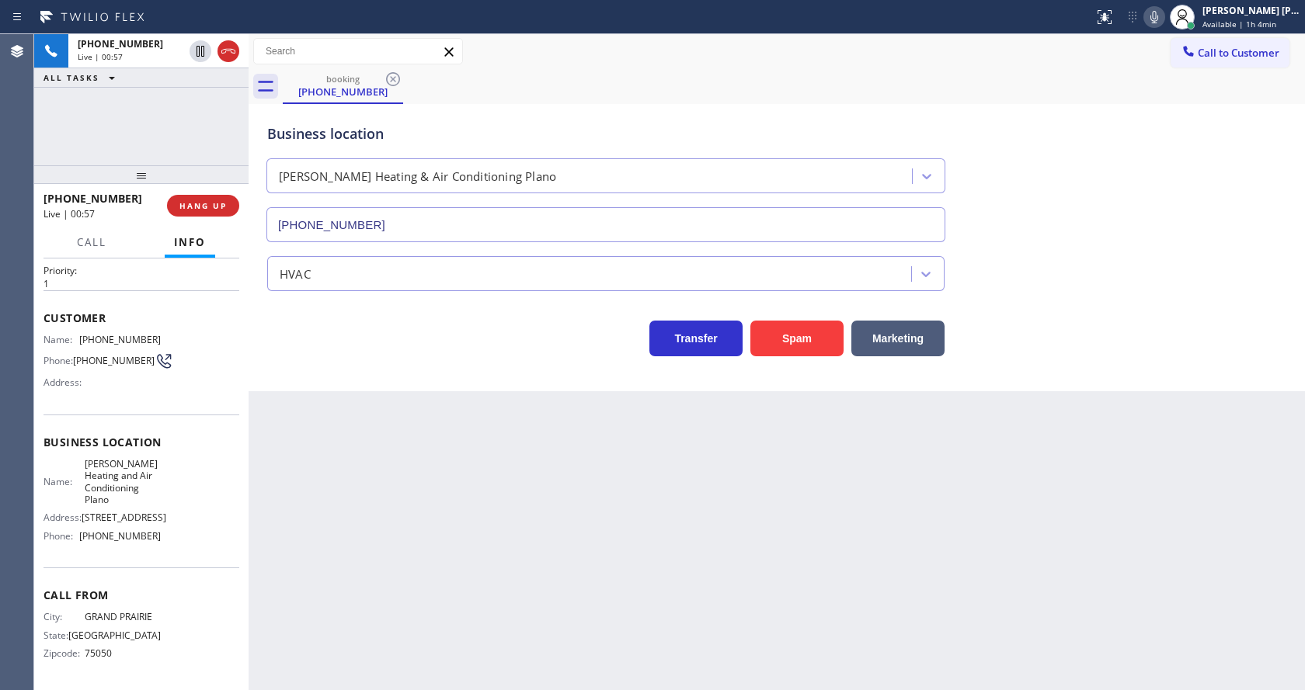
click at [72, 415] on div "Business location Name: [PERSON_NAME] and Air Conditioning Plano Address: [STRE…" at bounding box center [141, 492] width 196 height 154
drag, startPoint x: 76, startPoint y: 310, endPoint x: 147, endPoint y: 309, distance: 70.7
click at [147, 334] on div "Name: [PHONE_NUMBER]" at bounding box center [101, 340] width 117 height 12
copy div "[PHONE_NUMBER]"
click at [418, 474] on div "Back to Dashboard Change Sender ID Customers Technicians Select a contact Outbo…" at bounding box center [777, 362] width 1056 height 656
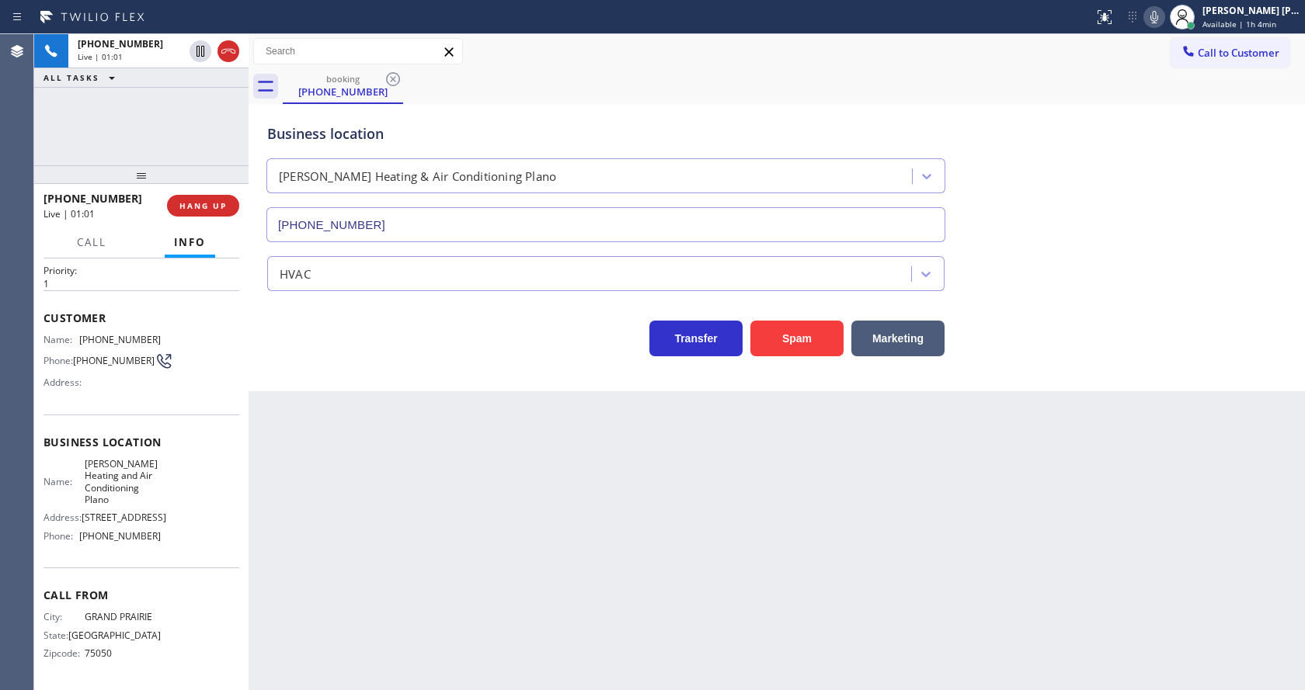
click at [134, 485] on div "Name: [PERSON_NAME] and Air Conditioning Plano Address: [STREET_ADDRESS] Phone:…" at bounding box center [101, 503] width 117 height 91
drag, startPoint x: 76, startPoint y: 433, endPoint x: 126, endPoint y: 474, distance: 64.0
click at [126, 474] on div "Name: [PERSON_NAME] and Air Conditioning Plano" at bounding box center [101, 482] width 117 height 48
copy span "[PERSON_NAME] Heating and Air Conditioning Plano"
drag, startPoint x: 328, startPoint y: 525, endPoint x: 355, endPoint y: 676, distance: 153.0
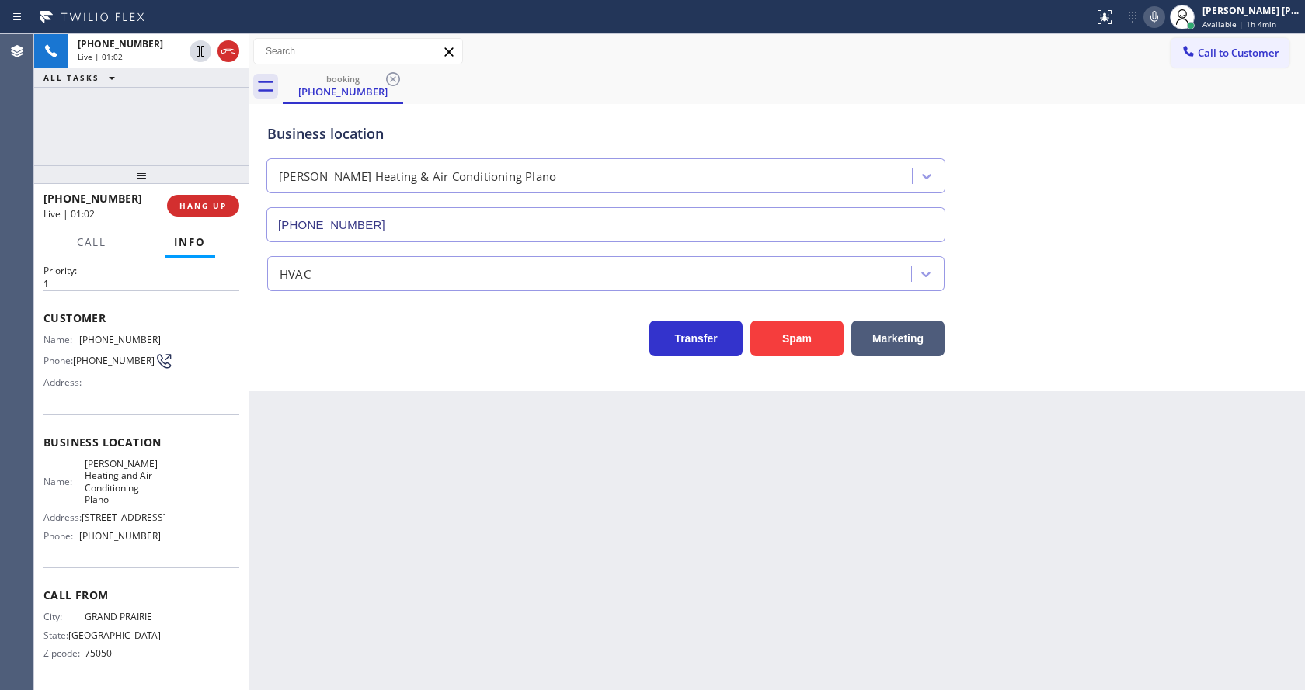
click at [335, 535] on div "Back to Dashboard Change Sender ID Customers Technicians Select a contact Outbo…" at bounding box center [777, 362] width 1056 height 656
click at [105, 543] on div "Name: [PERSON_NAME] and Air Conditioning Plano Address: [STREET_ADDRESS] Phone:…" at bounding box center [101, 503] width 117 height 91
drag, startPoint x: 78, startPoint y: 533, endPoint x: 158, endPoint y: 536, distance: 80.0
click at [158, 536] on div "Name: [PERSON_NAME] and Air Conditioning Plano Address: [STREET_ADDRESS] Phone:…" at bounding box center [141, 503] width 196 height 91
copy div "[PHONE_NUMBER]"
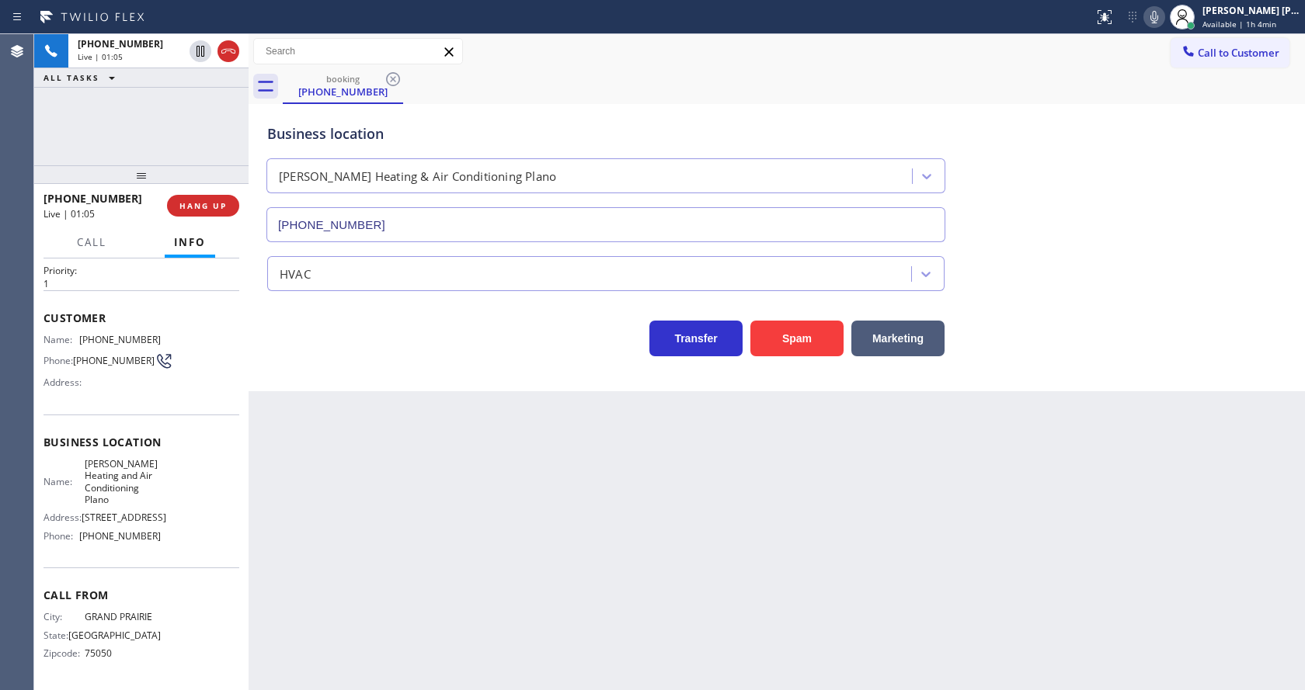
drag, startPoint x: 301, startPoint y: 546, endPoint x: 314, endPoint y: 686, distance: 140.3
click at [306, 558] on div "Back to Dashboard Change Sender ID Customers Technicians Select a contact Outbo…" at bounding box center [777, 362] width 1056 height 656
click at [769, 580] on div "Back to Dashboard Change Sender ID Customers Technicians Select a contact Outbo…" at bounding box center [777, 362] width 1056 height 656
click at [568, 390] on div "Business location [PERSON_NAME] Heating & Air Conditioning Plano [PHONE_NUMBER]…" at bounding box center [777, 247] width 1056 height 287
click at [1158, 11] on icon at bounding box center [1154, 17] width 8 height 12
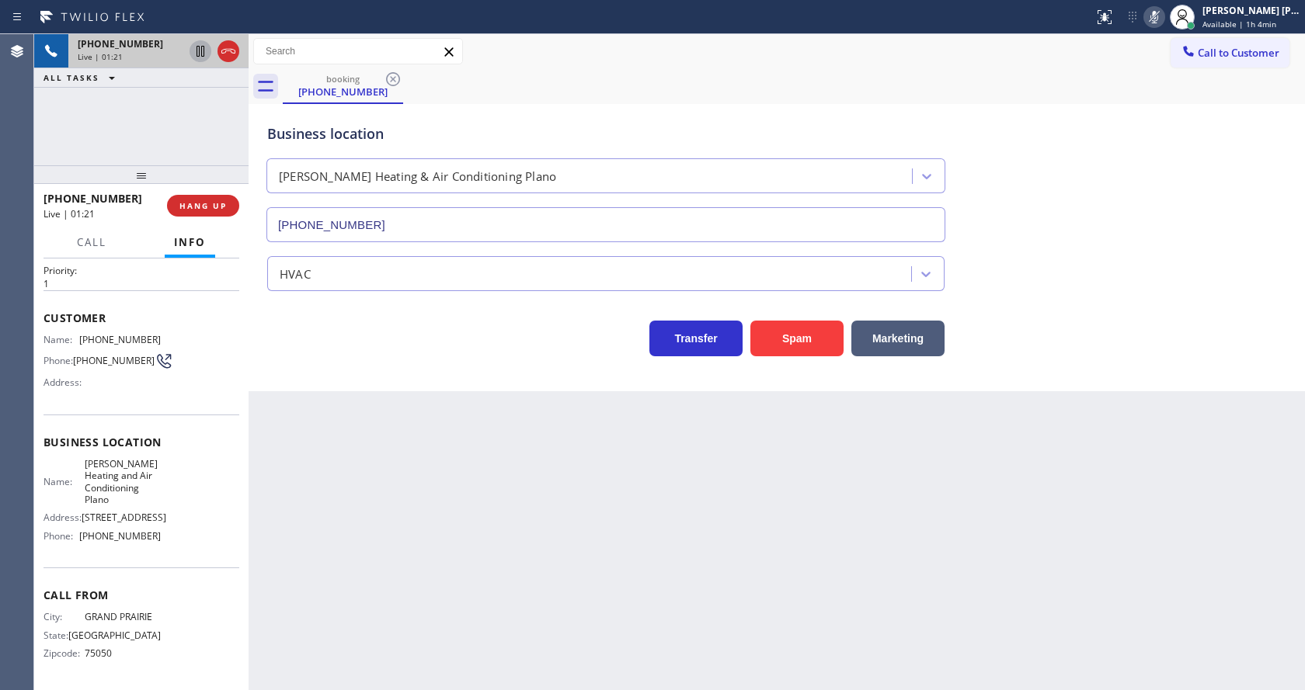
click at [195, 49] on icon at bounding box center [200, 51] width 19 height 19
click at [368, 506] on div "Back to Dashboard Change Sender ID Customers Technicians Select a contact Outbo…" at bounding box center [777, 362] width 1056 height 656
click at [655, 482] on div "Back to Dashboard Change Sender ID Customers Technicians Select a contact Outbo…" at bounding box center [777, 362] width 1056 height 656
click at [1144, 28] on div "Status report No issues detected If you experience an issue, please download th…" at bounding box center [1195, 17] width 217 height 34
click at [1153, 14] on icon at bounding box center [1154, 17] width 19 height 19
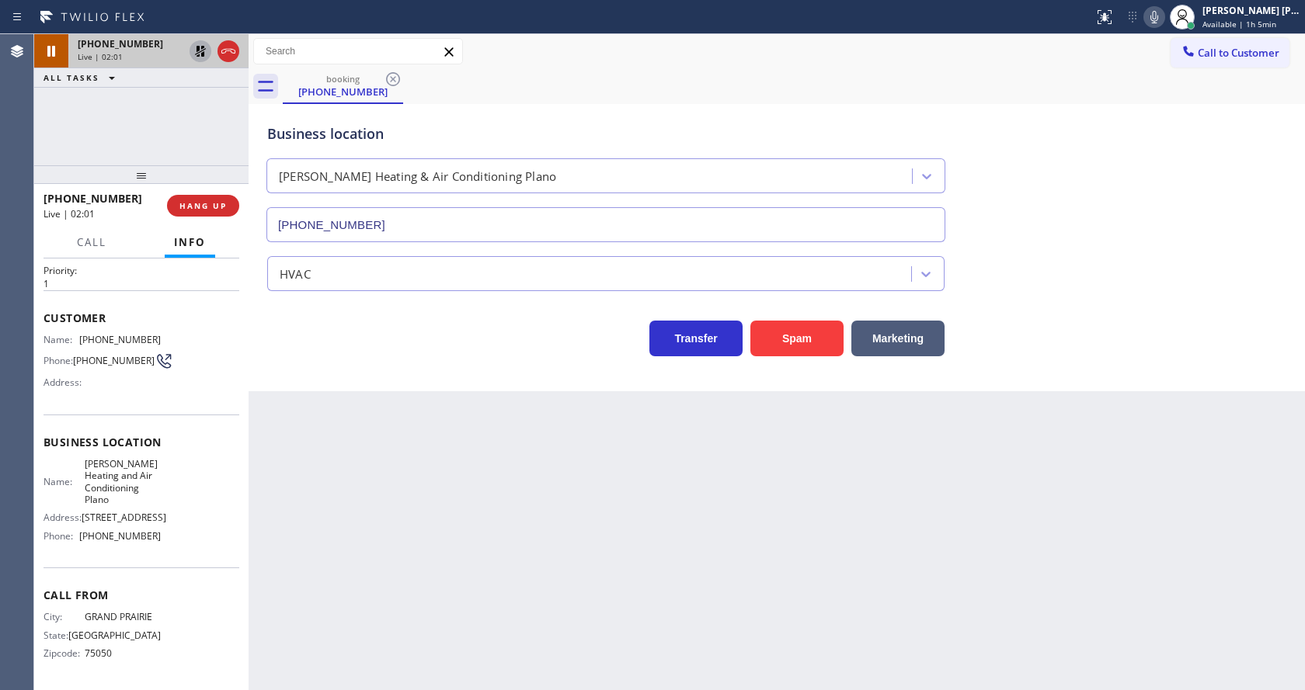
click at [200, 48] on icon at bounding box center [200, 51] width 11 height 11
click at [406, 452] on div "Back to Dashboard Change Sender ID Customers Technicians Select a contact Outbo…" at bounding box center [777, 362] width 1056 height 656
click at [585, 516] on div "Back to Dashboard Change Sender ID Customers Technicians Select a contact Outbo…" at bounding box center [777, 362] width 1056 height 656
click at [1163, 19] on icon at bounding box center [1154, 17] width 19 height 19
click at [198, 47] on icon at bounding box center [200, 51] width 19 height 19
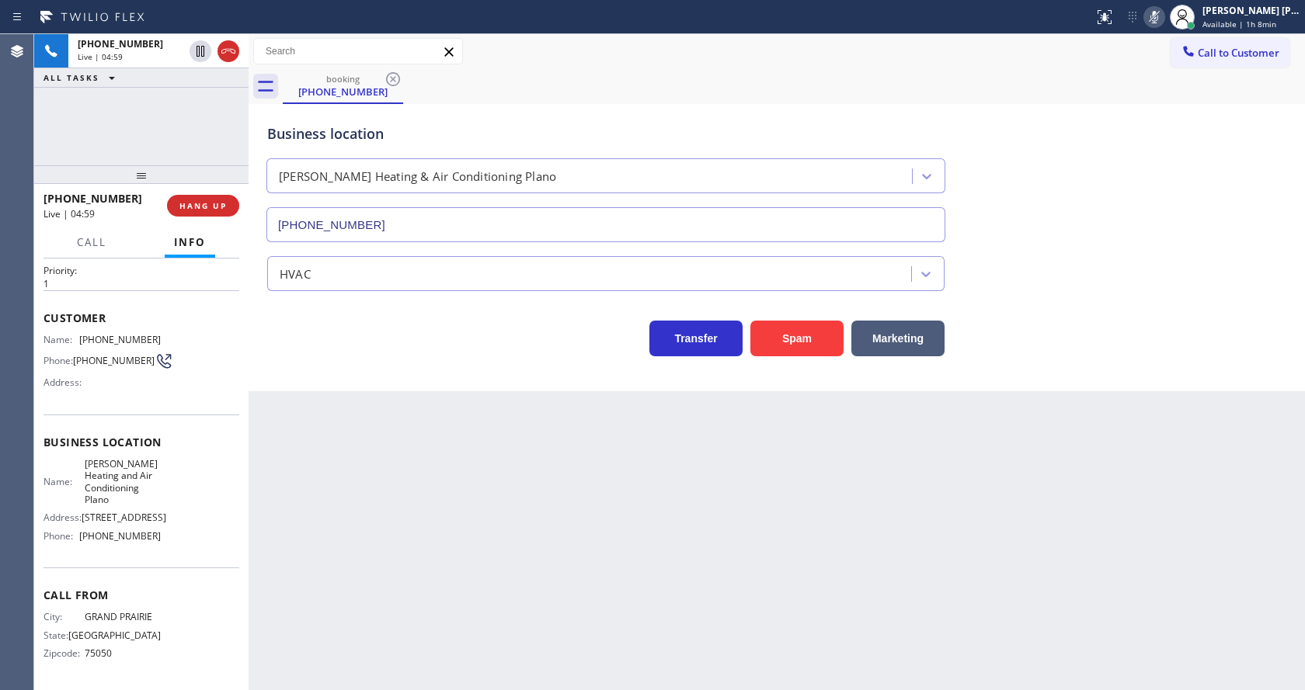
click at [469, 547] on div "Back to Dashboard Change Sender ID Customers Technicians Select a contact Outbo…" at bounding box center [777, 362] width 1056 height 656
drag, startPoint x: 654, startPoint y: 561, endPoint x: 495, endPoint y: 684, distance: 201.5
click at [648, 562] on div "Back to Dashboard Change Sender ID Customers Technicians Select a contact Outbo…" at bounding box center [777, 362] width 1056 height 656
click at [346, 579] on div "Back to Dashboard Change Sender ID Customers Technicians Select a contact Outbo…" at bounding box center [777, 362] width 1056 height 656
click at [649, 574] on div "Back to Dashboard Change Sender ID Customers Technicians Select a contact Outbo…" at bounding box center [777, 362] width 1056 height 656
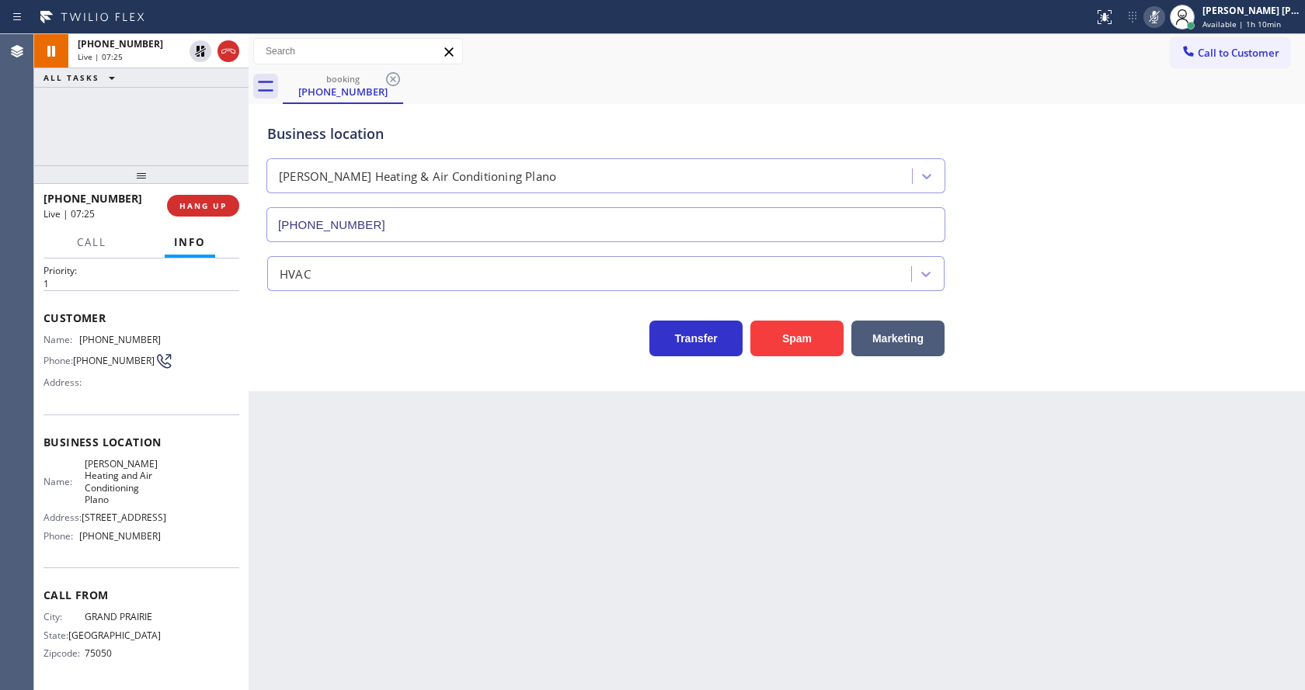
drag, startPoint x: 287, startPoint y: 356, endPoint x: 273, endPoint y: 214, distance: 143.7
click at [287, 356] on div "Business location [PERSON_NAME] Heating & Air Conditioning Plano [PHONE_NUMBER]…" at bounding box center [777, 247] width 1056 height 287
click at [202, 48] on icon at bounding box center [200, 51] width 11 height 11
click at [1158, 8] on icon at bounding box center [1154, 17] width 19 height 19
click at [1161, 117] on div "Business location [PERSON_NAME] Heating & Air Conditioning Plano [PHONE_NUMBER]" at bounding box center [776, 172] width 1025 height 141
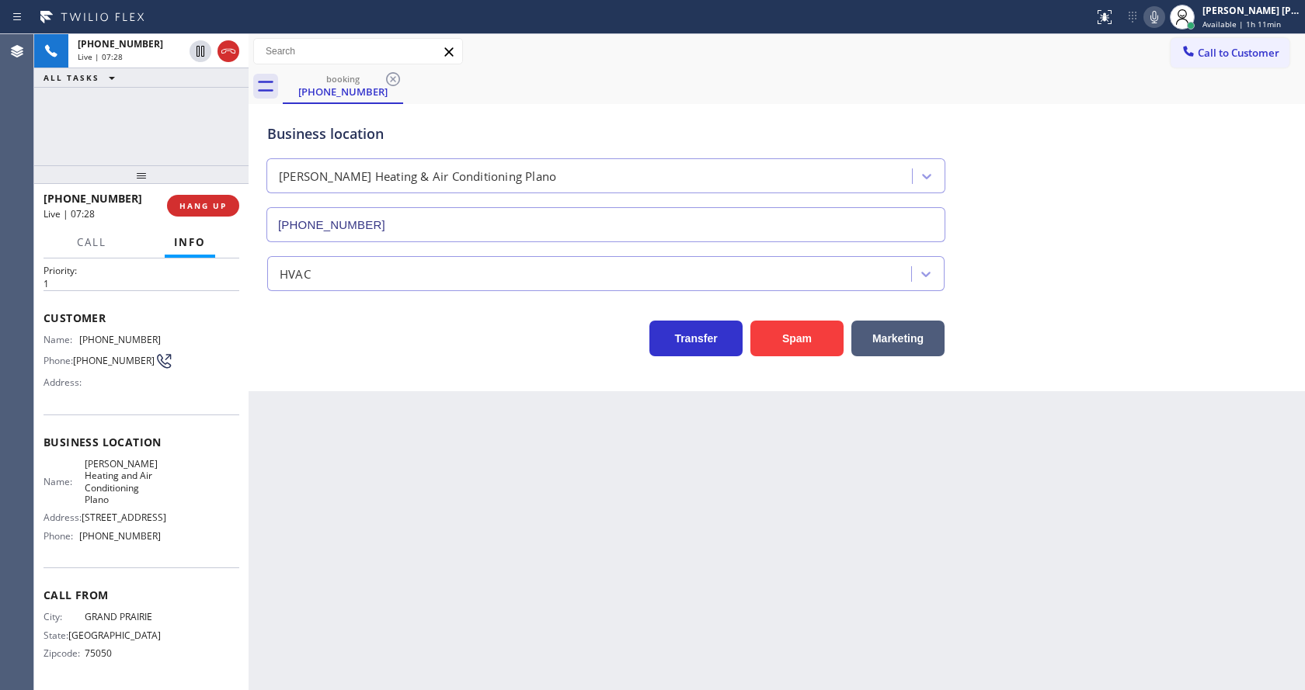
click at [403, 491] on div "Back to Dashboard Change Sender ID Customers Technicians Select a contact Outbo…" at bounding box center [777, 362] width 1056 height 656
click at [672, 544] on div "Back to Dashboard Change Sender ID Customers Technicians Select a contact Outbo…" at bounding box center [777, 362] width 1056 height 656
drag, startPoint x: 349, startPoint y: 476, endPoint x: 349, endPoint y: 682, distance: 205.8
click at [348, 476] on div "Back to Dashboard Change Sender ID Customers Technicians Select a contact Outbo…" at bounding box center [777, 362] width 1056 height 656
click at [640, 576] on div "Back to Dashboard Change Sender ID Customers Technicians Select a contact Outbo…" at bounding box center [777, 362] width 1056 height 656
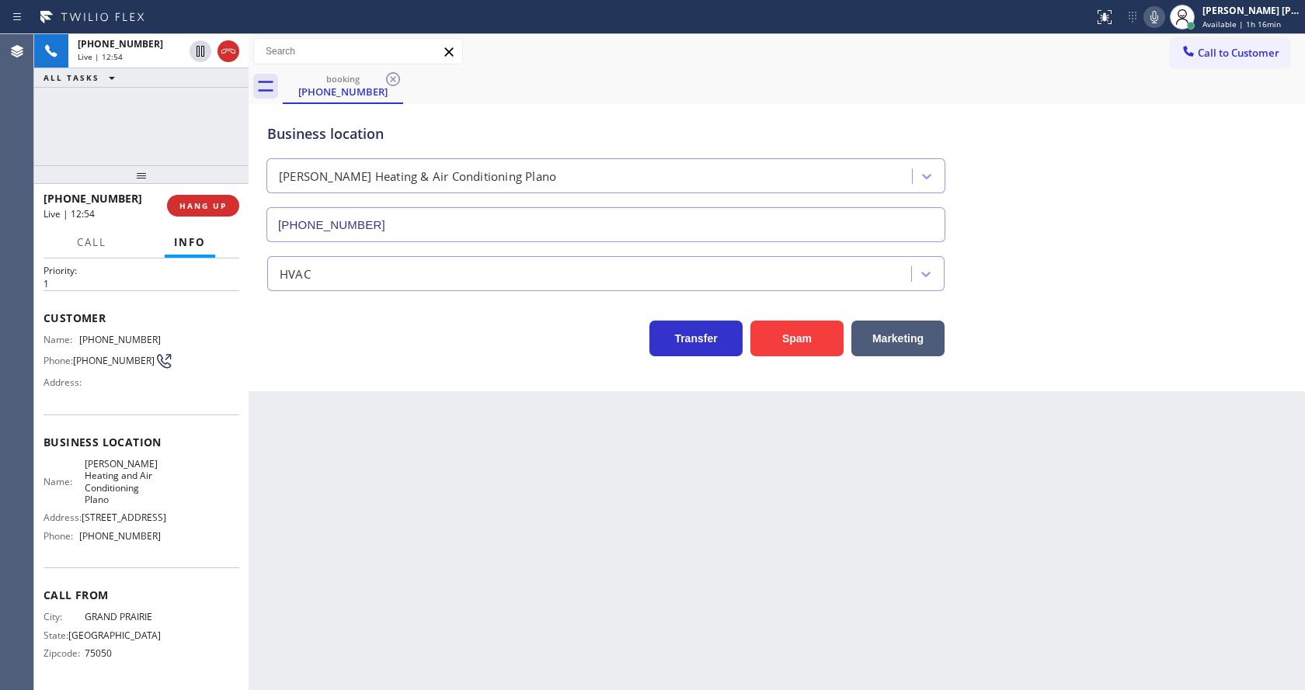
click at [488, 565] on div "Back to Dashboard Change Sender ID Customers Technicians Select a contact Outbo…" at bounding box center [777, 362] width 1056 height 656
click at [692, 592] on div "Back to Dashboard Change Sender ID Customers Technicians Select a contact Outbo…" at bounding box center [777, 362] width 1056 height 656
drag, startPoint x: 329, startPoint y: 534, endPoint x: 326, endPoint y: 521, distance: 13.6
click at [329, 534] on div "Back to Dashboard Change Sender ID Customers Technicians Select a contact Outbo…" at bounding box center [777, 362] width 1056 height 656
click at [401, 442] on div "Back to Dashboard Change Sender ID Customers Technicians Select a contact Outbo…" at bounding box center [777, 362] width 1056 height 656
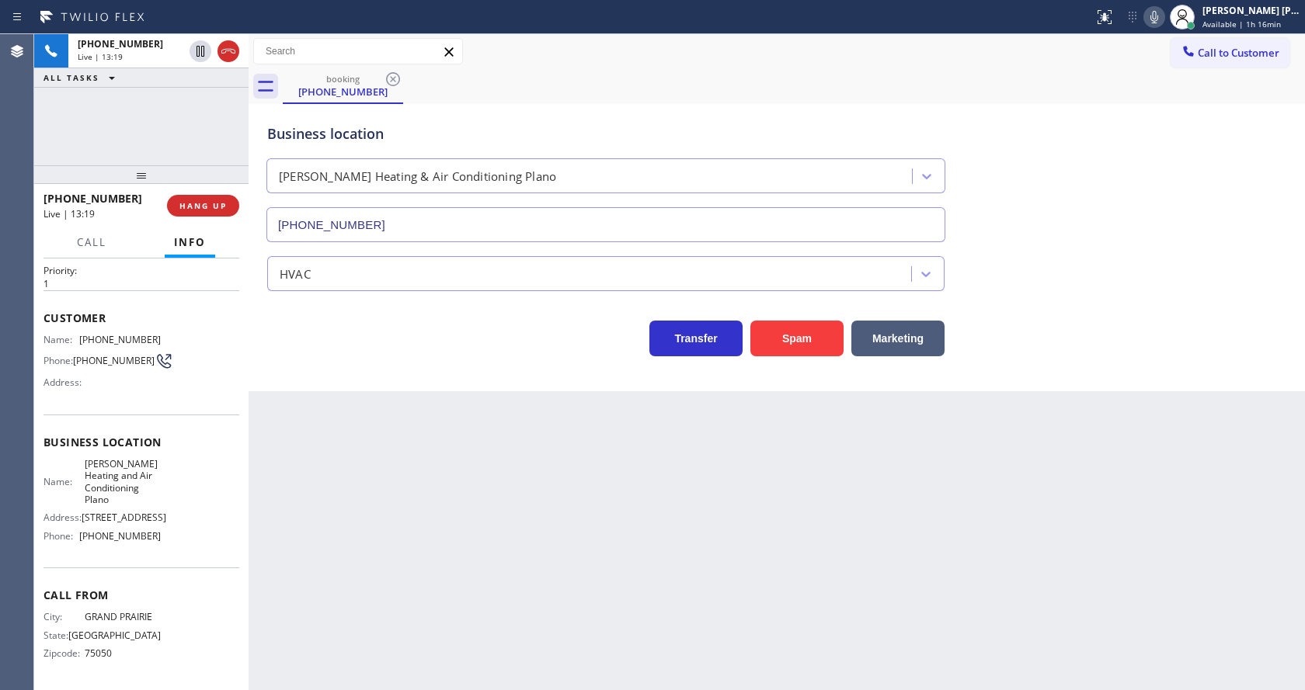
click at [836, 586] on div "Back to Dashboard Change Sender ID Customers Technicians Select a contact Outbo…" at bounding box center [777, 362] width 1056 height 656
click at [328, 478] on div "Back to Dashboard Change Sender ID Customers Technicians Select a contact Outbo…" at bounding box center [777, 362] width 1056 height 656
click at [297, 451] on div "Back to Dashboard Change Sender ID Customers Technicians Select a contact Outbo…" at bounding box center [777, 362] width 1056 height 656
click at [1161, 24] on icon at bounding box center [1154, 17] width 19 height 19
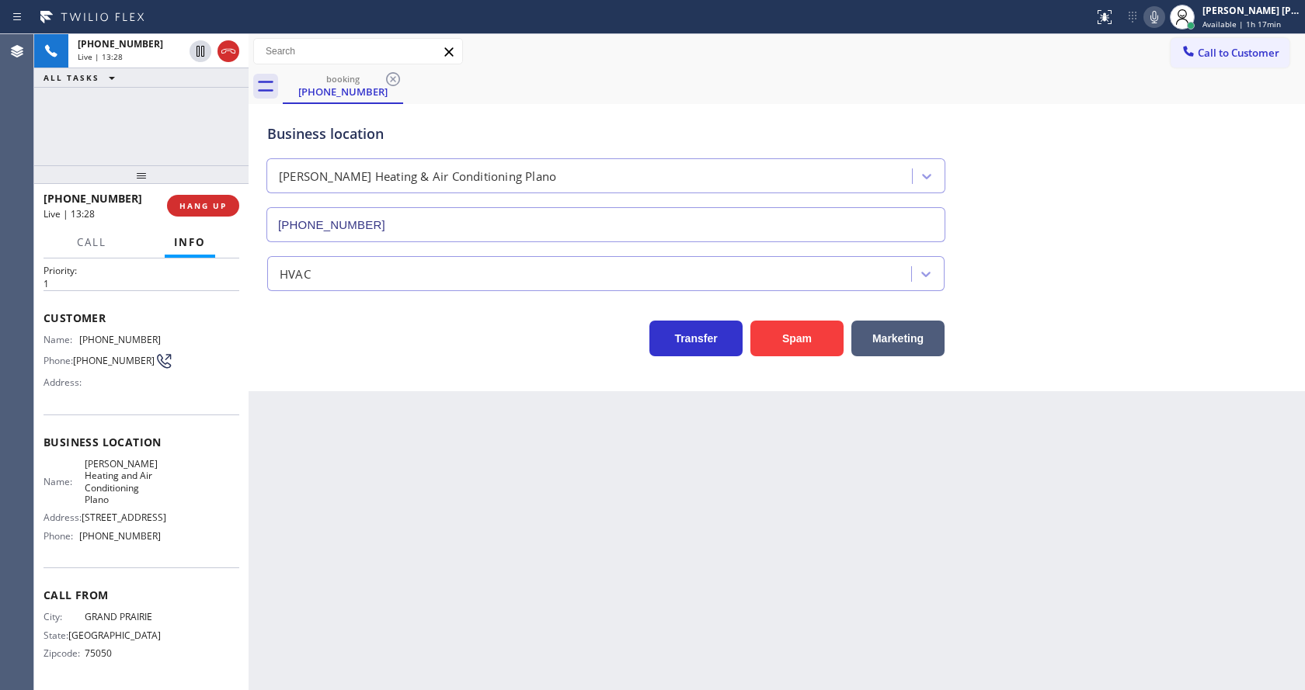
click at [1161, 24] on icon at bounding box center [1154, 17] width 19 height 19
click at [401, 438] on div "Back to Dashboard Change Sender ID Customers Technicians Select a contact Outbo…" at bounding box center [777, 362] width 1056 height 656
click at [740, 607] on div "Back to Dashboard Change Sender ID Customers Technicians Select a contact Outbo…" at bounding box center [777, 362] width 1056 height 656
click at [367, 502] on div "Back to Dashboard Change Sender ID Customers Technicians Select a contact Outbo…" at bounding box center [777, 362] width 1056 height 656
click at [658, 542] on div "Back to Dashboard Change Sender ID Customers Technicians Select a contact Outbo…" at bounding box center [777, 362] width 1056 height 656
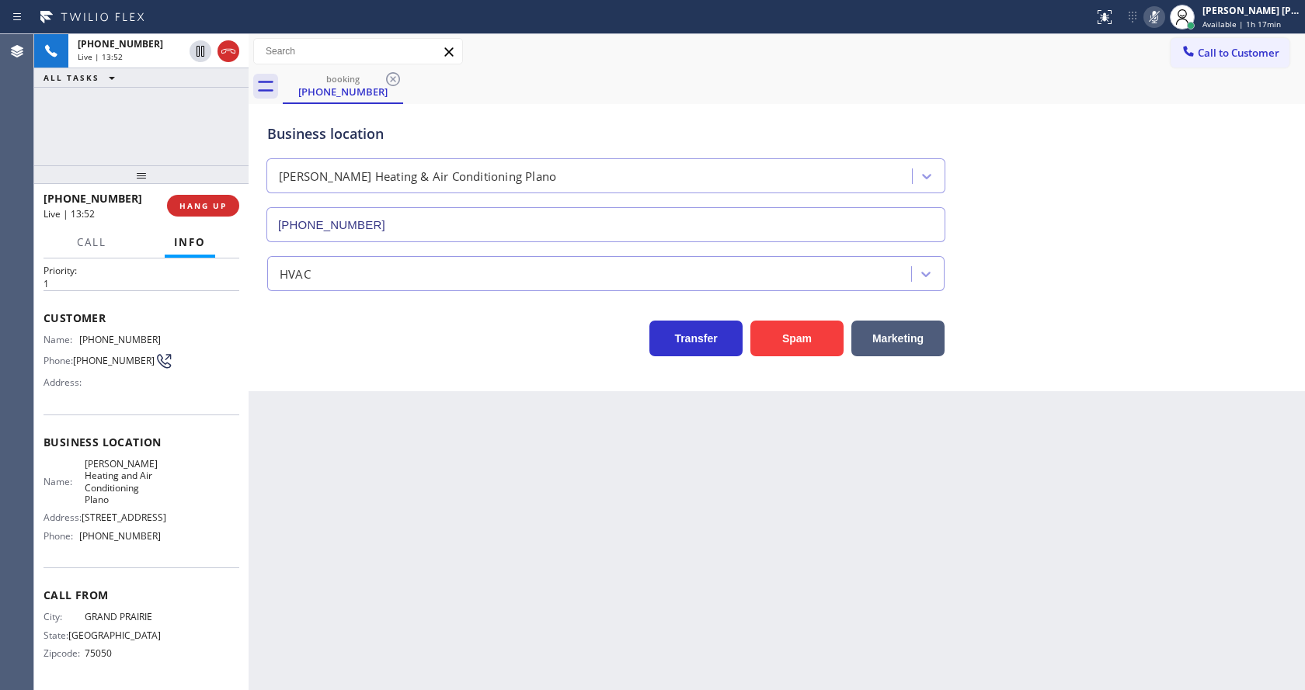
click at [364, 589] on div "Back to Dashboard Change Sender ID Customers Technicians Select a contact Outbo…" at bounding box center [777, 362] width 1056 height 656
click at [728, 422] on div "Back to Dashboard Change Sender ID Customers Technicians Select a contact Outbo…" at bounding box center [777, 362] width 1056 height 656
click at [330, 465] on div "Back to Dashboard Change Sender ID Customers Technicians Select a contact Outbo…" at bounding box center [777, 362] width 1056 height 656
click at [1158, 17] on icon at bounding box center [1154, 17] width 8 height 12
click at [1142, 148] on div "Business location [PERSON_NAME] Heating & Air Conditioning Plano [PHONE_NUMBER]" at bounding box center [776, 172] width 1025 height 141
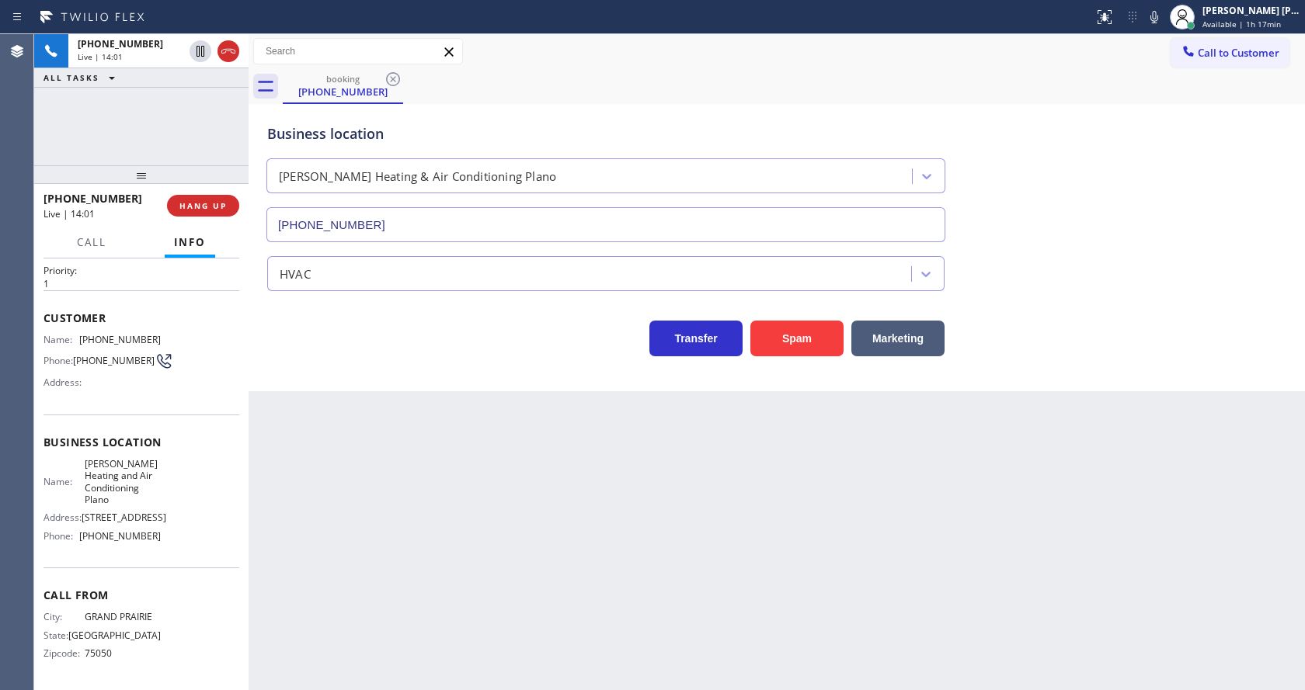
click at [553, 567] on div "Back to Dashboard Change Sender ID Customers Technicians Select a contact Outbo…" at bounding box center [777, 362] width 1056 height 656
drag, startPoint x: 1028, startPoint y: 550, endPoint x: 1121, endPoint y: 716, distance: 190.5
click at [1121, 690] on html "Status report No issues detected If you experience an issue, please download th…" at bounding box center [652, 345] width 1305 height 690
click at [516, 511] on div "Back to Dashboard Change Sender ID Customers Technicians Select a contact Outbo…" at bounding box center [777, 362] width 1056 height 656
click at [379, 618] on div "Back to Dashboard Change Sender ID Customers Technicians Select a contact Outbo…" at bounding box center [777, 362] width 1056 height 656
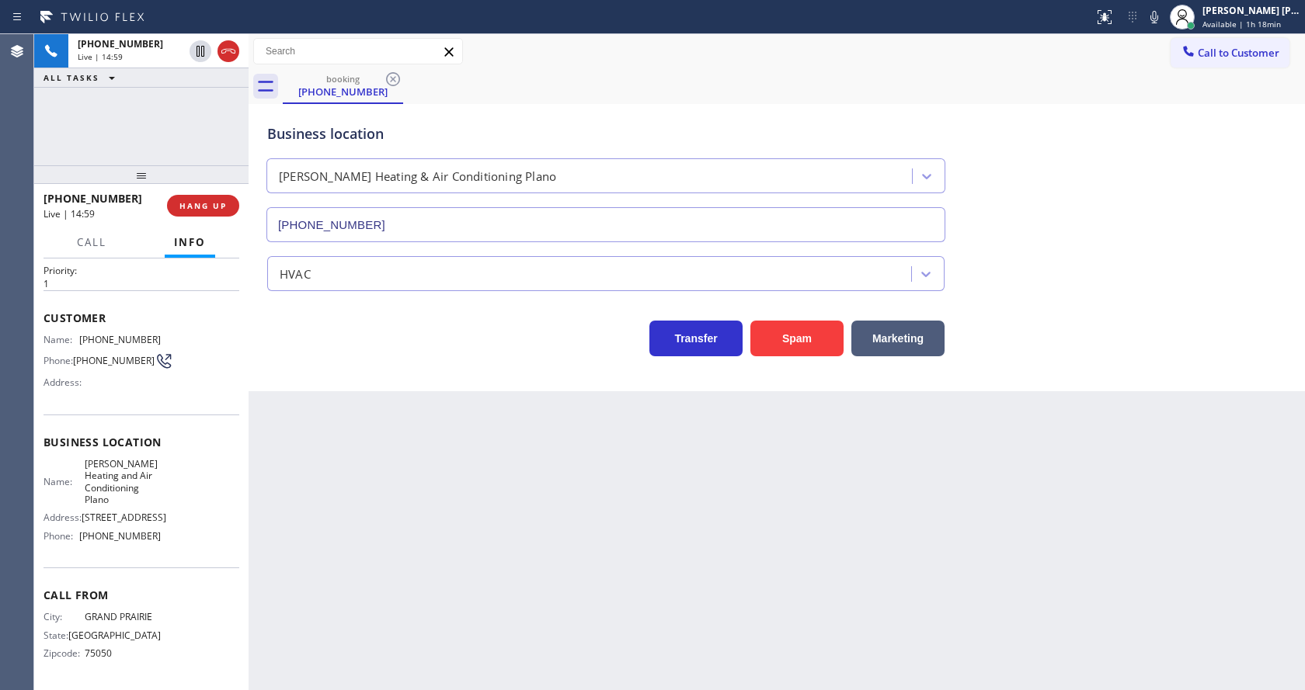
click at [374, 596] on div "Back to Dashboard Change Sender ID Customers Technicians Select a contact Outbo…" at bounding box center [777, 362] width 1056 height 656
click at [227, 476] on div "Name: [PERSON_NAME] and Air Conditioning Plano Address: [STREET_ADDRESS] Phone:…" at bounding box center [141, 503] width 196 height 91
click at [559, 459] on div "Back to Dashboard Change Sender ID Customers Technicians Select a contact Outbo…" at bounding box center [777, 362] width 1056 height 656
click at [473, 429] on div "Back to Dashboard Change Sender ID Customers Technicians Select a contact Outbo…" at bounding box center [777, 362] width 1056 height 656
click at [581, 506] on div "Back to Dashboard Change Sender ID Customers Technicians Select a contact Outbo…" at bounding box center [777, 362] width 1056 height 656
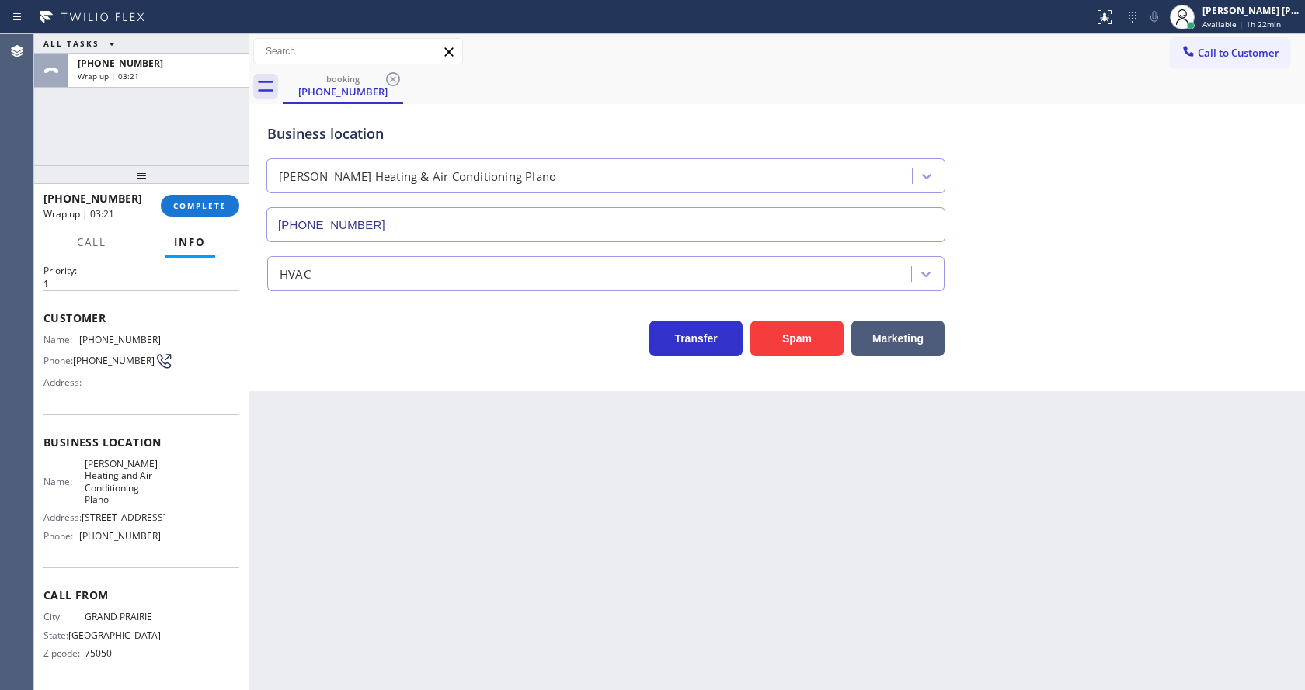
drag, startPoint x: 795, startPoint y: 518, endPoint x: 757, endPoint y: 503, distance: 40.8
click at [795, 518] on div "Back to Dashboard Change Sender ID Customers Technicians Select a contact Outbo…" at bounding box center [777, 362] width 1056 height 656
click at [203, 206] on span "COMPLETE" at bounding box center [200, 205] width 54 height 11
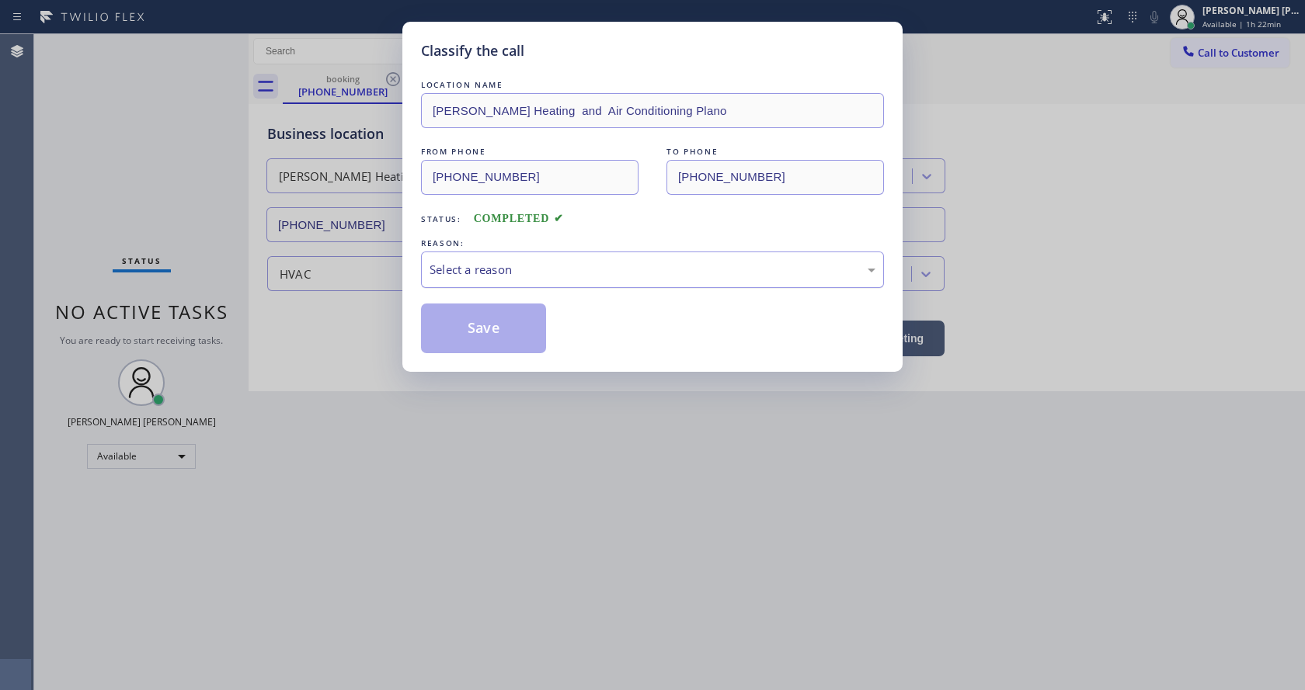
click at [522, 257] on div "Select a reason" at bounding box center [652, 270] width 463 height 36
click at [486, 321] on button "Save" at bounding box center [483, 329] width 125 height 50
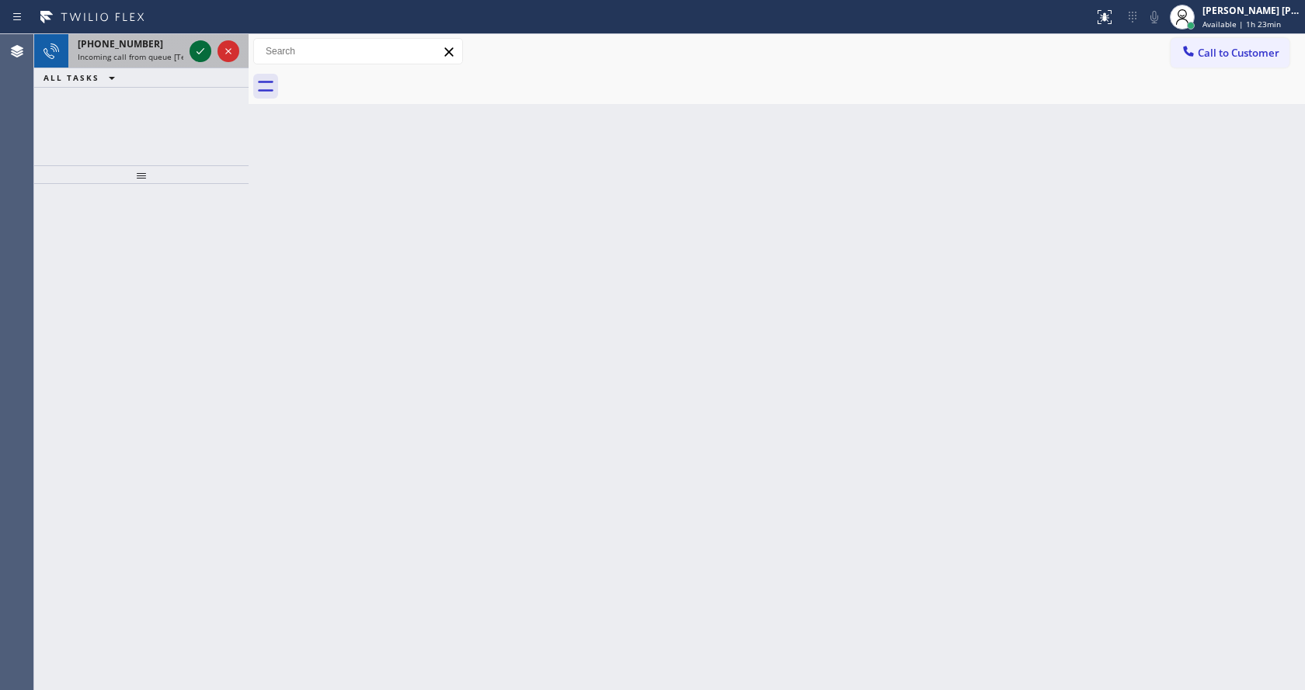
click at [201, 54] on icon at bounding box center [200, 51] width 19 height 19
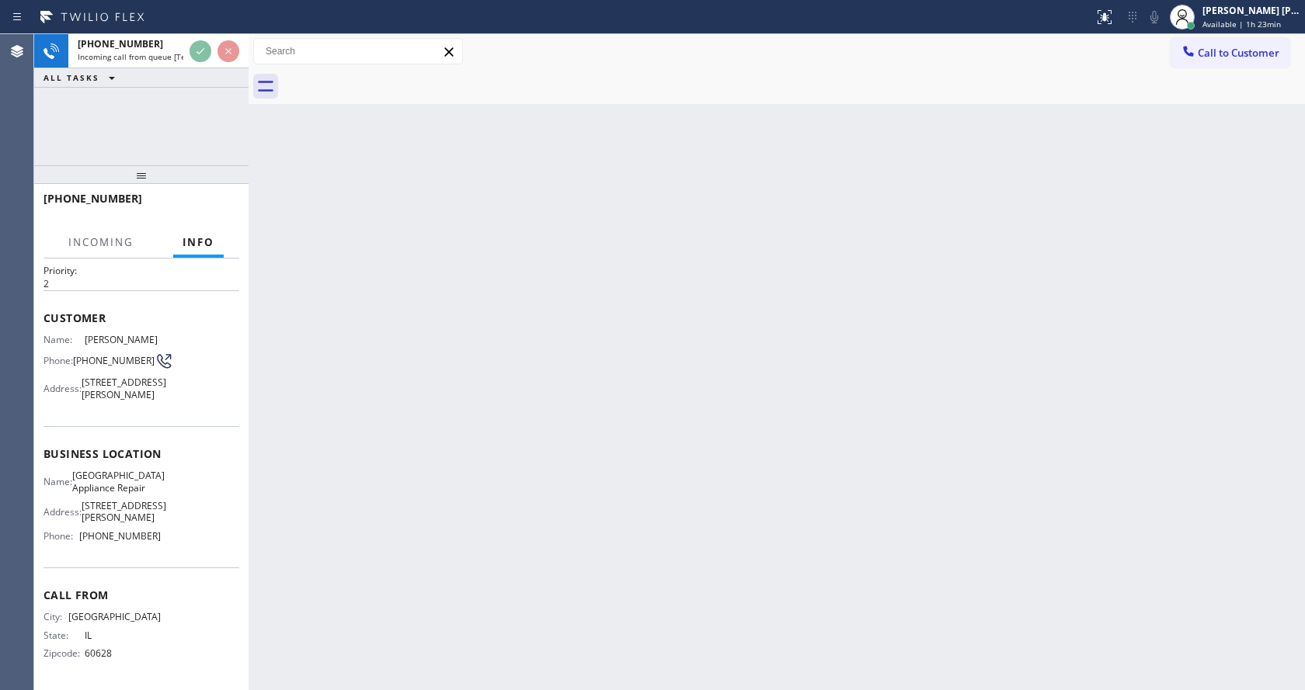
scroll to position [68, 0]
click at [510, 501] on div "Back to Dashboard Change Sender ID Customers Technicians Select a contact Outbo…" at bounding box center [777, 362] width 1056 height 656
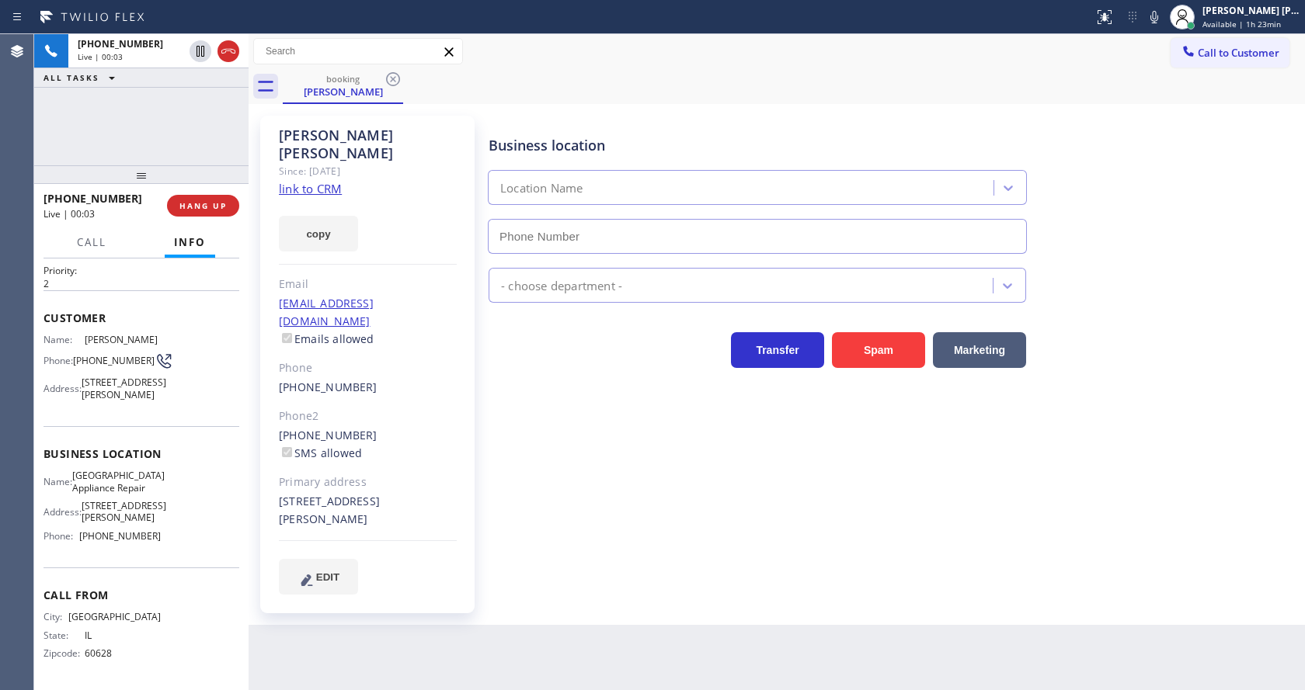
type input "[PHONE_NUMBER]"
click at [249, 477] on div at bounding box center [249, 362] width 0 height 656
click at [362, 408] on div "Phone2" at bounding box center [368, 417] width 178 height 18
click at [308, 181] on link "link to CRM" at bounding box center [310, 189] width 63 height 16
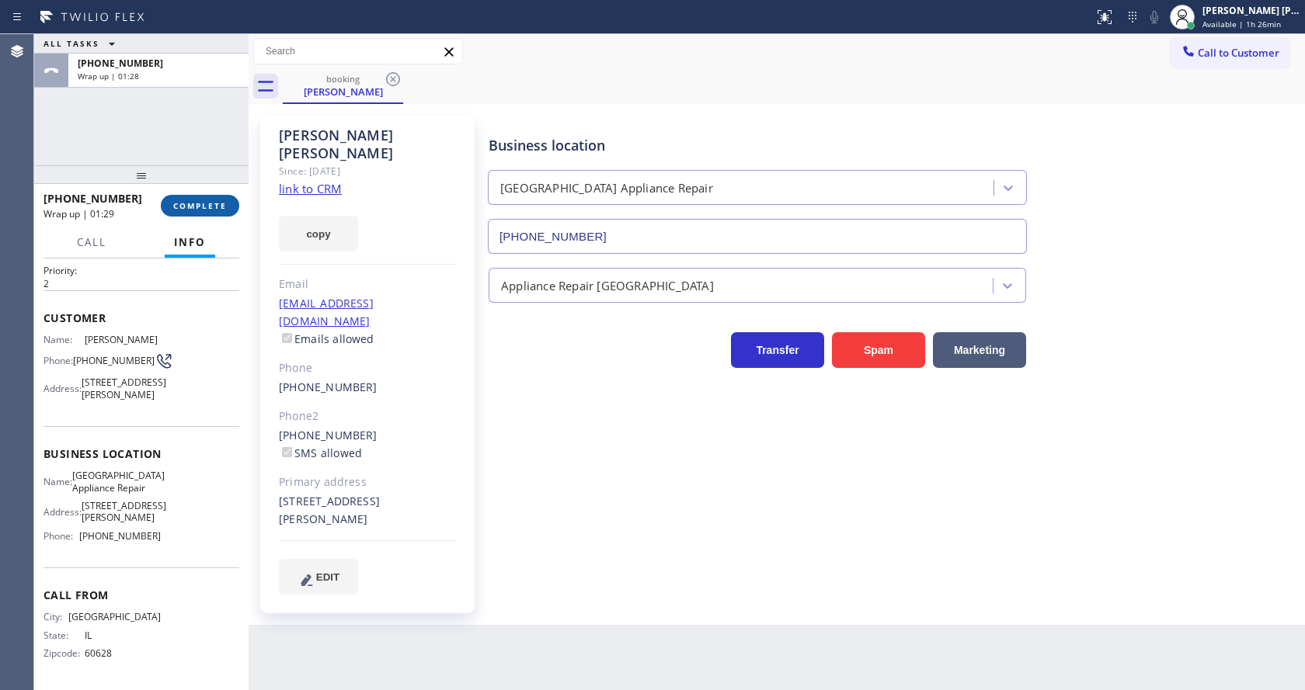
click at [186, 201] on span "COMPLETE" at bounding box center [200, 205] width 54 height 11
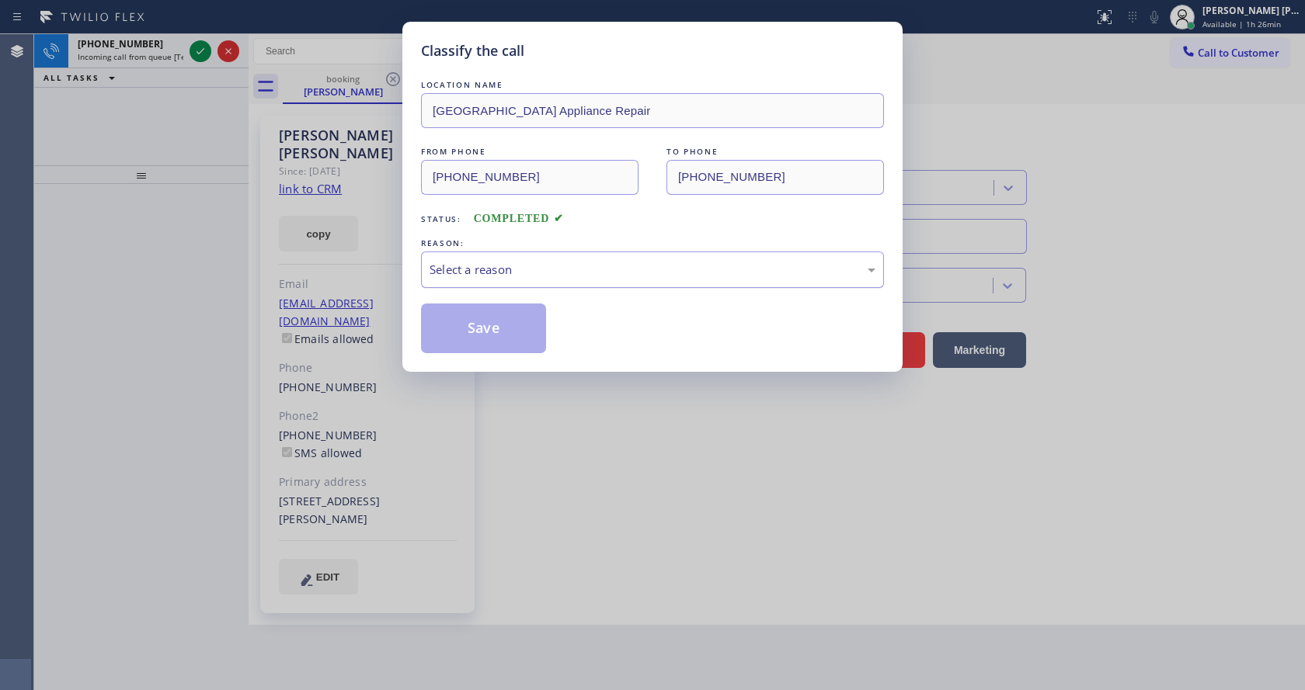
click at [544, 262] on div "Select a reason" at bounding box center [652, 270] width 446 height 18
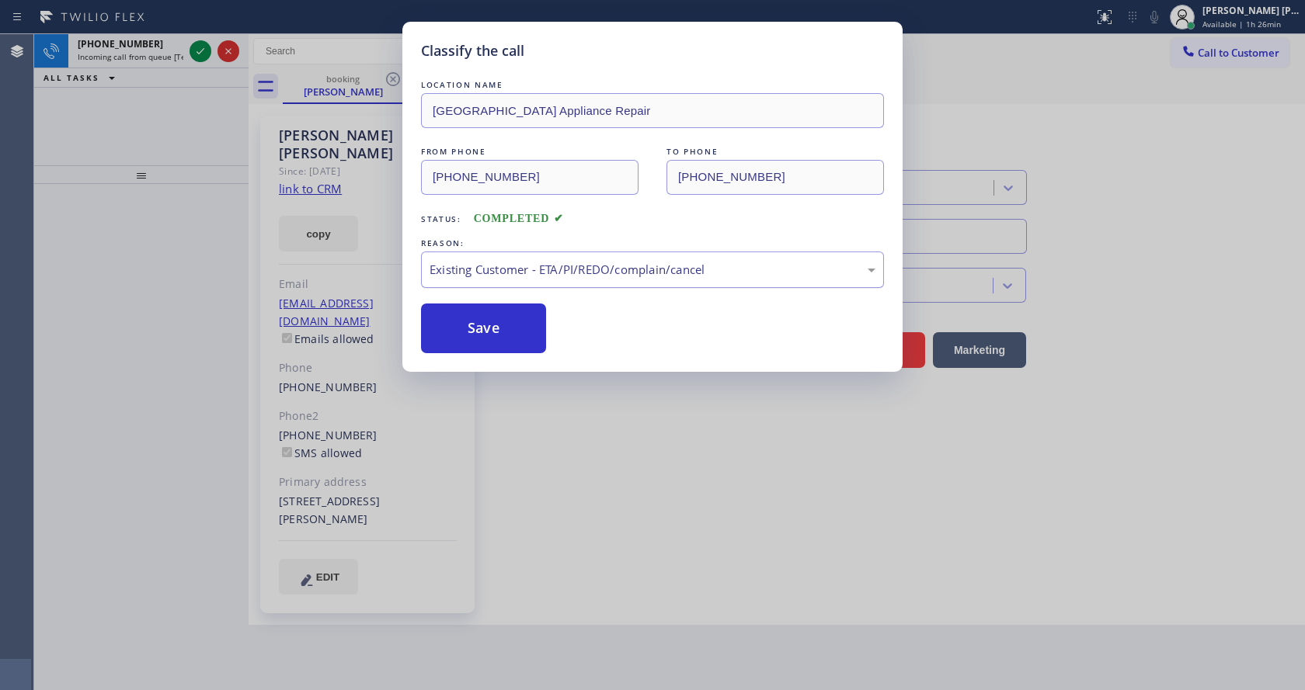
click at [460, 283] on div "Existing Customer - ETA/PI/REDO/complain/cancel" at bounding box center [652, 270] width 463 height 36
click at [476, 311] on button "Save" at bounding box center [483, 329] width 125 height 50
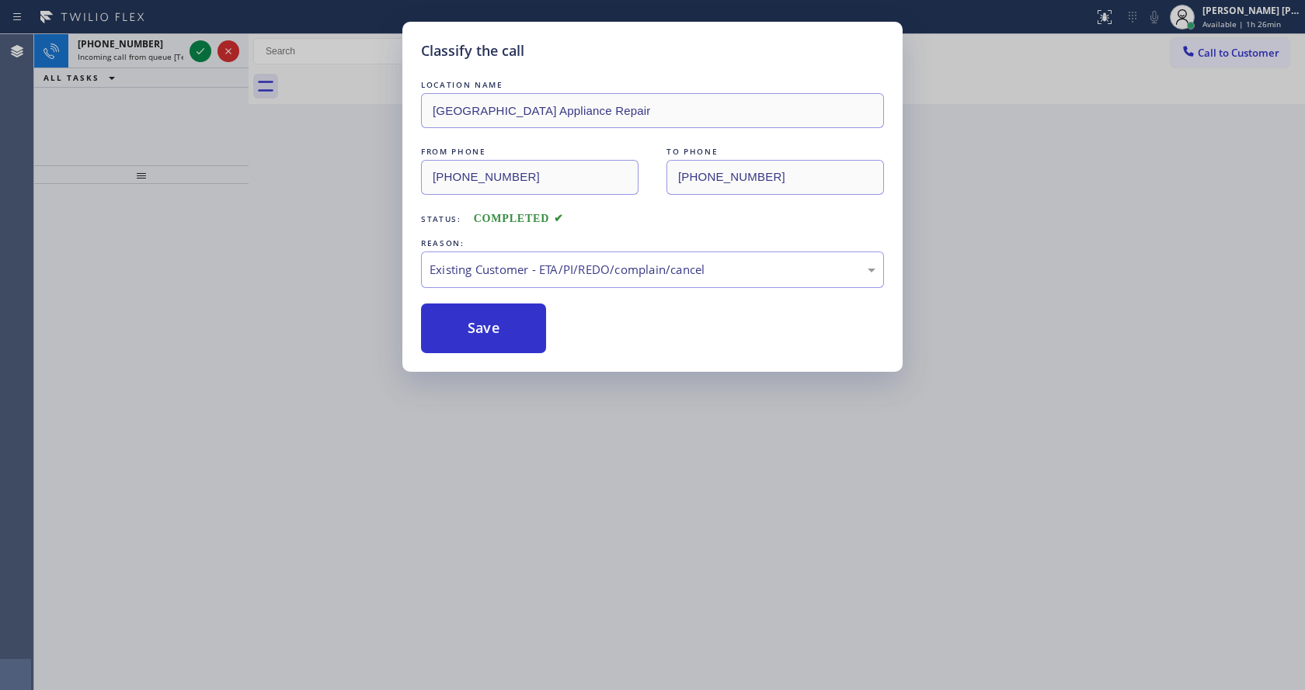
click at [196, 49] on div "Classify the call LOCATION NAME appliance parts center FROM PHONE [PHONE_NUMBER…" at bounding box center [669, 362] width 1270 height 656
click at [196, 49] on icon at bounding box center [200, 51] width 19 height 19
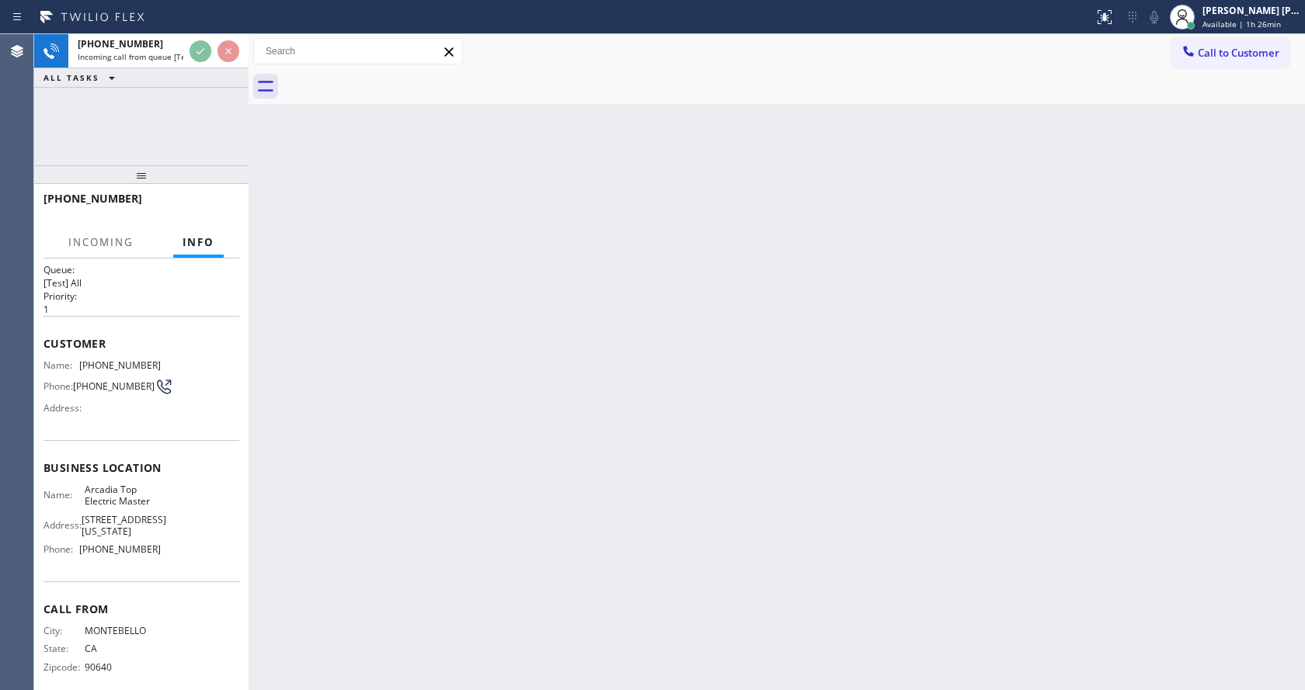
scroll to position [20, 0]
click at [730, 401] on div "Back to Dashboard Change Sender ID Customers Technicians Select a contact Outbo…" at bounding box center [777, 362] width 1056 height 656
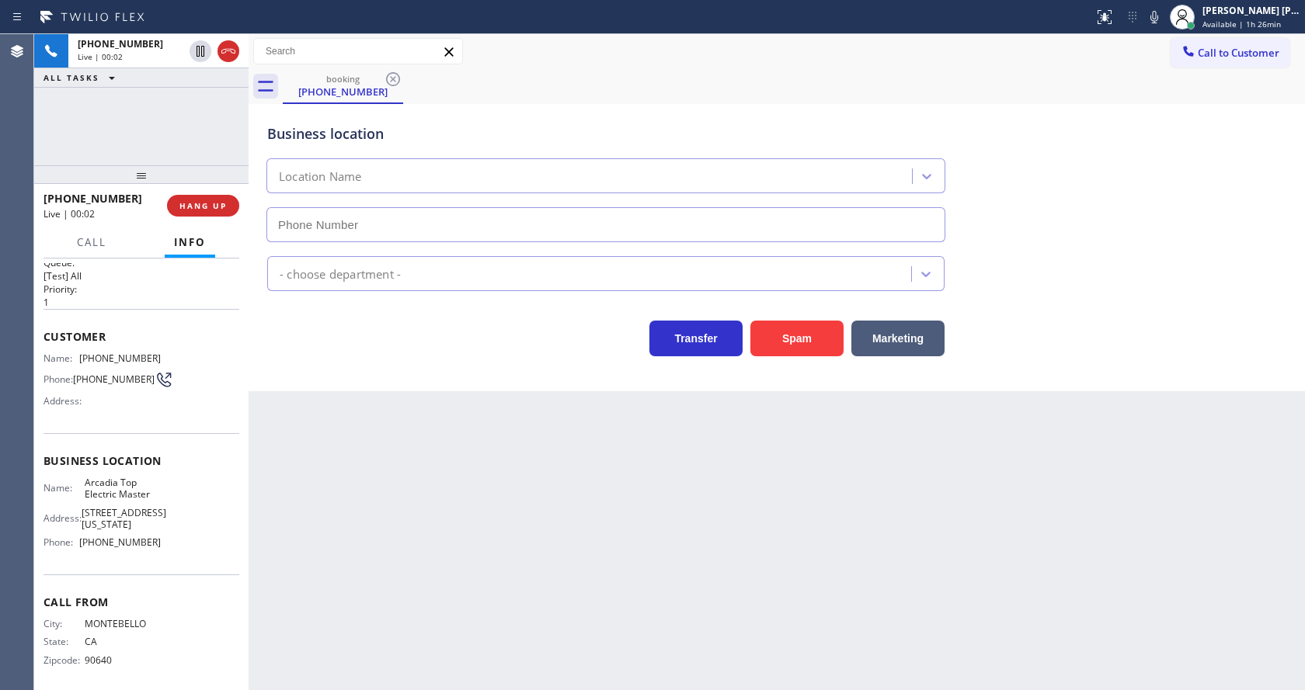
type input "[PHONE_NUMBER]"
click at [433, 525] on div "Back to Dashboard Change Sender ID Customers Technicians Select a contact Outbo…" at bounding box center [777, 362] width 1056 height 656
click at [691, 565] on div "Back to Dashboard Change Sender ID Customers Technicians Select a contact Outbo…" at bounding box center [777, 362] width 1056 height 656
click at [1172, 8] on div at bounding box center [1182, 17] width 34 height 34
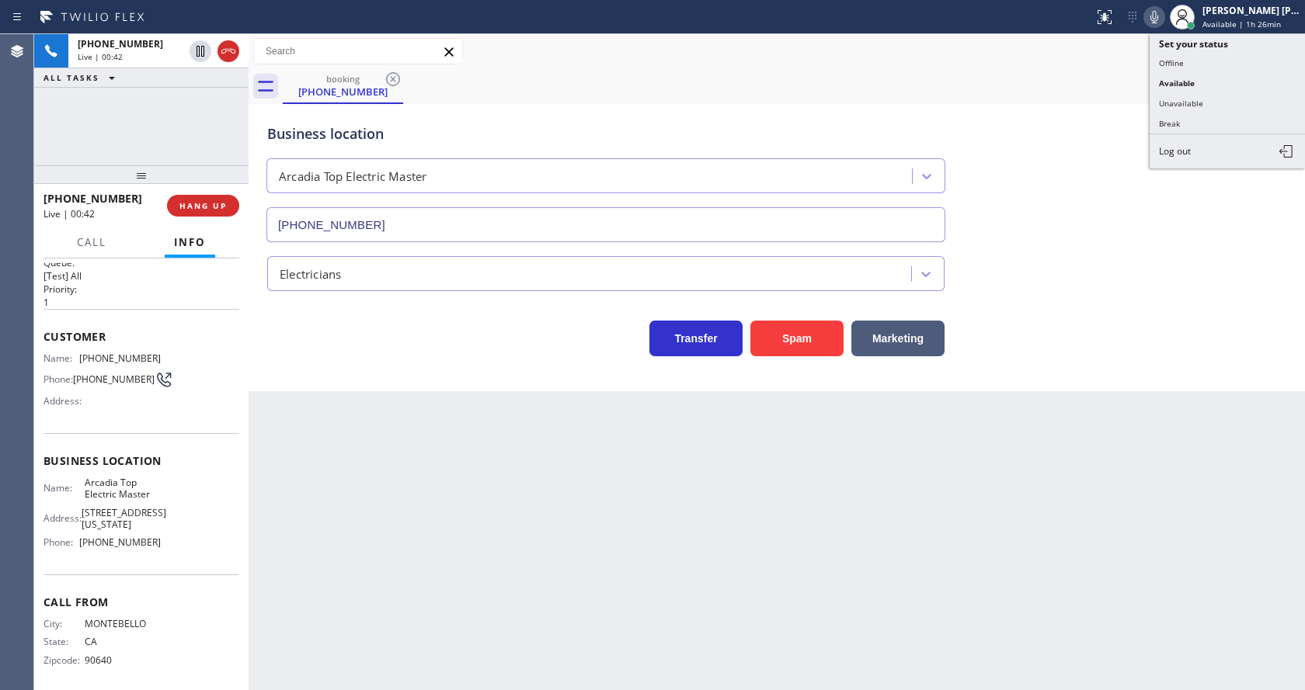
click at [1163, 19] on icon at bounding box center [1154, 17] width 19 height 19
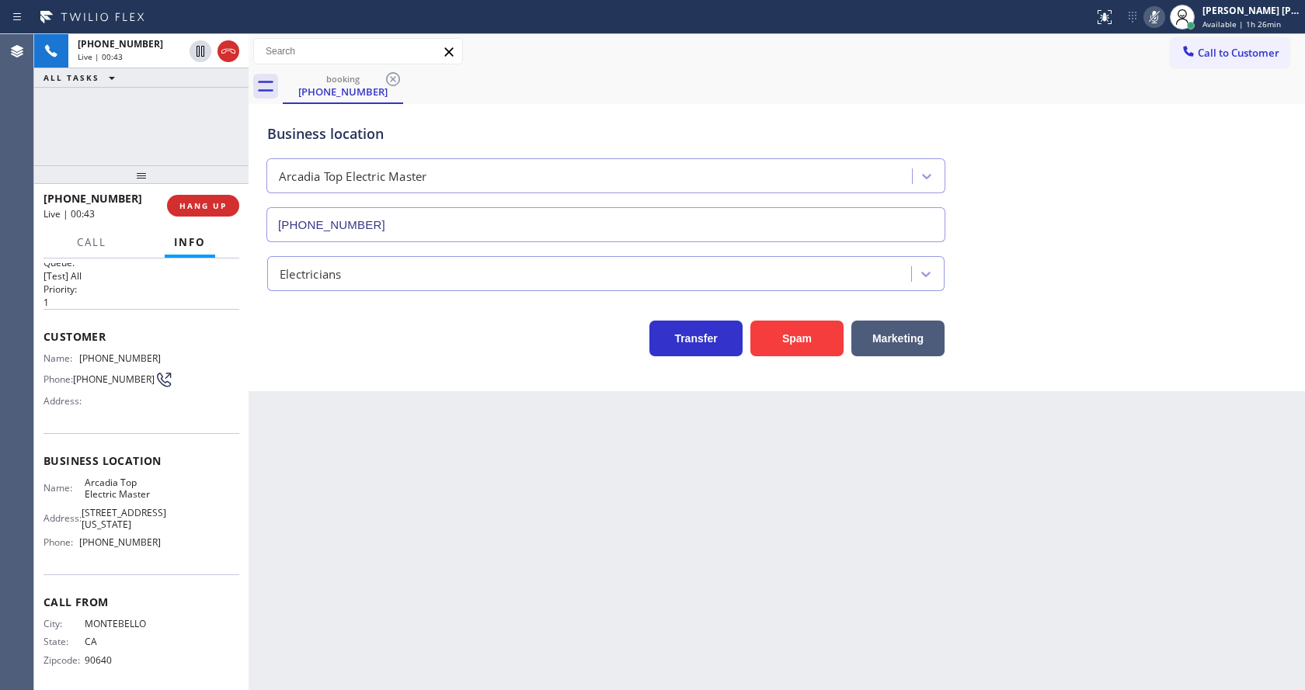
click at [379, 607] on div "Back to Dashboard Change Sender ID Customers Technicians Select a contact Outbo…" at bounding box center [777, 362] width 1056 height 656
click at [1163, 23] on icon at bounding box center [1154, 17] width 19 height 19
click at [1172, 109] on div "Business location Arcadia Top Electric Master [PHONE_NUMBER]" at bounding box center [776, 172] width 1025 height 141
click at [450, 547] on div "Back to Dashboard Change Sender ID Customers Technicians Select a contact Outbo…" at bounding box center [777, 362] width 1056 height 656
click at [676, 565] on div "Back to Dashboard Change Sender ID Customers Technicians Select a contact Outbo…" at bounding box center [777, 362] width 1056 height 656
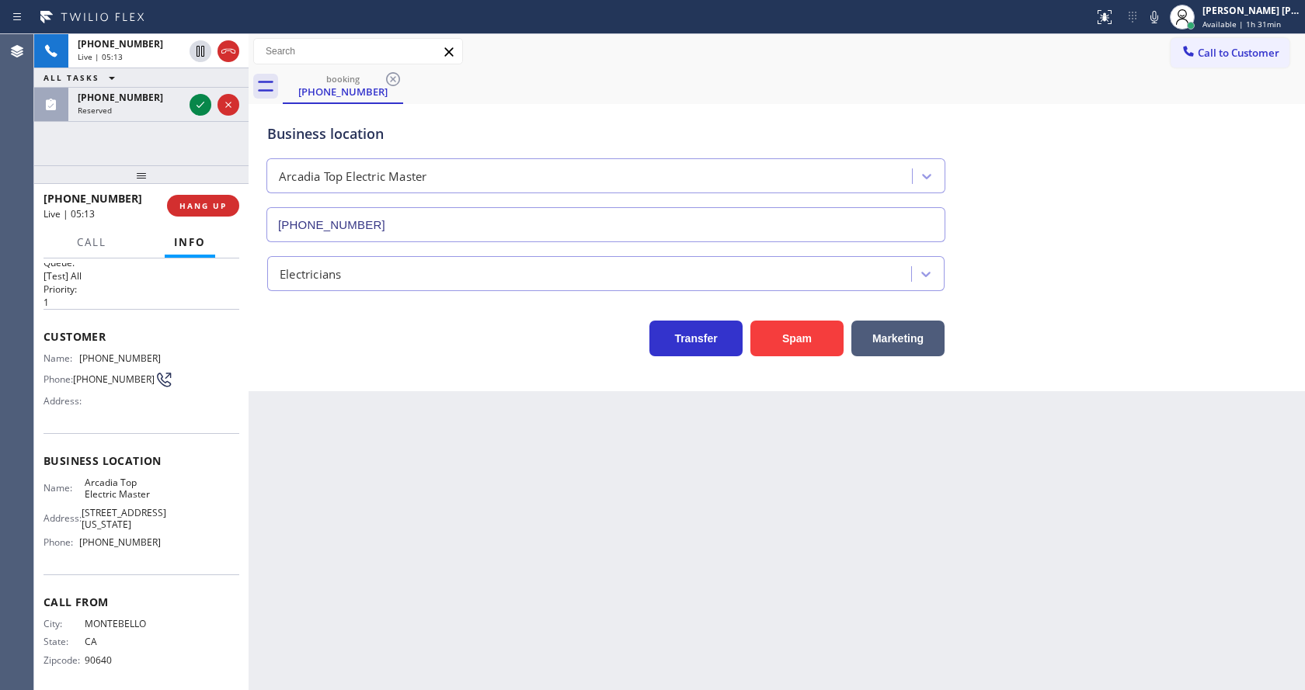
click at [166, 362] on div "Name: [PHONE_NUMBER] Phone: [PHONE_NUMBER] Address:" at bounding box center [141, 383] width 196 height 61
drag, startPoint x: 78, startPoint y: 356, endPoint x: 214, endPoint y: 367, distance: 136.3
click at [214, 367] on div "Name: [PHONE_NUMBER] Phone: [PHONE_NUMBER] Address:" at bounding box center [141, 383] width 196 height 61
copy div "[PHONE_NUMBER]"
drag, startPoint x: 365, startPoint y: 498, endPoint x: 360, endPoint y: 682, distance: 184.1
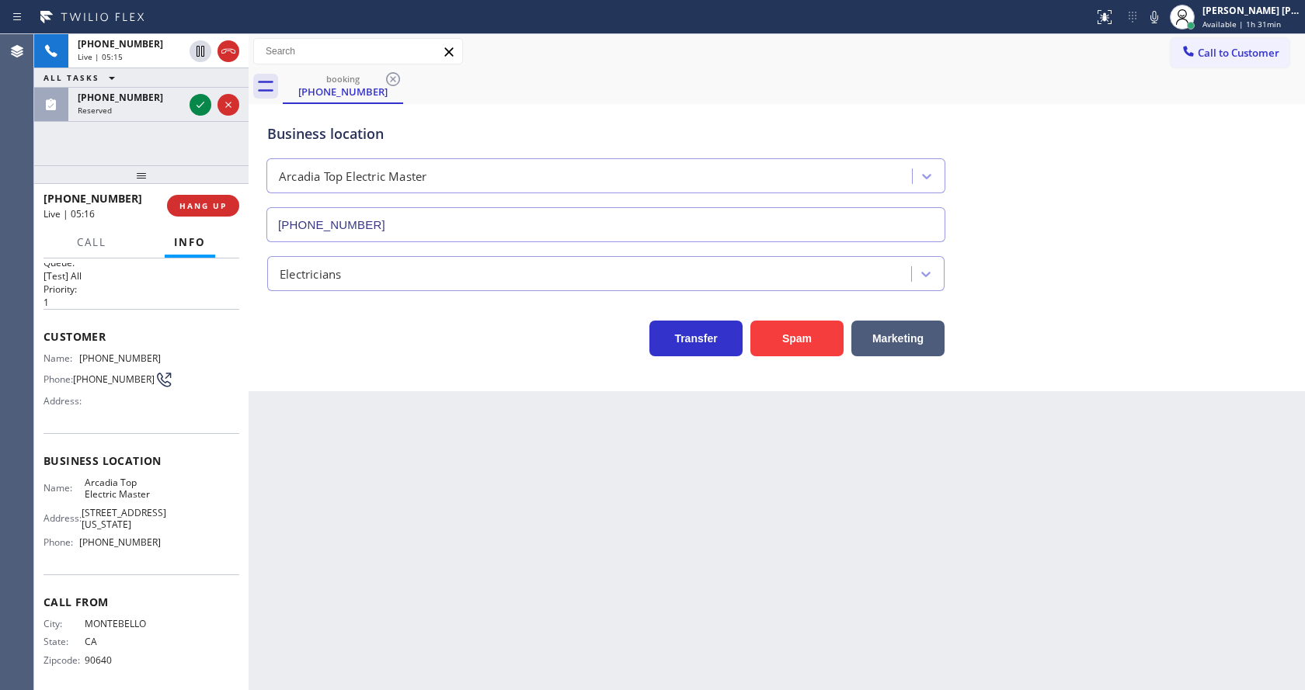
click at [365, 508] on div "Back to Dashboard Change Sender ID Customers Technicians Select a contact Outbo…" at bounding box center [777, 362] width 1056 height 656
click at [106, 561] on div "Business location Name: Arcadia Top Electric Master Address: [STREET_ADDRESS][U…" at bounding box center [141, 503] width 196 height 141
drag, startPoint x: 81, startPoint y: 487, endPoint x: 160, endPoint y: 504, distance: 81.0
click at [160, 504] on div "Name: Arcadia Top Electric Master Address: [STREET_ADDRESS][US_STATE] Phone: [P…" at bounding box center [141, 516] width 196 height 78
copy span "Arcadia Top Electric Master"
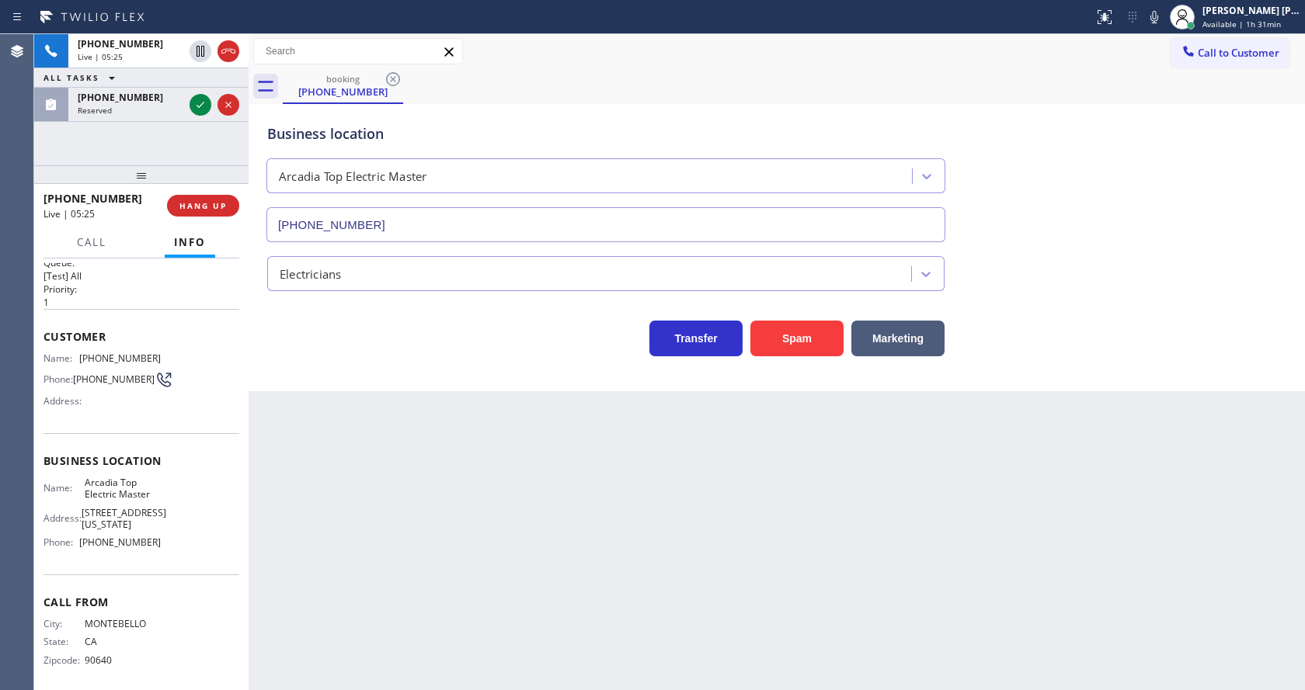
drag, startPoint x: 408, startPoint y: 577, endPoint x: 390, endPoint y: 690, distance: 114.0
click at [408, 589] on div "Back to Dashboard Change Sender ID Customers Technicians Select a contact Outbo…" at bounding box center [777, 362] width 1056 height 656
drag, startPoint x: 176, startPoint y: 549, endPoint x: 99, endPoint y: 557, distance: 76.5
click at [176, 549] on div "Business location Name: Arcadia Top Electric Master Address: [STREET_ADDRESS][U…" at bounding box center [141, 503] width 196 height 141
drag, startPoint x: 79, startPoint y: 540, endPoint x: 226, endPoint y: 538, distance: 146.8
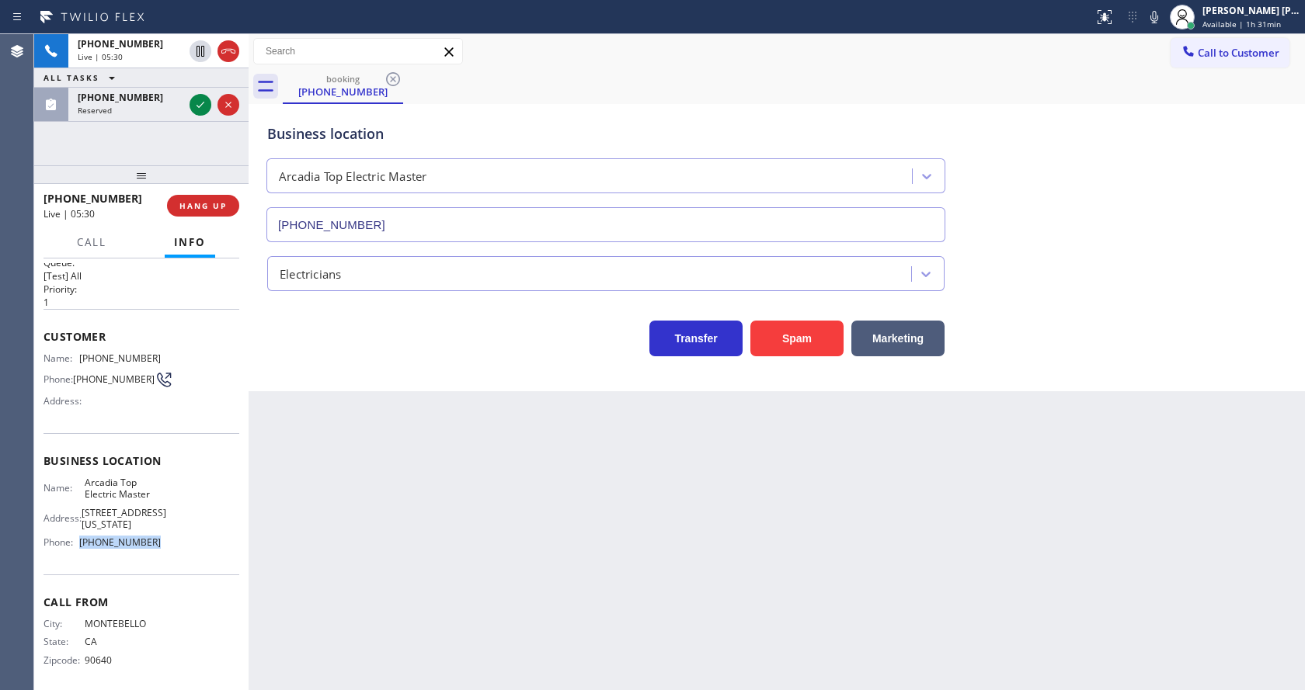
click at [226, 538] on div "Name: Arcadia Top Electric Master Address: [STREET_ADDRESS][US_STATE] Phone: [P…" at bounding box center [141, 516] width 196 height 78
copy div "[PHONE_NUMBER]"
drag, startPoint x: 363, startPoint y: 524, endPoint x: 363, endPoint y: 665, distance: 140.6
click at [364, 554] on div "Back to Dashboard Change Sender ID Customers Technicians Select a contact Outbo…" at bounding box center [777, 362] width 1056 height 656
drag, startPoint x: 737, startPoint y: 559, endPoint x: 290, endPoint y: 330, distance: 501.9
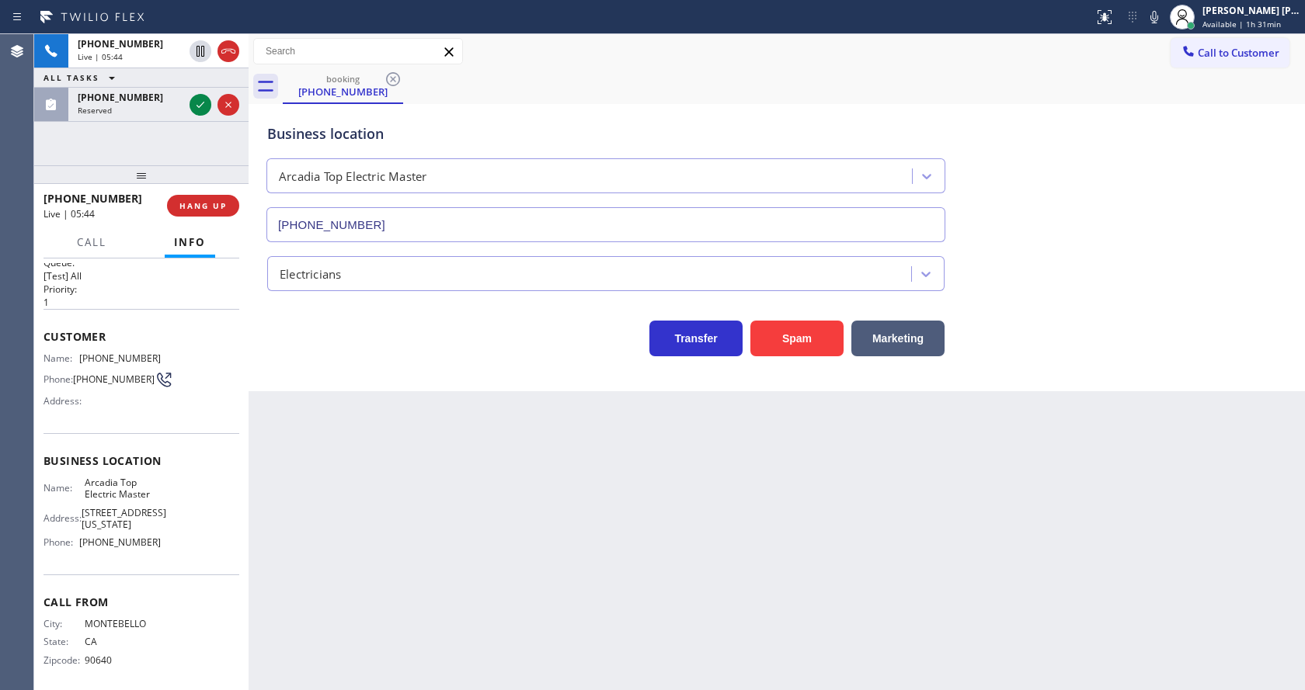
click at [736, 559] on div "Back to Dashboard Change Sender ID Customers Technicians Select a contact Outbo…" at bounding box center [777, 362] width 1056 height 656
click at [201, 99] on icon at bounding box center [200, 105] width 19 height 19
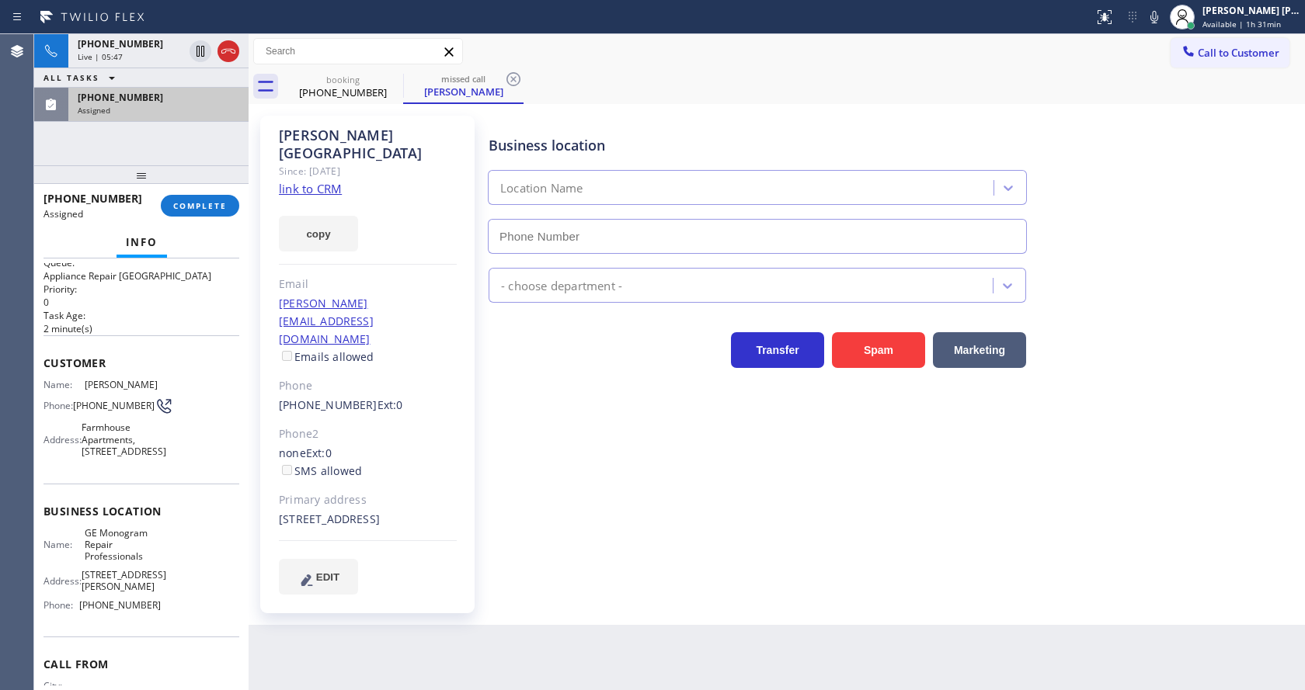
type input "[PHONE_NUMBER]"
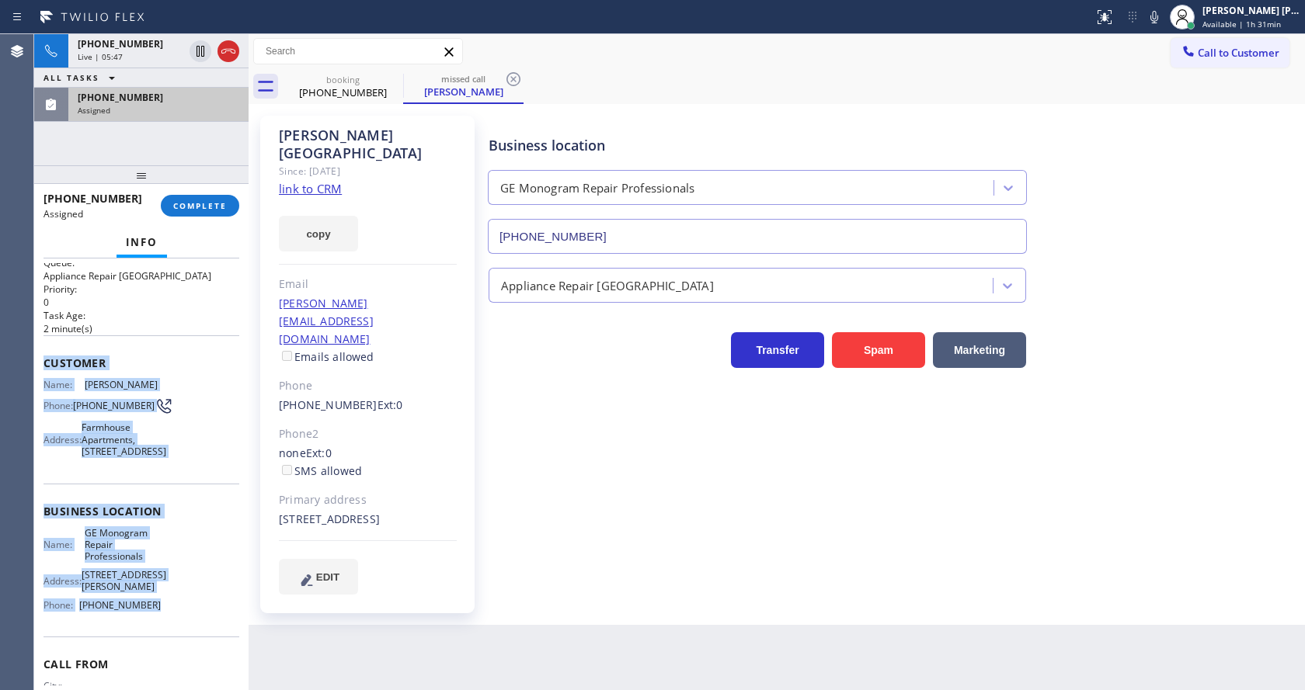
drag, startPoint x: 40, startPoint y: 361, endPoint x: 168, endPoint y: 630, distance: 297.4
click at [168, 630] on div "Context Queue: Appliance Repair High End Priority: 0 Task Age: [DEMOGRAPHIC_DAT…" at bounding box center [141, 475] width 214 height 432
click at [187, 202] on span "COMPLETE" at bounding box center [200, 205] width 54 height 11
click at [192, 205] on span "COMPLETE" at bounding box center [200, 205] width 54 height 11
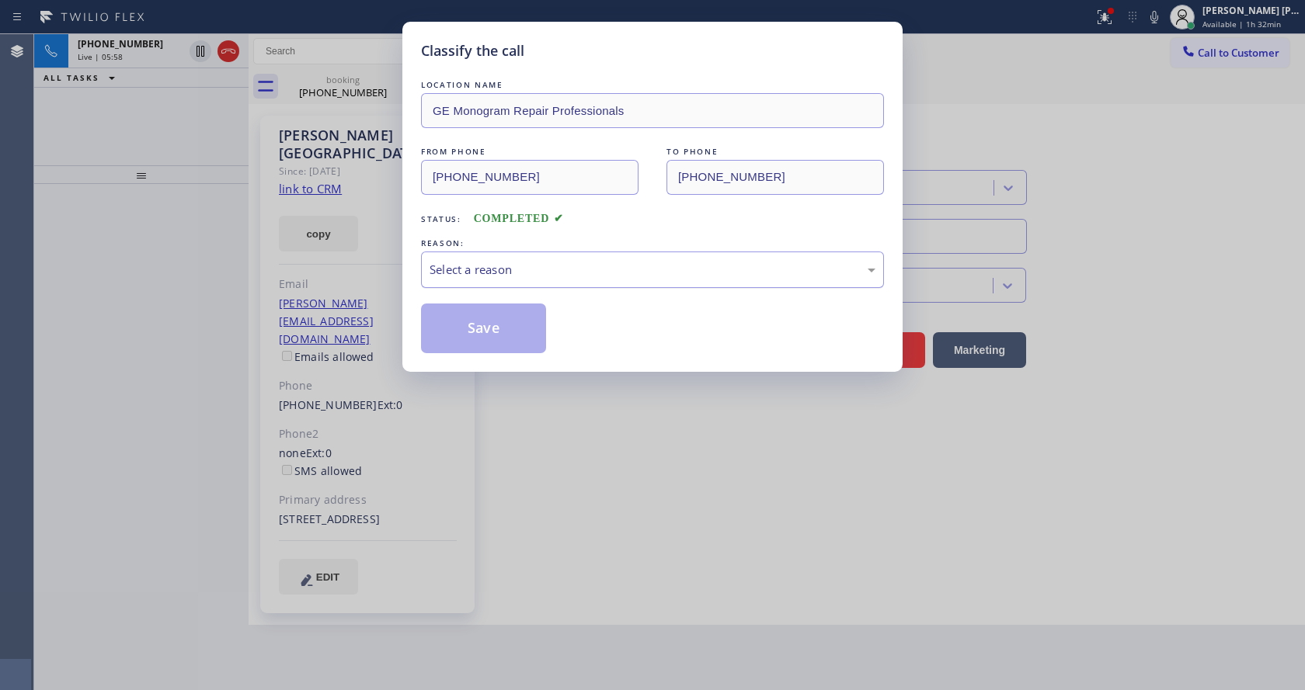
click at [478, 266] on div "Select a reason" at bounding box center [652, 270] width 446 height 18
click at [469, 337] on button "Save" at bounding box center [483, 329] width 125 height 50
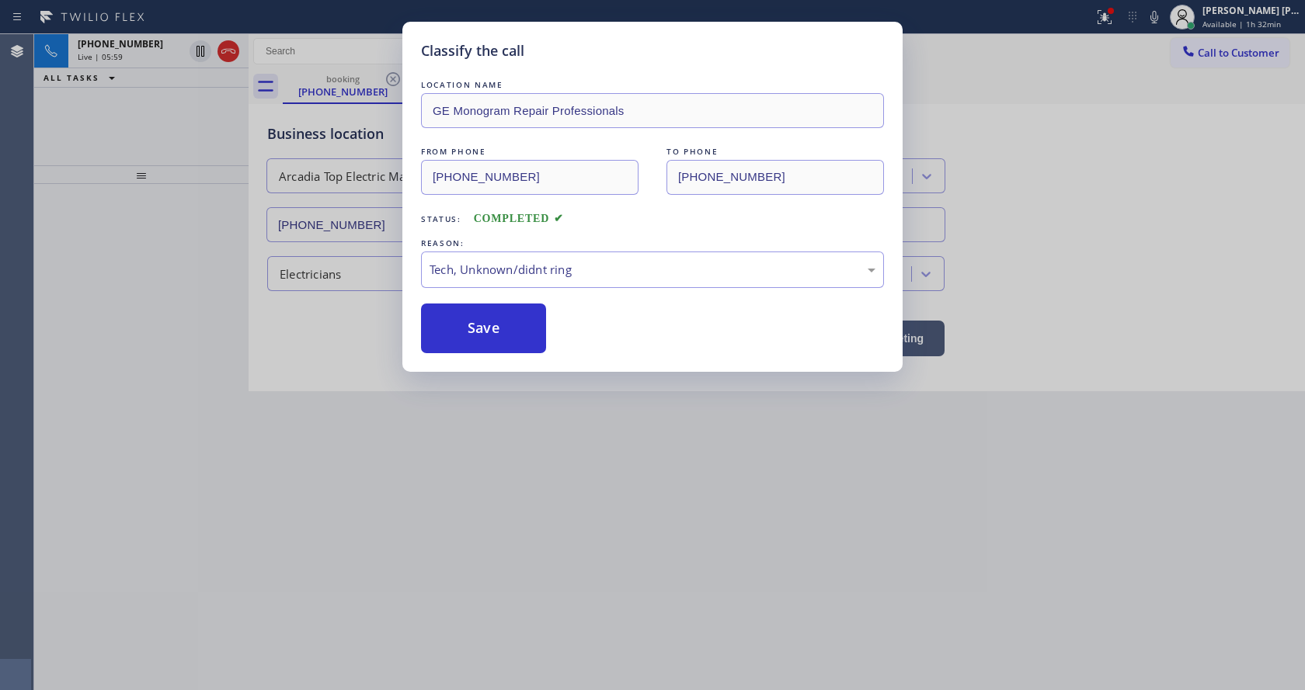
click at [540, 596] on div "Classify the call LOCATION NAME GE Monogram Repair Professionals FROM PHONE [PH…" at bounding box center [652, 345] width 1305 height 690
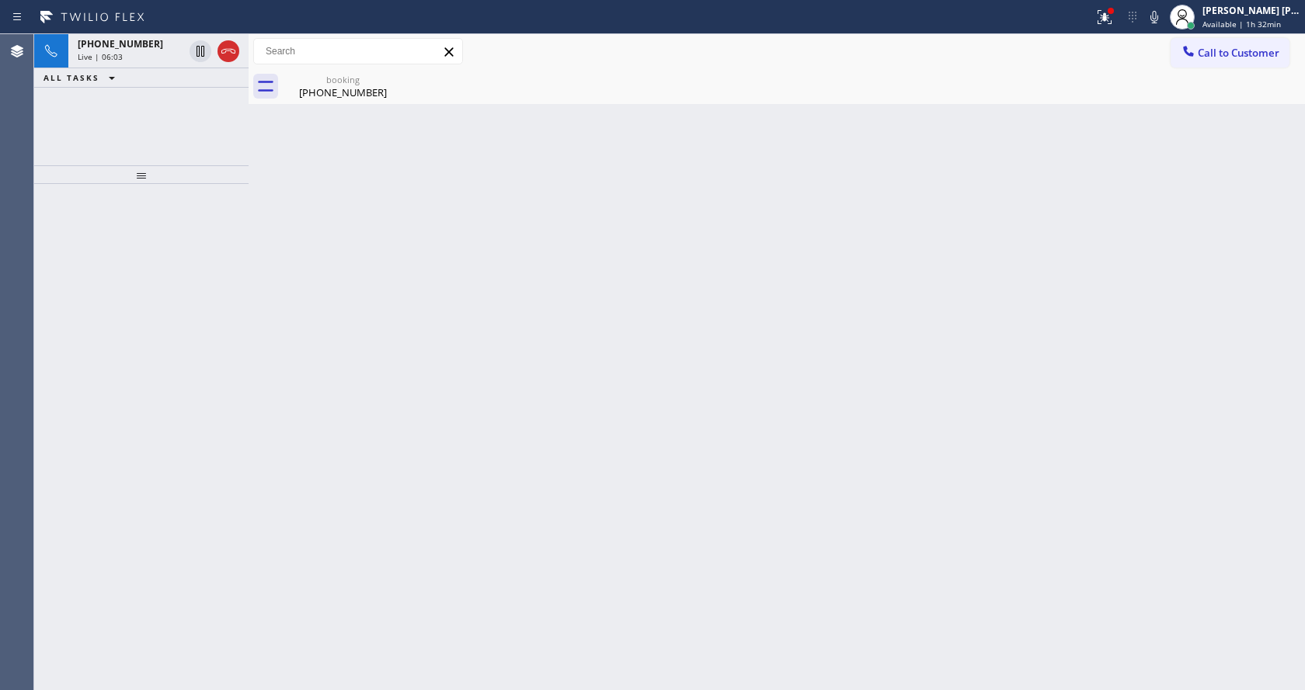
click at [306, 247] on div "Back to Dashboard Change Sender ID Customers Technicians Select a contact Outbo…" at bounding box center [777, 362] width 1056 height 656
click at [374, 329] on div "Back to Dashboard Change Sender ID Customers Technicians Select a contact Outbo…" at bounding box center [777, 362] width 1056 height 656
drag, startPoint x: 643, startPoint y: 184, endPoint x: 594, endPoint y: 276, distance: 103.9
click at [643, 184] on div "Back to Dashboard Change Sender ID Customers Technicians Select a contact Outbo…" at bounding box center [777, 362] width 1056 height 656
click at [278, 290] on div "Back to Dashboard Change Sender ID Customers Technicians Select a contact Outbo…" at bounding box center [777, 362] width 1056 height 656
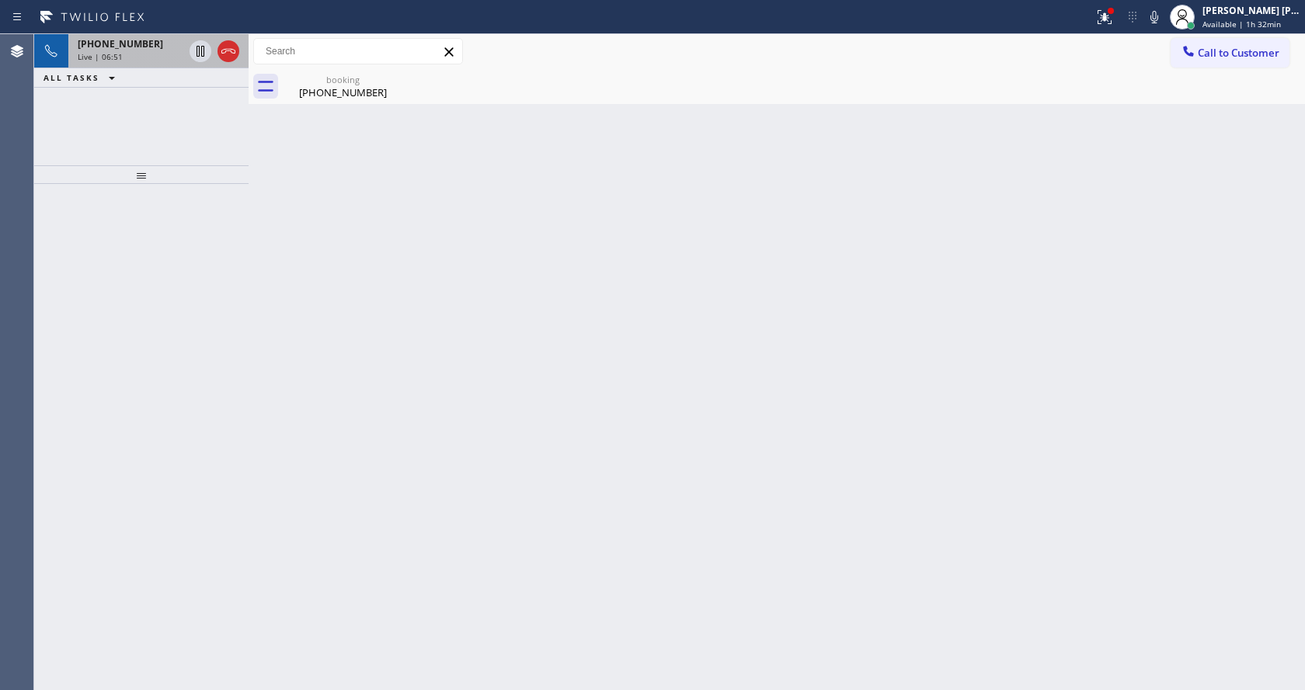
click at [162, 54] on div "Live | 06:51" at bounding box center [131, 56] width 106 height 11
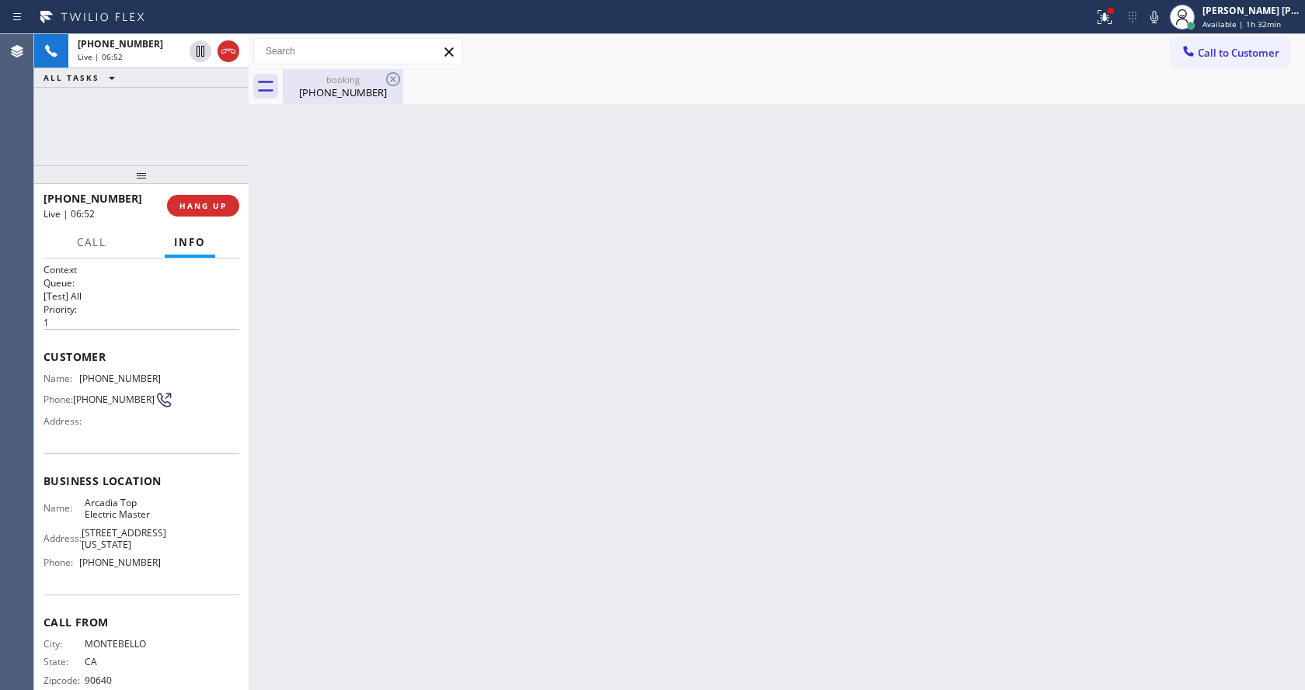
click at [301, 87] on div "[PHONE_NUMBER]" at bounding box center [342, 92] width 117 height 14
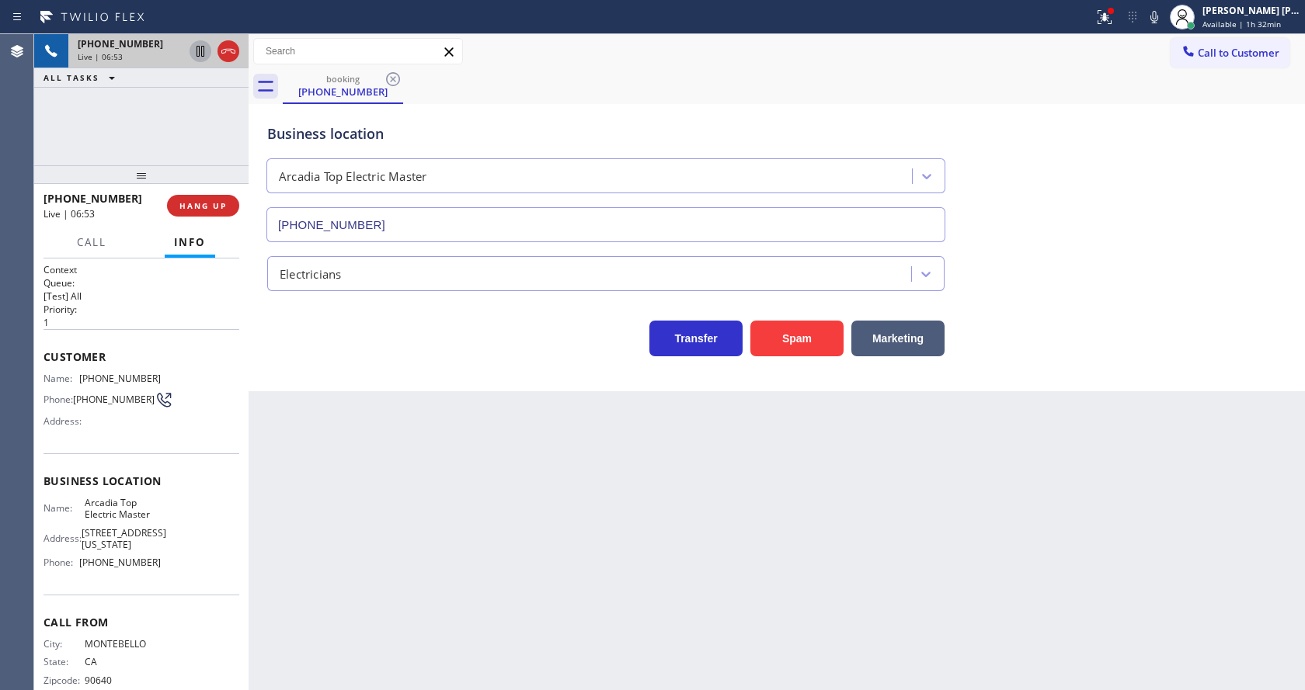
click at [199, 50] on icon at bounding box center [200, 51] width 8 height 11
click at [1156, 17] on icon at bounding box center [1154, 17] width 19 height 19
click at [1118, 5] on button at bounding box center [1104, 17] width 34 height 34
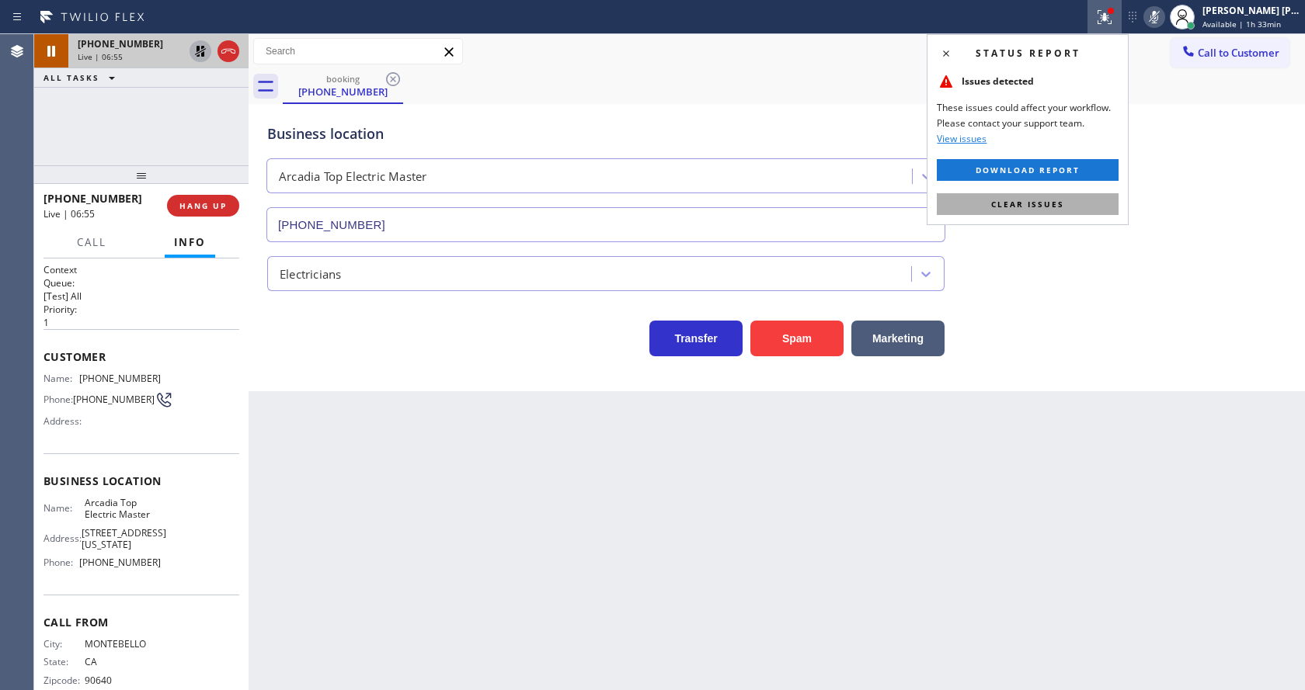
click at [1054, 203] on span "Clear issues" at bounding box center [1027, 204] width 73 height 11
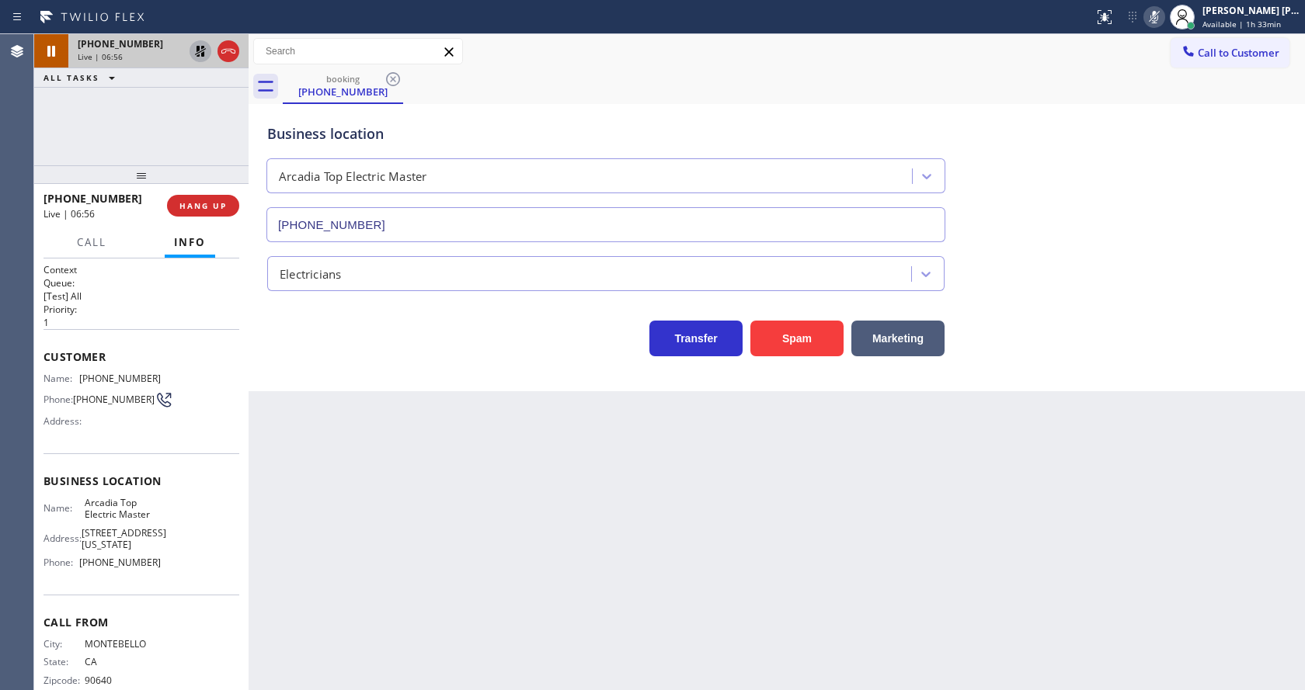
click at [1086, 245] on div "Electricians" at bounding box center [776, 266] width 1025 height 49
click at [525, 599] on div "Back to Dashboard Change Sender ID Customers Technicians Select a contact Outbo…" at bounding box center [777, 362] width 1056 height 656
click at [1283, 243] on div "Electricians" at bounding box center [776, 266] width 1025 height 49
click at [721, 688] on div "Back to Dashboard Change Sender ID Customers Technicians Select a contact Outbo…" at bounding box center [777, 362] width 1056 height 656
click at [1014, 488] on div "Back to Dashboard Change Sender ID Customers Technicians Select a contact Outbo…" at bounding box center [777, 362] width 1056 height 656
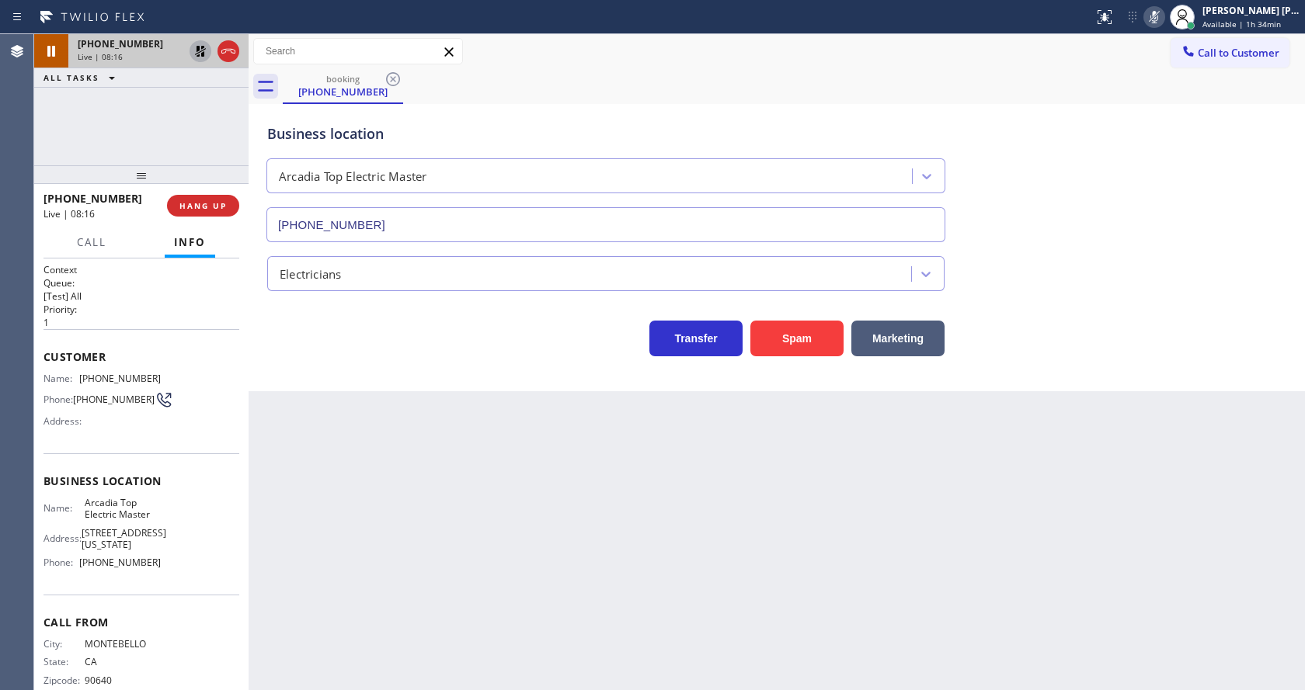
click at [199, 46] on icon at bounding box center [200, 51] width 11 height 11
click at [1154, 22] on icon at bounding box center [1154, 17] width 19 height 19
click at [1151, 101] on div "booking [PHONE_NUMBER]" at bounding box center [794, 86] width 1022 height 35
click at [451, 503] on div "Back to Dashboard Change Sender ID Customers Technicians Select a contact Outbo…" at bounding box center [777, 362] width 1056 height 656
click at [672, 549] on div "Back to Dashboard Change Sender ID Customers Technicians Select a contact Outbo…" at bounding box center [777, 362] width 1056 height 656
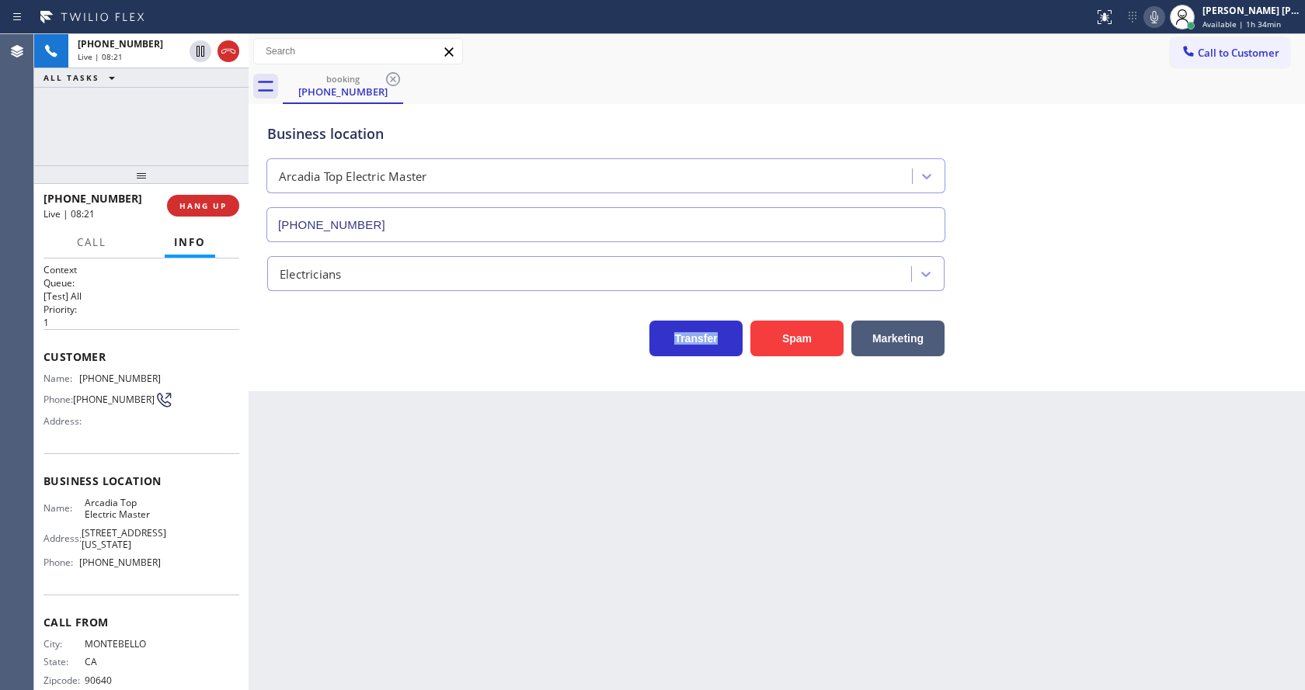
click at [653, 631] on div "Back to Dashboard Change Sender ID Customers Technicians Select a contact Outbo…" at bounding box center [777, 362] width 1056 height 656
click at [516, 457] on div "Back to Dashboard Change Sender ID Customers Technicians Select a contact Outbo…" at bounding box center [777, 362] width 1056 height 656
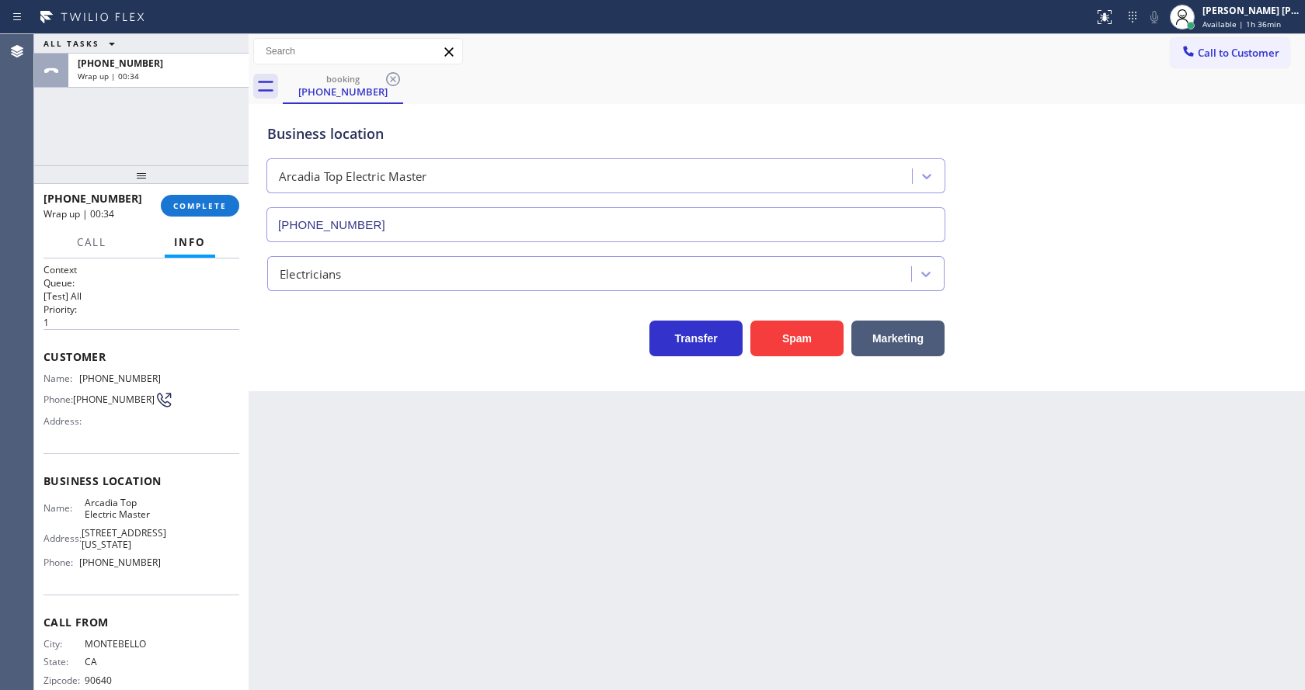
click at [358, 322] on div "Transfer Spam Marketing" at bounding box center [605, 334] width 683 height 43
click at [196, 200] on button "COMPLETE" at bounding box center [200, 206] width 78 height 22
click at [735, 609] on div "Back to Dashboard Change Sender ID Customers Technicians Select a contact Outbo…" at bounding box center [777, 362] width 1056 height 656
drag, startPoint x: 342, startPoint y: 375, endPoint x: 287, endPoint y: 254, distance: 133.1
click at [342, 375] on div "Business location Arcadia Top Electric Master [PHONE_NUMBER] Electricians Trans…" at bounding box center [777, 247] width 1056 height 287
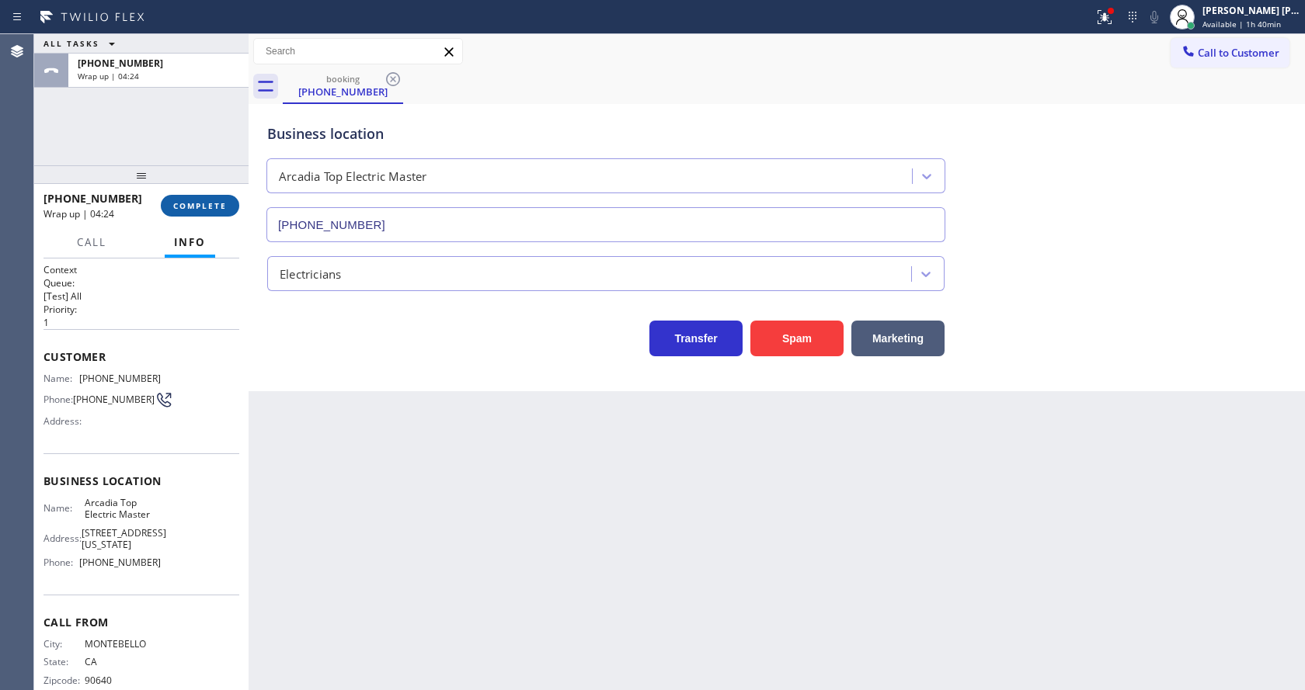
click at [209, 207] on span "COMPLETE" at bounding box center [200, 205] width 54 height 11
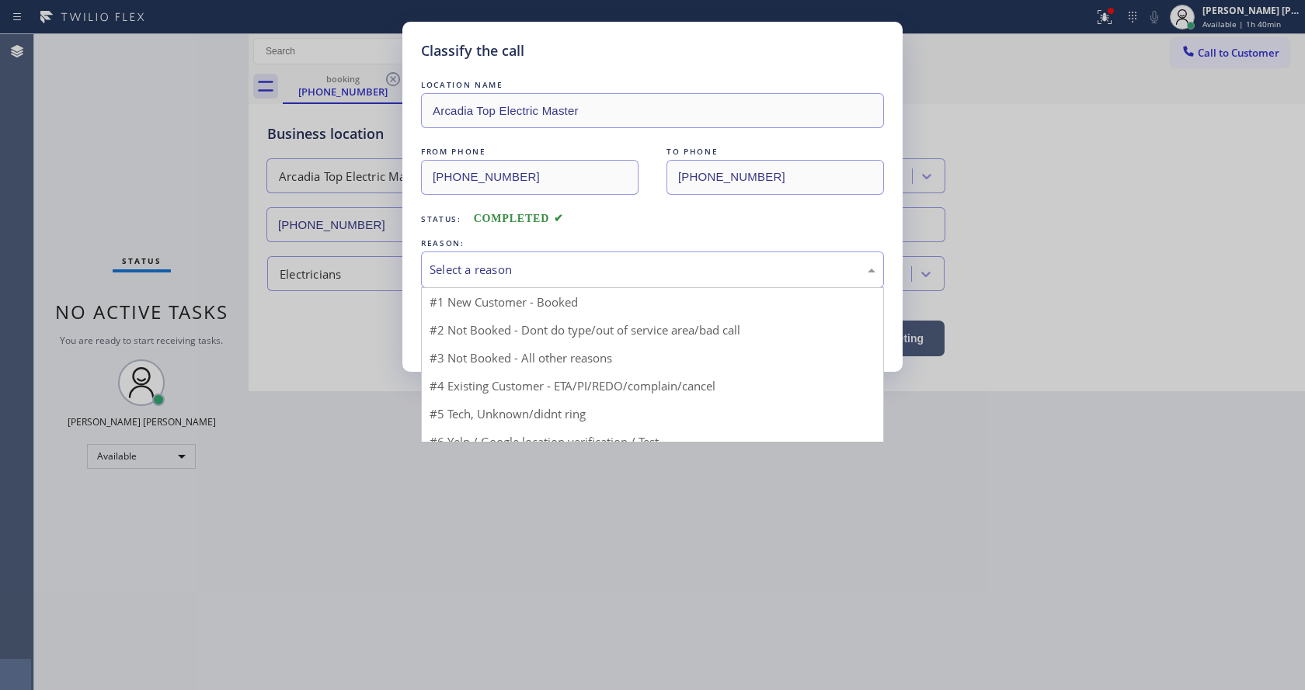
click at [523, 266] on div "Select a reason" at bounding box center [652, 270] width 446 height 18
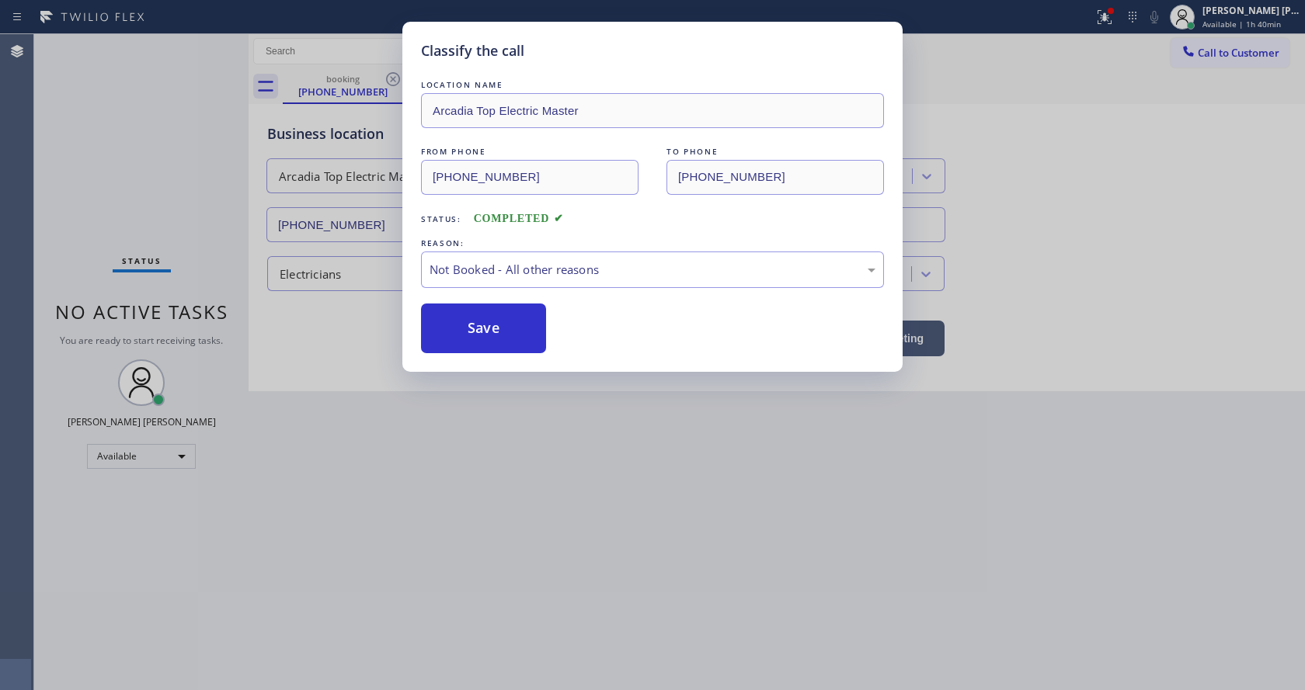
click at [500, 328] on button "Save" at bounding box center [483, 329] width 125 height 50
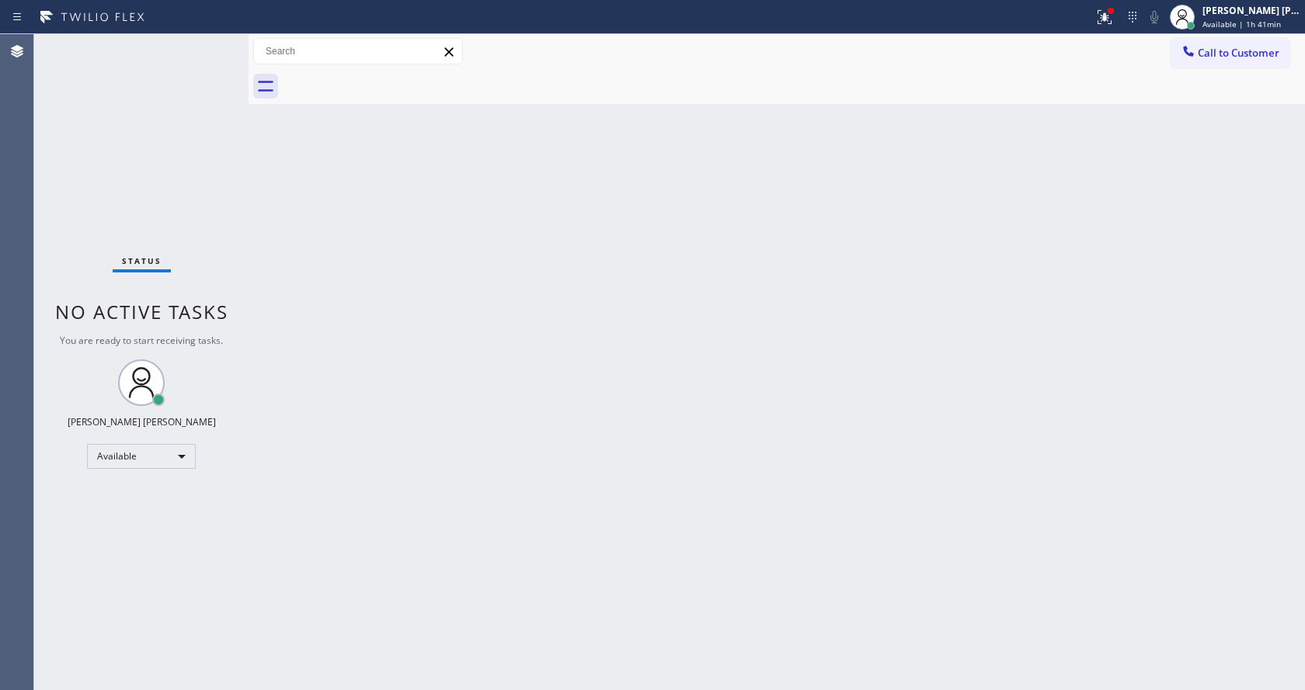
click at [205, 66] on div "Status No active tasks You are ready to start receiving tasks. [PERSON_NAME] [P…" at bounding box center [141, 362] width 214 height 656
click at [774, 229] on div "Back to Dashboard Change Sender ID Customers Technicians Select a contact Outbo…" at bounding box center [777, 362] width 1056 height 656
click at [1116, 4] on button at bounding box center [1104, 17] width 34 height 34
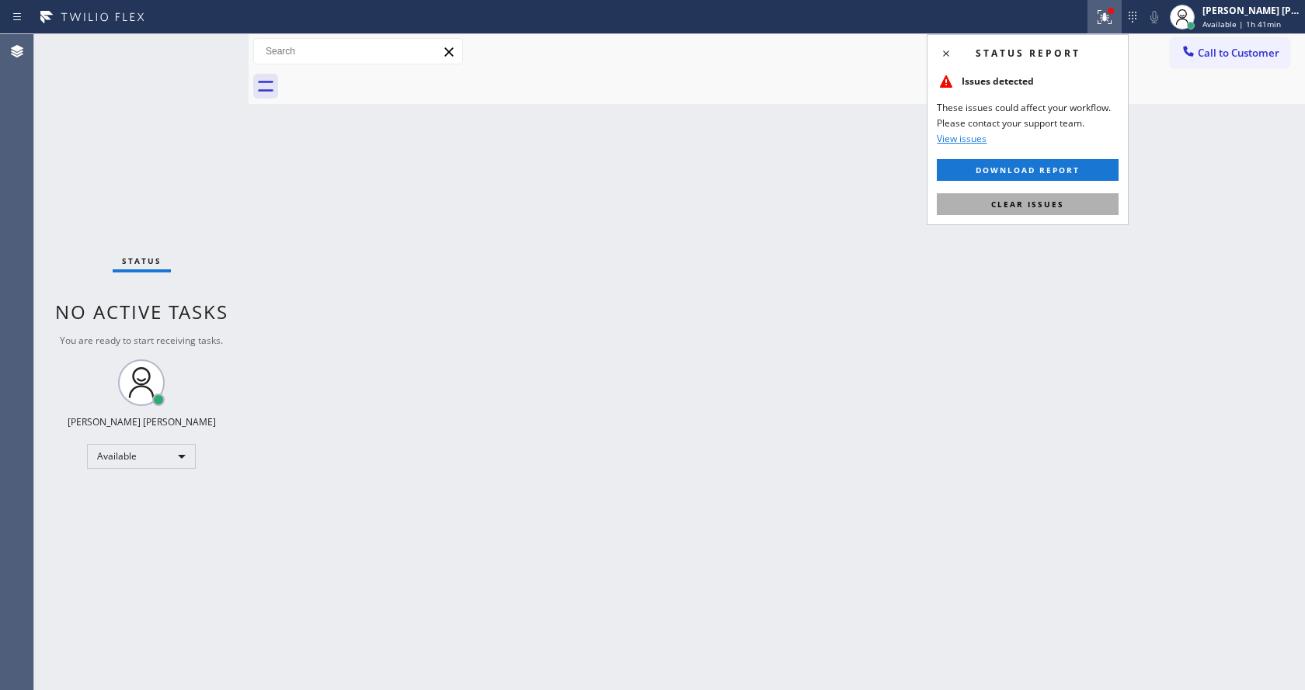
click at [1055, 202] on span "Clear issues" at bounding box center [1027, 204] width 73 height 11
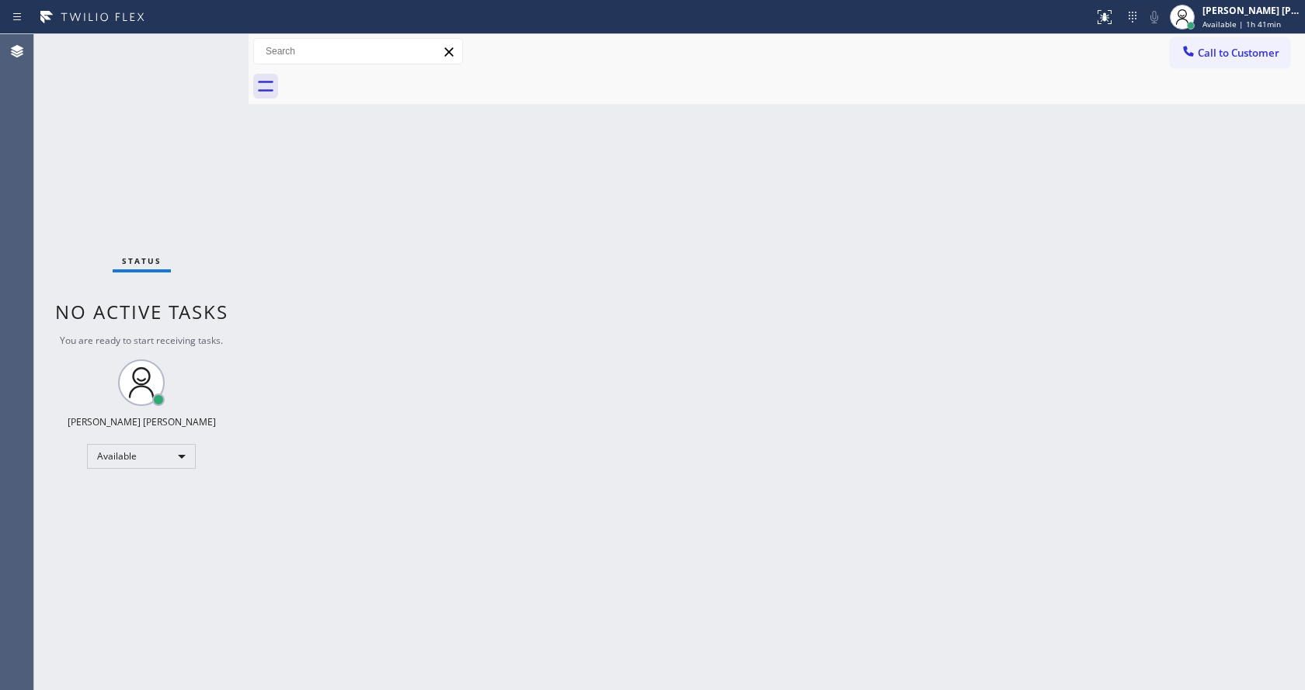
drag, startPoint x: 1069, startPoint y: 248, endPoint x: 540, endPoint y: 539, distance: 603.7
click at [1054, 255] on div "Back to Dashboard Change Sender ID Customers Technicians Select a contact Outbo…" at bounding box center [777, 362] width 1056 height 656
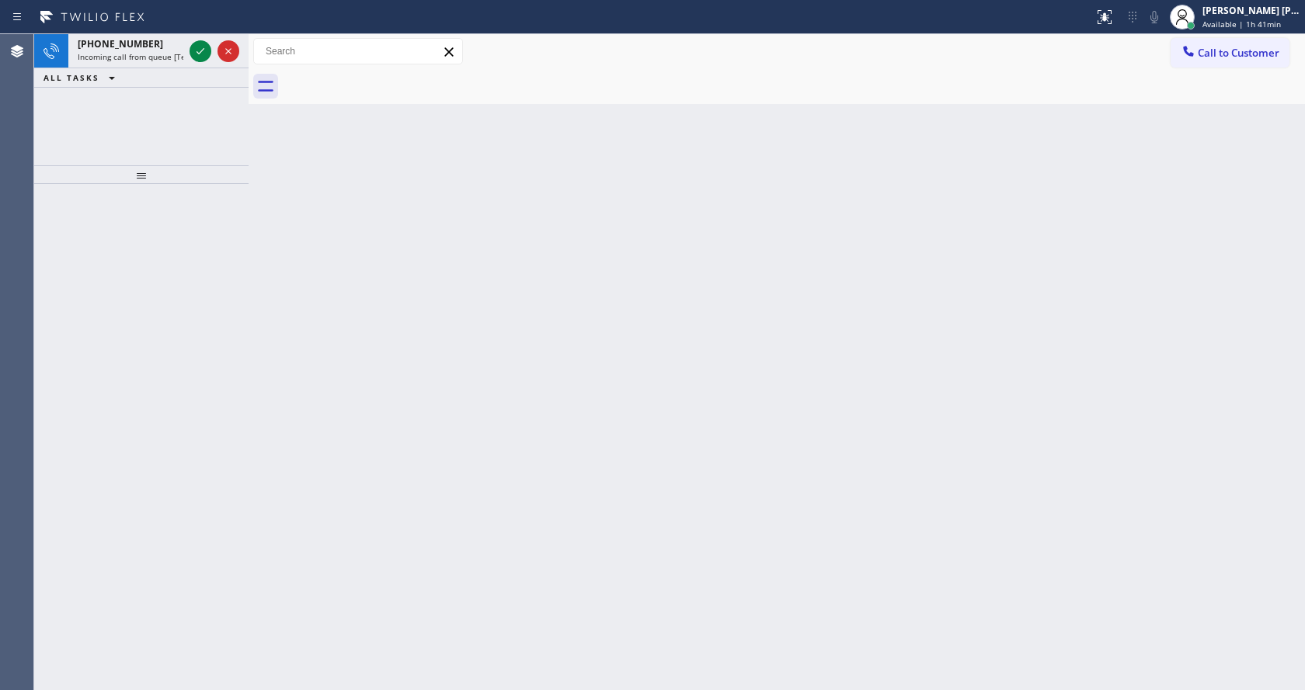
drag, startPoint x: 676, startPoint y: 396, endPoint x: 218, endPoint y: 82, distance: 555.7
click at [654, 364] on div "Back to Dashboard Change Sender ID Customers Technicians Select a contact Outbo…" at bounding box center [777, 362] width 1056 height 656
click at [192, 51] on icon at bounding box center [200, 51] width 19 height 19
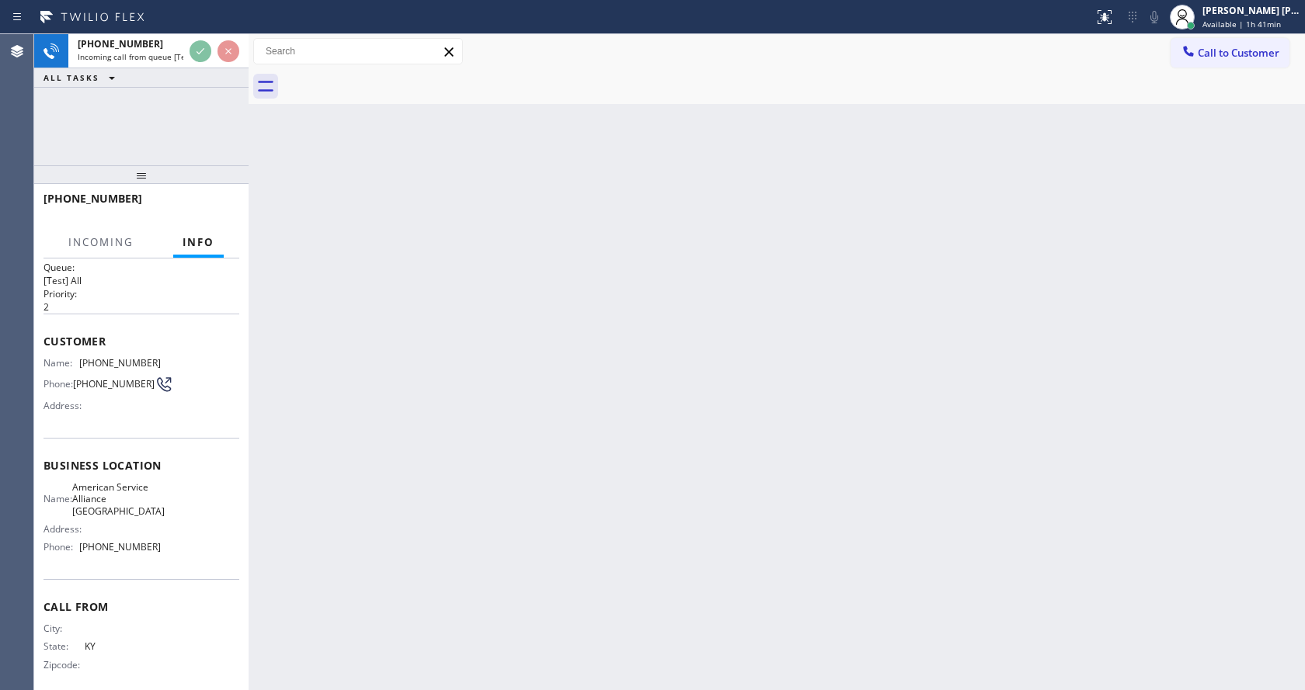
scroll to position [32, 0]
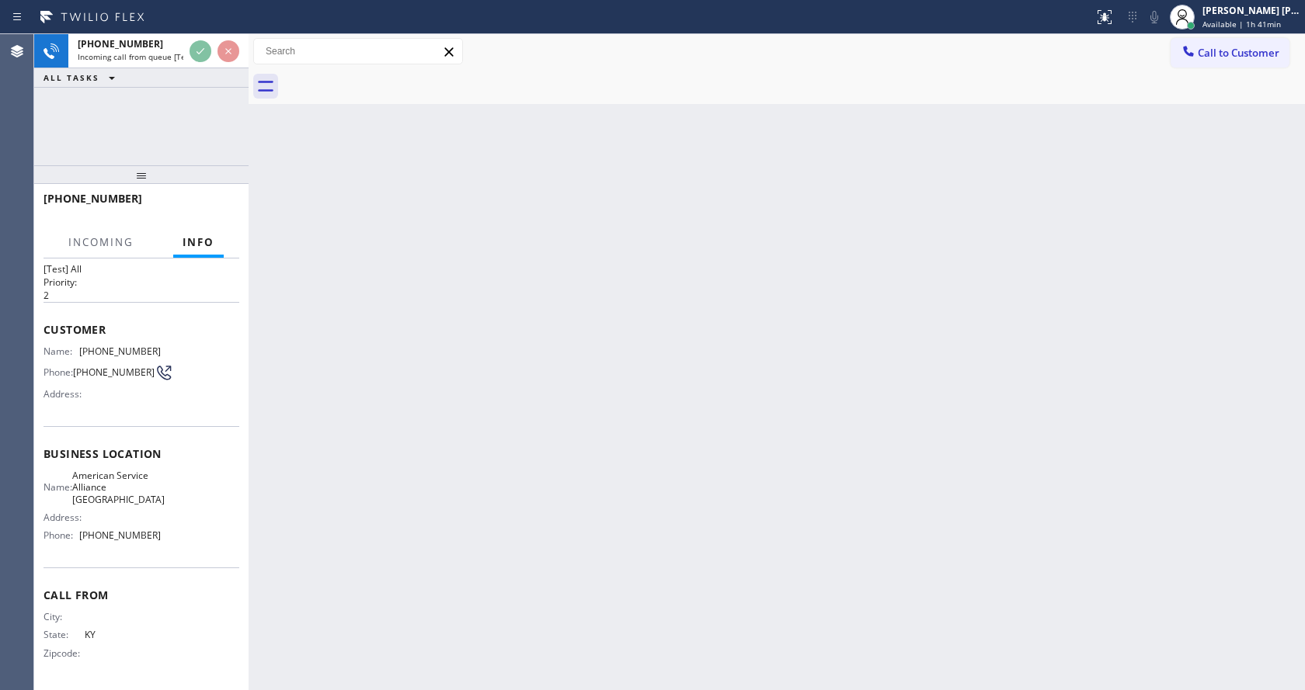
click at [538, 363] on div "Back to Dashboard Change Sender ID Customers Technicians Select a contact Outbo…" at bounding box center [777, 362] width 1056 height 656
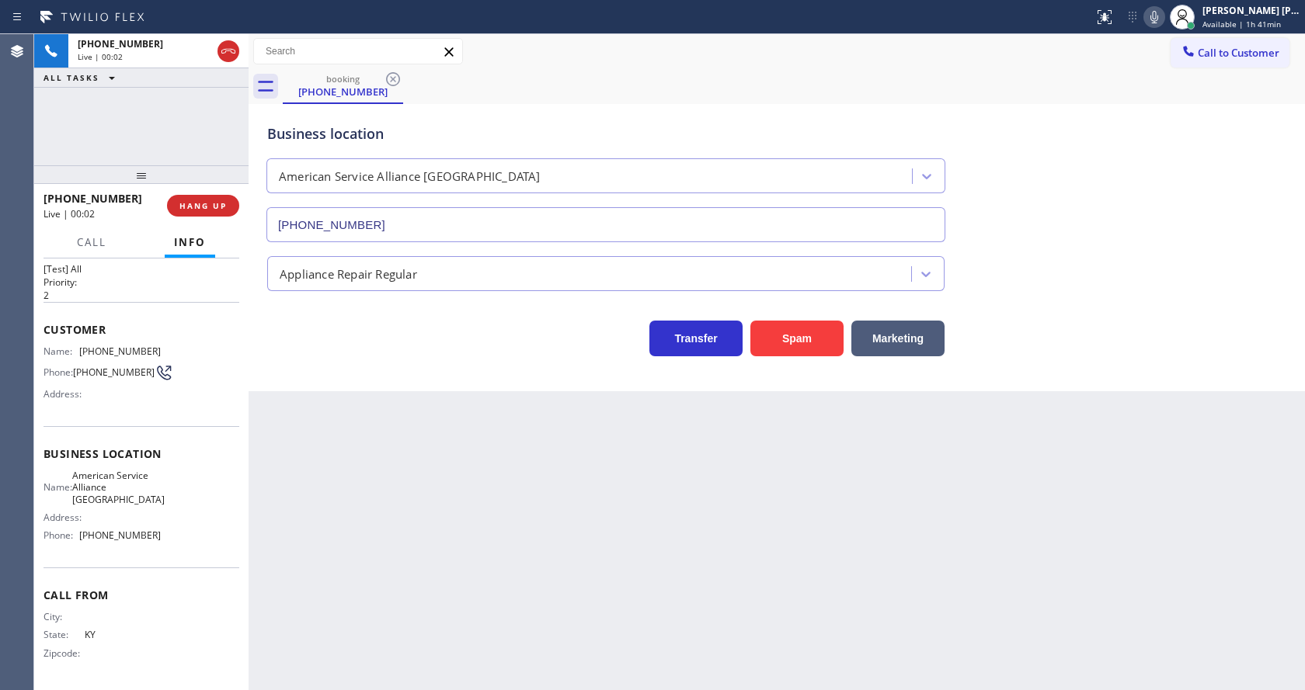
type input "[PHONE_NUMBER]"
click at [303, 382] on div "Business location American Service Alliance [GEOGRAPHIC_DATA] [PHONE_NUMBER] Ap…" at bounding box center [777, 247] width 1056 height 287
click at [89, 241] on span "Call" at bounding box center [92, 242] width 30 height 14
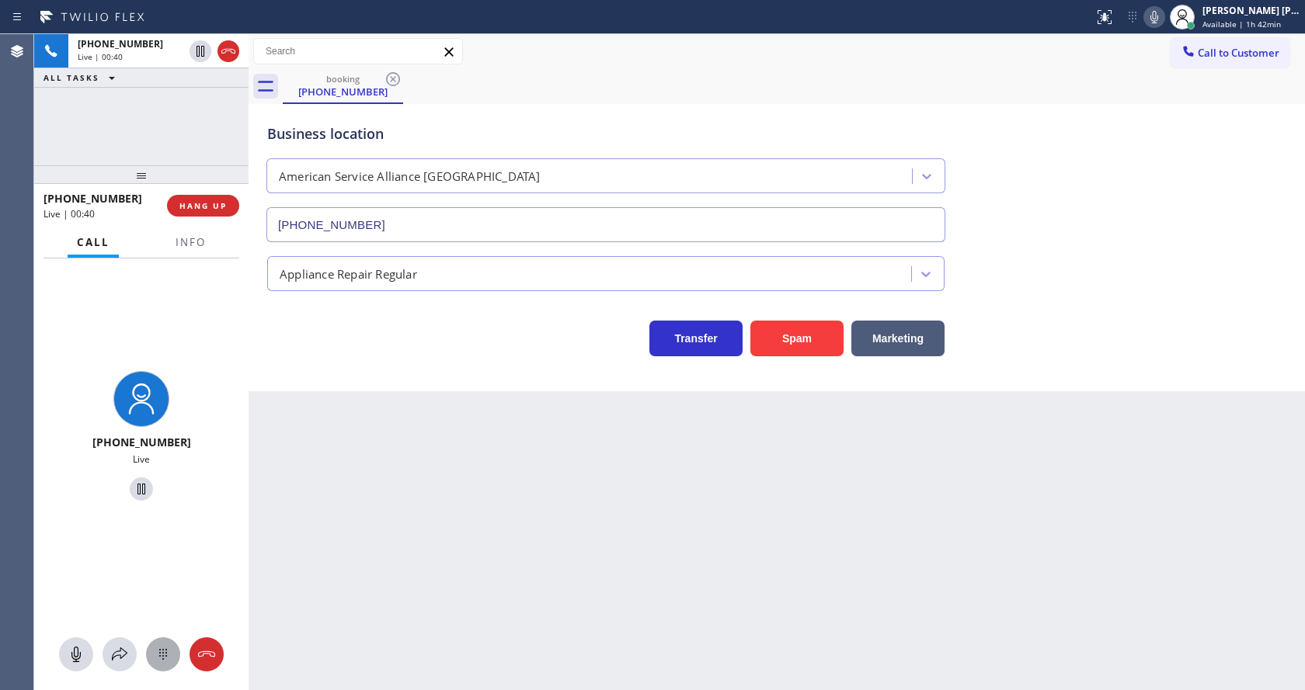
click at [161, 655] on icon at bounding box center [163, 654] width 19 height 19
click at [134, 433] on div "5 JKL" at bounding box center [140, 433] width 64 height 43
click at [200, 191] on div "[PHONE_NUMBER] Live | 00:43 HANG UP" at bounding box center [141, 206] width 196 height 40
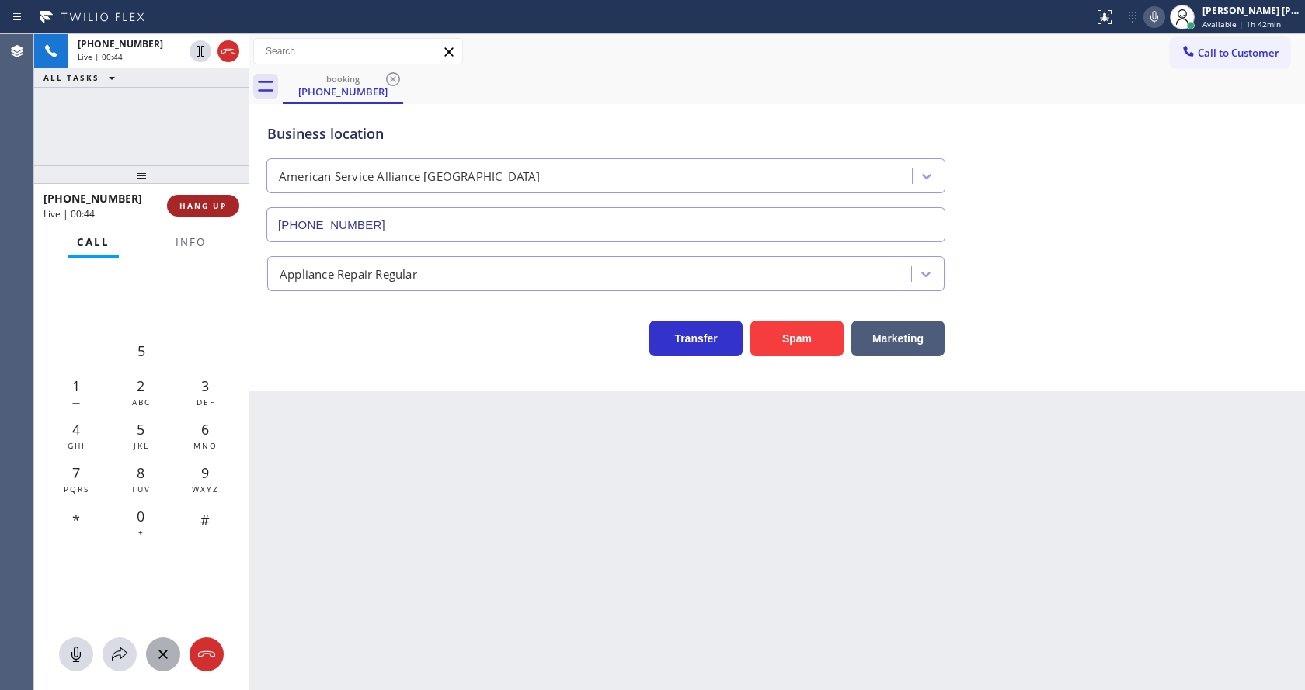
click at [200, 196] on button "HANG UP" at bounding box center [203, 206] width 72 height 22
click at [537, 589] on div "Back to Dashboard Change Sender ID Customers Technicians Select a contact Outbo…" at bounding box center [777, 362] width 1056 height 656
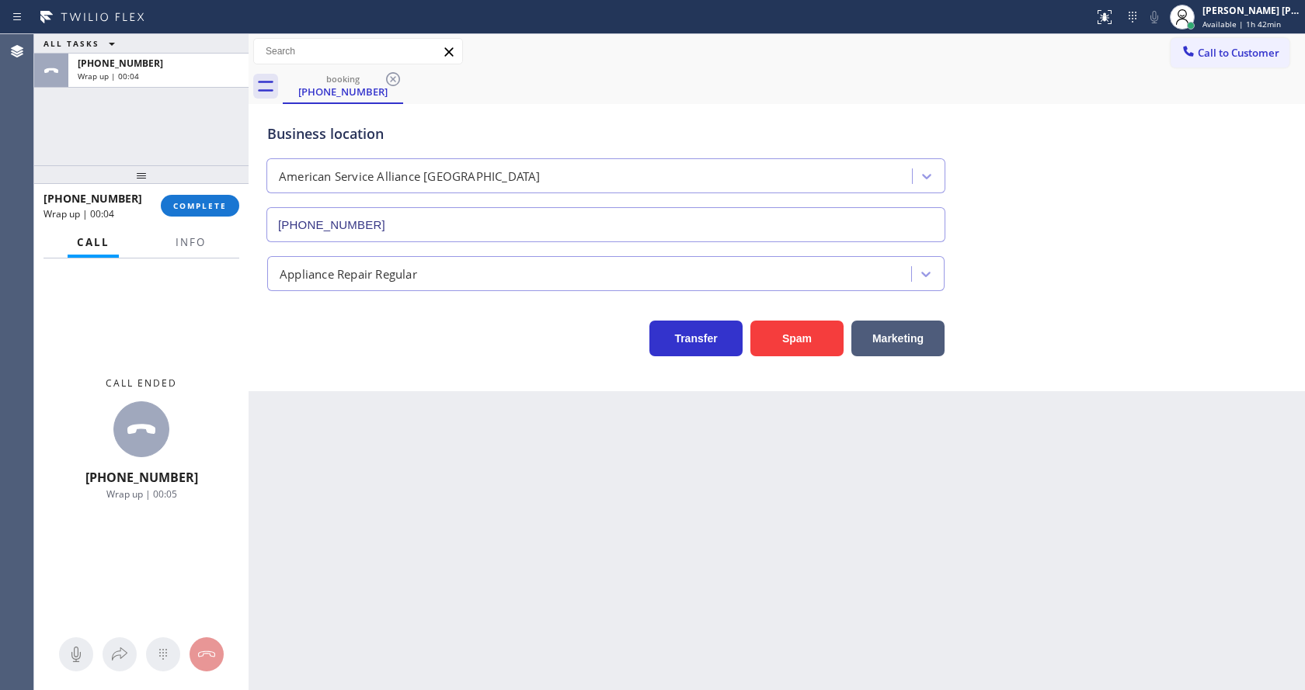
click at [231, 391] on div "Call ended [PHONE_NUMBER] Wrap up | 00:05" at bounding box center [141, 439] width 214 height 360
click at [176, 214] on button "COMPLETE" at bounding box center [200, 206] width 78 height 22
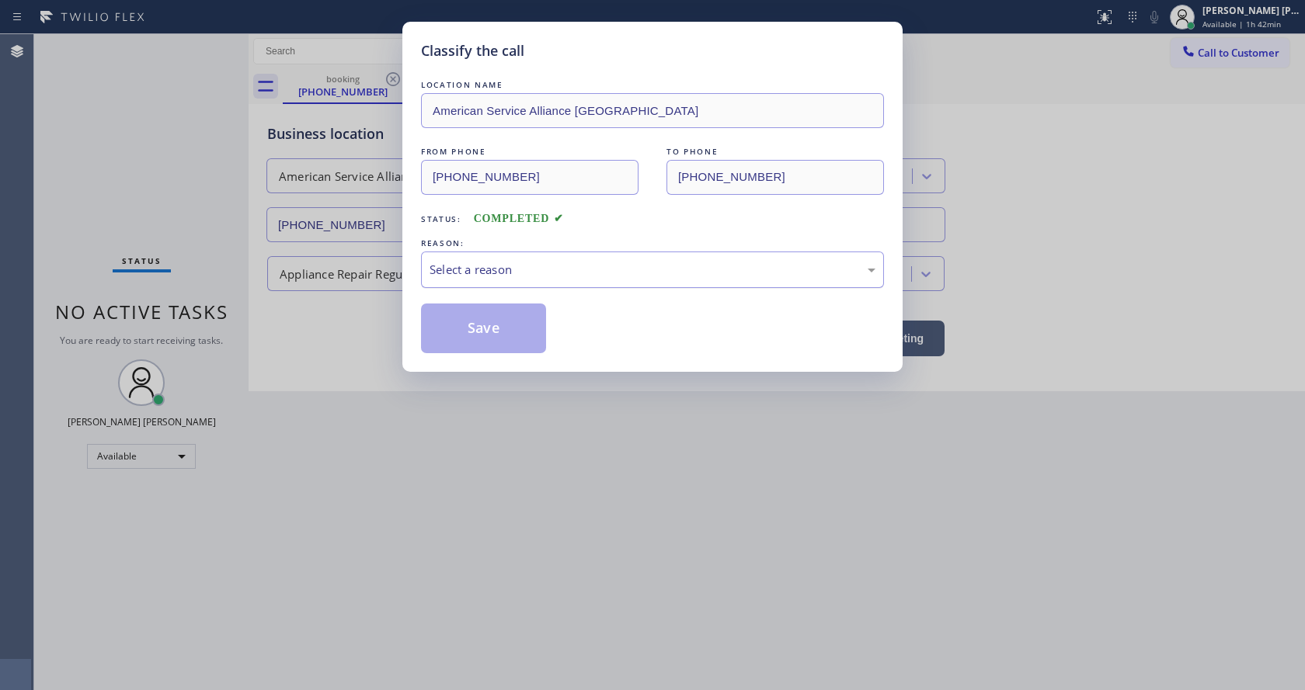
click at [515, 274] on div "Select a reason" at bounding box center [652, 270] width 446 height 18
click at [463, 349] on button "Save" at bounding box center [483, 329] width 125 height 50
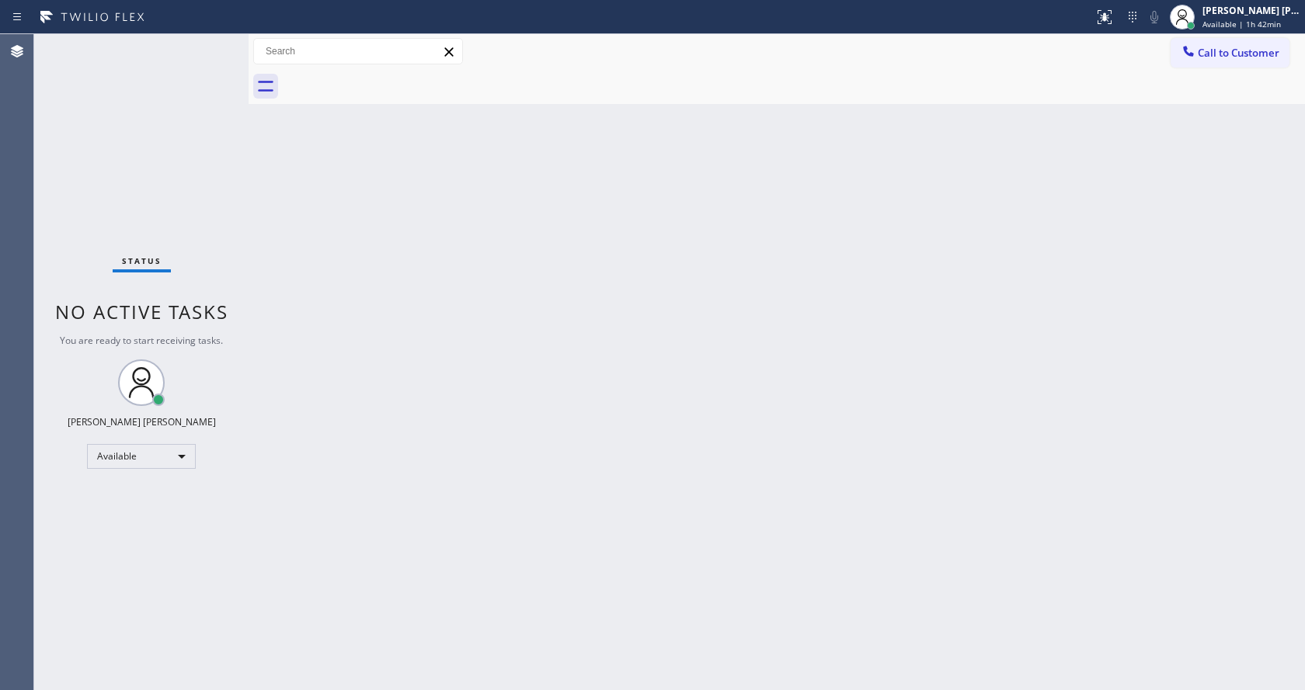
click at [871, 380] on div "Back to Dashboard Change Sender ID Customers Technicians Select a contact Outbo…" at bounding box center [777, 362] width 1056 height 656
click at [708, 408] on div "Back to Dashboard Change Sender ID Customers Technicians Select a contact Outbo…" at bounding box center [777, 362] width 1056 height 656
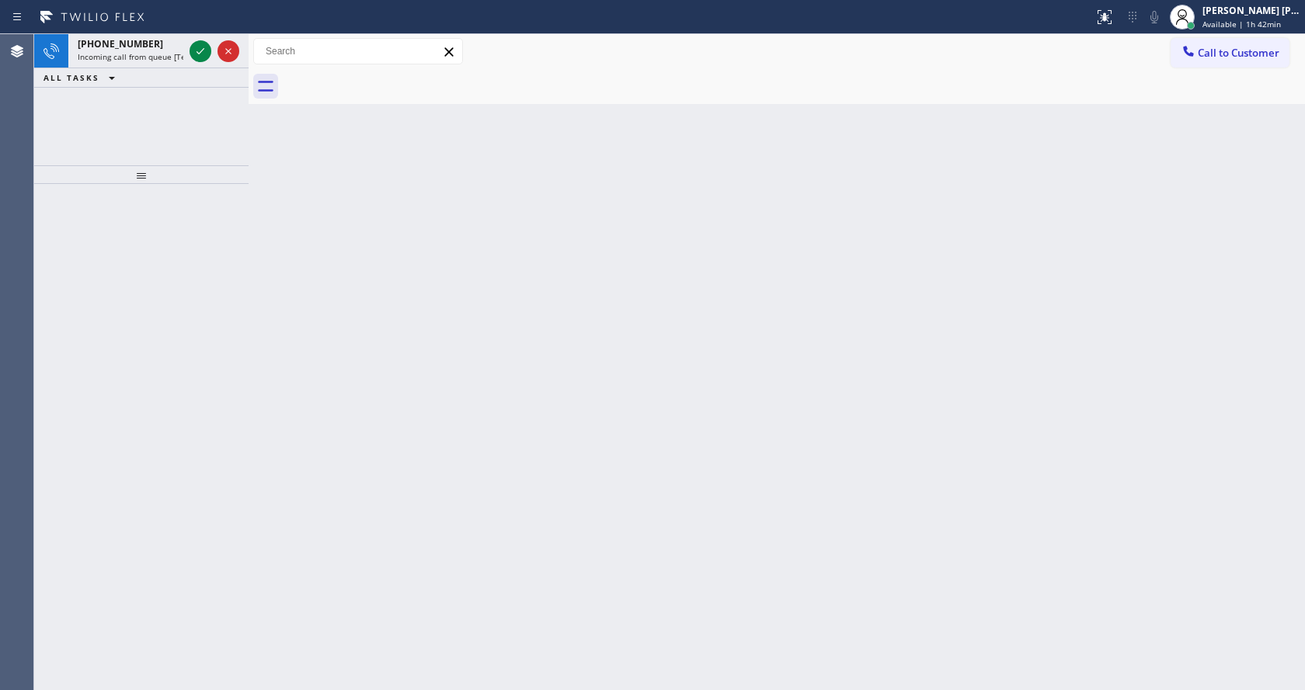
click at [308, 273] on div "Back to Dashboard Change Sender ID Customers Technicians Select a contact Outbo…" at bounding box center [777, 362] width 1056 height 656
click at [203, 53] on icon at bounding box center [200, 51] width 19 height 19
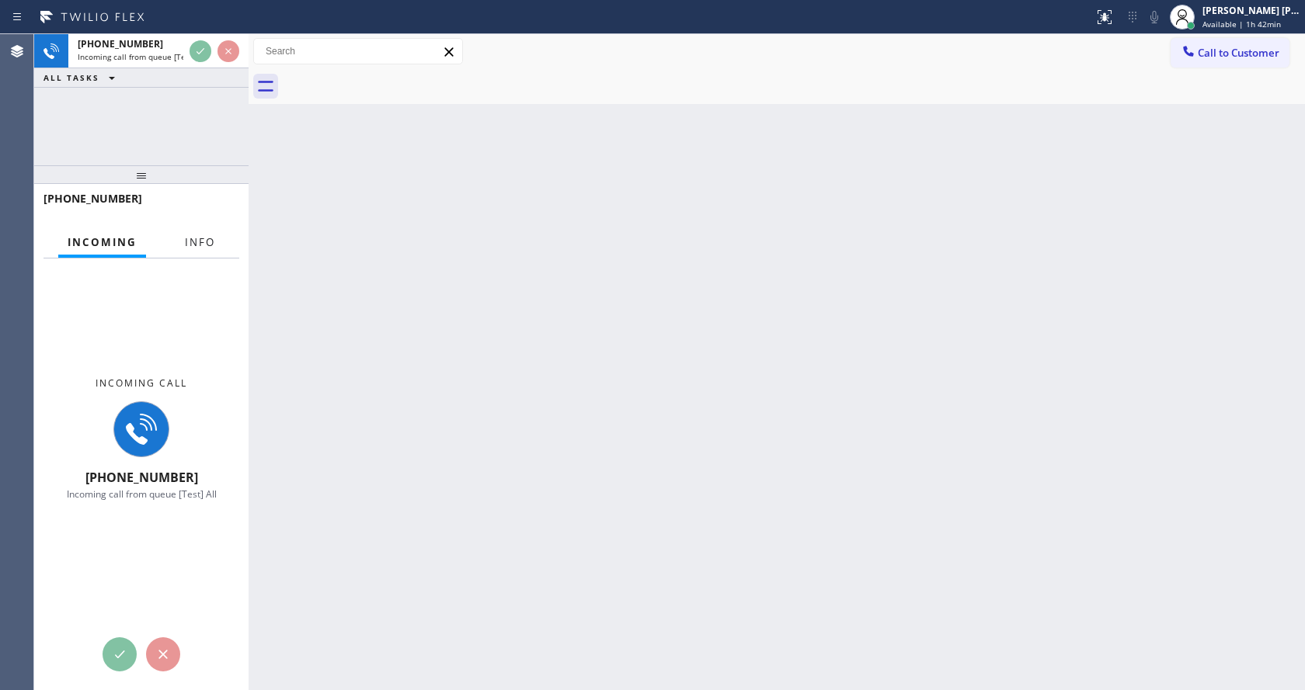
click at [194, 250] on button "Info" at bounding box center [200, 243] width 49 height 30
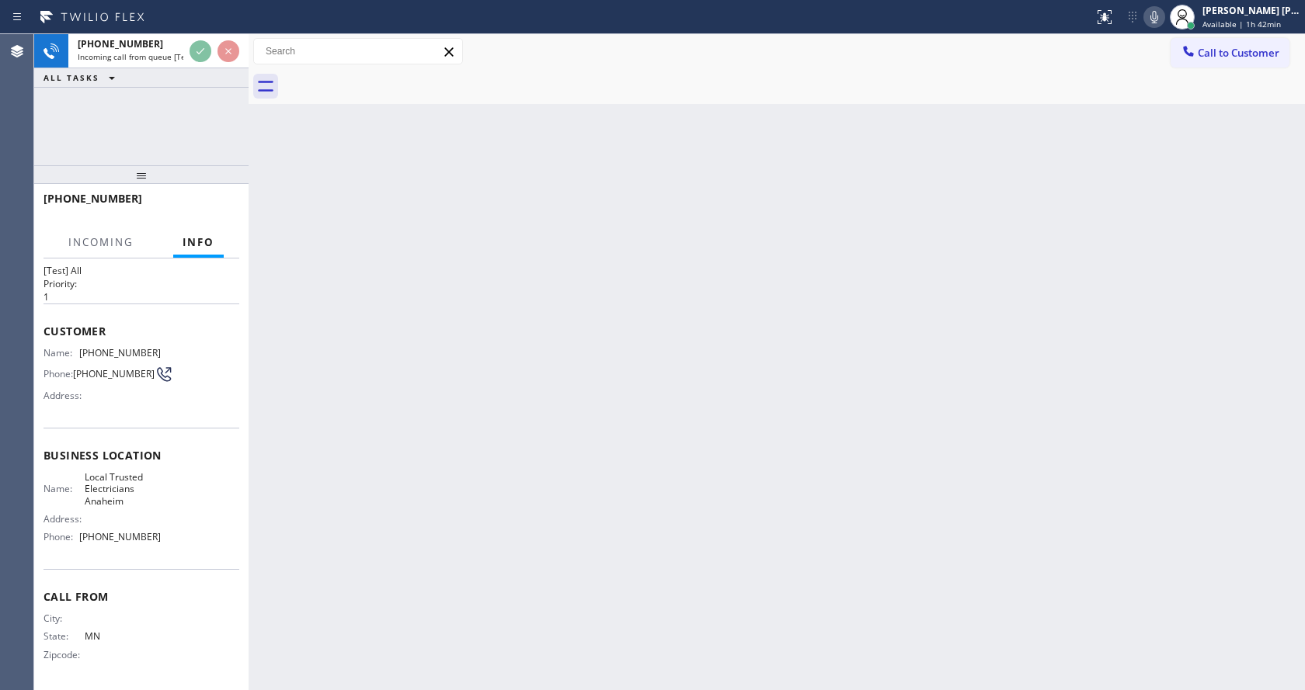
click at [578, 536] on div "Back to Dashboard Change Sender ID Customers Technicians Select a contact Outbo…" at bounding box center [777, 362] width 1056 height 656
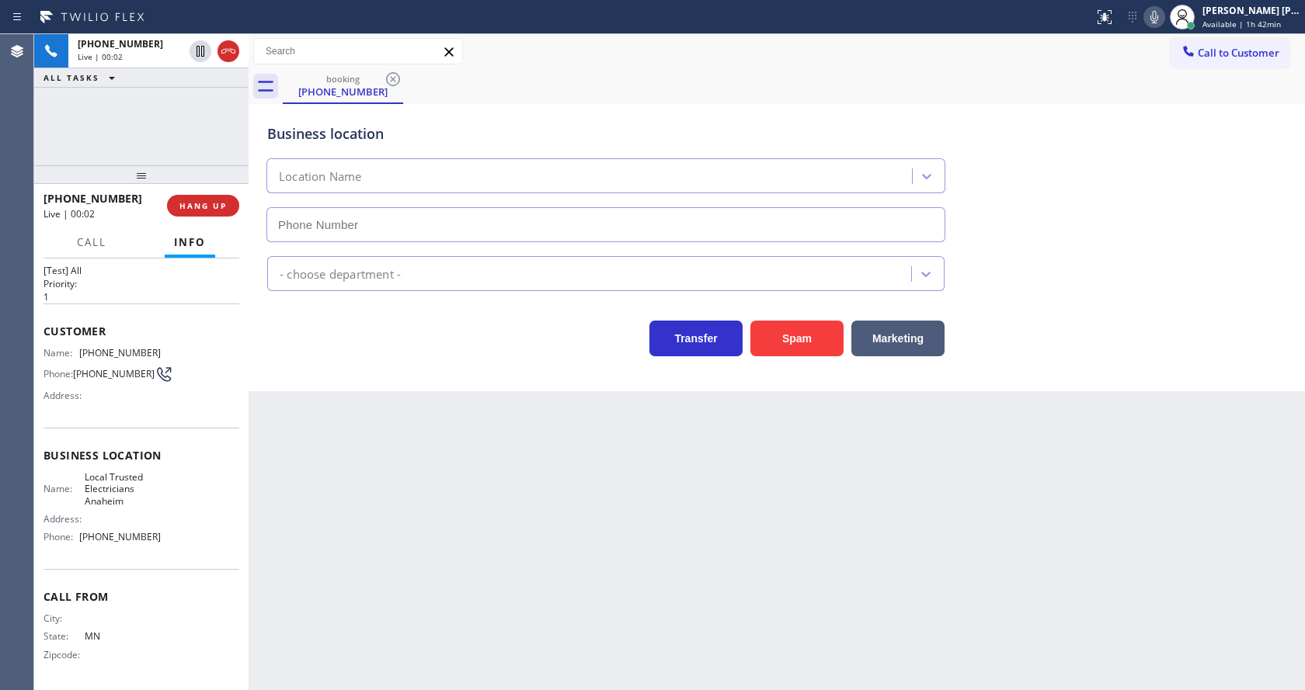
scroll to position [32, 0]
type input "[PHONE_NUMBER]"
click at [539, 515] on div "Back to Dashboard Change Sender ID Customers Technicians Select a contact Outbo…" at bounding box center [777, 362] width 1056 height 656
click at [321, 387] on div "Business location Local Trusted Electricians [GEOGRAPHIC_DATA] [PHONE_NUMBER] E…" at bounding box center [777, 247] width 1056 height 287
click at [782, 340] on button "Spam" at bounding box center [796, 339] width 93 height 36
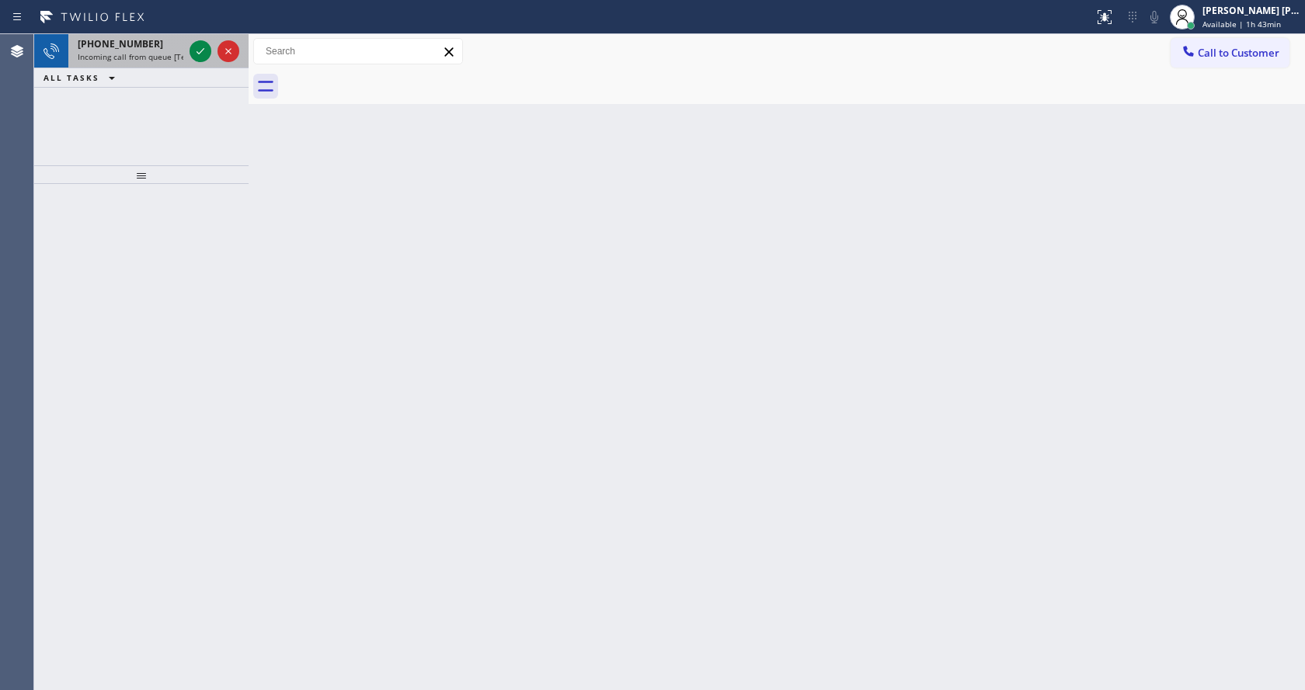
click at [159, 53] on span "Incoming call from queue [Test] All" at bounding box center [142, 56] width 129 height 11
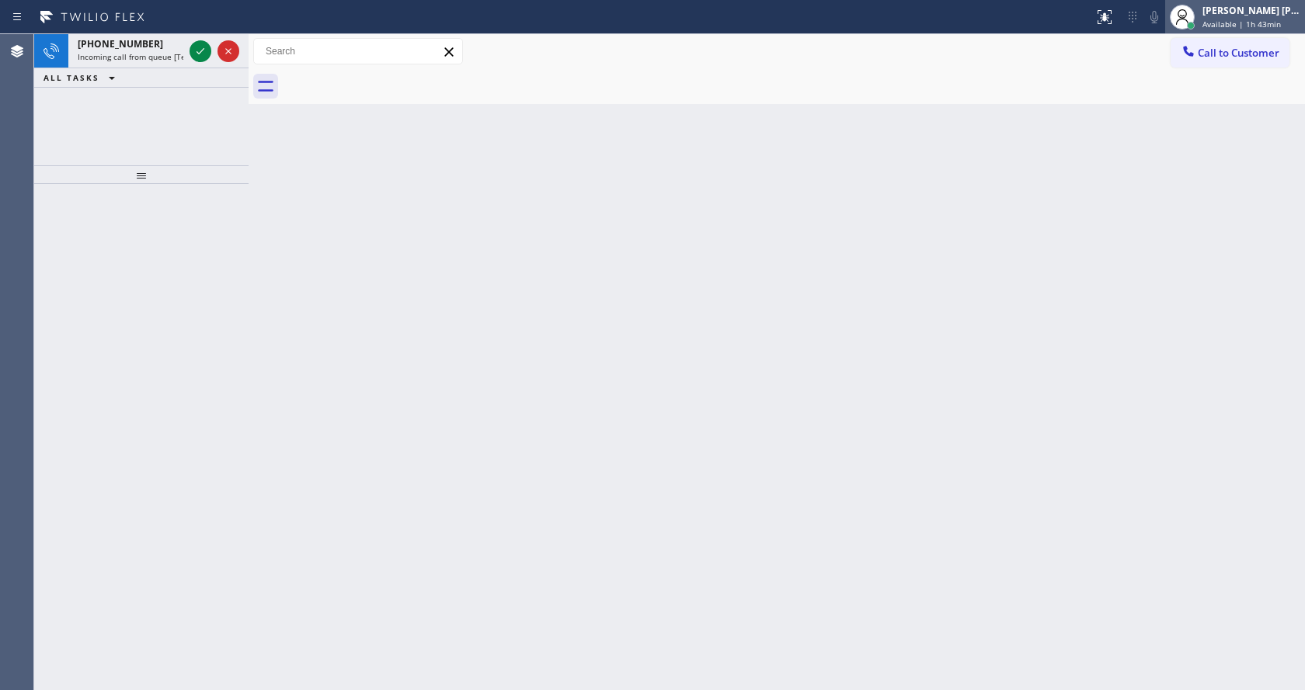
click at [1250, 16] on div "[PERSON_NAME] [PERSON_NAME]" at bounding box center [1251, 10] width 98 height 13
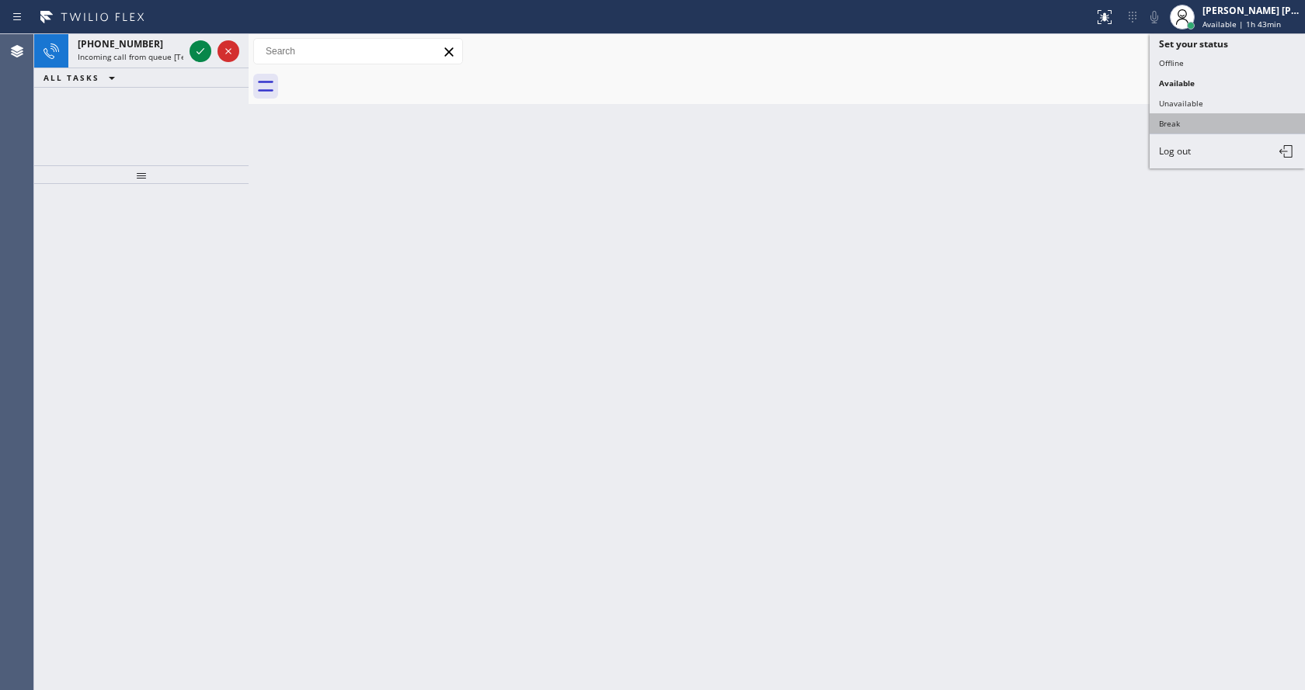
click at [1193, 128] on button "Break" at bounding box center [1226, 123] width 155 height 20
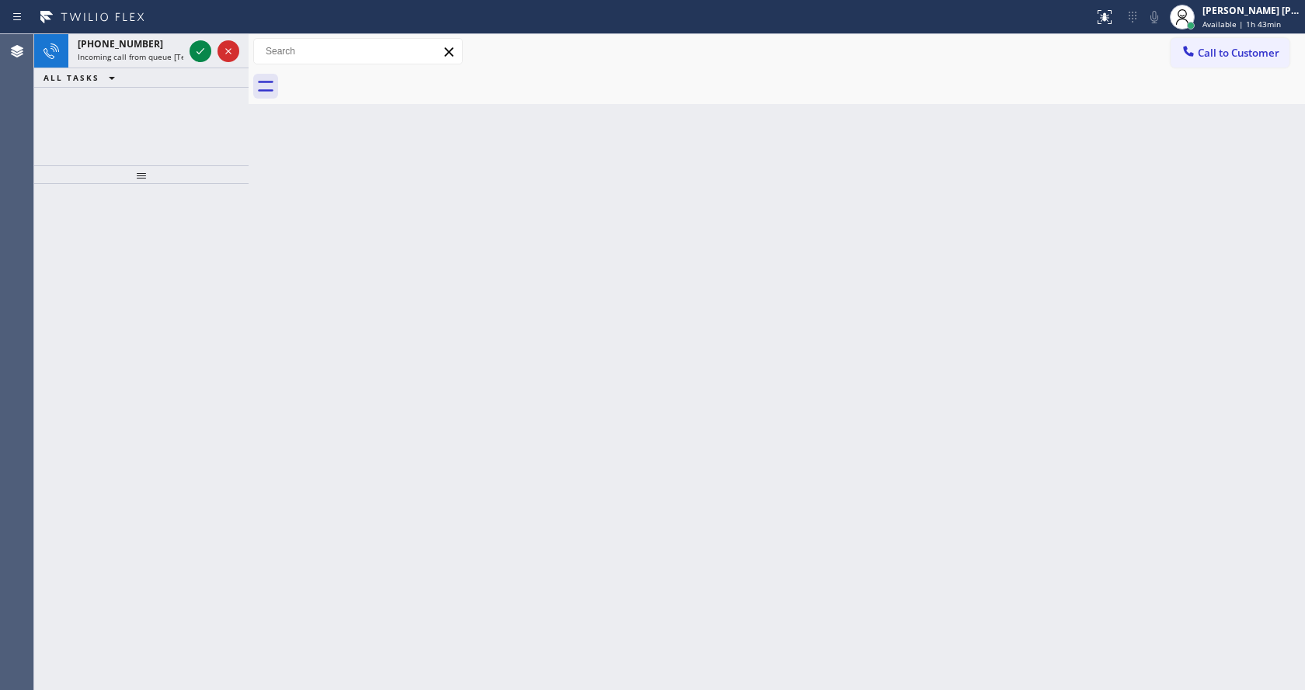
click at [457, 406] on div "Back to Dashboard Change Sender ID Customers Technicians Select a contact Outbo…" at bounding box center [777, 362] width 1056 height 656
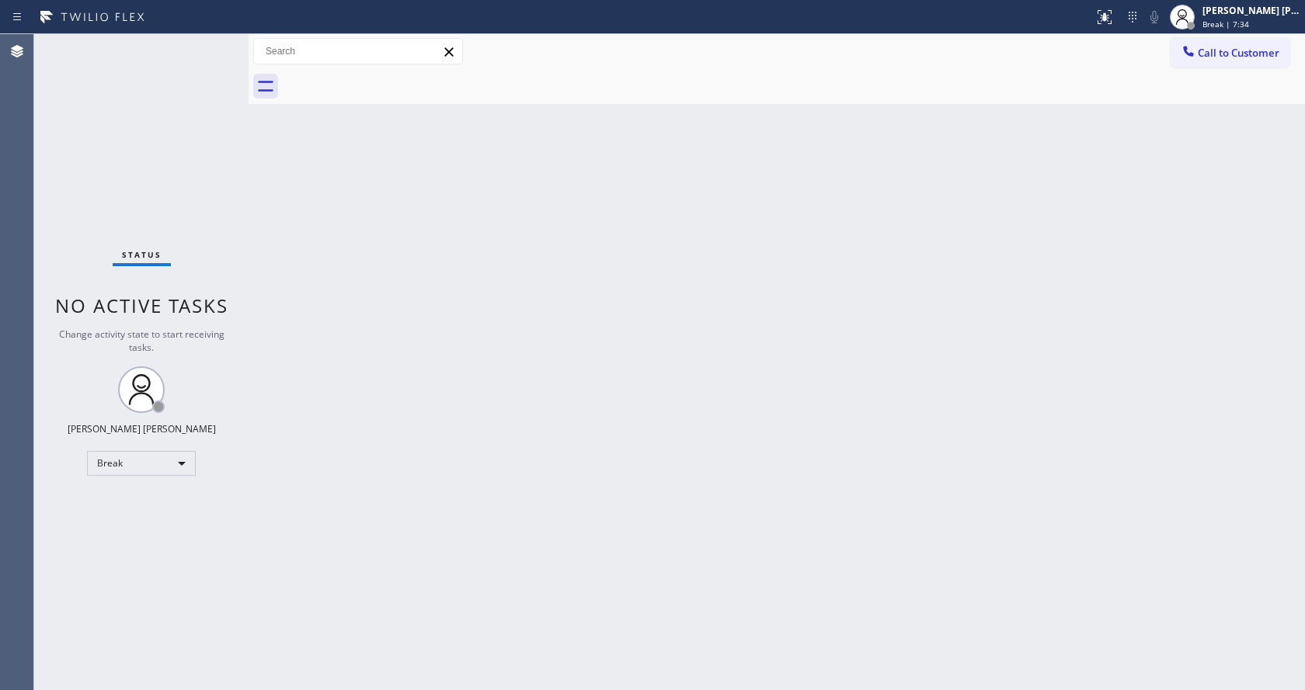
drag, startPoint x: 1195, startPoint y: 190, endPoint x: 1208, endPoint y: 162, distance: 31.3
click at [1195, 190] on div "Back to Dashboard Change Sender ID Customers Technicians Select a contact Outbo…" at bounding box center [777, 362] width 1056 height 656
click at [1243, 29] on span "Break | 7:35" at bounding box center [1225, 24] width 47 height 11
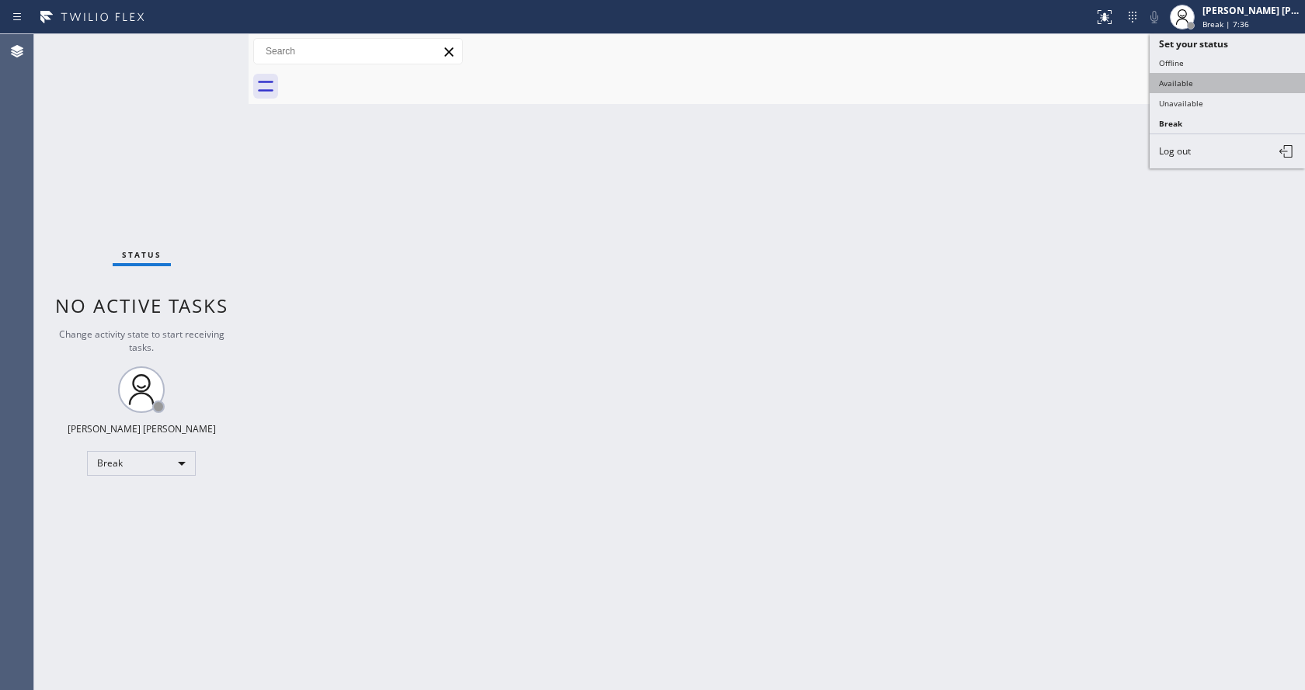
click at [1202, 77] on button "Available" at bounding box center [1226, 83] width 155 height 20
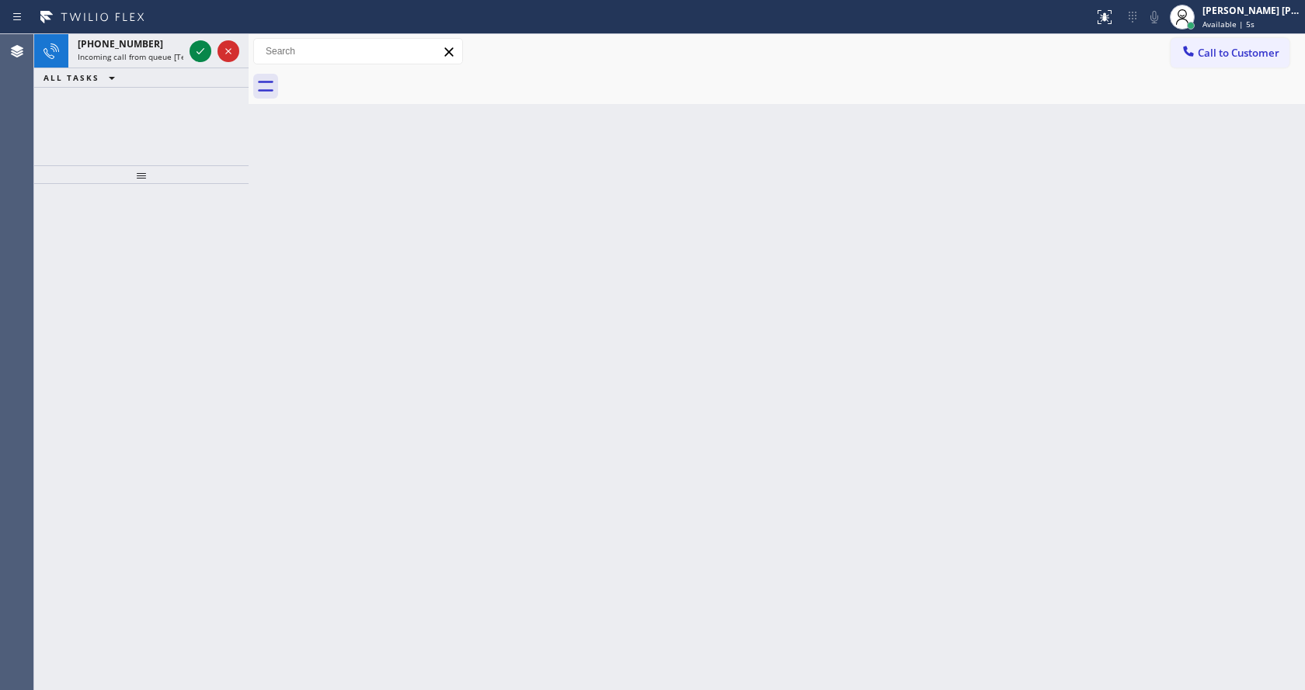
click at [379, 328] on div "Back to Dashboard Change Sender ID Customers Technicians Select a contact Outbo…" at bounding box center [777, 362] width 1056 height 656
click at [198, 54] on icon at bounding box center [200, 51] width 19 height 19
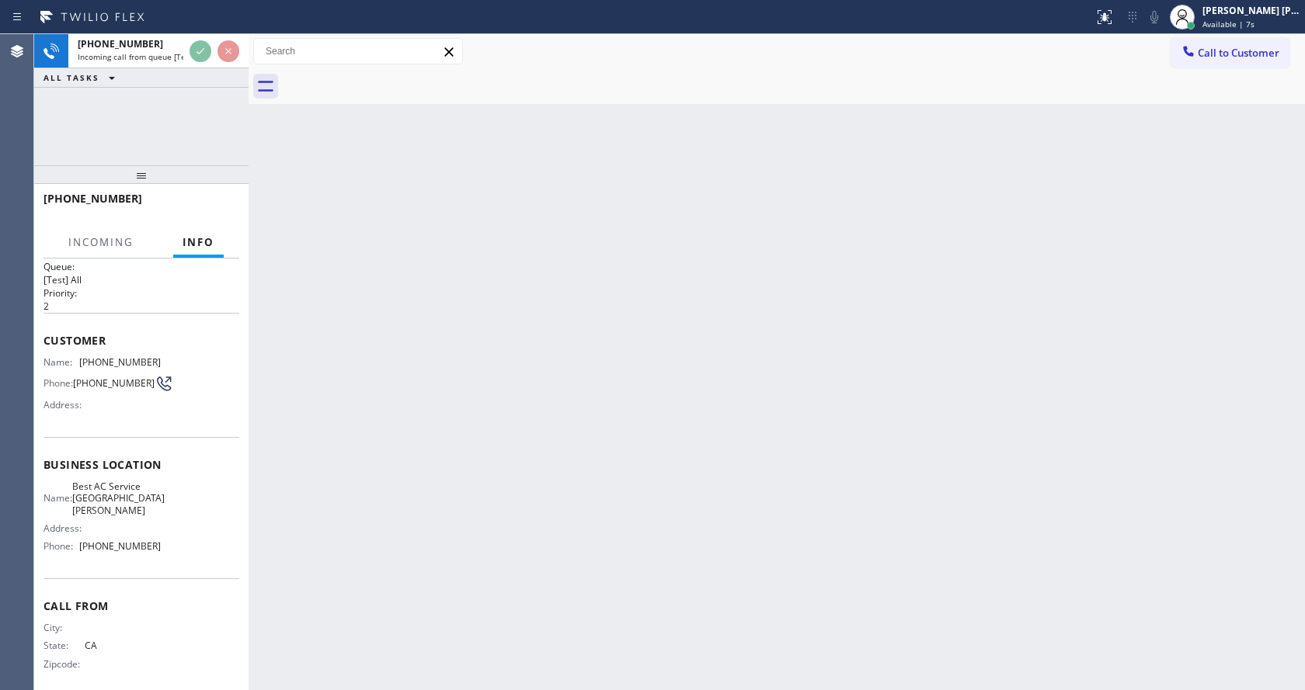
scroll to position [20, 0]
click at [509, 642] on div "Back to Dashboard Change Sender ID Customers Technicians Select a contact Outbo…" at bounding box center [777, 362] width 1056 height 656
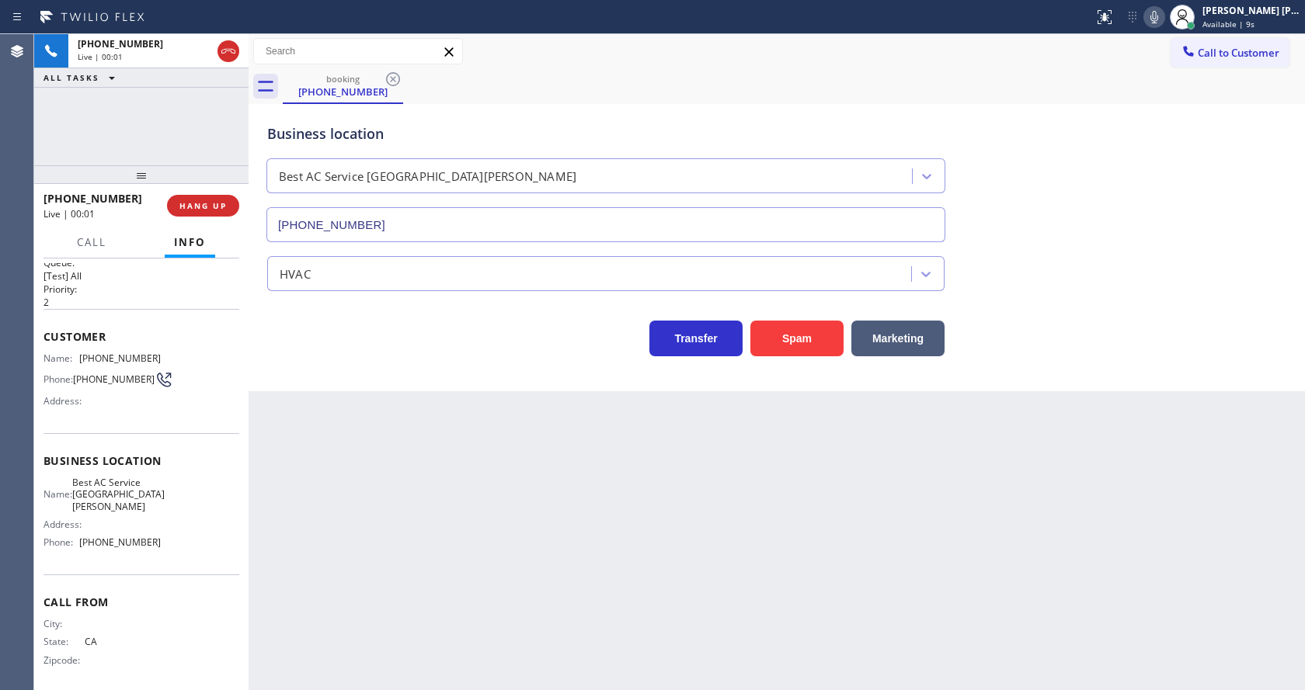
type input "[PHONE_NUMBER]"
click at [329, 438] on div "Back to Dashboard Change Sender ID Customers Technicians Select a contact Outbo…" at bounding box center [777, 362] width 1056 height 656
click at [502, 563] on div "Back to Dashboard Change Sender ID Customers Technicians Select a contact Outbo…" at bounding box center [777, 362] width 1056 height 656
click at [342, 353] on div "Transfer Spam Marketing" at bounding box center [605, 334] width 683 height 43
click at [380, 664] on div "Back to Dashboard Change Sender ID Customers Technicians Select a contact Outbo…" at bounding box center [777, 362] width 1056 height 656
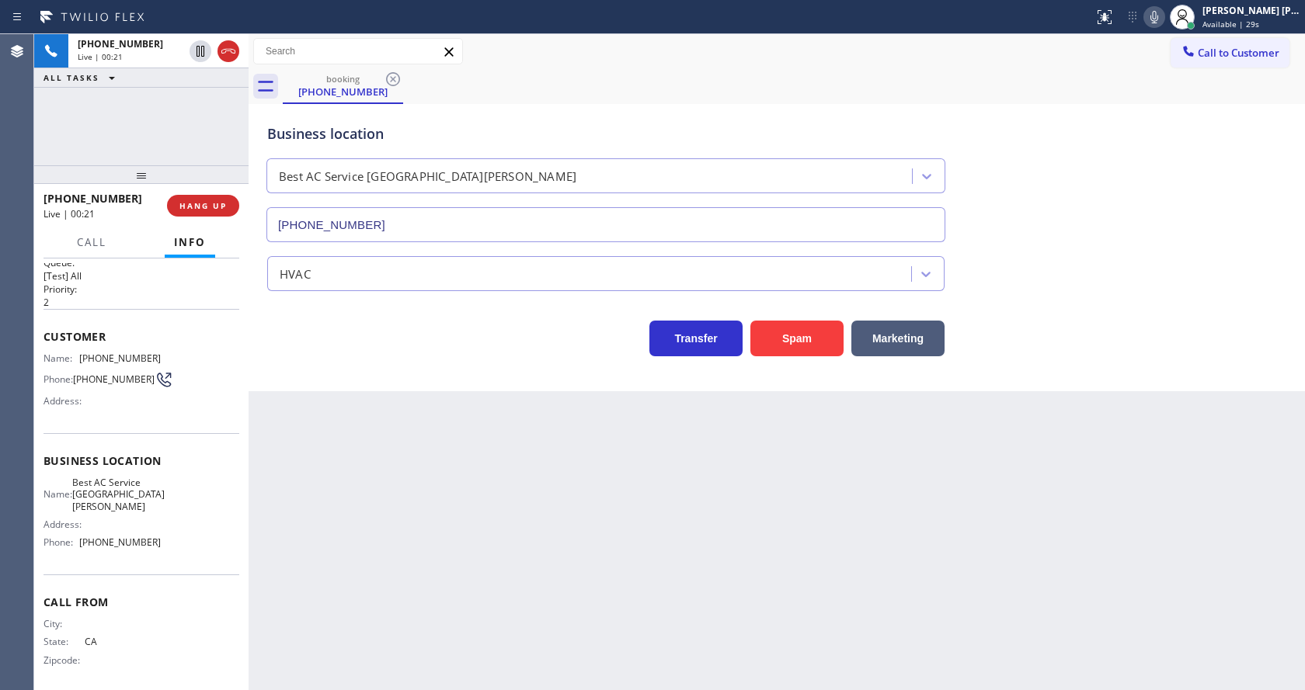
click at [909, 560] on div "Back to Dashboard Change Sender ID Customers Technicians Select a contact Outbo…" at bounding box center [777, 362] width 1056 height 656
click at [440, 532] on div "Back to Dashboard Change Sender ID Customers Technicians Select a contact Outbo…" at bounding box center [777, 362] width 1056 height 656
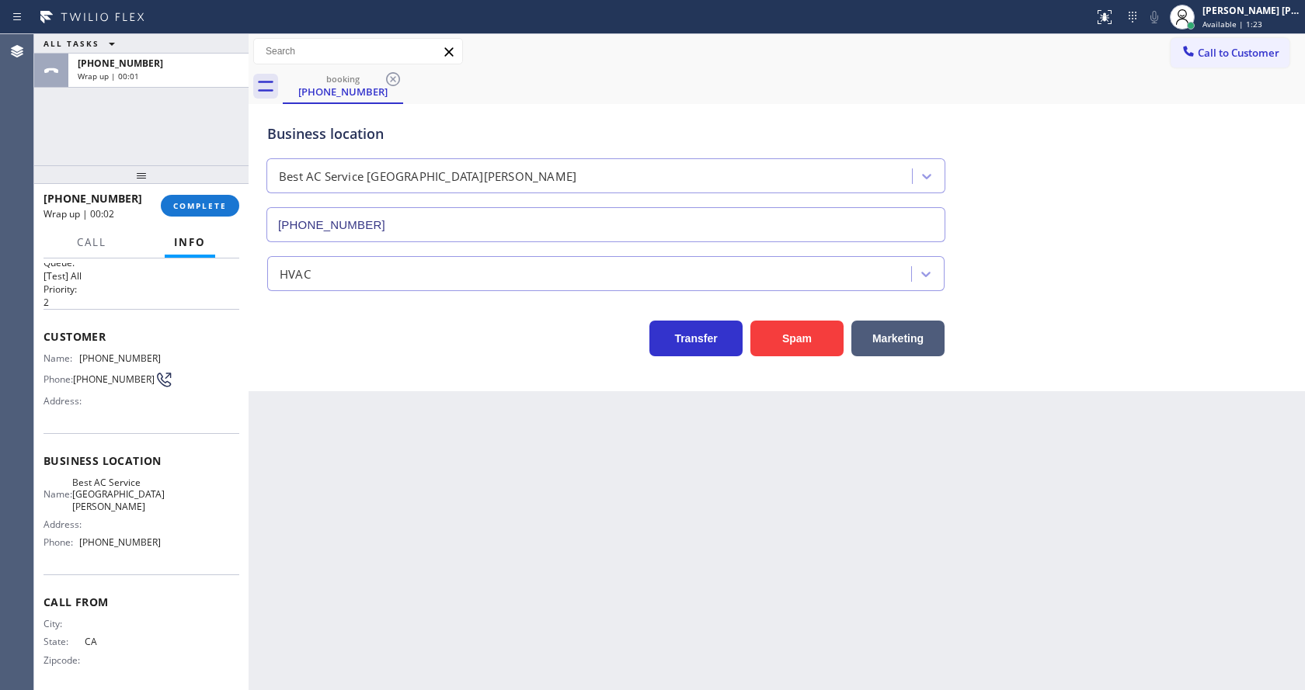
click at [1143, 235] on div "Business location Best AC Service [GEOGRAPHIC_DATA][PERSON_NAME] [PHONE_NUMBER]" at bounding box center [776, 172] width 1025 height 141
click at [369, 441] on div "Back to Dashboard Change Sender ID Customers Technicians Select a contact Outbo…" at bounding box center [777, 362] width 1056 height 656
click at [203, 443] on div "Business location Name: Best AC Service [GEOGRAPHIC_DATA][PERSON_NAME] Address:…" at bounding box center [141, 503] width 196 height 141
click at [370, 428] on div "Back to Dashboard Change Sender ID Customers Technicians Select a contact Outbo…" at bounding box center [777, 362] width 1056 height 656
click at [519, 685] on div "Back to Dashboard Change Sender ID Customers Technicians Select a contact Outbo…" at bounding box center [777, 362] width 1056 height 656
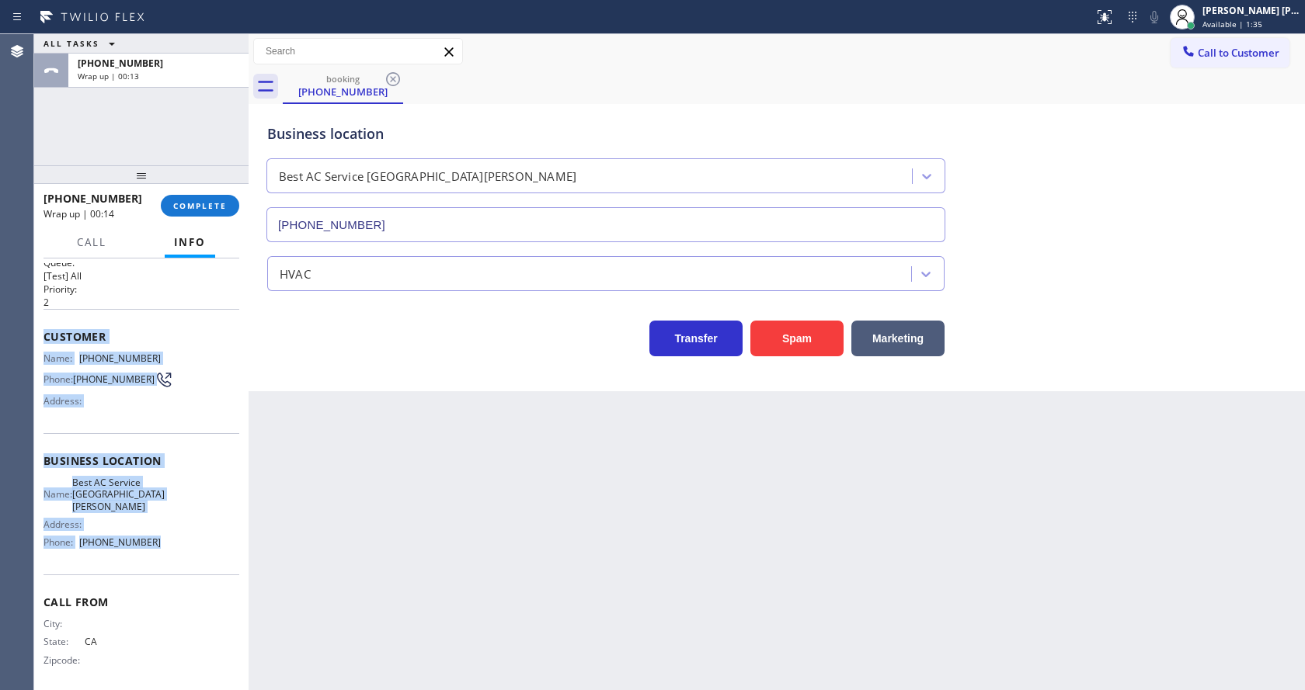
drag, startPoint x: 40, startPoint y: 336, endPoint x: 179, endPoint y: 545, distance: 250.9
click at [179, 545] on div "Context Queue: [Test] All Priority: 2 Customer Name: [PHONE_NUMBER] Phone: [PHO…" at bounding box center [141, 475] width 214 height 432
click at [193, 202] on span "COMPLETE" at bounding box center [200, 205] width 54 height 11
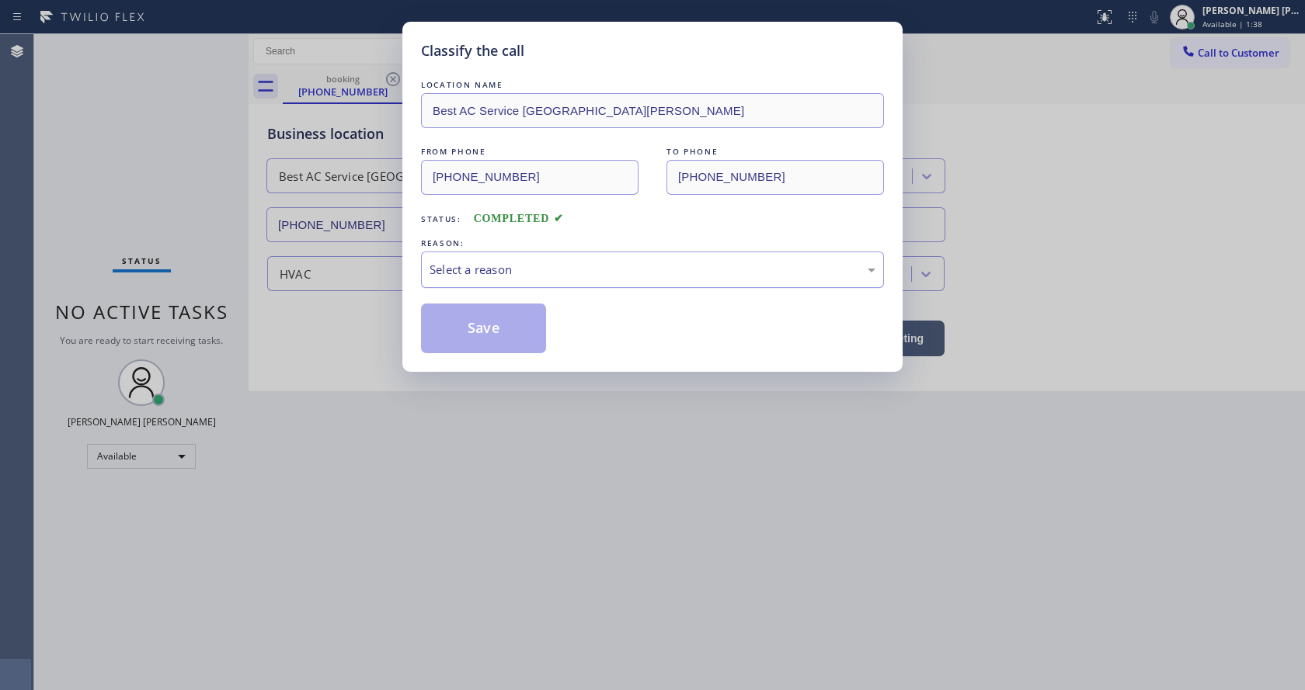
click at [561, 276] on div "Select a reason" at bounding box center [652, 270] width 446 height 18
click at [480, 339] on button "Save" at bounding box center [483, 329] width 125 height 50
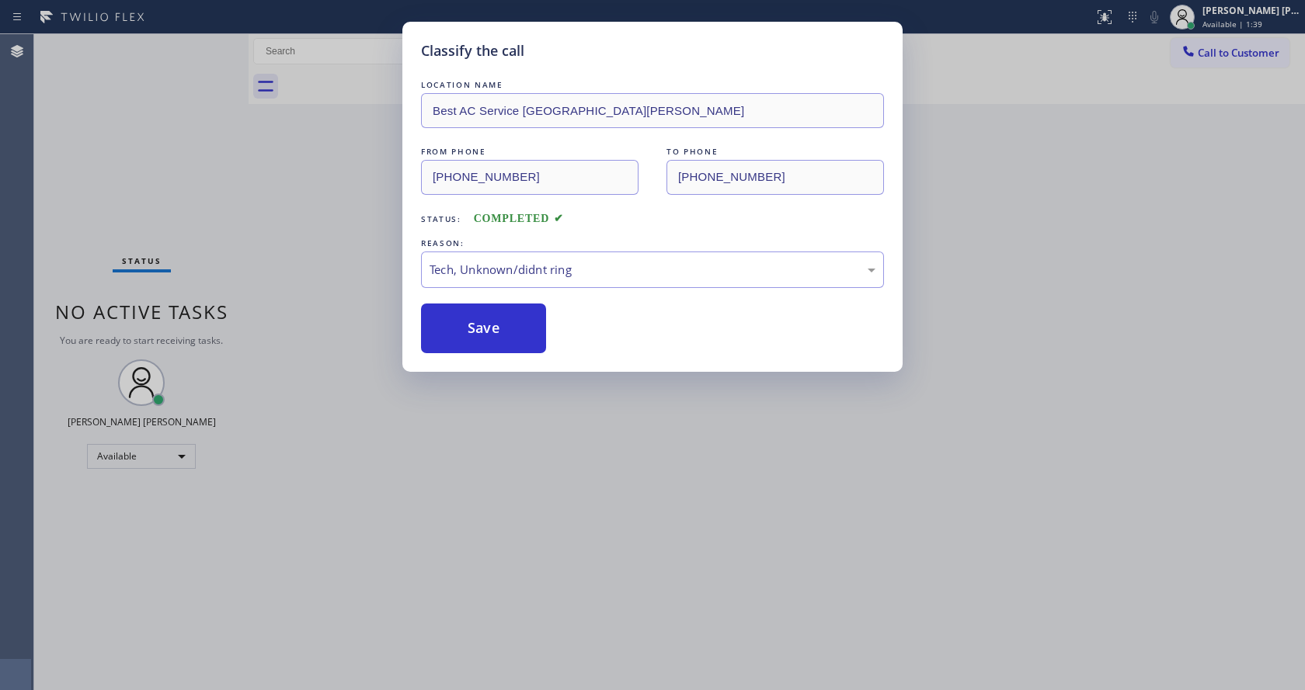
click at [523, 441] on div "Classify the call LOCATION NAME Best AC Service [GEOGRAPHIC_DATA][PERSON_NAME] …" at bounding box center [652, 345] width 1305 height 690
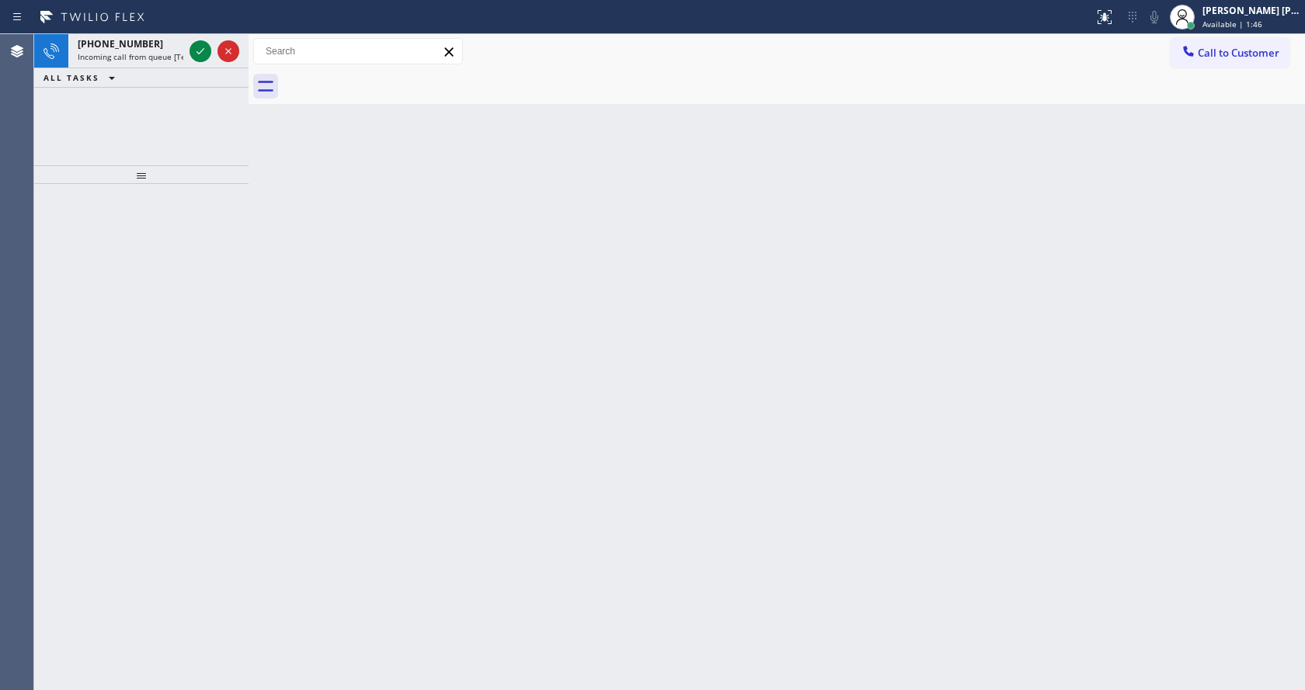
click at [297, 329] on div "Back to Dashboard Change Sender ID Customers Technicians Select a contact Outbo…" at bounding box center [777, 362] width 1056 height 656
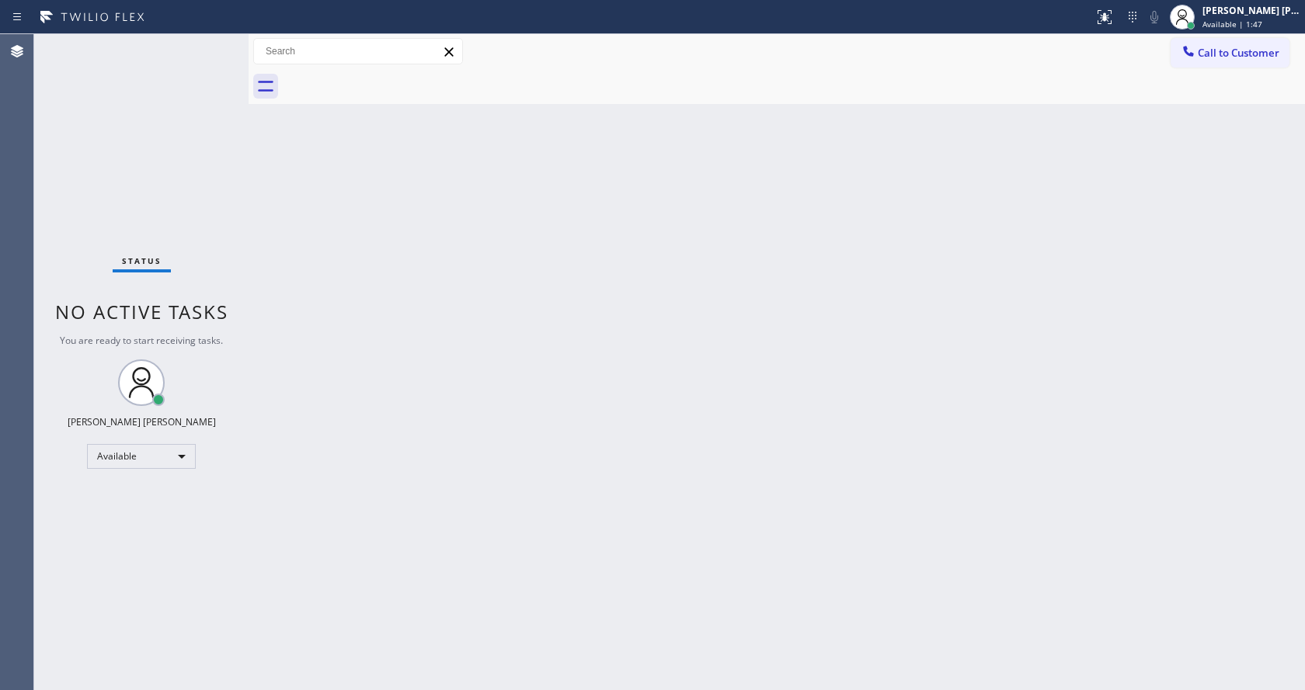
click at [597, 502] on div "Back to Dashboard Change Sender ID Customers Technicians Select a contact Outbo…" at bounding box center [777, 362] width 1056 height 656
click at [304, 237] on div "Back to Dashboard Change Sender ID Customers Technicians Select a contact Outbo…" at bounding box center [777, 362] width 1056 height 656
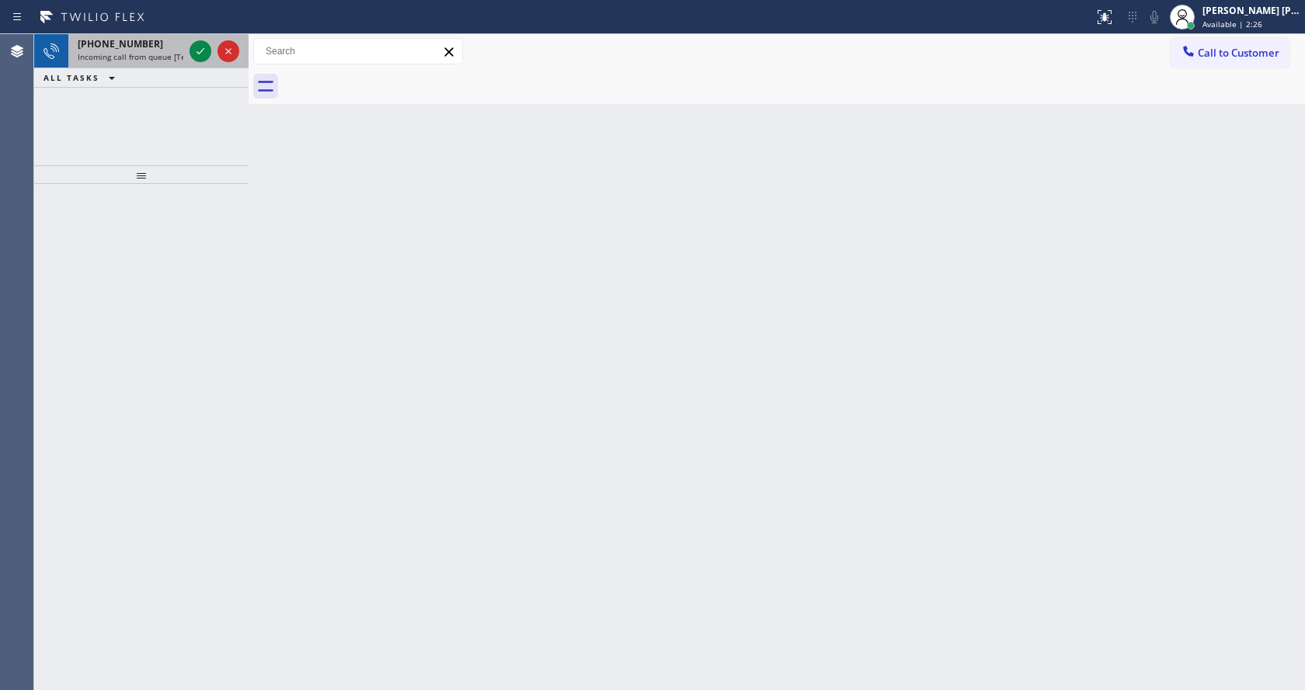
click at [157, 64] on div "[PHONE_NUMBER] Incoming call from queue [Test] All" at bounding box center [127, 51] width 118 height 34
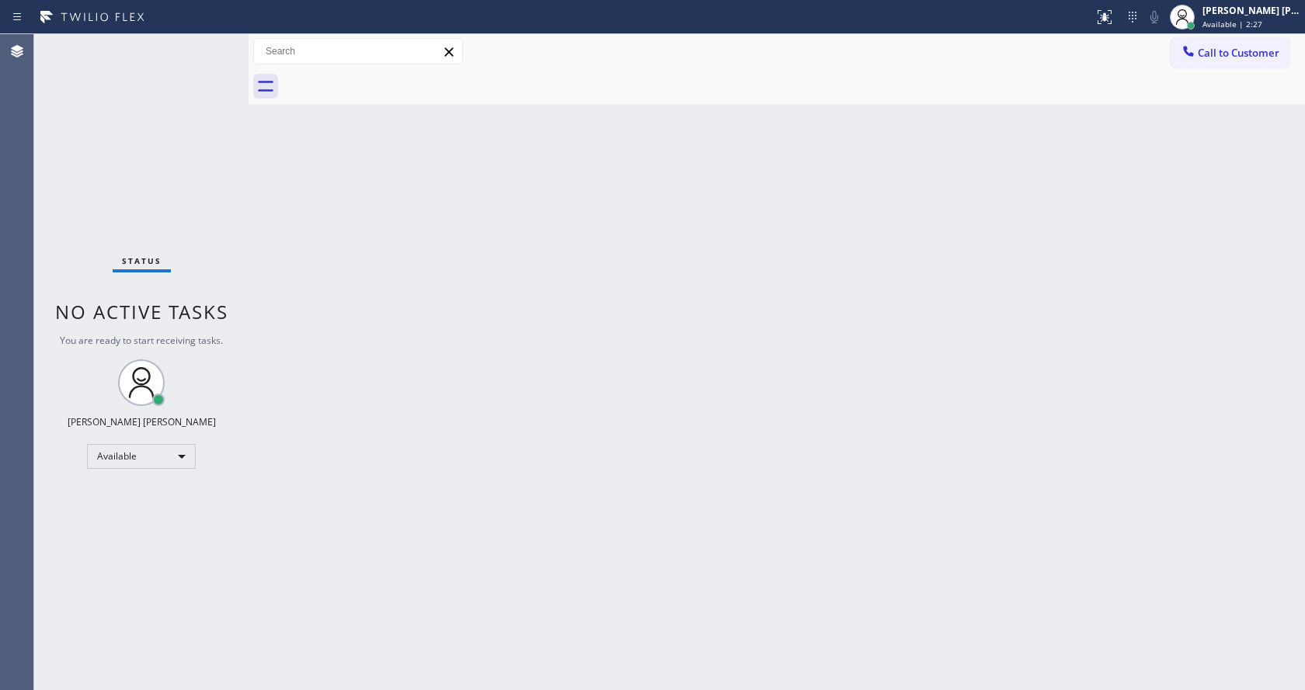
click at [642, 222] on div "Back to Dashboard Change Sender ID Customers Technicians Select a contact Outbo…" at bounding box center [777, 362] width 1056 height 656
click at [534, 690] on html "Status report No issues detected If you experience an issue, please download th…" at bounding box center [652, 345] width 1305 height 690
click at [189, 215] on div "Status No active tasks You are ready to start receiving tasks. [PERSON_NAME] [P…" at bounding box center [141, 362] width 214 height 656
click at [214, 40] on div "Status No active tasks You are ready to start receiving tasks. [PERSON_NAME] [P…" at bounding box center [141, 362] width 214 height 656
click at [217, 43] on div "Status No active tasks You are ready to start receiving tasks. [PERSON_NAME] [P…" at bounding box center [141, 362] width 214 height 656
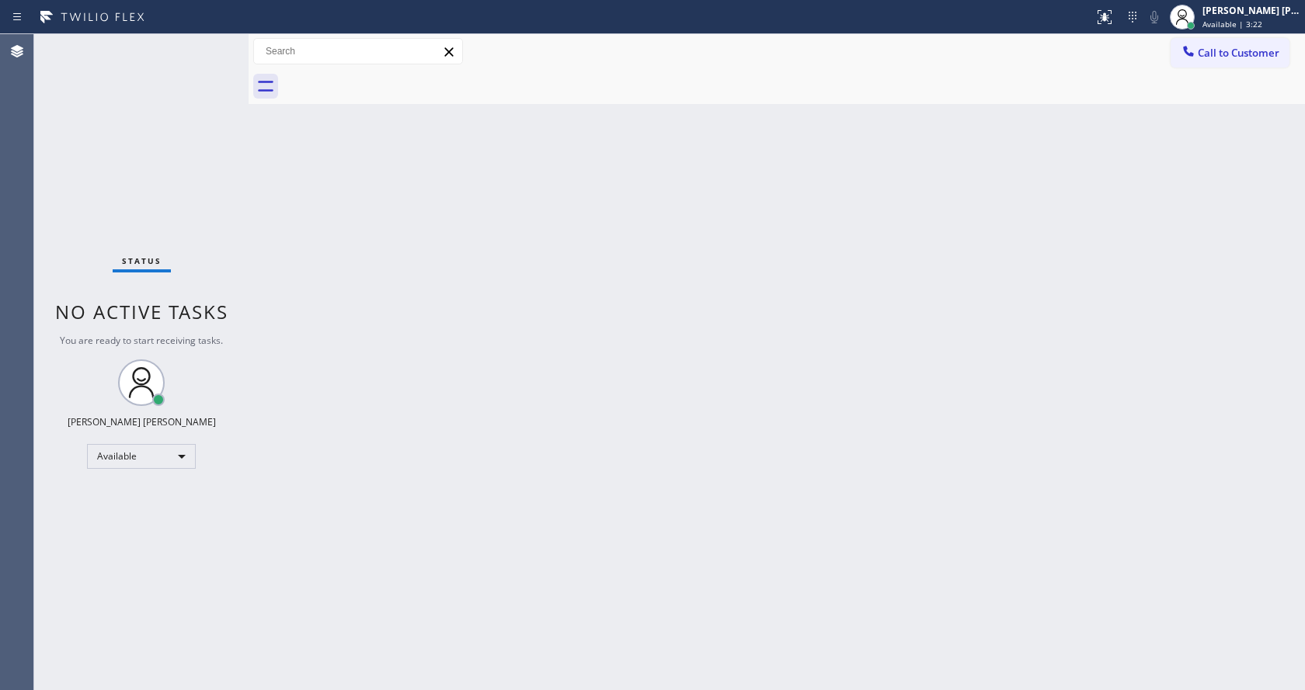
click at [304, 250] on div "Back to Dashboard Change Sender ID Customers Technicians Select a contact Outbo…" at bounding box center [777, 362] width 1056 height 656
drag, startPoint x: 562, startPoint y: 509, endPoint x: 523, endPoint y: 677, distance: 172.4
click at [562, 510] on div "Back to Dashboard Change Sender ID Customers Technicians Select a contact Outbo…" at bounding box center [777, 362] width 1056 height 656
click at [284, 280] on div "Back to Dashboard Change Sender ID Customers Technicians Select a contact Outbo…" at bounding box center [777, 362] width 1056 height 656
click at [154, 89] on div "Status No active tasks You are ready to start receiving tasks. [PERSON_NAME] [P…" at bounding box center [141, 362] width 214 height 656
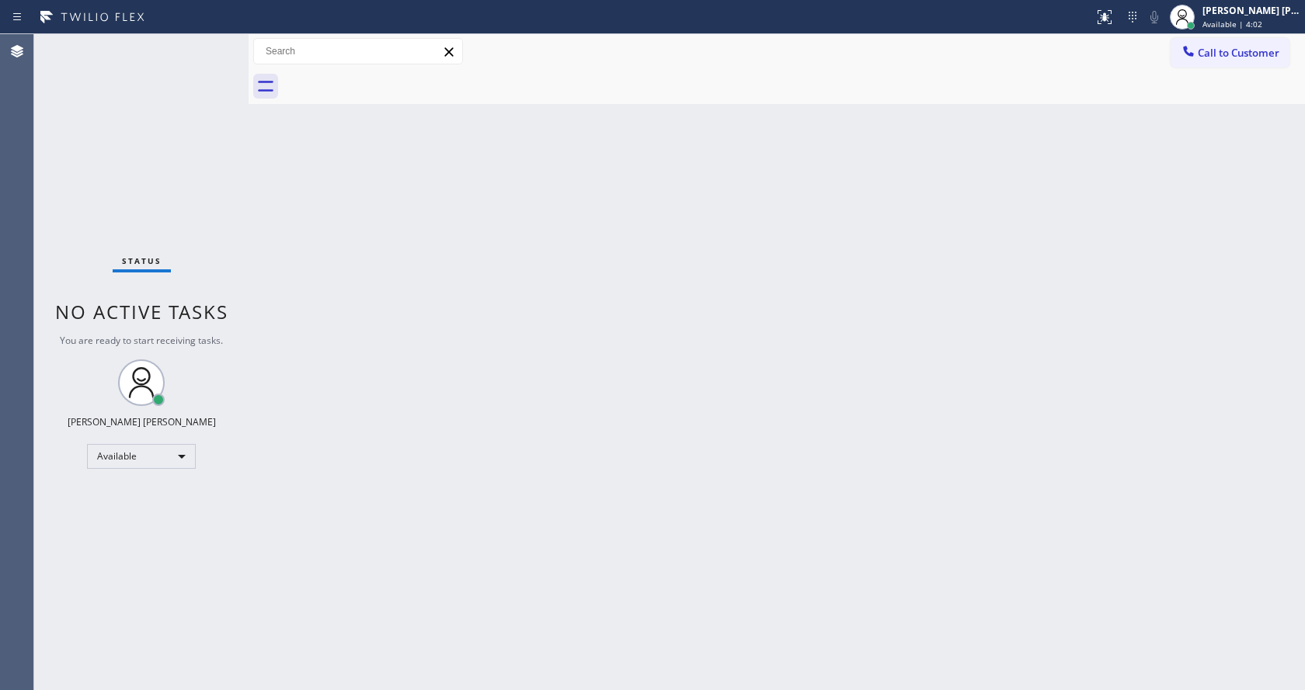
click at [217, 43] on div "Status No active tasks You are ready to start receiving tasks. [PERSON_NAME] [P…" at bounding box center [141, 362] width 214 height 656
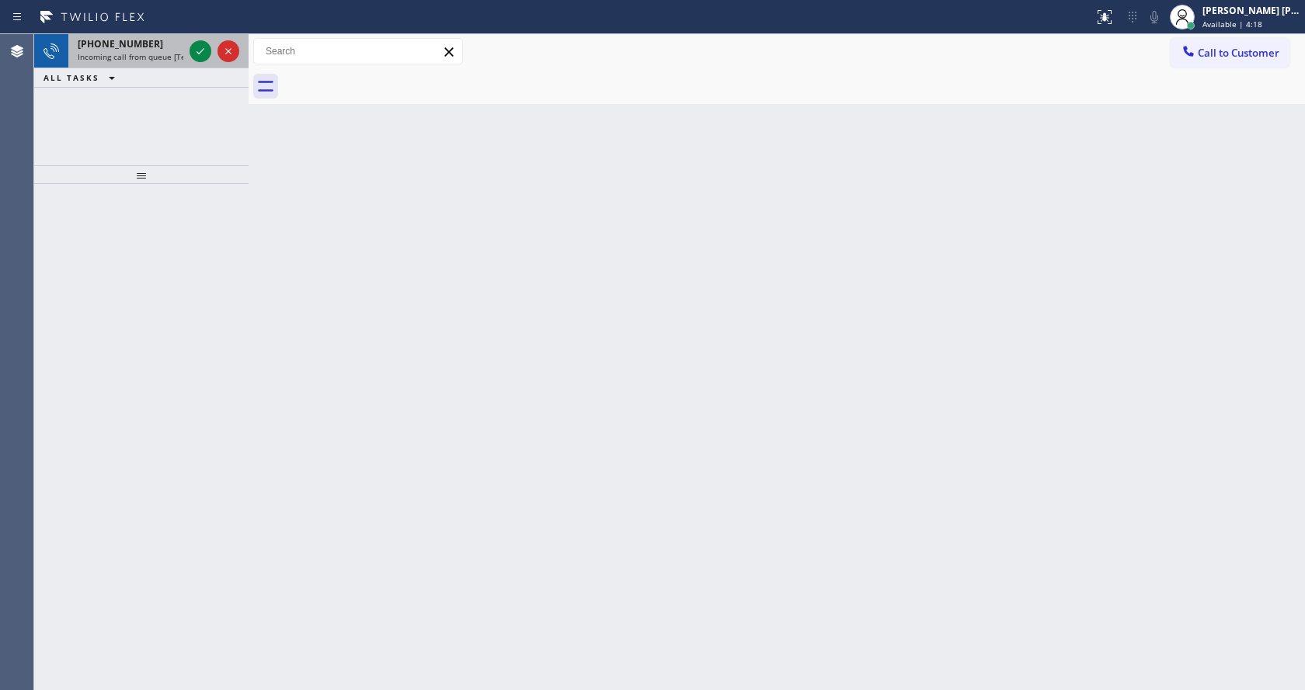
click at [168, 50] on div "[PHONE_NUMBER]" at bounding box center [131, 43] width 106 height 13
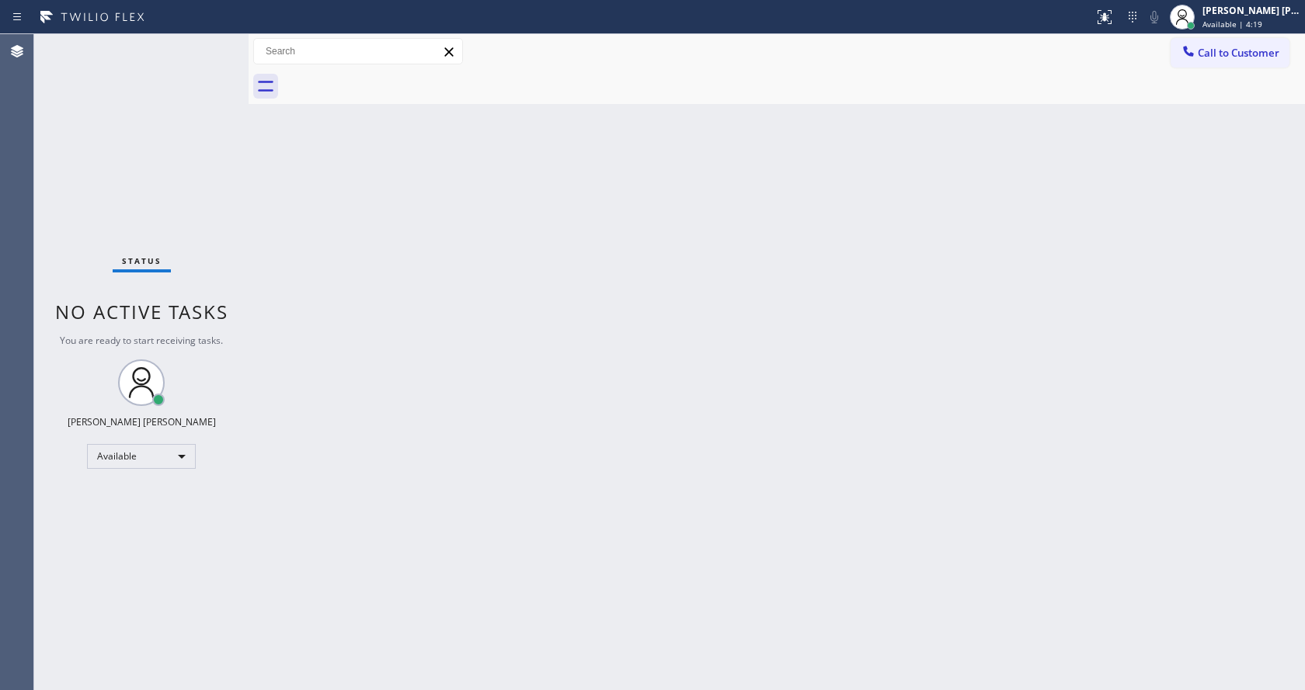
click at [752, 278] on div "Back to Dashboard Change Sender ID Customers Technicians Select a contact Outbo…" at bounding box center [777, 362] width 1056 height 656
drag, startPoint x: 249, startPoint y: 59, endPoint x: 217, endPoint y: 52, distance: 33.4
click at [221, 54] on div "Status No active tasks You are ready to start receiving tasks. [PERSON_NAME] [P…" at bounding box center [669, 362] width 1270 height 656
click at [207, 43] on div "Status No active tasks You are ready to start receiving tasks. [PERSON_NAME] [P…" at bounding box center [141, 362] width 214 height 656
click at [214, 43] on div "Status No active tasks You are ready to start receiving tasks. [PERSON_NAME] [P…" at bounding box center [141, 362] width 214 height 656
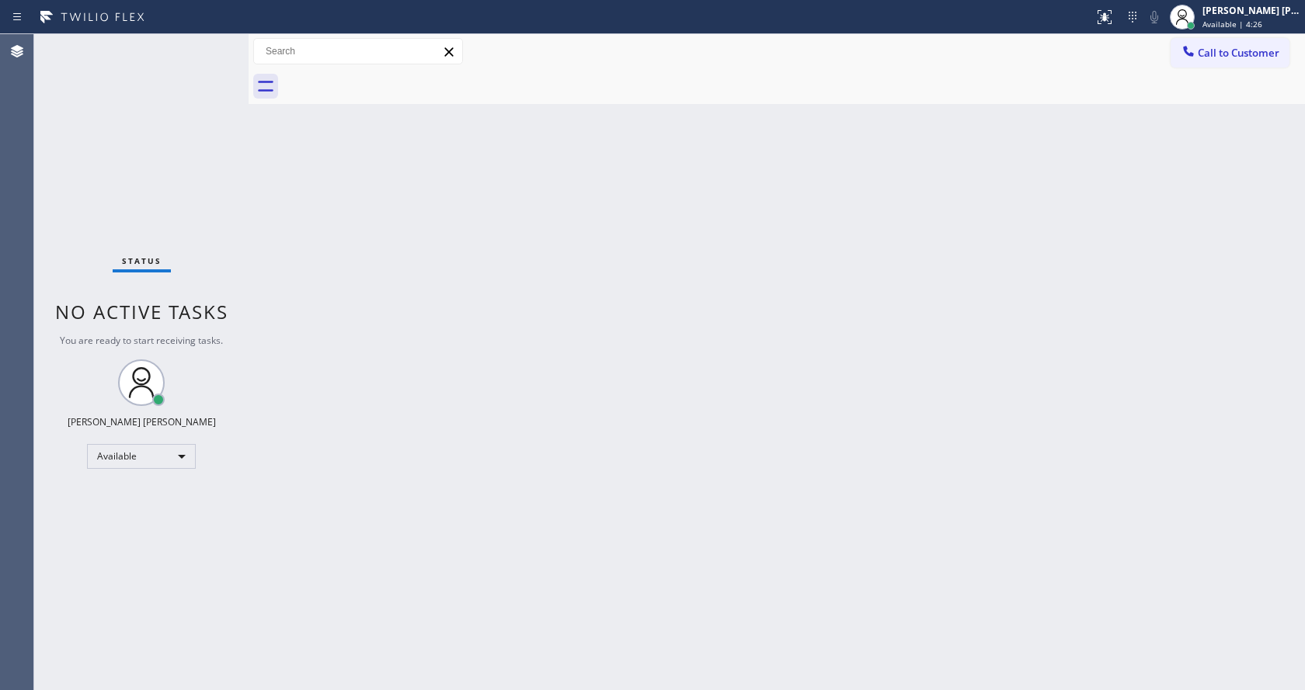
click at [214, 43] on div "Status No active tasks You are ready to start receiving tasks. [PERSON_NAME] [P…" at bounding box center [141, 362] width 214 height 656
click at [468, 562] on div "Back to Dashboard Change Sender ID Customers Technicians Select a contact Outbo…" at bounding box center [777, 362] width 1056 height 656
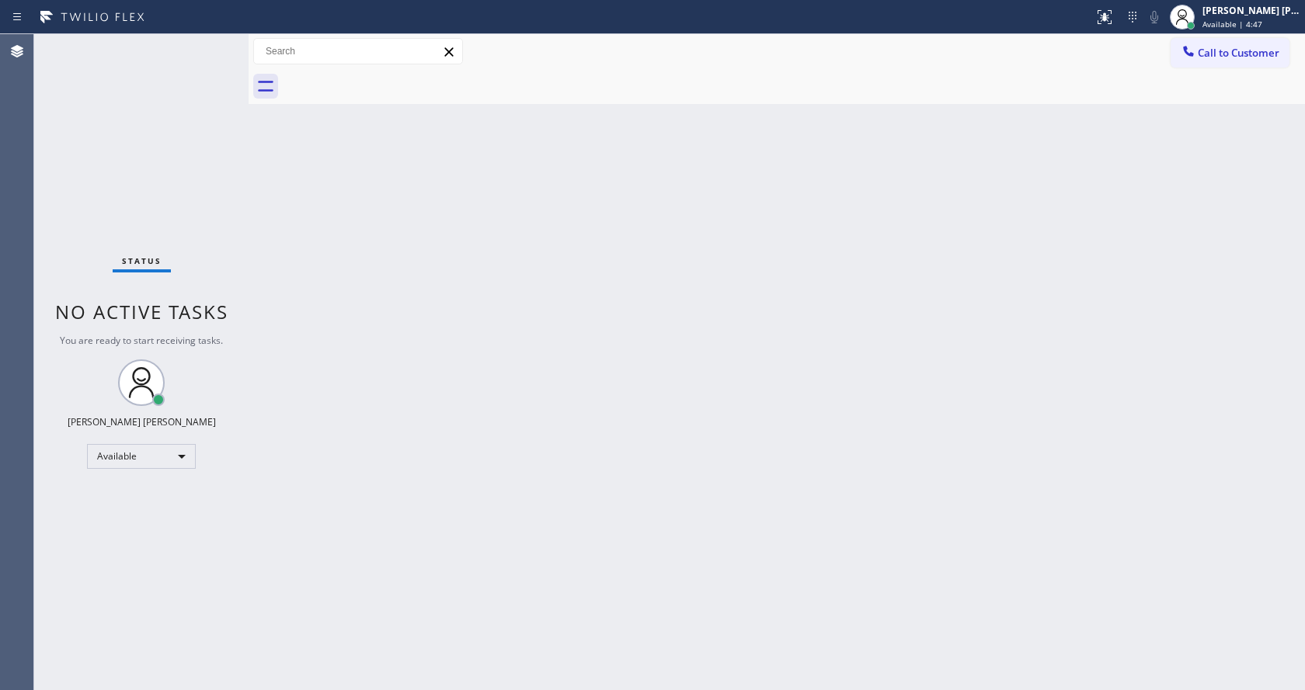
drag, startPoint x: 248, startPoint y: 259, endPoint x: 231, endPoint y: 235, distance: 29.7
click at [249, 259] on div at bounding box center [249, 362] width 0 height 656
click at [216, 41] on div "Status No active tasks You are ready to start receiving tasks. [PERSON_NAME] [P…" at bounding box center [141, 362] width 214 height 656
click at [216, 45] on div "Status No active tasks You are ready to start receiving tasks. [PERSON_NAME] [P…" at bounding box center [141, 362] width 214 height 656
click at [676, 337] on div "Back to Dashboard Change Sender ID Customers Technicians Select a contact Outbo…" at bounding box center [777, 362] width 1056 height 656
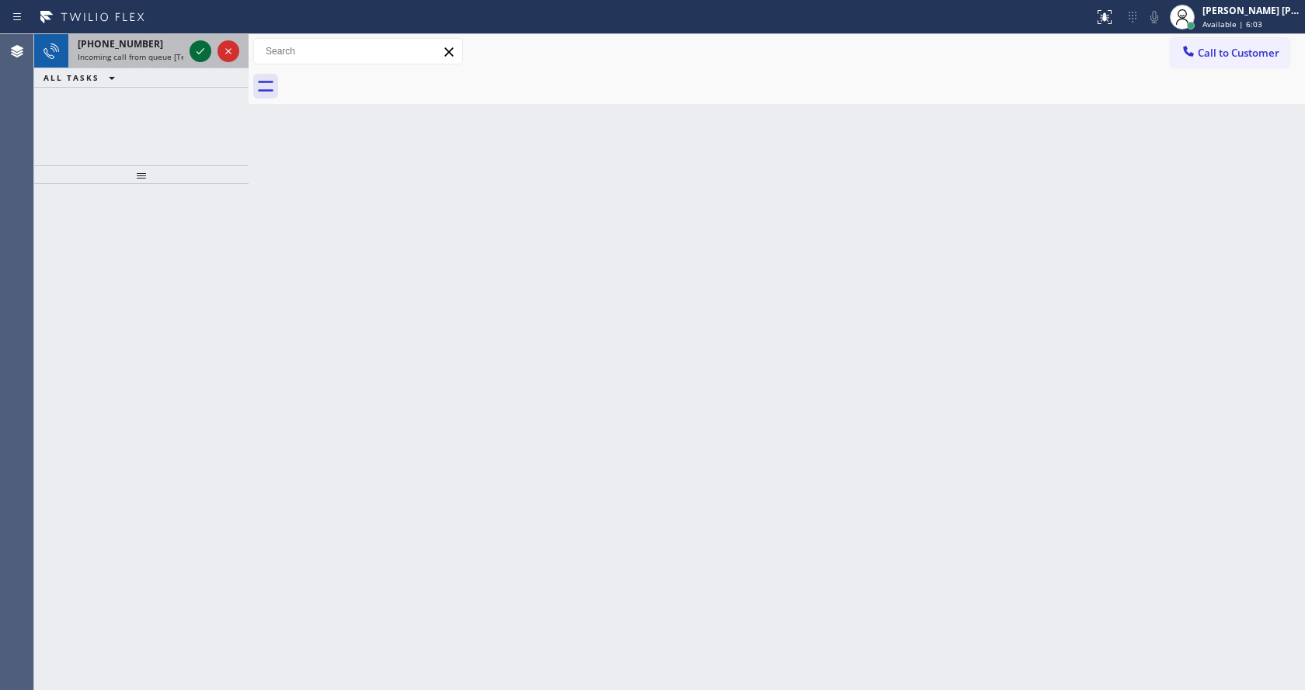
click at [208, 47] on icon at bounding box center [200, 51] width 19 height 19
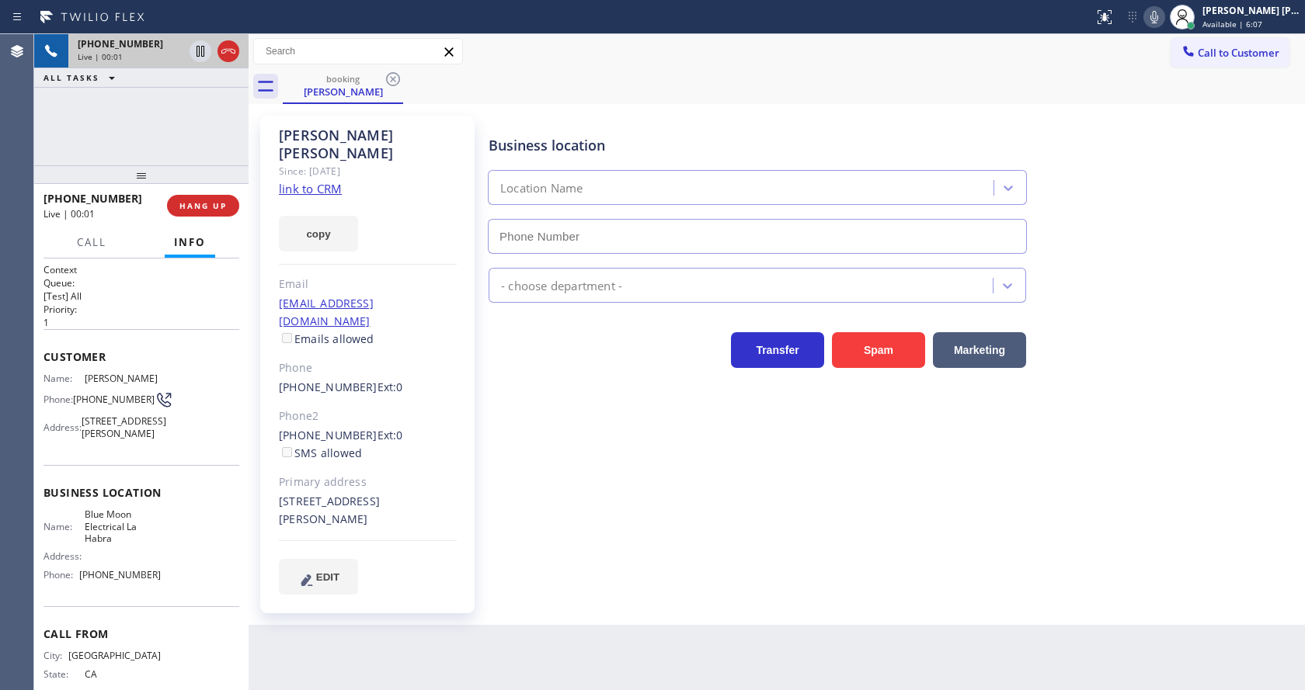
type input "[PHONE_NUMBER]"
click at [571, 429] on div "Business location Blue Moon Electrical [GEOGRAPHIC_DATA] [PHONE_NUMBER] Electri…" at bounding box center [892, 355] width 815 height 471
click at [1163, 19] on icon at bounding box center [1154, 17] width 19 height 19
click at [594, 474] on div "Business location Blue Moon Electrical [GEOGRAPHIC_DATA] [PHONE_NUMBER] Electri…" at bounding box center [892, 355] width 815 height 471
click at [1157, 16] on icon at bounding box center [1154, 17] width 19 height 19
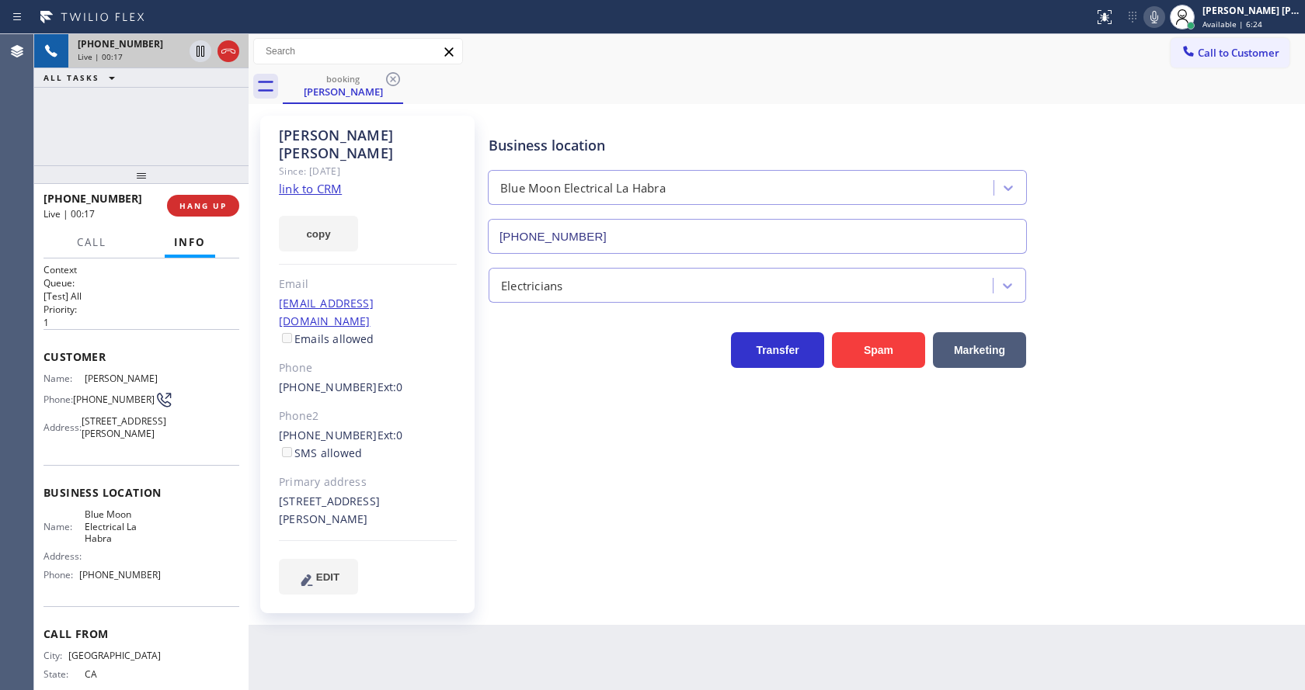
click at [336, 181] on link "link to CRM" at bounding box center [310, 189] width 63 height 16
click at [554, 600] on div "Back to Dashboard Change Sender ID Customers Technicians Select a contact Outbo…" at bounding box center [777, 362] width 1056 height 656
click at [169, 326] on p "1" at bounding box center [141, 322] width 196 height 13
click at [612, 518] on div "Business location Blue Moon Electrical [GEOGRAPHIC_DATA] [PHONE_NUMBER] Electri…" at bounding box center [892, 355] width 815 height 471
click at [557, 550] on div "Business location Blue Moon Electrical [GEOGRAPHIC_DATA] [PHONE_NUMBER] Electri…" at bounding box center [892, 355] width 815 height 471
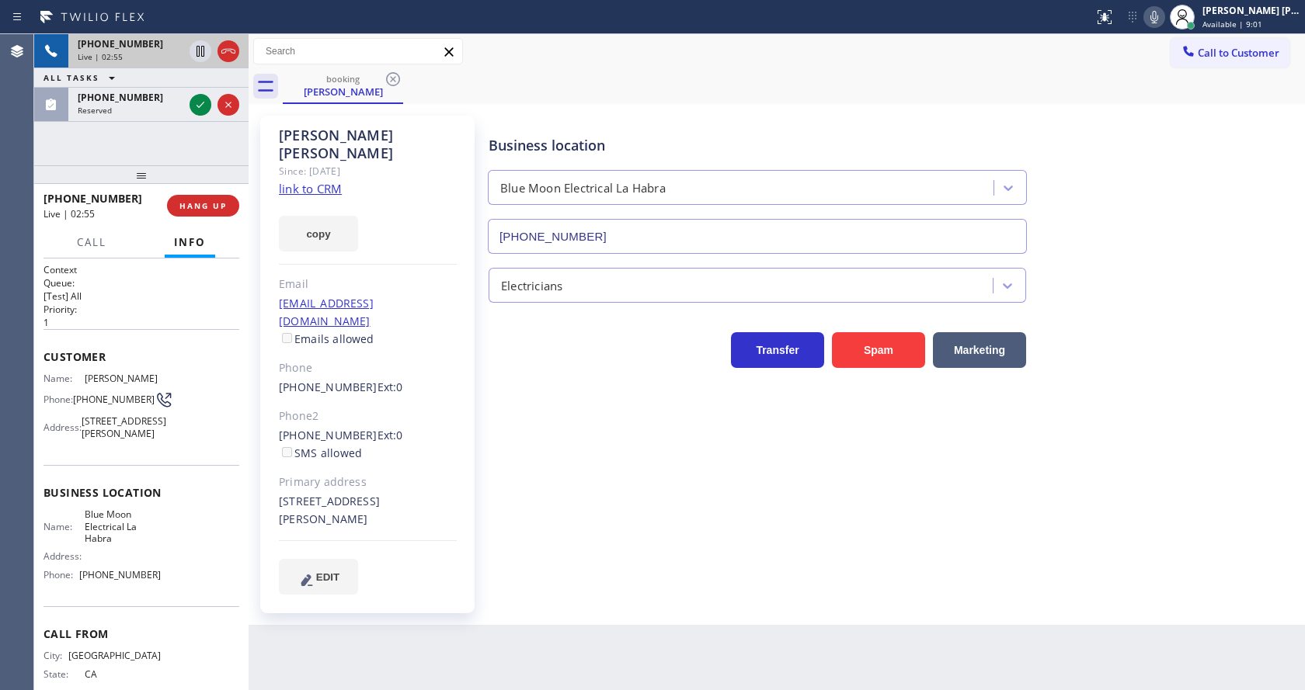
click at [420, 559] on div "EDIT" at bounding box center [368, 577] width 178 height 36
drag, startPoint x: 75, startPoint y: 391, endPoint x: 104, endPoint y: 406, distance: 33.0
click at [104, 406] on div "Phone: [PHONE_NUMBER]" at bounding box center [101, 400] width 117 height 19
click at [456, 583] on div "[PERSON_NAME] Since: [DATE] link to CRM copy Email [EMAIL_ADDRESS][DOMAIN_NAME]…" at bounding box center [368, 364] width 233 height 513
click at [184, 579] on div "Name: Blue Moon Electrical La Habra Address: Phone: [PHONE_NUMBER]" at bounding box center [141, 548] width 196 height 78
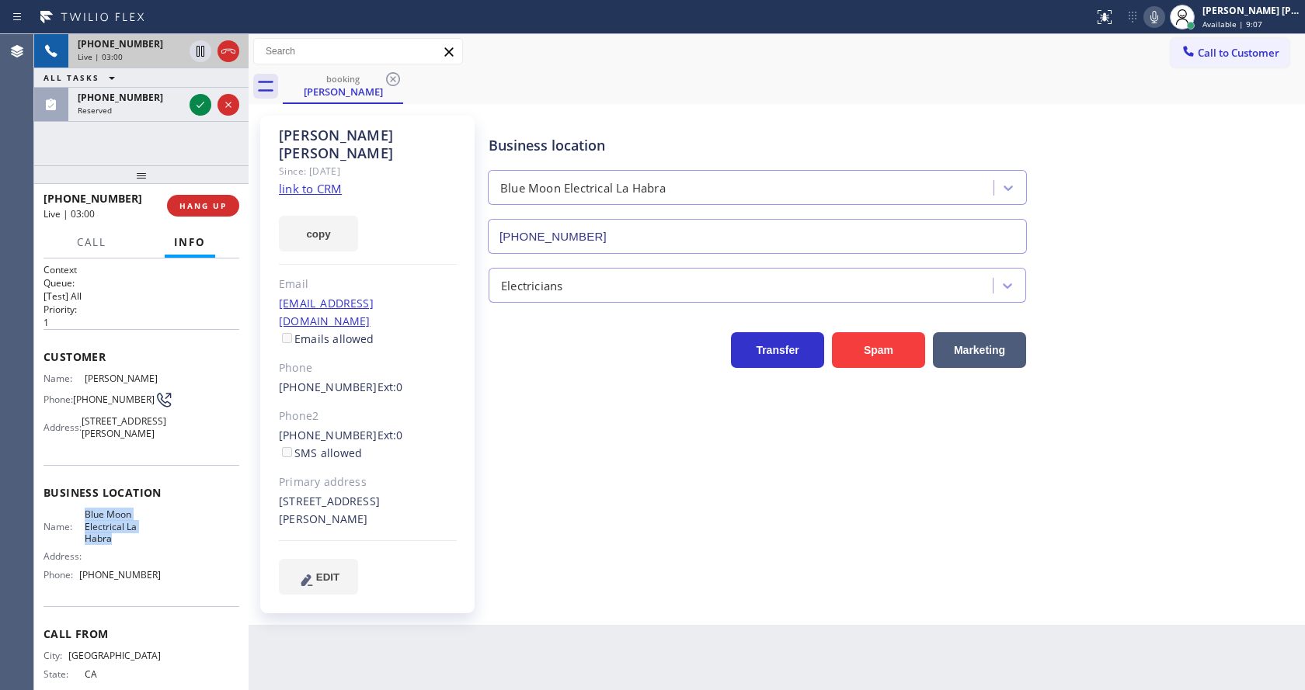
drag, startPoint x: 82, startPoint y: 527, endPoint x: 117, endPoint y: 555, distance: 45.4
click at [117, 544] on span "Blue Moon Electrical La Habra" at bounding box center [123, 527] width 77 height 36
click at [669, 537] on div "Business location Blue Moon Electrical [GEOGRAPHIC_DATA] [PHONE_NUMBER] Electri…" at bounding box center [892, 355] width 815 height 471
click at [1158, 21] on icon at bounding box center [1154, 17] width 8 height 12
click at [198, 50] on icon at bounding box center [200, 51] width 19 height 19
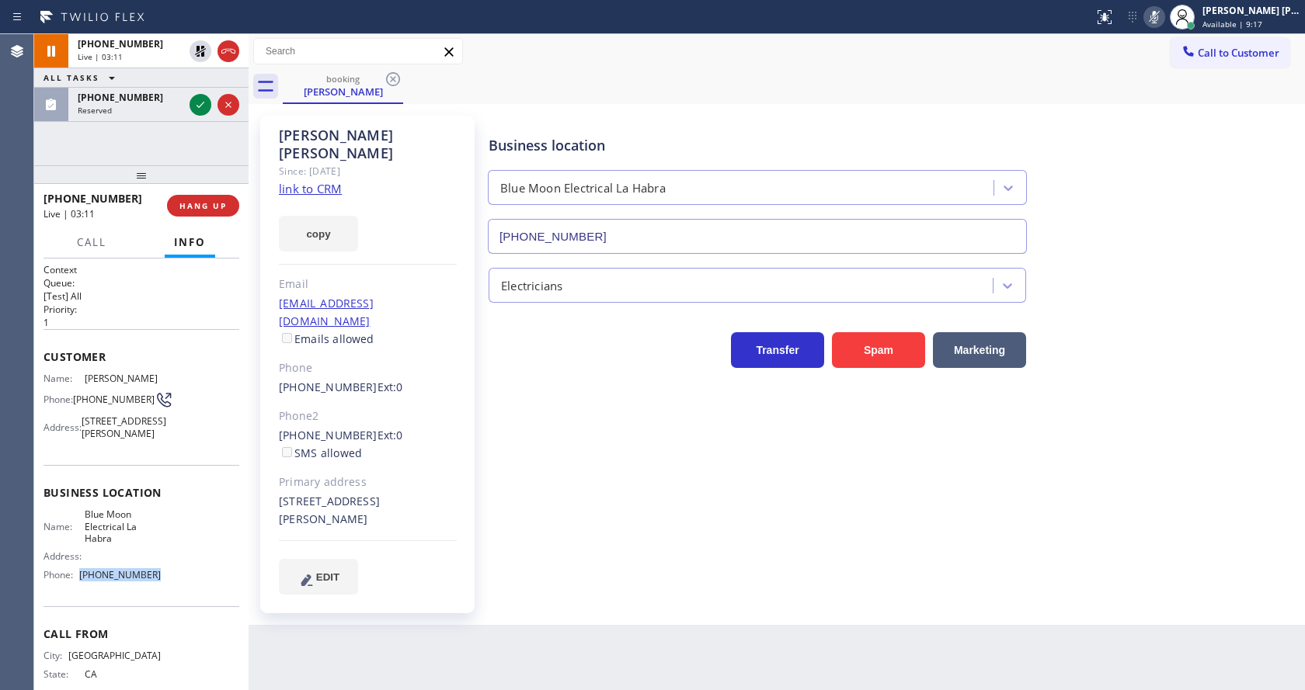
drag, startPoint x: 77, startPoint y: 594, endPoint x: 159, endPoint y: 589, distance: 82.5
click at [159, 587] on div "Name: Blue Moon Electrical La Habra Address: Phone: [PHONE_NUMBER]" at bounding box center [141, 548] width 196 height 78
click at [442, 665] on div "Back to Dashboard Change Sender ID Customers Technicians Select a contact Outbo…" at bounding box center [777, 362] width 1056 height 656
click at [605, 522] on div "Business location Blue Moon Electrical [GEOGRAPHIC_DATA] [PHONE_NUMBER] Electri…" at bounding box center [892, 355] width 815 height 471
click at [194, 98] on icon at bounding box center [200, 105] width 19 height 19
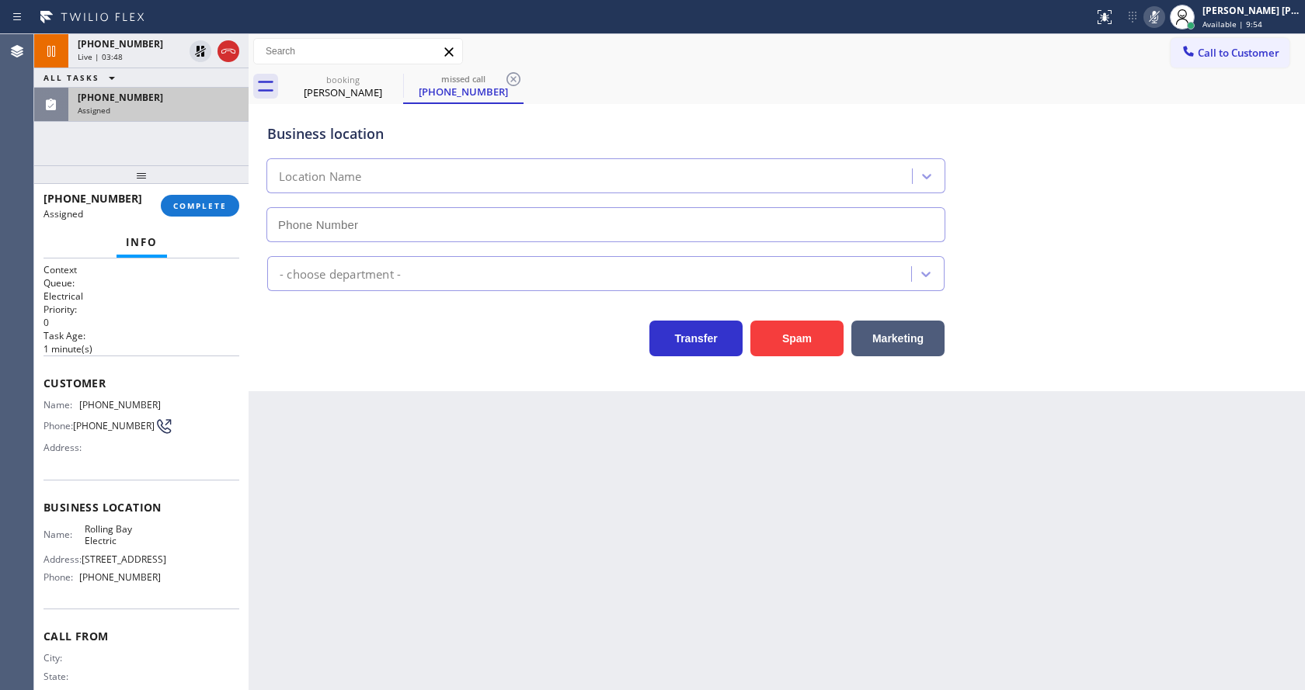
type input "[PHONE_NUMBER]"
click at [189, 193] on div "[PHONE_NUMBER] Assigned COMPLETE" at bounding box center [141, 206] width 196 height 40
click at [184, 205] on span "COMPLETE" at bounding box center [200, 205] width 54 height 11
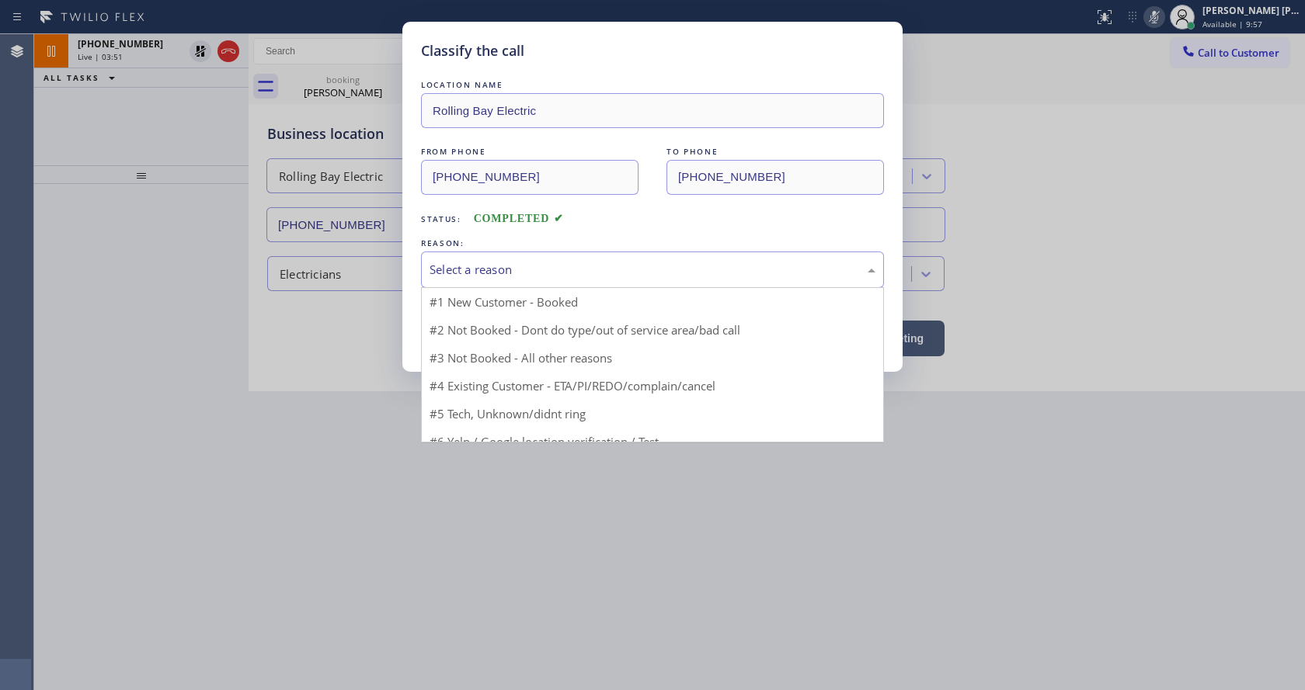
click at [526, 272] on div "Select a reason" at bounding box center [652, 270] width 446 height 18
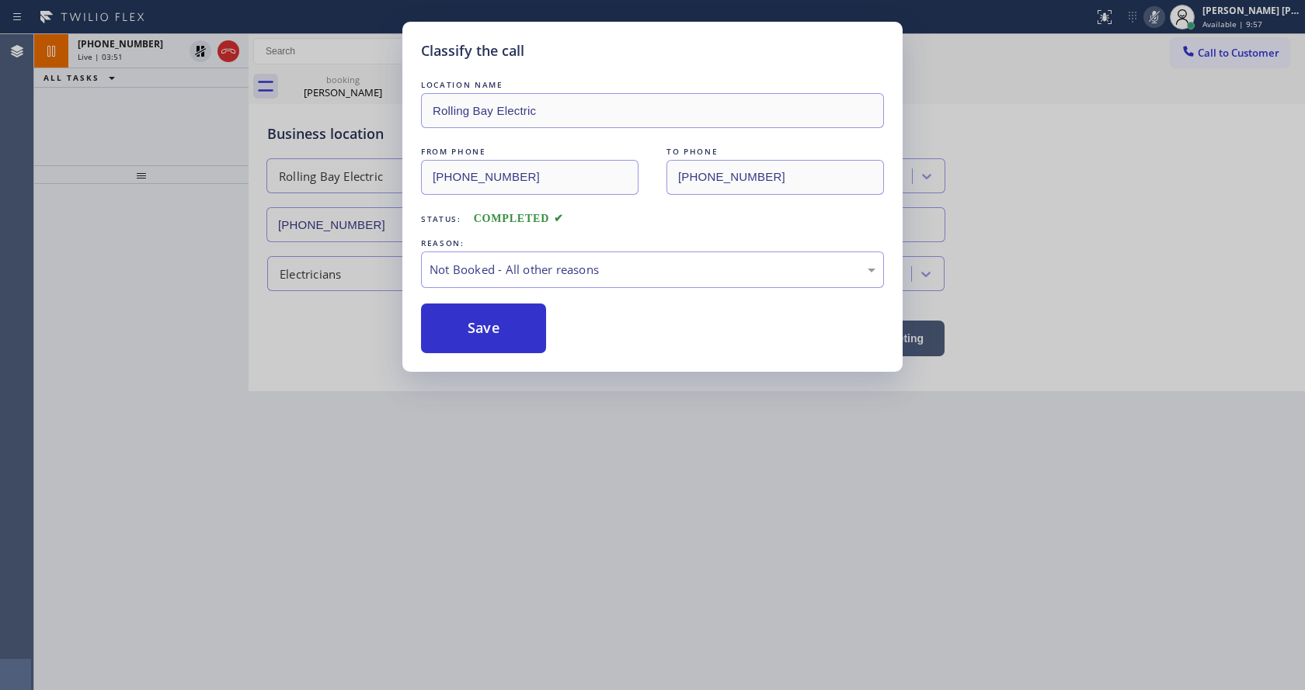
click at [494, 322] on button "Save" at bounding box center [483, 329] width 125 height 50
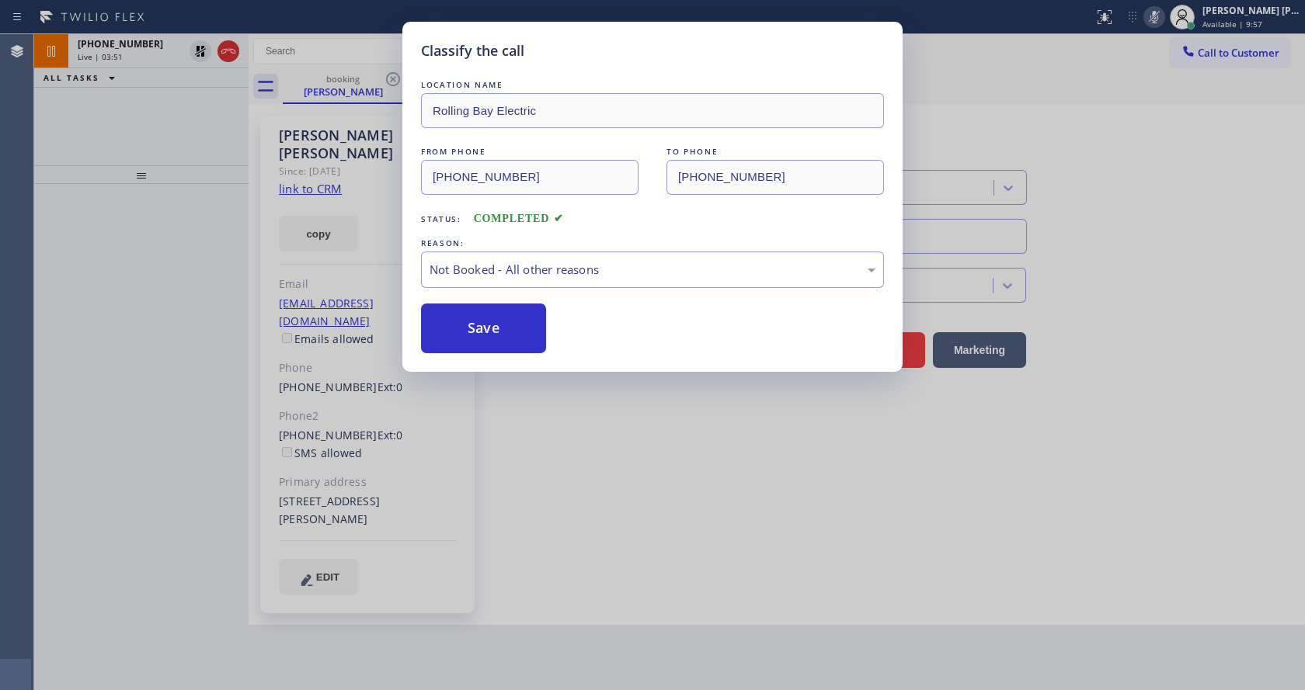
click at [494, 322] on button "Save" at bounding box center [483, 329] width 125 height 50
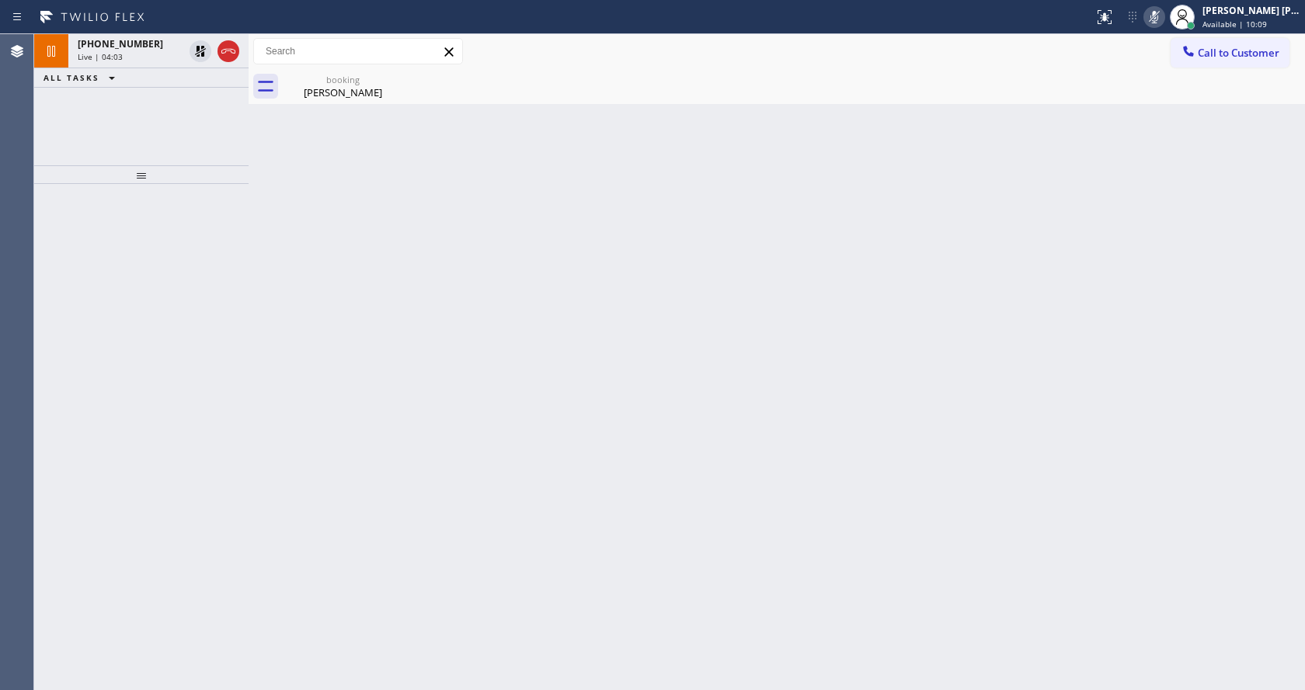
click at [635, 504] on div "Back to Dashboard Change Sender ID Customers Technicians Select a contact Outbo…" at bounding box center [777, 362] width 1056 height 656
click at [334, 96] on div "[PERSON_NAME]" at bounding box center [342, 92] width 117 height 14
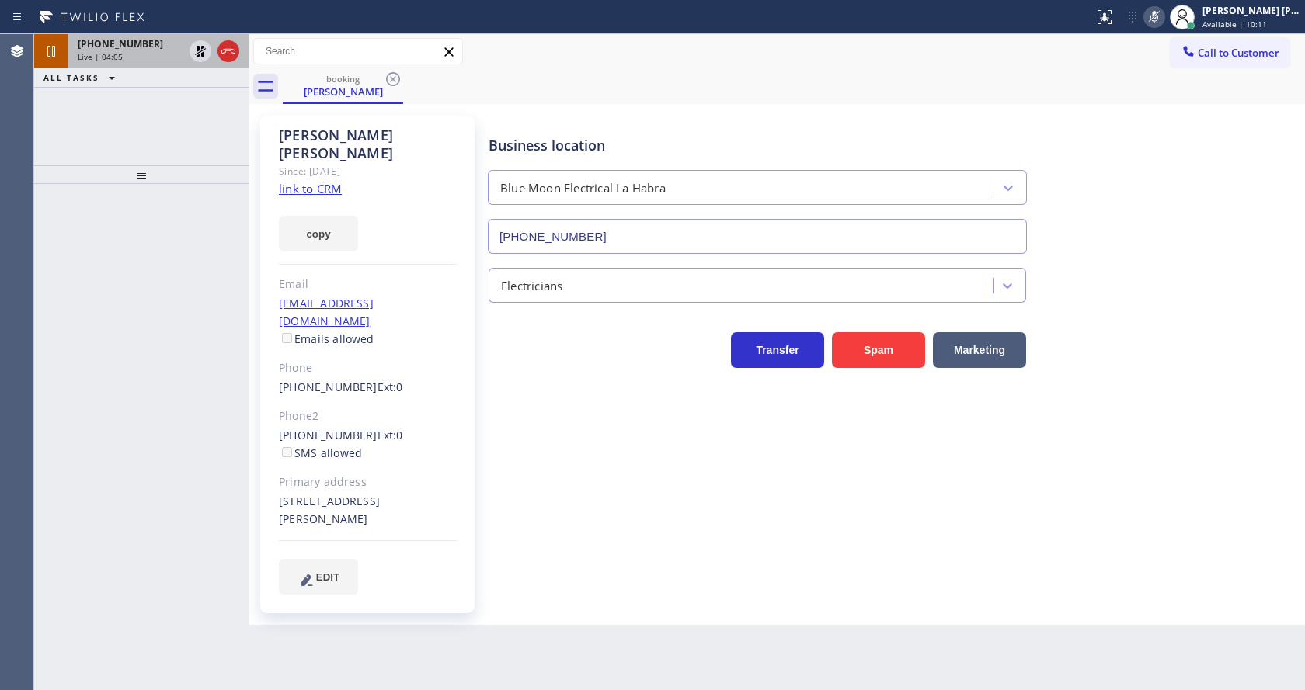
click at [112, 49] on span "[PHONE_NUMBER]" at bounding box center [120, 43] width 85 height 13
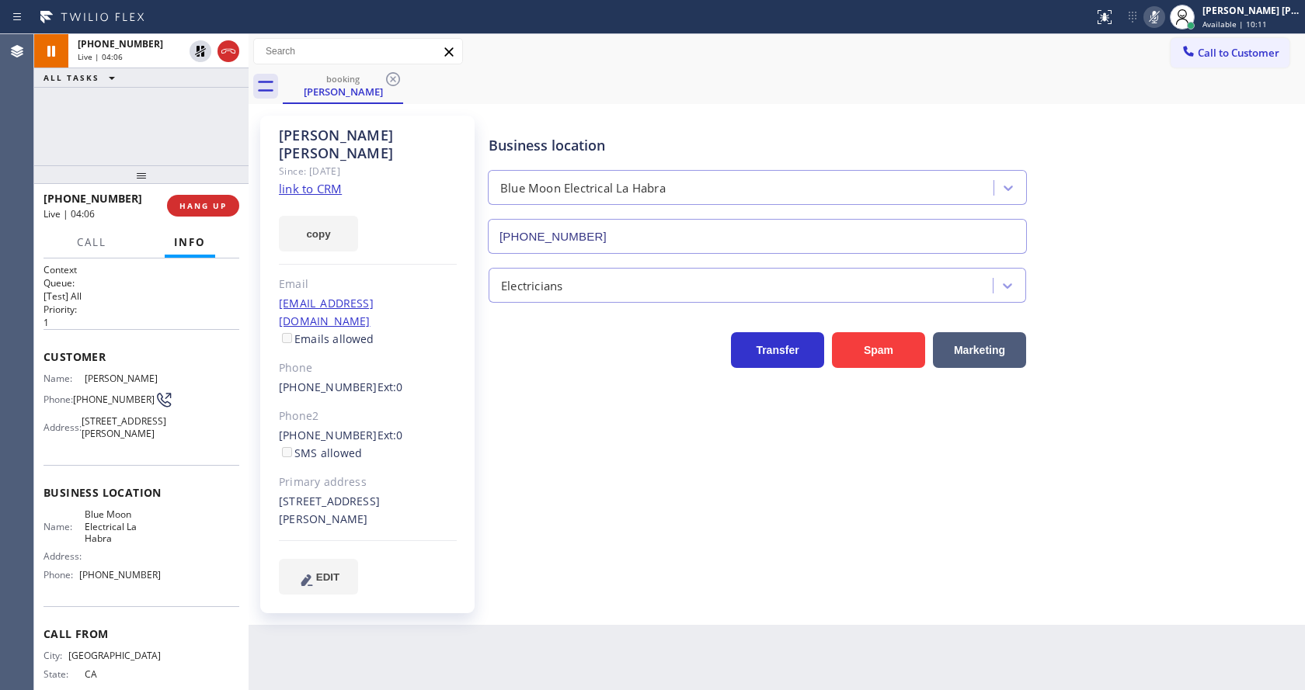
click at [597, 488] on div "Business location Blue Moon Electrical [GEOGRAPHIC_DATA] [PHONE_NUMBER] Electri…" at bounding box center [892, 355] width 815 height 471
click at [1162, 192] on div "Business location Blue Moon Electrical [GEOGRAPHIC_DATA] [PHONE_NUMBER]" at bounding box center [892, 183] width 815 height 141
click at [539, 567] on div "Business location Blue Moon Electrical [GEOGRAPHIC_DATA] [PHONE_NUMBER] Electri…" at bounding box center [892, 371] width 815 height 502
click at [1197, 258] on div "Electricians" at bounding box center [892, 278] width 815 height 49
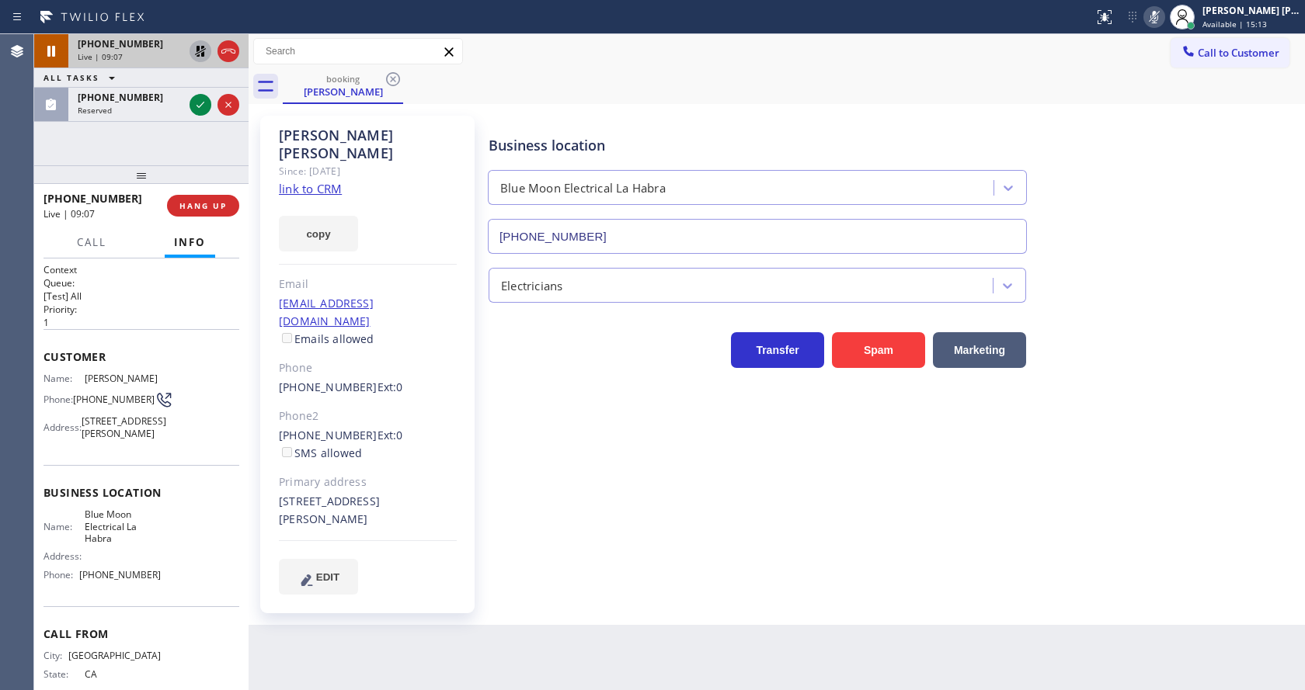
click at [203, 47] on icon at bounding box center [200, 51] width 11 height 11
click at [1157, 26] on icon at bounding box center [1154, 17] width 19 height 19
click at [1161, 112] on div "[PERSON_NAME] Since: [DATE] link to CRM copy Email [EMAIL_ADDRESS][DOMAIN_NAME]…" at bounding box center [776, 364] width 1048 height 513
click at [509, 458] on div "Business location Blue Moon Electrical [GEOGRAPHIC_DATA] [PHONE_NUMBER] Electri…" at bounding box center [892, 355] width 815 height 471
click at [217, 165] on div at bounding box center [141, 174] width 214 height 19
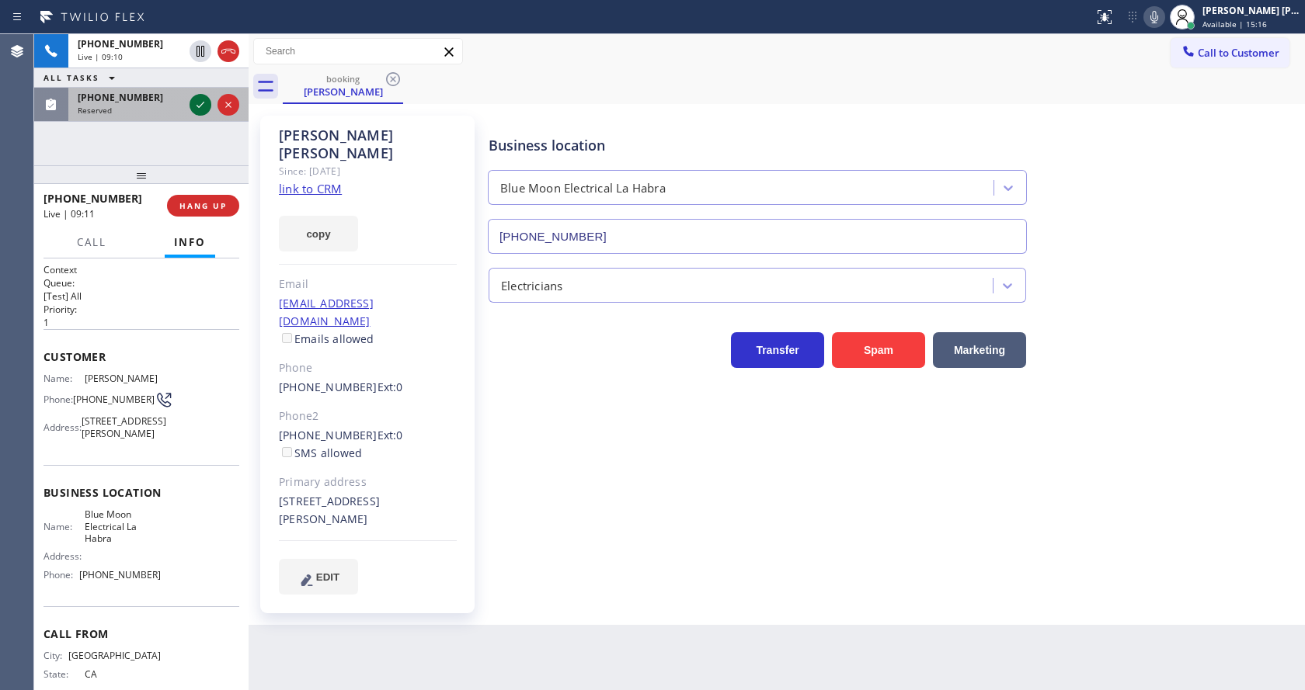
click at [203, 99] on icon at bounding box center [200, 105] width 19 height 19
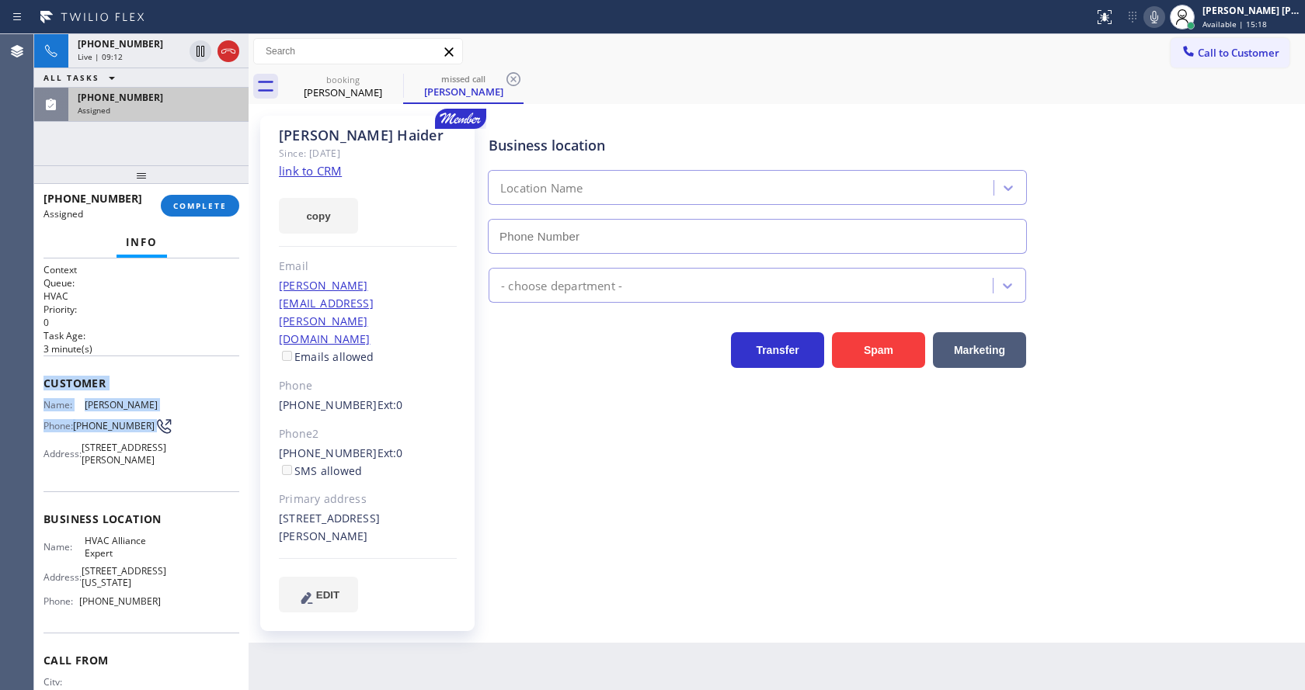
type input "[PHONE_NUMBER]"
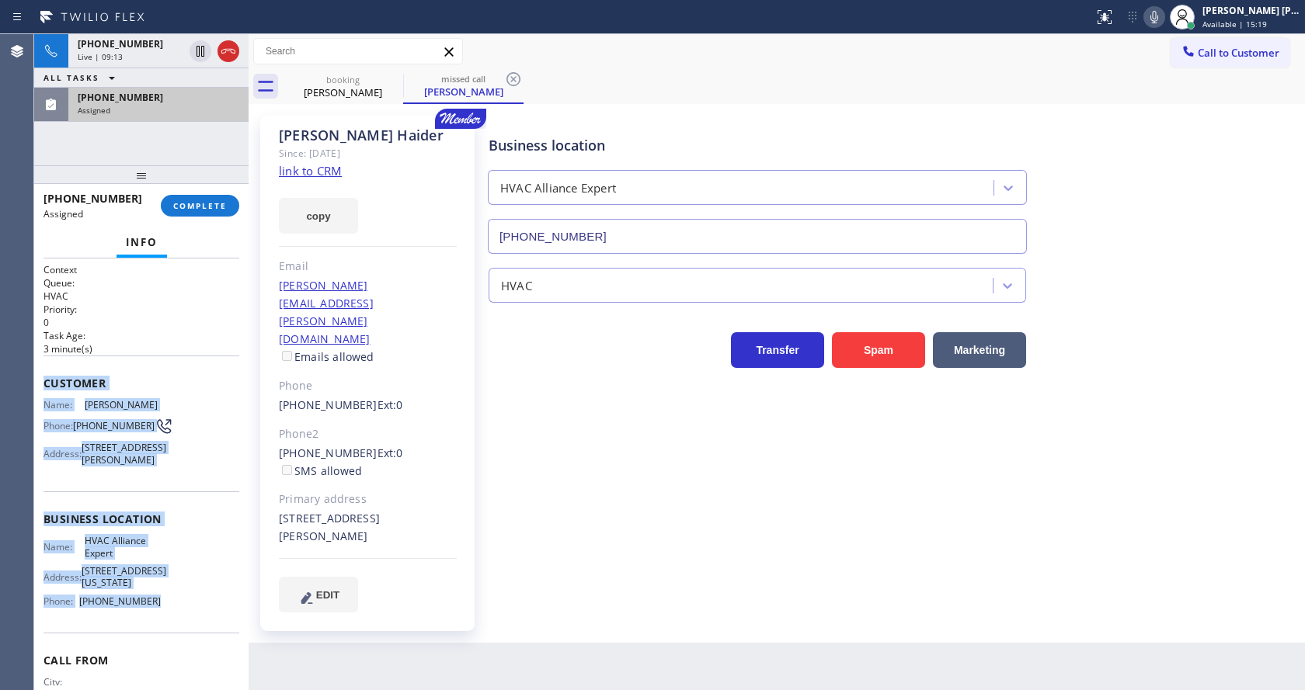
drag, startPoint x: 37, startPoint y: 385, endPoint x: 148, endPoint y: 644, distance: 281.4
click at [148, 644] on div "Context Queue: HVAC Priority: 0 Task Age: [DEMOGRAPHIC_DATA] minute(s) Customer…" at bounding box center [141, 475] width 214 height 432
click at [205, 214] on button "COMPLETE" at bounding box center [200, 206] width 78 height 22
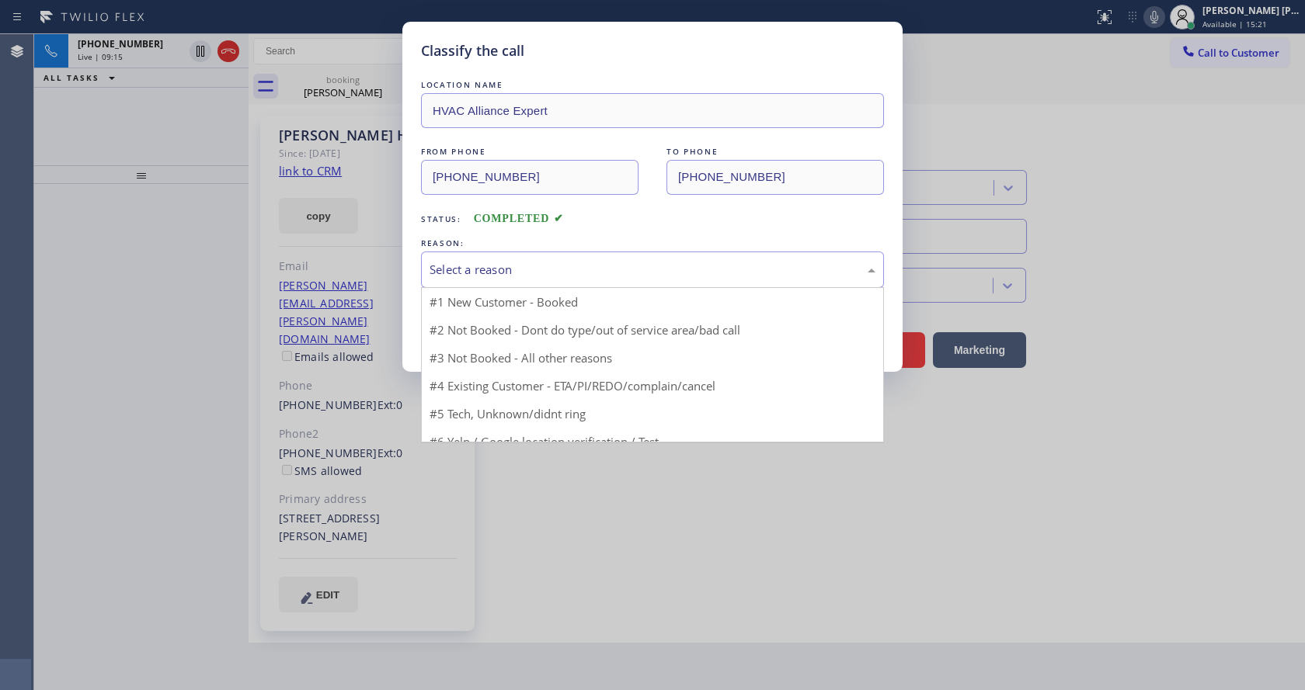
click at [474, 267] on div "Select a reason" at bounding box center [652, 270] width 446 height 18
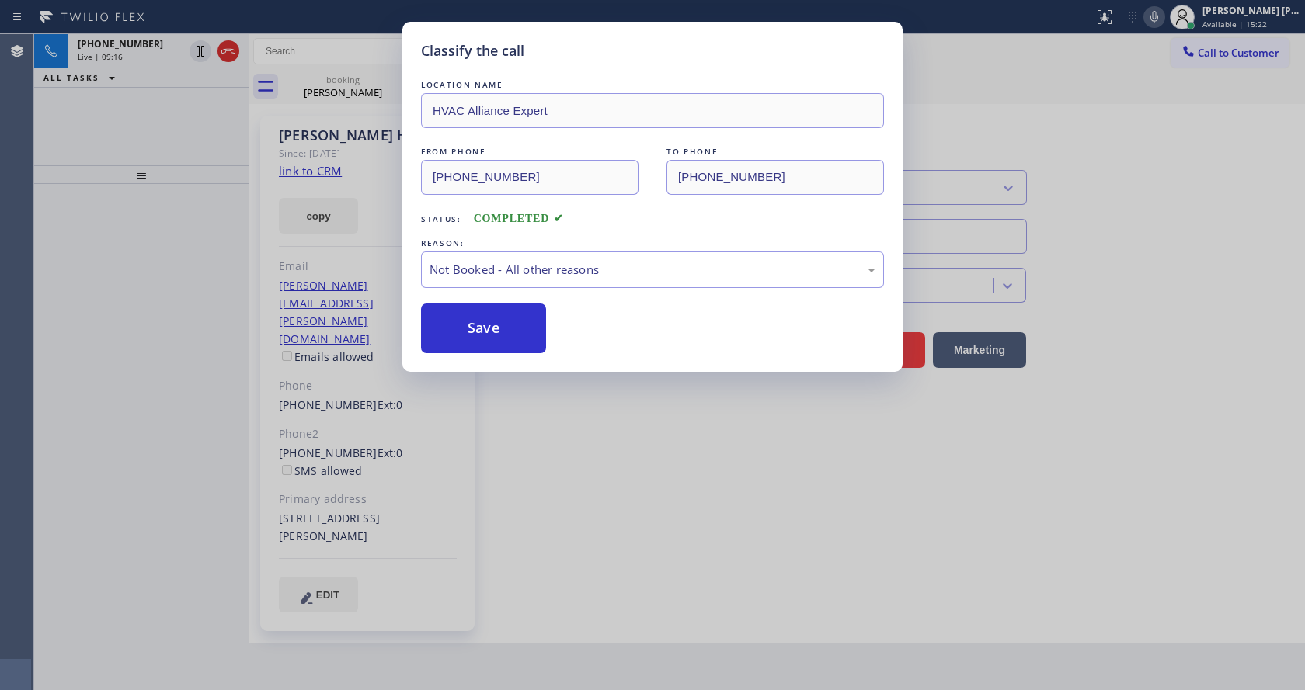
click at [483, 328] on button "Save" at bounding box center [483, 329] width 125 height 50
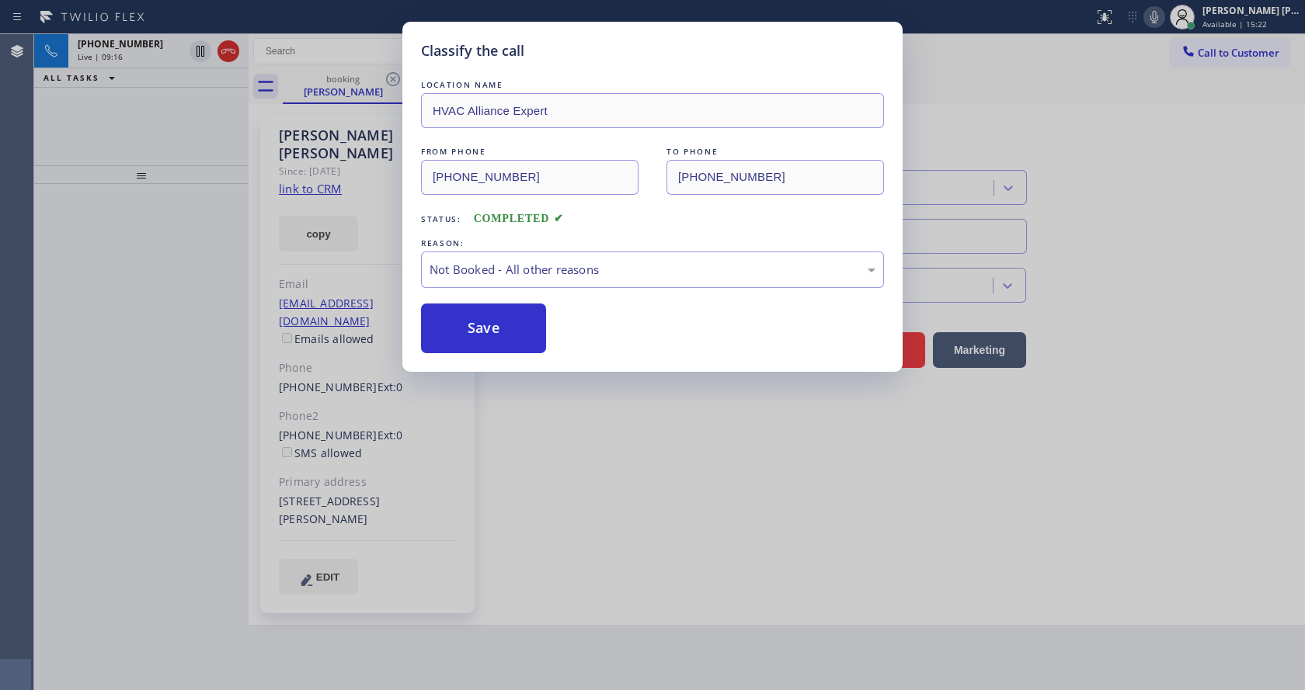
click at [555, 418] on div "Classify the call LOCATION NAME HVAC Alliance Expert FROM PHONE [PHONE_NUMBER] …" at bounding box center [652, 345] width 1305 height 690
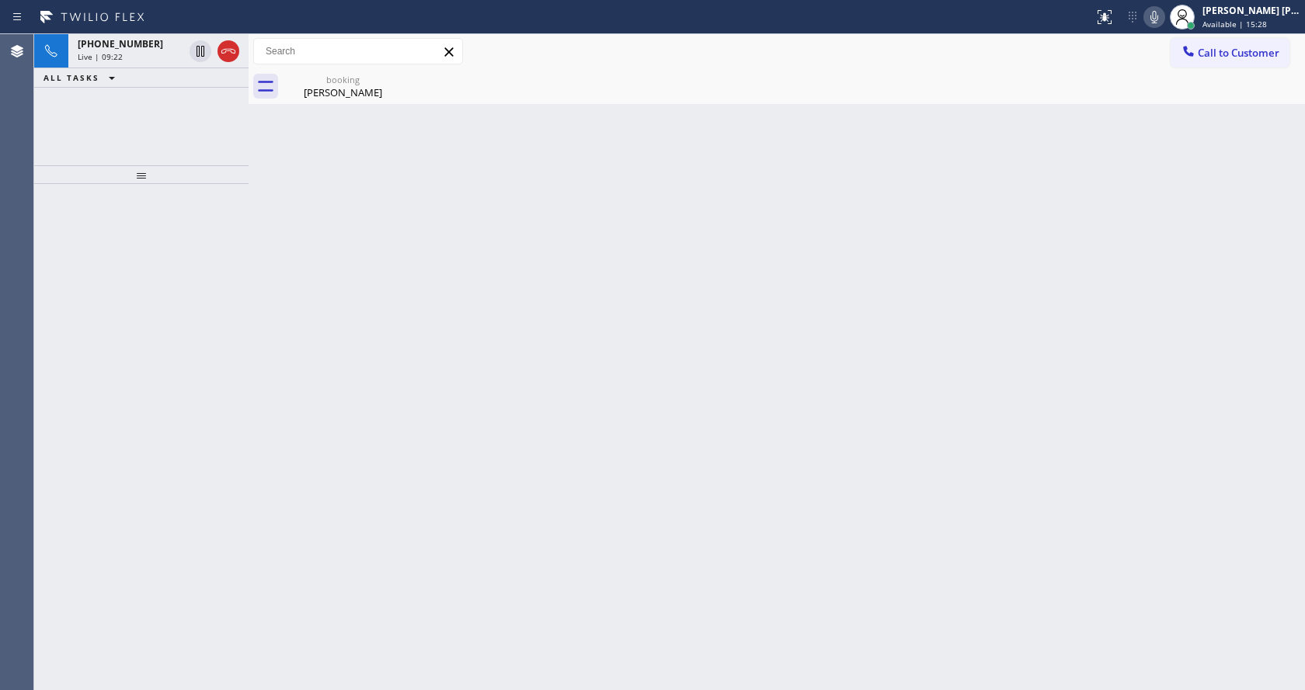
click at [212, 286] on div at bounding box center [141, 437] width 214 height 506
click at [339, 79] on div "booking" at bounding box center [342, 80] width 117 height 12
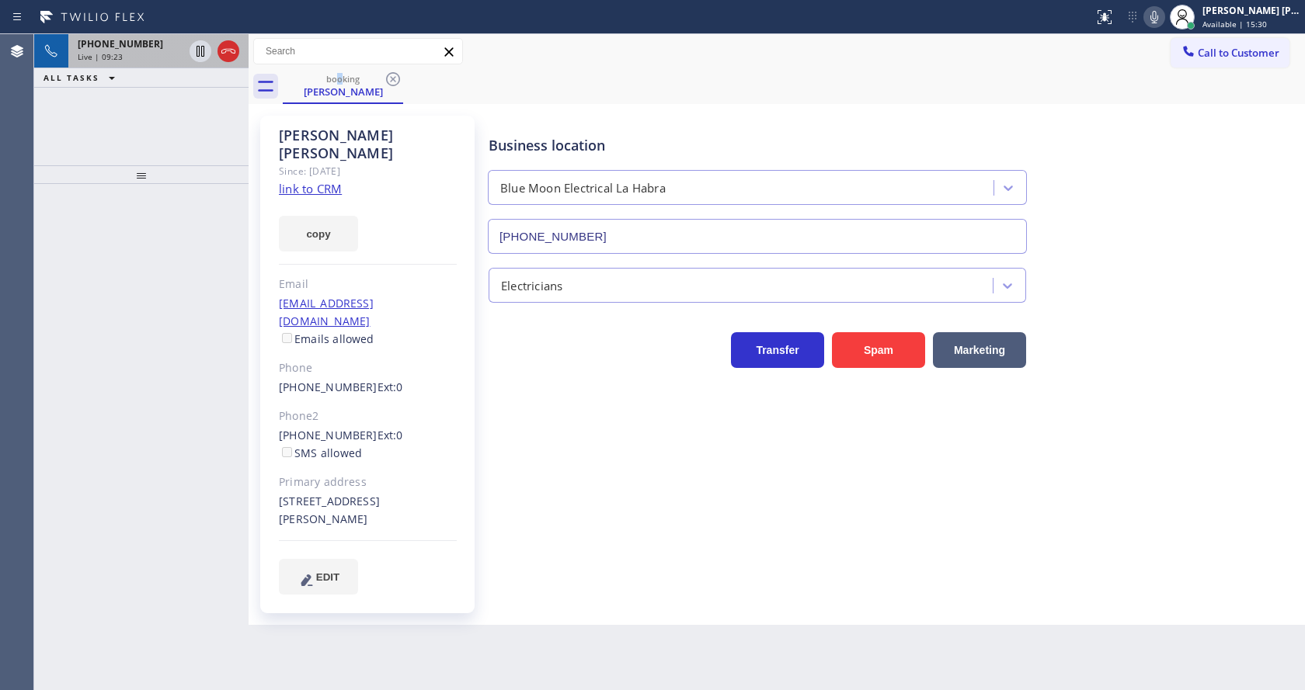
click at [144, 51] on div "Live | 09:23" at bounding box center [131, 56] width 106 height 11
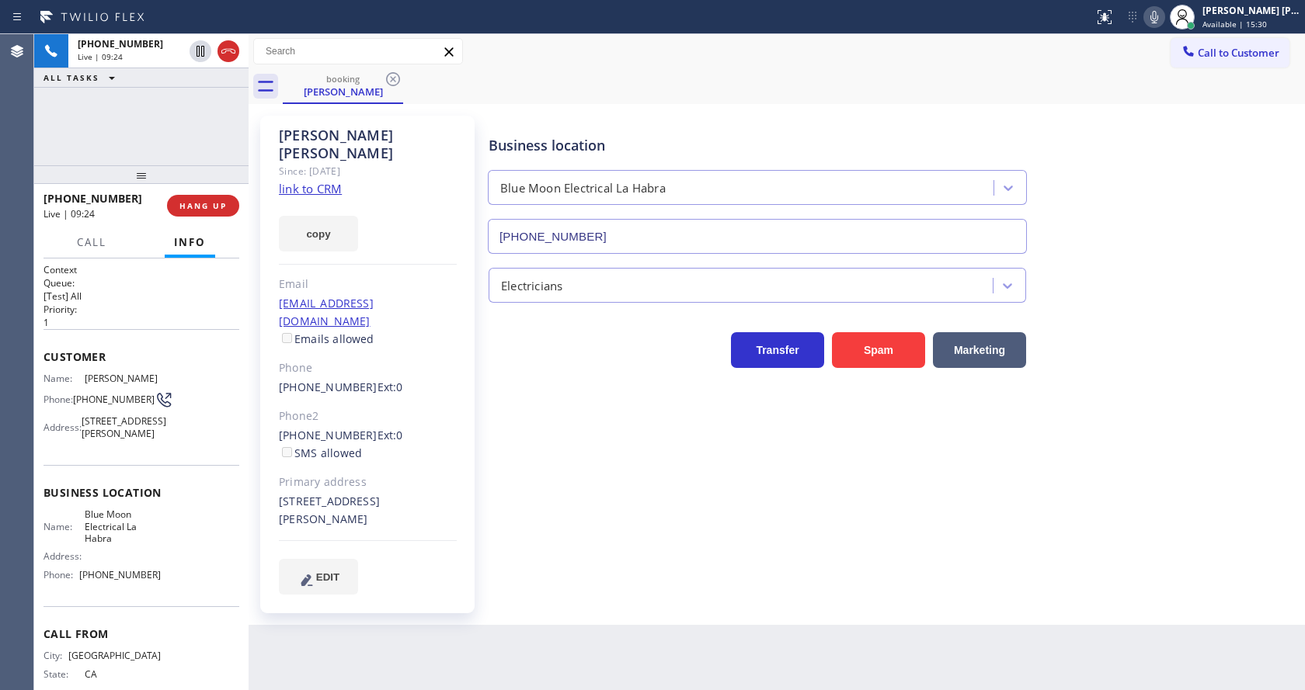
click at [520, 502] on div "Business location Blue Moon Electrical [GEOGRAPHIC_DATA] [PHONE_NUMBER] Electri…" at bounding box center [892, 355] width 815 height 471
click at [652, 521] on div "Business location Blue Moon Electrical [GEOGRAPHIC_DATA] [PHONE_NUMBER] Electri…" at bounding box center [892, 355] width 815 height 471
click at [436, 493] on div "[STREET_ADDRESS][PERSON_NAME]" at bounding box center [368, 511] width 178 height 36
click at [580, 521] on div "Business location Blue Moon Electrical [GEOGRAPHIC_DATA] [PHONE_NUMBER] Electri…" at bounding box center [892, 355] width 815 height 471
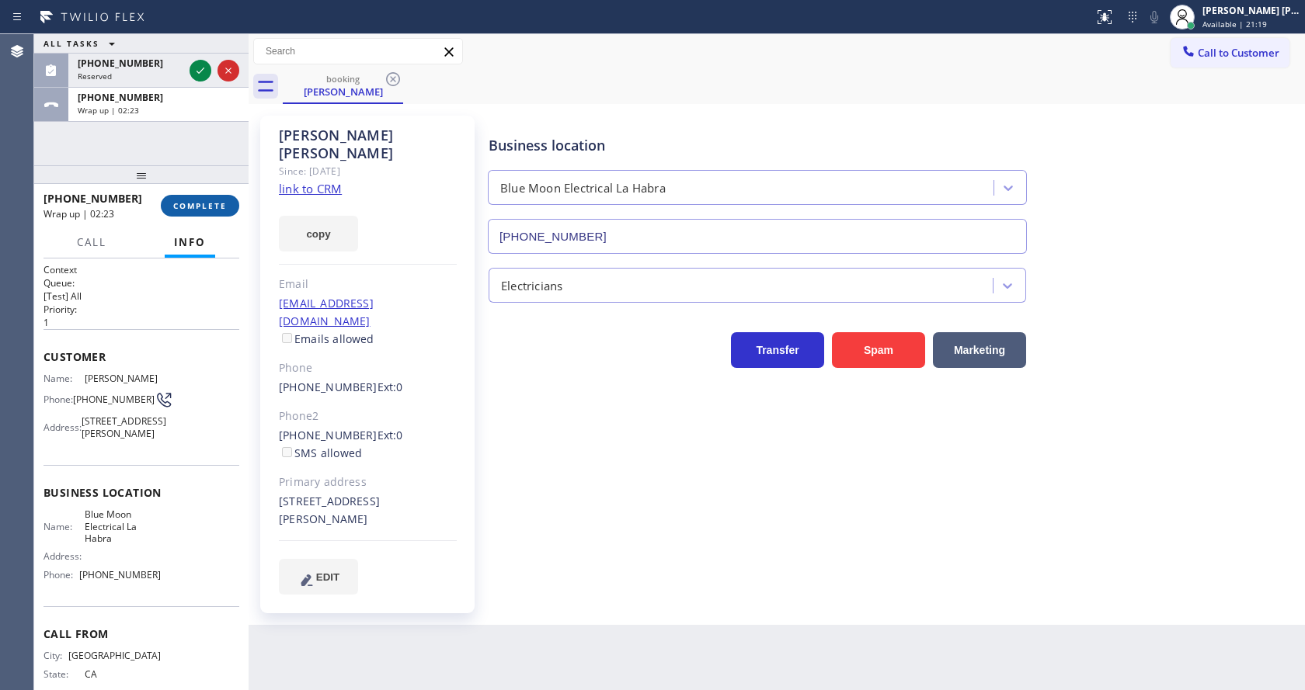
click at [180, 201] on span "COMPLETE" at bounding box center [200, 205] width 54 height 11
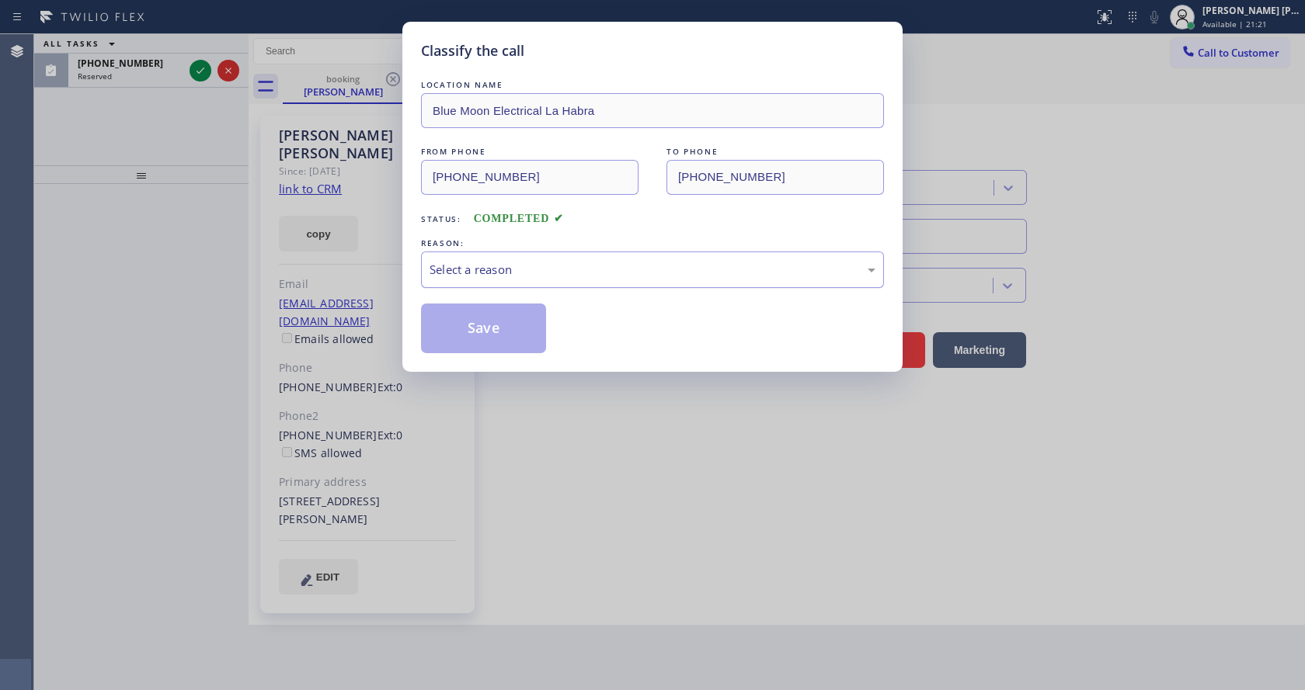
click at [464, 253] on div "Select a reason" at bounding box center [652, 270] width 463 height 36
click at [473, 318] on button "Save" at bounding box center [483, 329] width 125 height 50
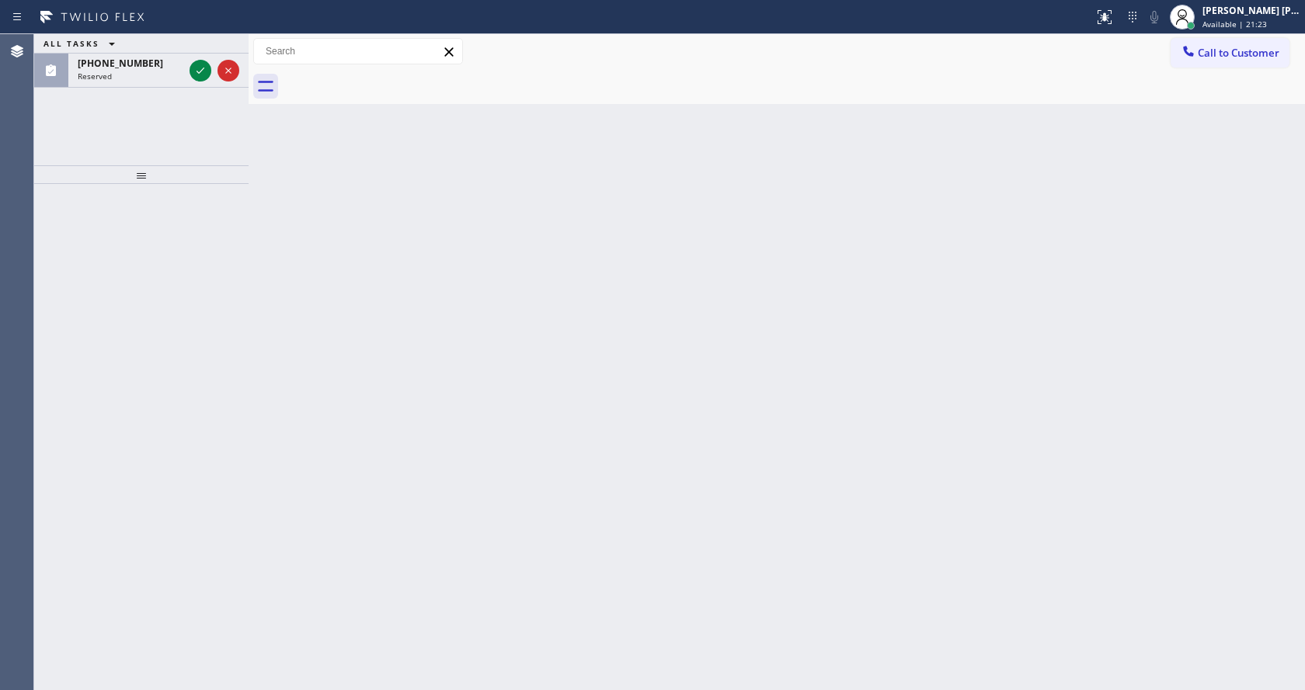
click at [199, 66] on icon at bounding box center [200, 70] width 19 height 19
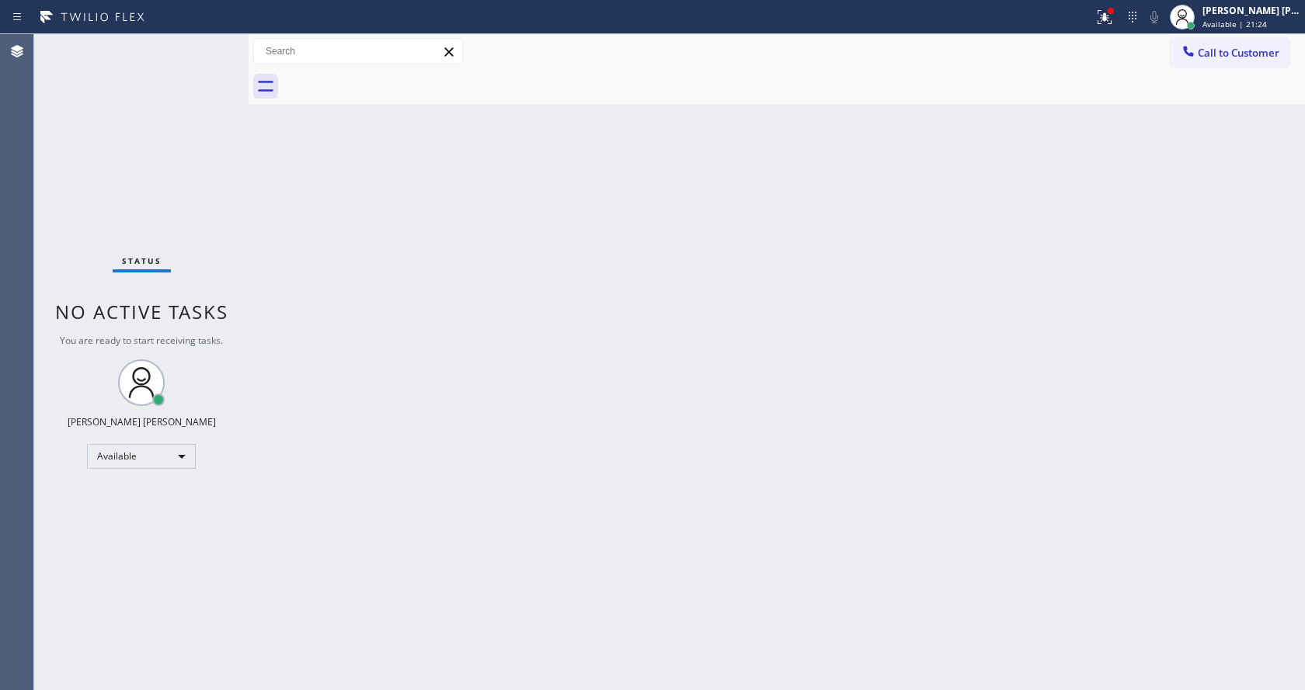
click at [904, 295] on div "Back to Dashboard Change Sender ID Customers Technicians Select a contact Outbo…" at bounding box center [777, 362] width 1056 height 656
click at [1108, 9] on icon at bounding box center [1104, 17] width 19 height 19
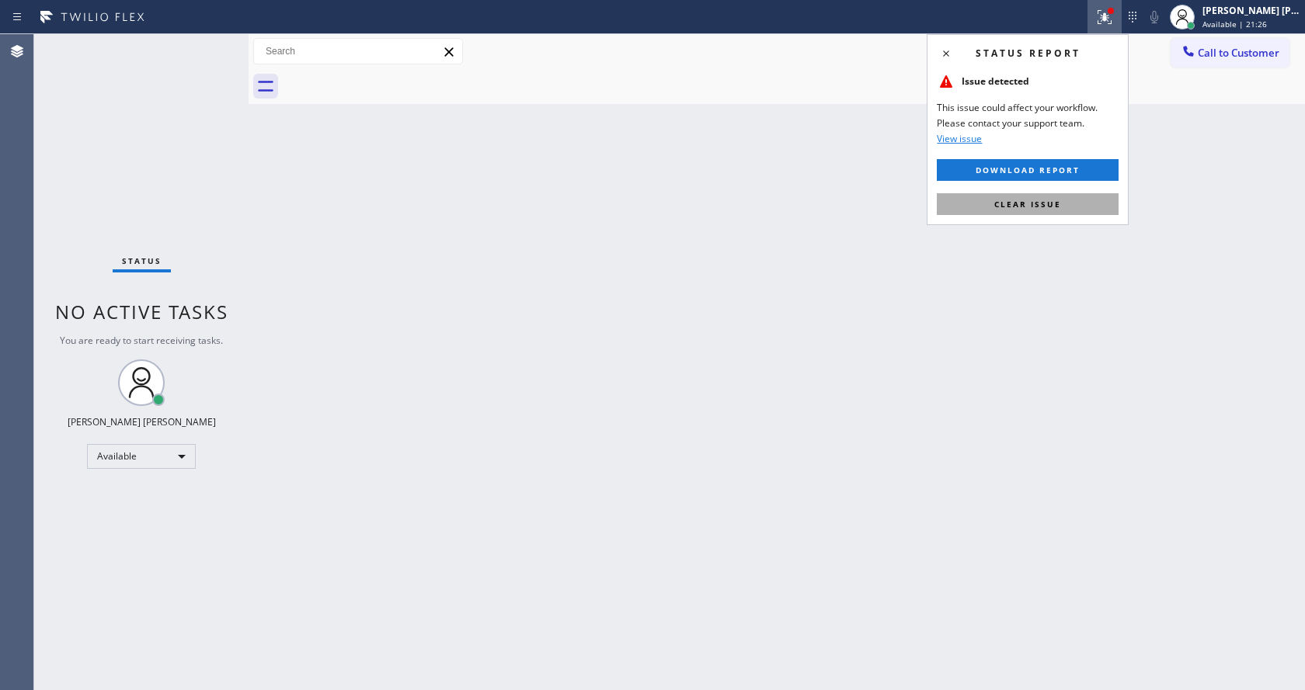
click at [1045, 207] on span "Clear issue" at bounding box center [1027, 204] width 67 height 11
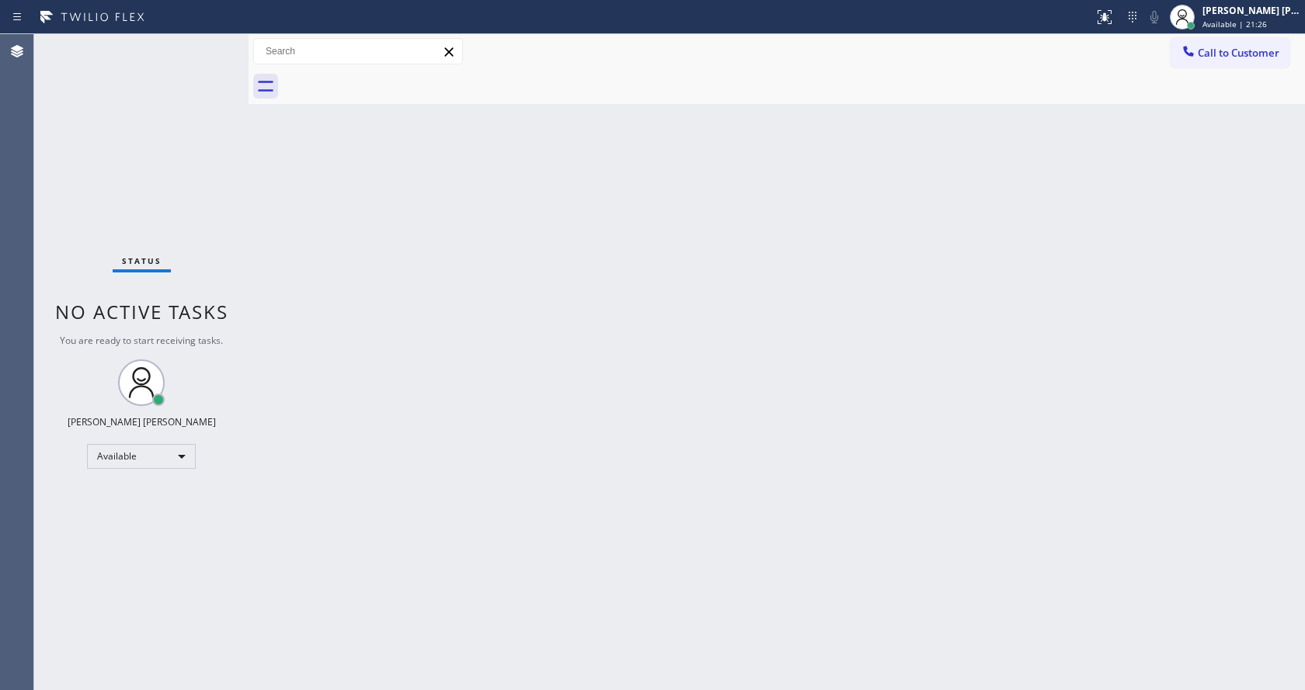
click at [1058, 230] on div "Back to Dashboard Change Sender ID Customers Technicians Select a contact Outbo…" at bounding box center [777, 362] width 1056 height 656
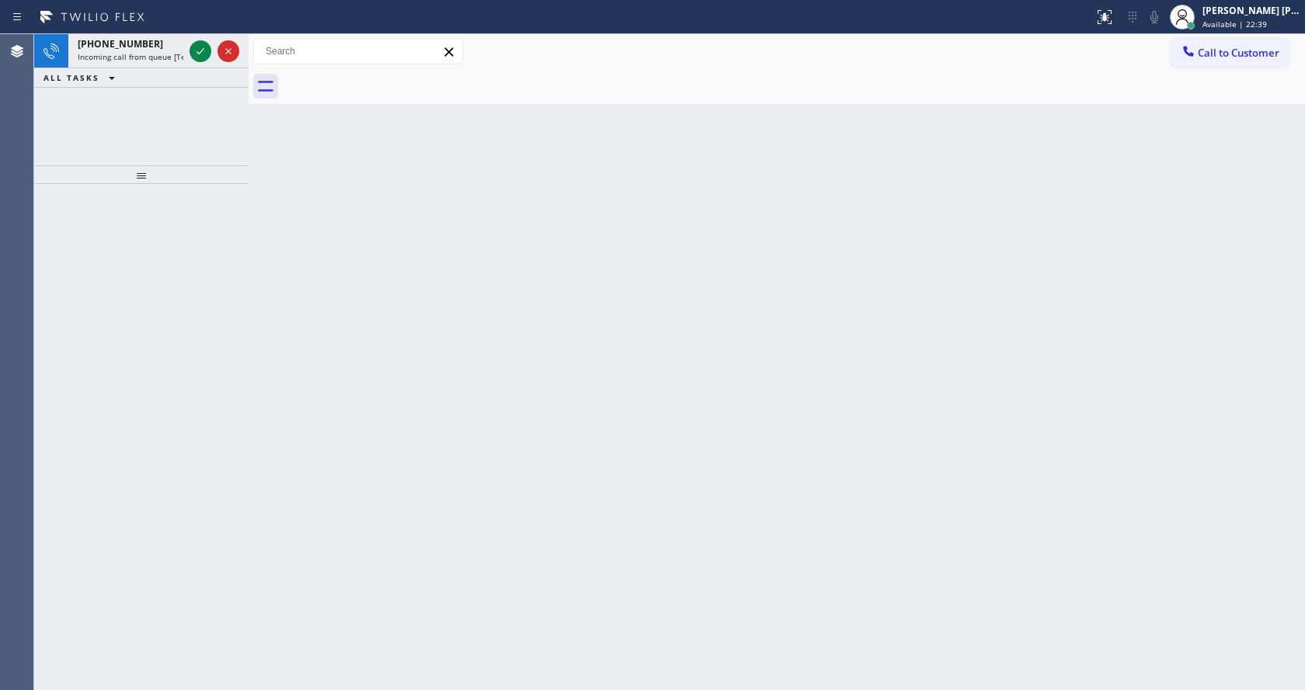
click at [495, 391] on div "Back to Dashboard Change Sender ID Customers Technicians Select a contact Outbo…" at bounding box center [777, 362] width 1056 height 656
click at [180, 48] on div "[PHONE_NUMBER]" at bounding box center [131, 43] width 106 height 13
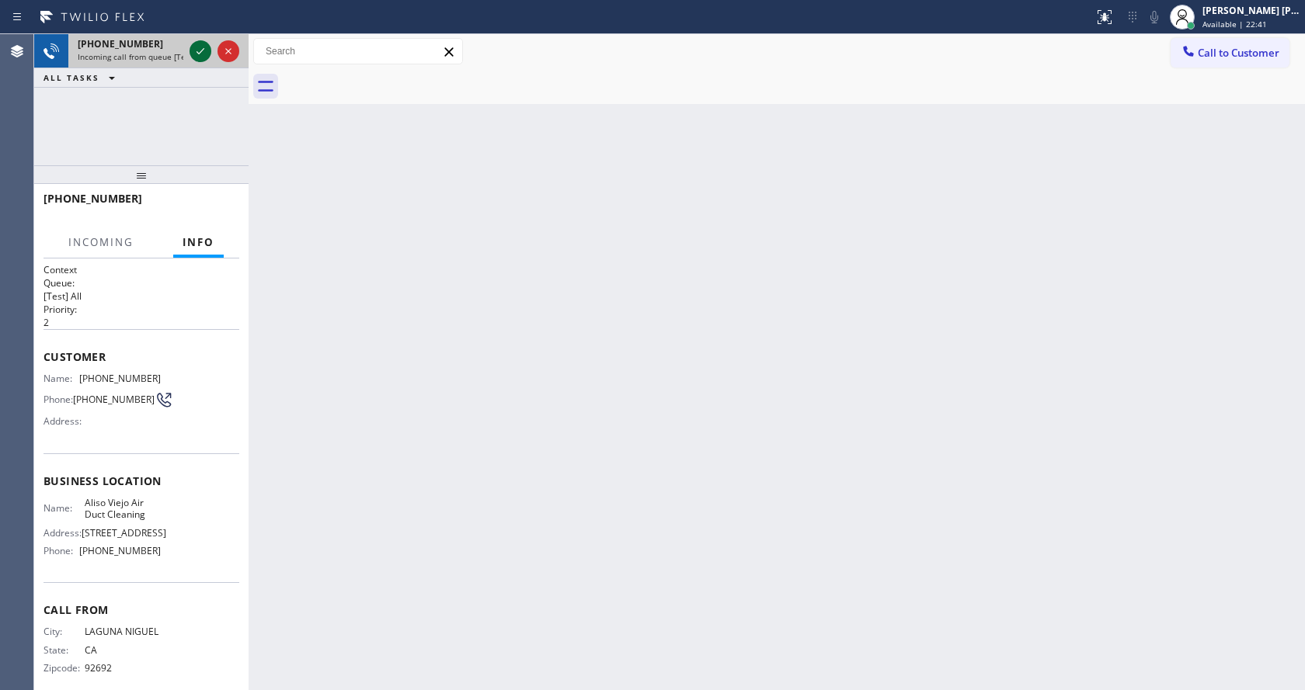
click at [193, 50] on icon at bounding box center [200, 51] width 19 height 19
click at [427, 365] on div "Back to Dashboard Change Sender ID Customers Technicians Select a contact Outbo…" at bounding box center [777, 362] width 1056 height 656
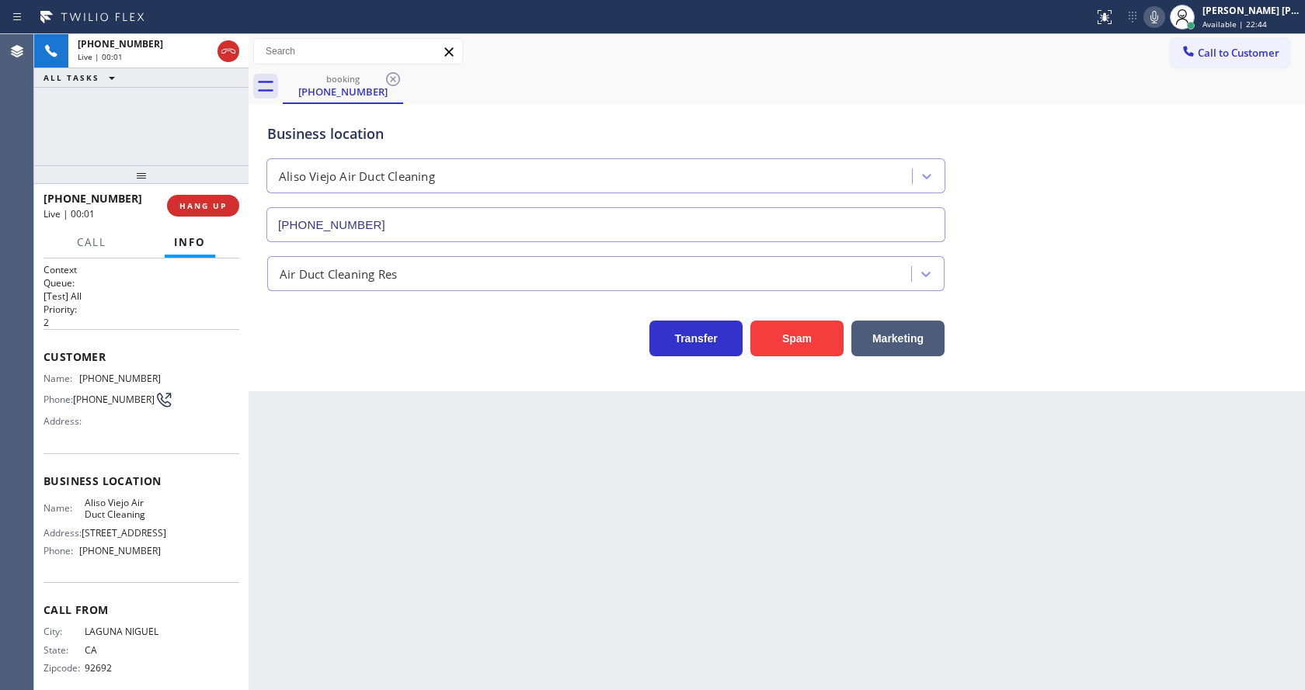
type input "[PHONE_NUMBER]"
click at [789, 522] on div "Back to Dashboard Change Sender ID Customers Technicians Select a contact Outbo…" at bounding box center [777, 362] width 1056 height 656
click at [429, 642] on div "Back to Dashboard Change Sender ID Customers Technicians Select a contact Outbo…" at bounding box center [777, 362] width 1056 height 656
drag, startPoint x: 299, startPoint y: 452, endPoint x: 147, endPoint y: 11, distance: 466.6
click at [299, 449] on div "Back to Dashboard Change Sender ID Customers Technicians Select a contact Outbo…" at bounding box center [777, 362] width 1056 height 656
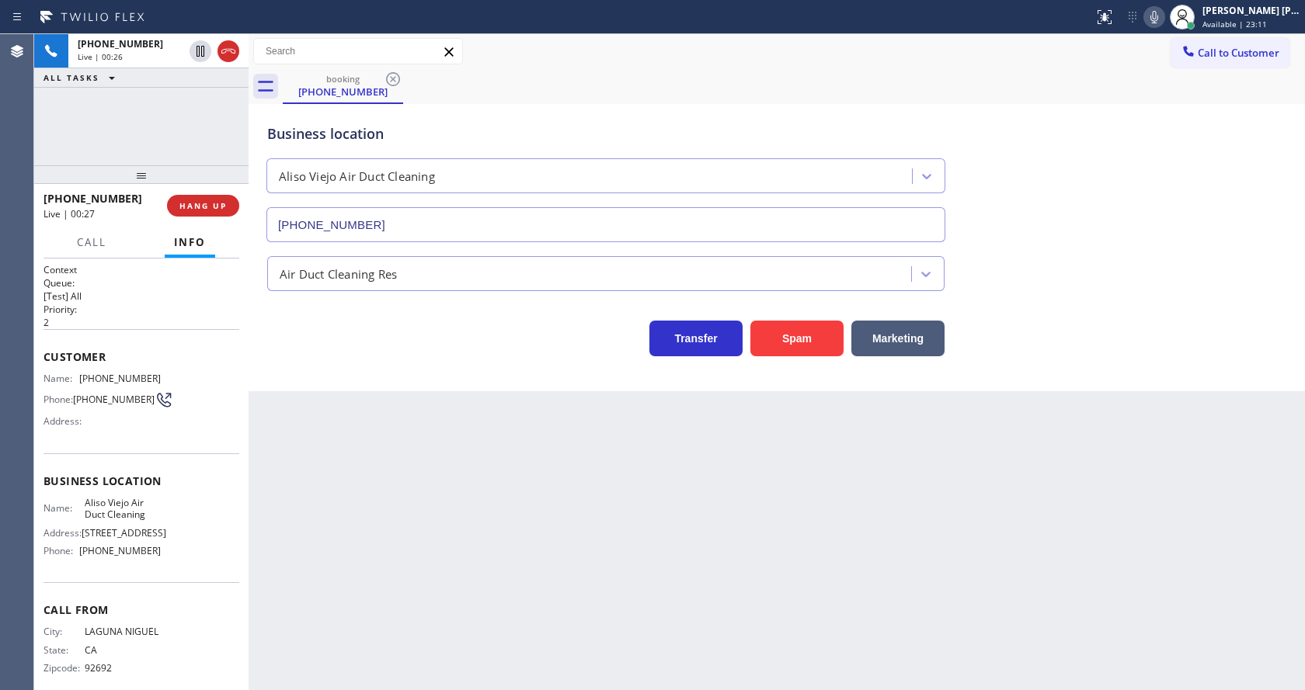
click at [535, 617] on div "Back to Dashboard Change Sender ID Customers Technicians Select a contact Outbo…" at bounding box center [777, 362] width 1056 height 656
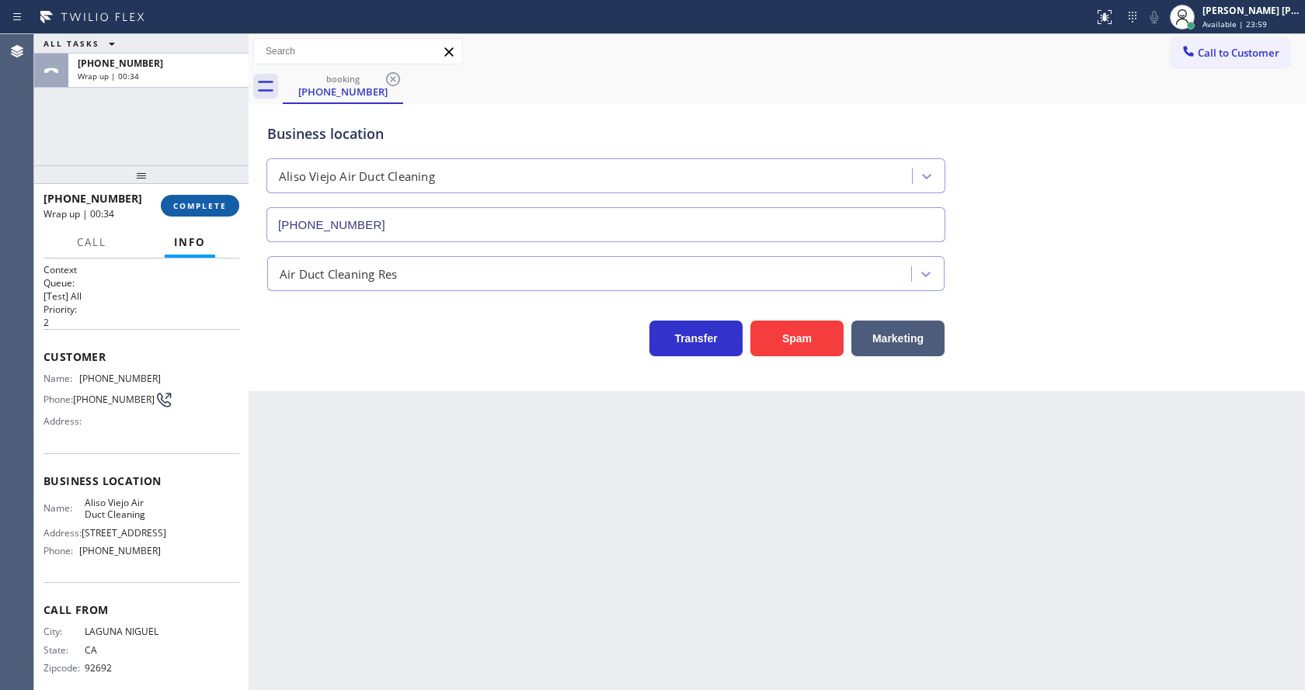
click at [213, 197] on button "COMPLETE" at bounding box center [200, 206] width 78 height 22
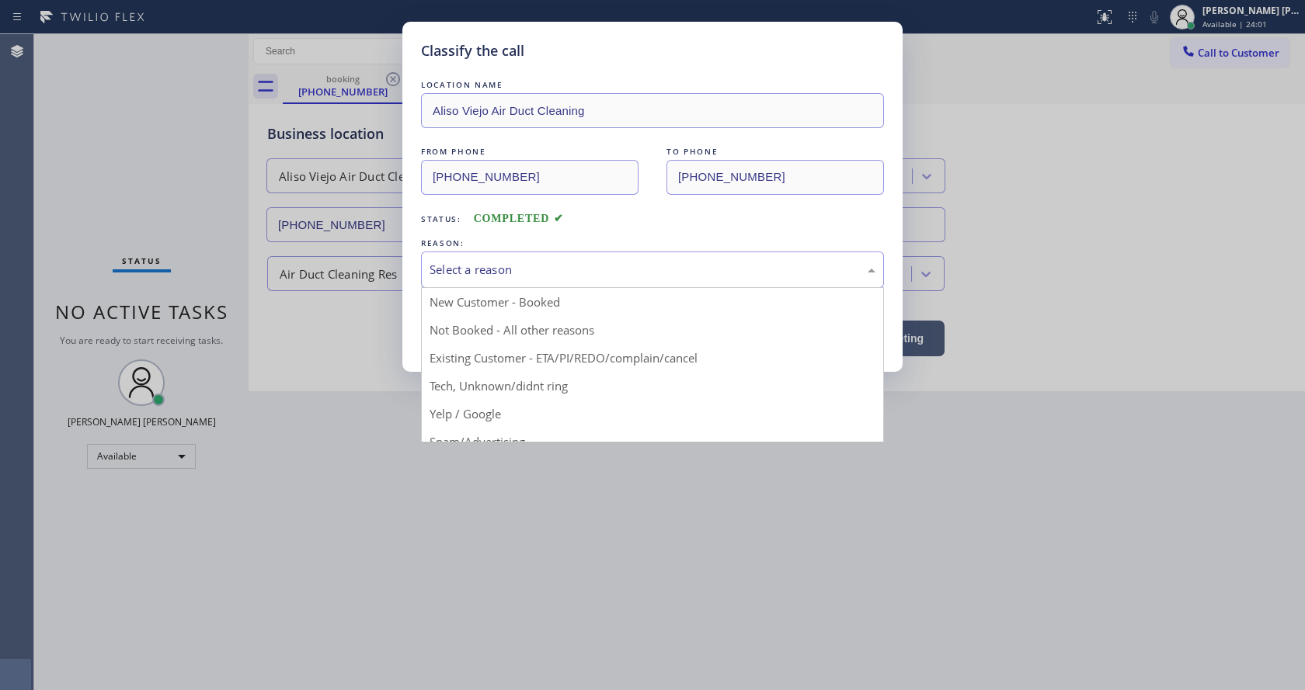
click at [481, 271] on div "Select a reason" at bounding box center [652, 270] width 446 height 18
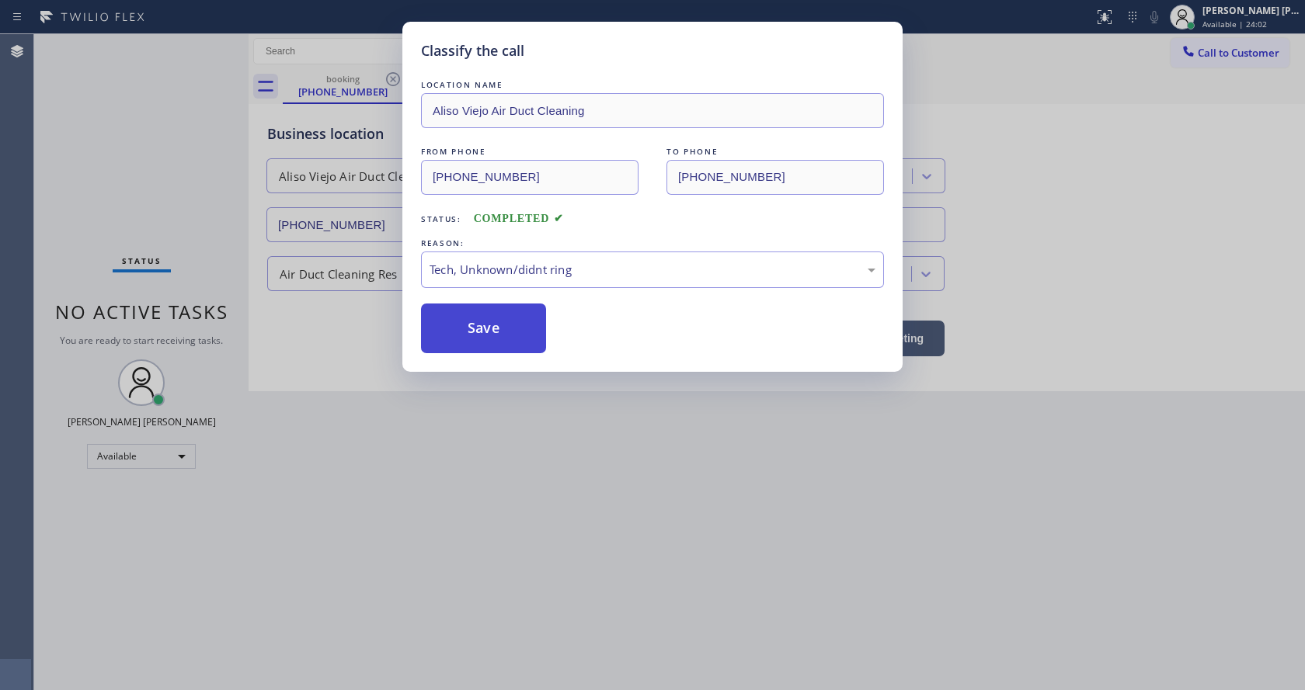
click at [468, 340] on button "Save" at bounding box center [483, 329] width 125 height 50
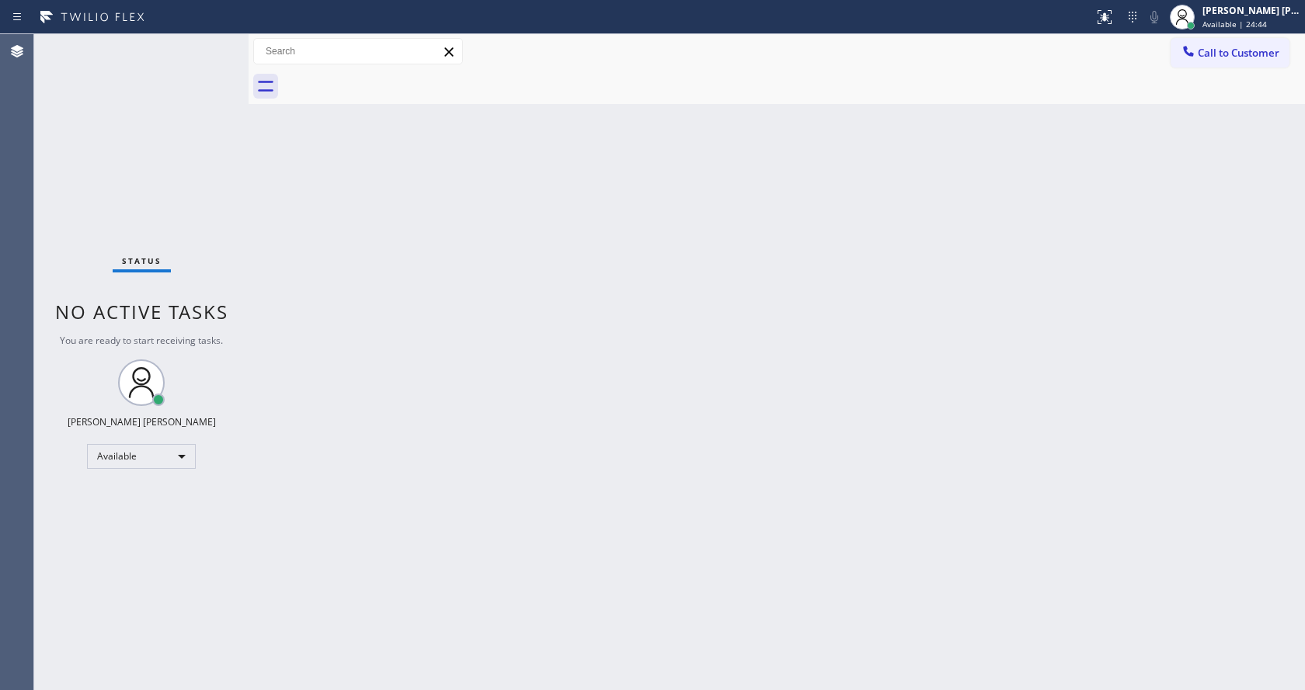
click at [586, 267] on div "Back to Dashboard Change Sender ID Customers Technicians Select a contact Outbo…" at bounding box center [777, 362] width 1056 height 656
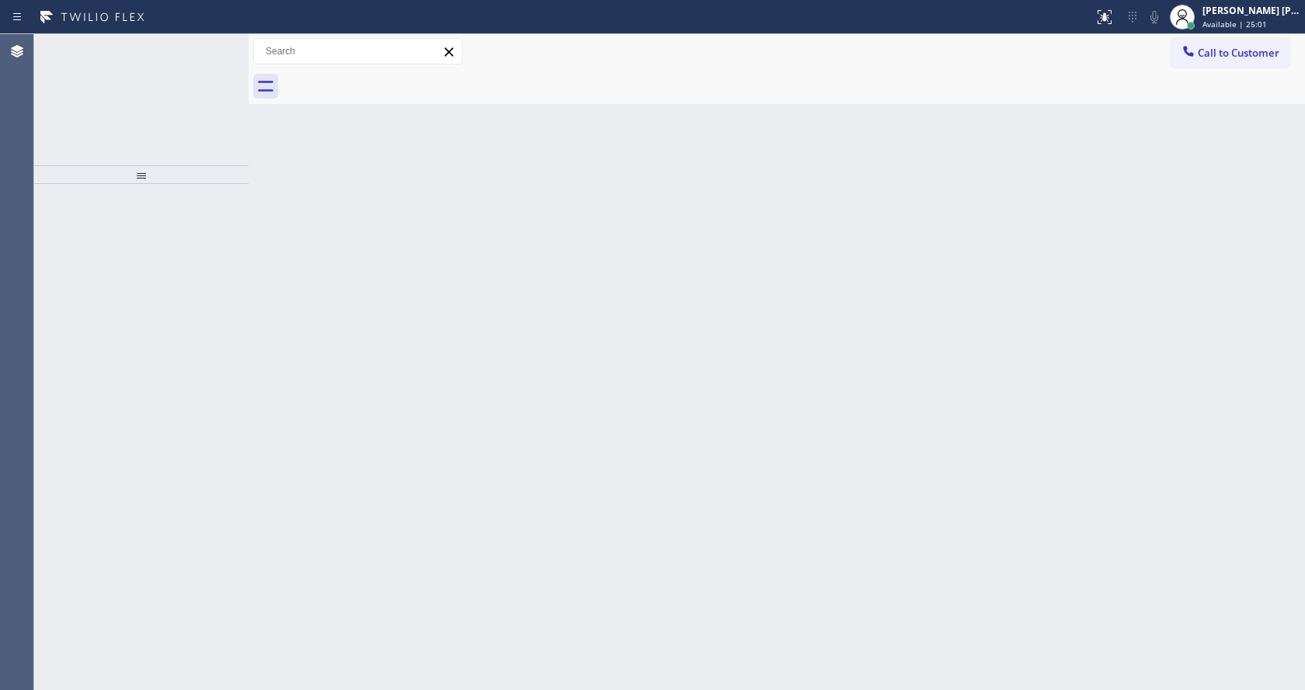
click at [125, 40] on span "[PHONE_NUMBER]" at bounding box center [120, 43] width 85 height 13
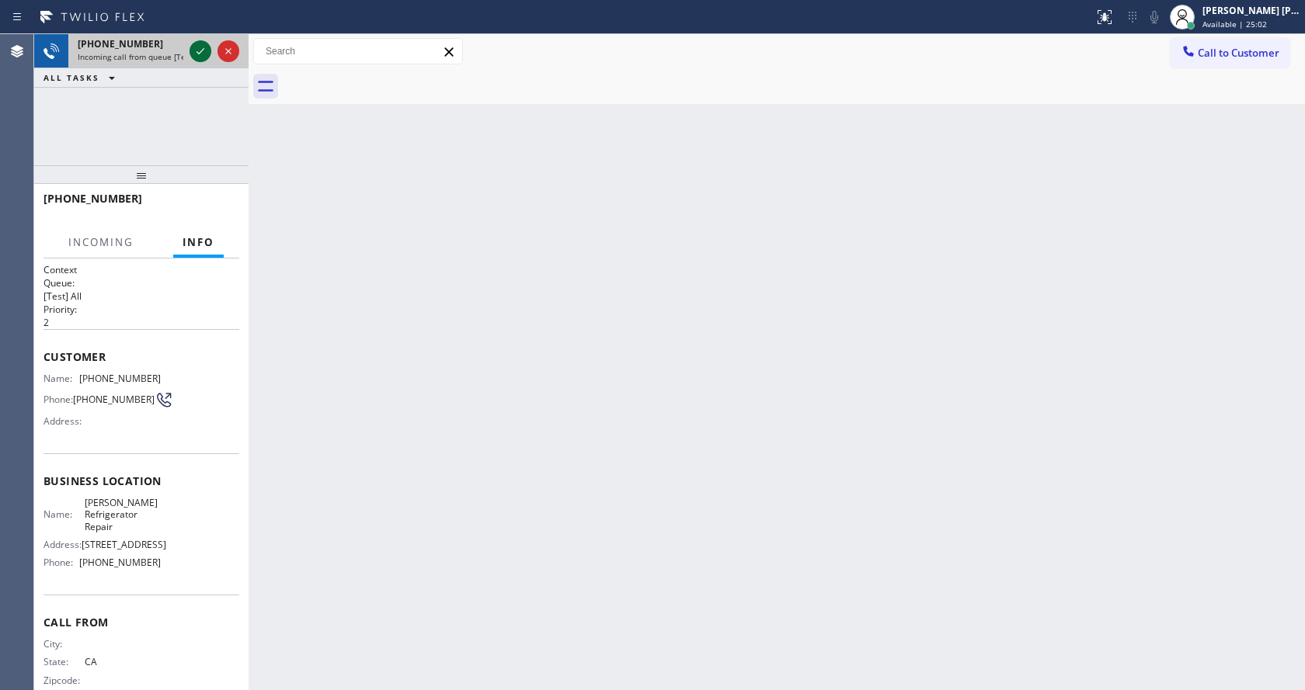
click at [206, 47] on icon at bounding box center [200, 51] width 19 height 19
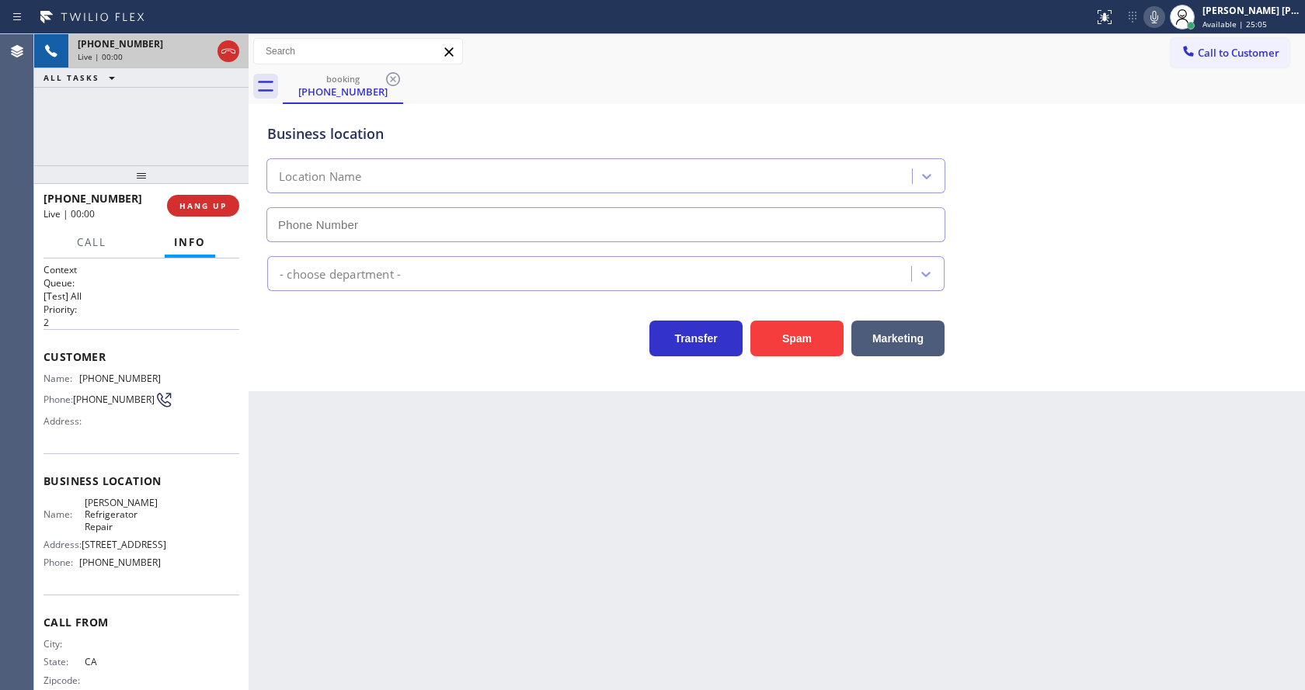
type input "[PHONE_NUMBER]"
drag, startPoint x: 512, startPoint y: 468, endPoint x: 516, endPoint y: 485, distance: 17.7
click at [513, 476] on div "Back to Dashboard Change Sender ID Customers Technicians Select a contact Outbo…" at bounding box center [777, 362] width 1056 height 656
drag, startPoint x: 280, startPoint y: 390, endPoint x: 865, endPoint y: 289, distance: 593.4
click at [280, 390] on div "Business location [PERSON_NAME] Refrigerator Repair [PHONE_NUMBER] Appliance Re…" at bounding box center [777, 247] width 1056 height 287
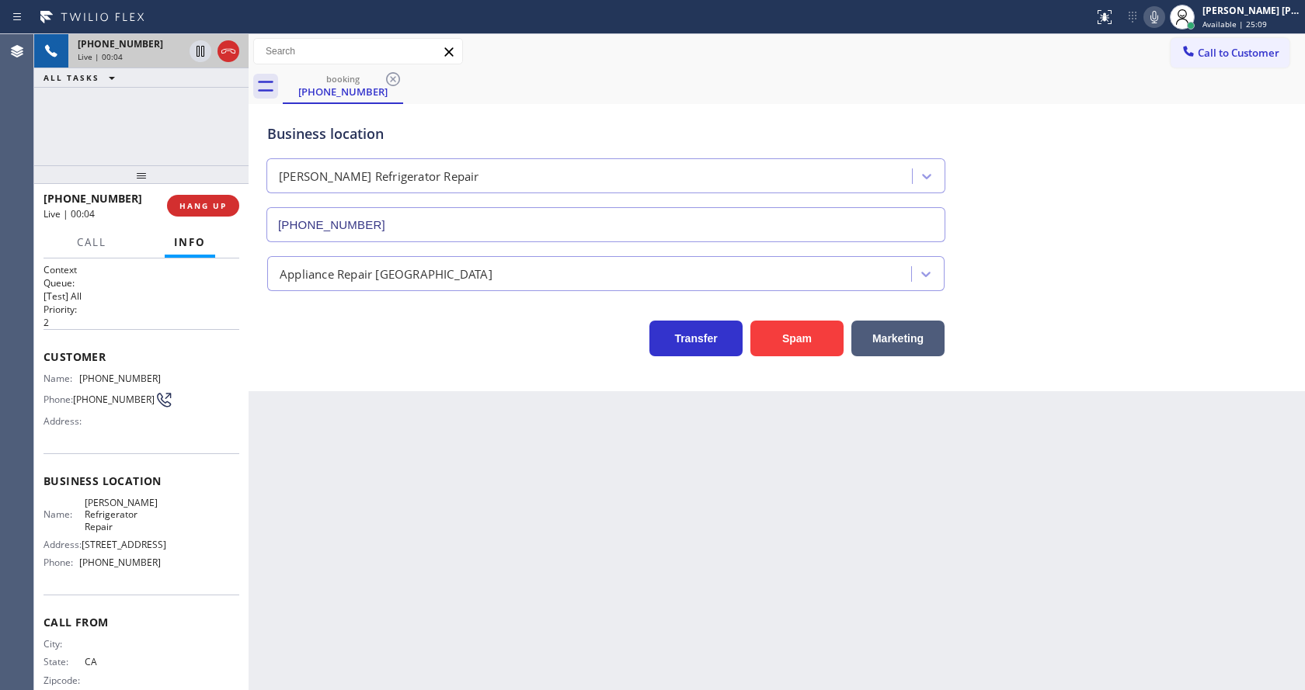
click at [1163, 25] on icon at bounding box center [1154, 17] width 19 height 19
click at [1155, 159] on div "Business location [PERSON_NAME] Repair [PHONE_NUMBER]" at bounding box center [776, 172] width 1025 height 141
click at [1163, 22] on icon at bounding box center [1154, 17] width 19 height 19
click at [1156, 148] on div "Business location [PERSON_NAME] Repair [PHONE_NUMBER]" at bounding box center [776, 172] width 1025 height 141
click at [401, 578] on div "Back to Dashboard Change Sender ID Customers Technicians Select a contact Outbo…" at bounding box center [777, 362] width 1056 height 656
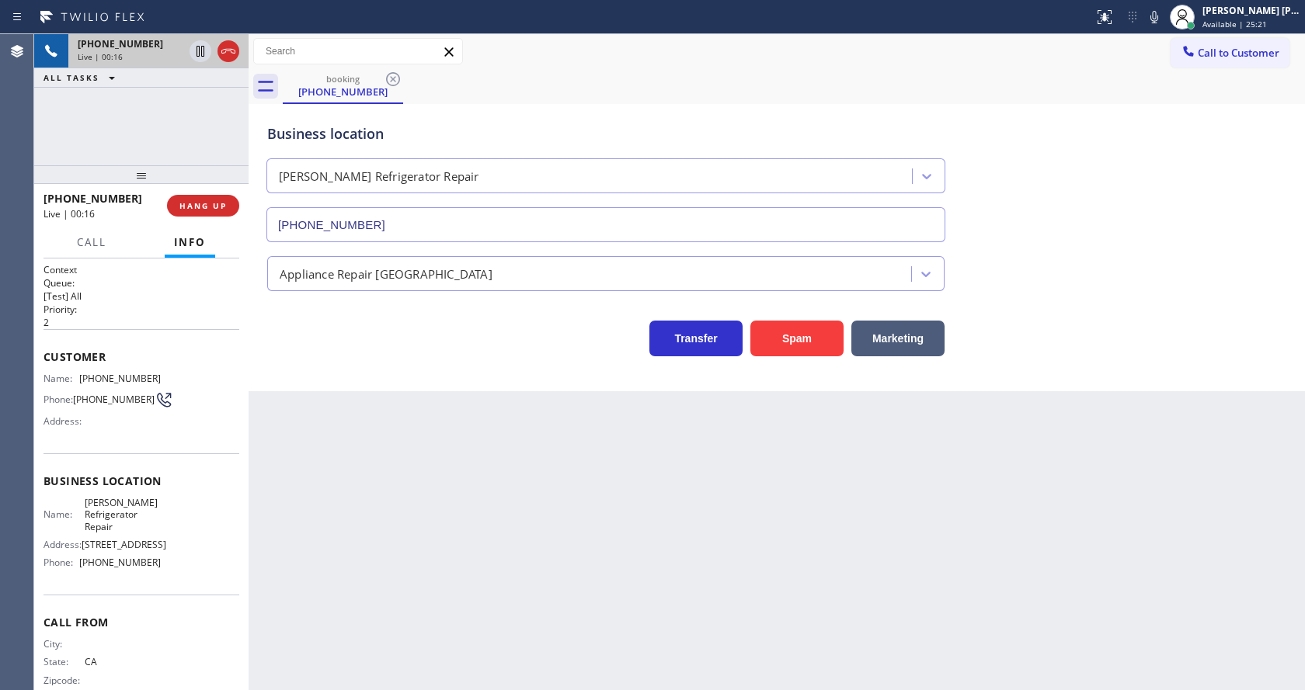
click at [685, 531] on div "Back to Dashboard Change Sender ID Customers Technicians Select a contact Outbo…" at bounding box center [777, 362] width 1056 height 656
click at [363, 397] on div "Back to Dashboard Change Sender ID Customers Technicians Select a contact Outbo…" at bounding box center [777, 362] width 1056 height 656
click at [534, 467] on div "Back to Dashboard Change Sender ID Customers Technicians Select a contact Outbo…" at bounding box center [777, 362] width 1056 height 656
click at [740, 515] on div "Back to Dashboard Change Sender ID Customers Technicians Select a contact Outbo…" at bounding box center [777, 362] width 1056 height 656
click at [353, 401] on div "Back to Dashboard Change Sender ID Customers Technicians Select a contact Outbo…" at bounding box center [777, 362] width 1056 height 656
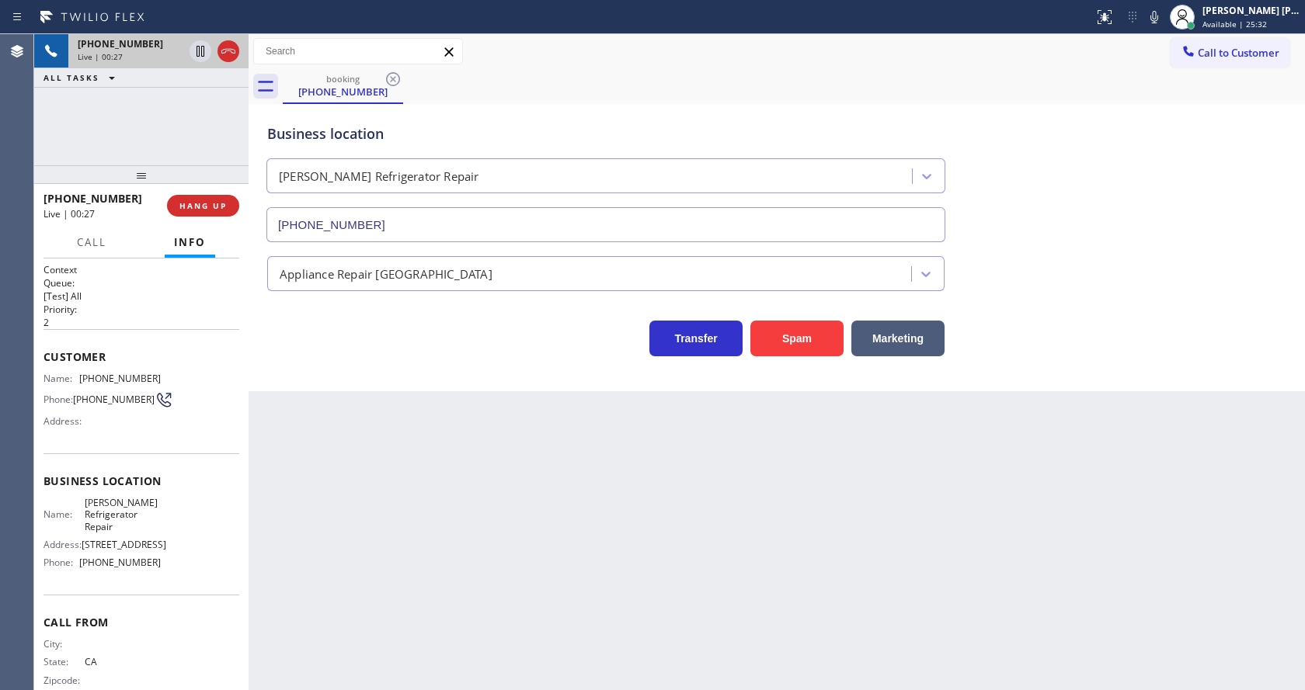
click at [468, 471] on div "Back to Dashboard Change Sender ID Customers Technicians Select a contact Outbo…" at bounding box center [777, 362] width 1056 height 656
click at [753, 530] on div "Back to Dashboard Change Sender ID Customers Technicians Select a contact Outbo…" at bounding box center [777, 362] width 1056 height 656
click at [360, 429] on div "Back to Dashboard Change Sender ID Customers Technicians Select a contact Outbo…" at bounding box center [777, 362] width 1056 height 656
click at [551, 449] on div "Back to Dashboard Change Sender ID Customers Technicians Select a contact Outbo…" at bounding box center [777, 362] width 1056 height 656
click at [542, 450] on div "Back to Dashboard Change Sender ID Customers Technicians Select a contact Outbo…" at bounding box center [777, 362] width 1056 height 656
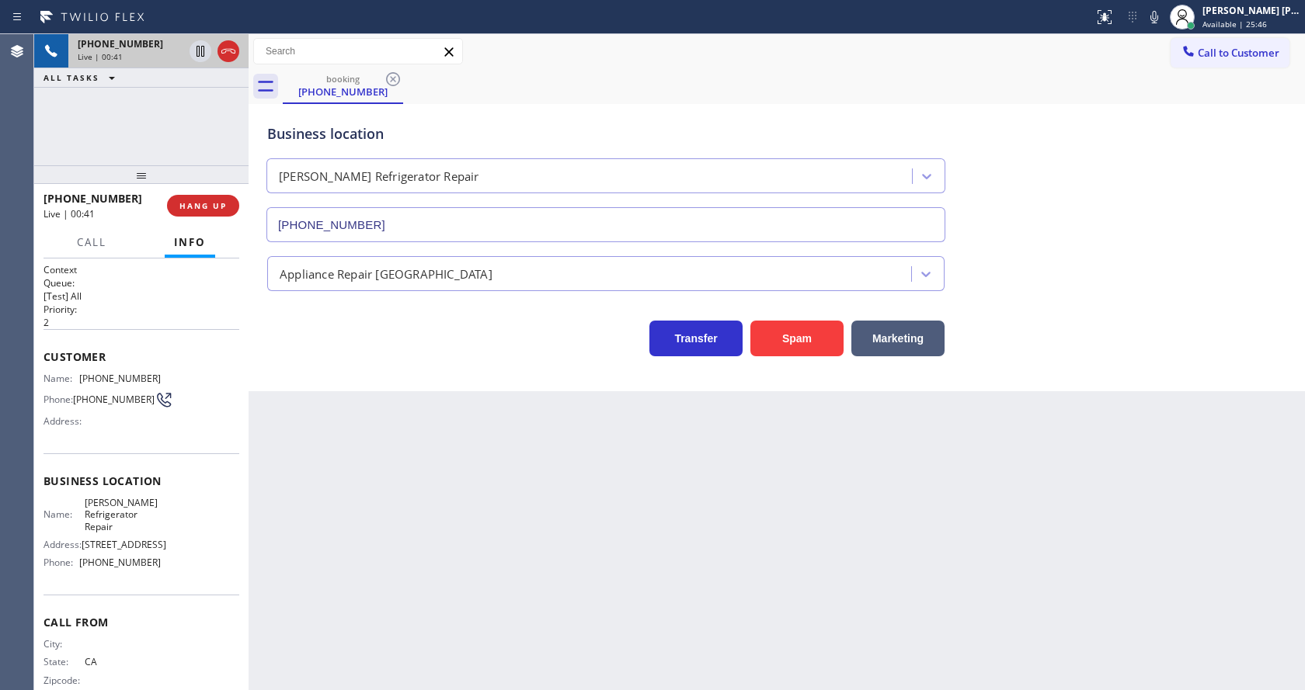
click at [335, 360] on div "Business location [PERSON_NAME] Refrigerator Repair [PHONE_NUMBER] Appliance Re…" at bounding box center [777, 247] width 1056 height 287
click at [1158, 20] on icon at bounding box center [1154, 17] width 8 height 12
click at [1160, 19] on icon at bounding box center [1154, 17] width 19 height 19
click at [1160, 156] on div "Business location [PERSON_NAME] Repair [PHONE_NUMBER]" at bounding box center [776, 172] width 1025 height 141
click at [548, 582] on div "Back to Dashboard Change Sender ID Customers Technicians Select a contact Outbo…" at bounding box center [777, 362] width 1056 height 656
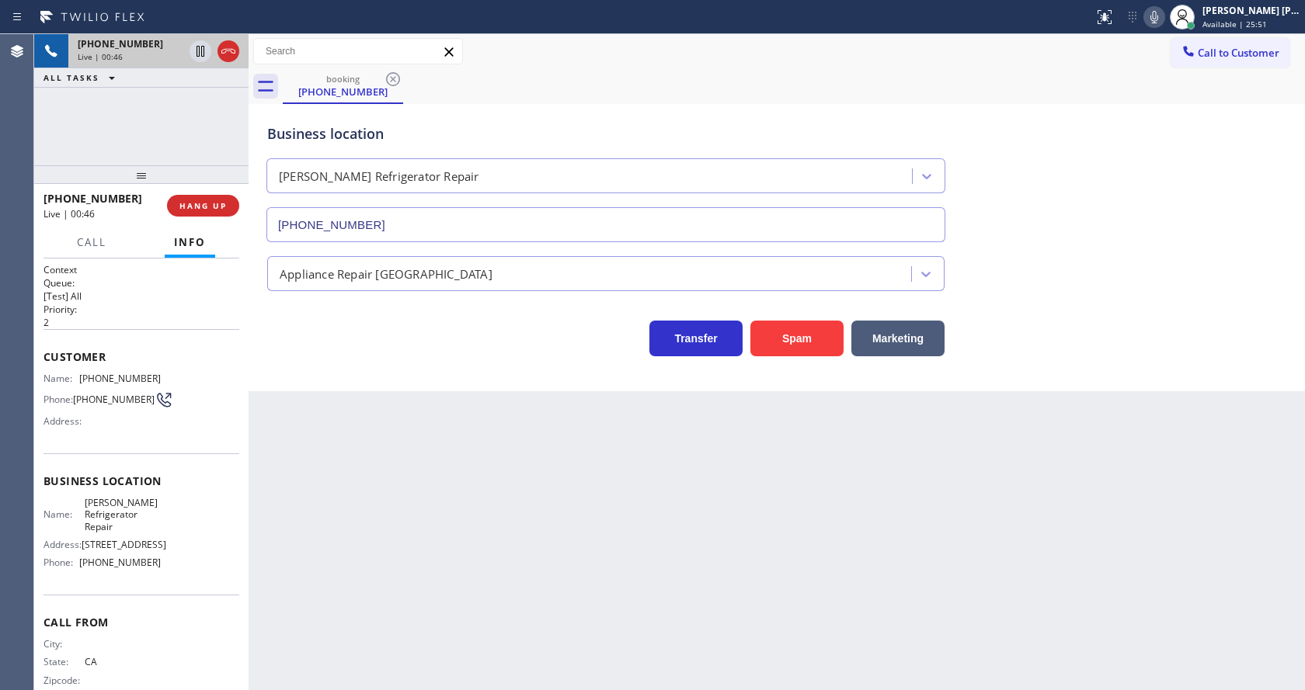
click at [341, 422] on div "Back to Dashboard Change Sender ID Customers Technicians Select a contact Outbo…" at bounding box center [777, 362] width 1056 height 656
click at [601, 598] on div "Back to Dashboard Change Sender ID Customers Technicians Select a contact Outbo…" at bounding box center [777, 362] width 1056 height 656
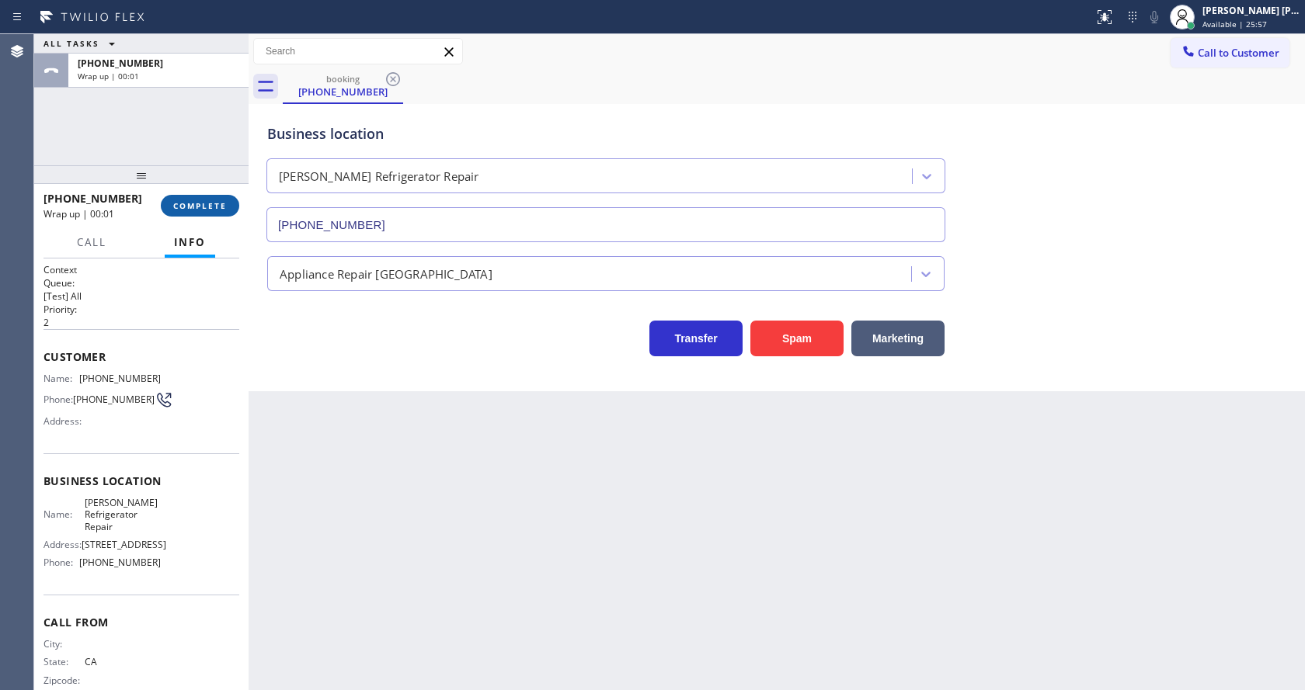
click at [209, 207] on span "COMPLETE" at bounding box center [200, 205] width 54 height 11
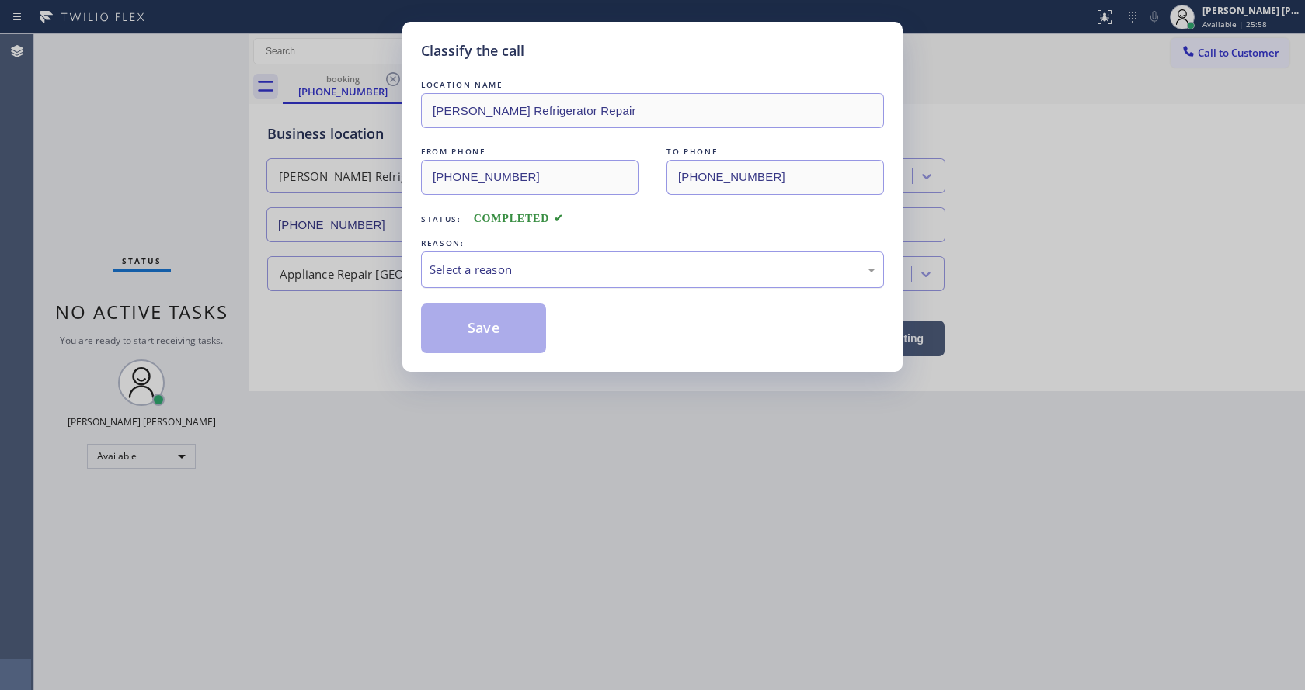
click at [536, 270] on div "Select a reason" at bounding box center [652, 270] width 446 height 18
click at [488, 316] on button "Save" at bounding box center [483, 329] width 125 height 50
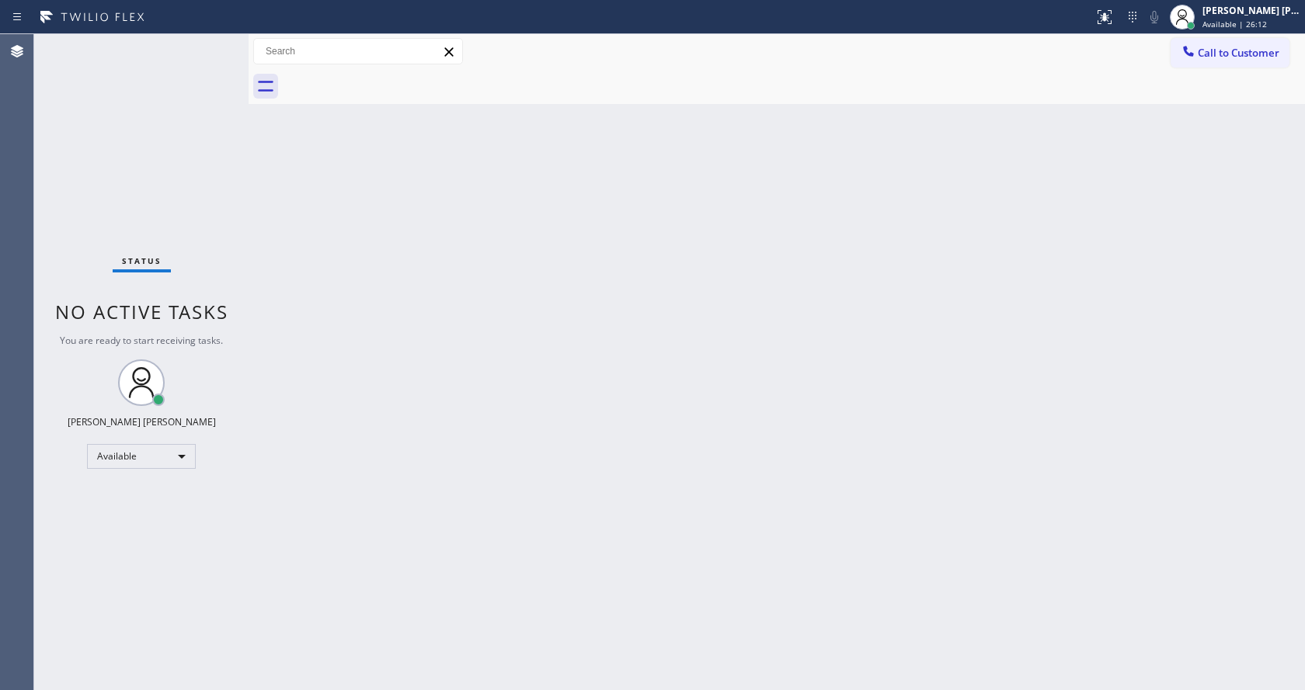
click at [400, 290] on div "Back to Dashboard Change Sender ID Customers Technicians Select a contact Outbo…" at bounding box center [777, 362] width 1056 height 656
click at [315, 311] on div "Back to Dashboard Change Sender ID Customers Technicians Select a contact Outbo…" at bounding box center [777, 362] width 1056 height 656
click at [549, 325] on div "Back to Dashboard Change Sender ID Customers Technicians Select a contact Outbo…" at bounding box center [777, 362] width 1056 height 656
click at [669, 374] on div "Back to Dashboard Change Sender ID Customers Technicians Select a contact Outbo…" at bounding box center [777, 362] width 1056 height 656
click at [469, 274] on div "Back to Dashboard Change Sender ID Customers Technicians Select a contact Outbo…" at bounding box center [777, 362] width 1056 height 656
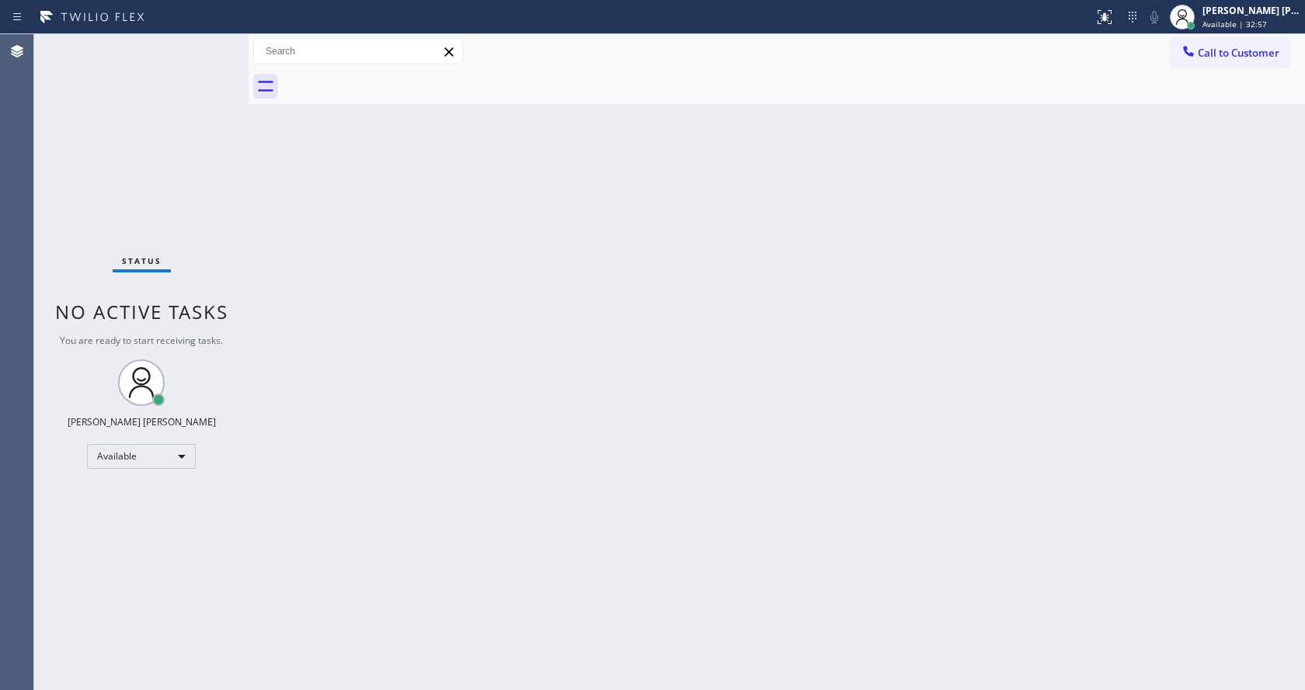
click at [468, 483] on div "Back to Dashboard Change Sender ID Customers Technicians Select a contact Outbo…" at bounding box center [777, 362] width 1056 height 656
click at [827, 393] on div "Back to Dashboard Change Sender ID Customers Technicians Select a contact Outbo…" at bounding box center [777, 362] width 1056 height 656
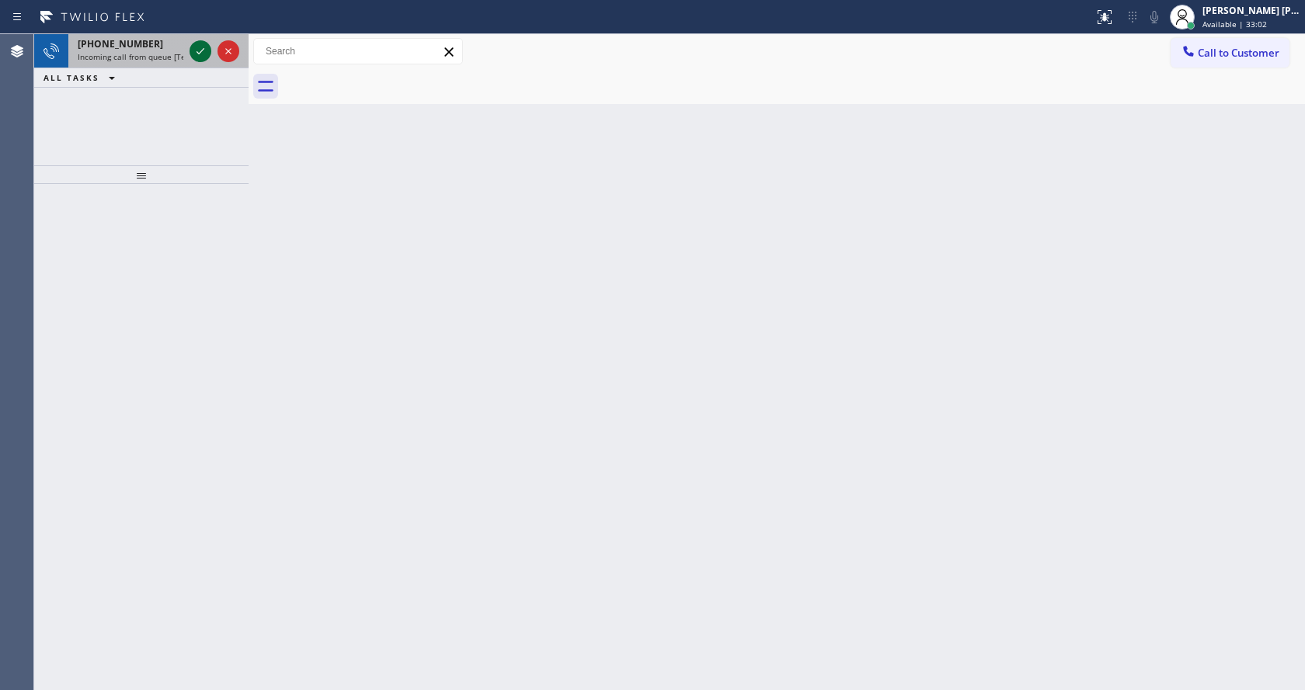
click at [206, 55] on icon at bounding box center [200, 51] width 19 height 19
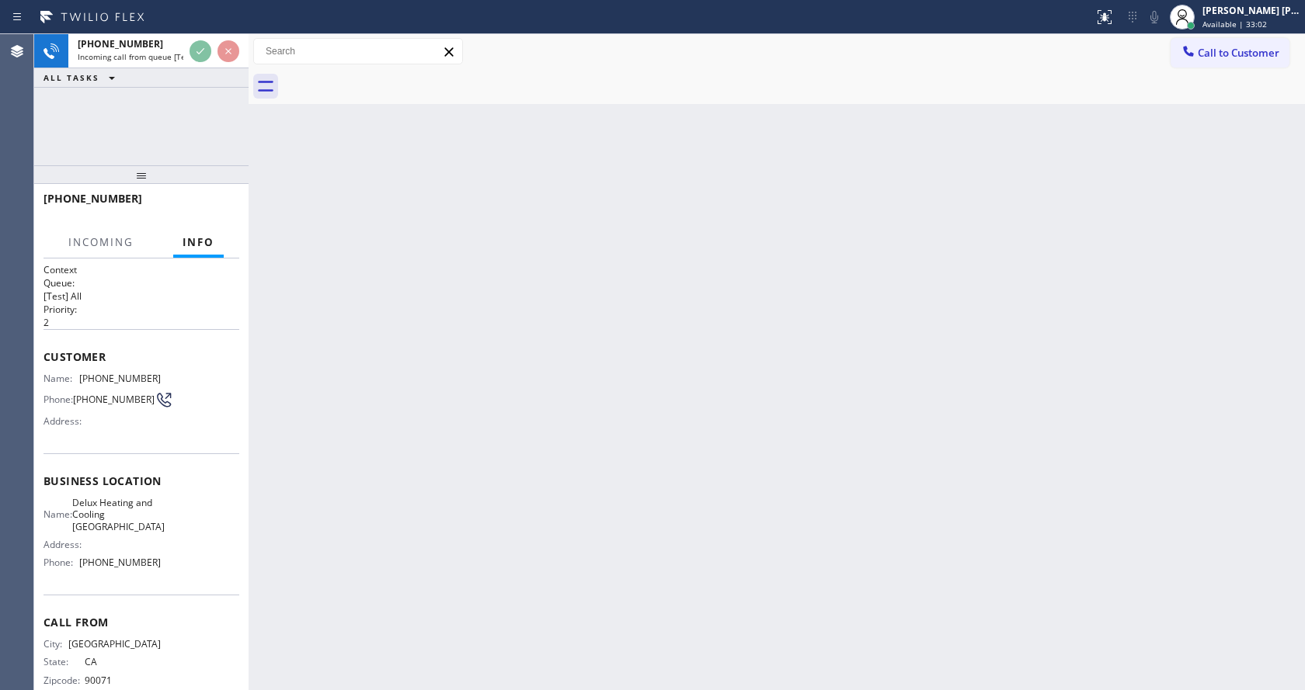
scroll to position [32, 0]
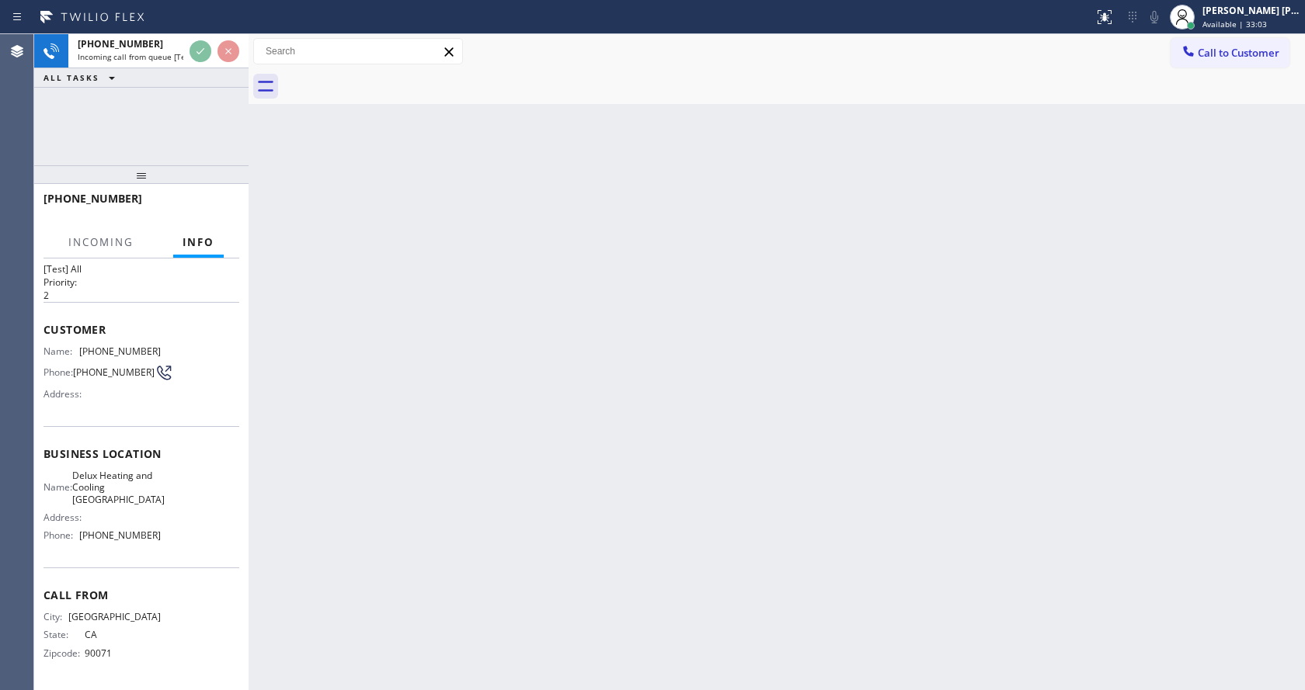
click at [406, 499] on div "Back to Dashboard Change Sender ID Customers Technicians Select a contact Outbo…" at bounding box center [777, 362] width 1056 height 656
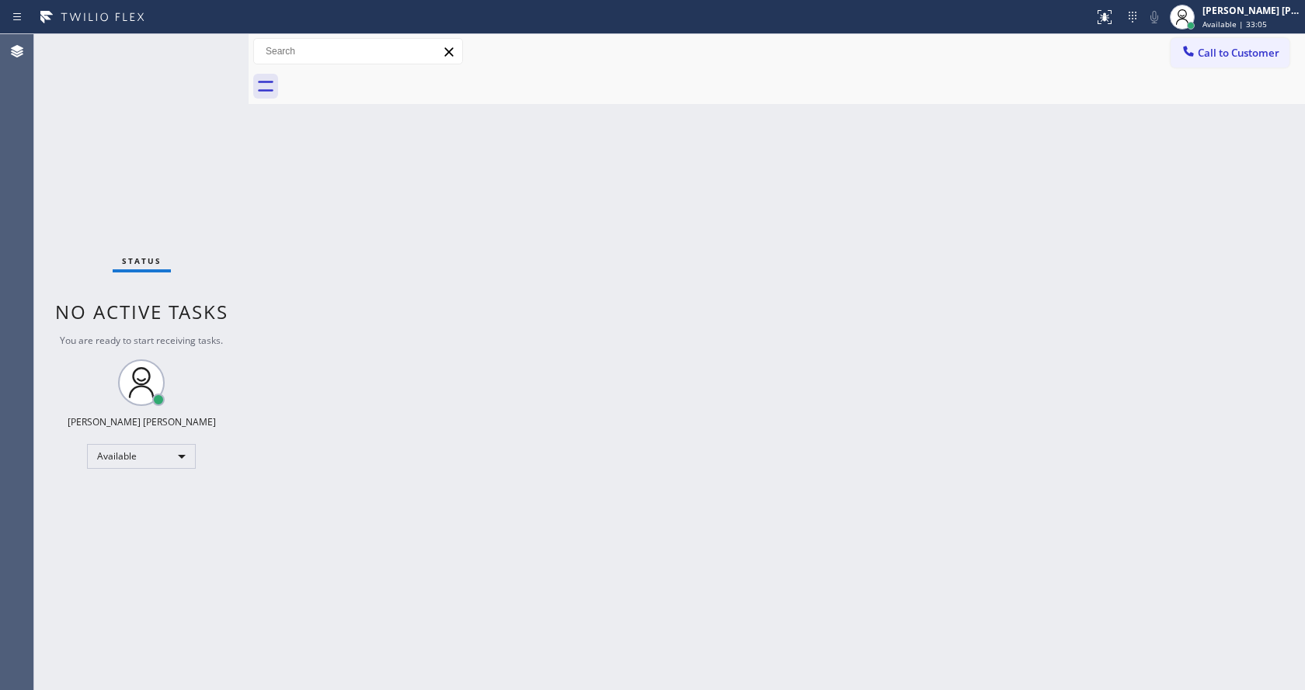
click at [322, 374] on div "Back to Dashboard Change Sender ID Customers Technicians Select a contact Outbo…" at bounding box center [777, 362] width 1056 height 656
click at [287, 221] on div "Back to Dashboard Change Sender ID Customers Technicians Select a contact Outbo…" at bounding box center [777, 362] width 1056 height 656
click at [693, 206] on div "Back to Dashboard Change Sender ID Customers Technicians Select a contact Outbo…" at bounding box center [777, 362] width 1056 height 656
click at [775, 511] on div "Back to Dashboard Change Sender ID Customers Technicians Select a contact Outbo…" at bounding box center [777, 362] width 1056 height 656
drag, startPoint x: 299, startPoint y: 309, endPoint x: 961, endPoint y: 180, distance: 674.1
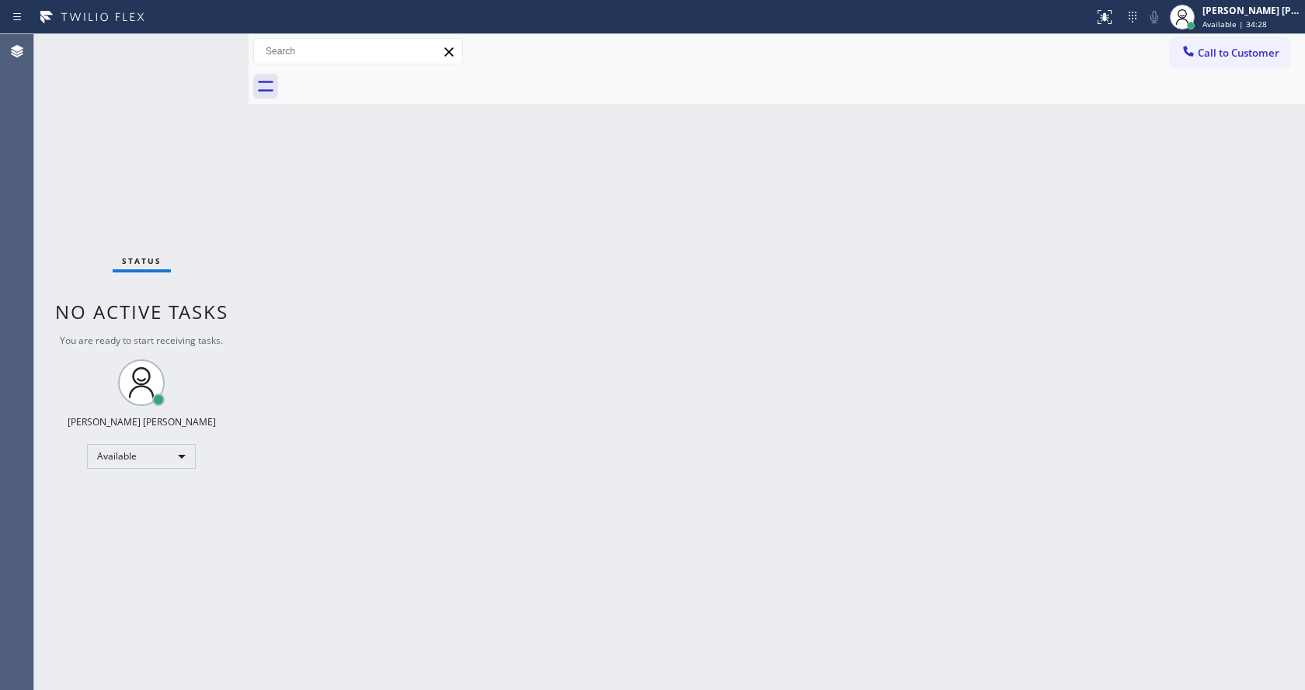
click at [301, 309] on div "Back to Dashboard Change Sender ID Customers Technicians Select a contact Outbo…" at bounding box center [777, 362] width 1056 height 656
click at [1229, 20] on span "Available | 34:29" at bounding box center [1234, 24] width 64 height 11
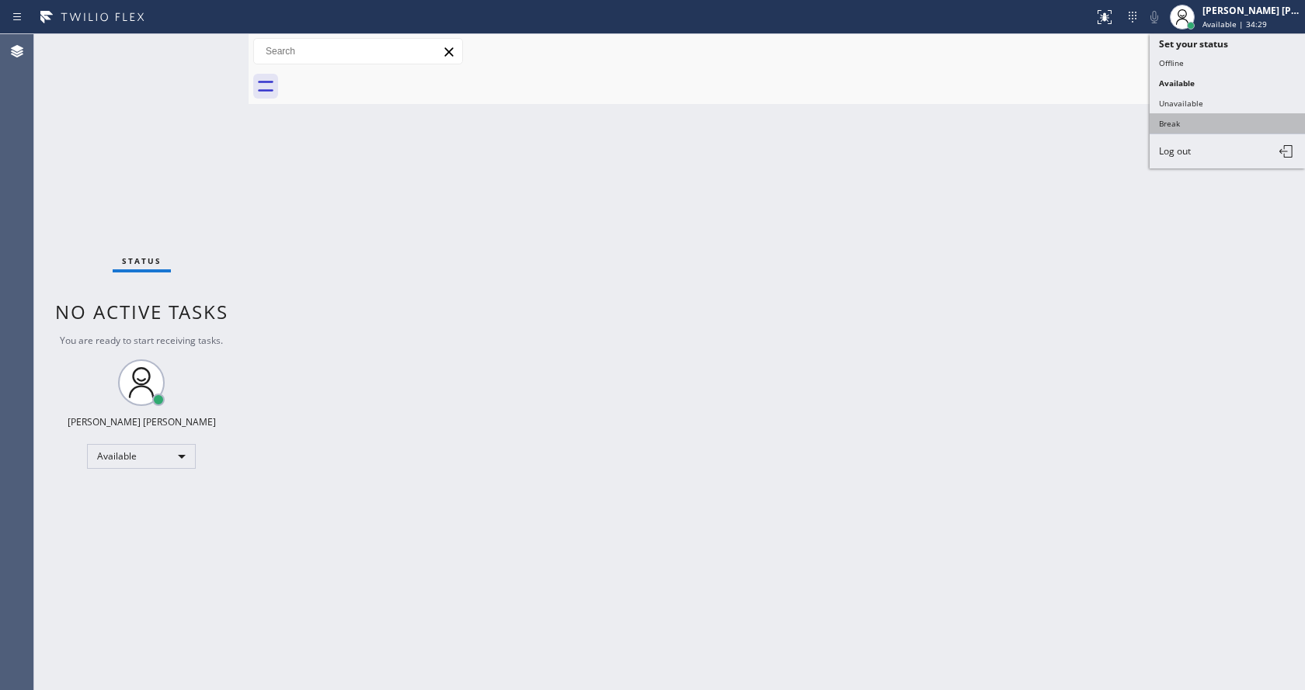
click at [1180, 123] on button "Break" at bounding box center [1226, 123] width 155 height 20
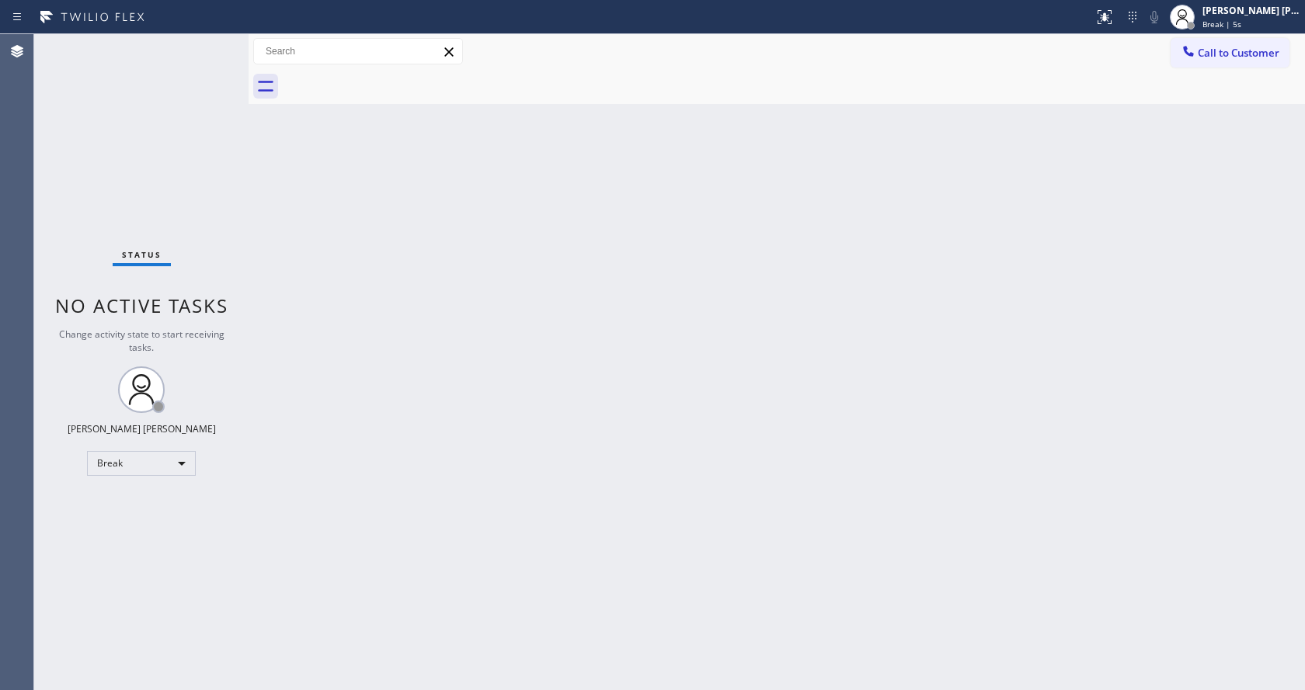
click at [224, 210] on div "Status No active tasks Change activity state to start receiving tasks. [PERSON_…" at bounding box center [141, 362] width 214 height 656
click at [523, 337] on div "Back to Dashboard Change Sender ID Customers Technicians Select a contact Outbo…" at bounding box center [777, 362] width 1056 height 656
click at [1236, 28] on span "Break | 15:08" at bounding box center [1227, 24] width 51 height 11
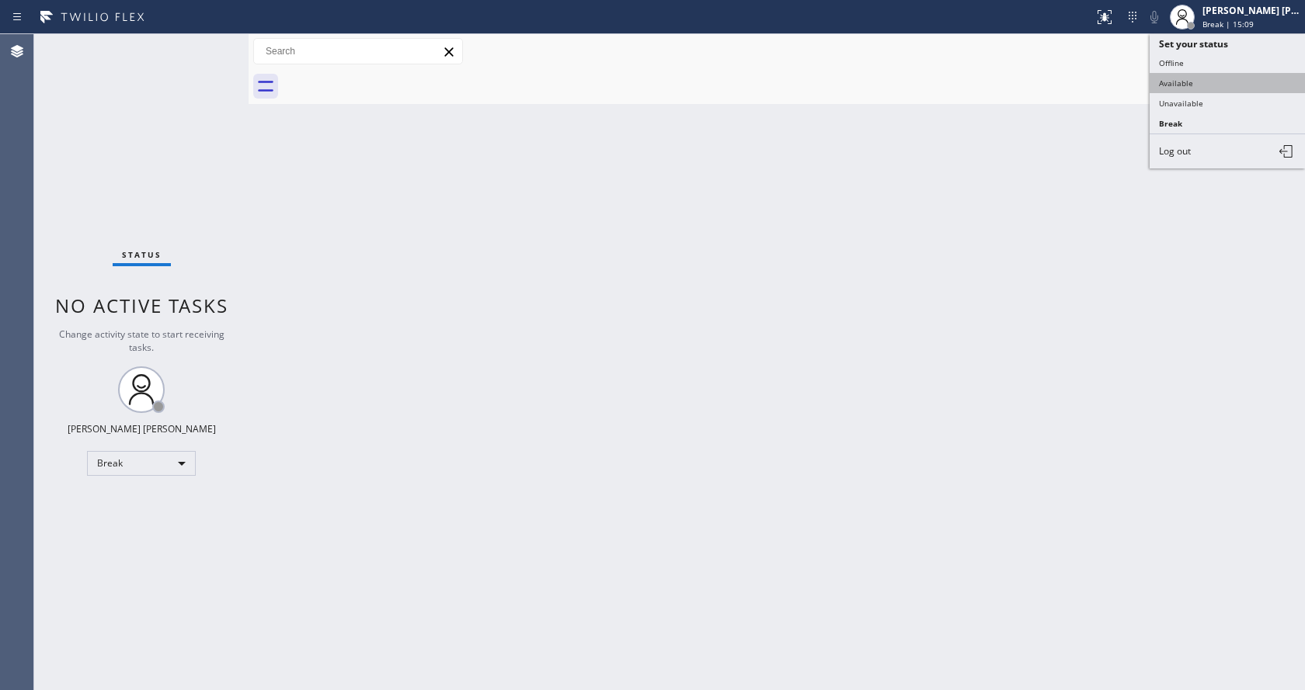
click at [1211, 76] on button "Available" at bounding box center [1226, 83] width 155 height 20
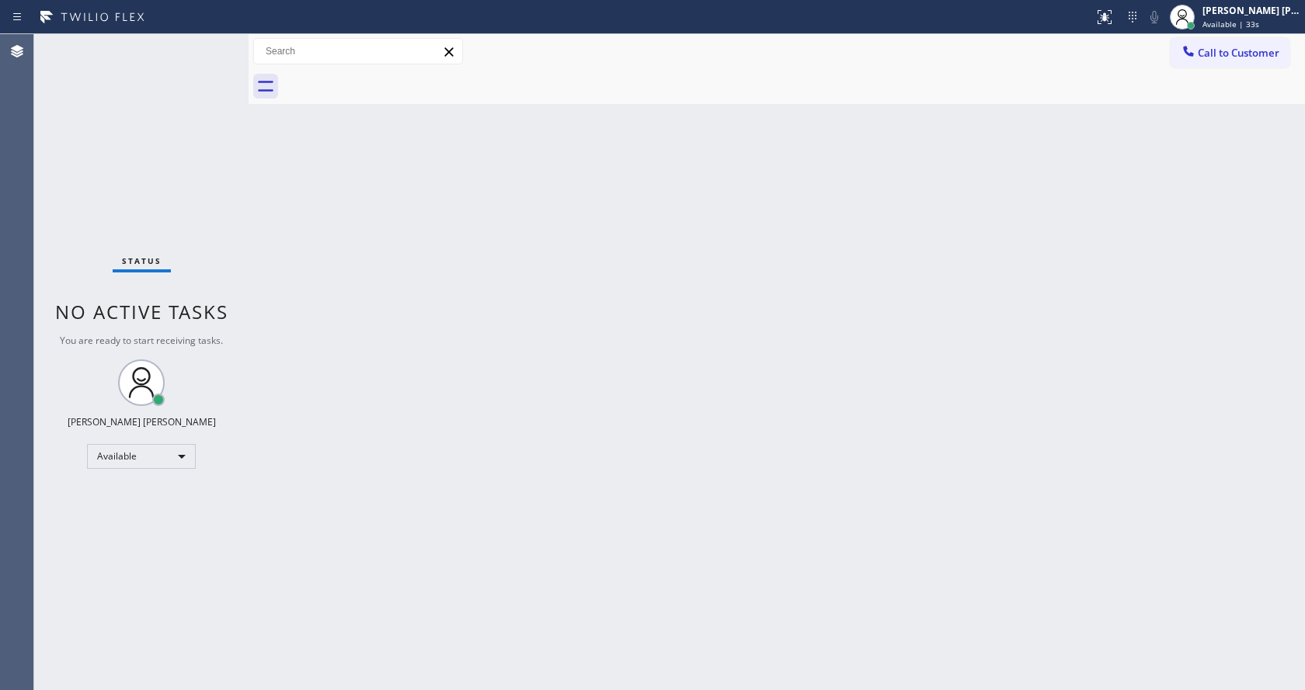
click at [513, 454] on div "Back to Dashboard Change Sender ID Customers Technicians Select a contact Outbo…" at bounding box center [777, 362] width 1056 height 656
click at [717, 322] on div "Back to Dashboard Change Sender ID Customers Technicians Select a contact Outbo…" at bounding box center [777, 362] width 1056 height 656
click at [502, 194] on div "Back to Dashboard Change Sender ID Customers Technicians Select a contact Outbo…" at bounding box center [777, 362] width 1056 height 656
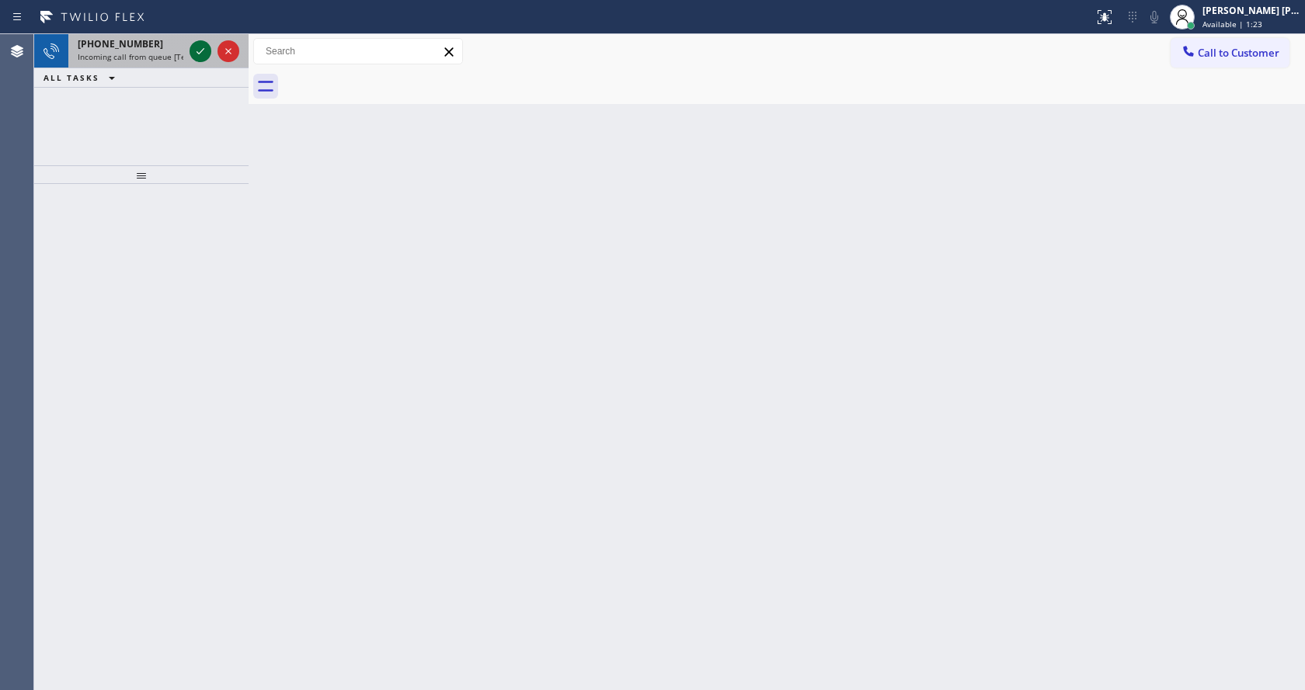
click at [195, 55] on icon at bounding box center [200, 51] width 19 height 19
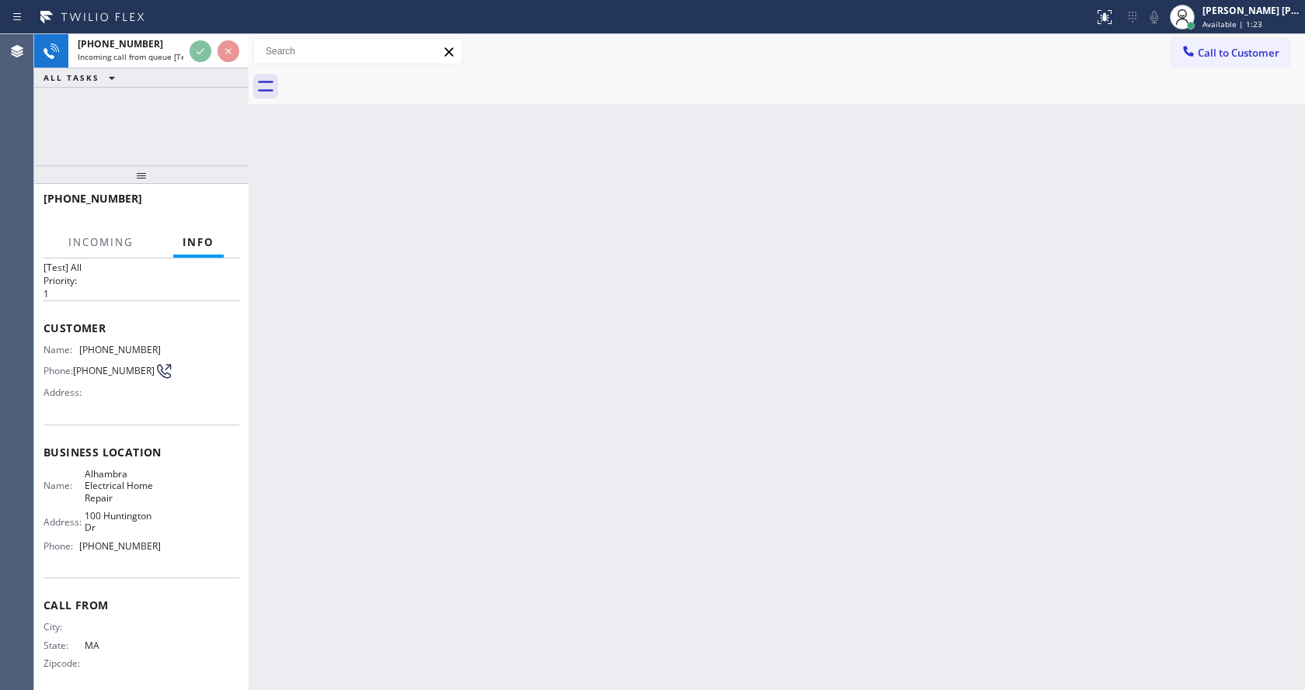
scroll to position [44, 0]
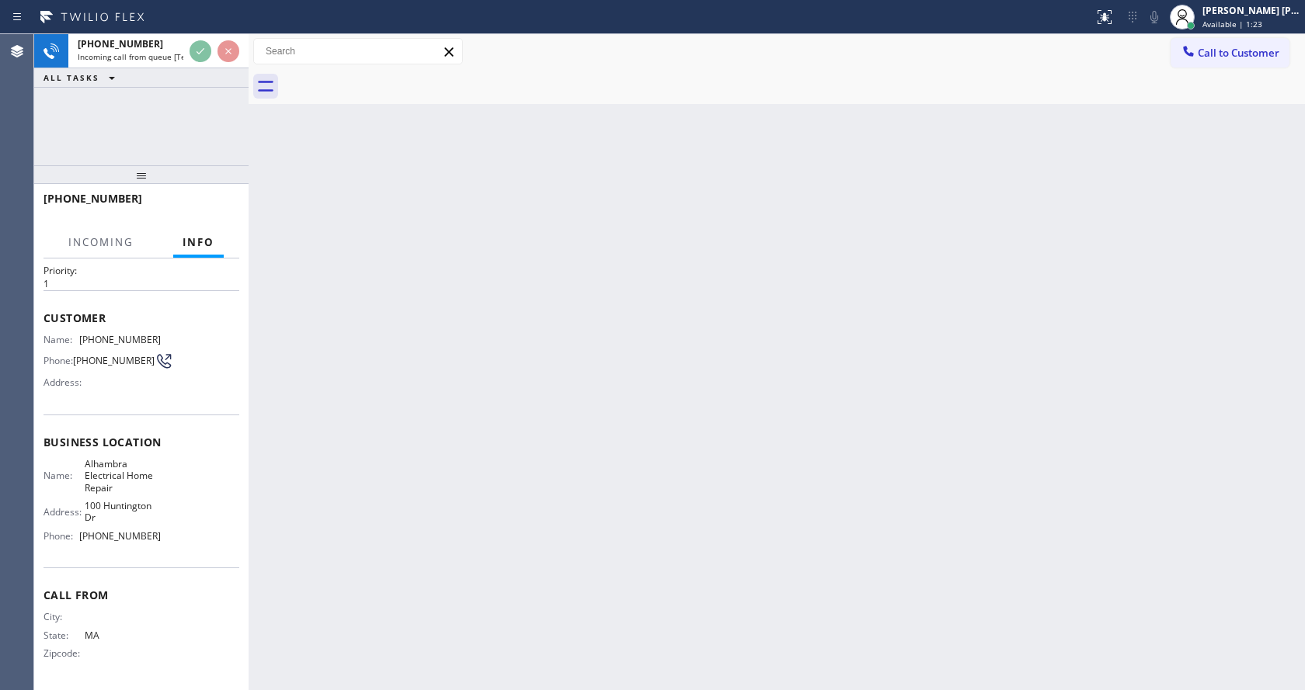
click at [445, 487] on div "Back to Dashboard Change Sender ID Customers Technicians Select a contact Outbo…" at bounding box center [777, 362] width 1056 height 656
click at [323, 453] on div "Back to Dashboard Change Sender ID Customers Technicians Select a contact Outbo…" at bounding box center [777, 362] width 1056 height 656
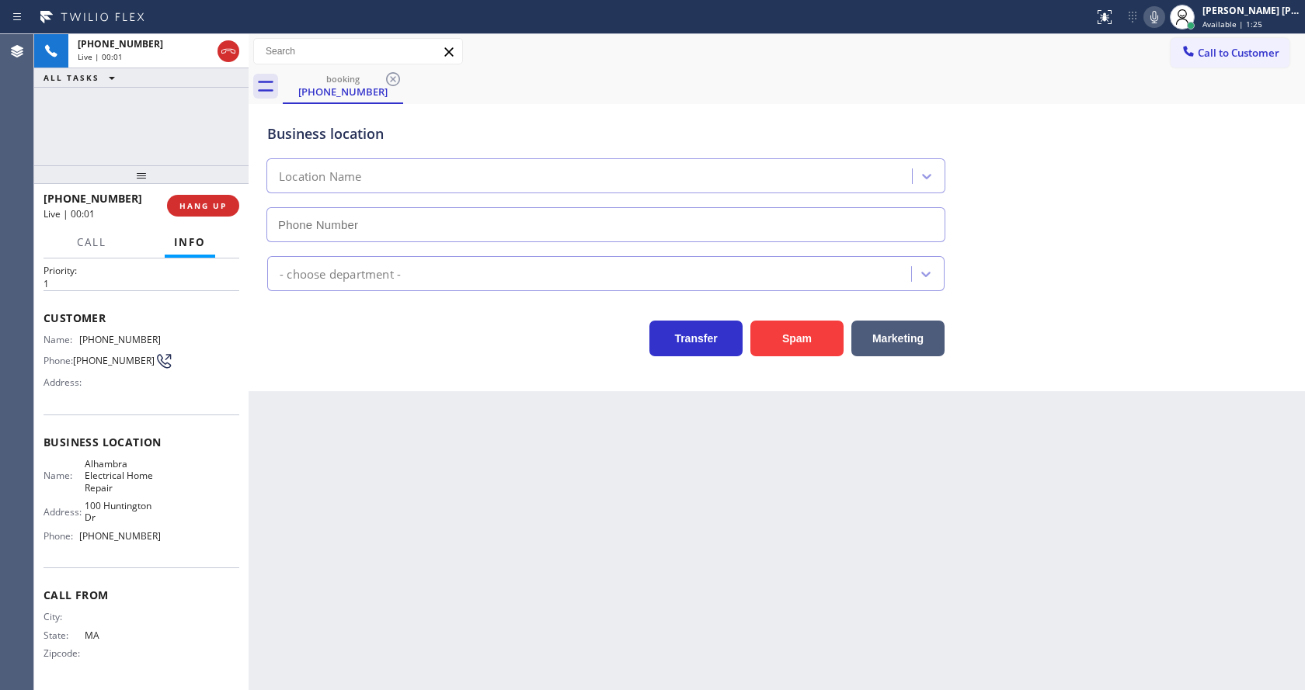
type input "[PHONE_NUMBER]"
click at [440, 544] on div "Back to Dashboard Change Sender ID Customers Technicians Select a contact Outbo…" at bounding box center [777, 362] width 1056 height 656
click at [794, 335] on button "Spam" at bounding box center [796, 339] width 93 height 36
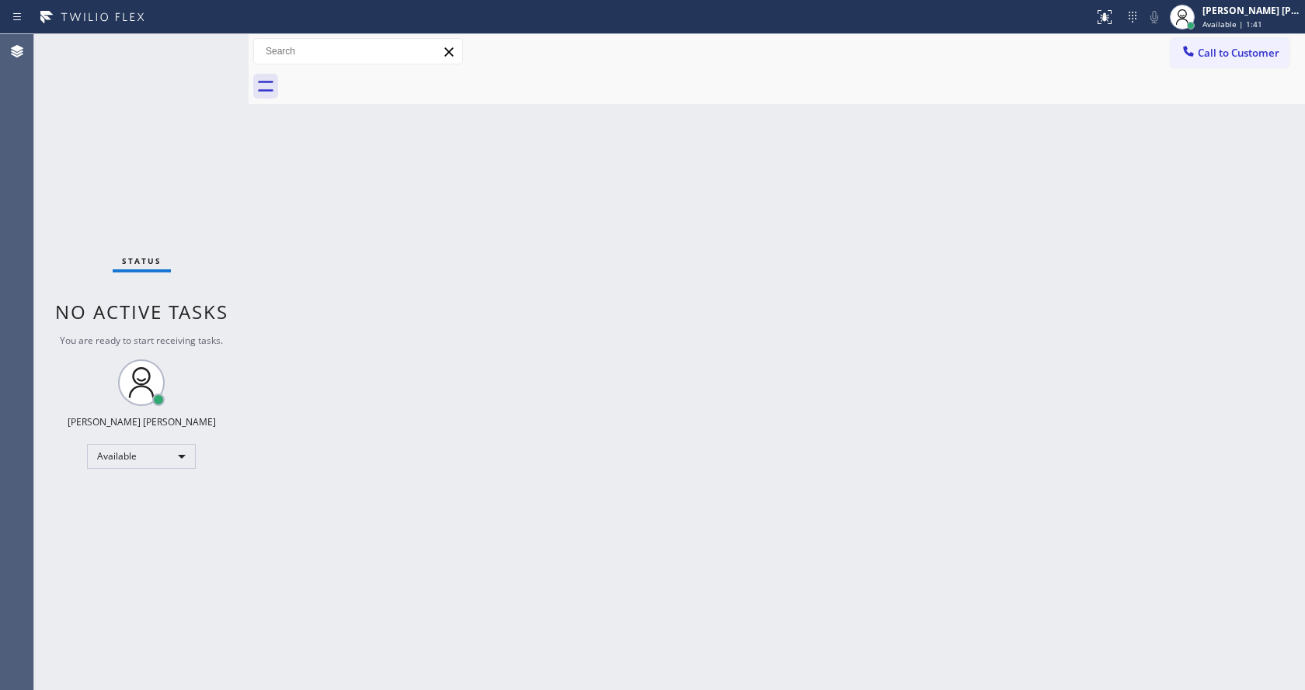
click at [707, 399] on div "Back to Dashboard Change Sender ID Customers Technicians Select a contact Outbo…" at bounding box center [777, 362] width 1056 height 656
click at [475, 676] on div "Back to Dashboard Change Sender ID Customers Technicians Select a contact Outbo…" at bounding box center [777, 362] width 1056 height 656
click at [225, 189] on div "Status No active tasks You are ready to start receiving tasks. [PERSON_NAME] [P…" at bounding box center [141, 362] width 214 height 656
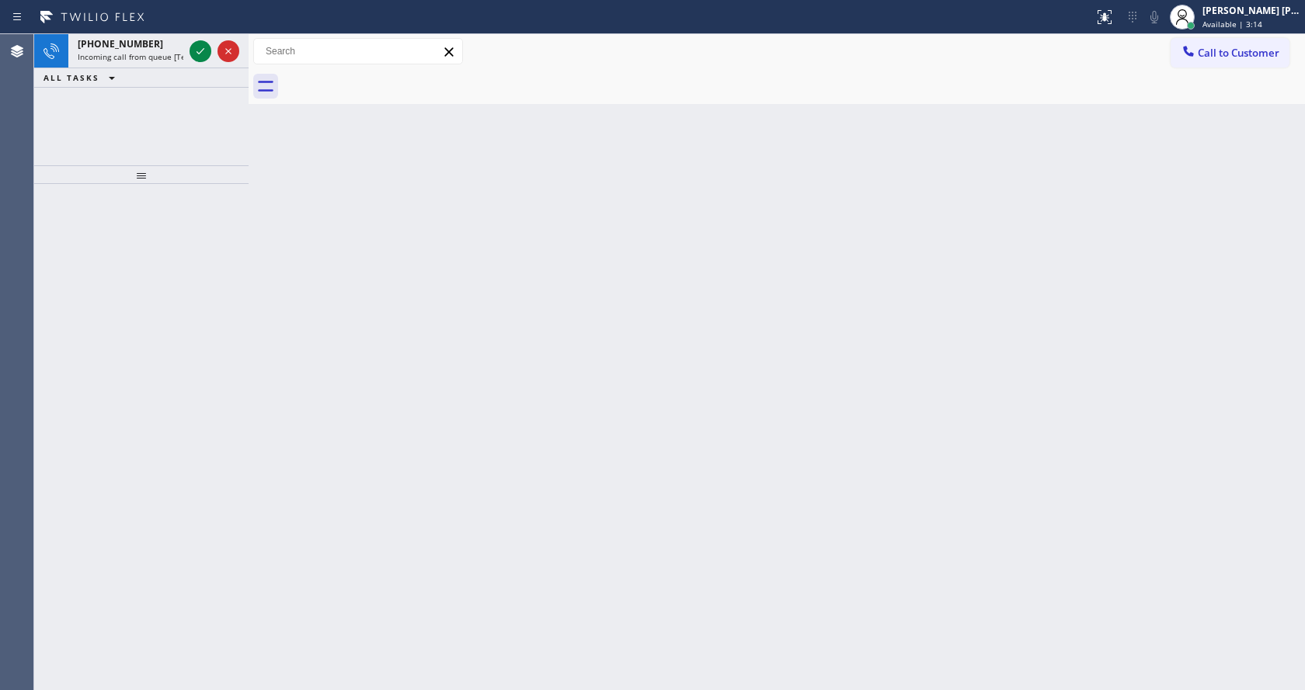
click at [199, 50] on icon at bounding box center [200, 51] width 19 height 19
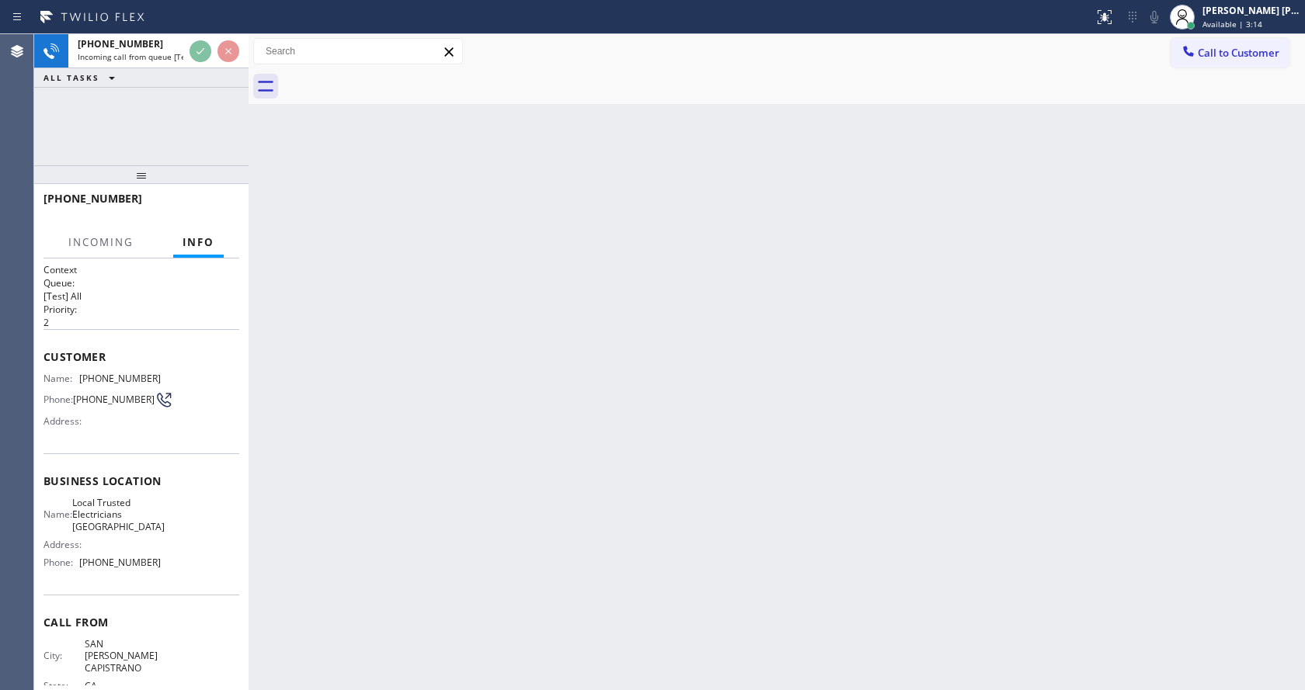
scroll to position [44, 0]
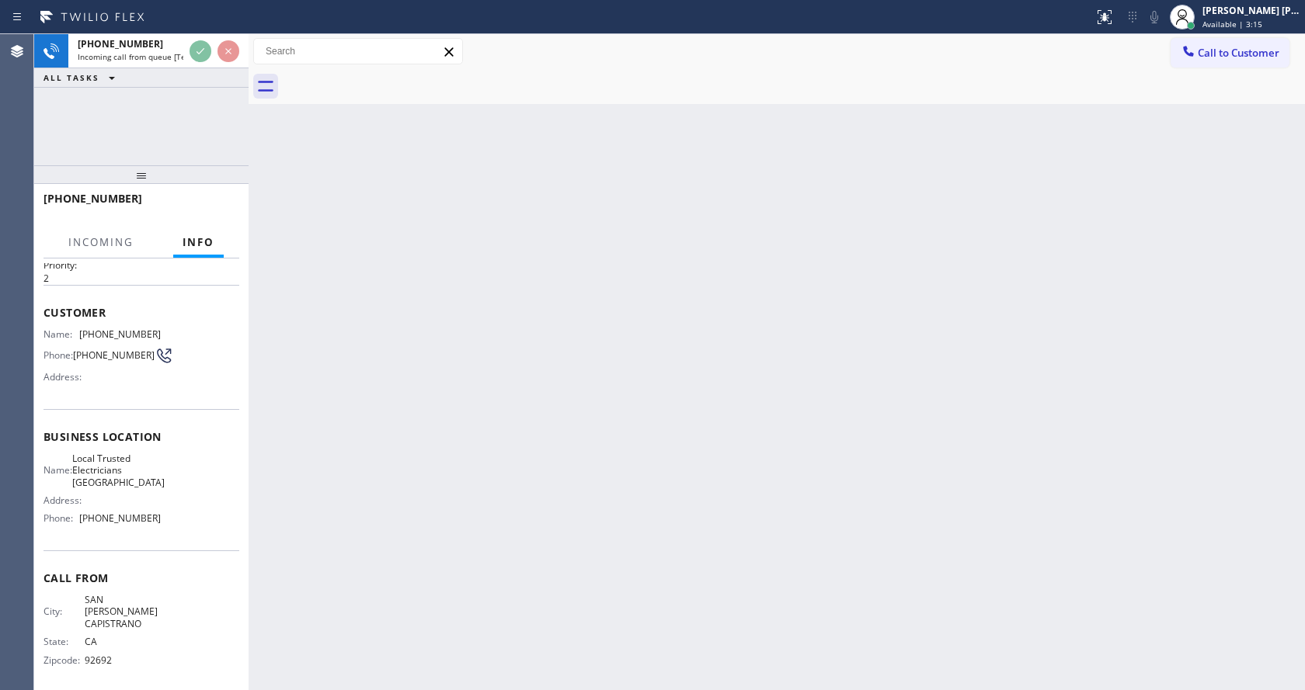
click at [498, 492] on div "Back to Dashboard Change Sender ID Customers Technicians Select a contact Outbo…" at bounding box center [777, 362] width 1056 height 656
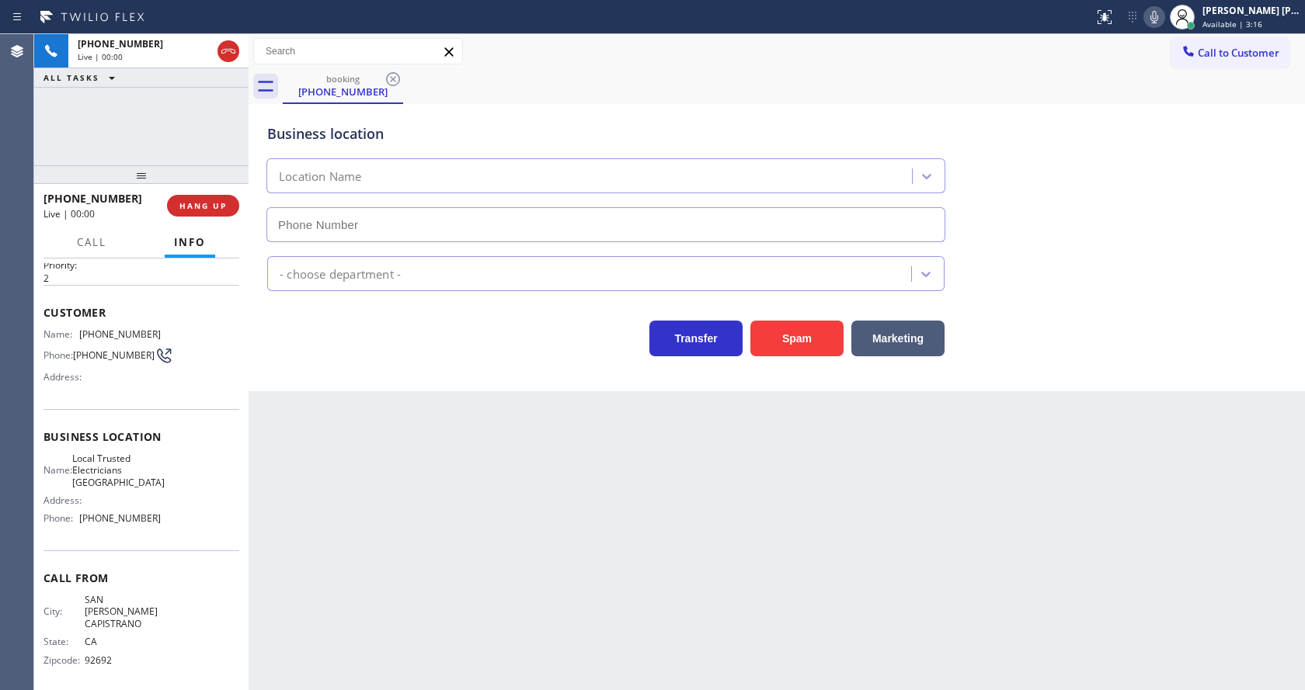
type input "[PHONE_NUMBER]"
drag, startPoint x: 113, startPoint y: 361, endPoint x: 107, endPoint y: 368, distance: 9.4
click at [113, 361] on span "[PHONE_NUMBER]" at bounding box center [114, 355] width 82 height 12
drag, startPoint x: 82, startPoint y: 332, endPoint x: 165, endPoint y: 332, distance: 83.9
click at [165, 332] on div "Name: [PHONE_NUMBER] Phone: [PHONE_NUMBER] Address:" at bounding box center [141, 358] width 196 height 61
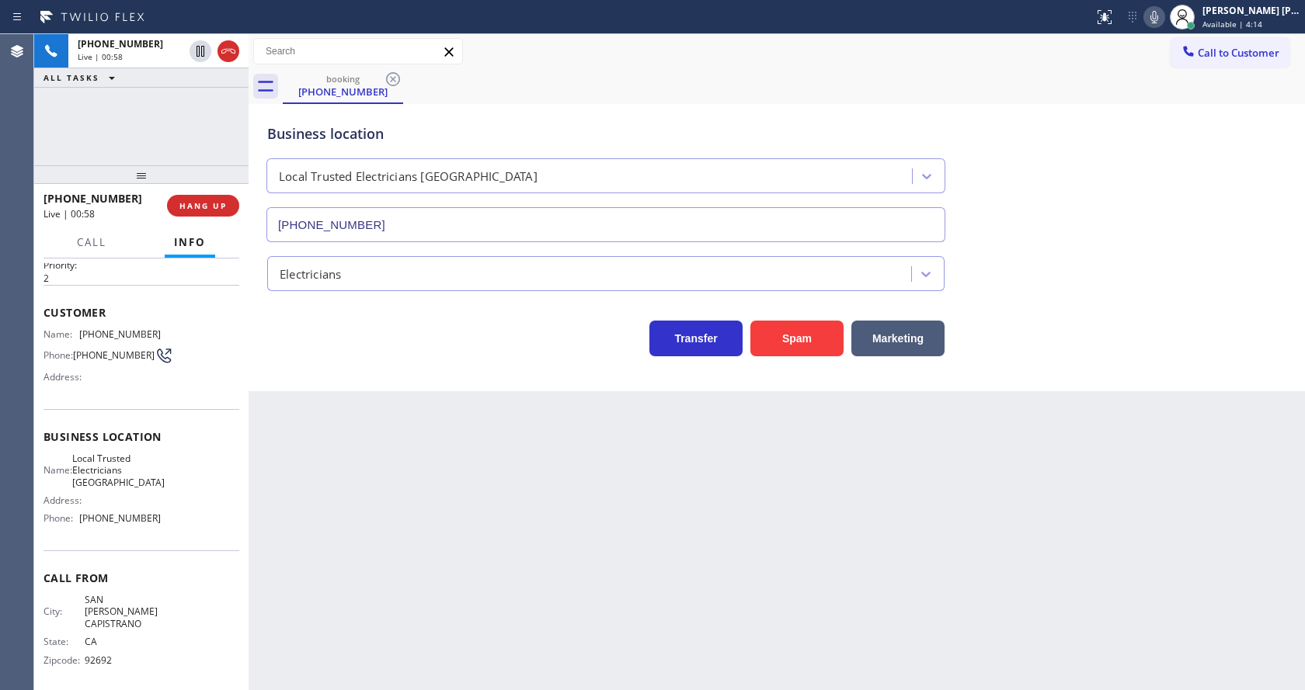
drag, startPoint x: 341, startPoint y: 450, endPoint x: 342, endPoint y: 491, distance: 40.4
click at [342, 478] on div "Back to Dashboard Change Sender ID Customers Technicians Select a contact Outbo…" at bounding box center [777, 362] width 1056 height 656
click at [158, 485] on div "Name: Local Trusted Electricians Laguna Niguel Address: Phone: [PHONE_NUMBER]" at bounding box center [141, 492] width 196 height 78
drag, startPoint x: 77, startPoint y: 459, endPoint x: 144, endPoint y: 484, distance: 72.0
click at [144, 484] on div "Name: Local Trusted Electricians [GEOGRAPHIC_DATA]" at bounding box center [101, 471] width 117 height 36
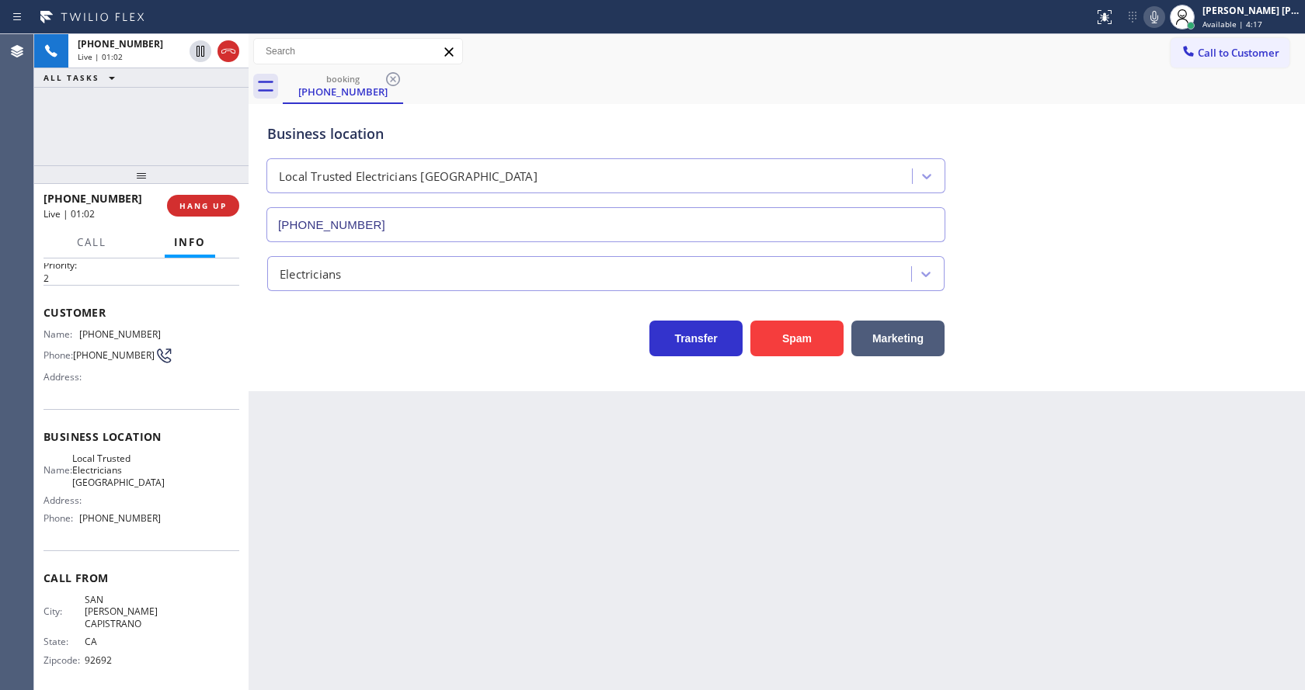
drag, startPoint x: 354, startPoint y: 471, endPoint x: 356, endPoint y: 655, distance: 183.3
click at [356, 501] on div "Back to Dashboard Change Sender ID Customers Technicians Select a contact Outbo…" at bounding box center [777, 362] width 1056 height 656
click at [186, 513] on div "Name: Local Trusted Electricians Laguna Niguel Address: Phone: [PHONE_NUMBER]" at bounding box center [141, 492] width 196 height 78
drag, startPoint x: 78, startPoint y: 520, endPoint x: 173, endPoint y: 520, distance: 94.7
click at [173, 520] on div "Name: Local Trusted Electricians Laguna Niguel Address: Phone: [PHONE_NUMBER]" at bounding box center [141, 492] width 196 height 78
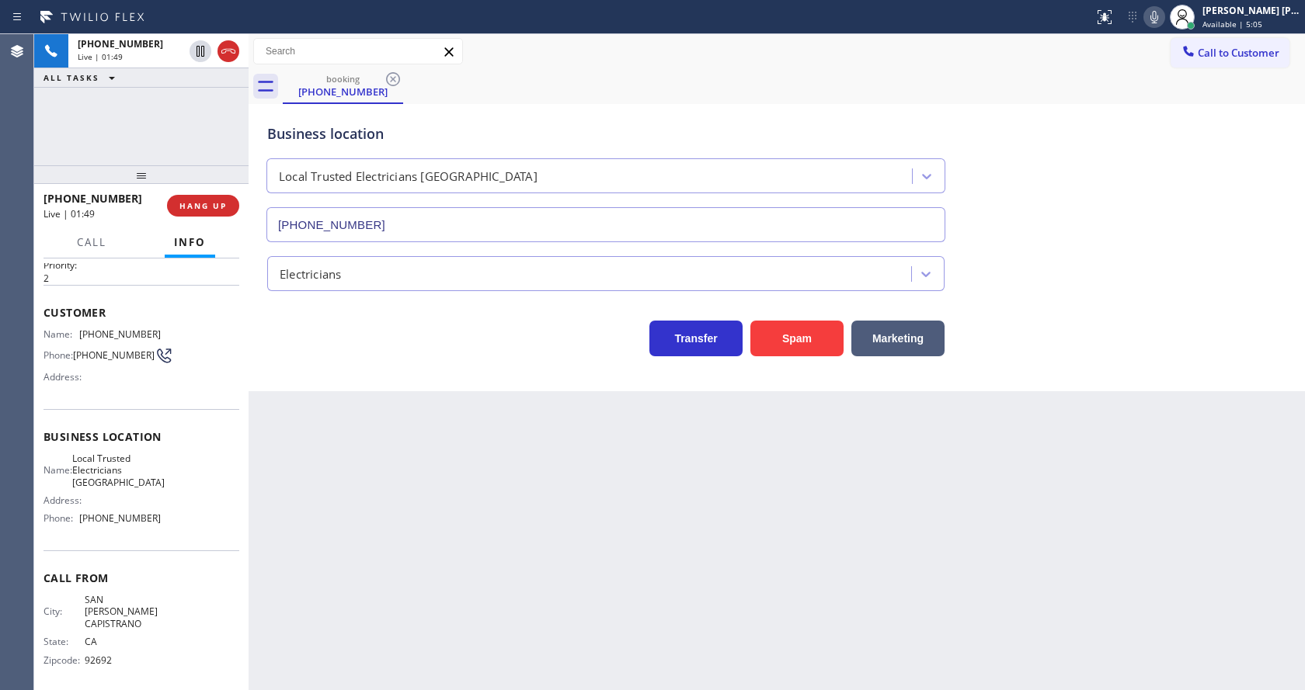
click at [614, 481] on div "Back to Dashboard Change Sender ID Customers Technicians Select a contact Outbo…" at bounding box center [777, 362] width 1056 height 656
click at [1159, 18] on icon at bounding box center [1154, 17] width 19 height 19
click at [197, 50] on icon at bounding box center [200, 51] width 8 height 11
click at [200, 48] on icon at bounding box center [200, 51] width 11 height 11
click at [1160, 18] on icon at bounding box center [1154, 17] width 19 height 19
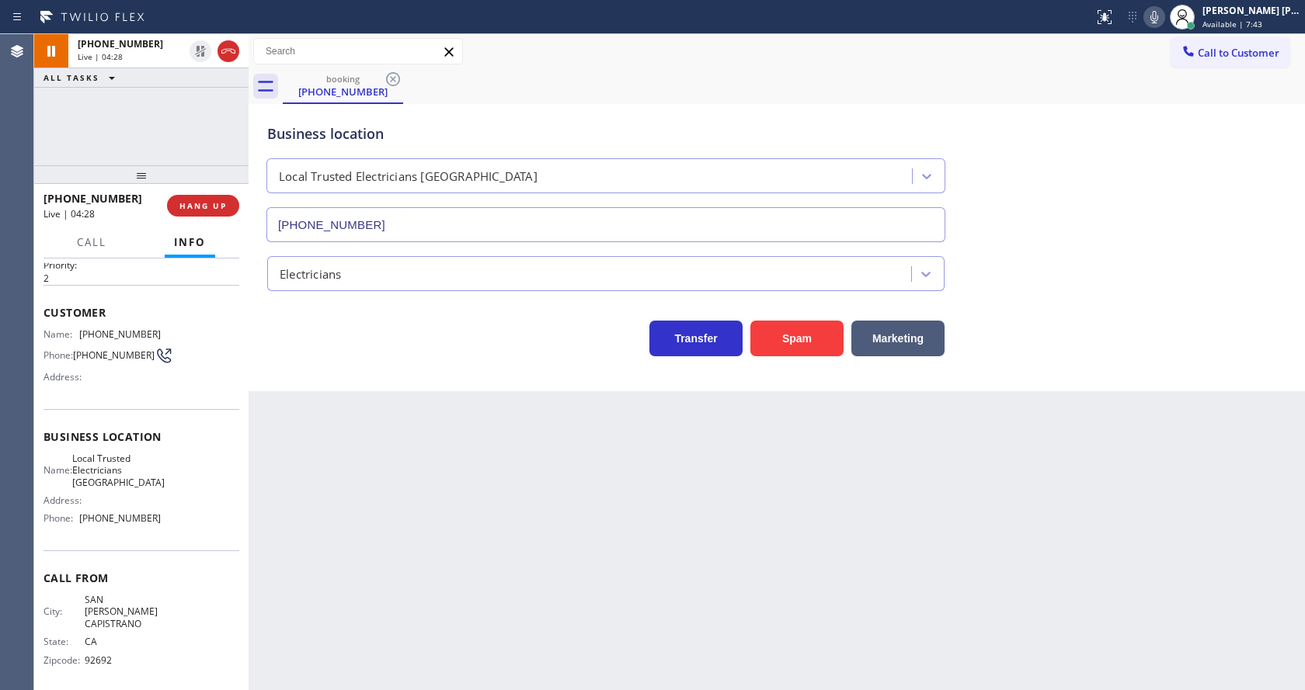
click at [1173, 88] on div "booking [PHONE_NUMBER]" at bounding box center [794, 86] width 1022 height 35
click at [414, 509] on div "Back to Dashboard Change Sender ID Customers Technicians Select a contact Outbo…" at bounding box center [777, 362] width 1056 height 656
click at [543, 506] on div "Back to Dashboard Change Sender ID Customers Technicians Select a contact Outbo…" at bounding box center [777, 362] width 1056 height 656
click at [411, 506] on div "Back to Dashboard Change Sender ID Customers Technicians Select a contact Outbo…" at bounding box center [777, 362] width 1056 height 656
click at [710, 509] on div "Back to Dashboard Change Sender ID Customers Technicians Select a contact Outbo…" at bounding box center [777, 362] width 1056 height 656
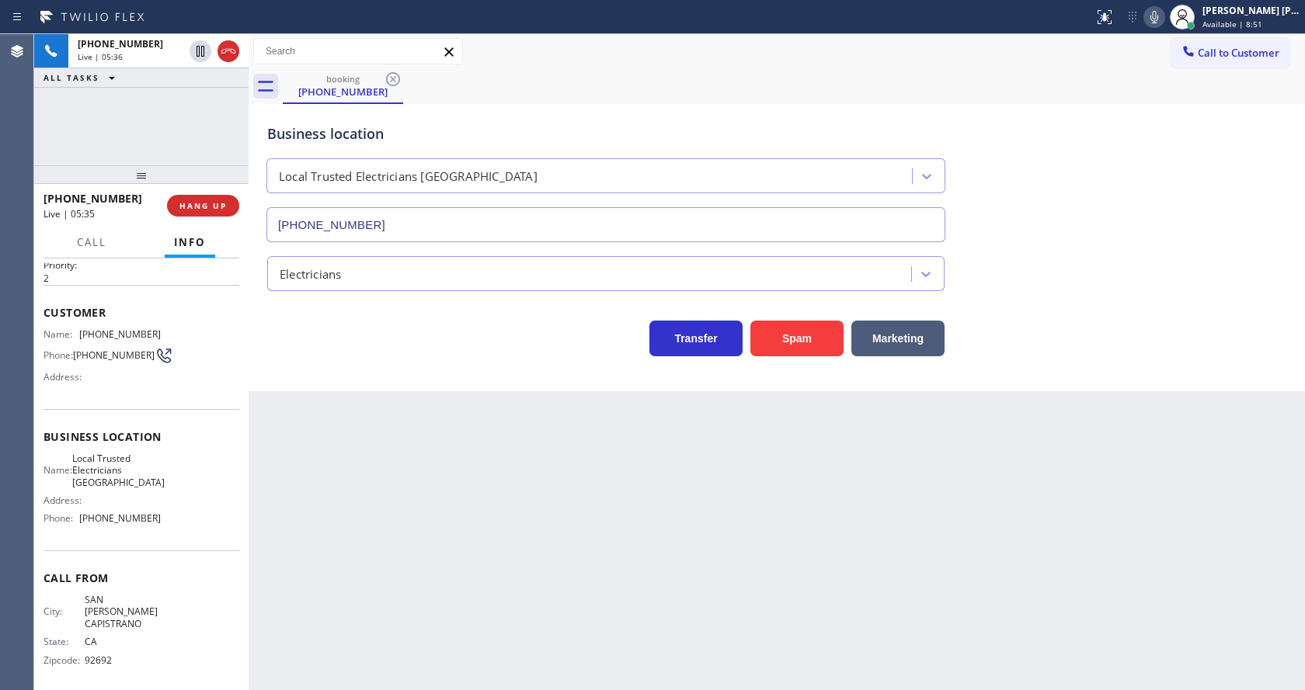
click at [412, 383] on div "Business location Local Trusted Electricians [GEOGRAPHIC_DATA] [PHONE_NUMBER] E…" at bounding box center [777, 247] width 1056 height 287
click at [646, 568] on div "Back to Dashboard Change Sender ID Customers Technicians Select a contact Outbo…" at bounding box center [777, 362] width 1056 height 656
drag, startPoint x: 679, startPoint y: 545, endPoint x: 683, endPoint y: 607, distance: 61.5
click at [679, 545] on div "Back to Dashboard Change Sender ID Customers Technicians Select a contact Outbo…" at bounding box center [777, 362] width 1056 height 656
click at [842, 612] on div "Back to Dashboard Change Sender ID Customers Technicians Select a contact Outbo…" at bounding box center [777, 362] width 1056 height 656
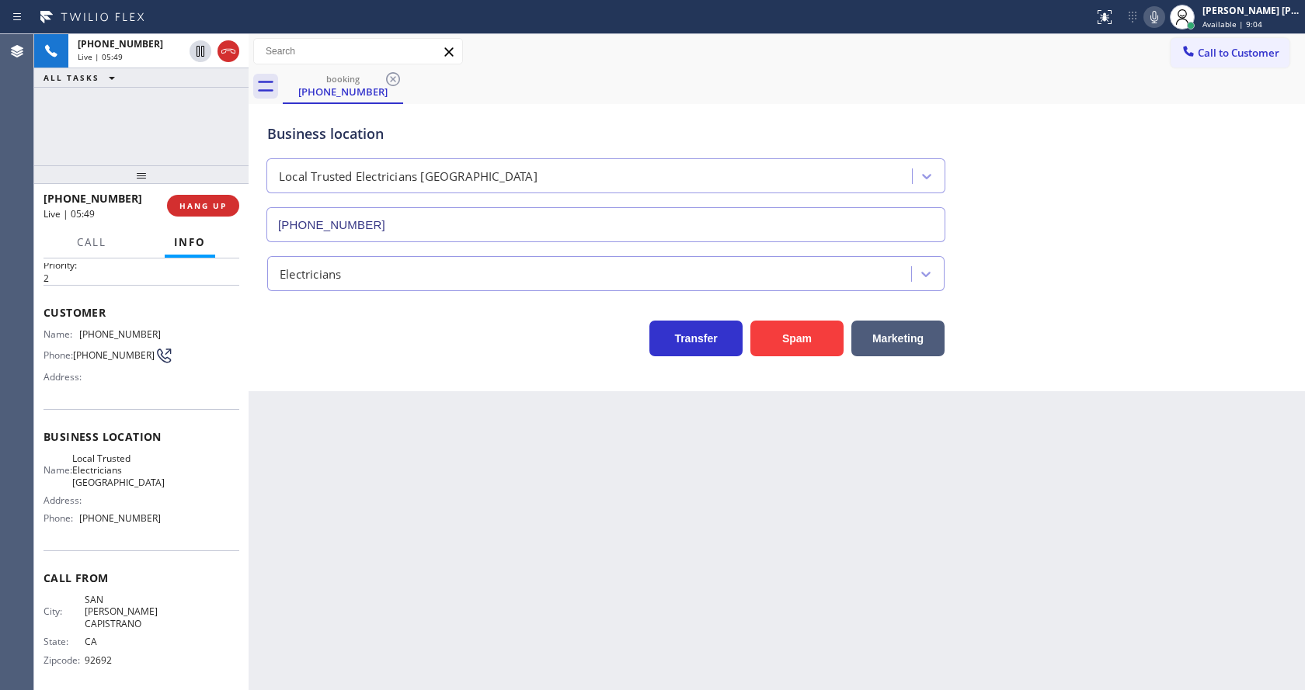
click at [350, 611] on div "Back to Dashboard Change Sender ID Customers Technicians Select a contact Outbo…" at bounding box center [777, 362] width 1056 height 656
click at [581, 518] on div "Back to Dashboard Change Sender ID Customers Technicians Select a contact Outbo…" at bounding box center [777, 362] width 1056 height 656
click at [722, 606] on div "Back to Dashboard Change Sender ID Customers Technicians Select a contact Outbo…" at bounding box center [777, 362] width 1056 height 656
drag, startPoint x: 641, startPoint y: 594, endPoint x: 461, endPoint y: 584, distance: 179.7
click at [638, 585] on div "Back to Dashboard Change Sender ID Customers Technicians Select a contact Outbo…" at bounding box center [777, 362] width 1056 height 656
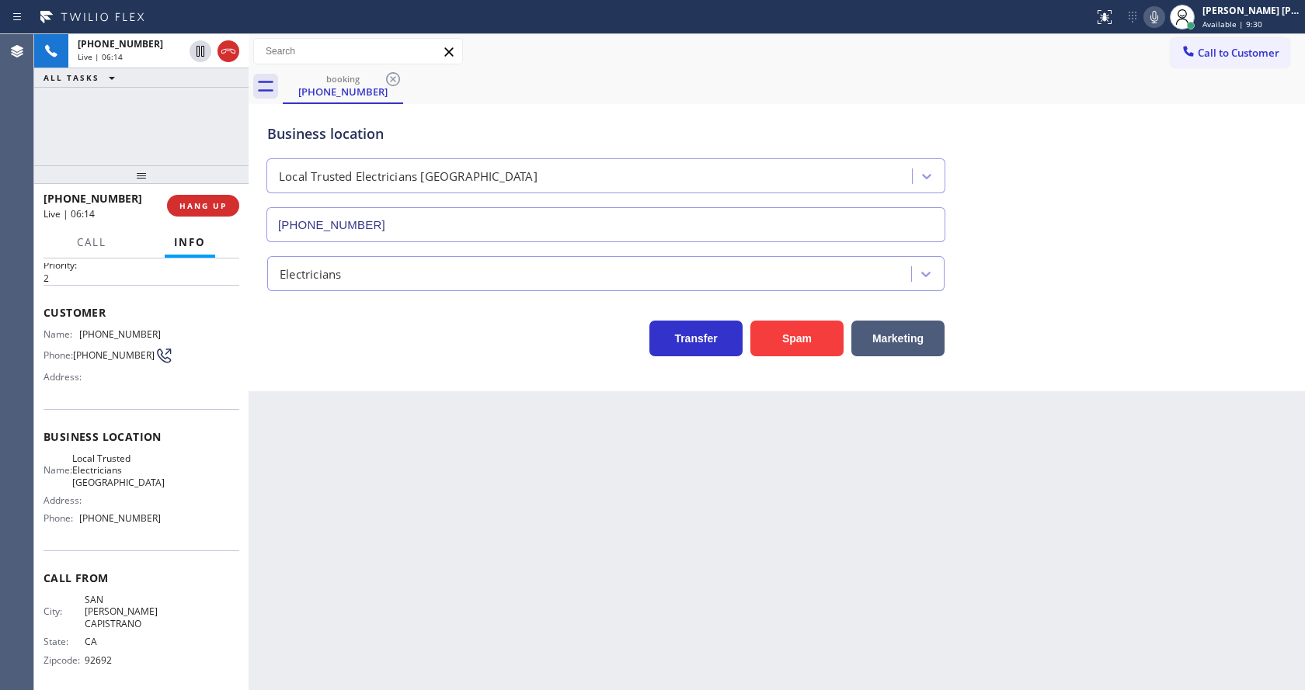
click at [705, 471] on div "Back to Dashboard Change Sender ID Customers Technicians Select a contact Outbo…" at bounding box center [777, 362] width 1056 height 656
click at [346, 376] on div "Business location Local Trusted Electricians [GEOGRAPHIC_DATA] [PHONE_NUMBER] E…" at bounding box center [777, 247] width 1056 height 287
click at [360, 689] on div "Back to Dashboard Change Sender ID Customers Technicians Select a contact Outbo…" at bounding box center [777, 362] width 1056 height 656
drag, startPoint x: 721, startPoint y: 459, endPoint x: 354, endPoint y: 113, distance: 504.3
click at [720, 457] on div "Back to Dashboard Change Sender ID Customers Technicians Select a contact Outbo…" at bounding box center [777, 362] width 1056 height 656
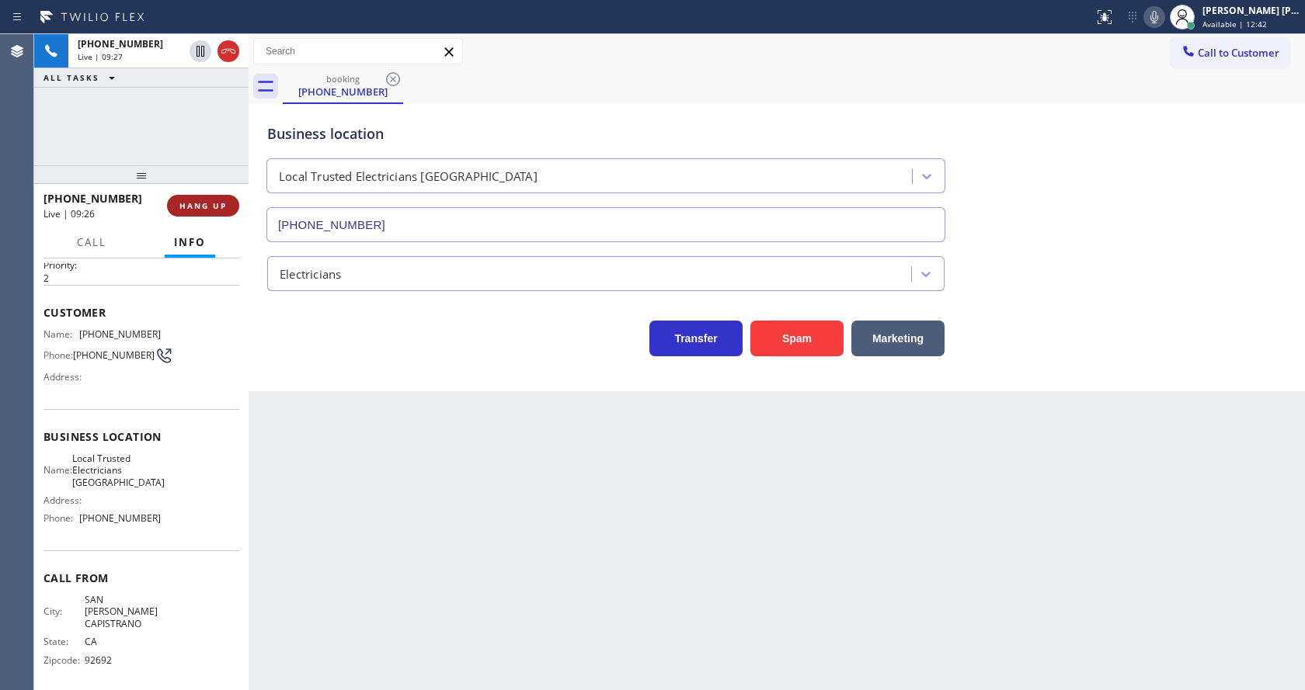
click at [207, 205] on span "HANG UP" at bounding box center [202, 205] width 47 height 11
click at [447, 348] on div "Transfer Spam Marketing" at bounding box center [605, 334] width 683 height 43
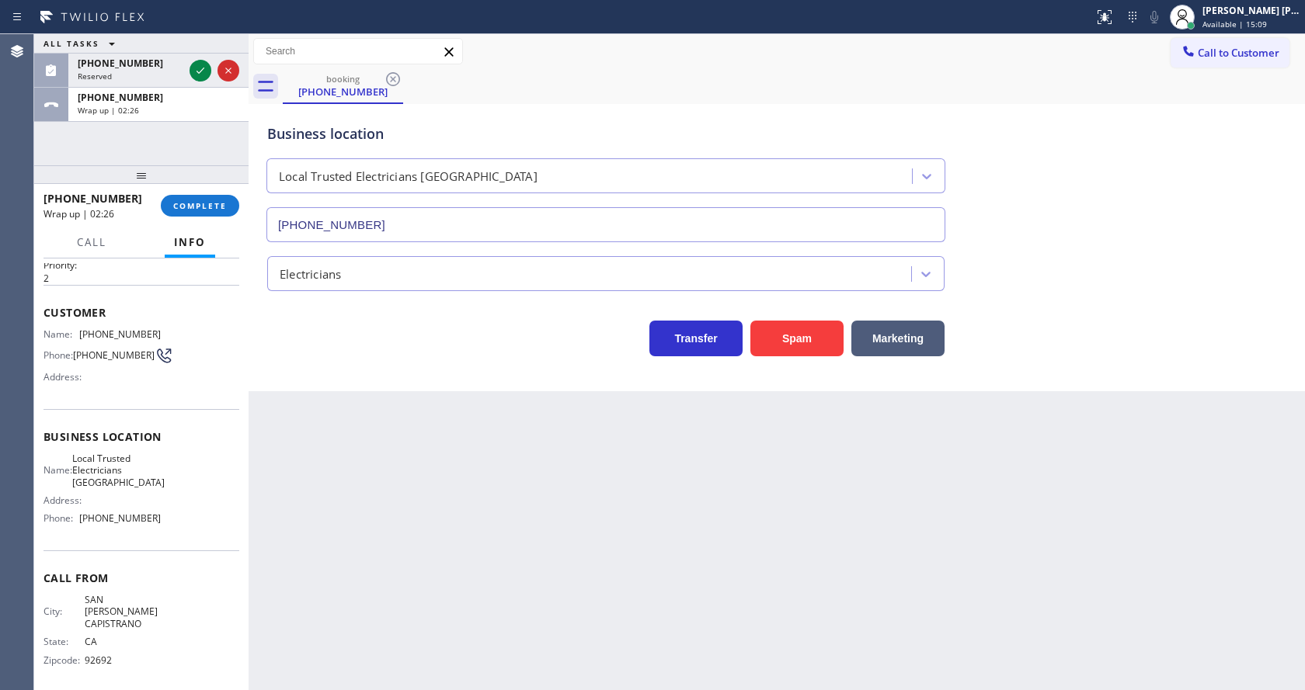
click at [504, 487] on div "Back to Dashboard Change Sender ID Customers Technicians Select a contact Outbo…" at bounding box center [777, 362] width 1056 height 656
drag, startPoint x: 741, startPoint y: 531, endPoint x: 688, endPoint y: 569, distance: 65.1
click at [741, 532] on div "Back to Dashboard Change Sender ID Customers Technicians Select a contact Outbo…" at bounding box center [777, 362] width 1056 height 656
click at [355, 466] on div "Back to Dashboard Change Sender ID Customers Technicians Select a contact Outbo…" at bounding box center [777, 362] width 1056 height 656
click at [701, 606] on div "Back to Dashboard Change Sender ID Customers Technicians Select a contact Outbo…" at bounding box center [777, 362] width 1056 height 656
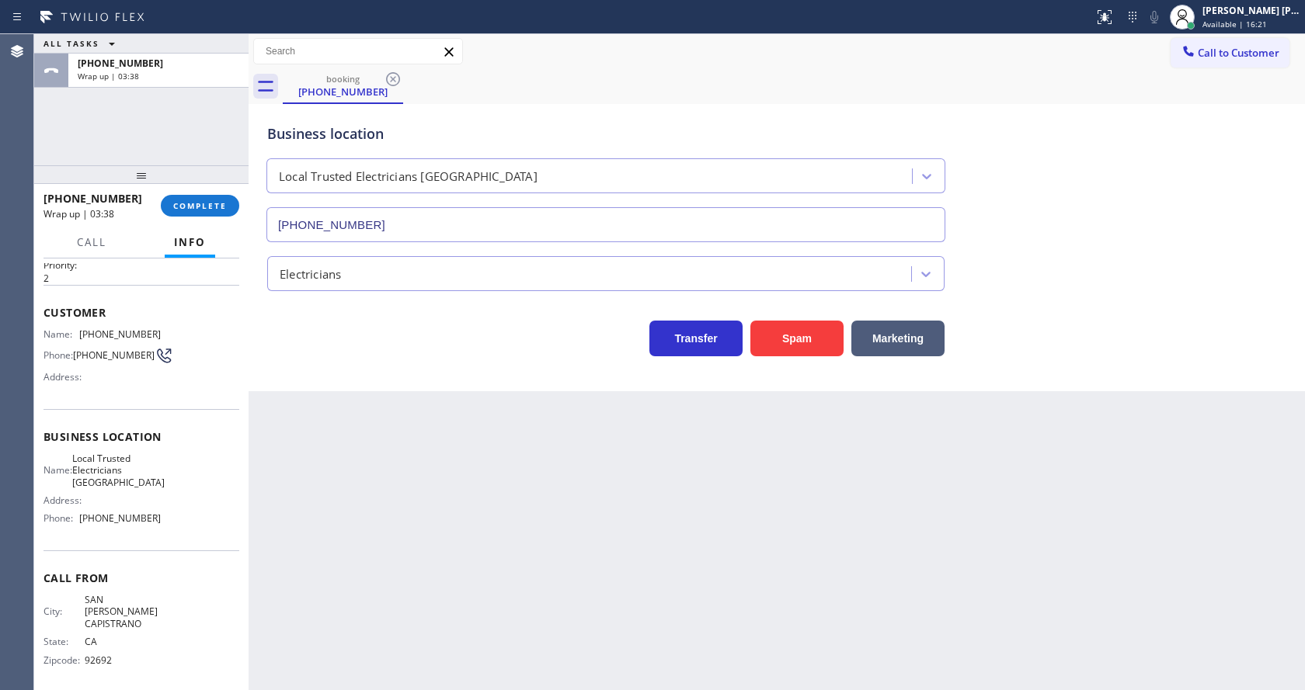
click at [318, 350] on div "Transfer Spam Marketing" at bounding box center [605, 334] width 683 height 43
click at [351, 388] on div "Business location Local Trusted Electricians [GEOGRAPHIC_DATA] [PHONE_NUMBER] E…" at bounding box center [777, 247] width 1056 height 287
click at [189, 203] on span "COMPLETE" at bounding box center [200, 205] width 54 height 11
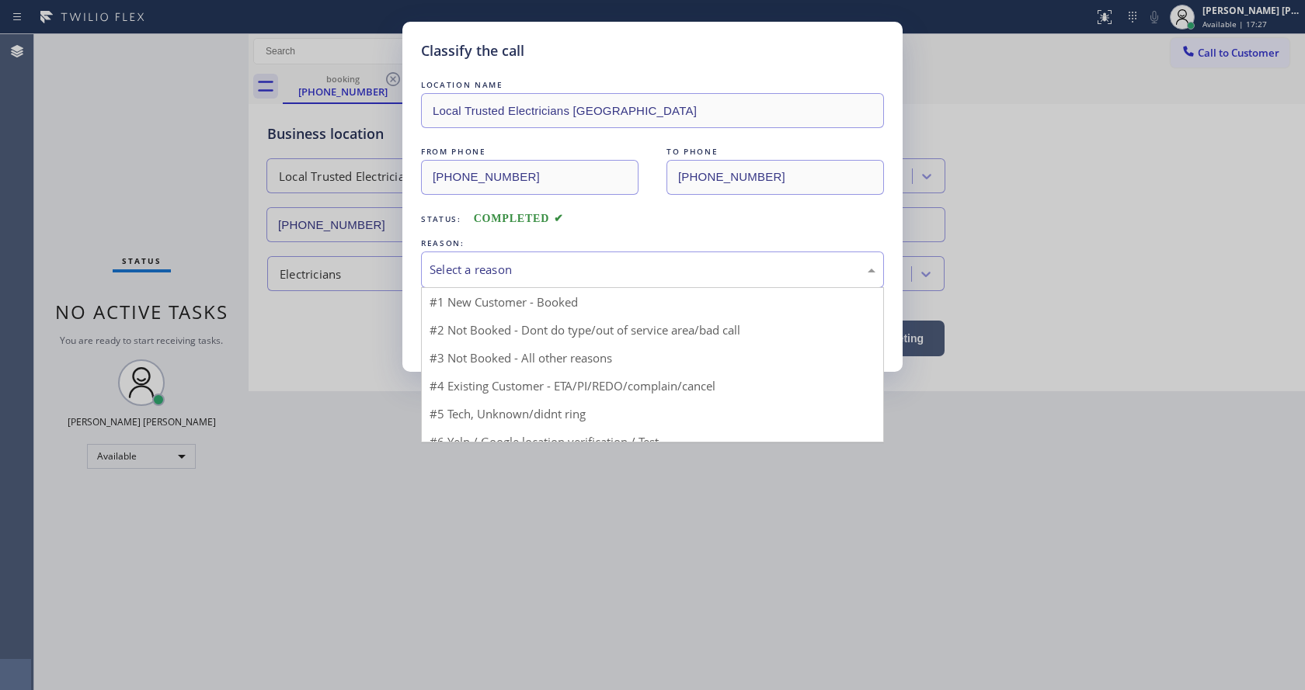
click at [492, 268] on div "Select a reason" at bounding box center [652, 270] width 446 height 18
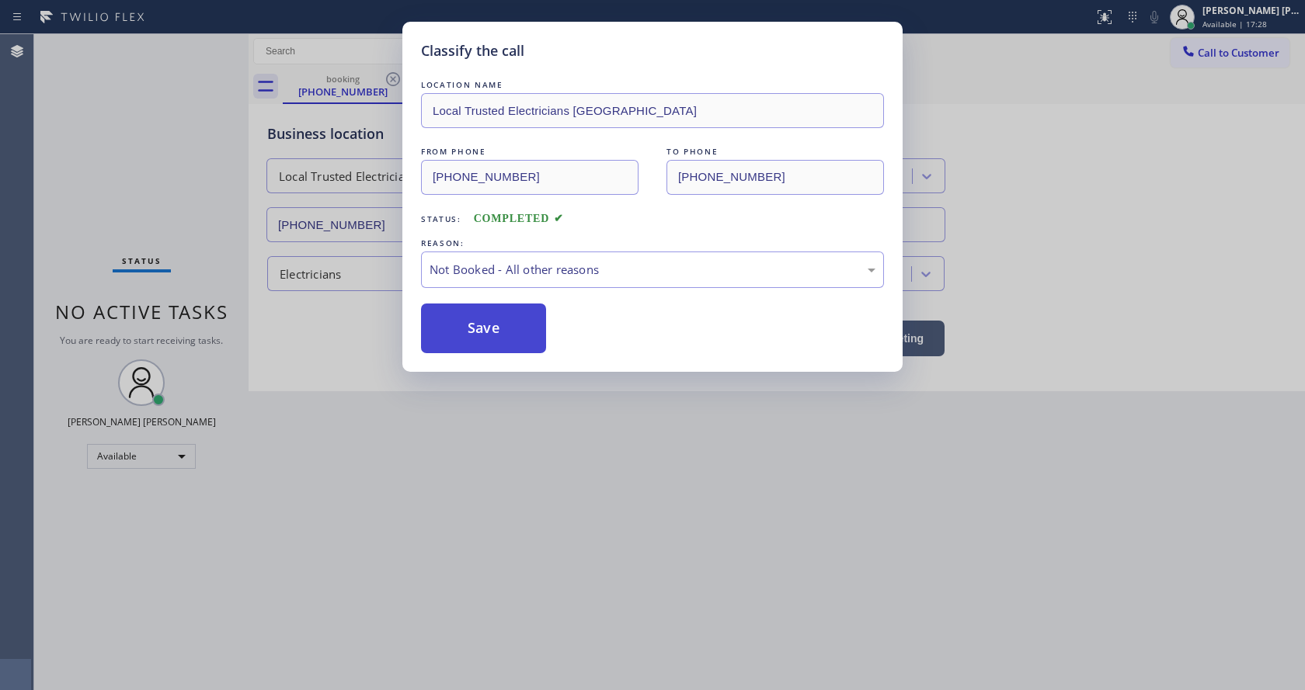
click at [482, 322] on button "Save" at bounding box center [483, 329] width 125 height 50
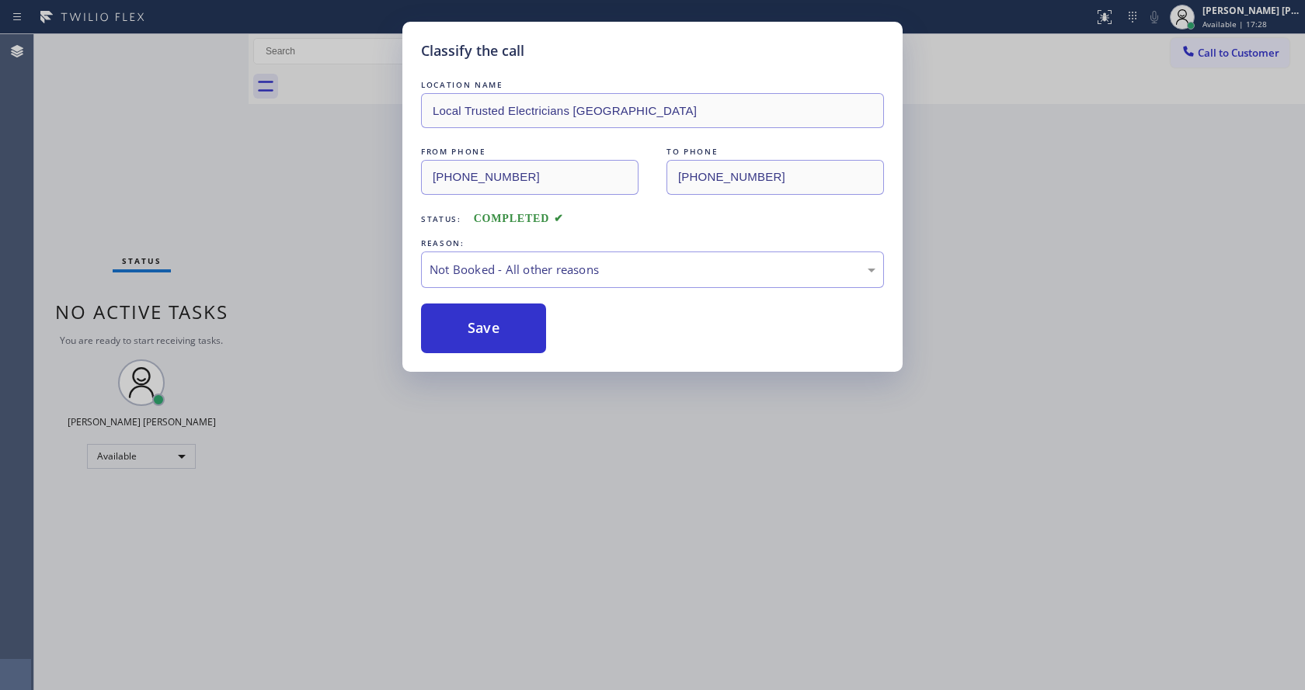
click at [499, 550] on div "Classify the call LOCATION NAME Local Trusted Electricians Laguna Niguel FROM P…" at bounding box center [652, 345] width 1305 height 690
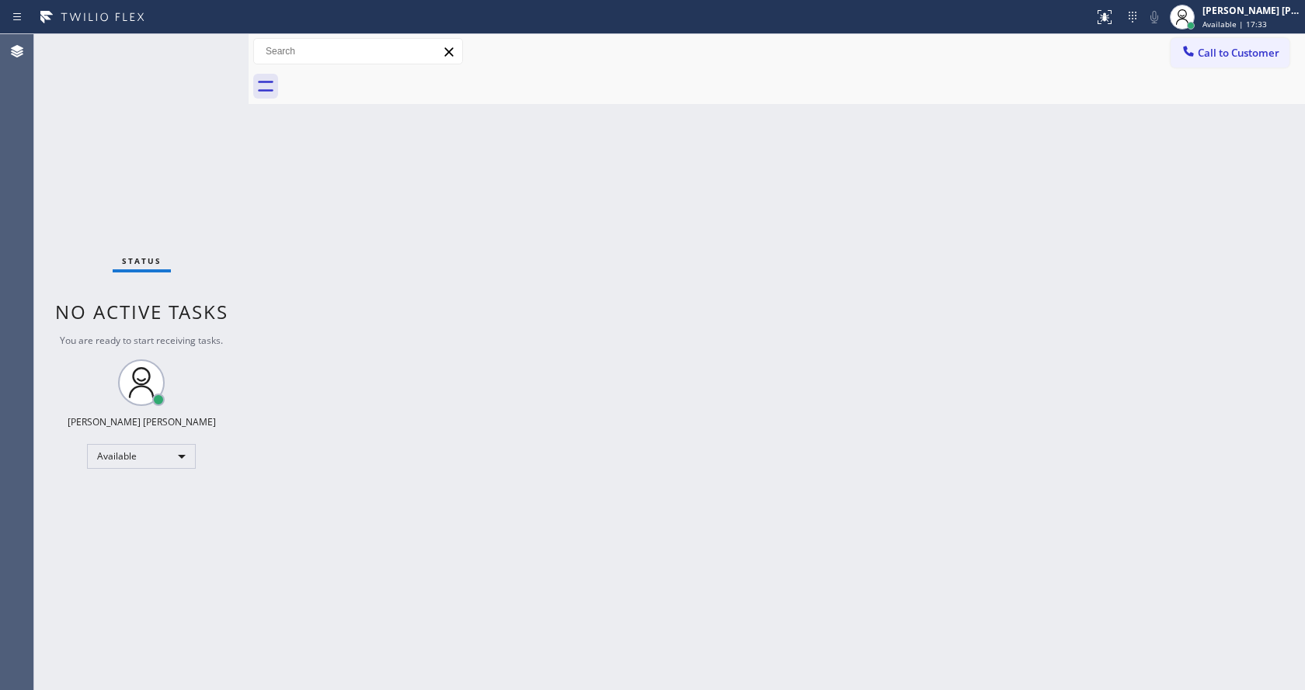
click at [296, 214] on div "Back to Dashboard Change Sender ID Customers Technicians Select a contact Outbo…" at bounding box center [777, 362] width 1056 height 656
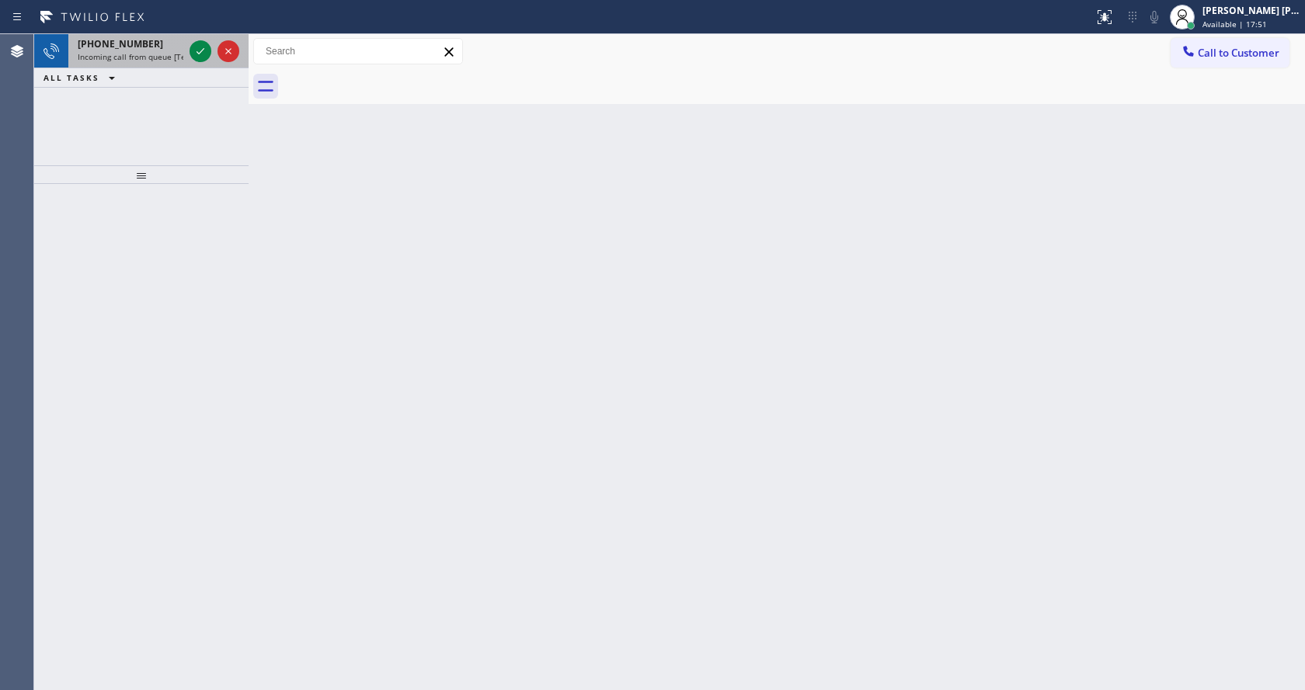
click at [147, 61] on span "Incoming call from queue [Test] All" at bounding box center [142, 56] width 129 height 11
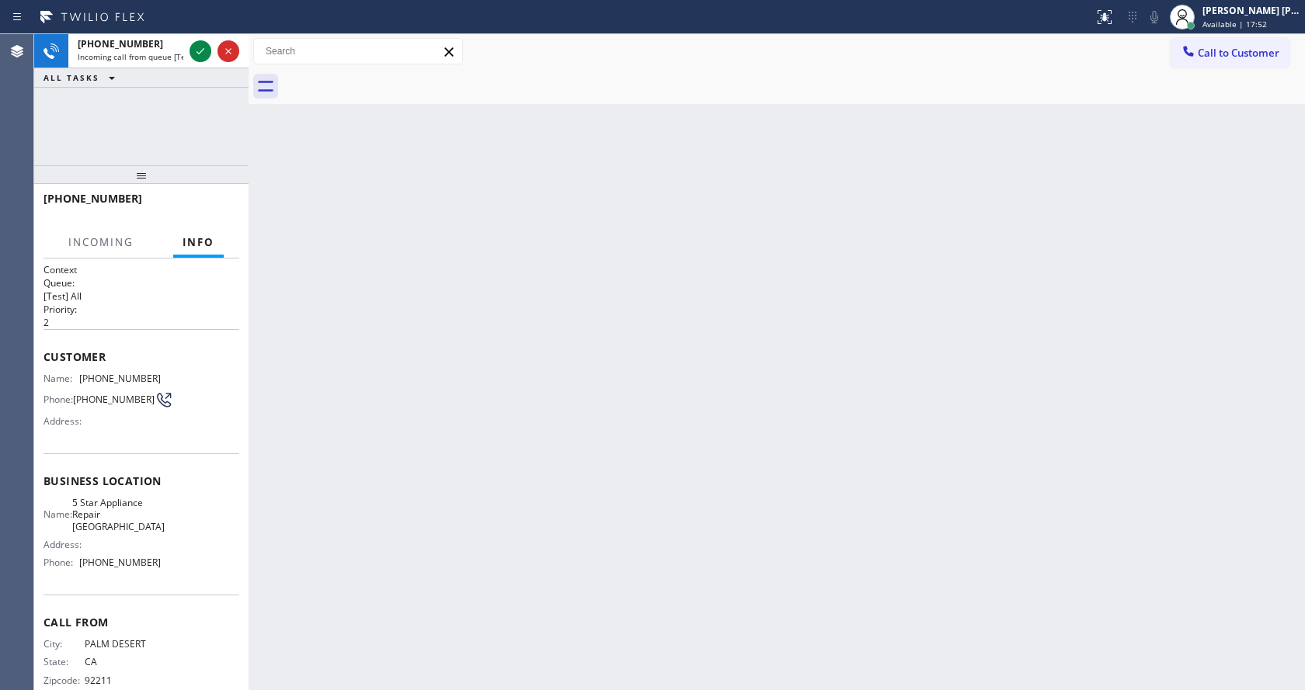
click at [645, 276] on div "Back to Dashboard Change Sender ID Customers Technicians Select a contact Outbo…" at bounding box center [777, 362] width 1056 height 656
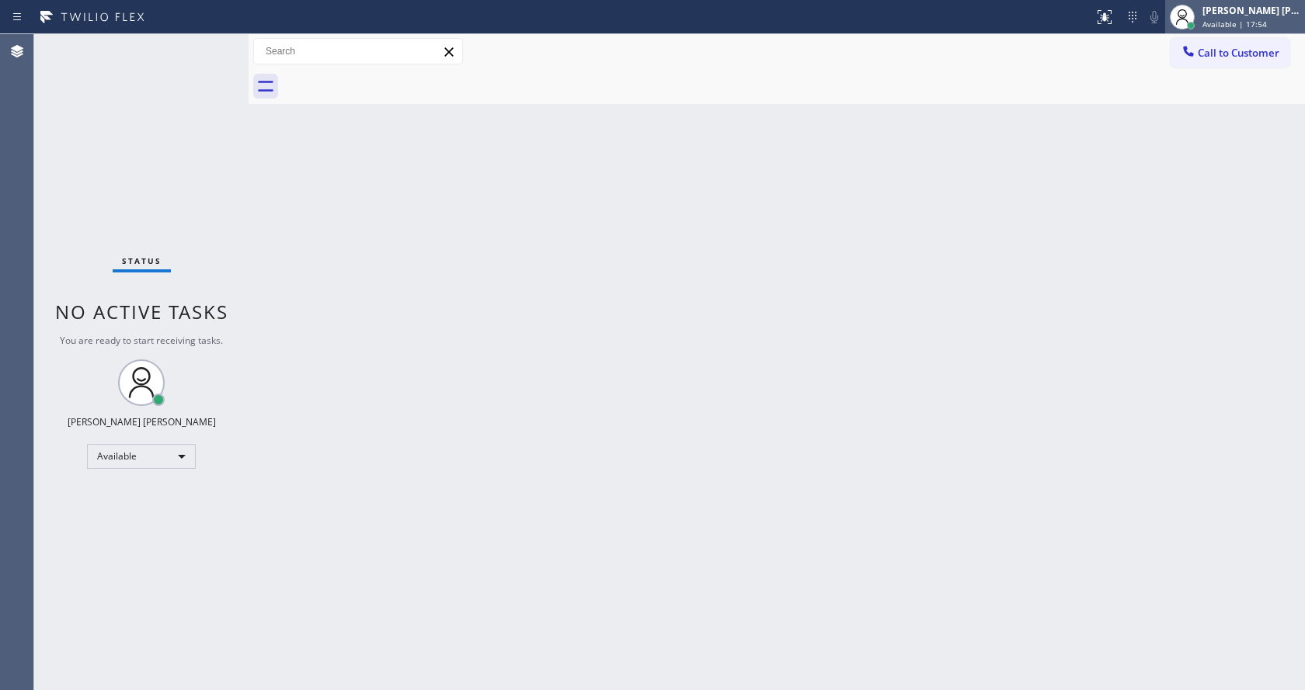
click at [1257, 20] on span "Available | 17:54" at bounding box center [1234, 24] width 64 height 11
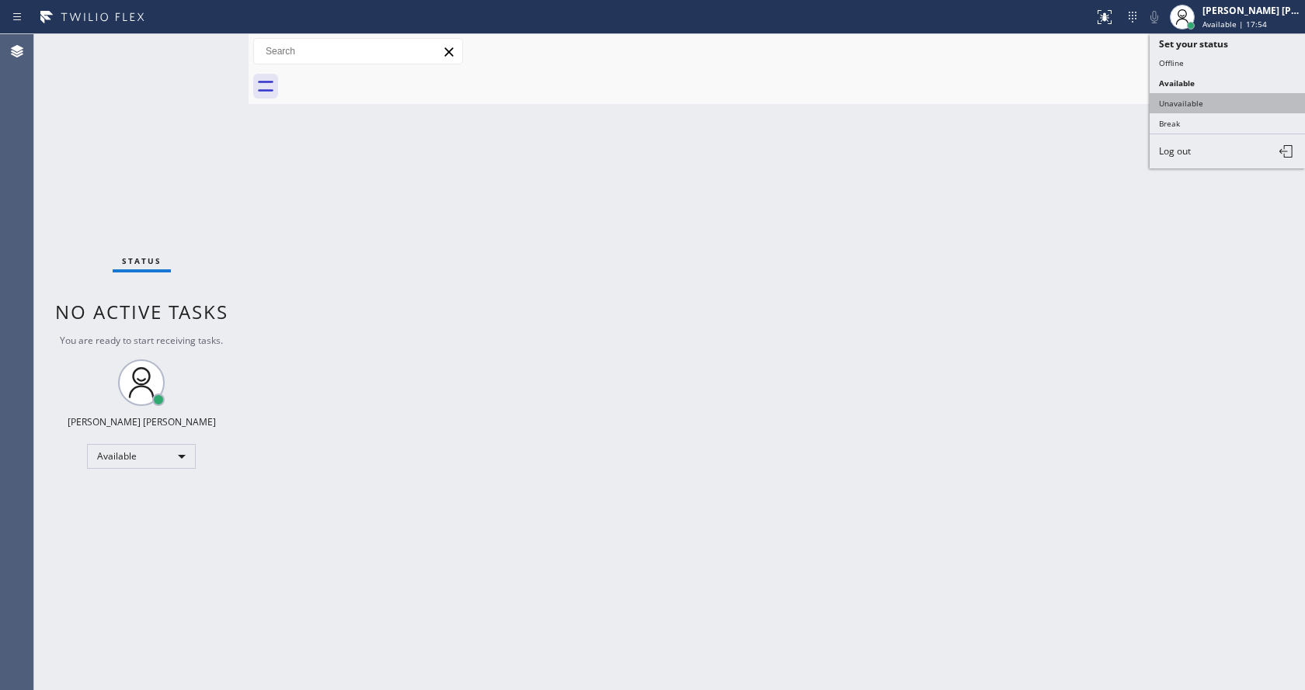
click at [1232, 99] on button "Unavailable" at bounding box center [1226, 103] width 155 height 20
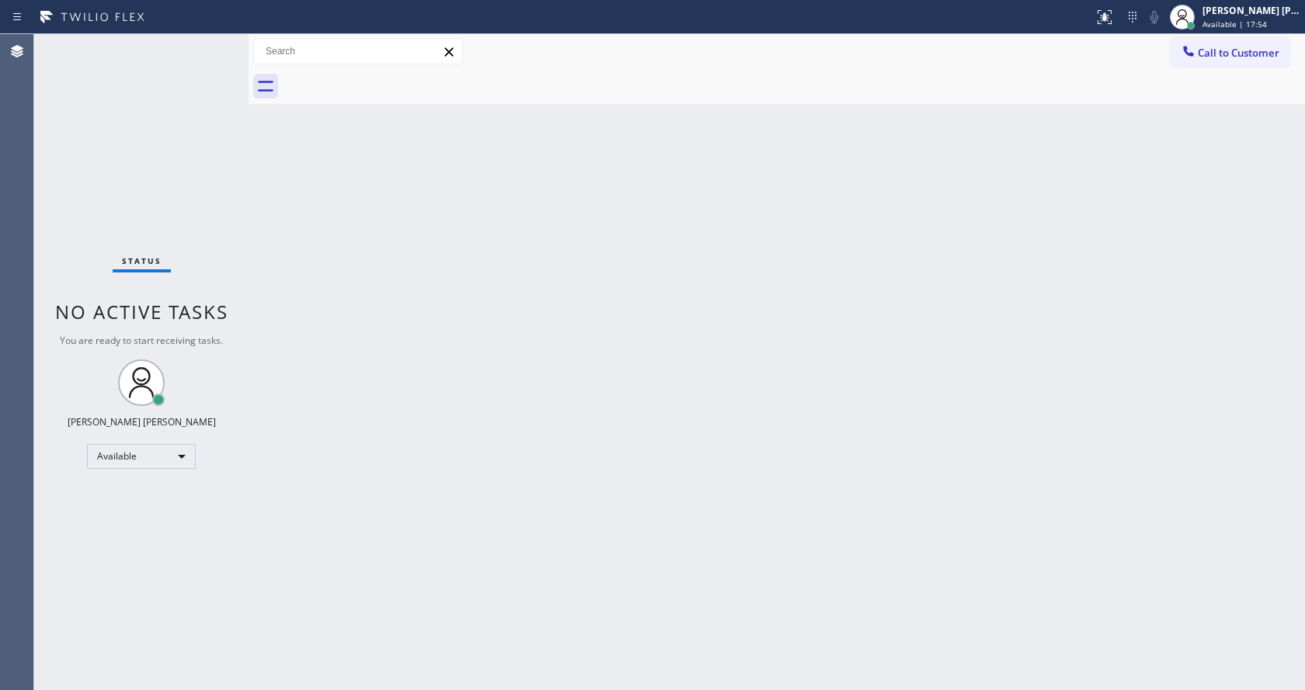
click at [624, 473] on div "Back to Dashboard Change Sender ID Customers Technicians Select a contact Outbo…" at bounding box center [777, 362] width 1056 height 656
drag, startPoint x: 489, startPoint y: 689, endPoint x: 504, endPoint y: 658, distance: 34.4
click at [489, 690] on div "Back to Dashboard Change Sender ID Customers Technicians Select a contact Outbo…" at bounding box center [777, 362] width 1056 height 656
drag, startPoint x: 108, startPoint y: 180, endPoint x: 112, endPoint y: 132, distance: 48.3
click at [108, 180] on div "Status No active tasks Change activity state to start receiving tasks. [PERSON_…" at bounding box center [141, 362] width 214 height 656
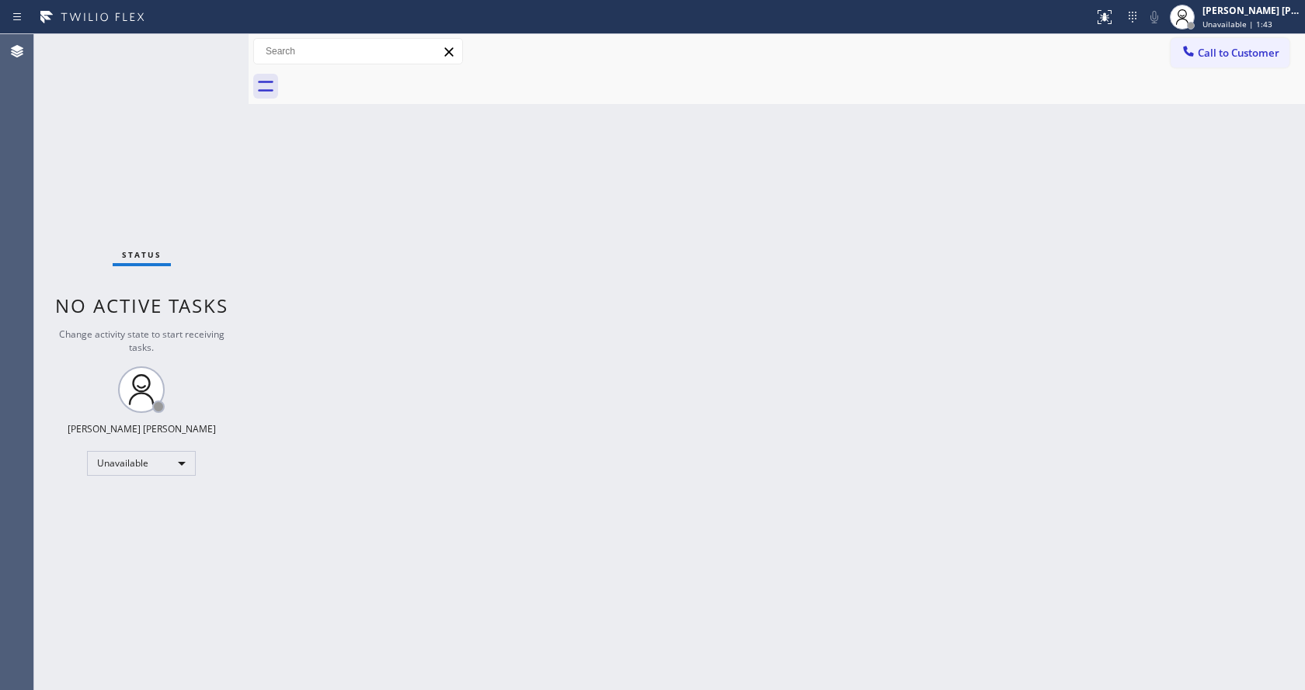
click at [951, 295] on div "Back to Dashboard Change Sender ID Customers Technicians Select a contact Outbo…" at bounding box center [777, 362] width 1056 height 656
click at [1243, 50] on span "Call to Customer" at bounding box center [1238, 53] width 82 height 14
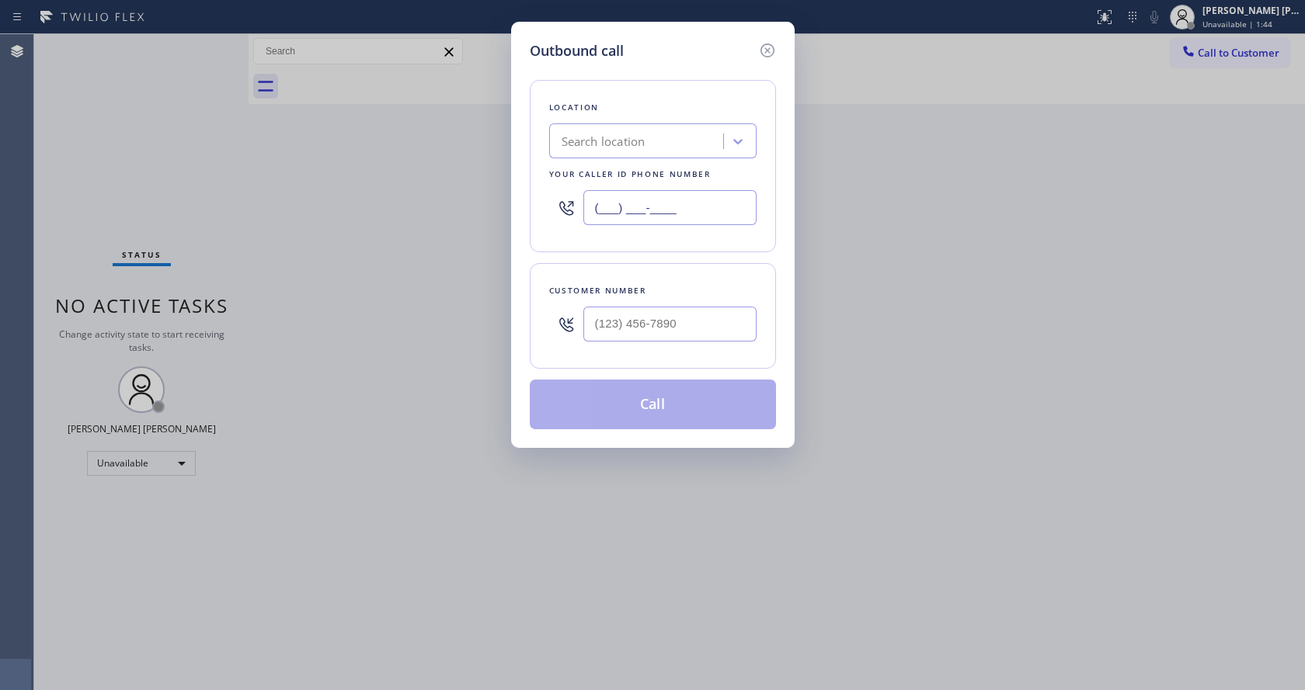
click at [673, 210] on input "(___) ___-____" at bounding box center [669, 207] width 173 height 35
paste input "949) 334-2818"
type input "[PHONE_NUMBER]"
click at [374, 684] on div "Outbound call Location Local Trusted Electricians [GEOGRAPHIC_DATA] Your caller…" at bounding box center [652, 345] width 1305 height 690
click at [600, 341] on input "(___) ___-____" at bounding box center [669, 324] width 173 height 35
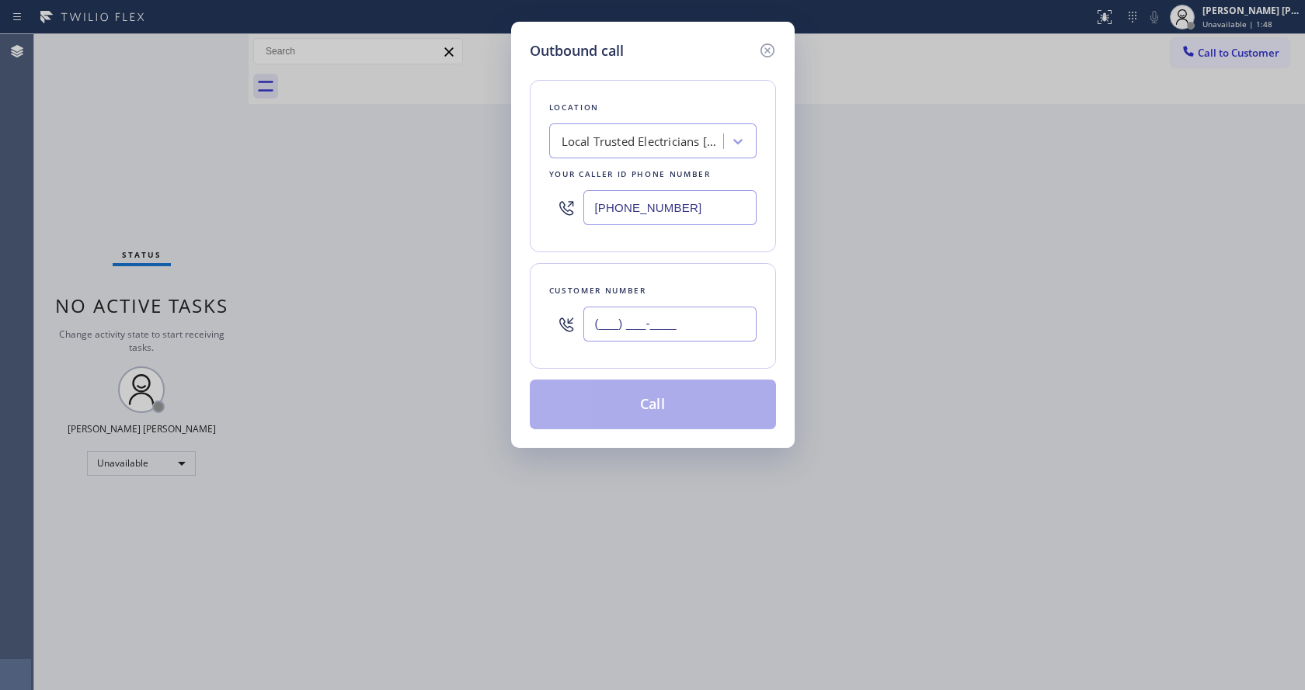
paste input "949) 212-3171"
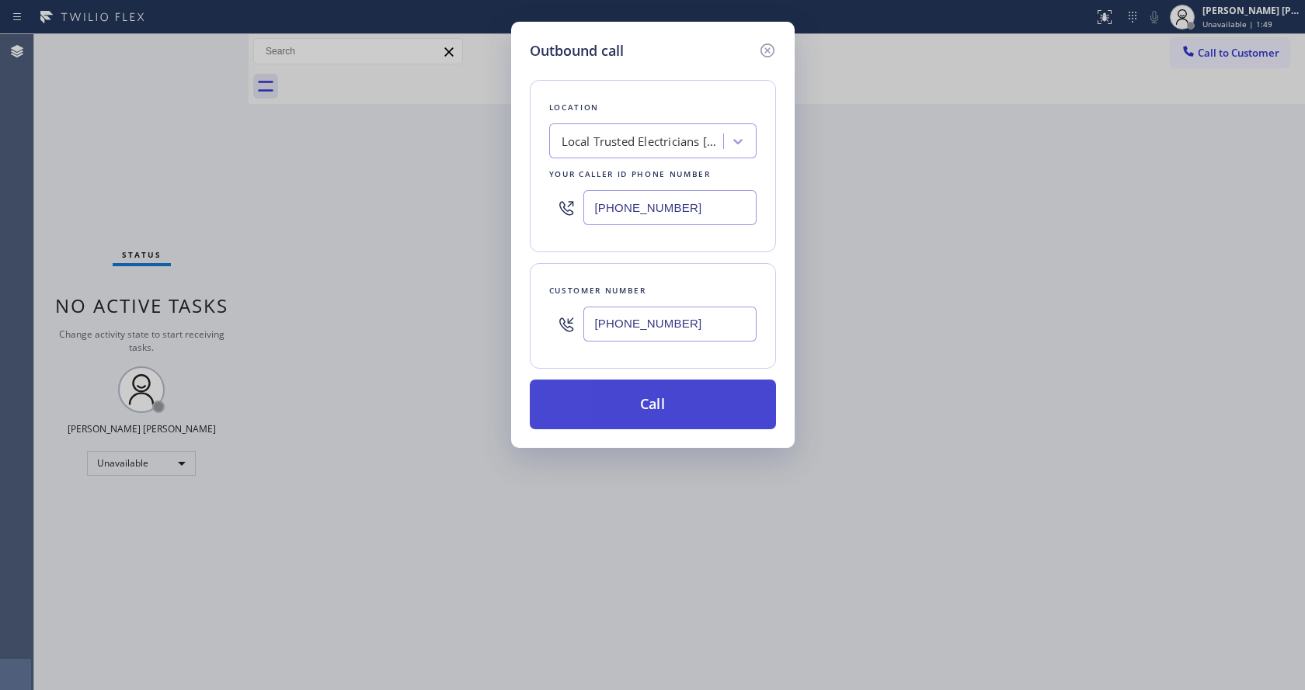
type input "[PHONE_NUMBER]"
click at [627, 408] on button "Call" at bounding box center [653, 405] width 246 height 50
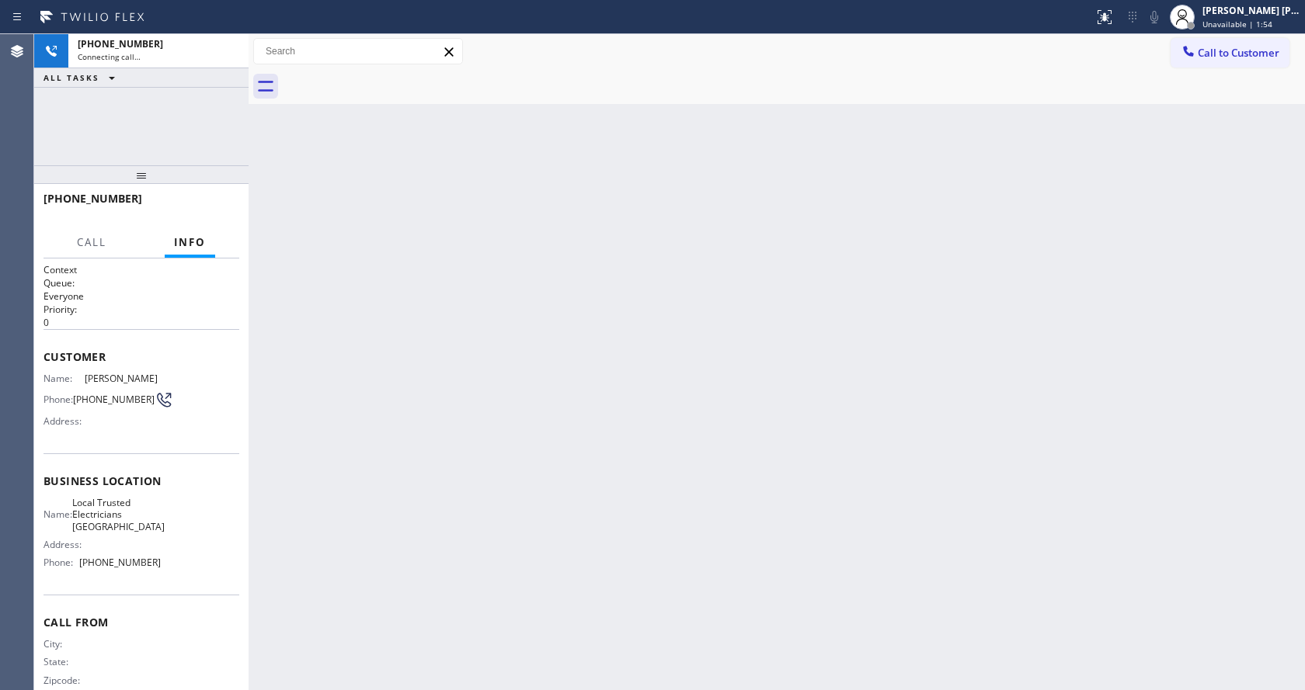
click at [303, 171] on div "Back to Dashboard Change Sender ID Customers Technicians Select a contact Outbo…" at bounding box center [777, 362] width 1056 height 656
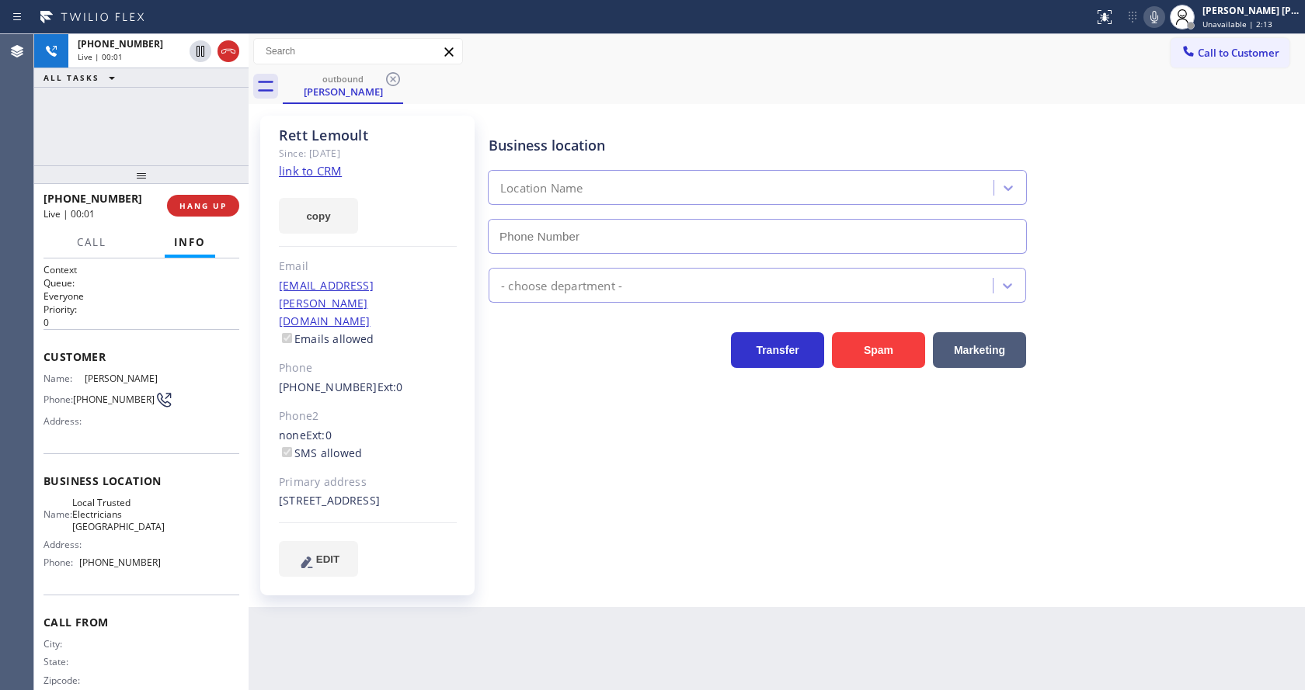
type input "[PHONE_NUMBER]"
click at [557, 599] on div "Back to Dashboard Change Sender ID Customers Technicians Select a contact Outbo…" at bounding box center [777, 362] width 1056 height 656
click at [210, 288] on h2 "Queue:" at bounding box center [141, 282] width 196 height 13
click at [601, 374] on div "Business location Local Trusted Electricians [GEOGRAPHIC_DATA] [PHONE_NUMBER] E…" at bounding box center [892, 346] width 815 height 453
click at [88, 238] on span "Call" at bounding box center [92, 242] width 30 height 14
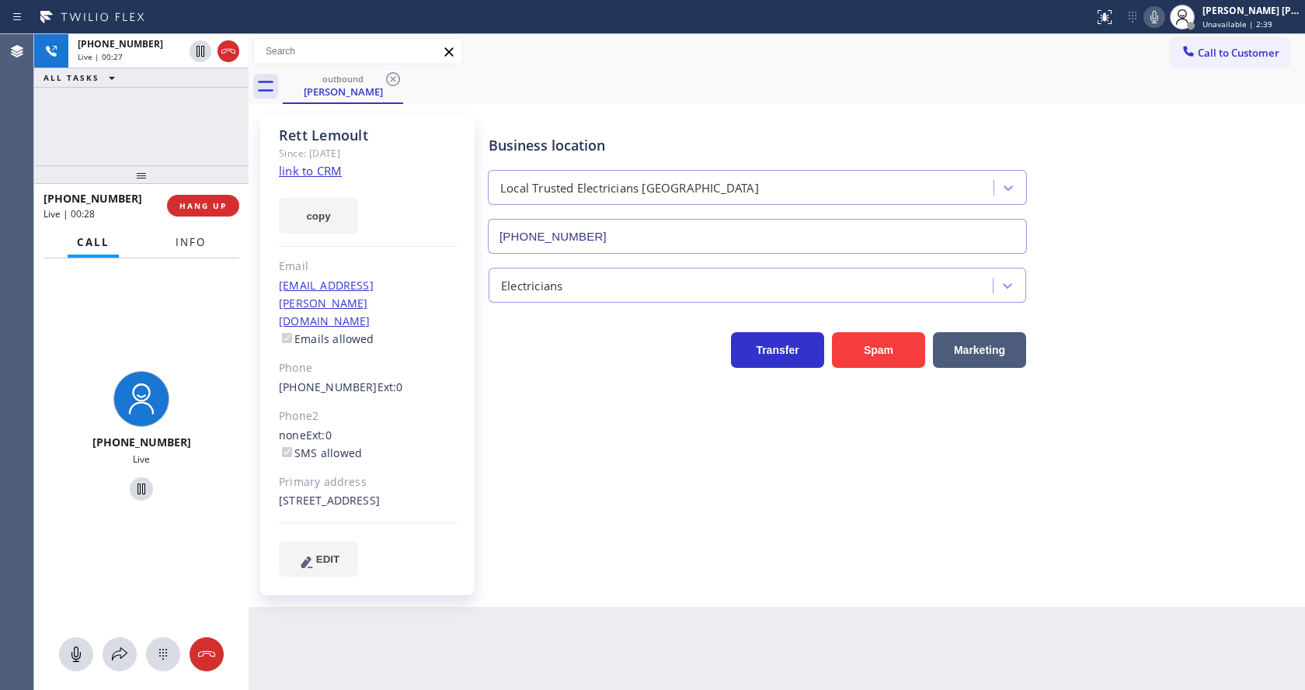
click at [192, 245] on span "Info" at bounding box center [191, 242] width 30 height 14
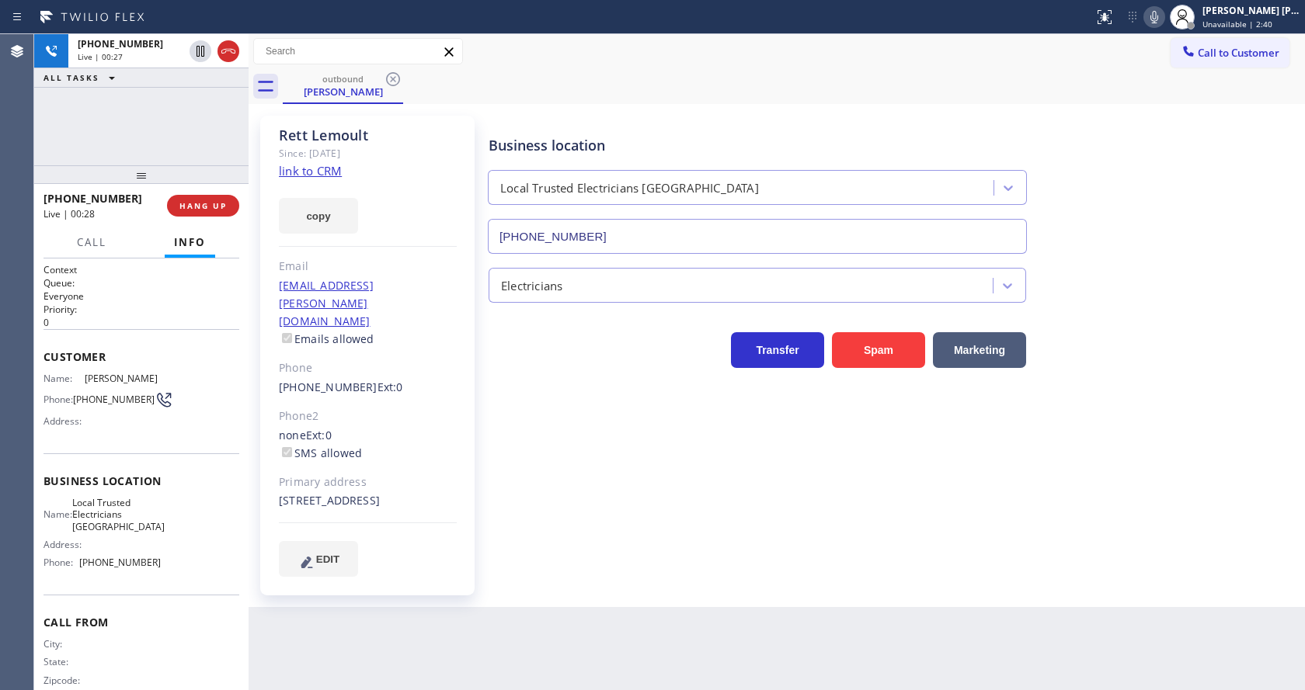
click at [513, 462] on div "Business location Local Trusted Electricians [GEOGRAPHIC_DATA] [PHONE_NUMBER] E…" at bounding box center [892, 346] width 815 height 453
click at [1214, 192] on div "Business location Local Trusted Electricians [GEOGRAPHIC_DATA] [PHONE_NUMBER]" at bounding box center [892, 183] width 815 height 141
click at [190, 207] on span "HANG UP" at bounding box center [202, 205] width 47 height 11
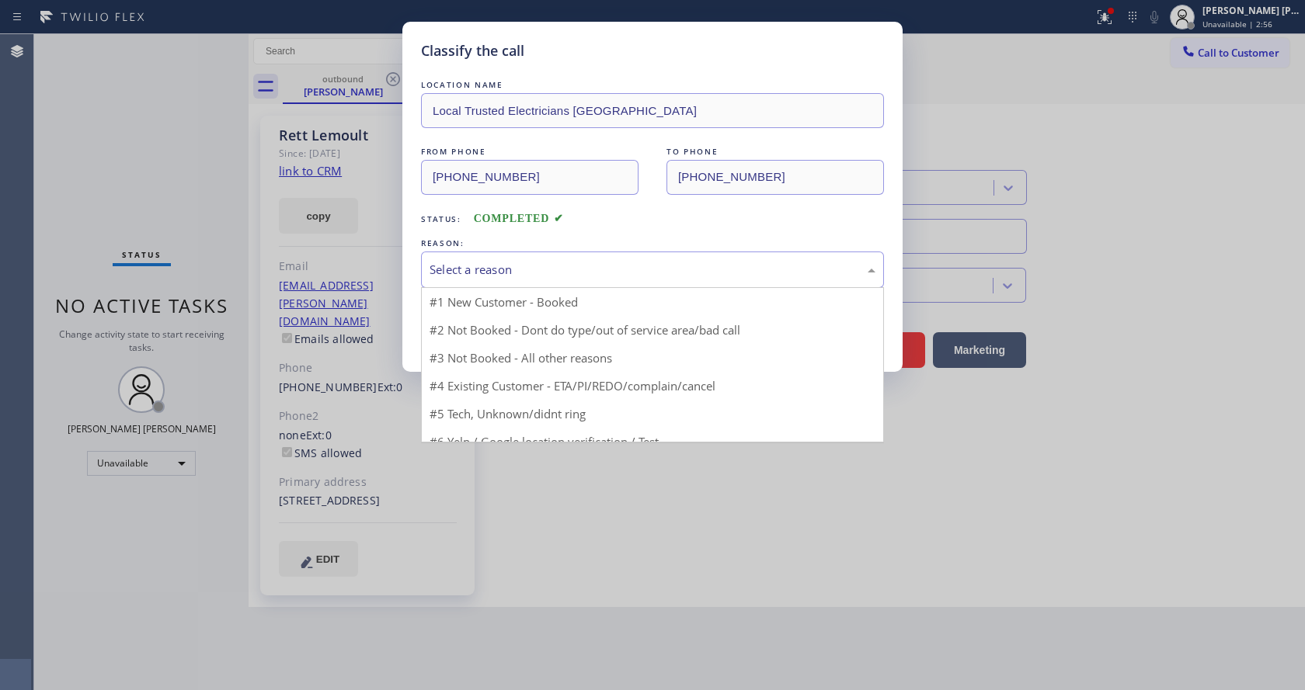
click at [457, 276] on div "Select a reason" at bounding box center [652, 270] width 446 height 18
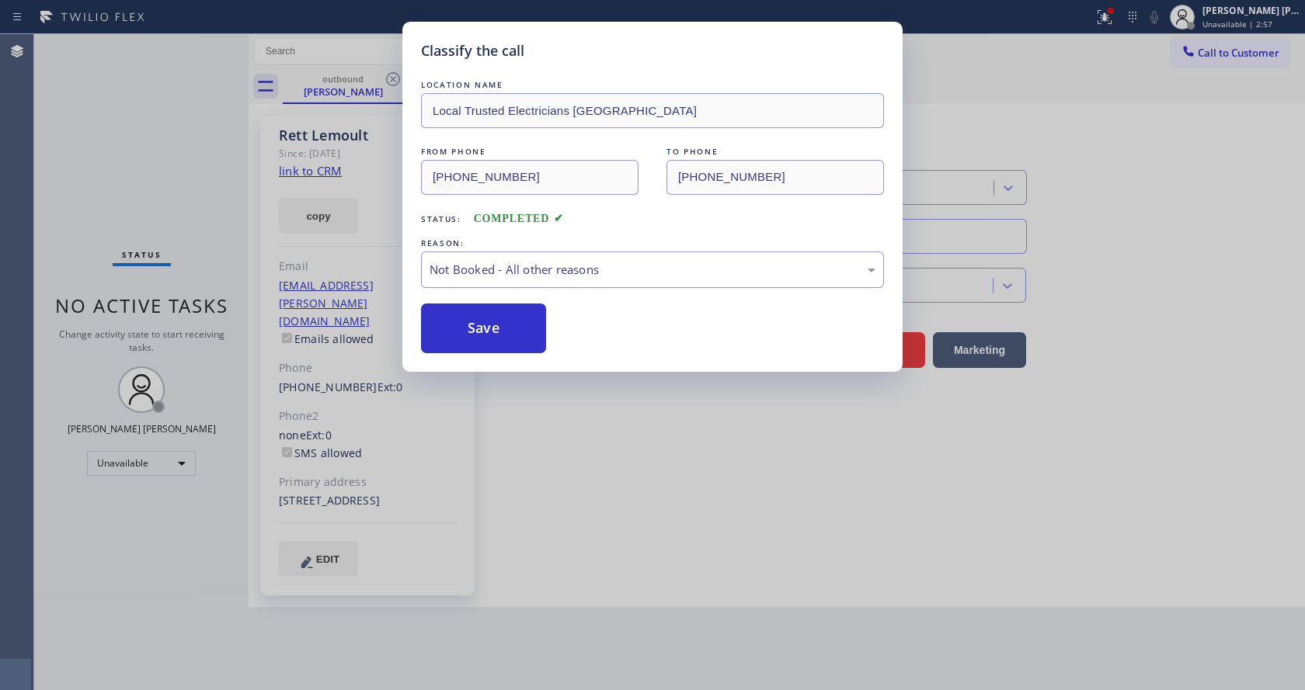
click at [467, 326] on button "Save" at bounding box center [483, 329] width 125 height 50
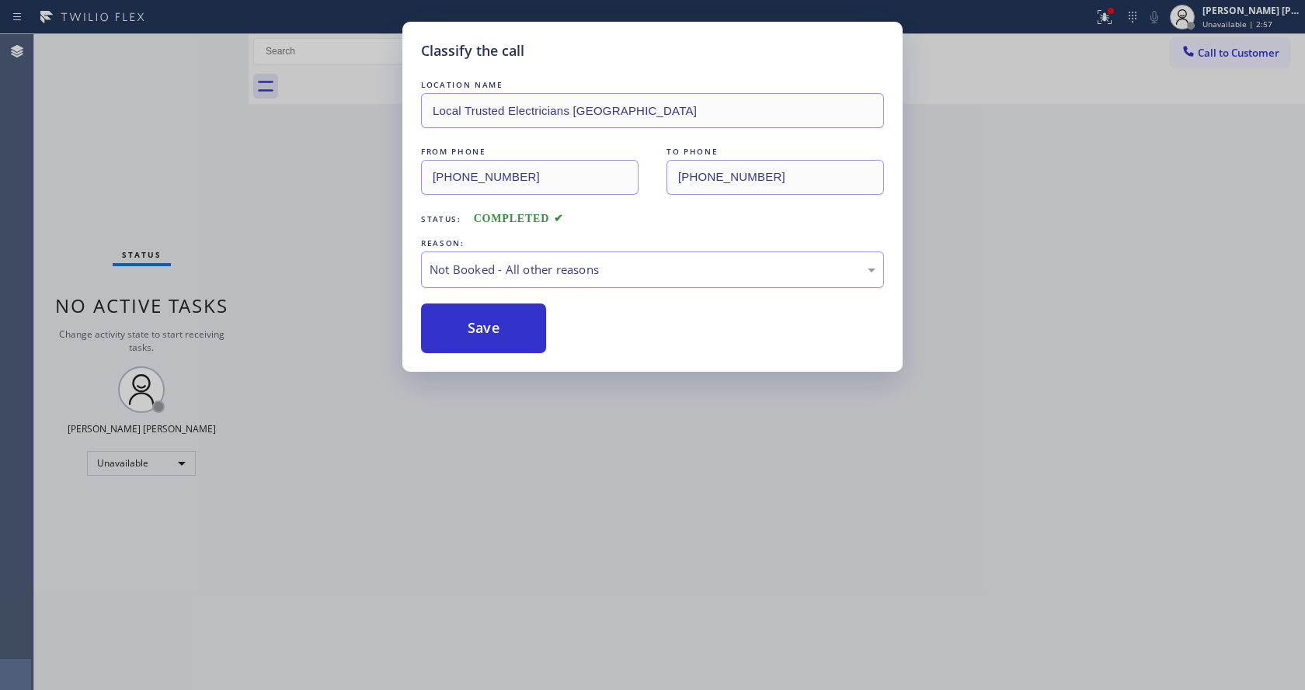
drag, startPoint x: 664, startPoint y: 523, endPoint x: 589, endPoint y: 606, distance: 111.6
click at [662, 524] on div "Classify the call LOCATION NAME Local Trusted Electricians Laguna Niguel FROM P…" at bounding box center [652, 345] width 1305 height 690
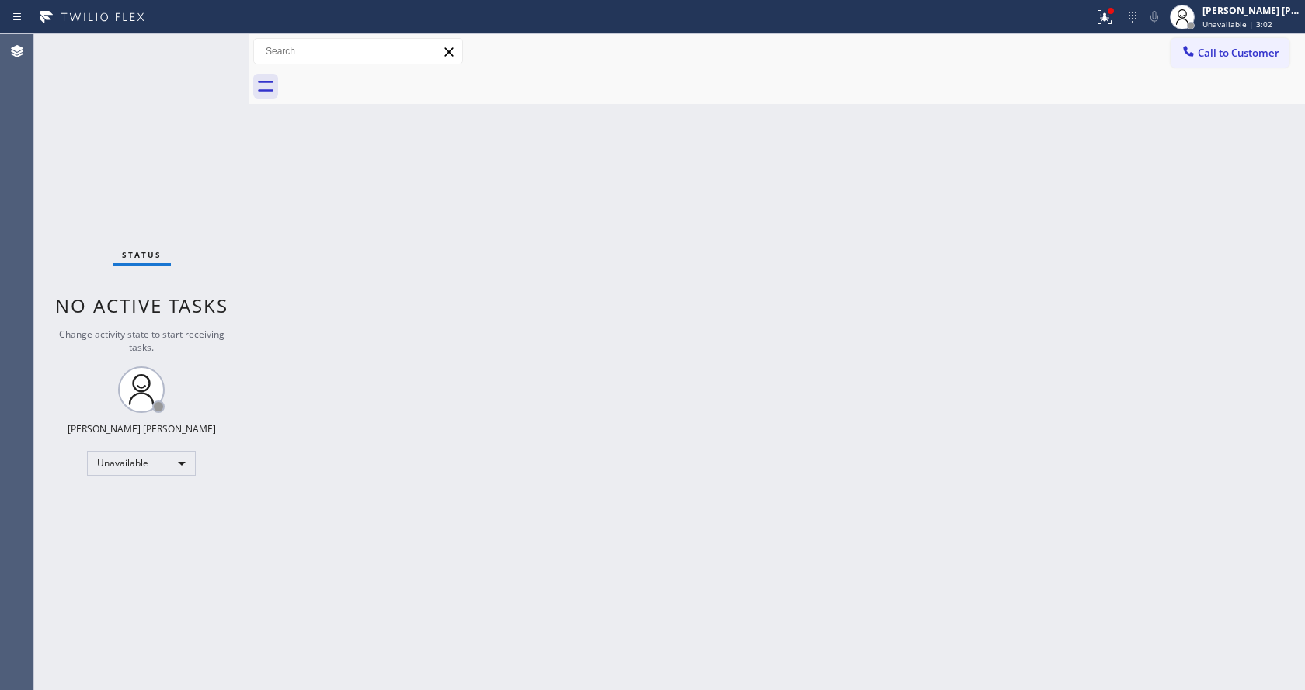
drag, startPoint x: 175, startPoint y: 161, endPoint x: 155, endPoint y: 61, distance: 102.0
click at [175, 161] on div "Status No active tasks Change activity state to start receiving tasks. [PERSON_…" at bounding box center [141, 362] width 214 height 656
click at [1081, 99] on div at bounding box center [794, 86] width 1022 height 35
click at [1118, 4] on button at bounding box center [1104, 17] width 34 height 34
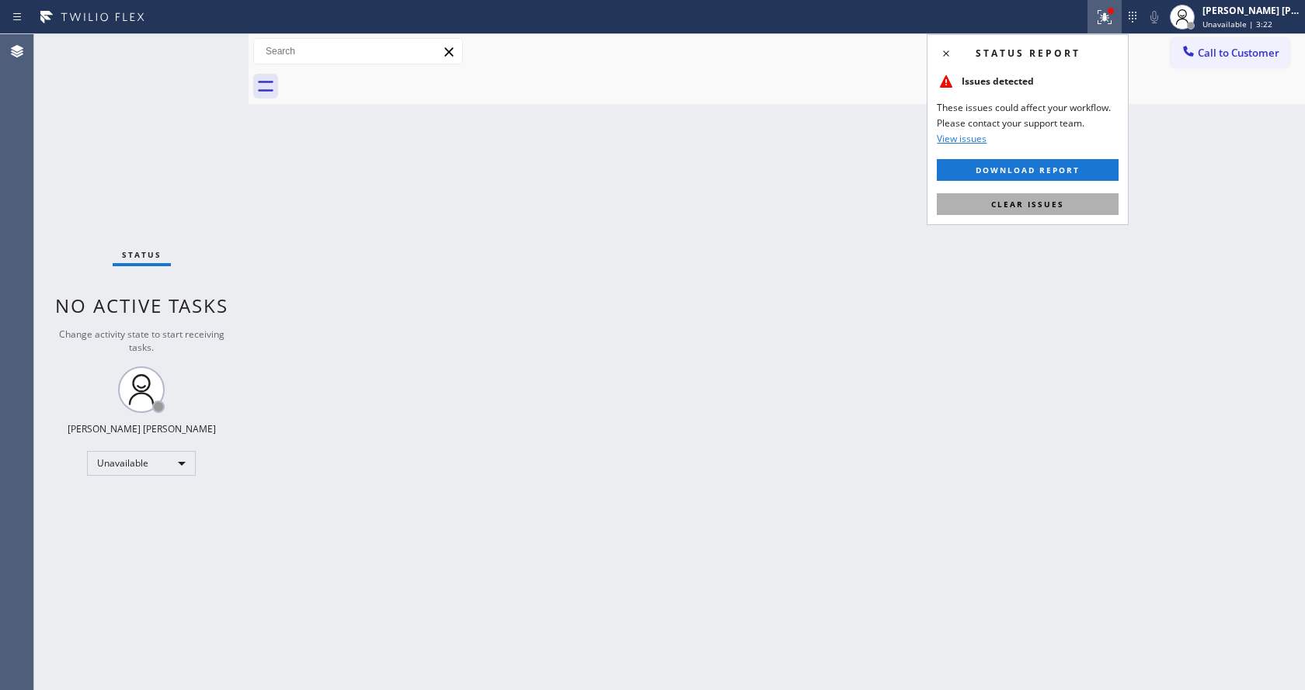
click at [1033, 199] on span "Clear issues" at bounding box center [1027, 204] width 73 height 11
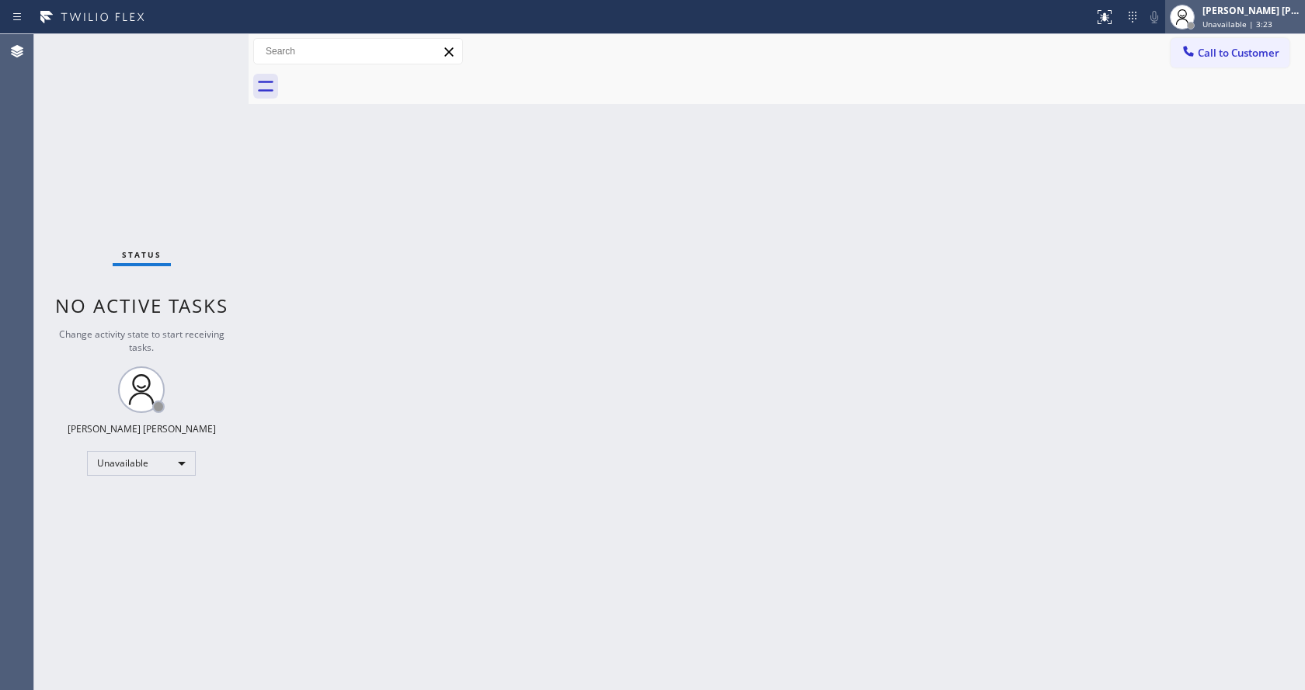
click at [1211, 25] on span "Unavailable | 3:23" at bounding box center [1237, 24] width 70 height 11
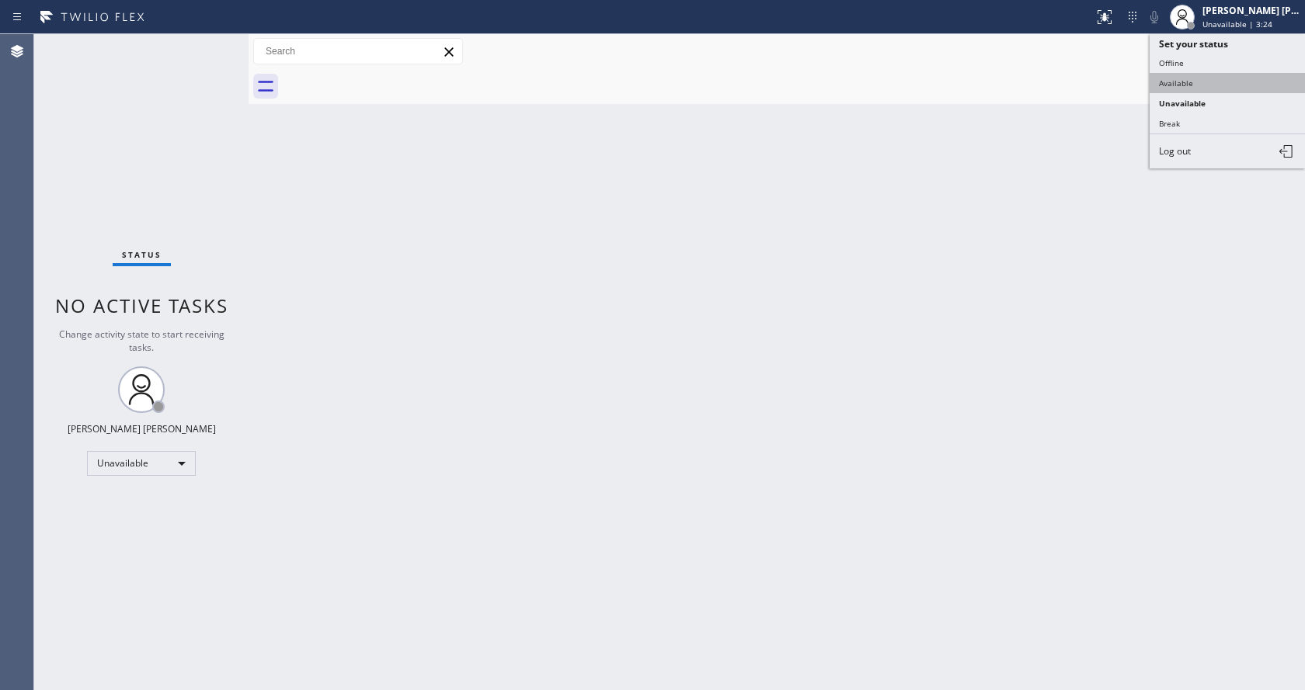
click at [1197, 86] on button "Available" at bounding box center [1226, 83] width 155 height 20
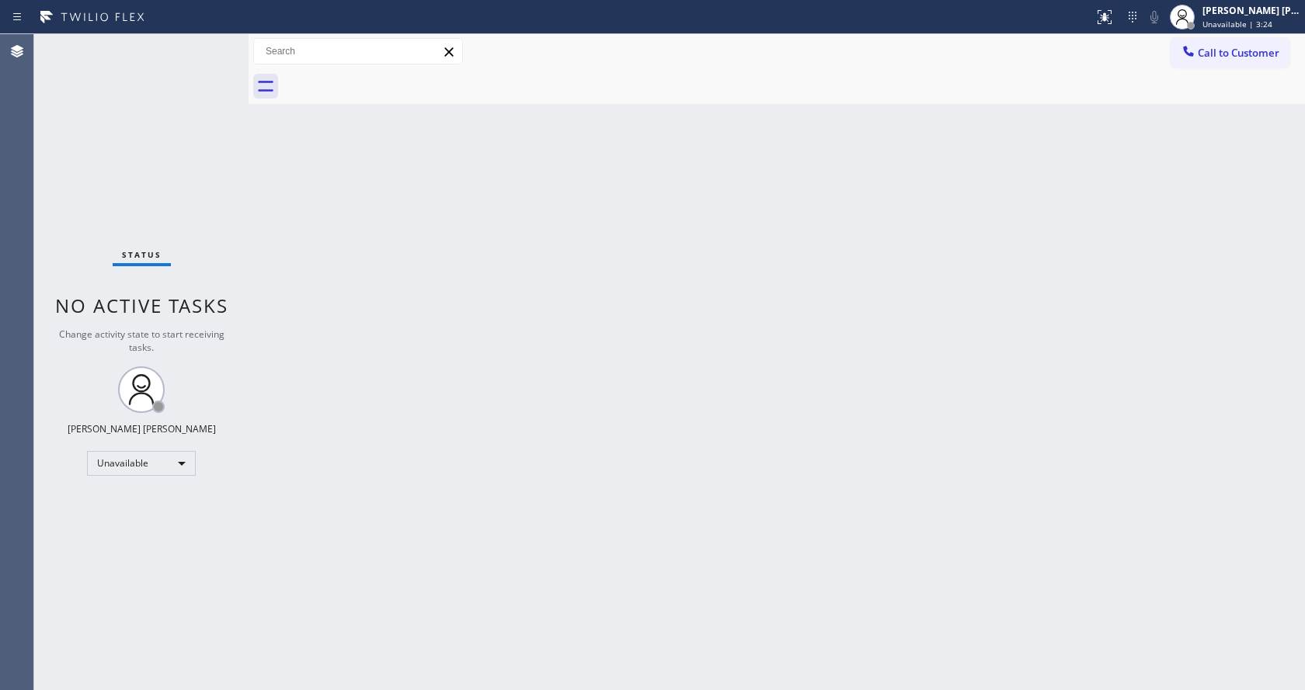
click at [1115, 399] on div "Back to Dashboard Change Sender ID Customers Technicians Select a contact Outbo…" at bounding box center [777, 362] width 1056 height 656
click at [278, 238] on div "Back to Dashboard Change Sender ID Customers Technicians Select a contact Outbo…" at bounding box center [777, 362] width 1056 height 656
click at [214, 43] on div "Status No active tasks You are ready to start receiving tasks. [PERSON_NAME] [P…" at bounding box center [141, 362] width 214 height 656
click at [244, 370] on div "Status No active tasks You are ready to start receiving tasks. [PERSON_NAME] [P…" at bounding box center [141, 362] width 214 height 656
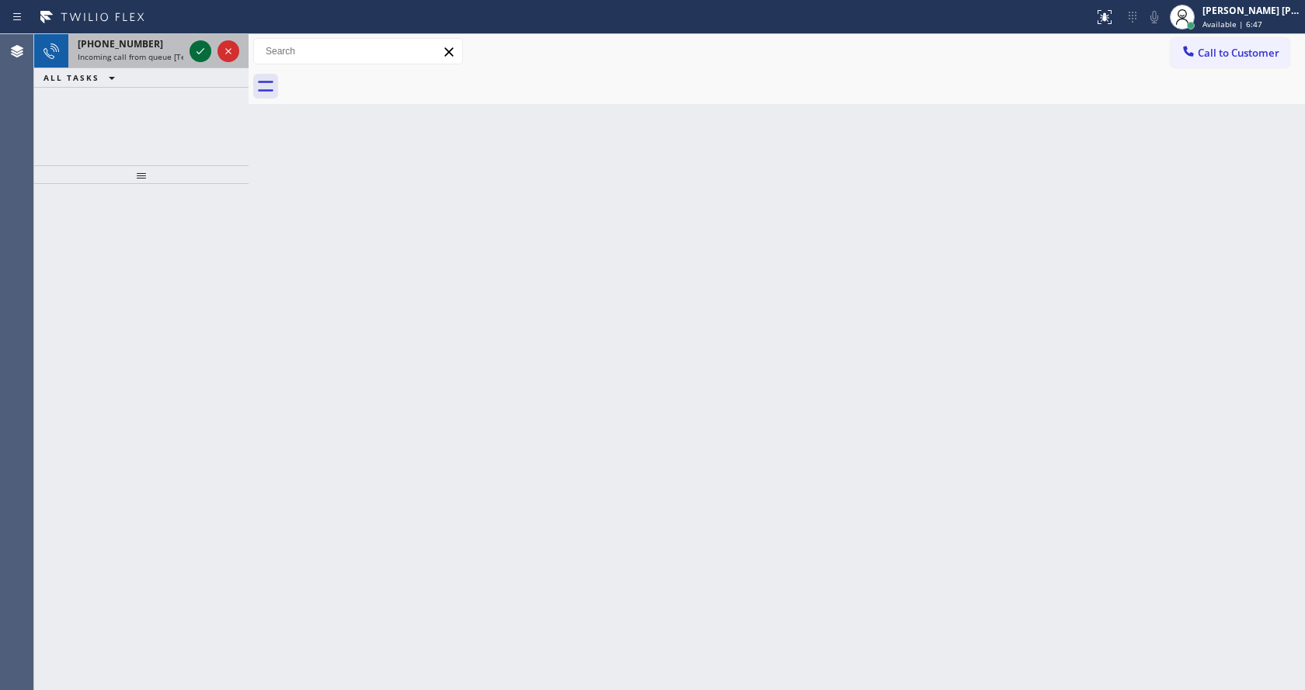
click at [199, 53] on icon at bounding box center [200, 51] width 19 height 19
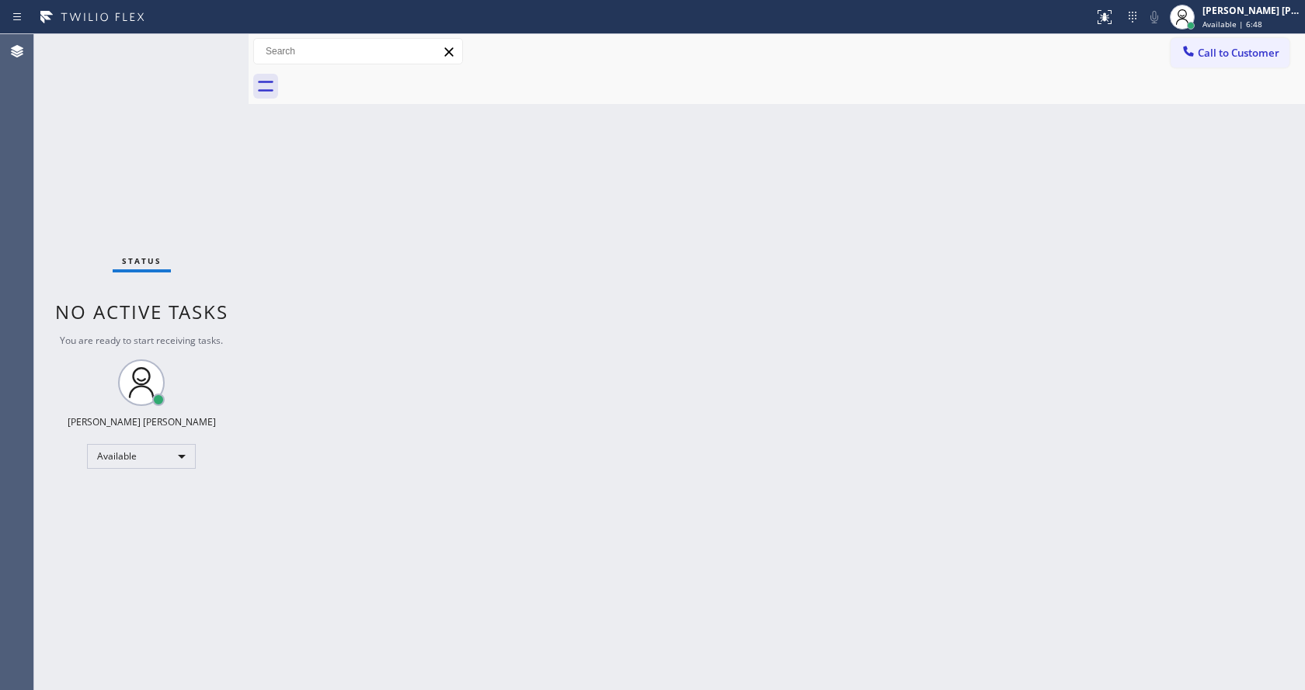
click at [570, 461] on div "Back to Dashboard Change Sender ID Customers Technicians Select a contact Outbo…" at bounding box center [777, 362] width 1056 height 656
click at [517, 378] on div "Back to Dashboard Change Sender ID Customers Technicians Select a contact Outbo…" at bounding box center [777, 362] width 1056 height 656
click at [281, 235] on div "Back to Dashboard Change Sender ID Customers Technicians Select a contact Outbo…" at bounding box center [777, 362] width 1056 height 656
click at [210, 43] on div "Status No active tasks You are ready to start receiving tasks. [PERSON_NAME] [P…" at bounding box center [141, 362] width 214 height 656
drag, startPoint x: 248, startPoint y: 57, endPoint x: 217, endPoint y: 57, distance: 31.1
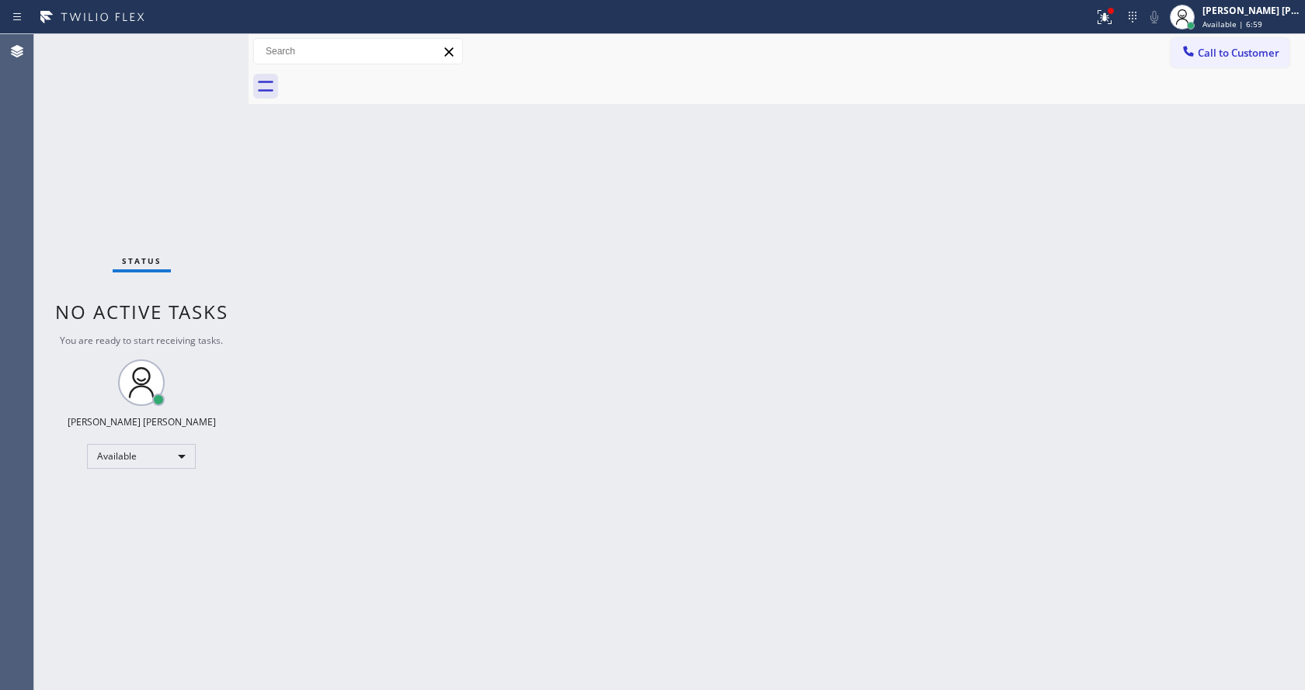
click at [217, 57] on div "Status No active tasks You are ready to start receiving tasks. [PERSON_NAME] [P…" at bounding box center [669, 362] width 1270 height 656
click at [212, 43] on div "Status No active tasks You are ready to start receiving tasks. [PERSON_NAME] [P…" at bounding box center [141, 362] width 214 height 656
click at [290, 218] on div "Back to Dashboard Change Sender ID Customers Technicians Select a contact Outbo…" at bounding box center [777, 362] width 1056 height 656
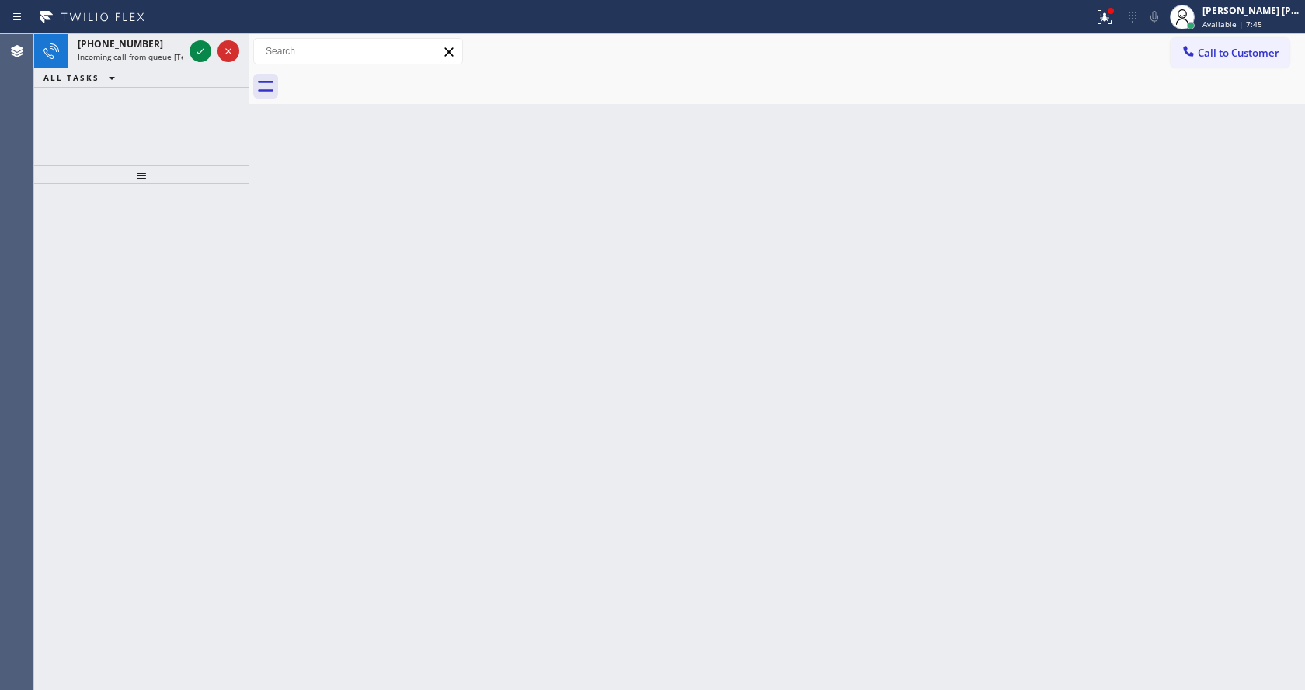
click at [148, 50] on div "[PHONE_NUMBER] Incoming call from queue [Test] All" at bounding box center [127, 51] width 118 height 34
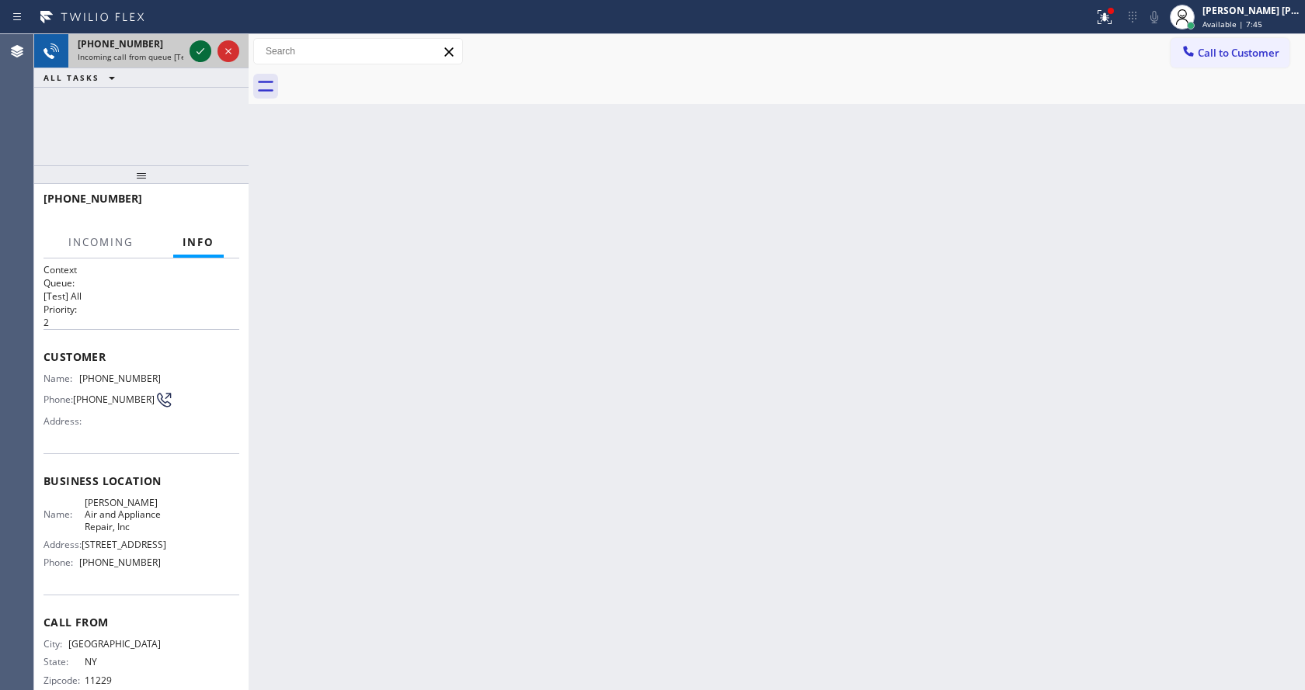
click at [193, 47] on icon at bounding box center [200, 51] width 19 height 19
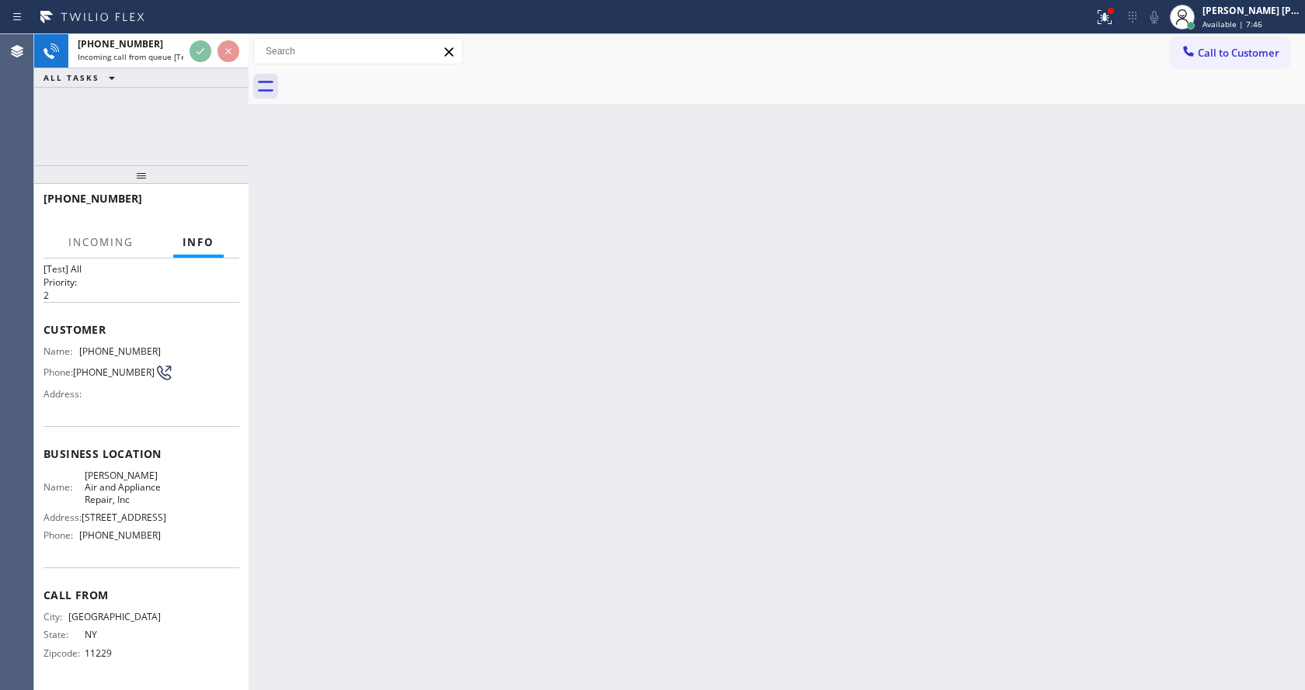
click at [580, 394] on div "Back to Dashboard Change Sender ID Customers Technicians Select a contact Outbo…" at bounding box center [777, 362] width 1056 height 656
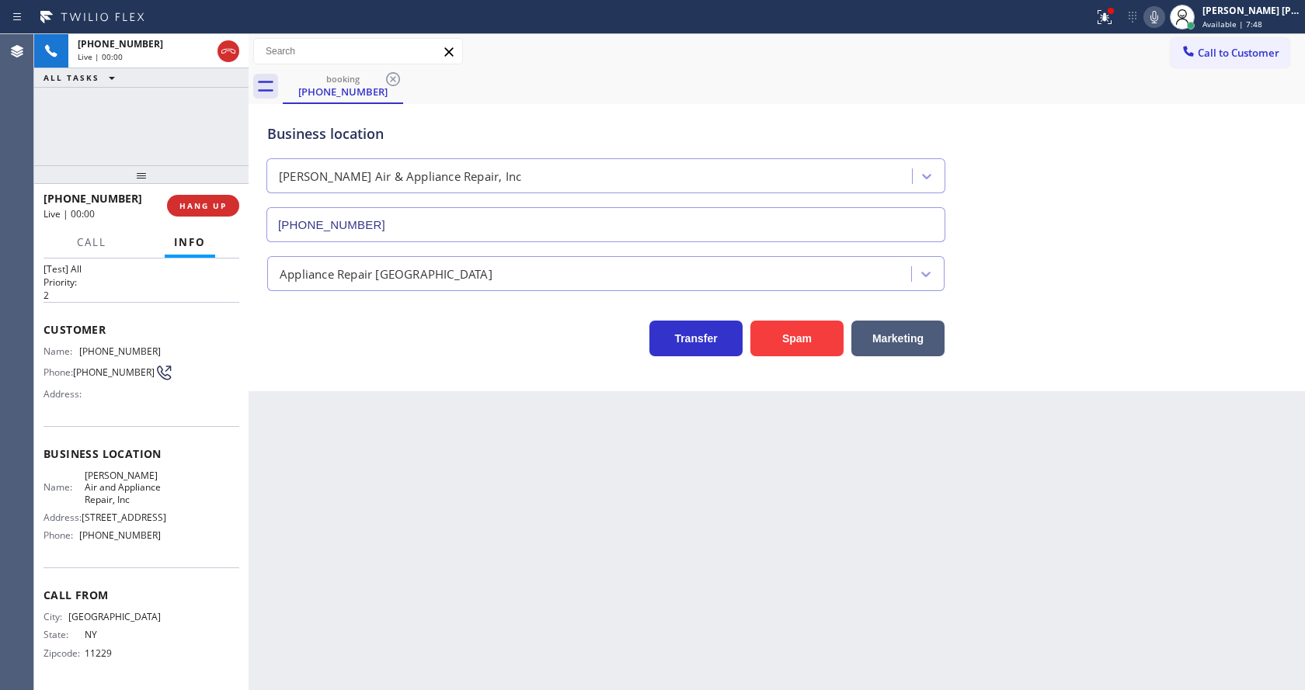
type input "[PHONE_NUMBER]"
click at [485, 516] on div "Back to Dashboard Change Sender ID Customers Technicians Select a contact Outbo…" at bounding box center [777, 362] width 1056 height 656
drag, startPoint x: 336, startPoint y: 406, endPoint x: 330, endPoint y: 365, distance: 41.6
click at [336, 406] on div "Back to Dashboard Change Sender ID Customers Technicians Select a contact Outbo…" at bounding box center [777, 362] width 1056 height 656
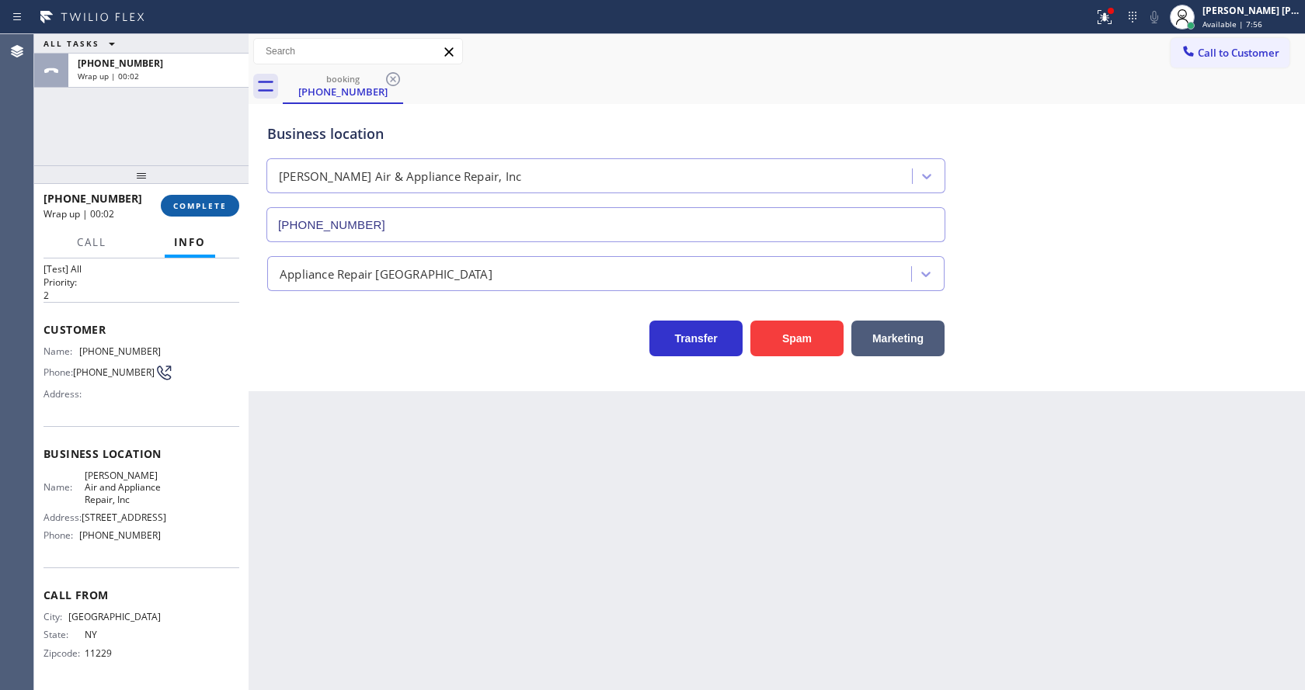
click at [194, 214] on button "COMPLETE" at bounding box center [200, 206] width 78 height 22
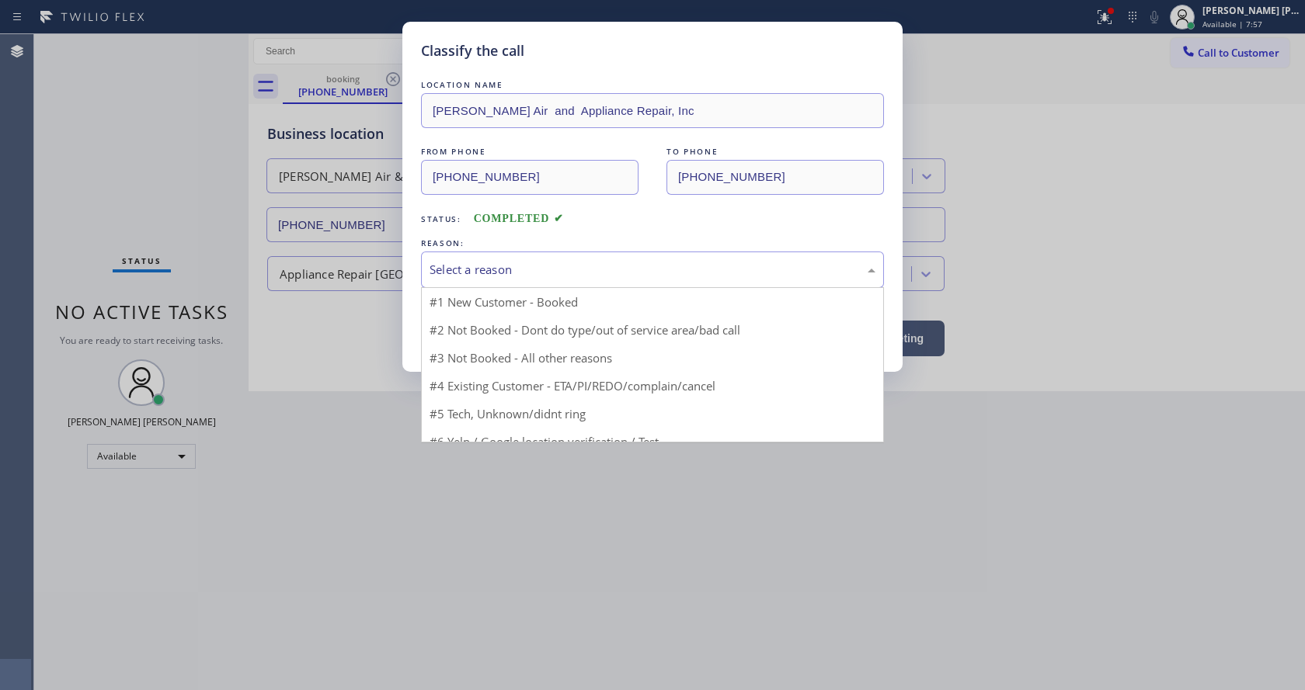
click at [477, 275] on div "Select a reason" at bounding box center [652, 270] width 446 height 18
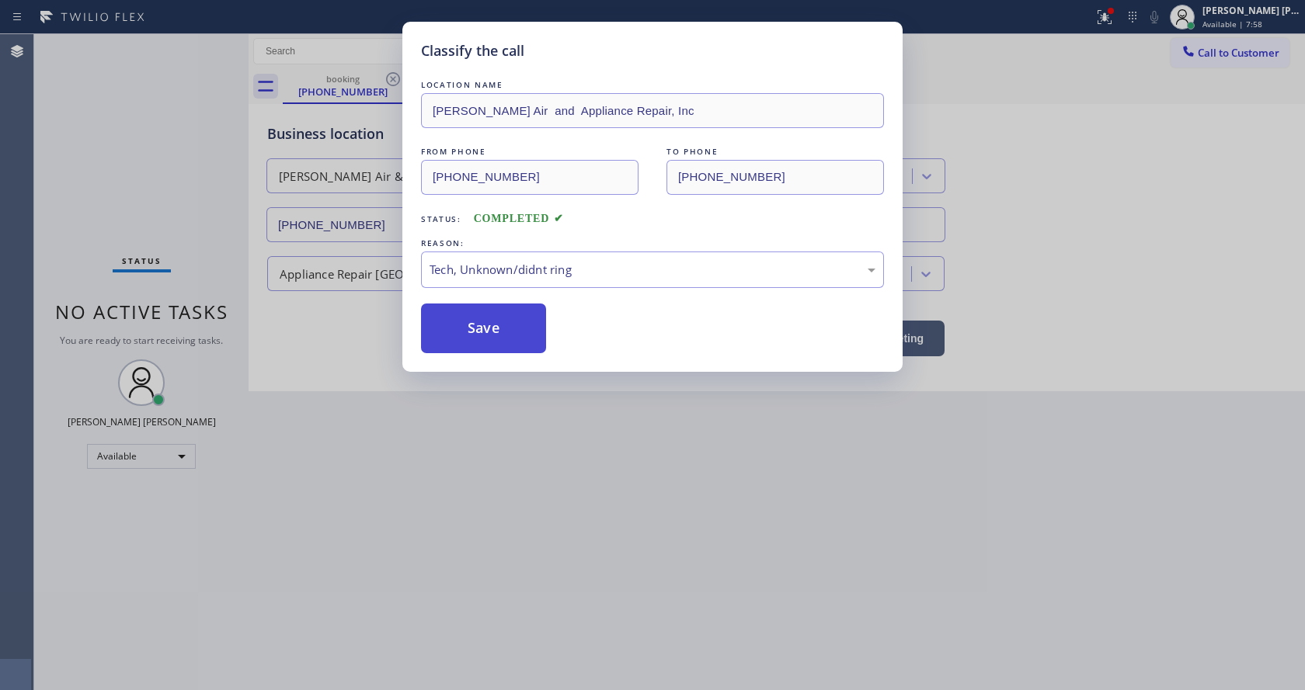
click at [480, 304] on button "Save" at bounding box center [483, 329] width 125 height 50
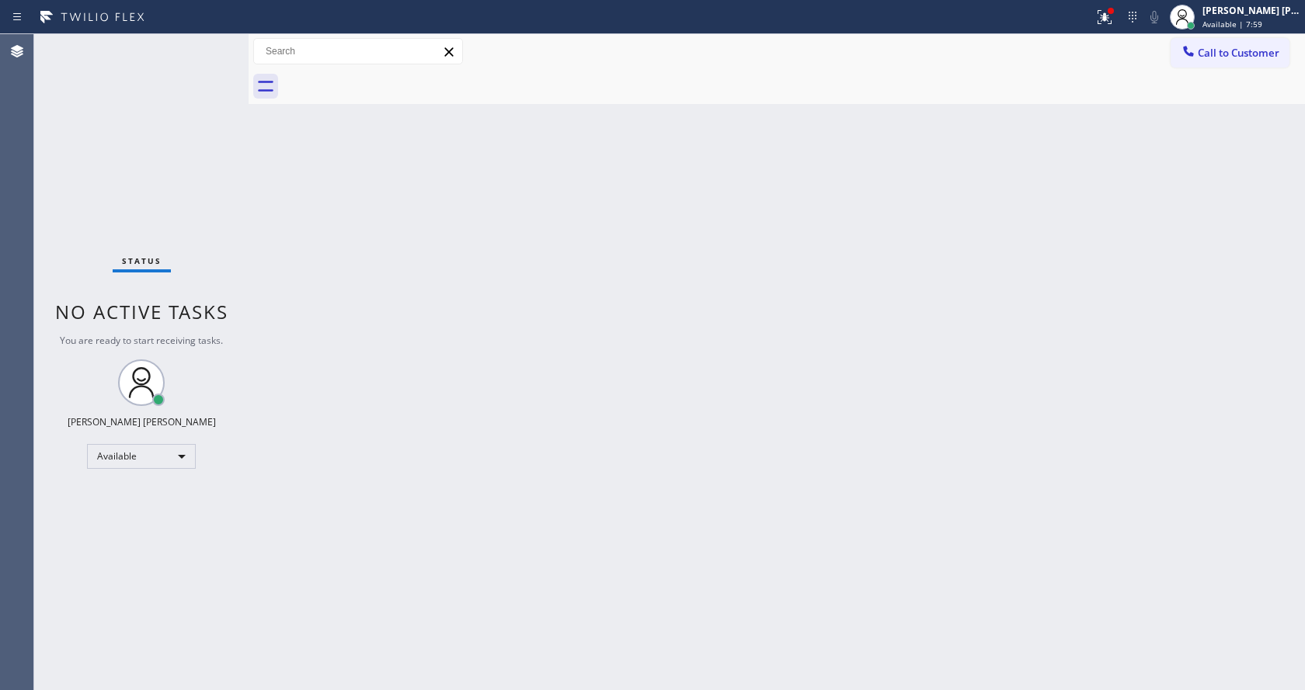
click at [1110, 14] on icon at bounding box center [1104, 17] width 19 height 19
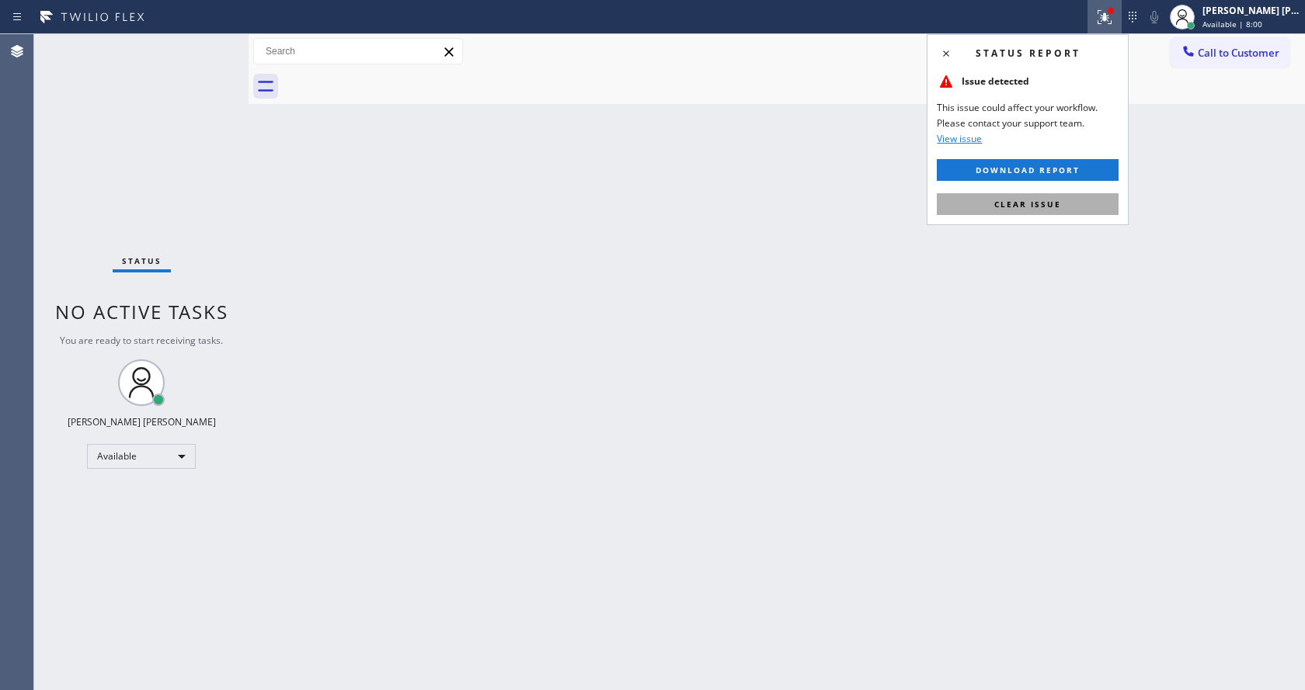
click at [1062, 204] on button "Clear issue" at bounding box center [1028, 204] width 182 height 22
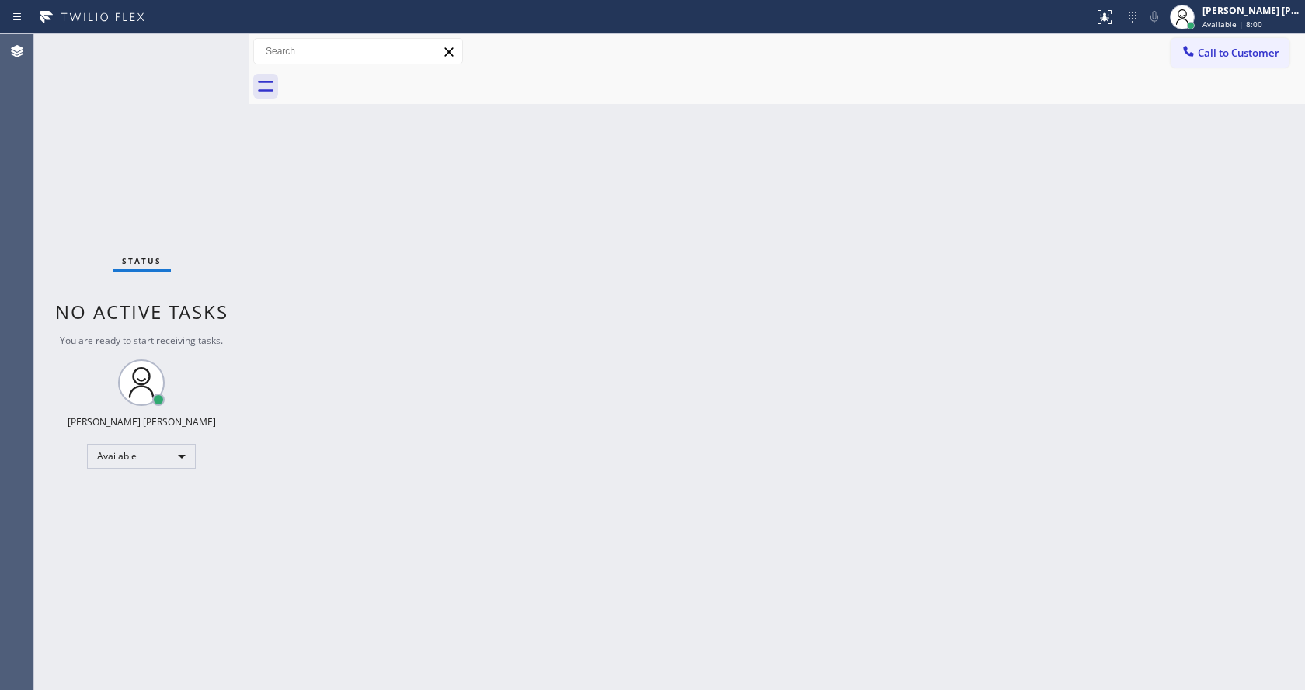
drag, startPoint x: 1055, startPoint y: 252, endPoint x: 805, endPoint y: 353, distance: 270.4
click at [1028, 269] on div "Back to Dashboard Change Sender ID Customers Technicians Select a contact Outbo…" at bounding box center [777, 362] width 1056 height 656
click at [182, 168] on div "Status No active tasks You are ready to start receiving tasks. [PERSON_NAME] [P…" at bounding box center [141, 362] width 214 height 656
click at [212, 43] on div "Status No active tasks You are ready to start receiving tasks. [PERSON_NAME] [P…" at bounding box center [141, 362] width 214 height 656
click at [449, 383] on div "Back to Dashboard Change Sender ID Customers Technicians Select a contact Outbo…" at bounding box center [777, 362] width 1056 height 656
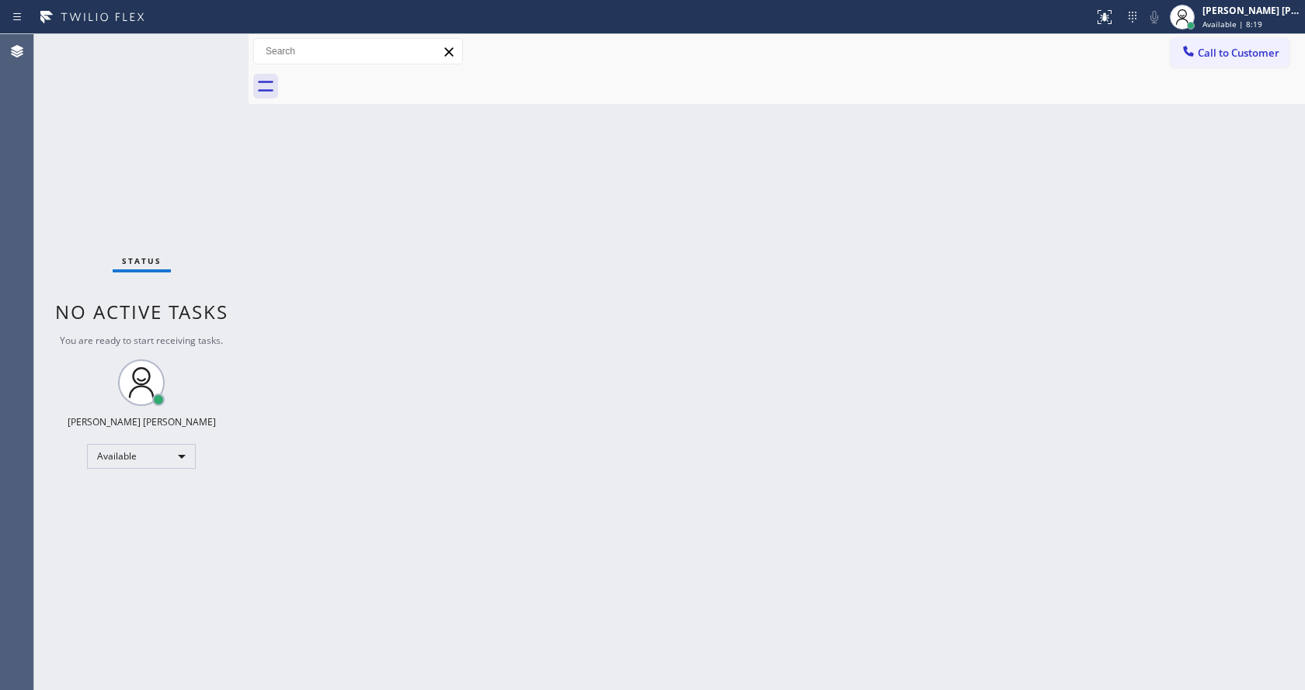
click at [62, 242] on div "Status No active tasks You are ready to start receiving tasks. [PERSON_NAME] [P…" at bounding box center [141, 362] width 214 height 656
click at [819, 290] on div "Back to Dashboard Change Sender ID Customers Technicians Select a contact Outbo…" at bounding box center [777, 362] width 1056 height 656
click at [653, 325] on div "Back to Dashboard Change Sender ID Customers Technicians Select a contact Outbo…" at bounding box center [777, 362] width 1056 height 656
click at [249, 179] on div at bounding box center [249, 362] width 0 height 656
click at [630, 273] on div "Back to Dashboard Change Sender ID Customers Technicians Select a contact Outbo…" at bounding box center [777, 362] width 1056 height 656
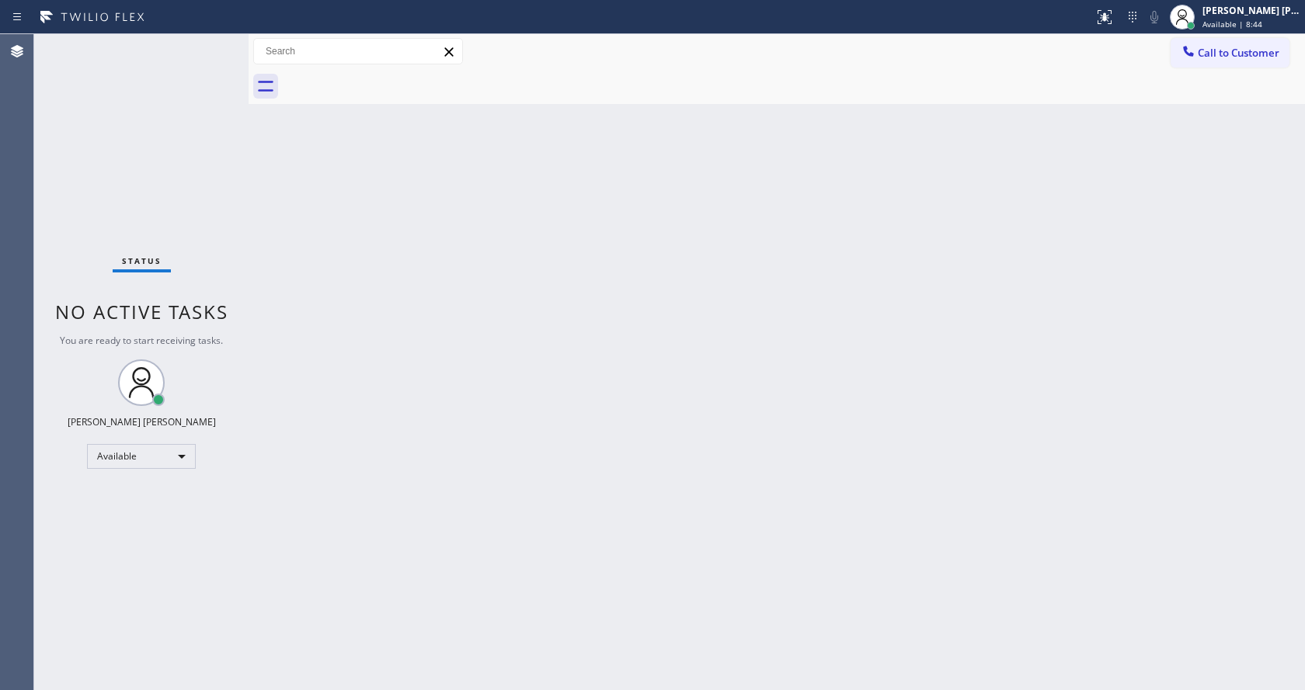
click at [374, 326] on div "Back to Dashboard Change Sender ID Customers Technicians Select a contact Outbo…" at bounding box center [777, 362] width 1056 height 656
click at [215, 43] on div "Status No active tasks You are ready to start receiving tasks. [PERSON_NAME] [P…" at bounding box center [141, 362] width 214 height 656
drag, startPoint x: 206, startPoint y: 109, endPoint x: 191, endPoint y: 56, distance: 55.6
click at [206, 109] on div "Status No active tasks You are ready to start receiving tasks. [PERSON_NAME] [P…" at bounding box center [141, 362] width 214 height 656
click at [216, 42] on div "Status No active tasks You are ready to start receiving tasks. [PERSON_NAME] [P…" at bounding box center [141, 362] width 214 height 656
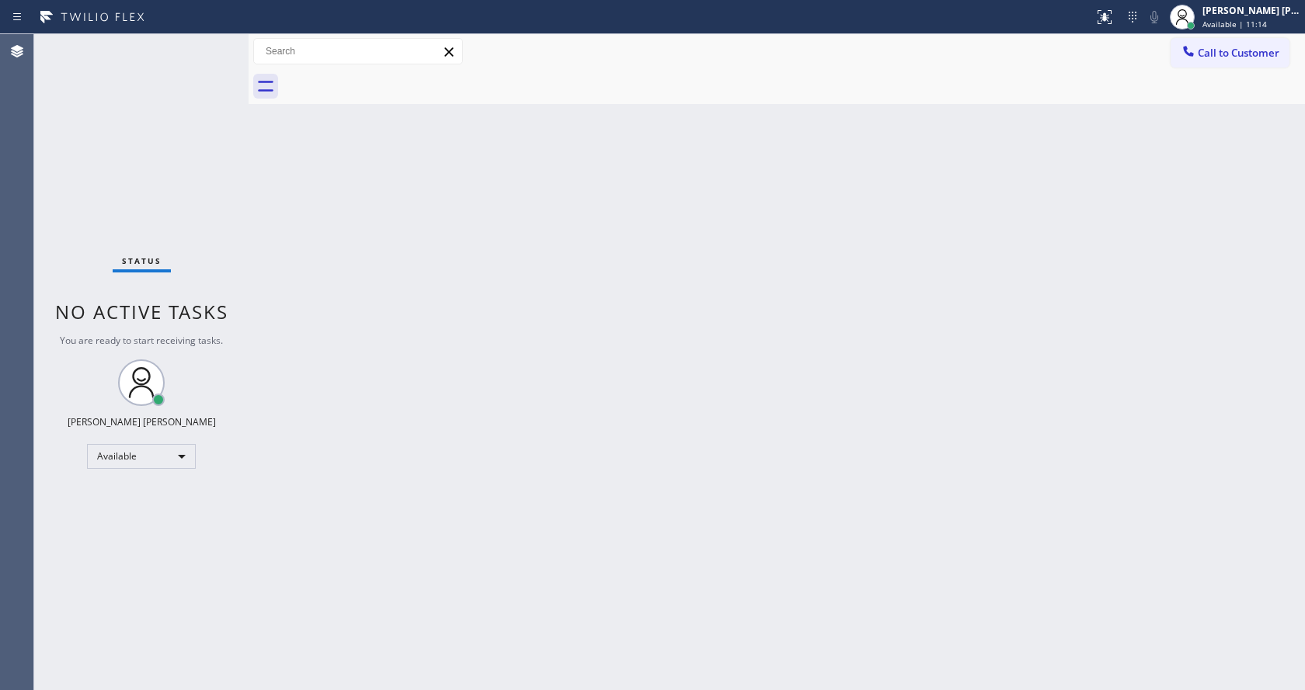
click at [280, 222] on div "Back to Dashboard Change Sender ID Customers Technicians Select a contact Outbo…" at bounding box center [777, 362] width 1056 height 656
click at [770, 569] on div "Back to Dashboard Change Sender ID Customers Technicians Select a contact Outbo…" at bounding box center [777, 362] width 1056 height 656
drag, startPoint x: 232, startPoint y: 246, endPoint x: 238, endPoint y: 222, distance: 24.9
click at [238, 229] on div "Status No active tasks You are ready to start receiving tasks. [PERSON_NAME] [P…" at bounding box center [141, 362] width 214 height 656
click at [707, 307] on div "Back to Dashboard Change Sender ID Customers Technicians Select a contact Outbo…" at bounding box center [777, 362] width 1056 height 656
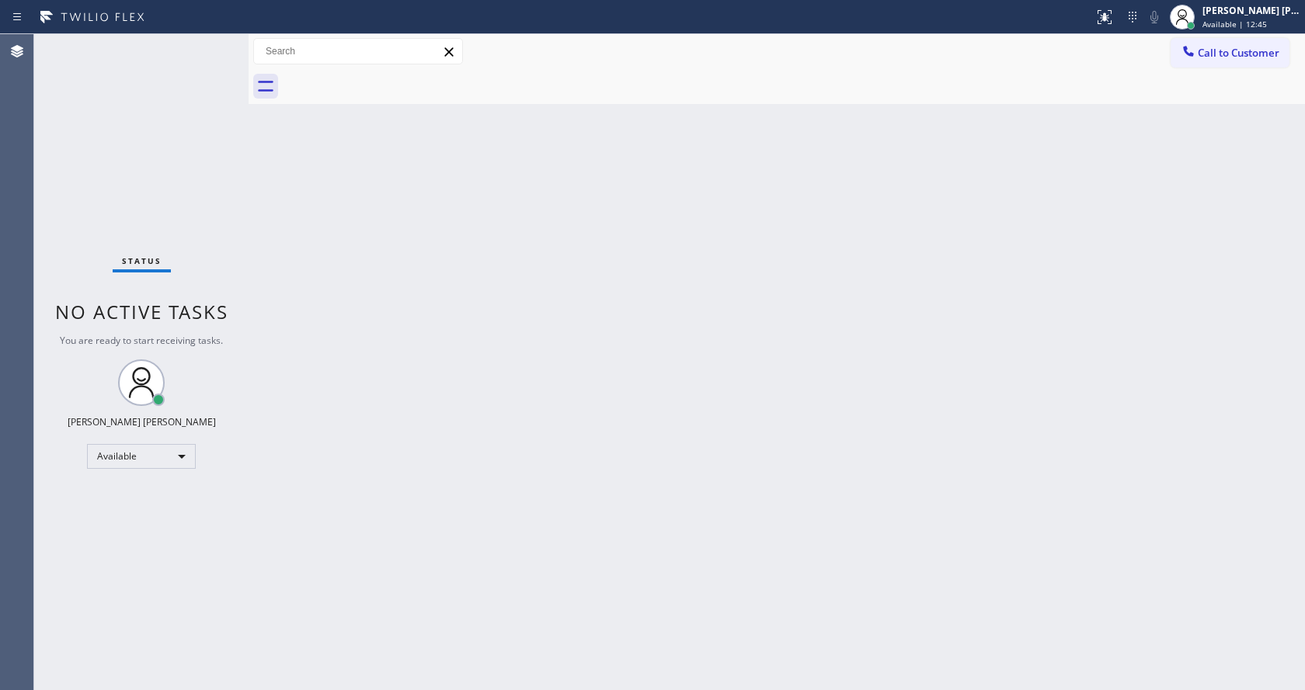
click at [533, 549] on div "Back to Dashboard Change Sender ID Customers Technicians Select a contact Outbo…" at bounding box center [777, 362] width 1056 height 656
click at [242, 195] on div "Status No active tasks You are ready to start receiving tasks. [PERSON_NAME] [P…" at bounding box center [141, 362] width 214 height 656
click at [217, 43] on div "Status No active tasks You are ready to start receiving tasks. [PERSON_NAME] [P…" at bounding box center [141, 362] width 214 height 656
click at [346, 217] on div "Back to Dashboard Change Sender ID Customers Technicians Select a contact Outbo…" at bounding box center [777, 362] width 1056 height 656
click at [315, 269] on div "Back to Dashboard Change Sender ID Customers Technicians Select a contact Outbo…" at bounding box center [777, 362] width 1056 height 656
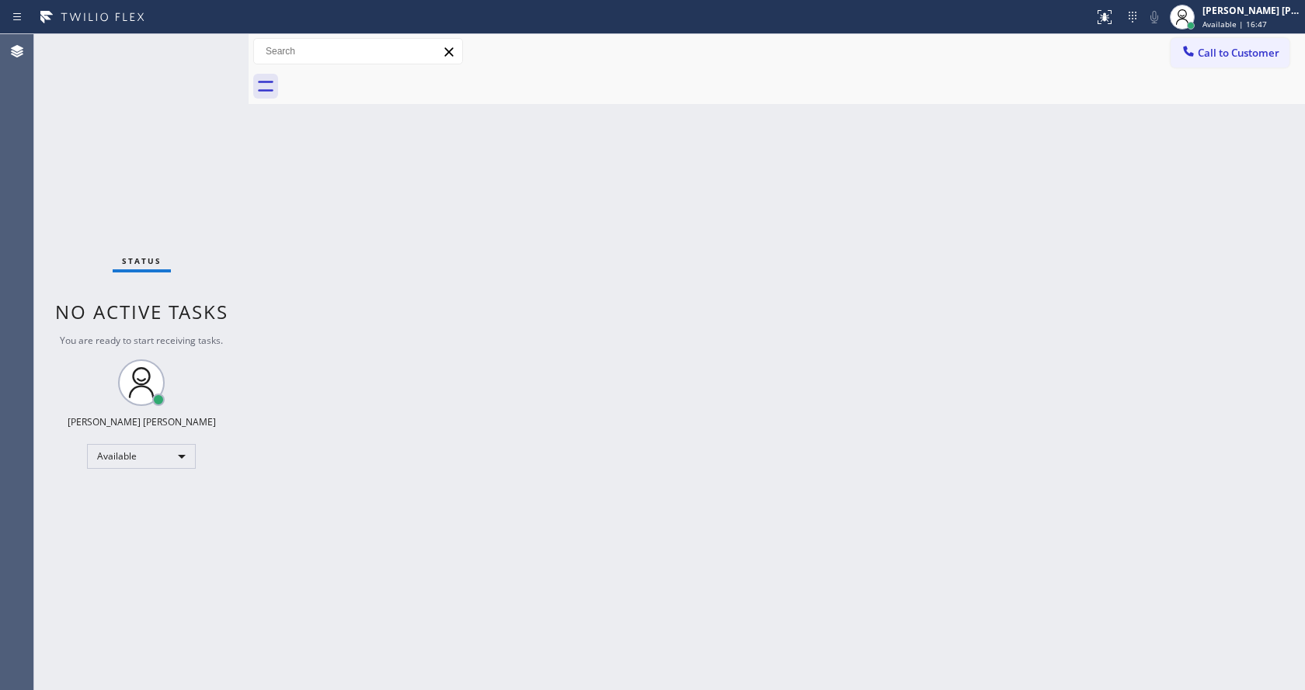
drag, startPoint x: 247, startPoint y: 63, endPoint x: 212, endPoint y: 61, distance: 35.0
click at [212, 61] on div "Status No active tasks You are ready to start receiving tasks. [PERSON_NAME] [P…" at bounding box center [669, 362] width 1270 height 656
click at [211, 43] on div "Status No active tasks You are ready to start receiving tasks. [PERSON_NAME] [P…" at bounding box center [141, 362] width 214 height 656
click at [267, 325] on div "Back to Dashboard Change Sender ID Customers Technicians Select a contact Outbo…" at bounding box center [777, 362] width 1056 height 656
click at [421, 363] on div "Back to Dashboard Change Sender ID Customers Technicians Select a contact Outbo…" at bounding box center [777, 362] width 1056 height 656
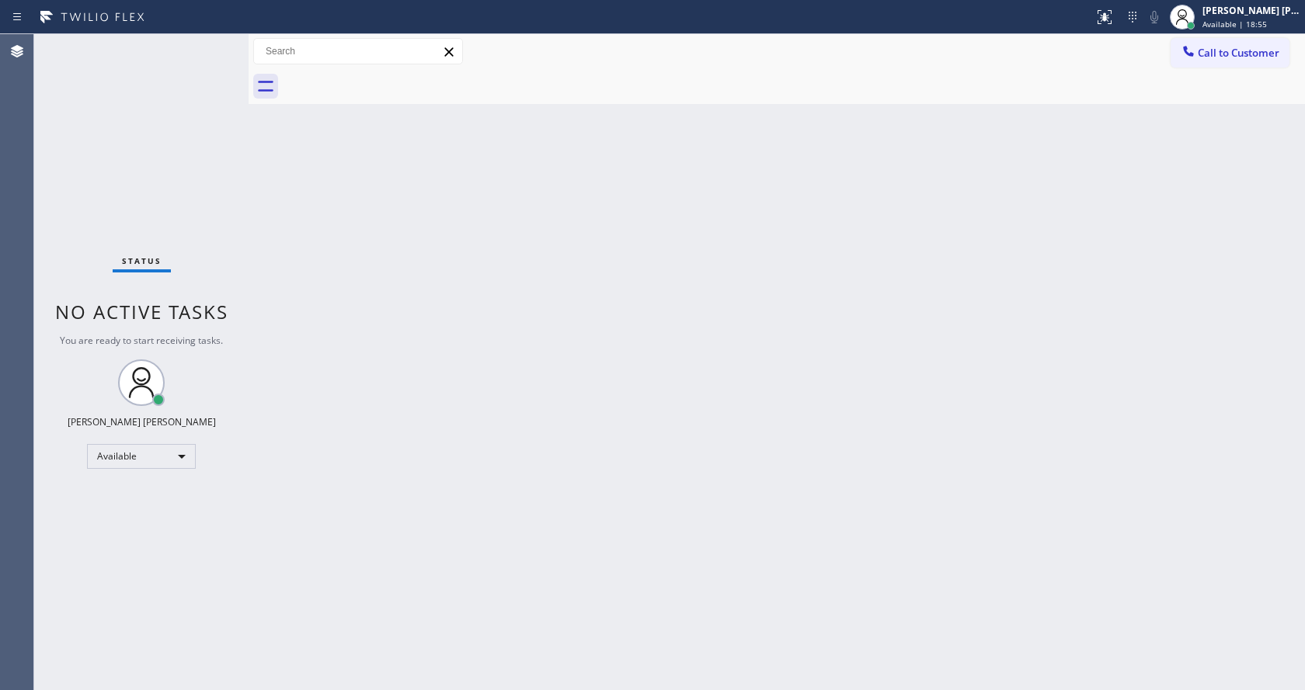
click at [288, 255] on div "Back to Dashboard Change Sender ID Customers Technicians Select a contact Outbo…" at bounding box center [777, 362] width 1056 height 656
click at [190, 346] on span "You are ready to start receiving tasks." at bounding box center [141, 340] width 163 height 13
click at [643, 511] on div "Back to Dashboard Change Sender ID Customers Technicians Select a contact Outbo…" at bounding box center [777, 362] width 1056 height 656
click at [234, 208] on div "Status No active tasks You are ready to start receiving tasks. [PERSON_NAME] [P…" at bounding box center [141, 362] width 214 height 656
click at [1256, 28] on span "Available | 21:23" at bounding box center [1234, 24] width 64 height 11
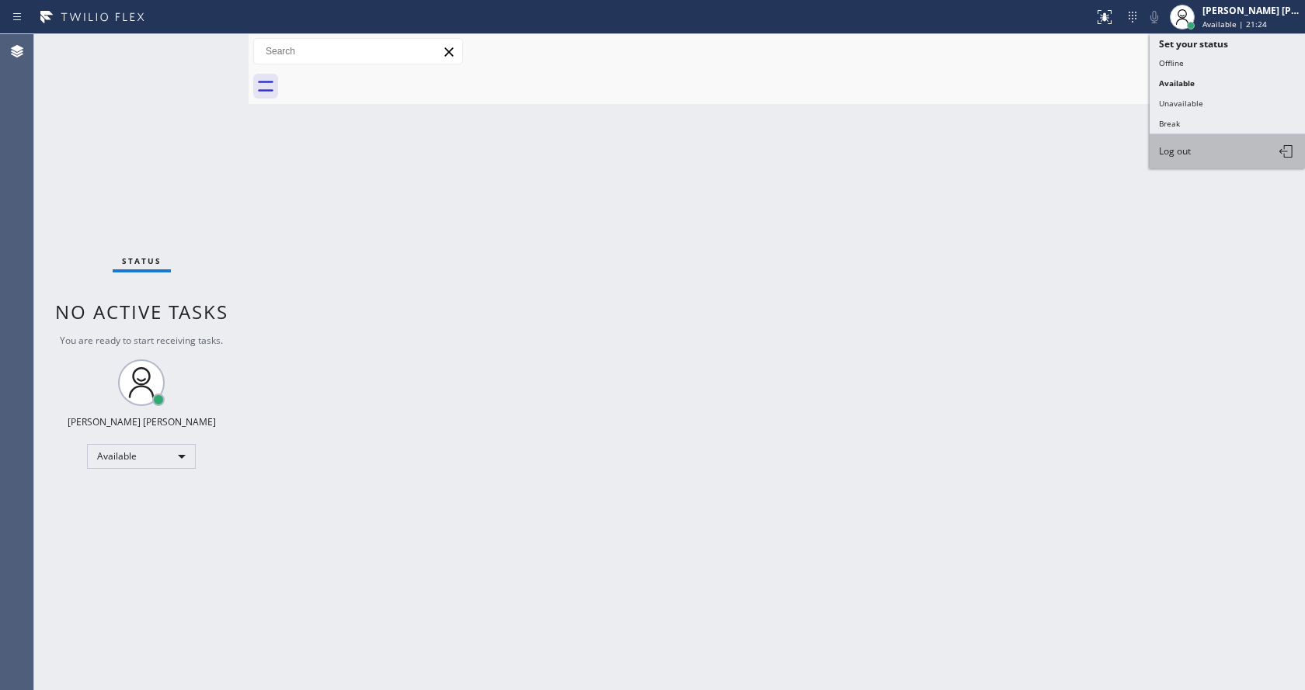
click at [1189, 144] on button "Log out" at bounding box center [1226, 151] width 155 height 34
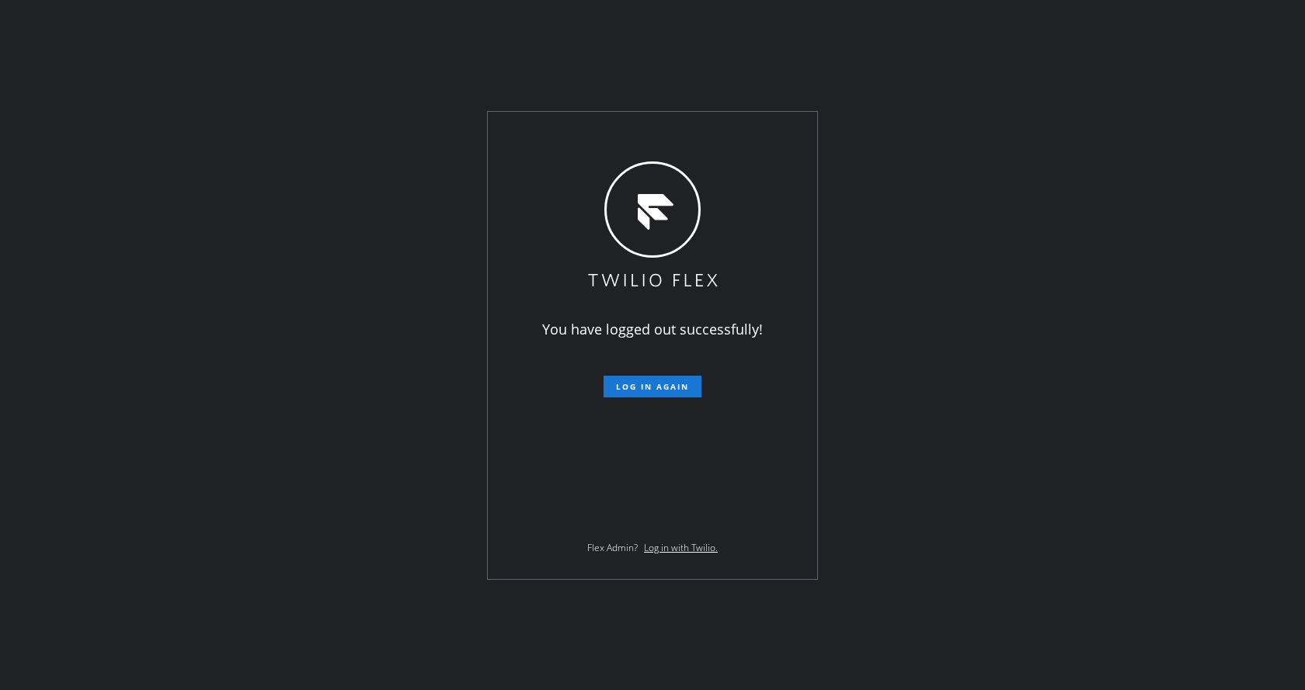
click at [336, 409] on div "You have logged out successfully! Log in again Flex Admin? Log in with Twilio." at bounding box center [652, 345] width 1305 height 690
click at [1152, 327] on div "You have logged out successfully! Log in again Flex Admin? Log in with Twilio." at bounding box center [652, 345] width 1305 height 690
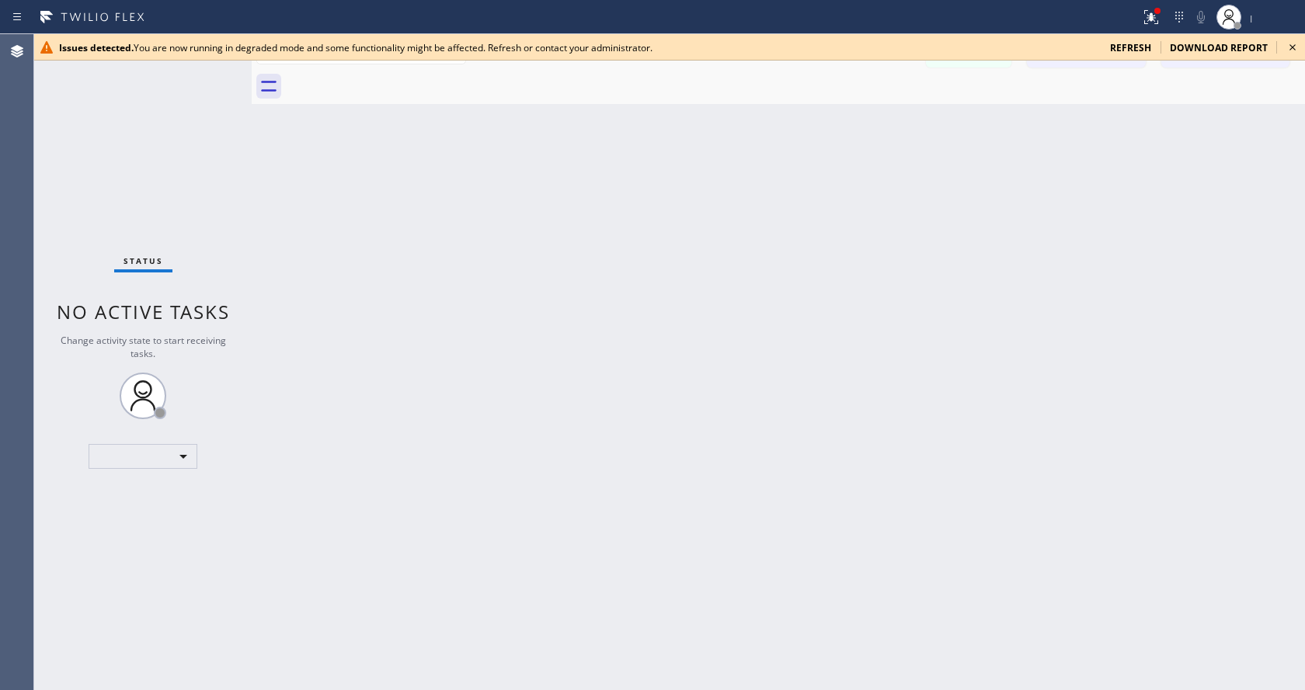
click at [1288, 44] on icon at bounding box center [1292, 47] width 19 height 19
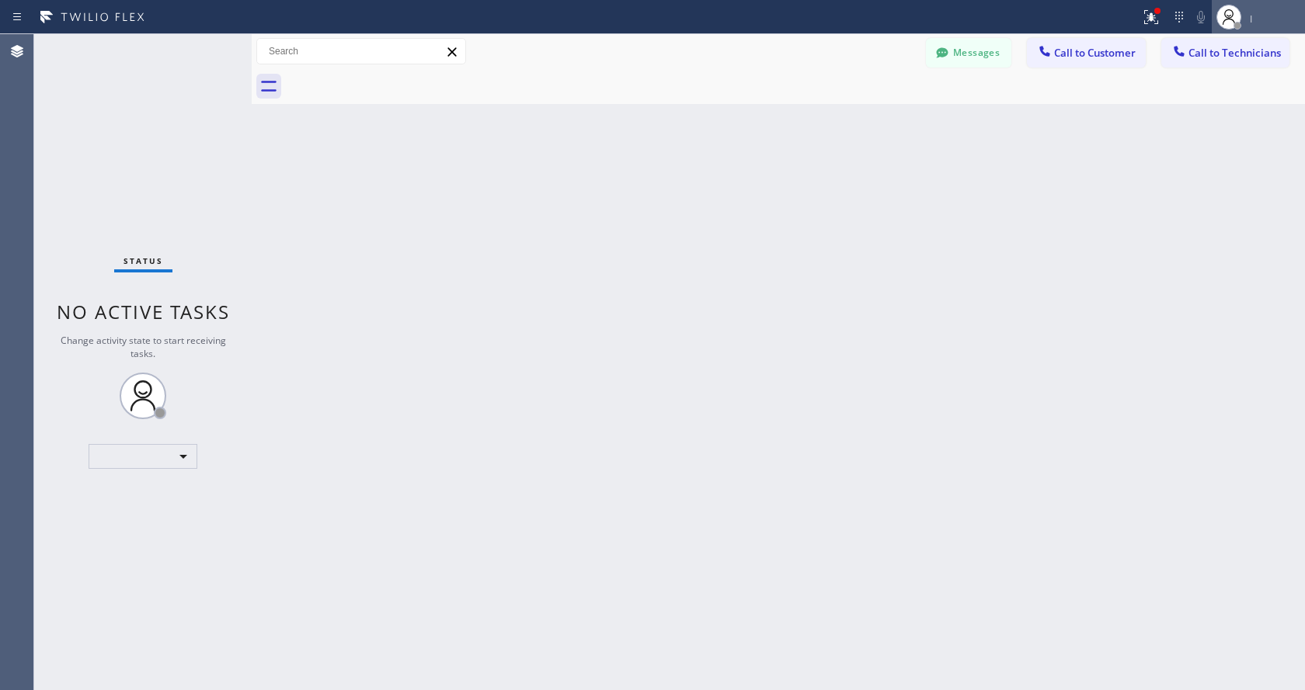
click at [1222, 25] on icon at bounding box center [1228, 17] width 19 height 19
click at [1204, 71] on button "Log out" at bounding box center [1226, 71] width 155 height 34
